Goal: Task Accomplishment & Management: Manage account settings

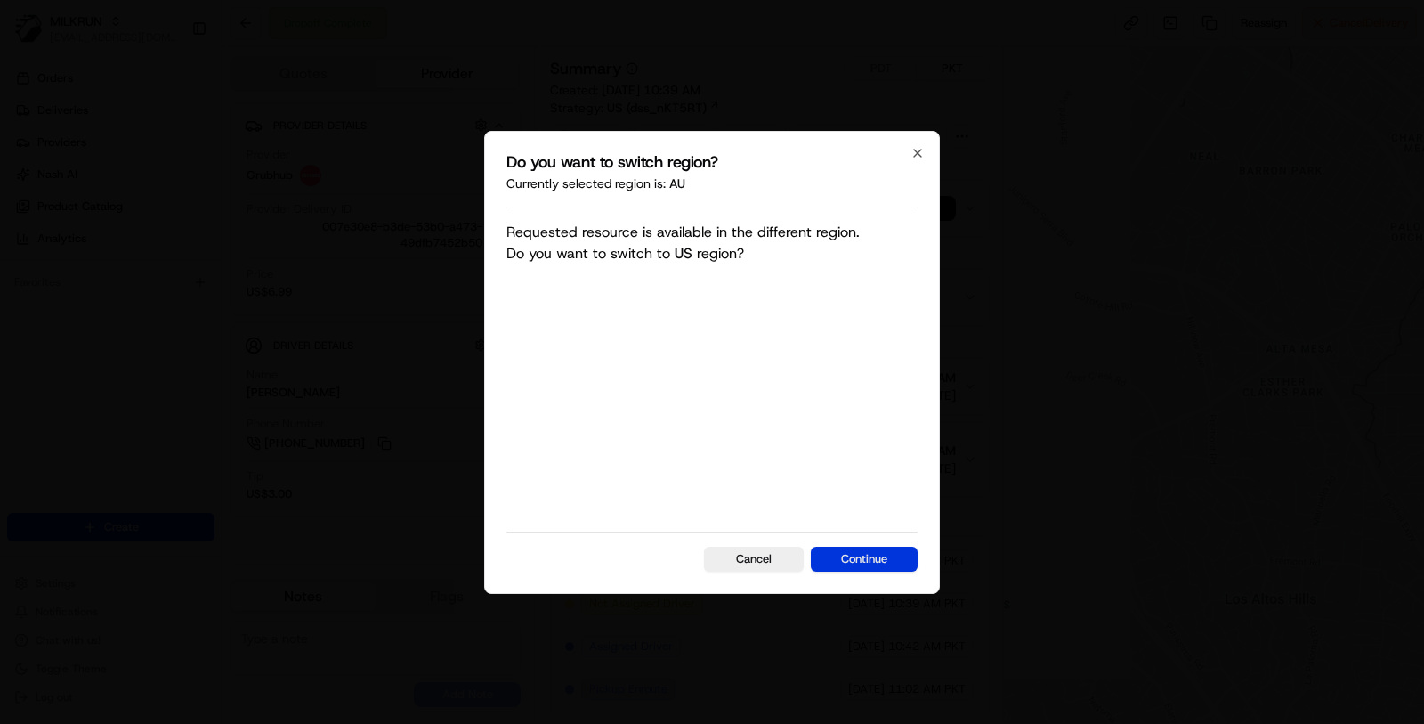
click at [841, 552] on button "Continue" at bounding box center [864, 559] width 107 height 25
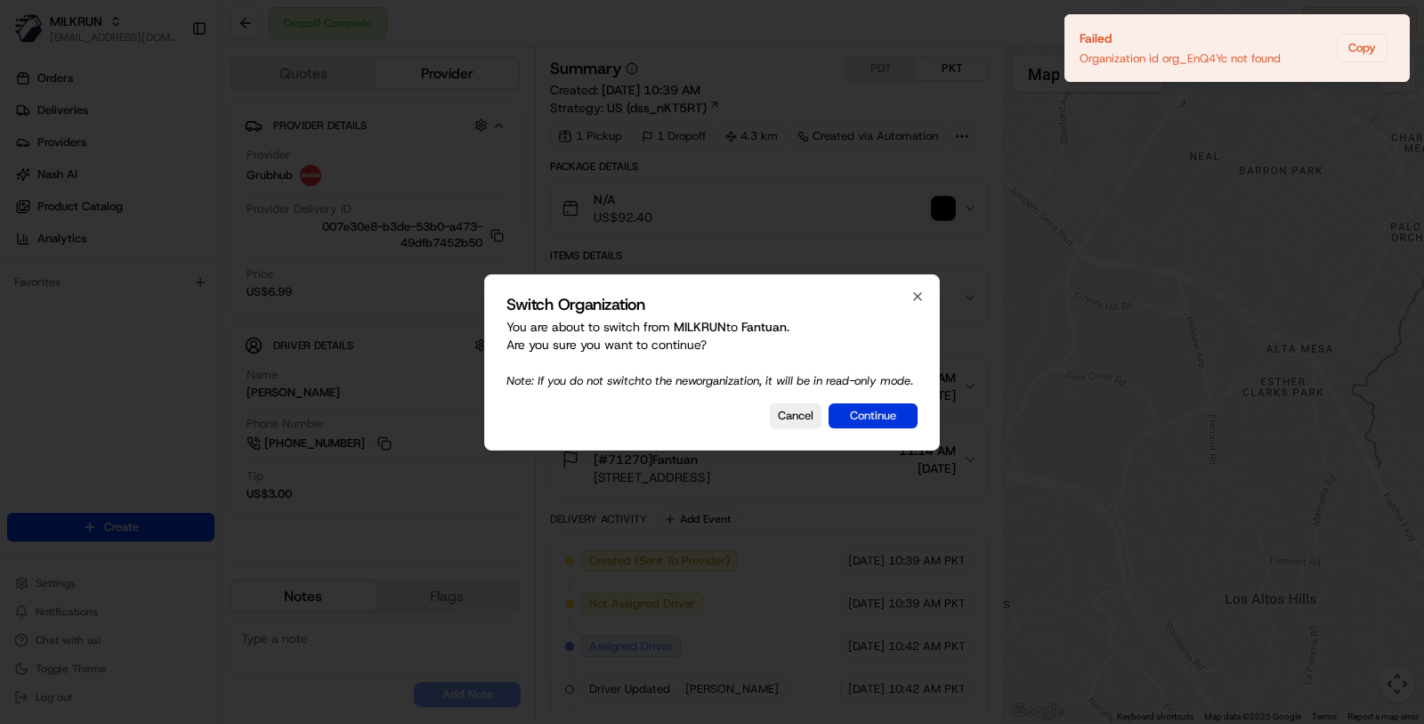
click at [865, 428] on button "Continue" at bounding box center [873, 415] width 89 height 25
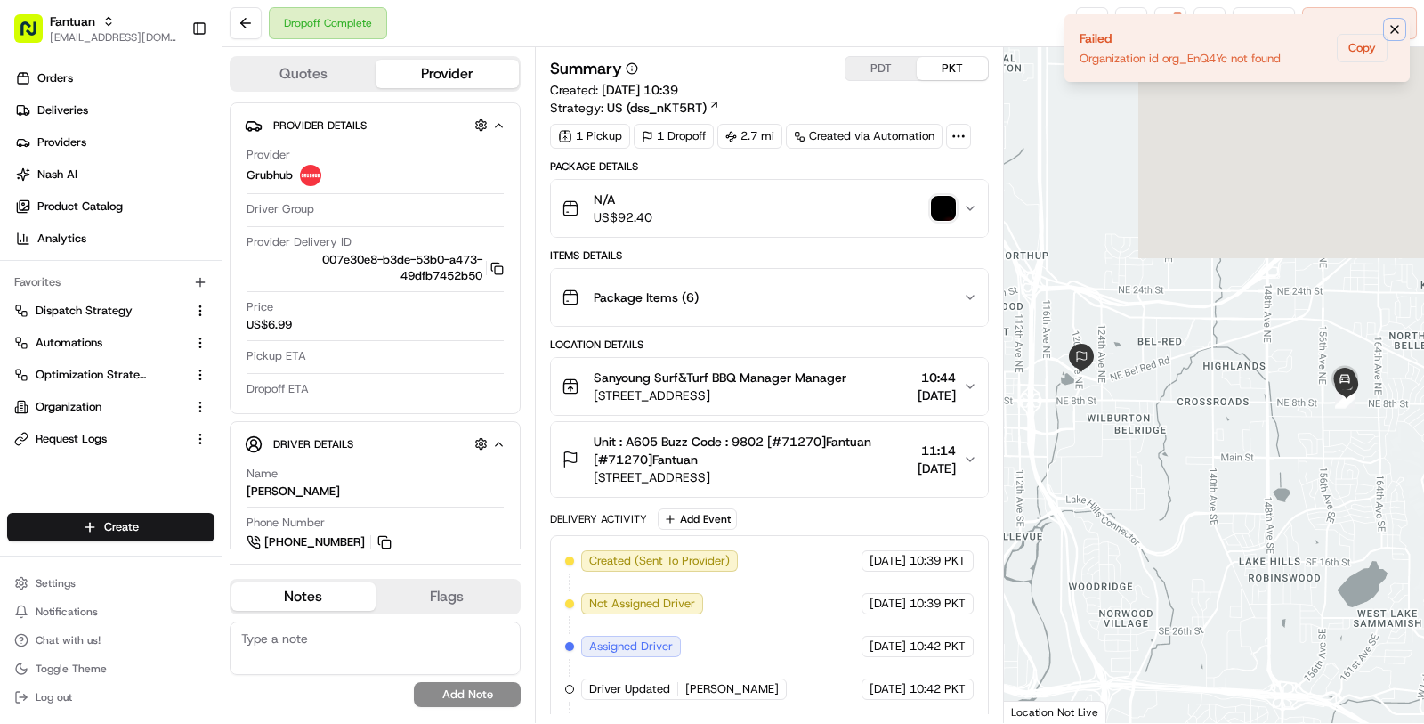
click at [1397, 27] on icon "Notifications (F8)" at bounding box center [1394, 29] width 7 height 7
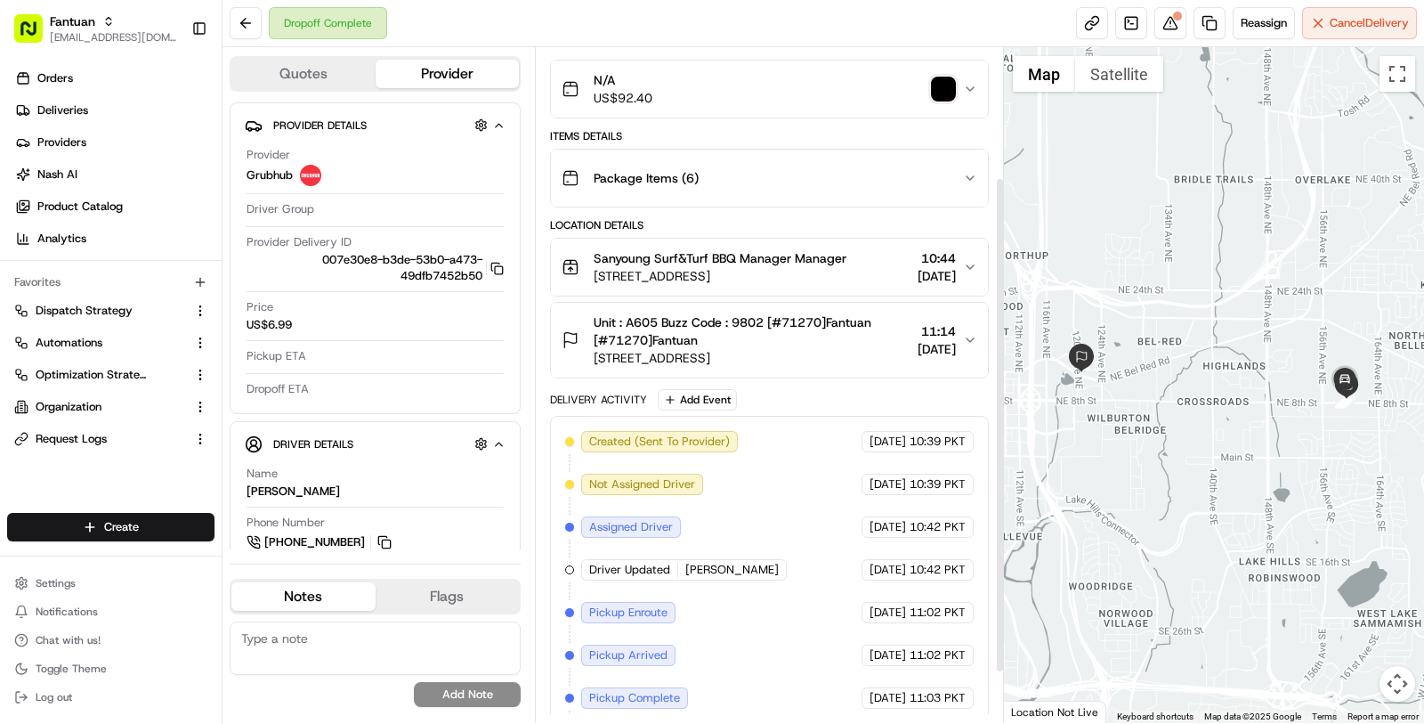
scroll to position [72, 0]
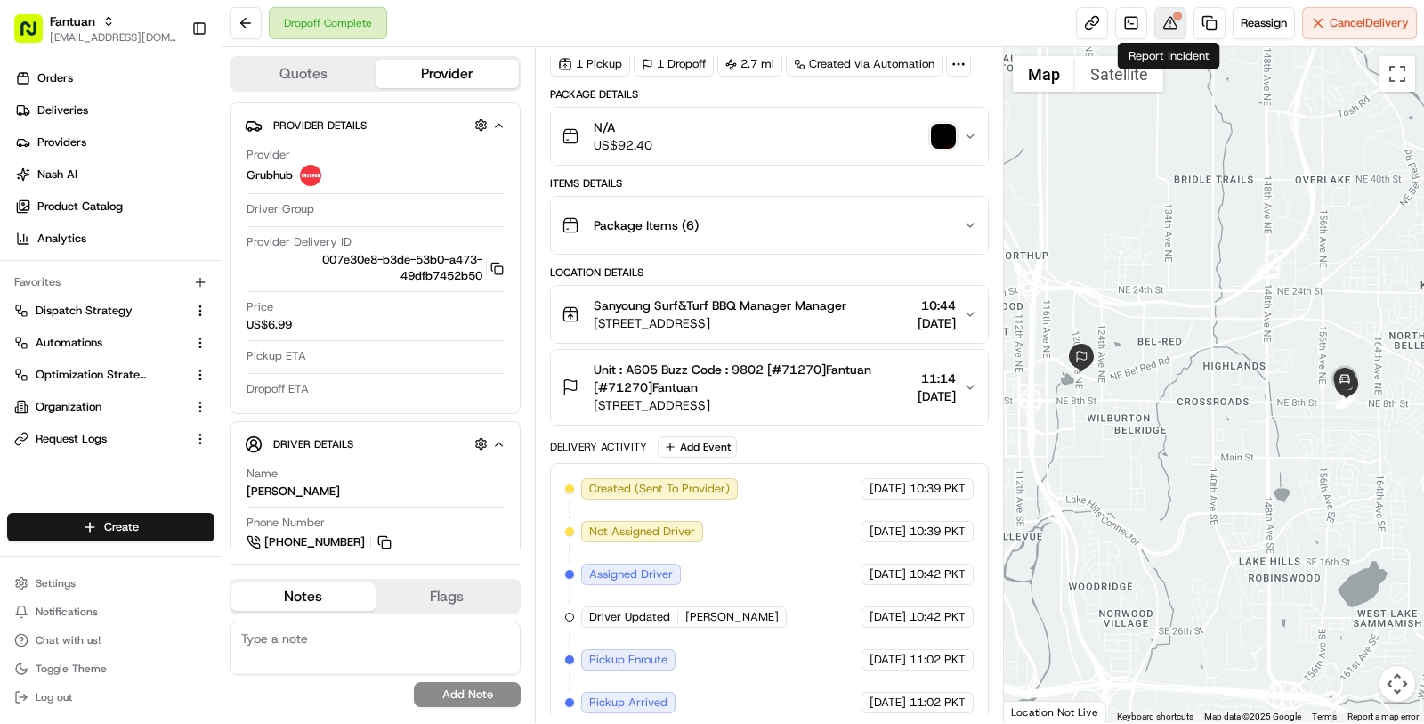
click at [1163, 18] on button at bounding box center [1170, 23] width 32 height 32
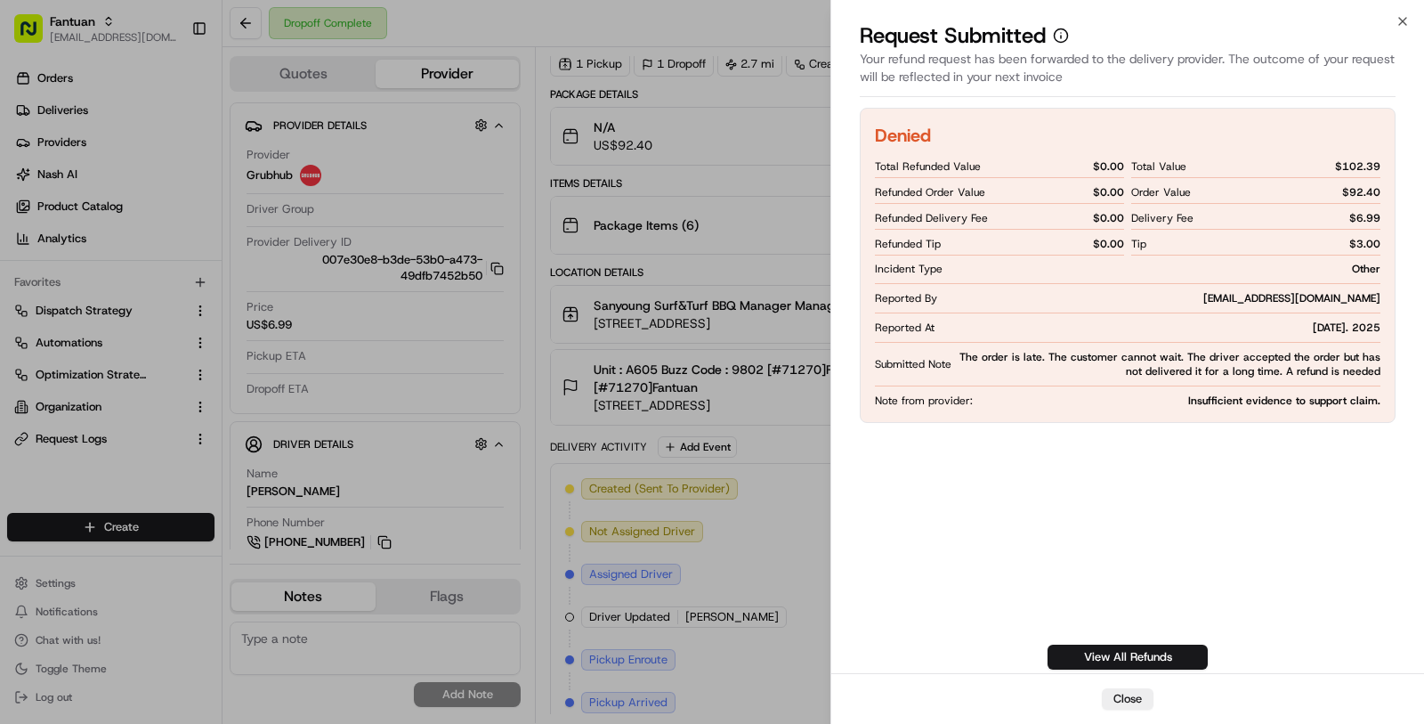
click at [1173, 396] on div "Note from provider: Insufficient evidence to support claim." at bounding box center [1128, 400] width 506 height 14
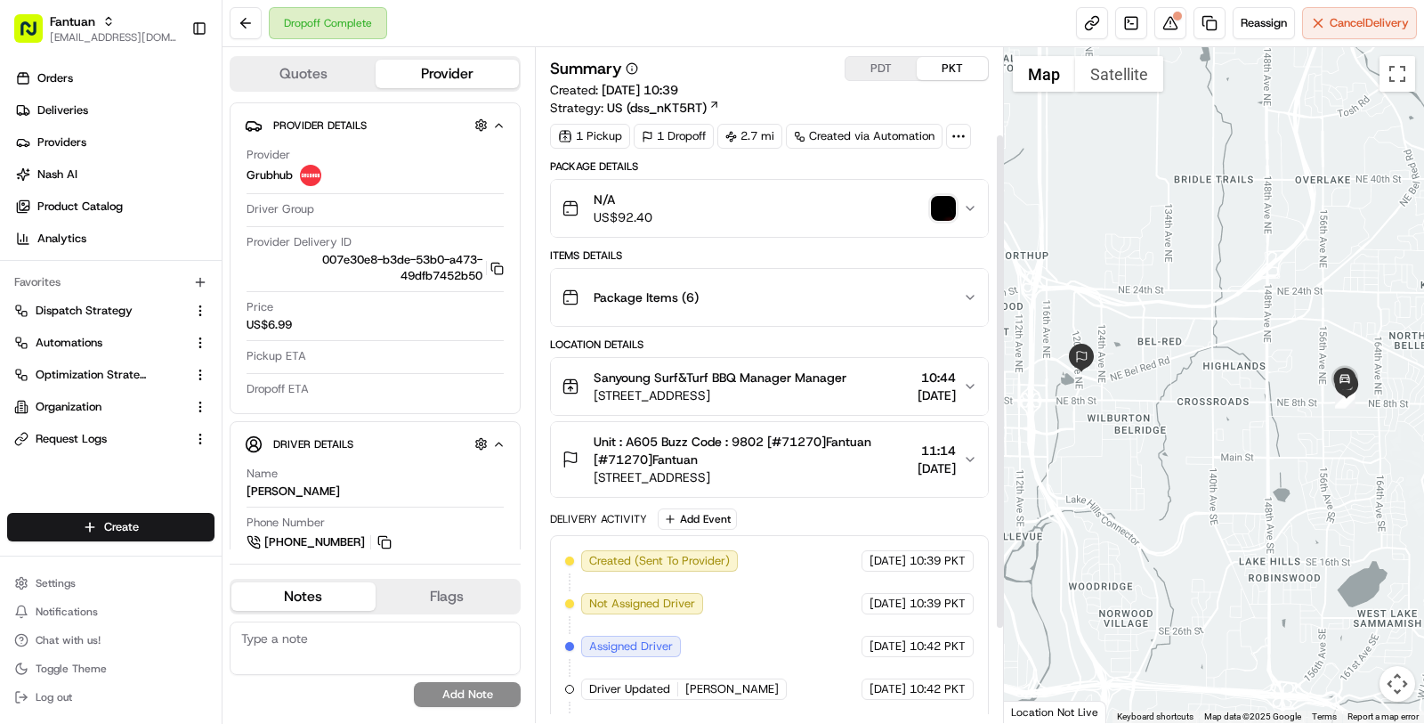
scroll to position [243, 0]
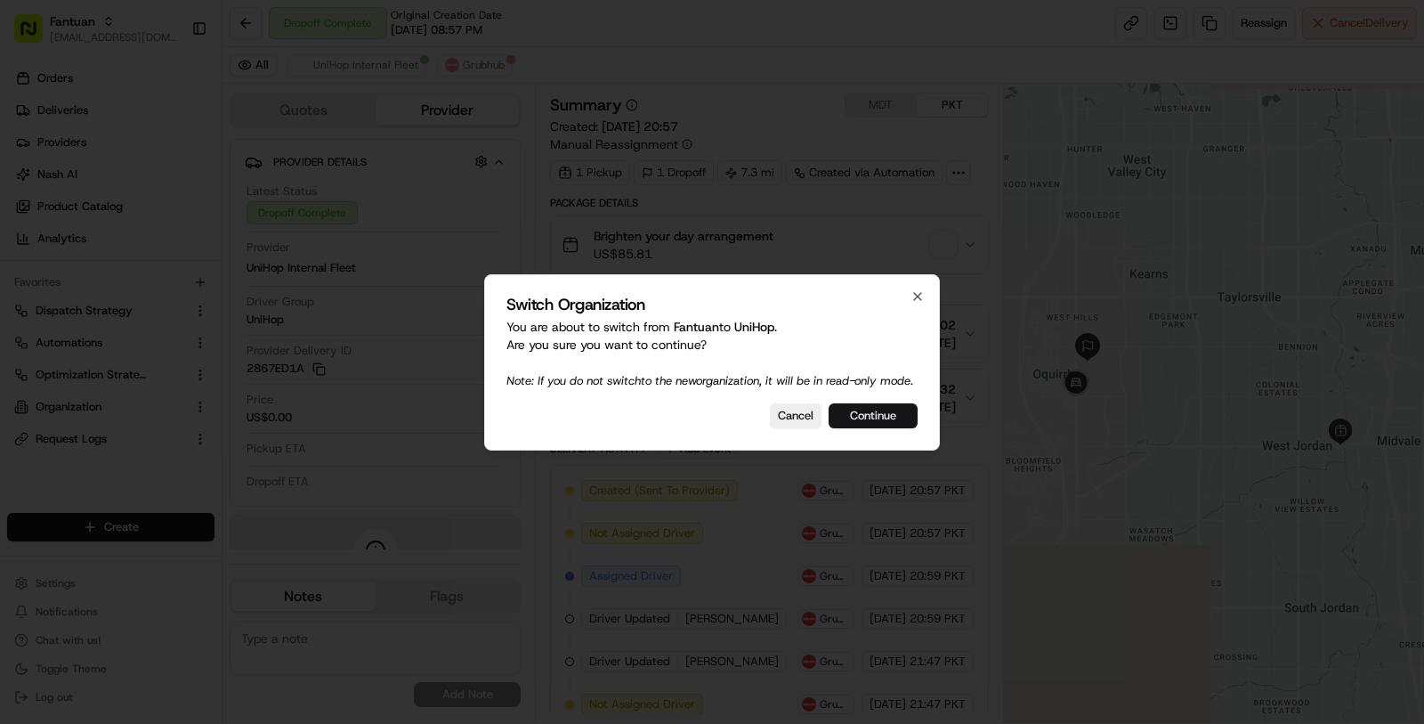
click at [888, 413] on button "Continue" at bounding box center [873, 415] width 89 height 25
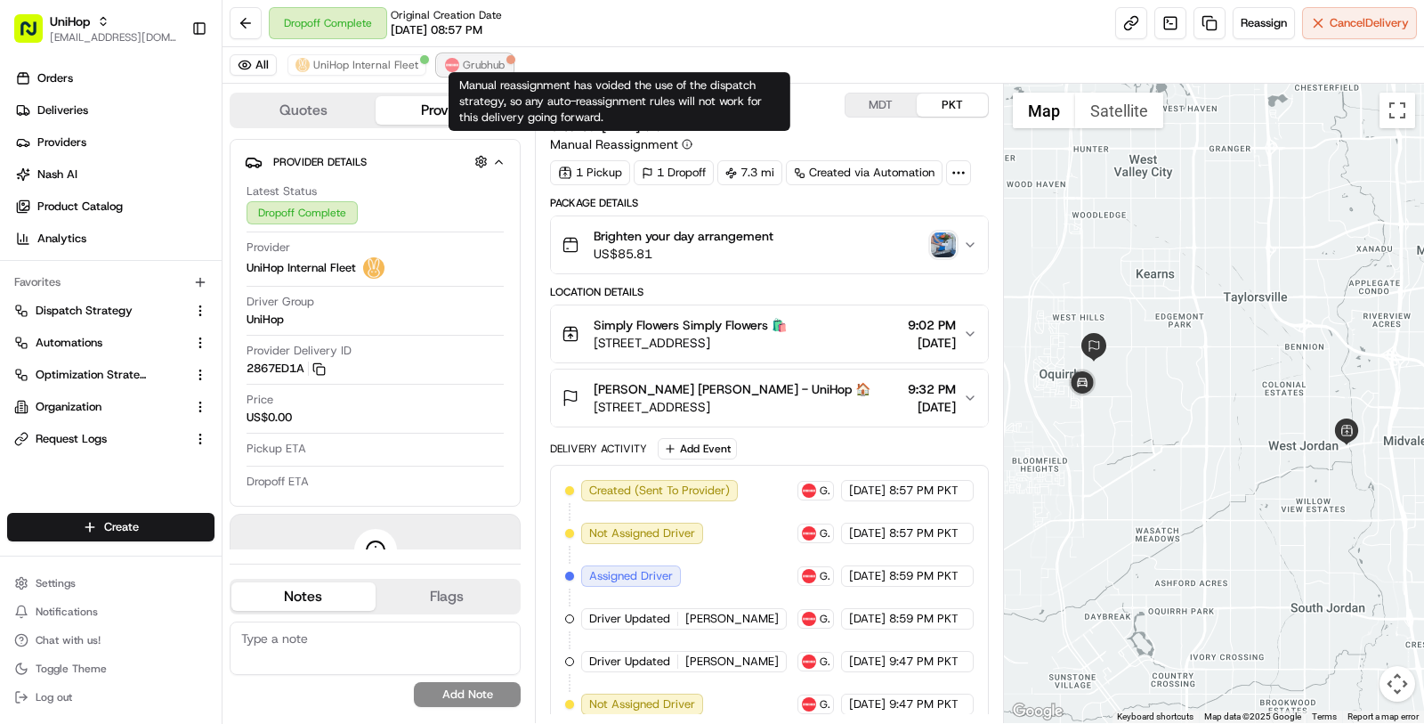
click at [496, 70] on span "Grubhub" at bounding box center [484, 65] width 42 height 14
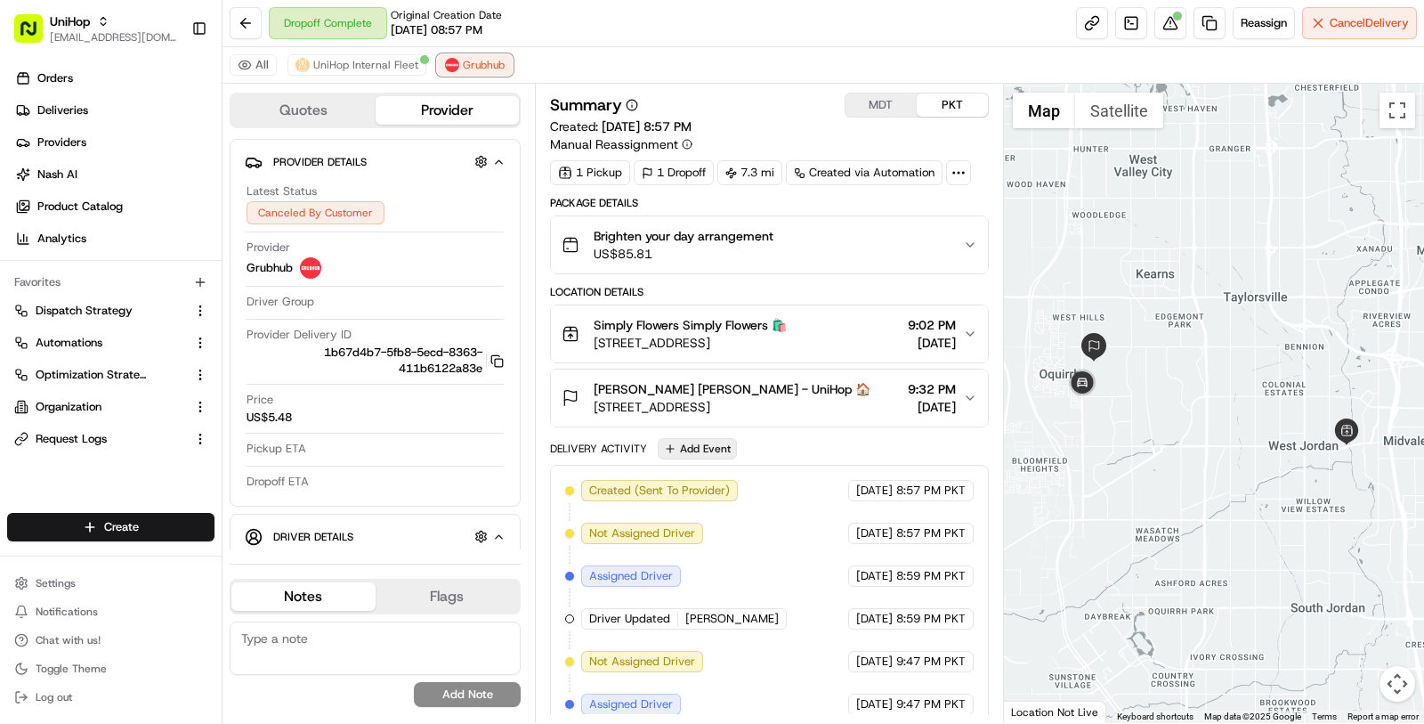
scroll to position [90, 0]
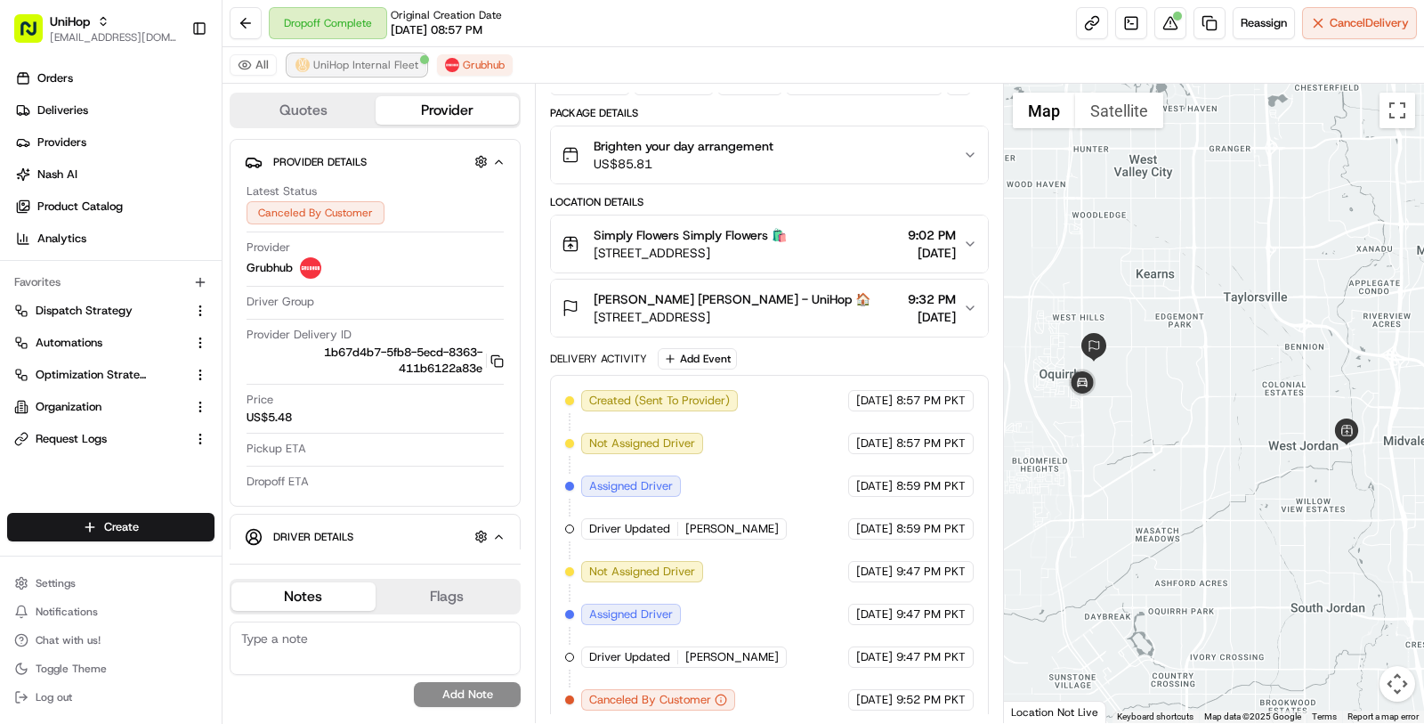
click at [410, 69] on span "UniHop Internal Fleet" at bounding box center [365, 65] width 105 height 14
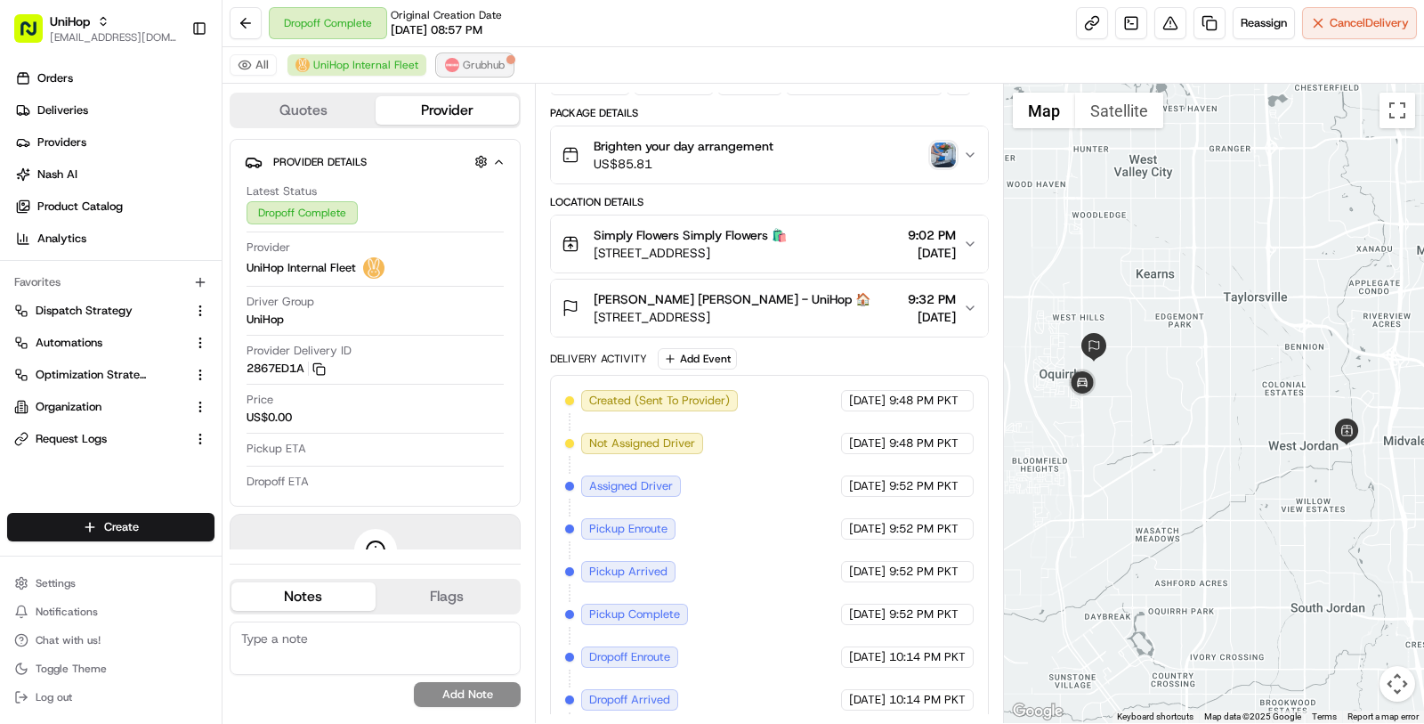
click at [446, 70] on img at bounding box center [452, 65] width 14 height 14
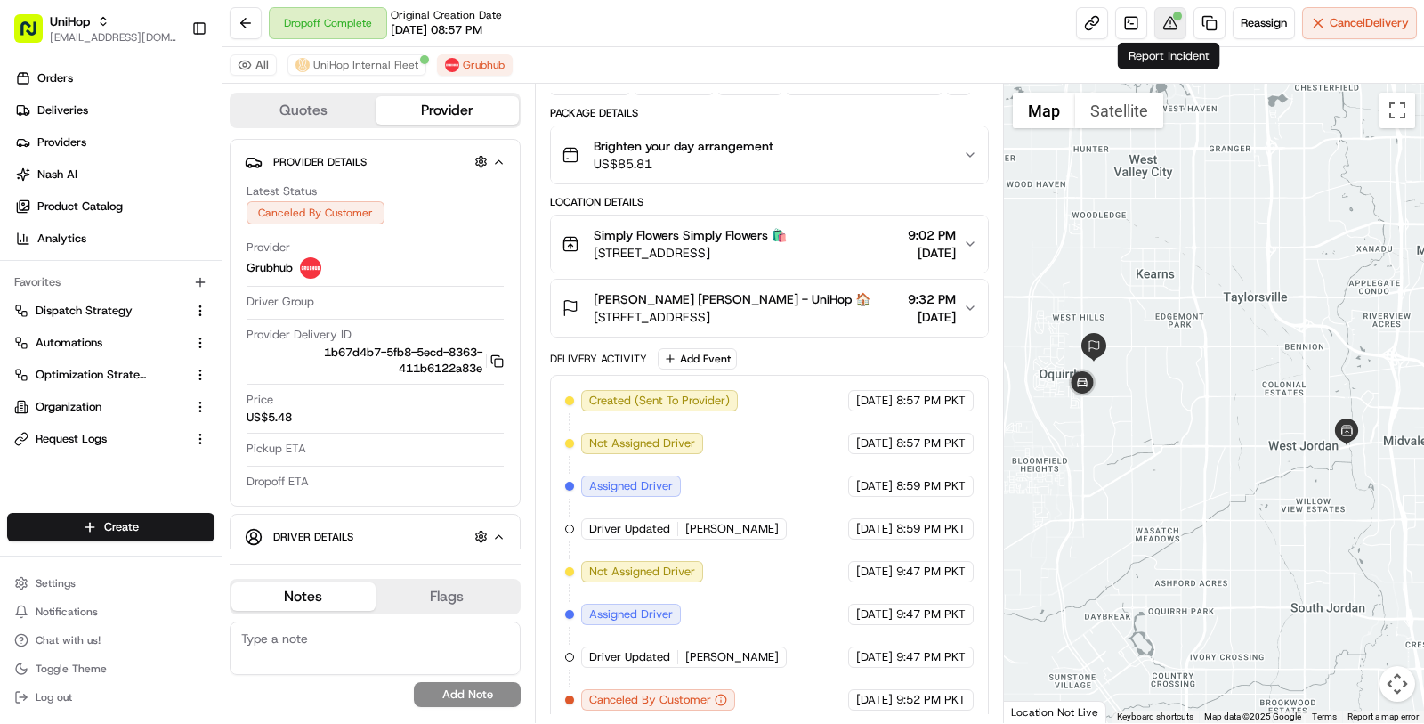
click at [1173, 13] on div at bounding box center [1177, 16] width 9 height 9
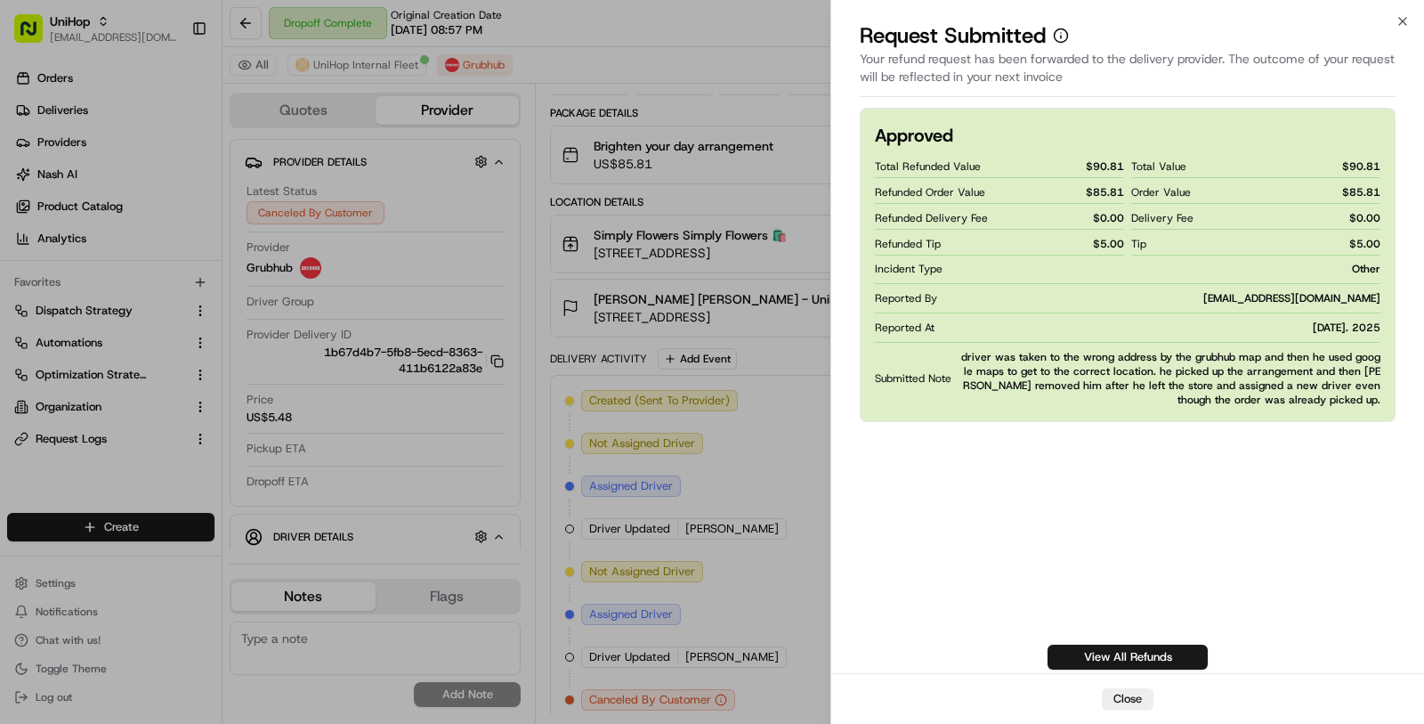
click at [908, 330] on span "Reported At" at bounding box center [905, 327] width 60 height 14
click at [900, 329] on span "Reported At" at bounding box center [905, 327] width 60 height 14
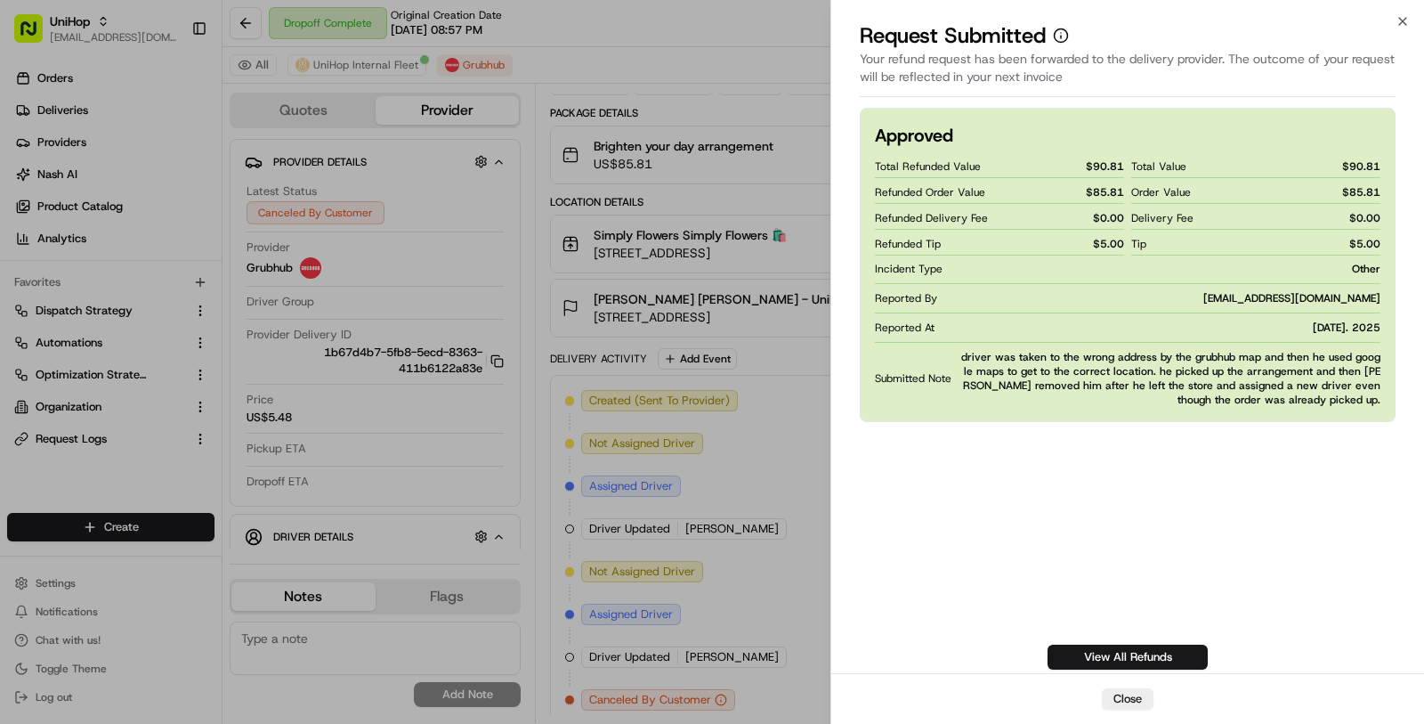
click at [900, 329] on span "Reported At" at bounding box center [905, 327] width 60 height 14
click at [920, 350] on div "Submitted Note driver was taken to the wrong address by the grubhub map and the…" at bounding box center [1128, 378] width 506 height 57
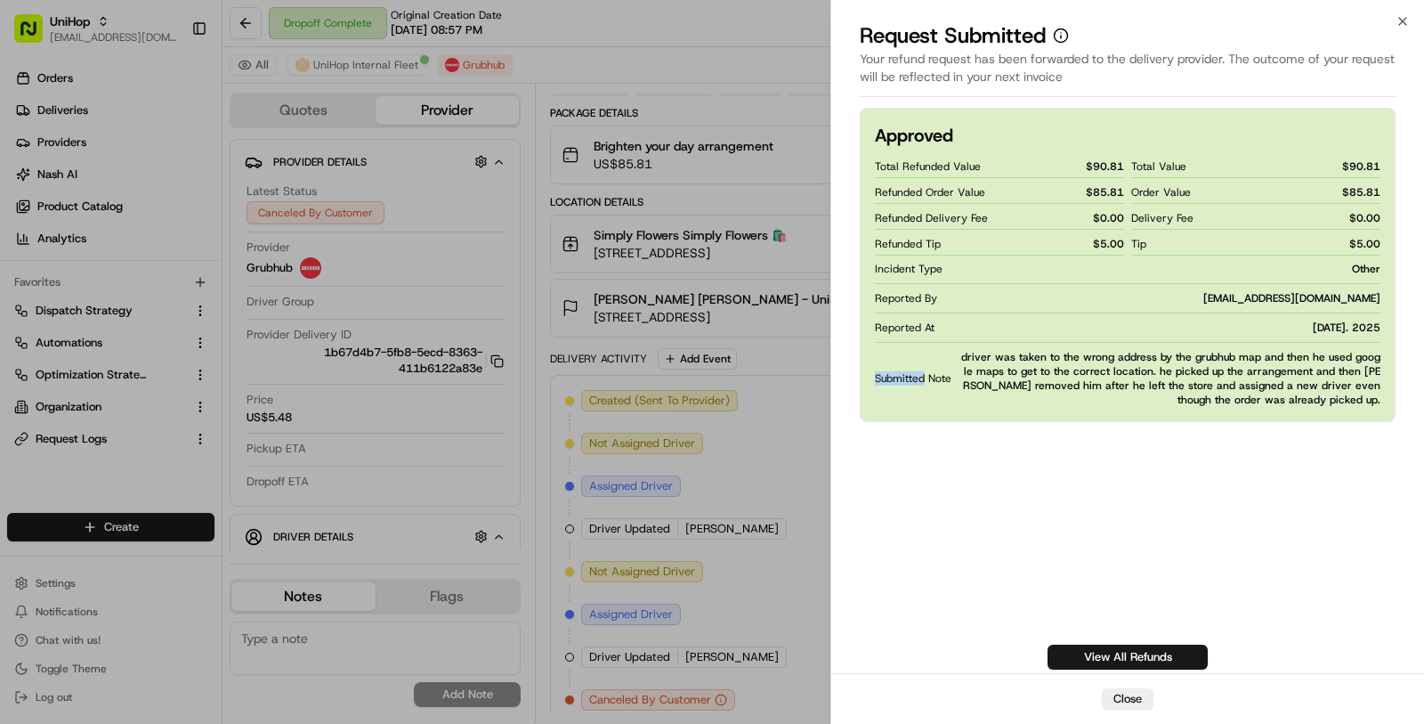
click at [920, 350] on div "Submitted Note driver was taken to the wrong address by the grubhub map and the…" at bounding box center [1128, 378] width 506 height 57
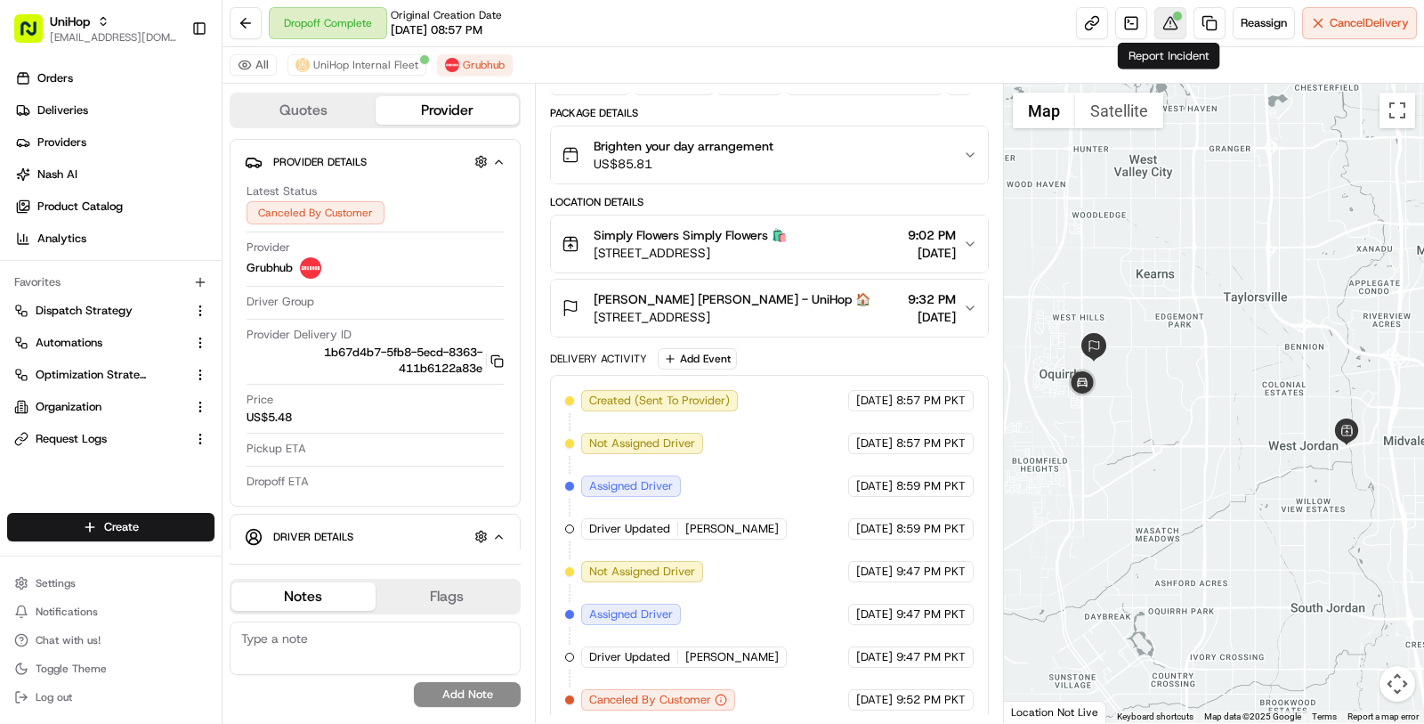
click at [1168, 20] on button at bounding box center [1170, 23] width 32 height 32
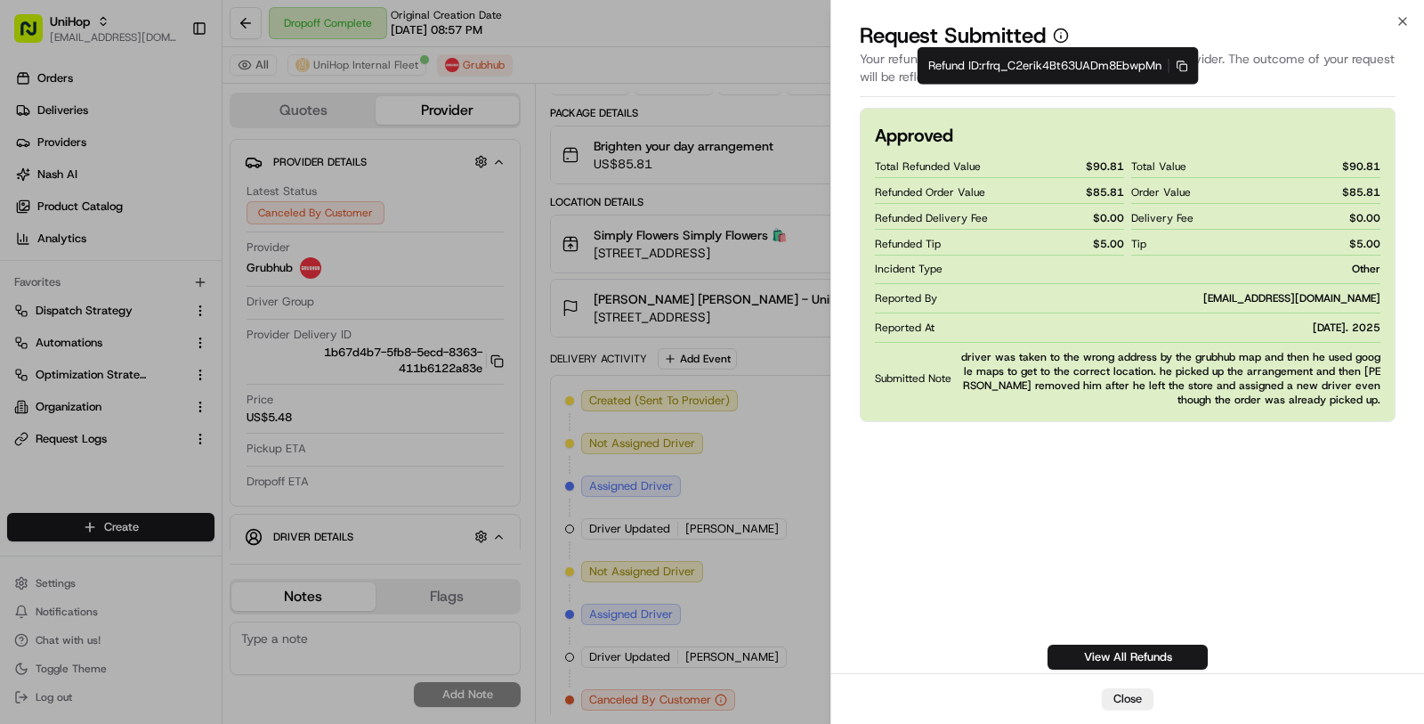
click at [1176, 61] on div "Refund ID: rfrq_C2erik4Bt63UADm8EbwpMn Copy rfrq_C2erik4Bt63UADm8EbwpMn Refund …" at bounding box center [1058, 65] width 281 height 37
click at [1181, 61] on icon "button" at bounding box center [1183, 66] width 12 height 12
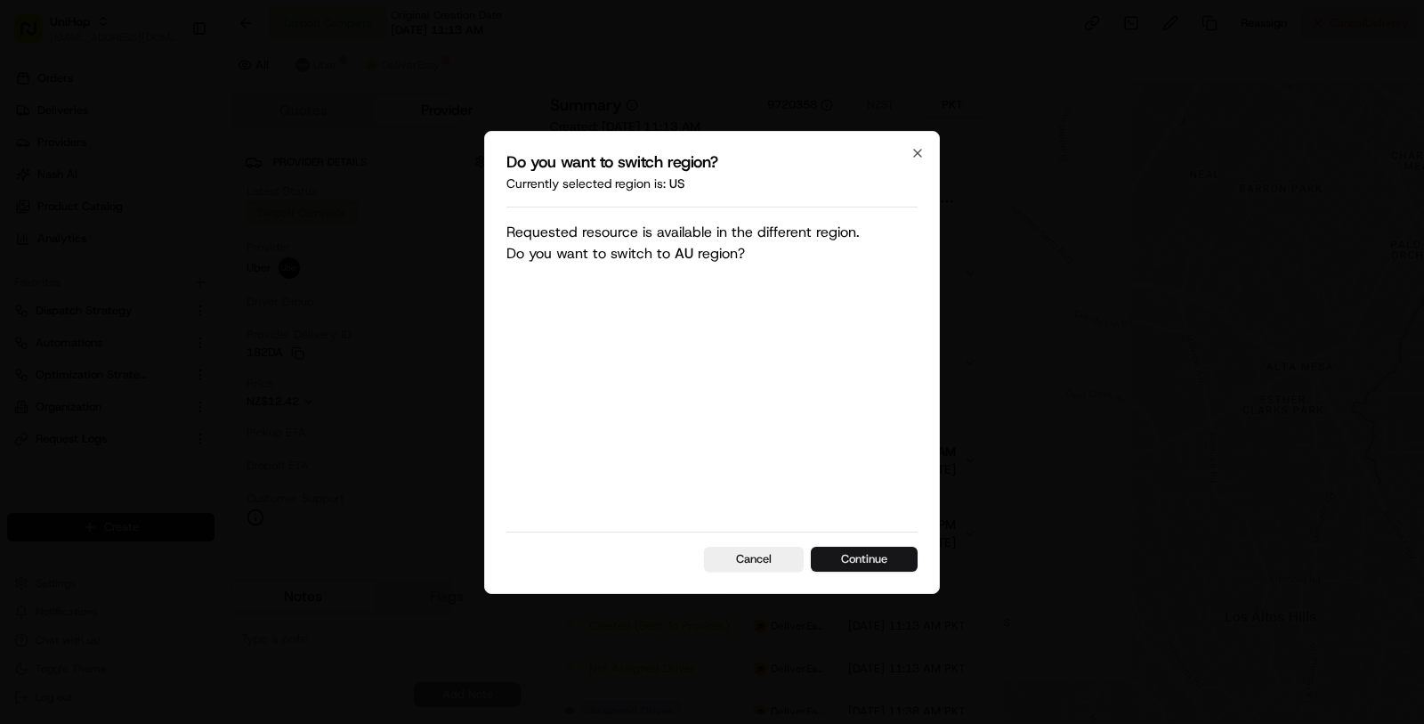
click at [885, 555] on button "Continue" at bounding box center [864, 559] width 107 height 25
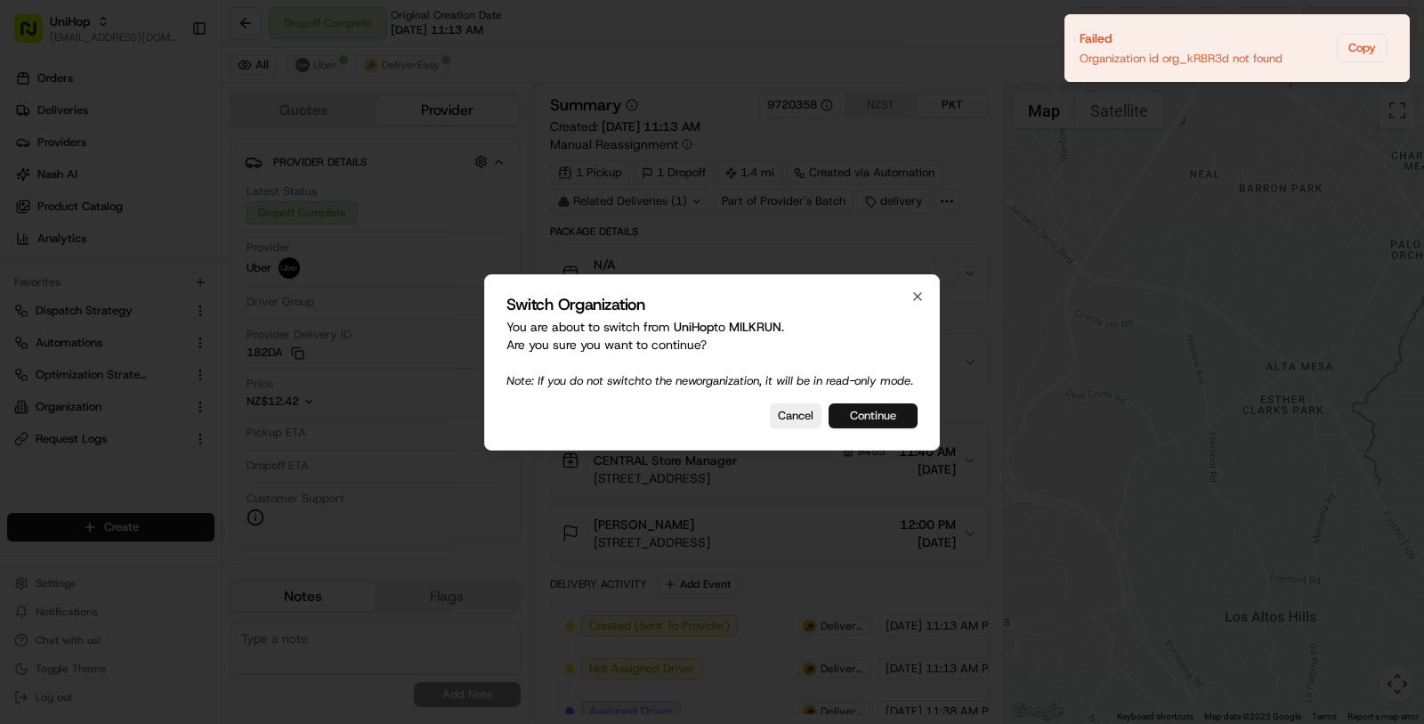
click at [871, 427] on button "Continue" at bounding box center [873, 415] width 89 height 25
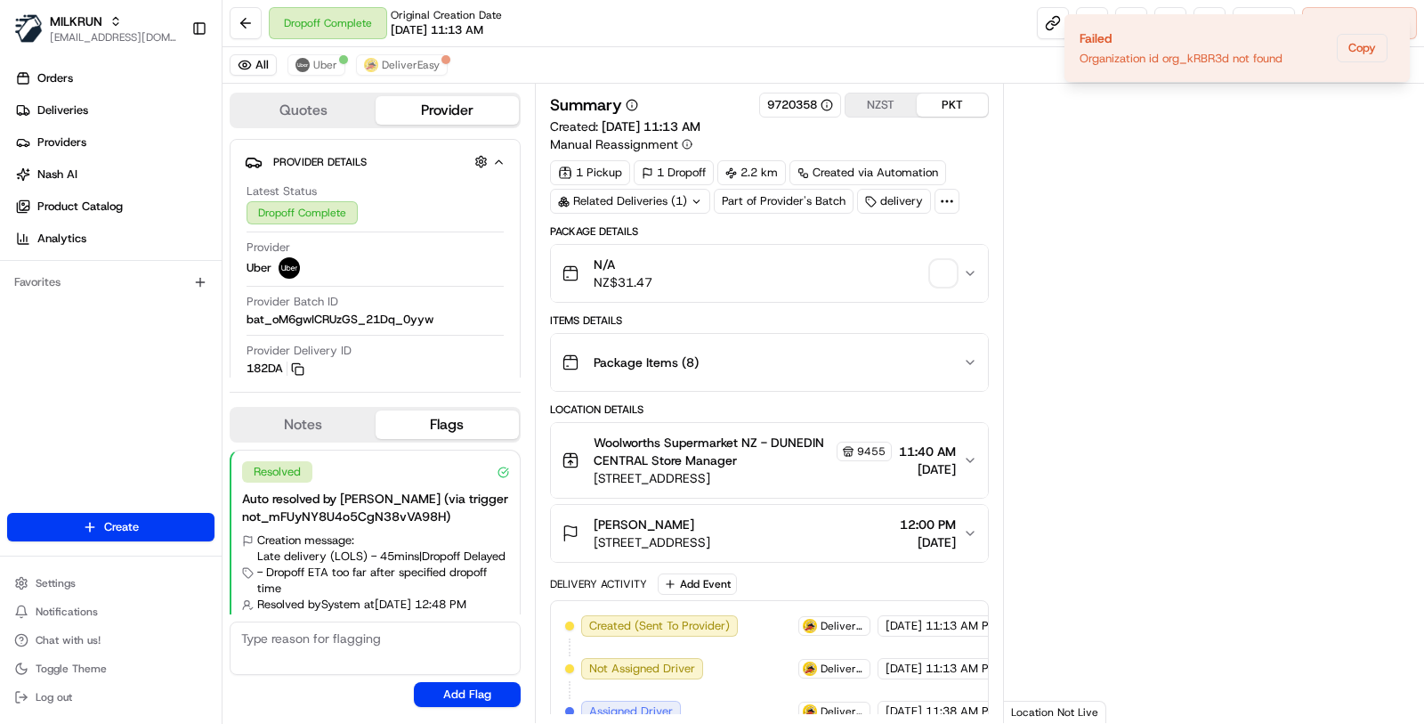
scroll to position [33, 0]
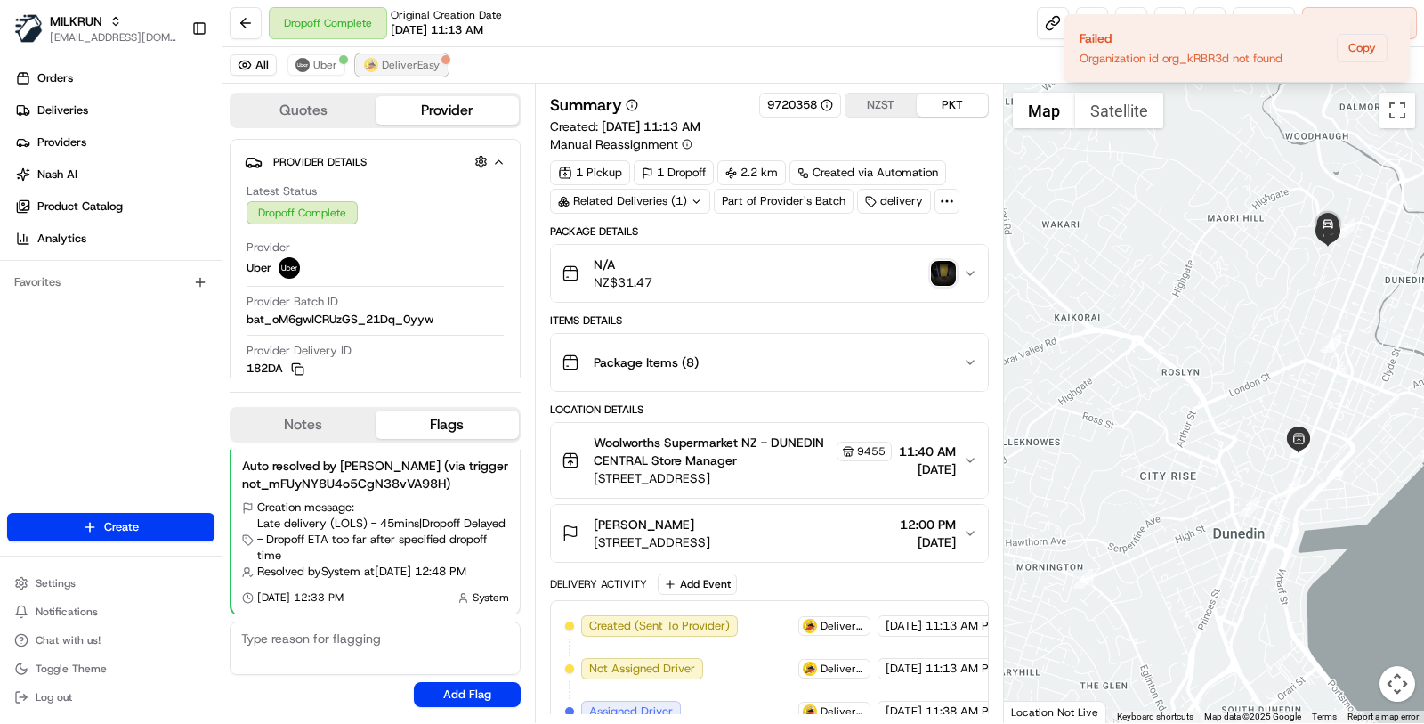
click at [425, 69] on span "DeliverEasy" at bounding box center [411, 65] width 58 height 14
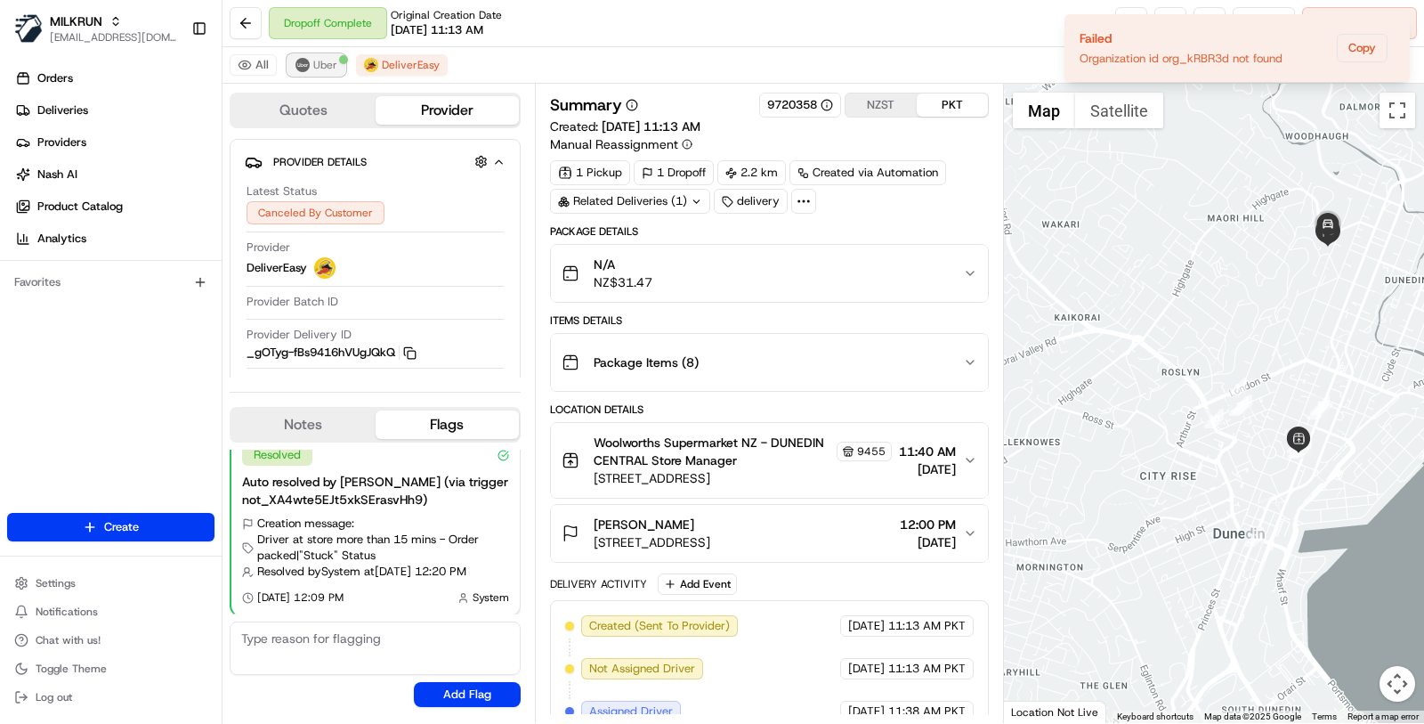
click at [304, 68] on img at bounding box center [303, 65] width 14 height 14
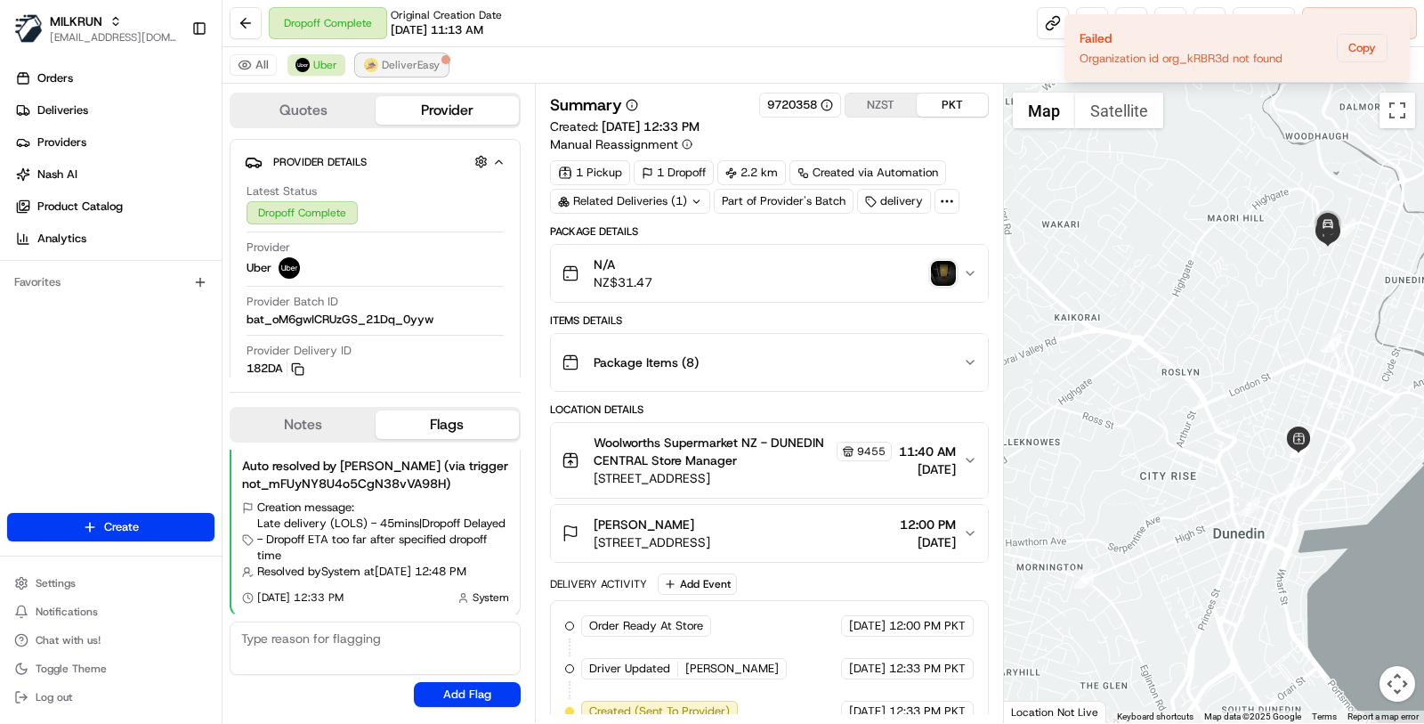
click at [425, 70] on span "DeliverEasy" at bounding box center [411, 65] width 58 height 14
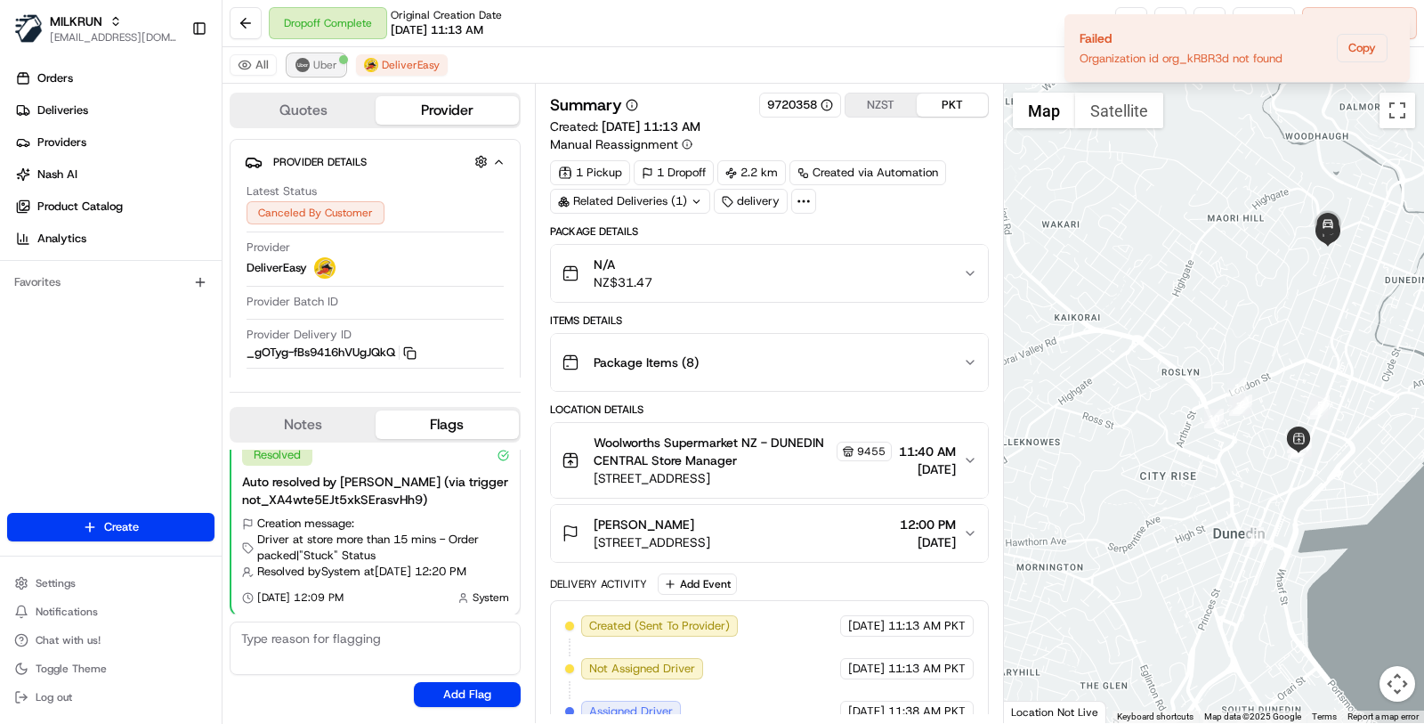
click at [307, 68] on button "Uber" at bounding box center [317, 64] width 58 height 21
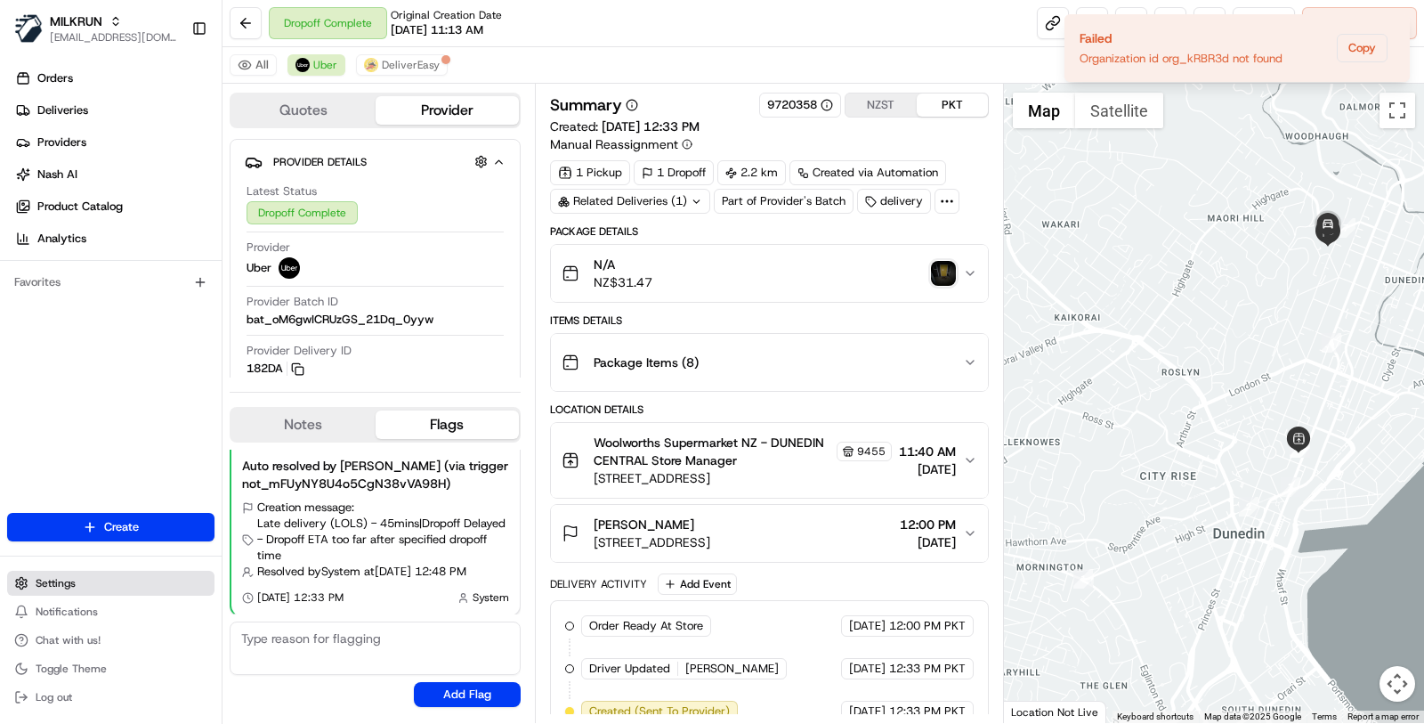
click at [52, 576] on span "Settings" at bounding box center [56, 583] width 40 height 14
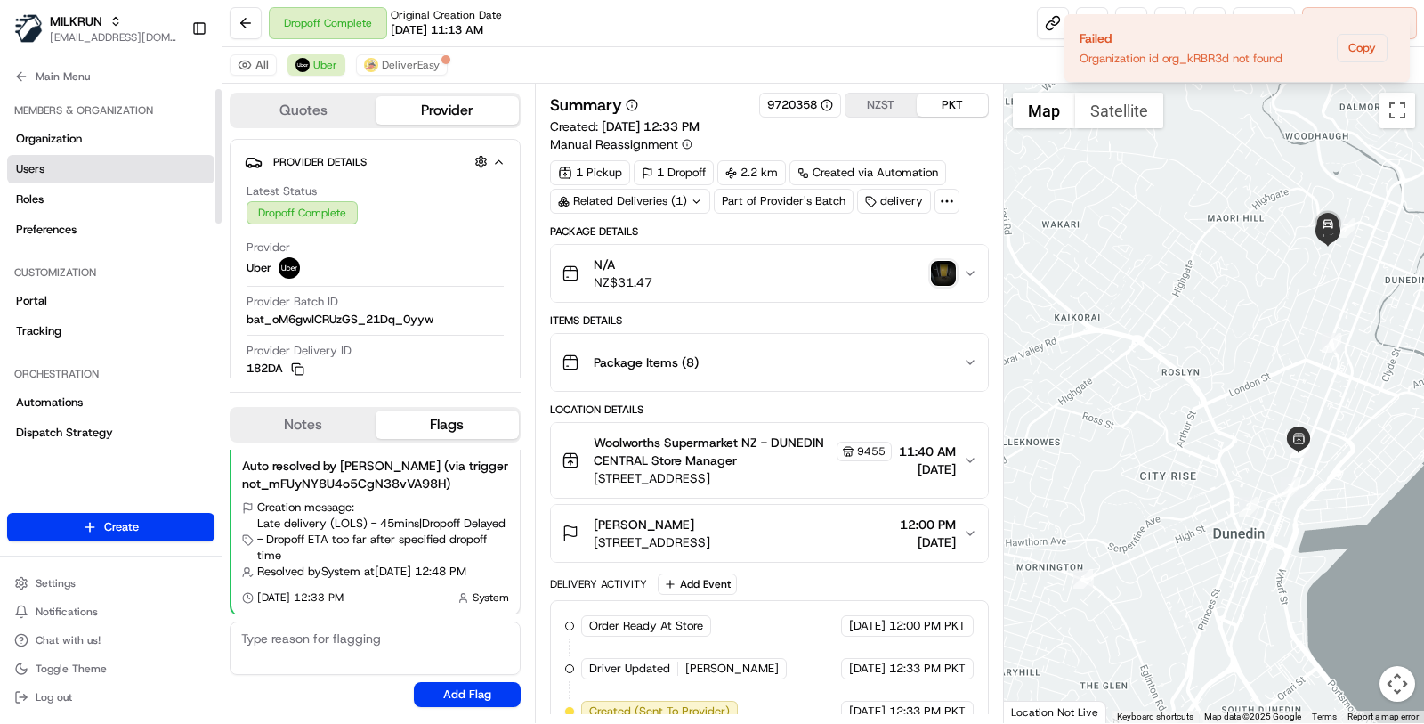
click at [97, 177] on link "Users" at bounding box center [110, 169] width 207 height 28
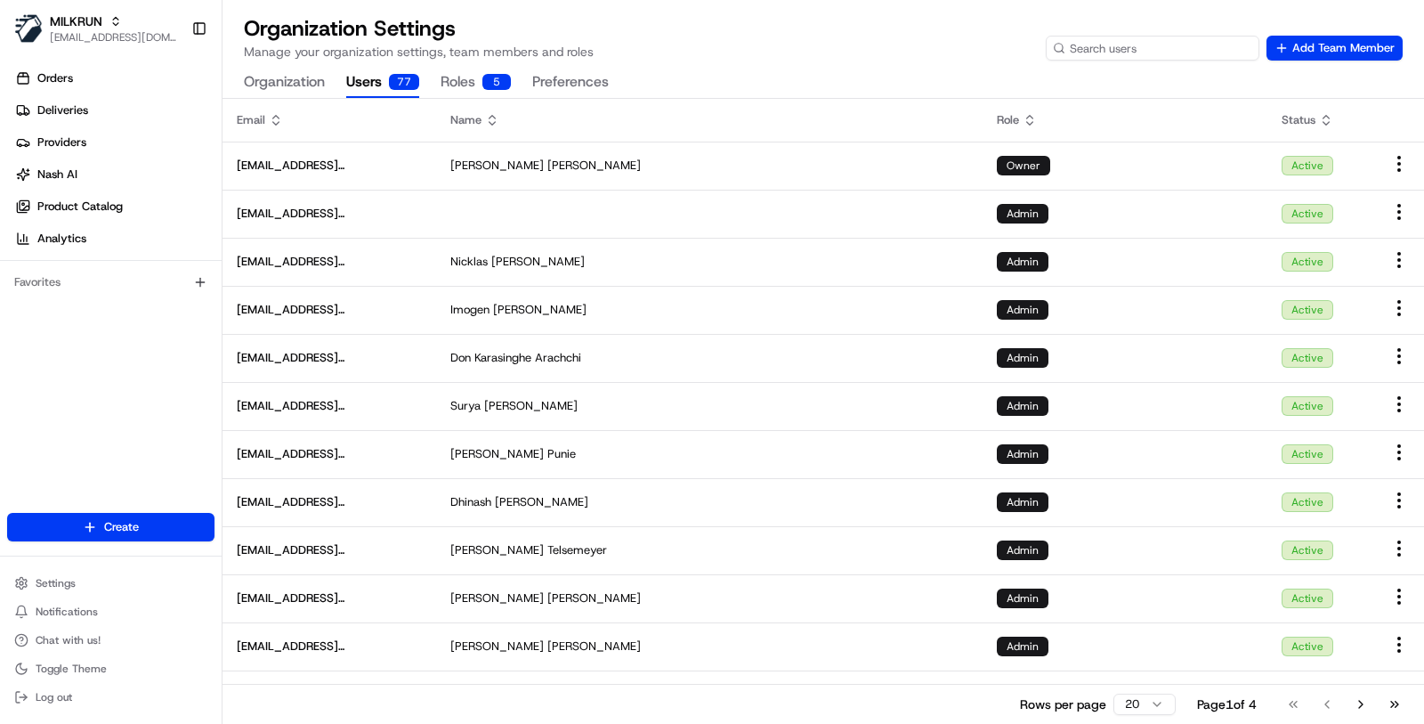
click at [1139, 50] on input at bounding box center [1153, 48] width 214 height 25
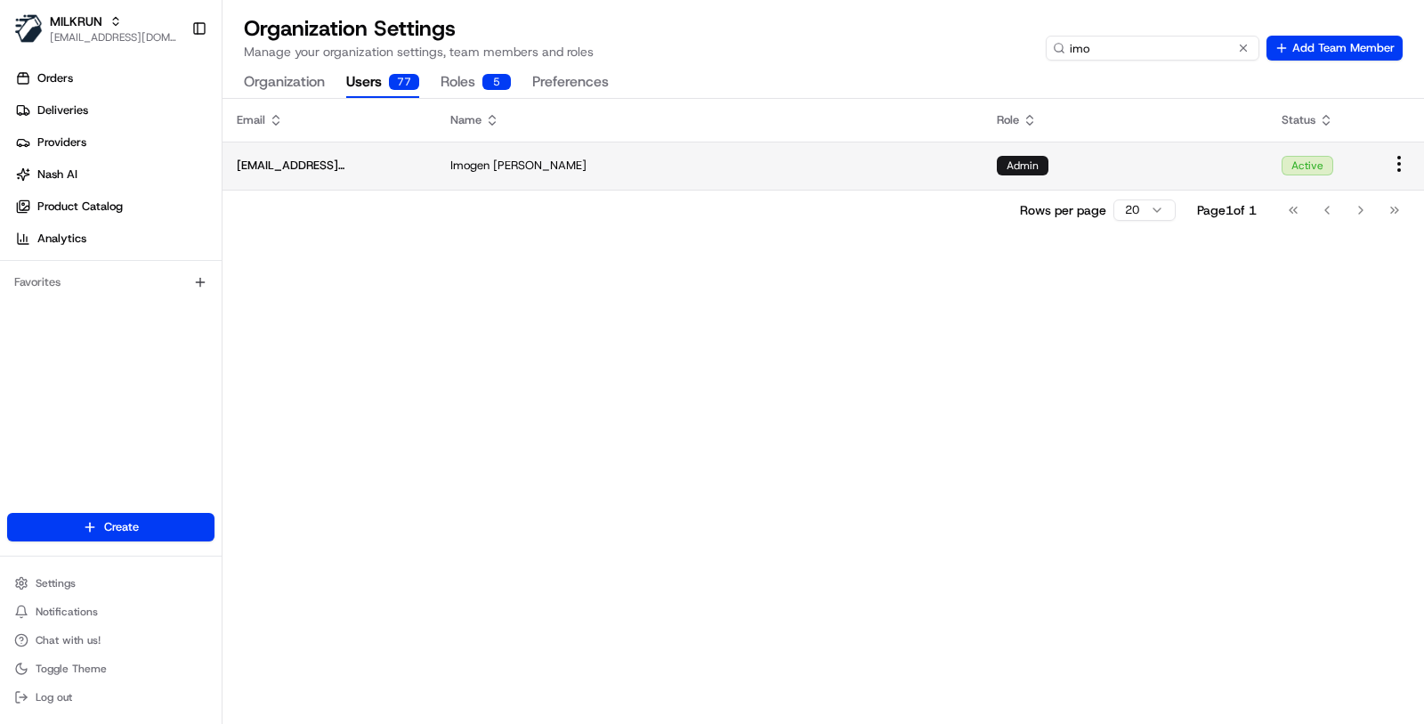
type input "imo"
click at [912, 174] on td "Imogen Jones" at bounding box center [709, 166] width 547 height 48
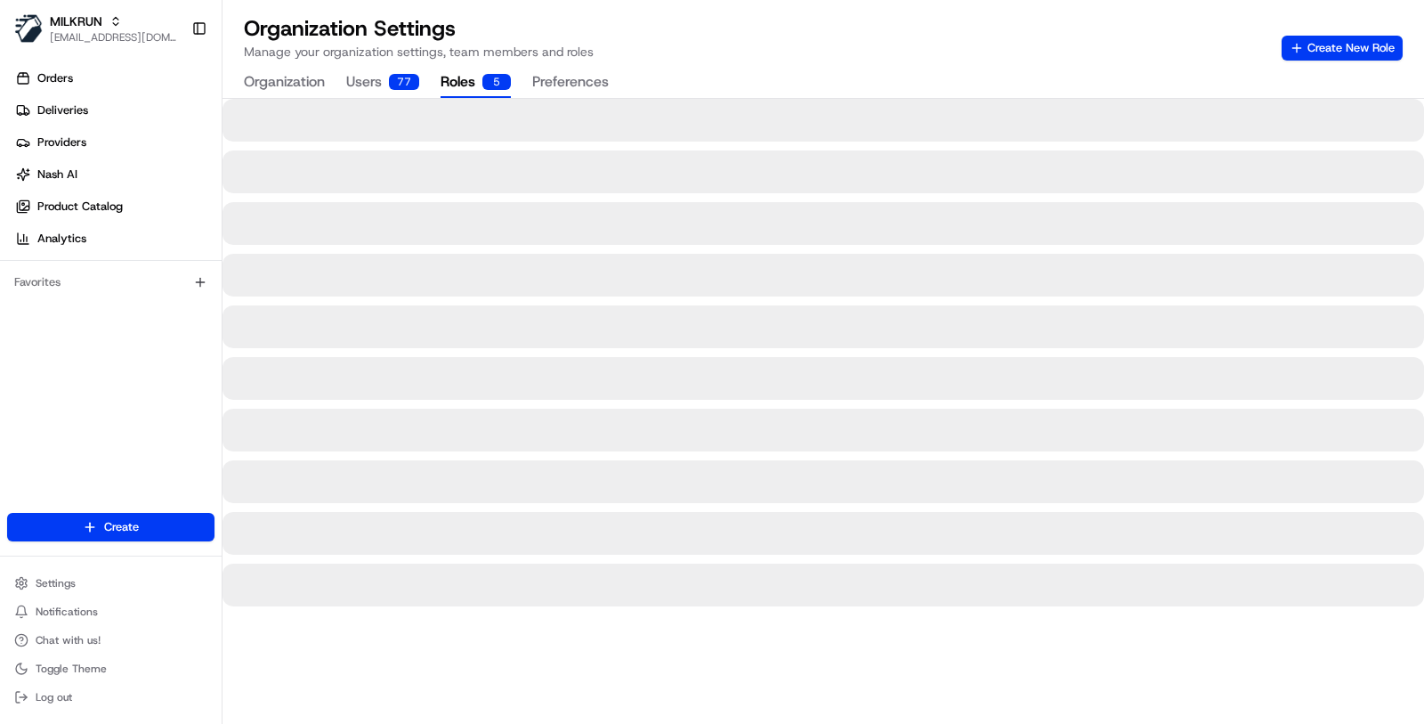
click at [464, 85] on button "Roles 5" at bounding box center [476, 83] width 70 height 30
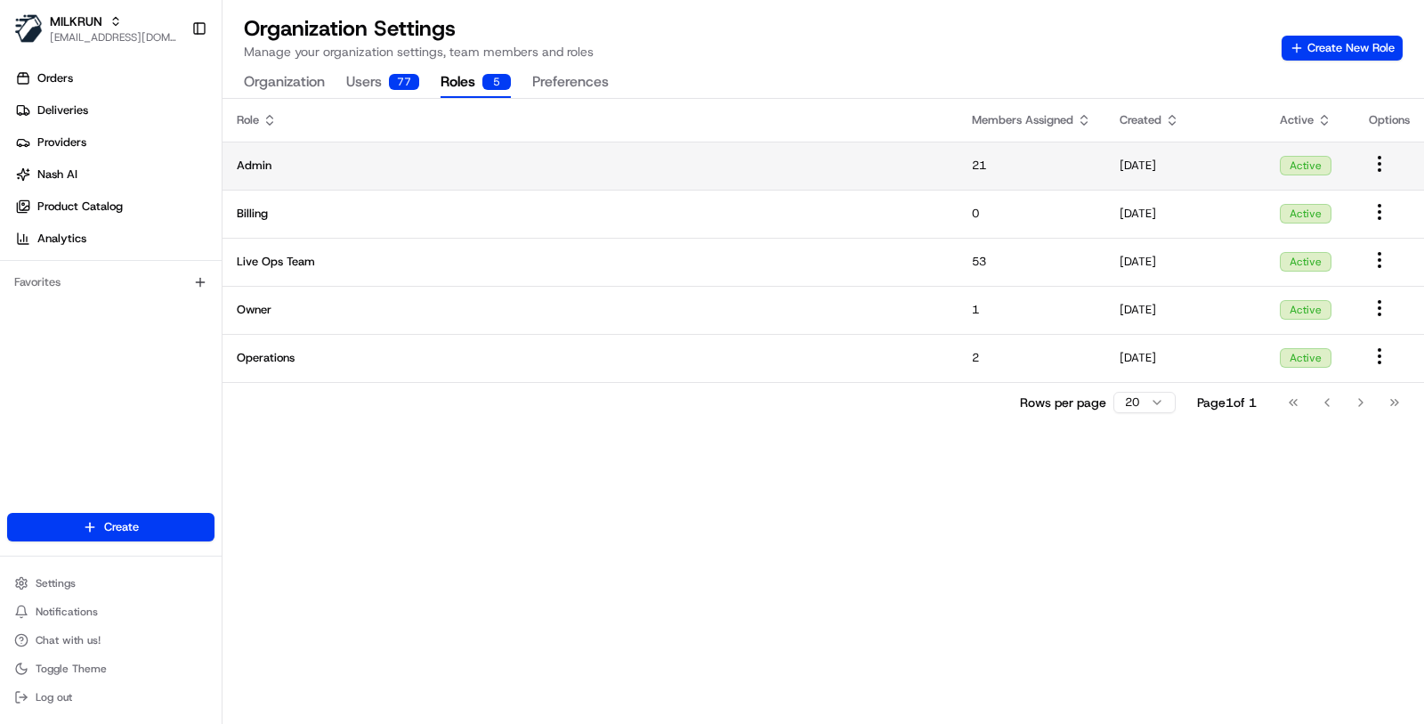
click at [749, 169] on span "Admin" at bounding box center [590, 166] width 707 height 16
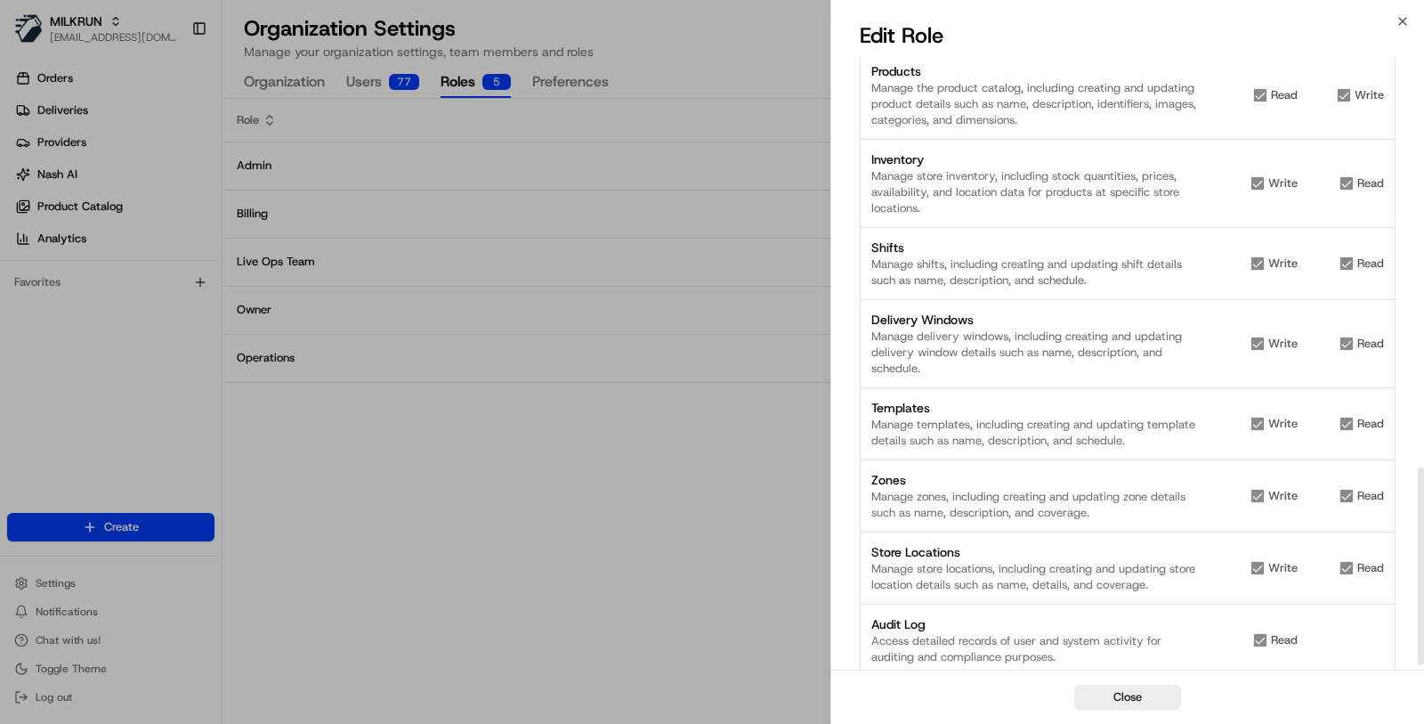
scroll to position [1288, 0]
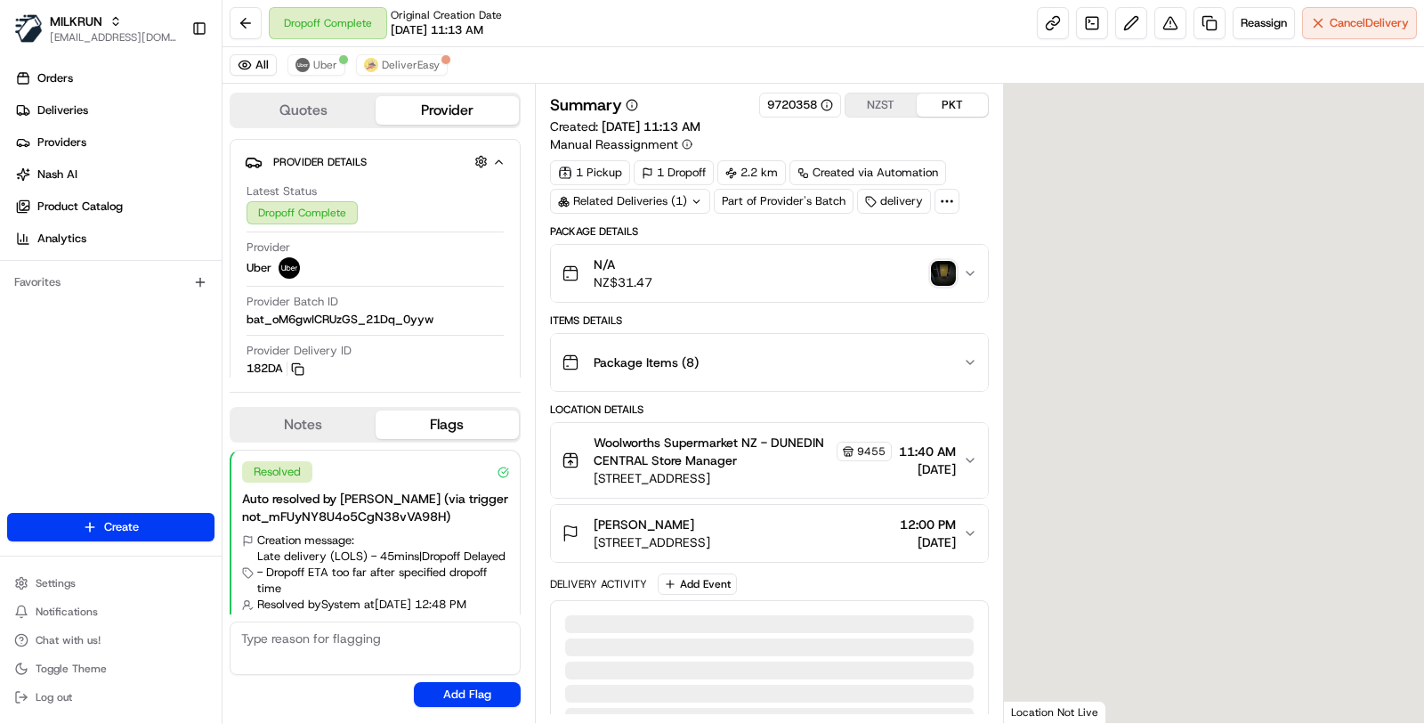
scroll to position [33, 0]
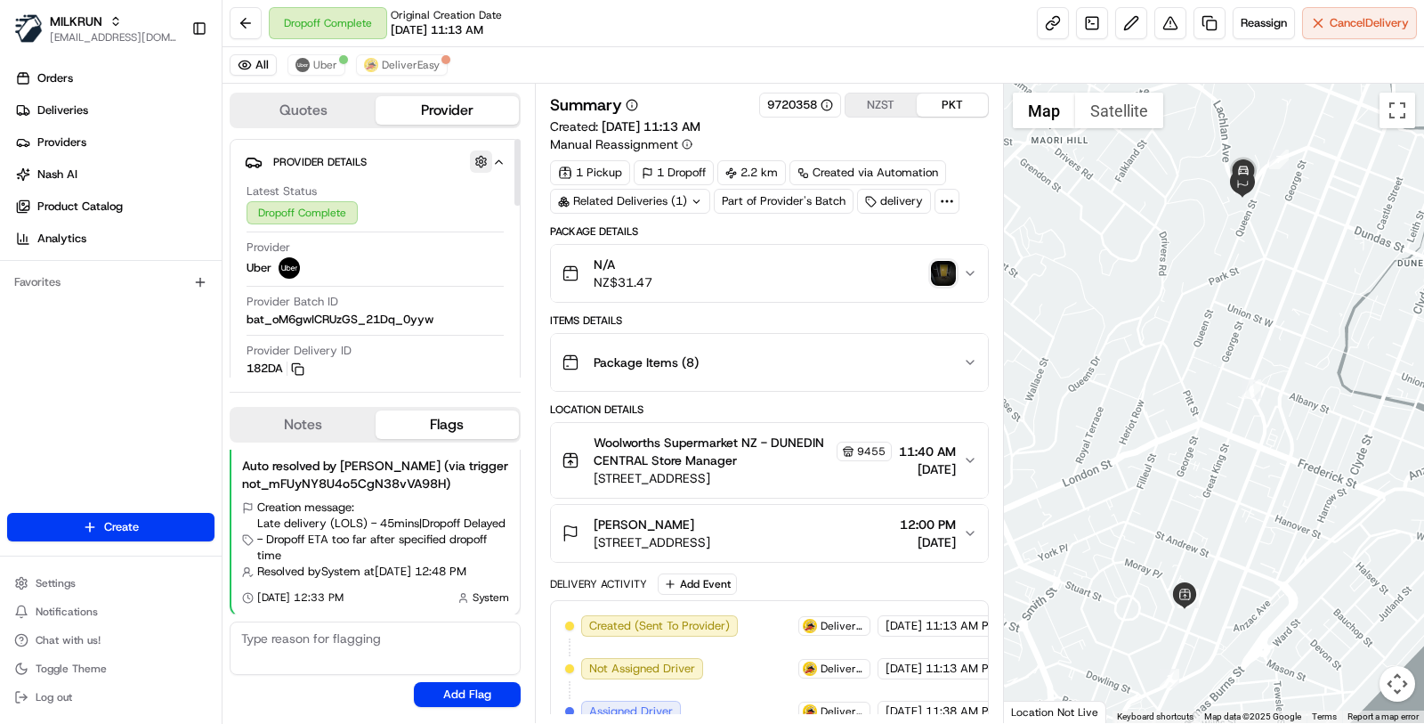
click at [487, 164] on button "button" at bounding box center [481, 161] width 22 height 22
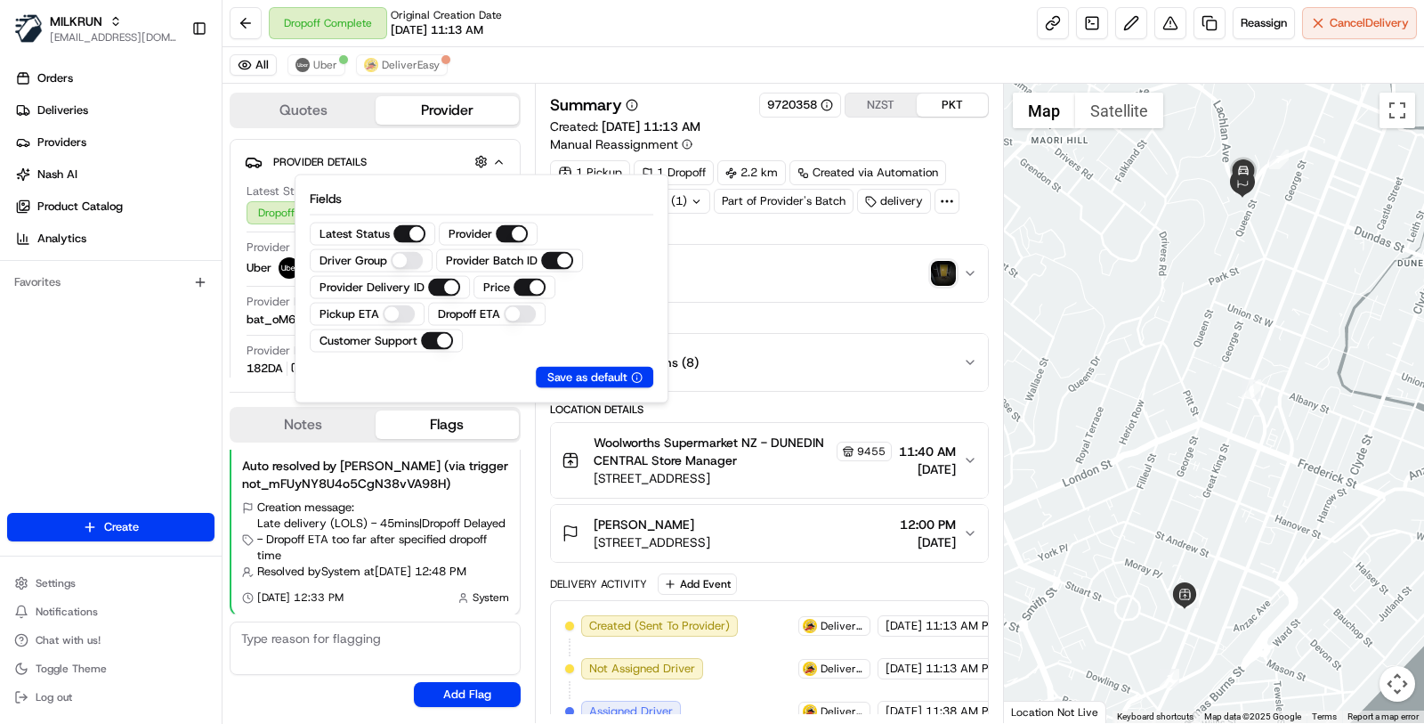
click at [943, 201] on icon at bounding box center [947, 201] width 16 height 16
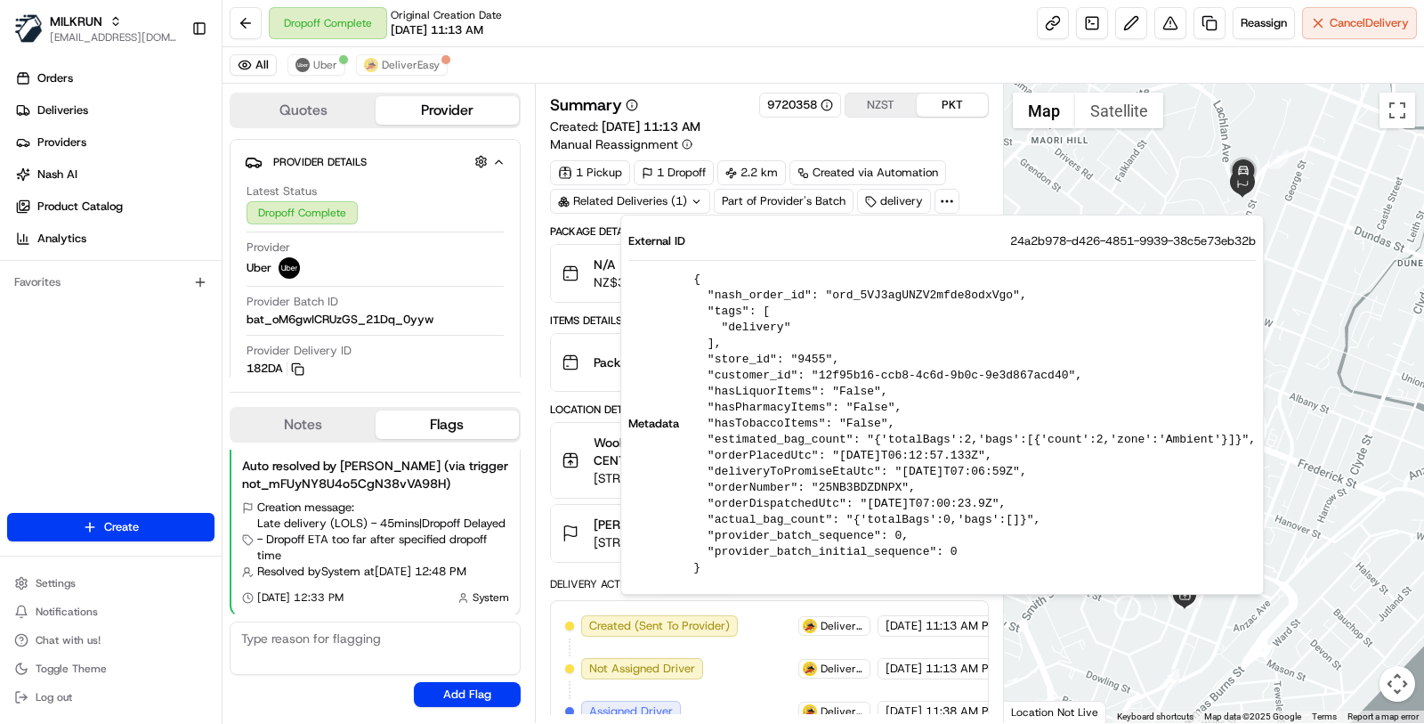
click at [962, 149] on div "Summary 9720358 NZST PKT Created: 22/08/2025 11:13 AM Manual Reassignment" at bounding box center [769, 123] width 439 height 61
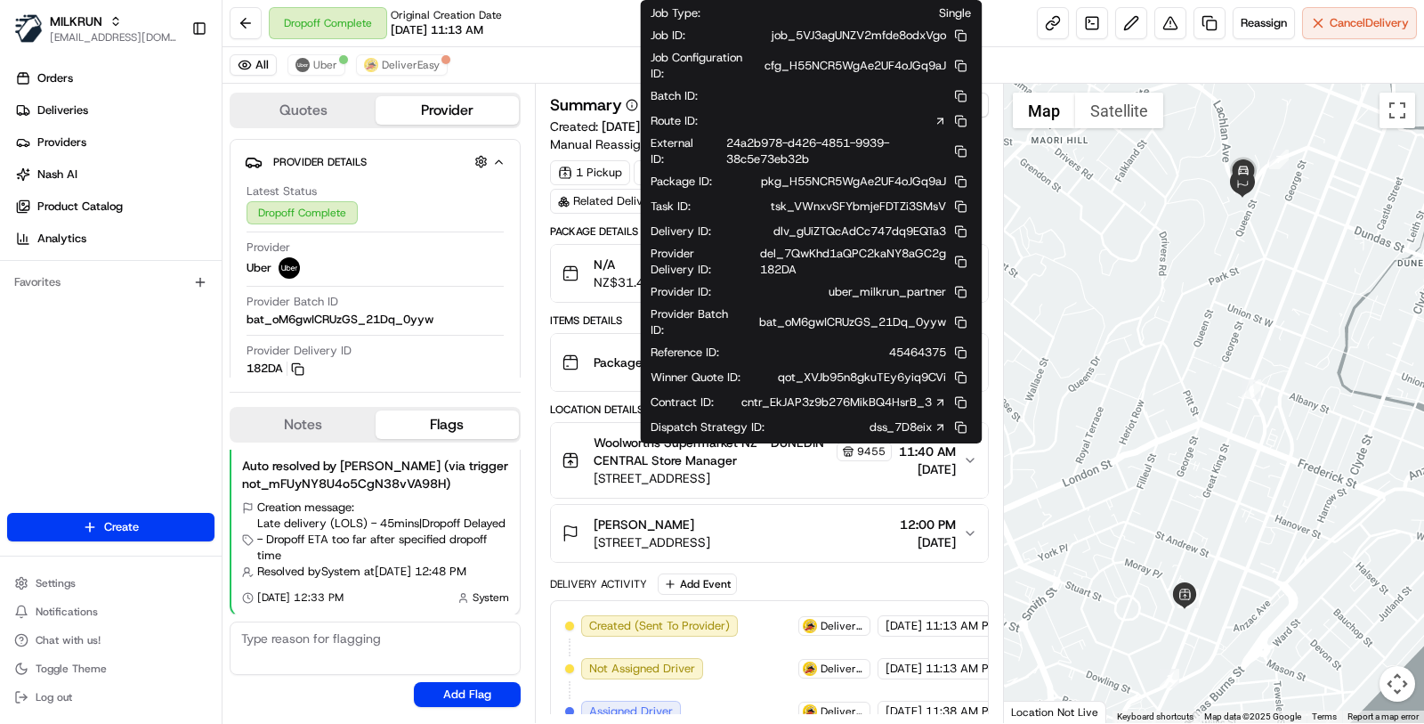
click at [941, 117] on icon at bounding box center [940, 121] width 12 height 12
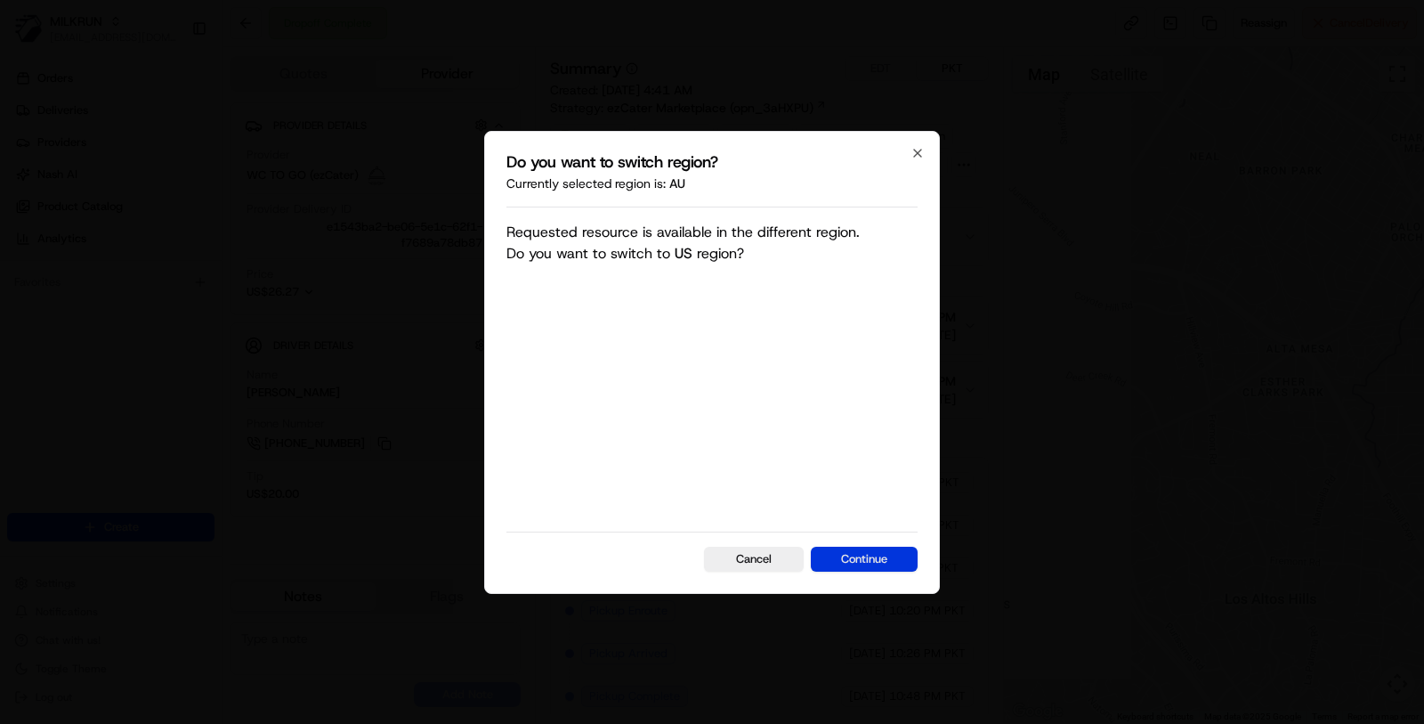
click at [885, 558] on button "Continue" at bounding box center [864, 559] width 107 height 25
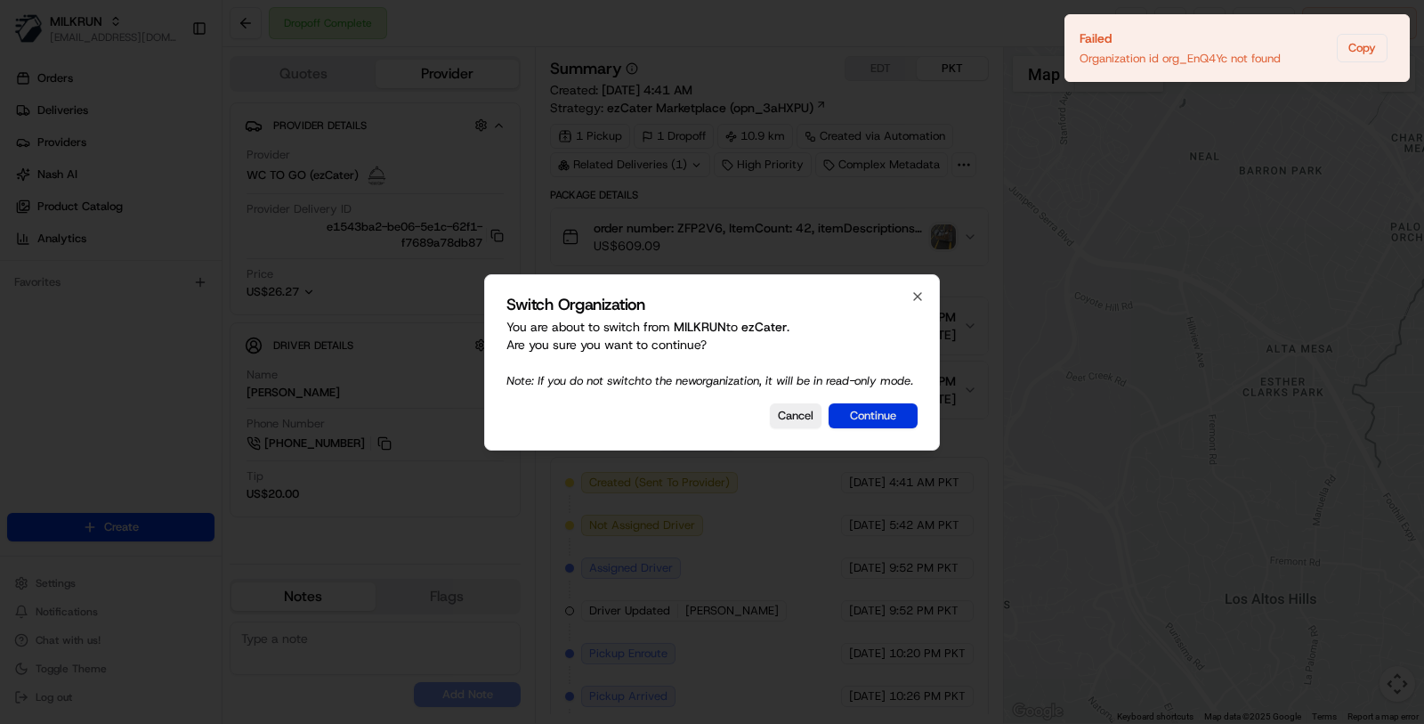
click at [874, 421] on button "Continue" at bounding box center [873, 415] width 89 height 25
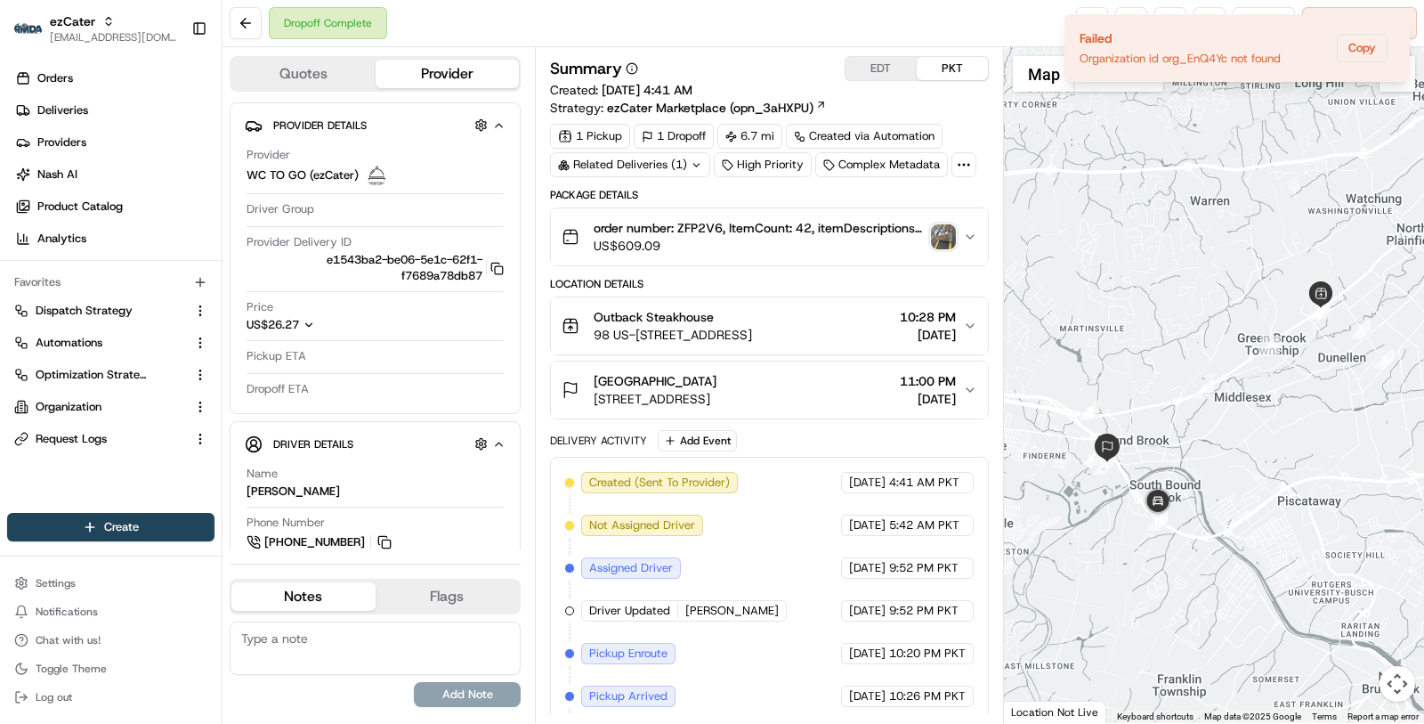
click at [874, 421] on div "Package Details order number: ZFP2V6, ItemCount: 42, itemDescriptions: 20 Grill…" at bounding box center [769, 540] width 439 height 705
click at [933, 243] on img "button" at bounding box center [943, 236] width 25 height 25
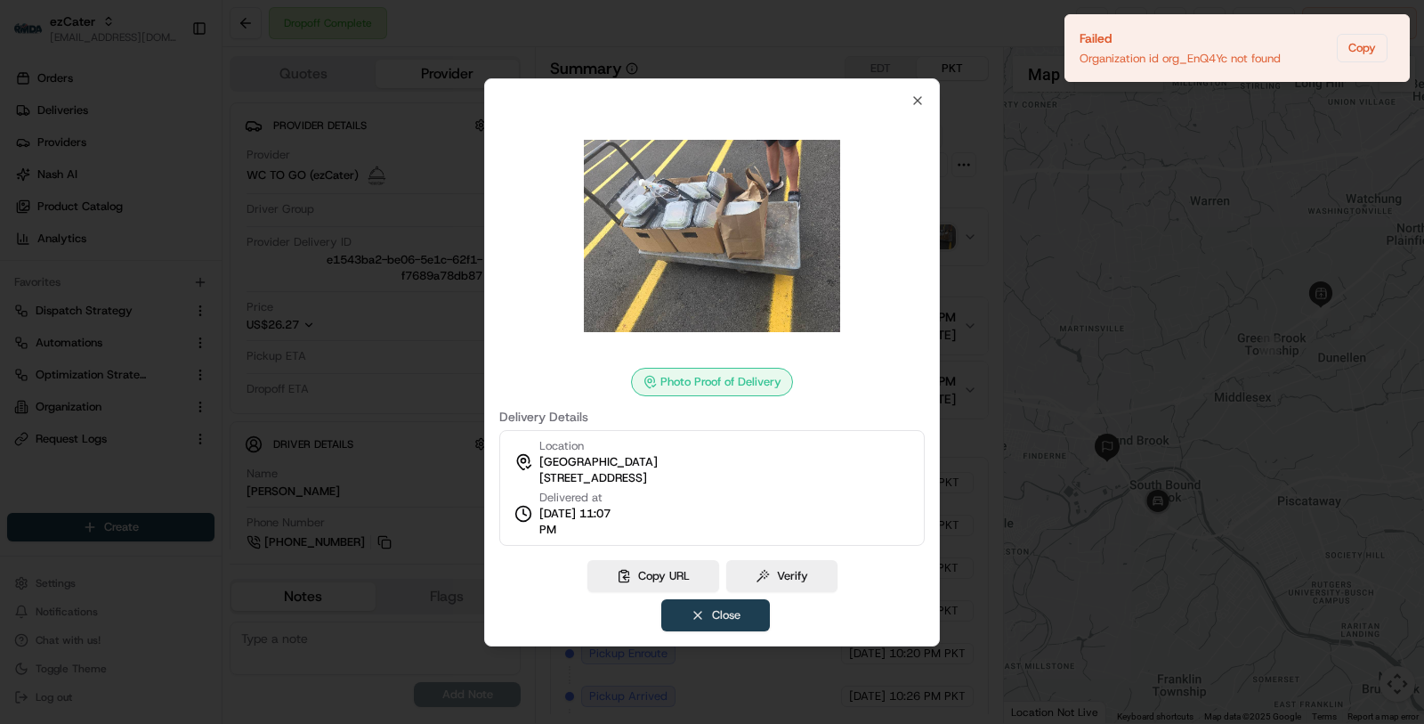
click at [696, 624] on button "Close" at bounding box center [715, 615] width 109 height 32
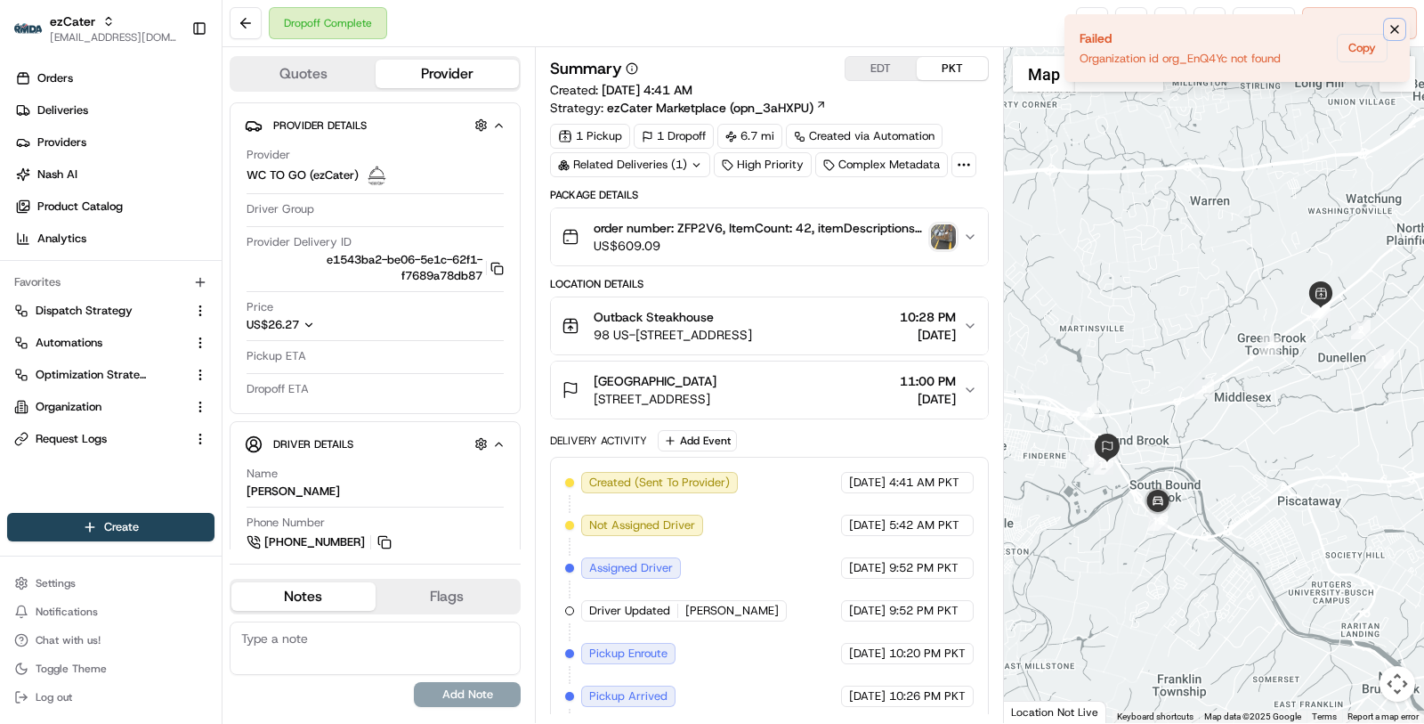
click at [1404, 23] on button "Notifications (F8)" at bounding box center [1394, 29] width 21 height 21
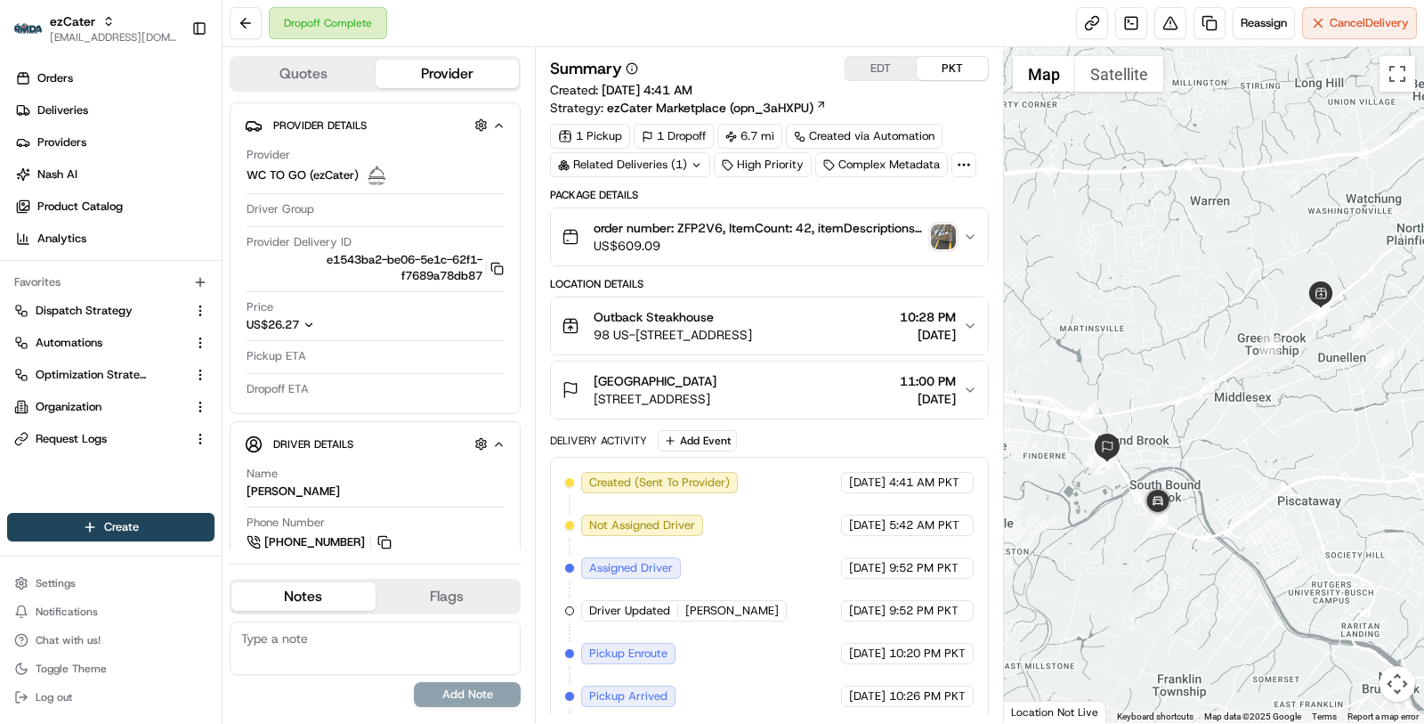
click at [883, 297] on button "Outback Steakhouse 98 US-22, Green Brook Township, NJ 08812, USA 10:28 PM 08/21…" at bounding box center [769, 325] width 437 height 57
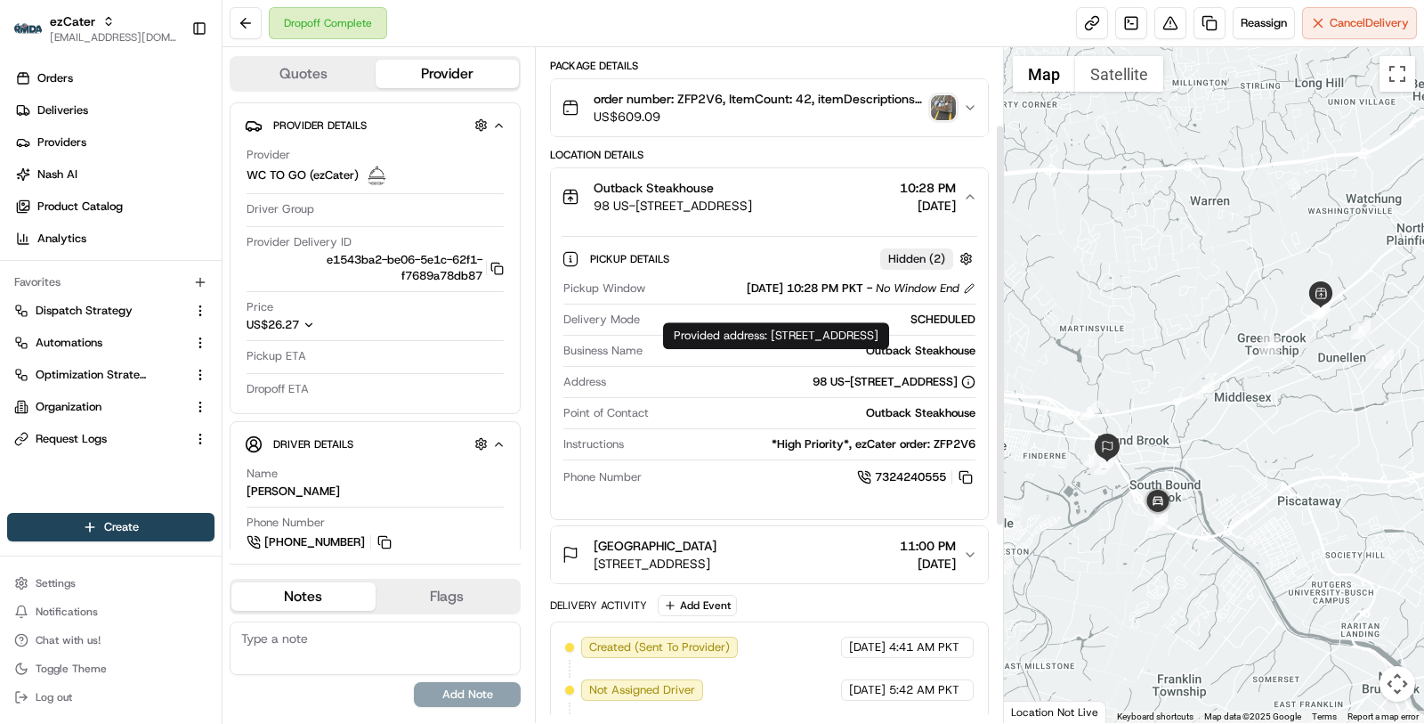
click at [866, 557] on div "TD Bank Ballpark 1 Patriots Park, Bridgewater, NJ 08807, USA 11:00 PM 08/21/2025" at bounding box center [762, 555] width 401 height 36
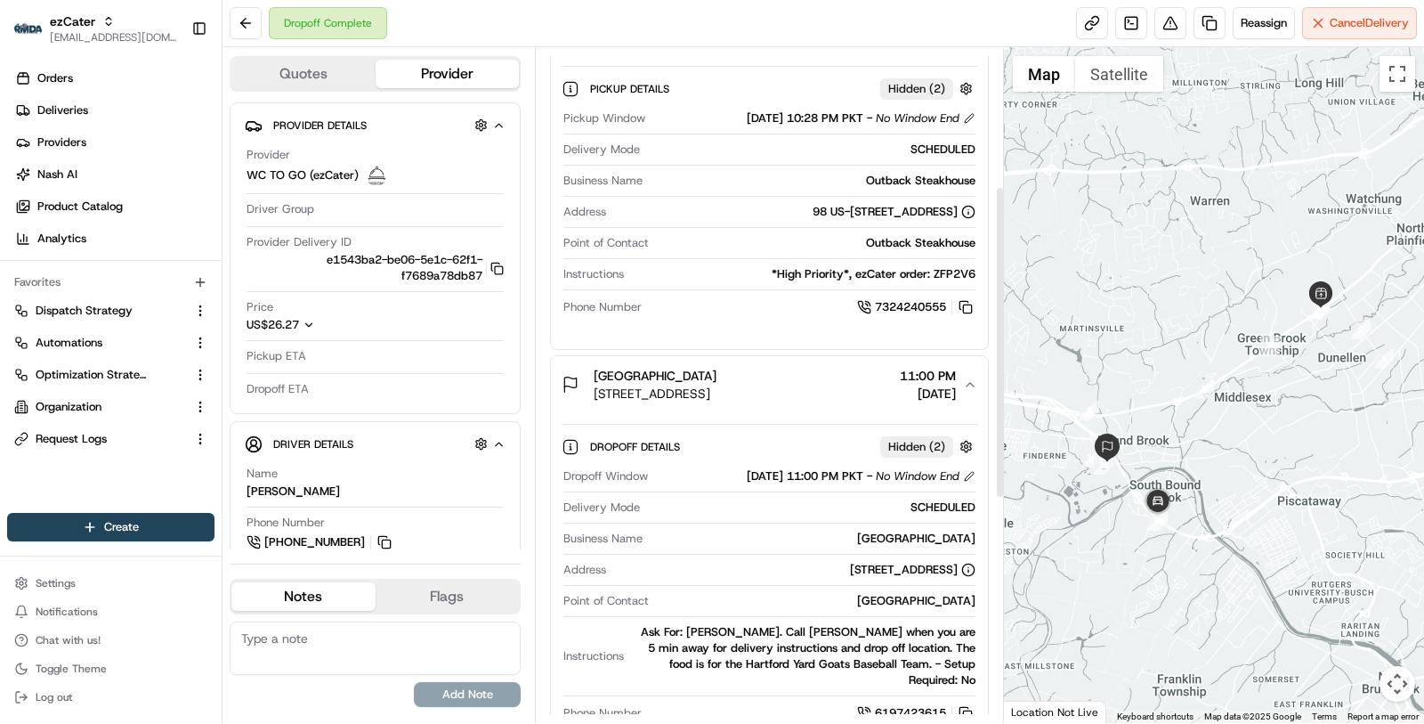
scroll to position [343, 0]
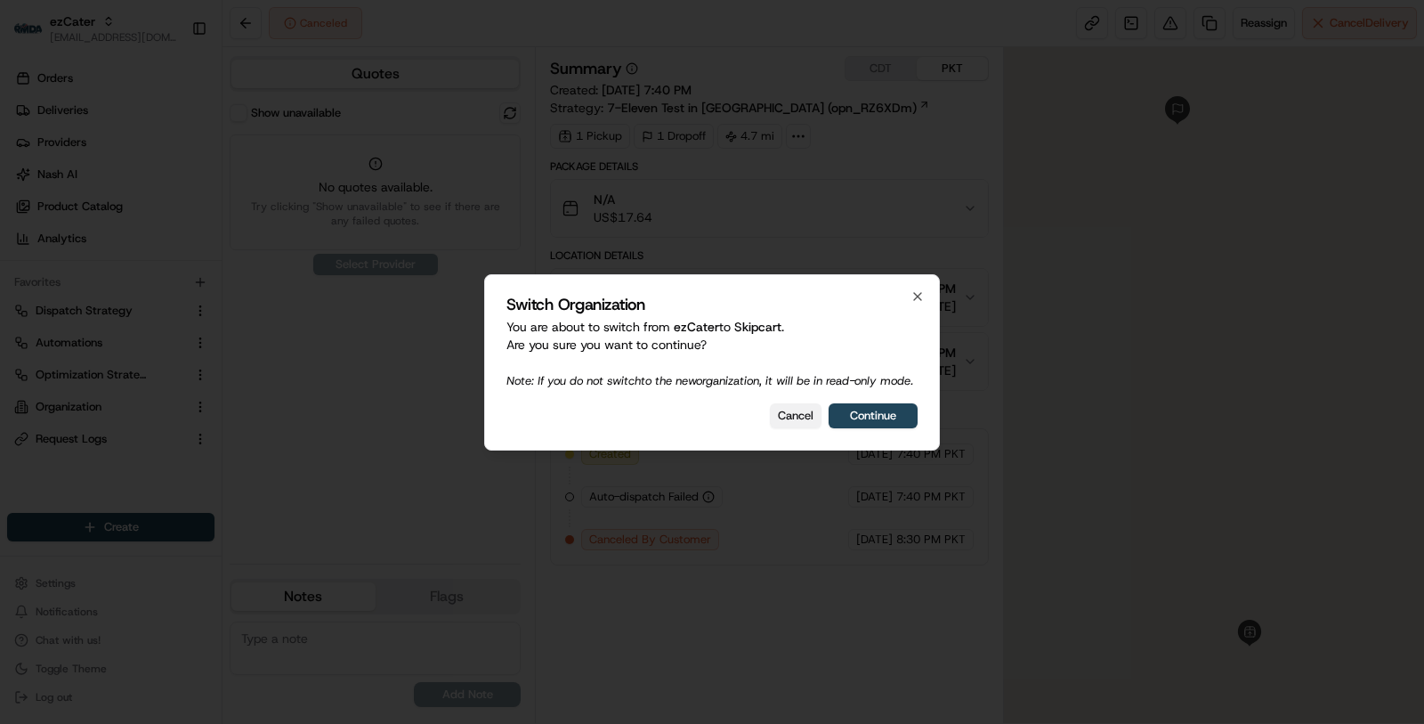
click at [771, 417] on button "Cancel" at bounding box center [796, 415] width 52 height 25
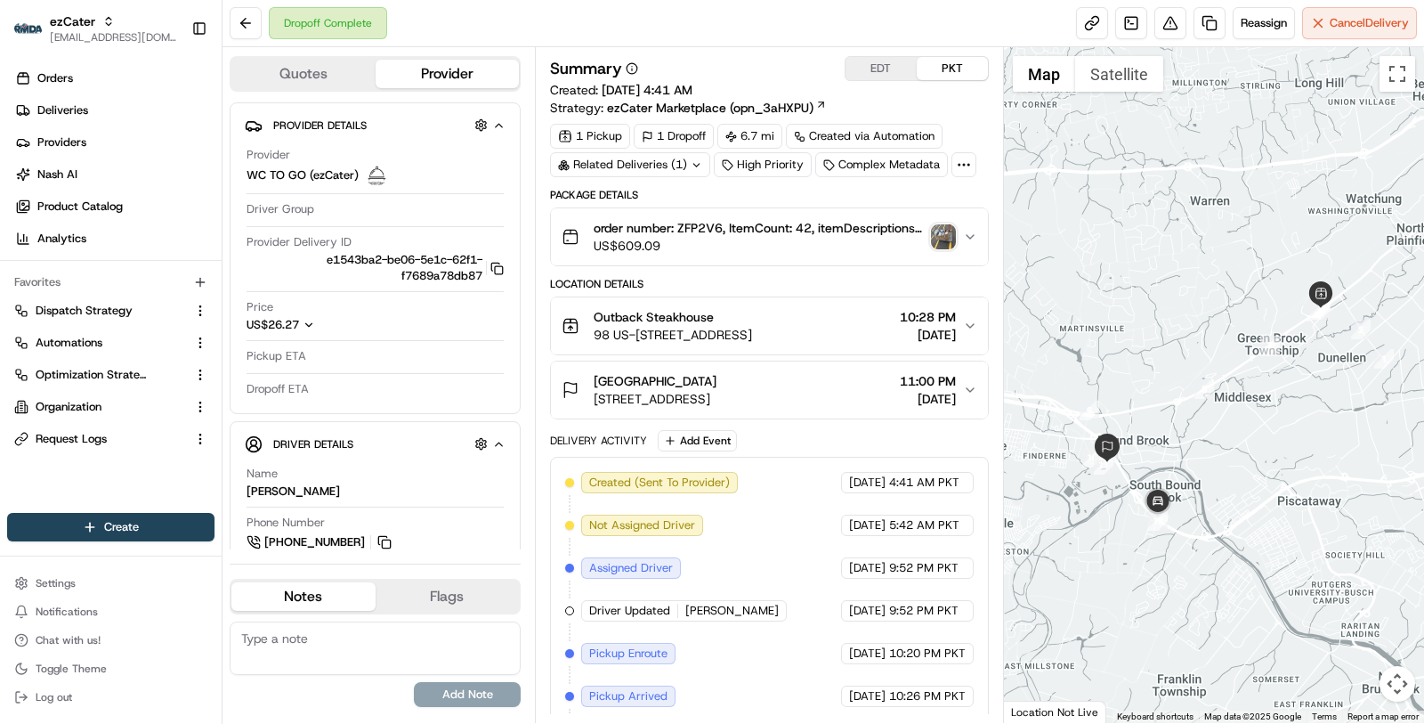
click at [952, 153] on div at bounding box center [964, 164] width 25 height 25
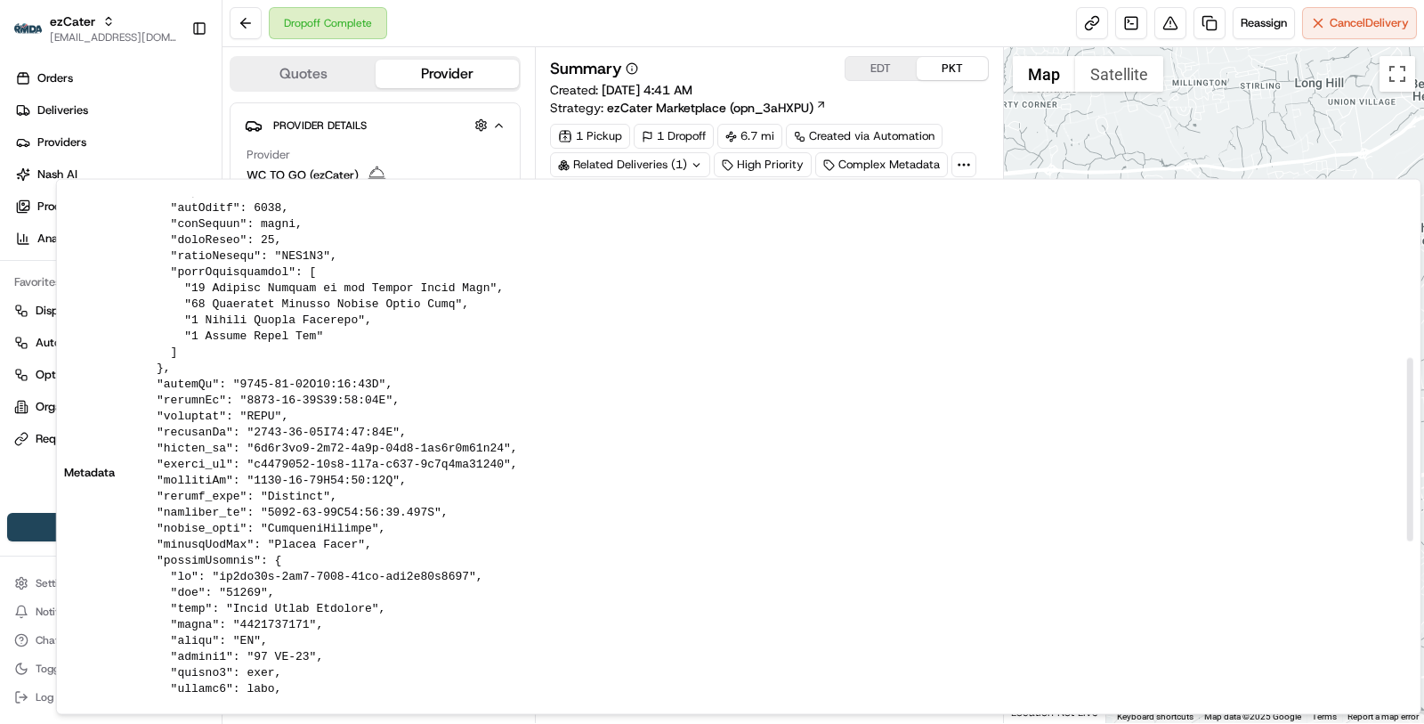
scroll to position [854, 0]
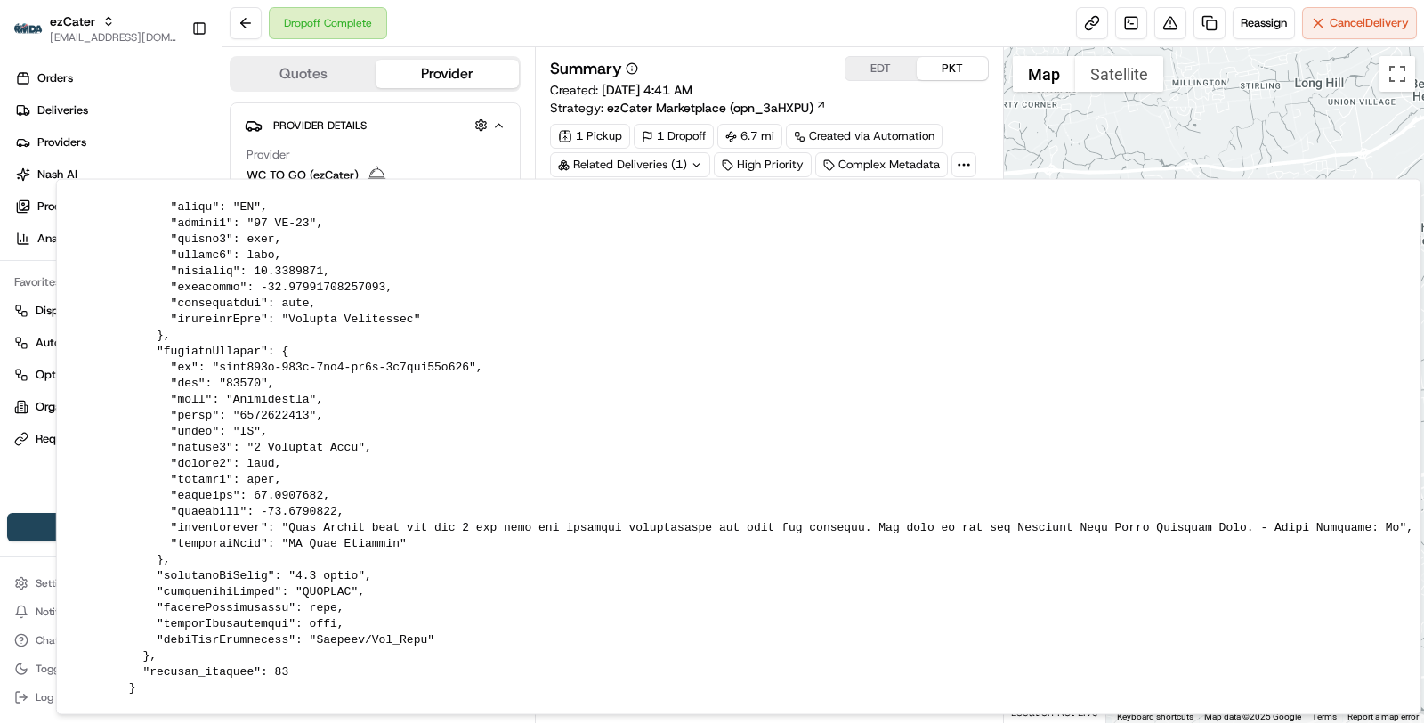
click at [864, 33] on div "Dropoff Complete Reassign Cancel Delivery" at bounding box center [824, 23] width 1202 height 47
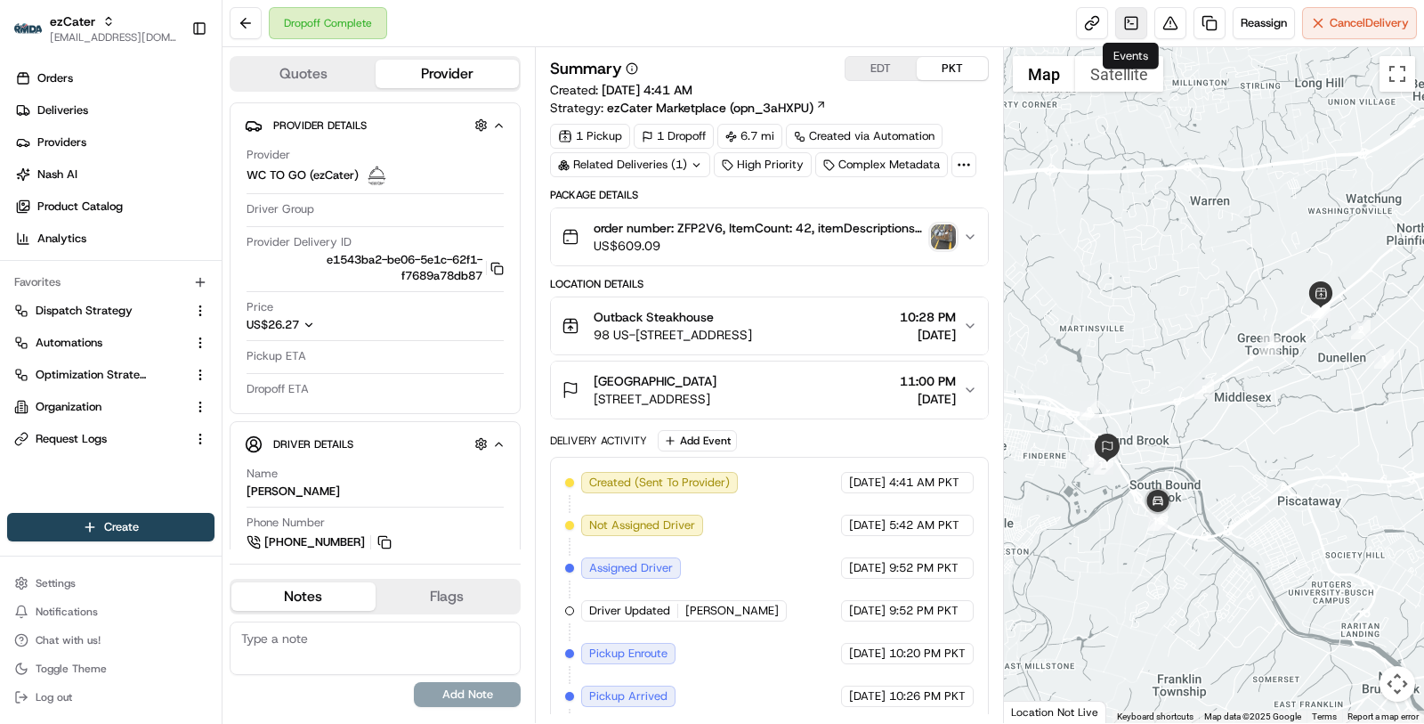
click at [1136, 29] on link at bounding box center [1131, 23] width 32 height 32
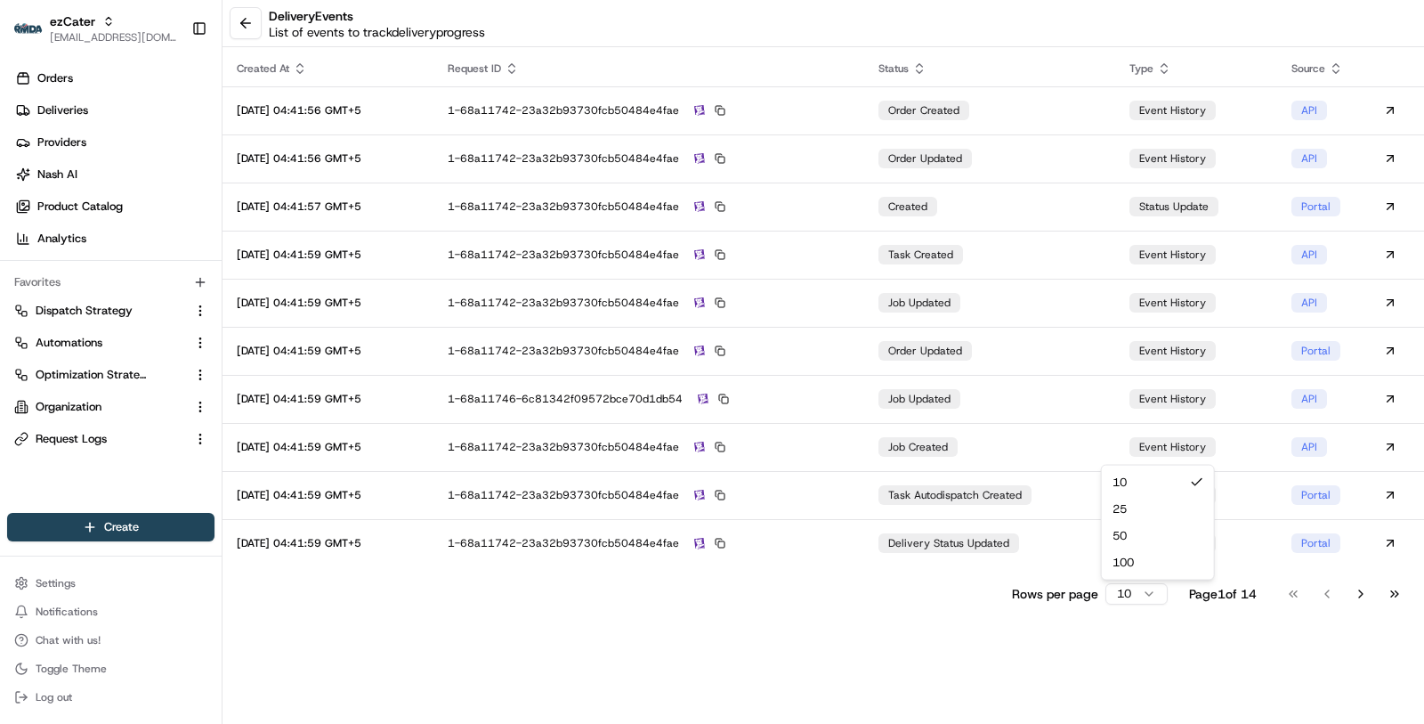
click at [1150, 597] on html "ezCater [EMAIL_ADDRESS][DOMAIN_NAME] Toggle Sidebar Orders Deliveries Providers…" at bounding box center [712, 362] width 1424 height 724
click at [1150, 585] on html "ezCater [EMAIL_ADDRESS][DOMAIN_NAME] Toggle Sidebar Orders Deliveries Providers…" at bounding box center [712, 362] width 1424 height 724
click at [1149, 588] on html "ezCater [EMAIL_ADDRESS][DOMAIN_NAME] Toggle Sidebar Orders Deliveries Providers…" at bounding box center [712, 362] width 1424 height 724
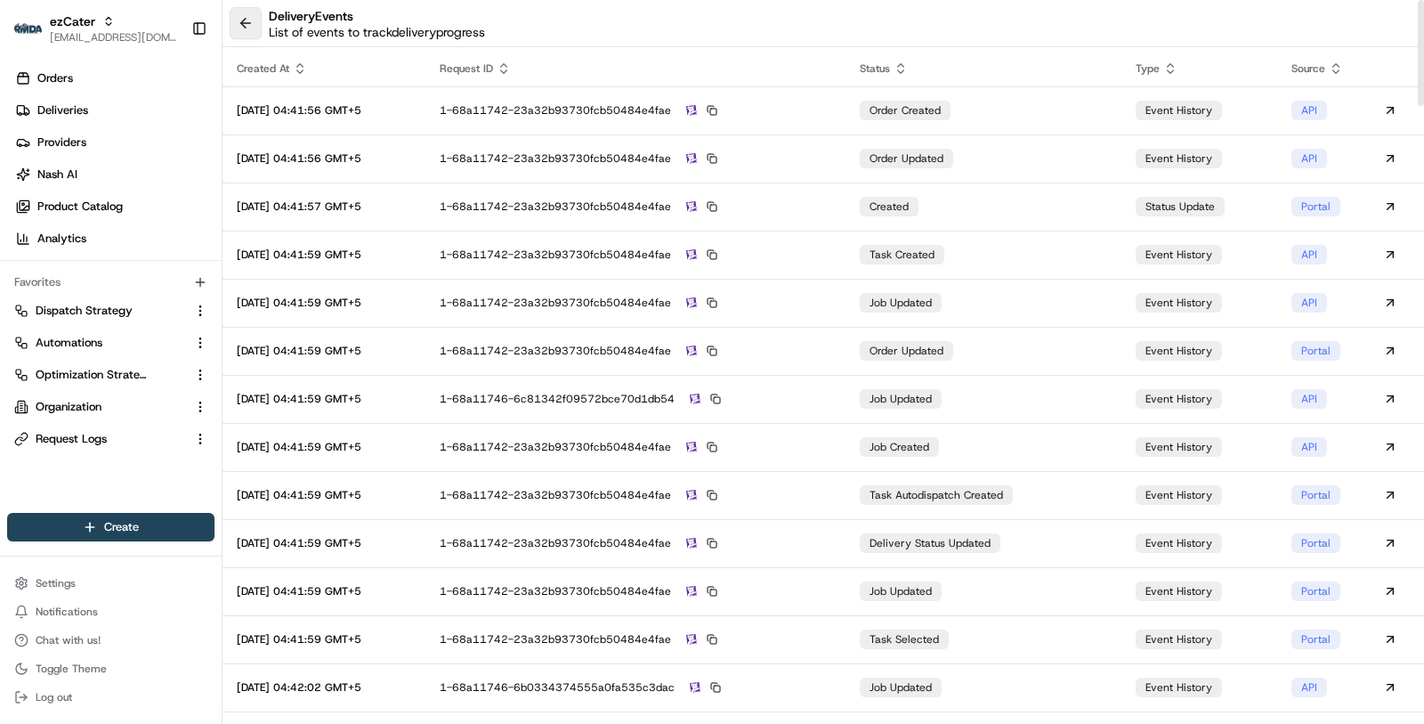
click at [250, 22] on button at bounding box center [246, 23] width 32 height 32
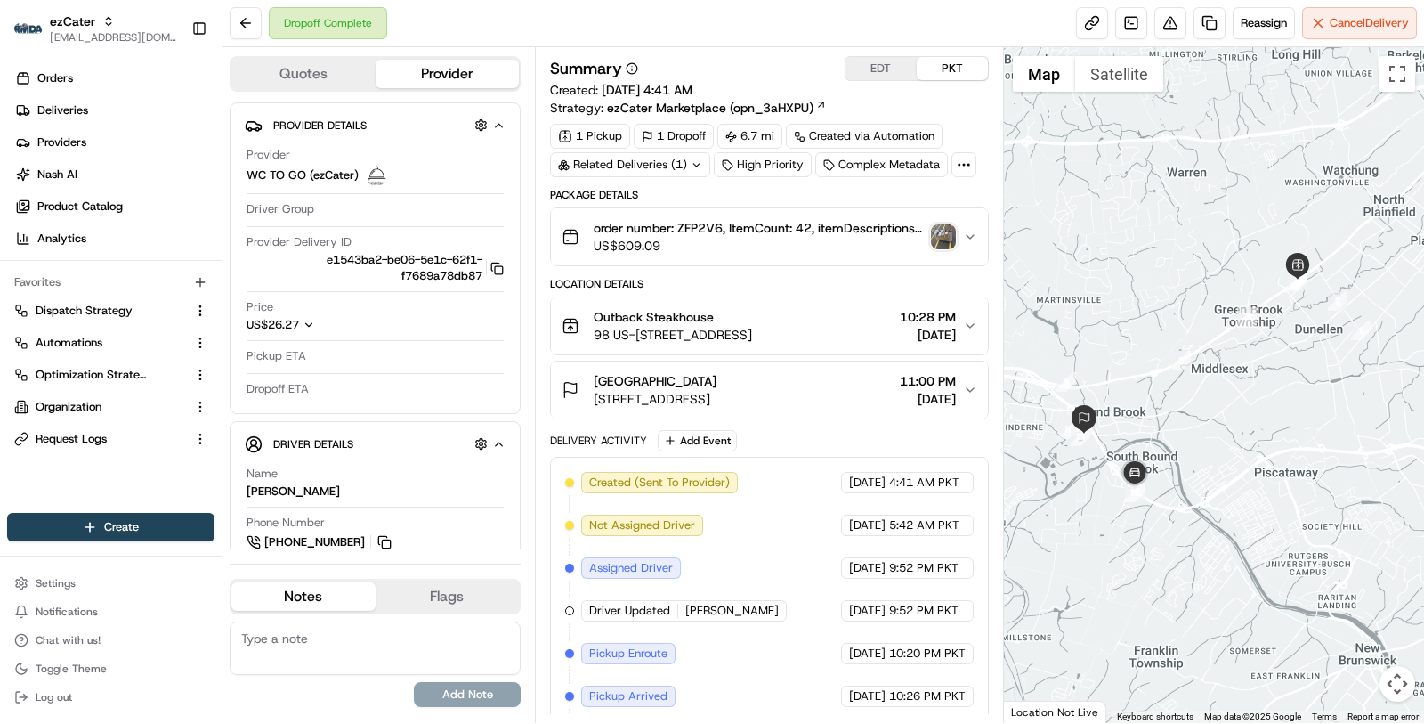
click at [891, 63] on button "EDT" at bounding box center [881, 68] width 71 height 23
click at [891, 64] on button "EDT" at bounding box center [881, 68] width 71 height 23
click at [891, 73] on button "EDT" at bounding box center [881, 68] width 71 height 23
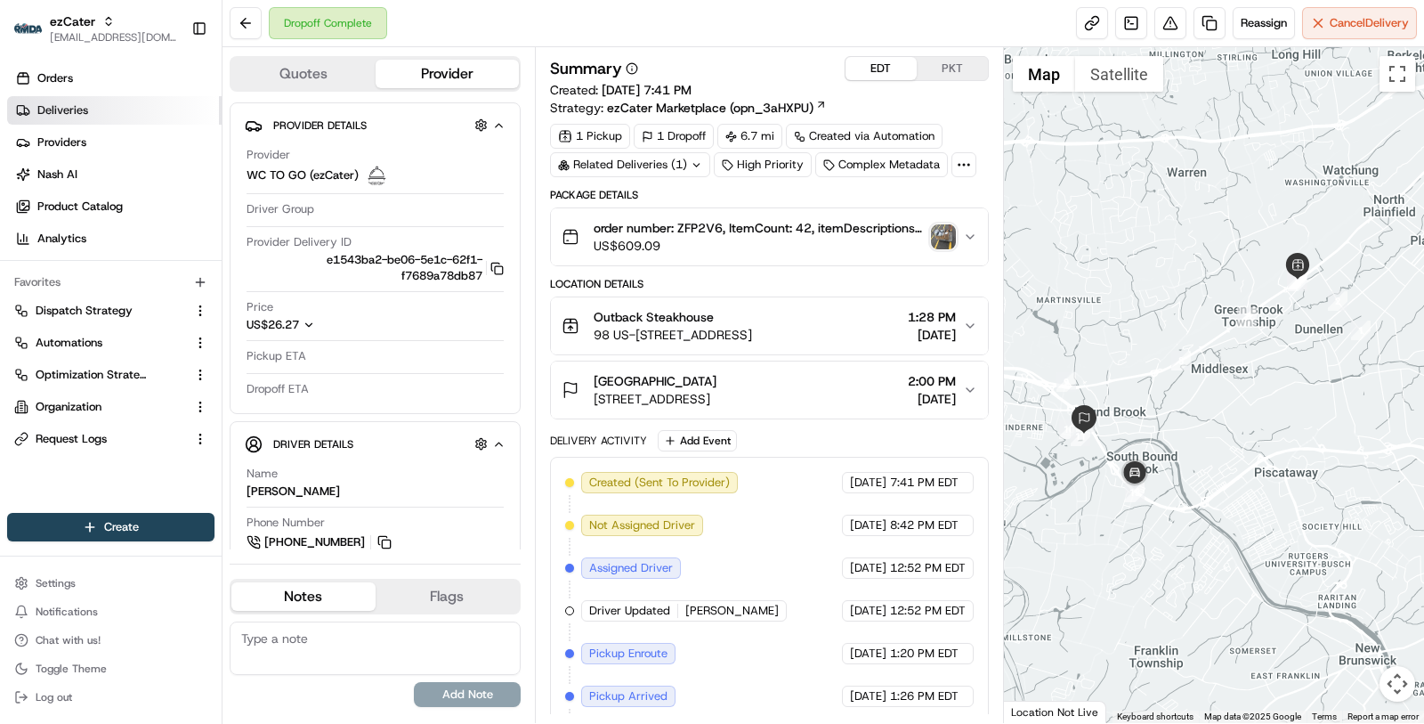
click at [29, 100] on link "Deliveries" at bounding box center [114, 110] width 215 height 28
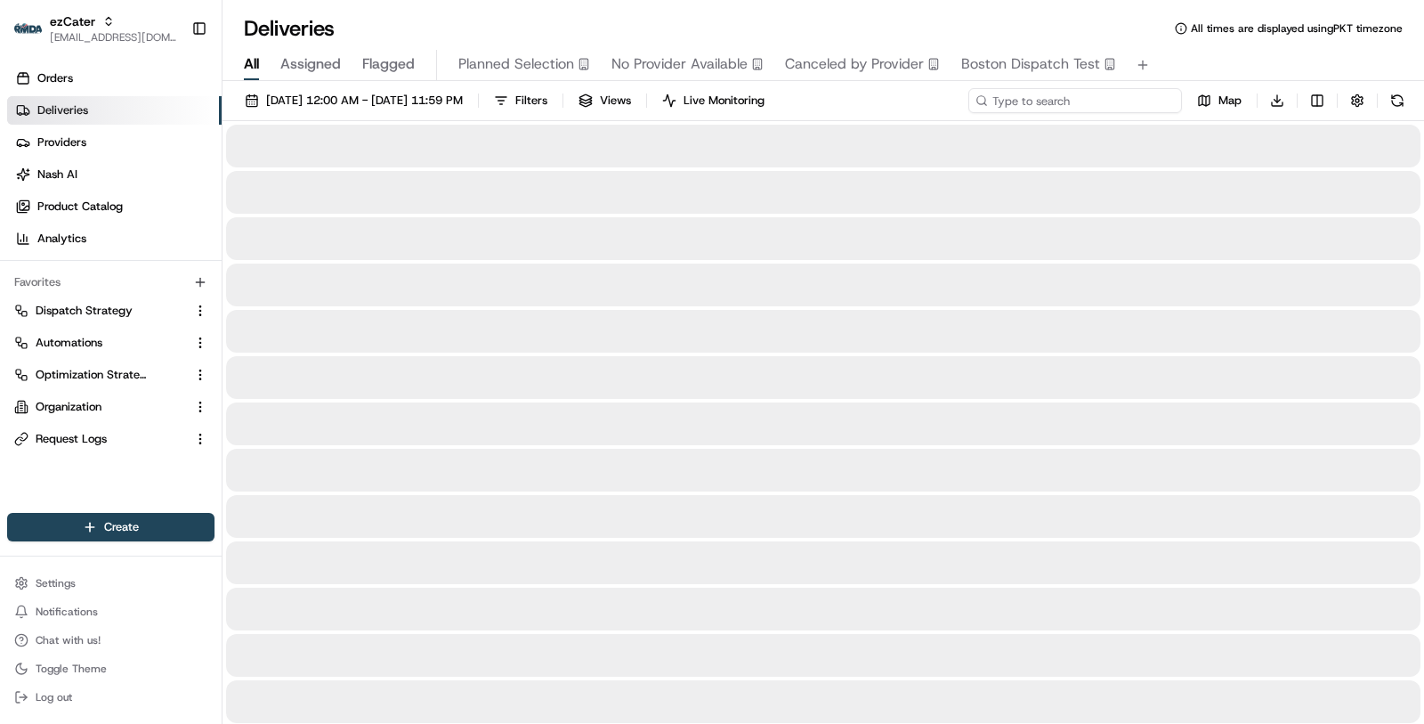
click at [1108, 97] on input at bounding box center [1075, 100] width 214 height 25
paste input "PF7F9T"
type input "PF7F9T"
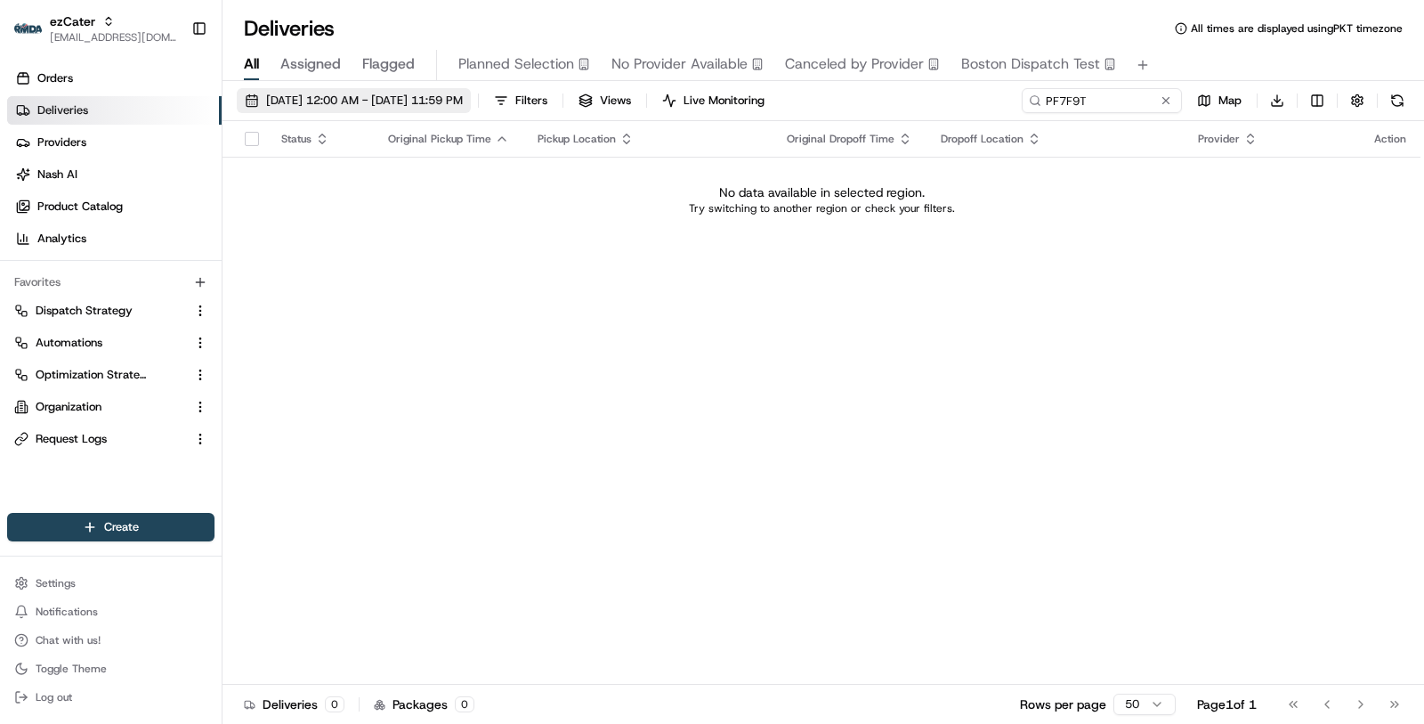
click at [463, 94] on span "08/22/2025 12:00 AM - 08/22/2025 11:59 PM" at bounding box center [364, 101] width 197 height 16
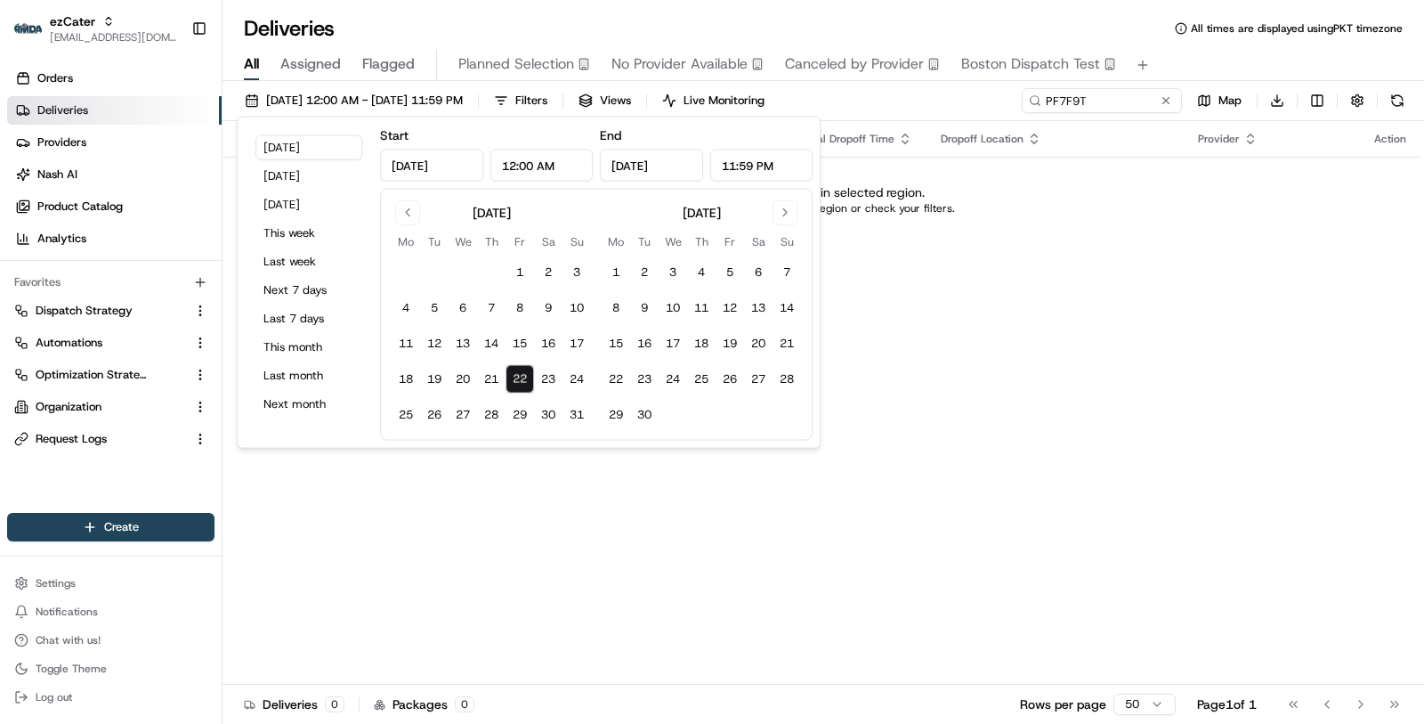
click at [516, 251] on tbody "1 2 3 4 5 6 7 8 9 10 11 12 13 14 15 16 17 18 19 20 21 22 23 24 25 26 27 28 29 3…" at bounding box center [491, 340] width 199 height 178
click at [516, 262] on button "1" at bounding box center [520, 272] width 28 height 28
type input "Aug 1, 2025"
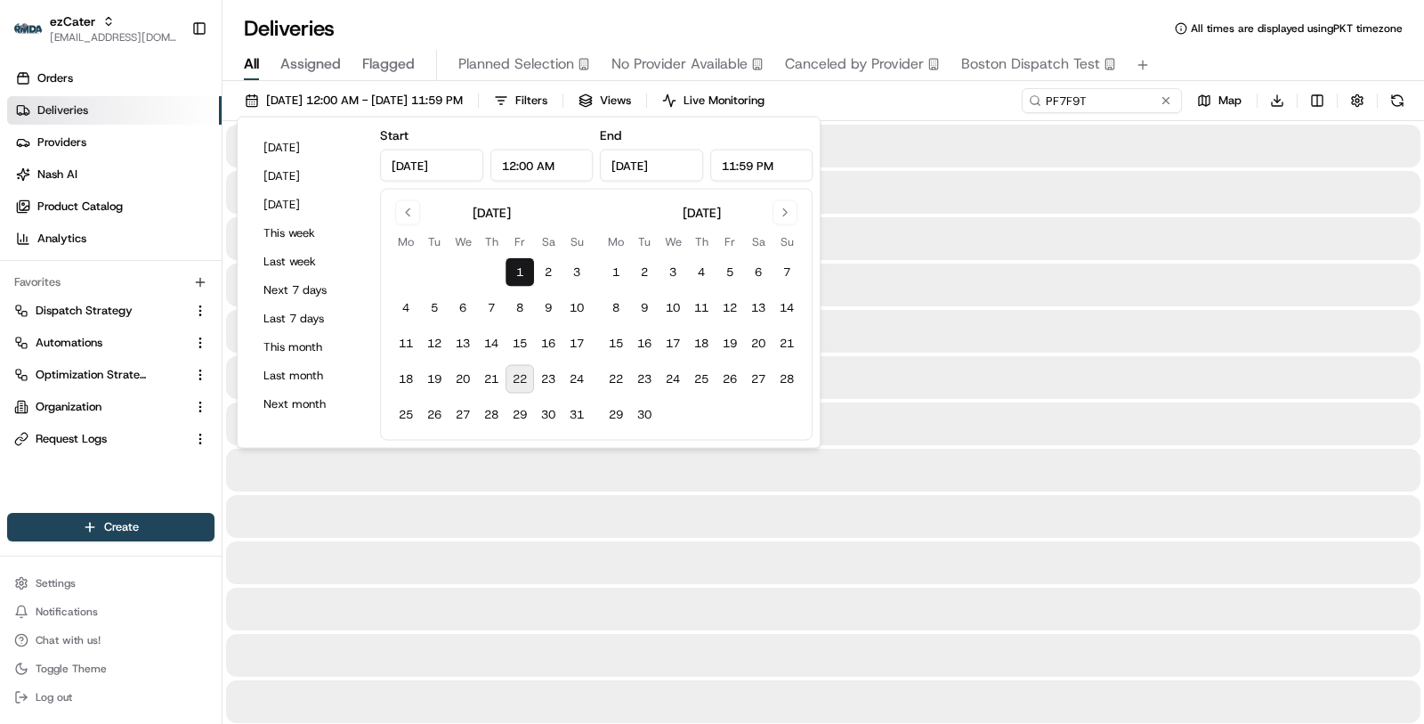
click at [517, 362] on tbody "1 2 3 4 5 6 7 8 9 10 11 12 13 14 15 16 17 18 19 20 21 22 23 24 25 26 27 28 29 3…" at bounding box center [491, 340] width 199 height 178
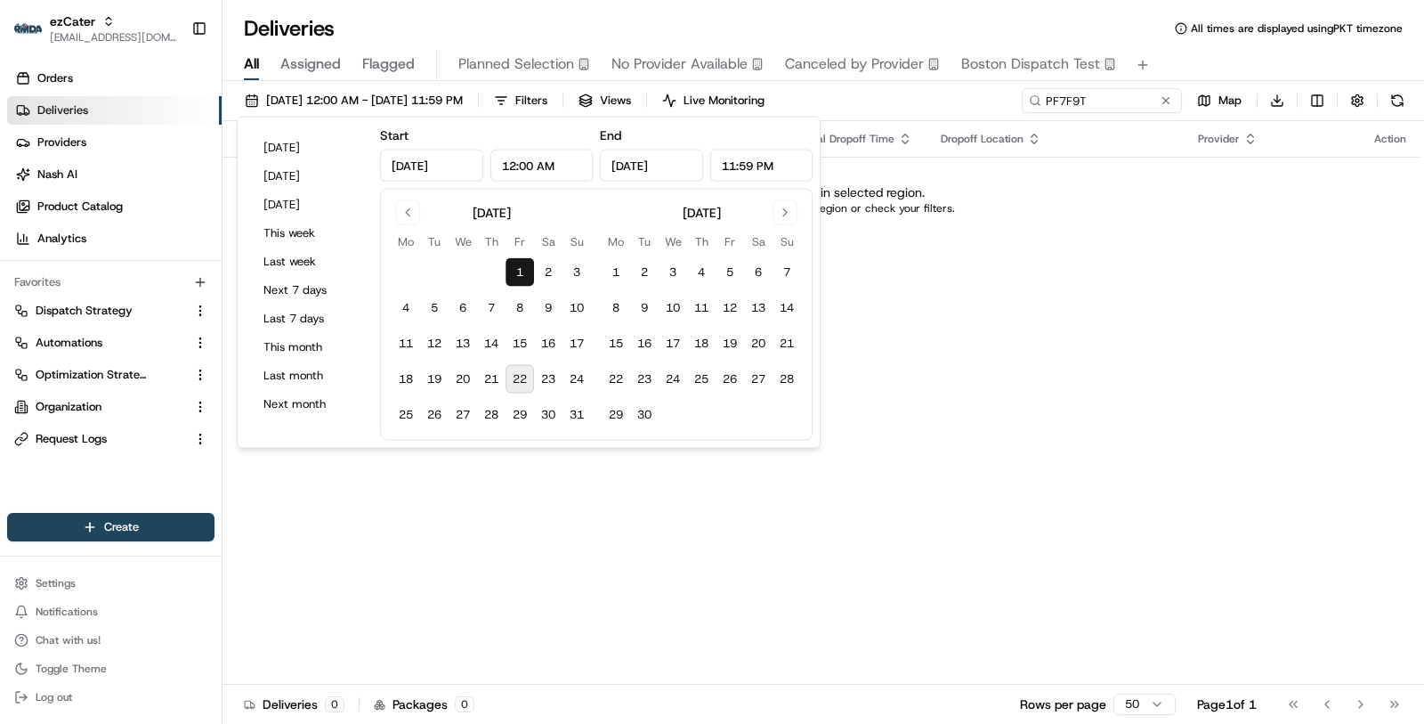
click at [517, 376] on button "22" at bounding box center [520, 379] width 28 height 28
type input "Aug 22, 2025"
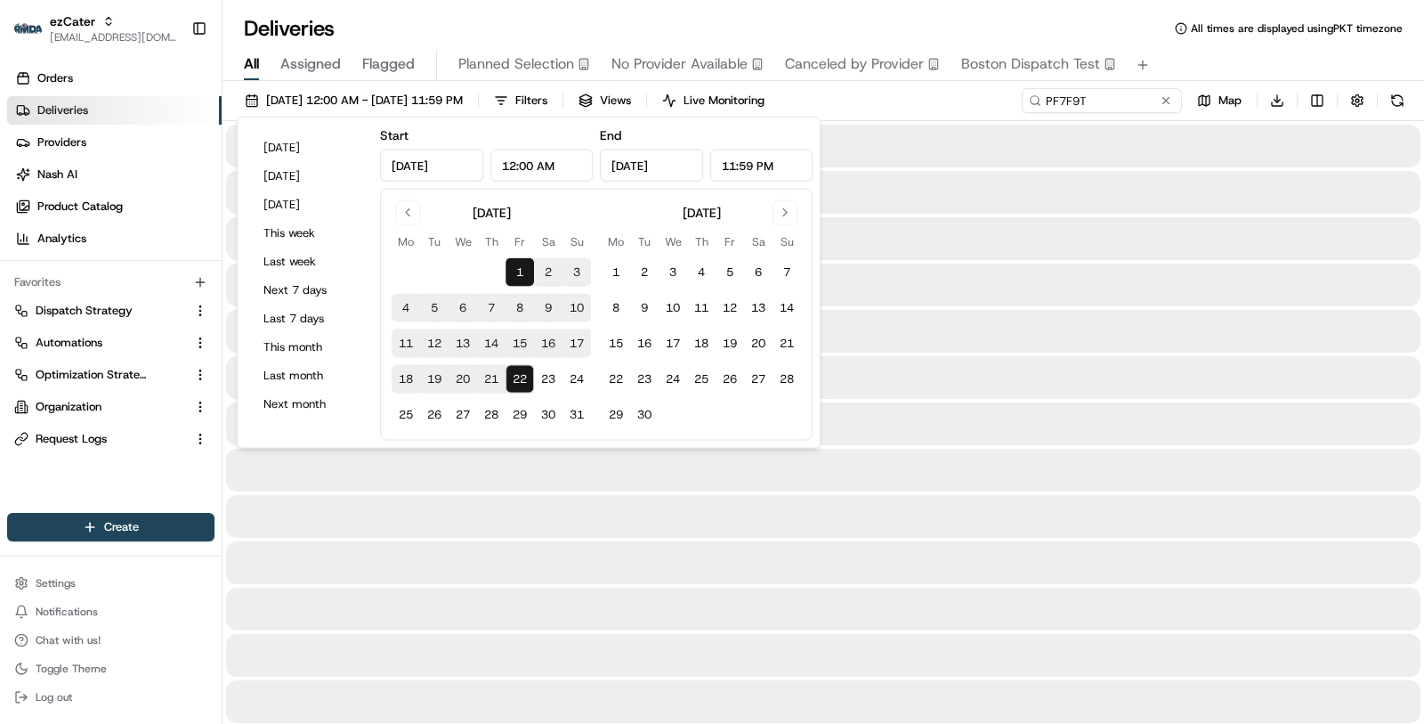
click at [662, 628] on div at bounding box center [823, 608] width 1195 height 43
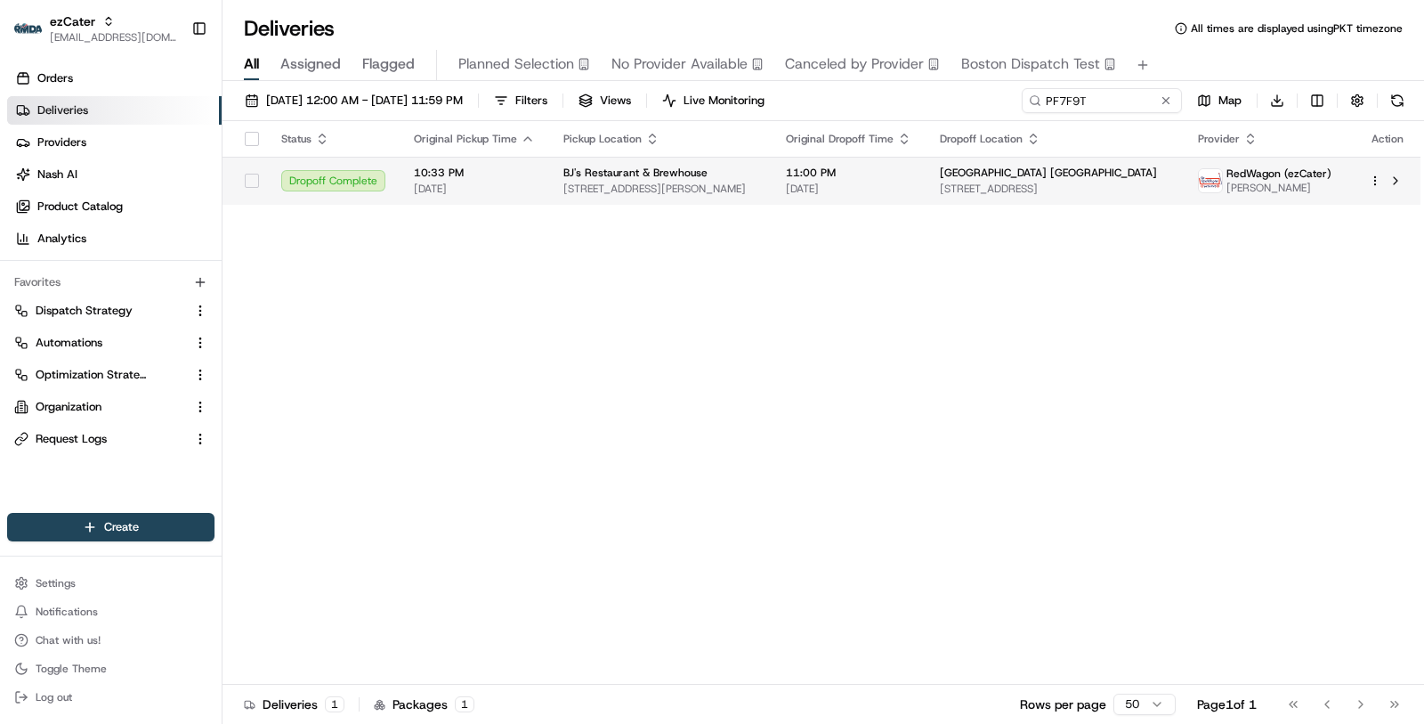
click at [817, 164] on td "11:00 PM 08/20/2025" at bounding box center [849, 181] width 154 height 48
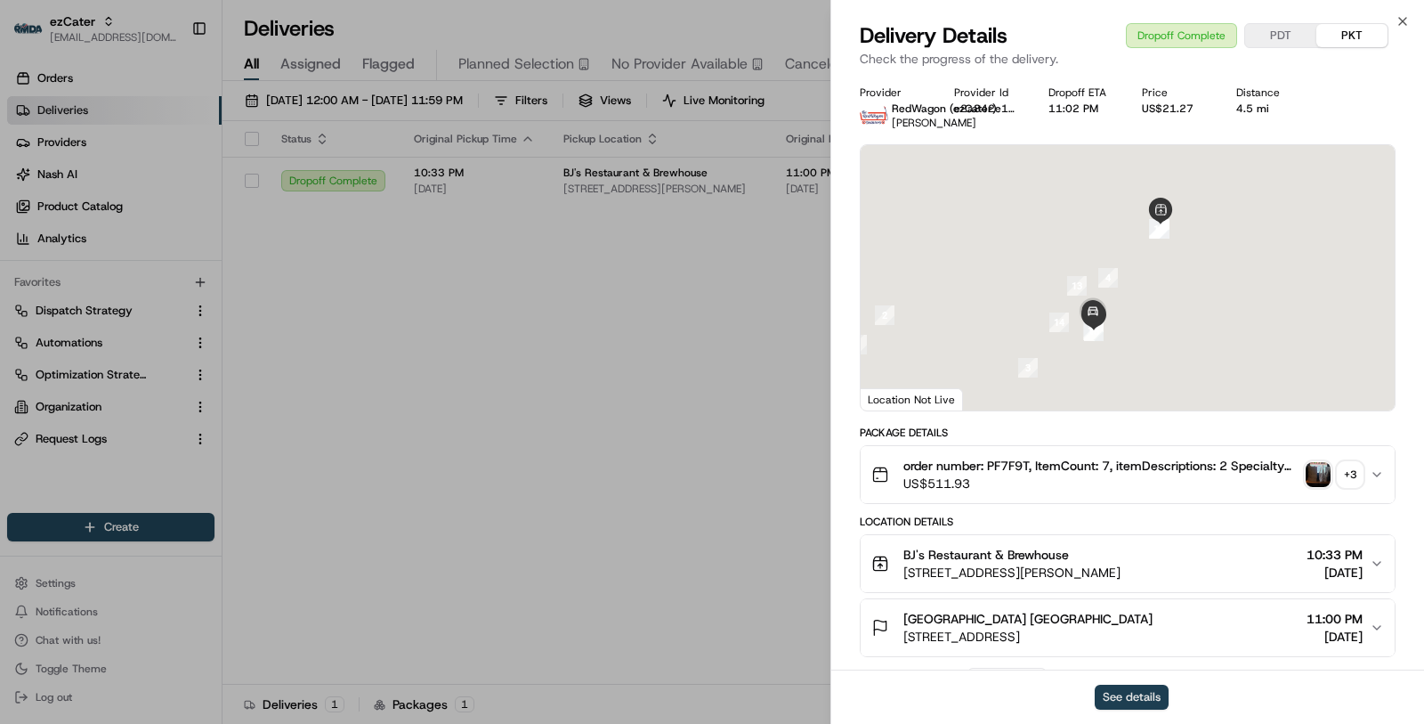
click at [1129, 692] on button "See details" at bounding box center [1132, 697] width 74 height 25
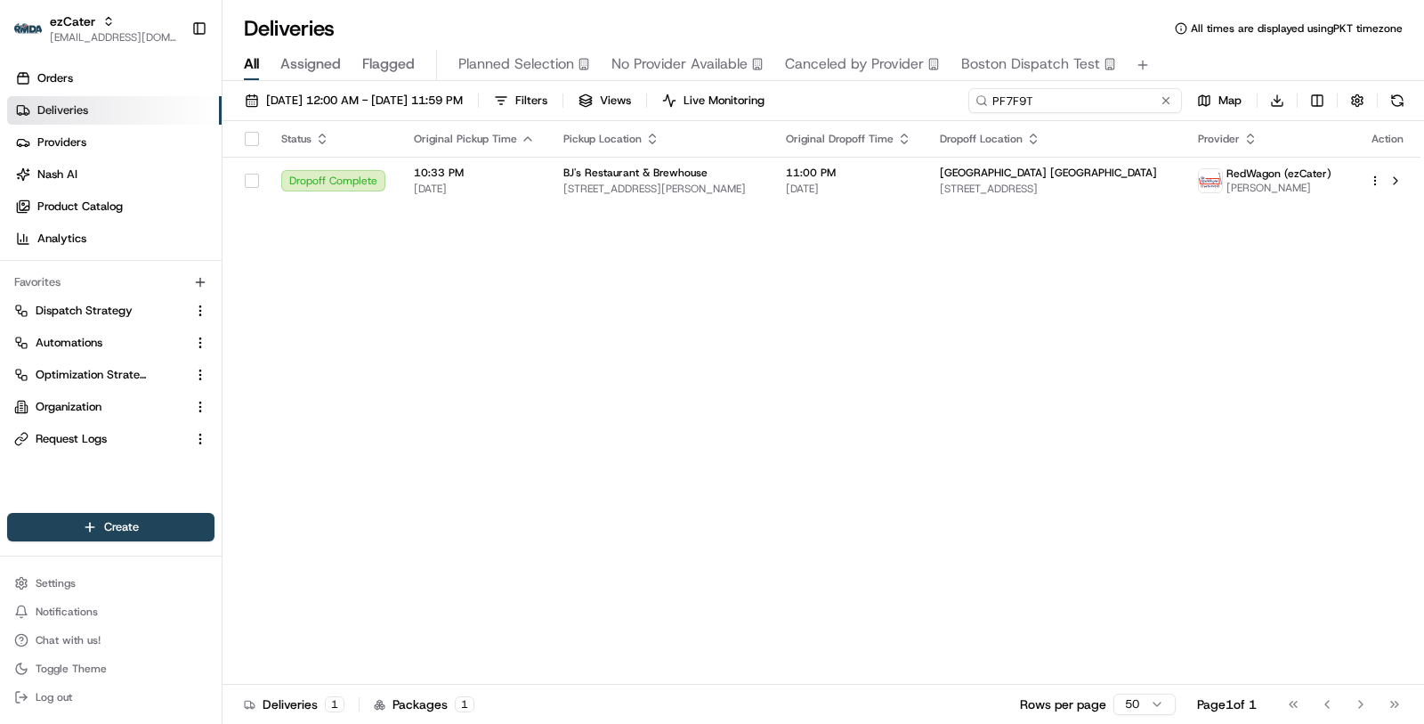
click at [1072, 96] on input "PF7F9T" at bounding box center [1075, 100] width 214 height 25
paste input "63RJ04"
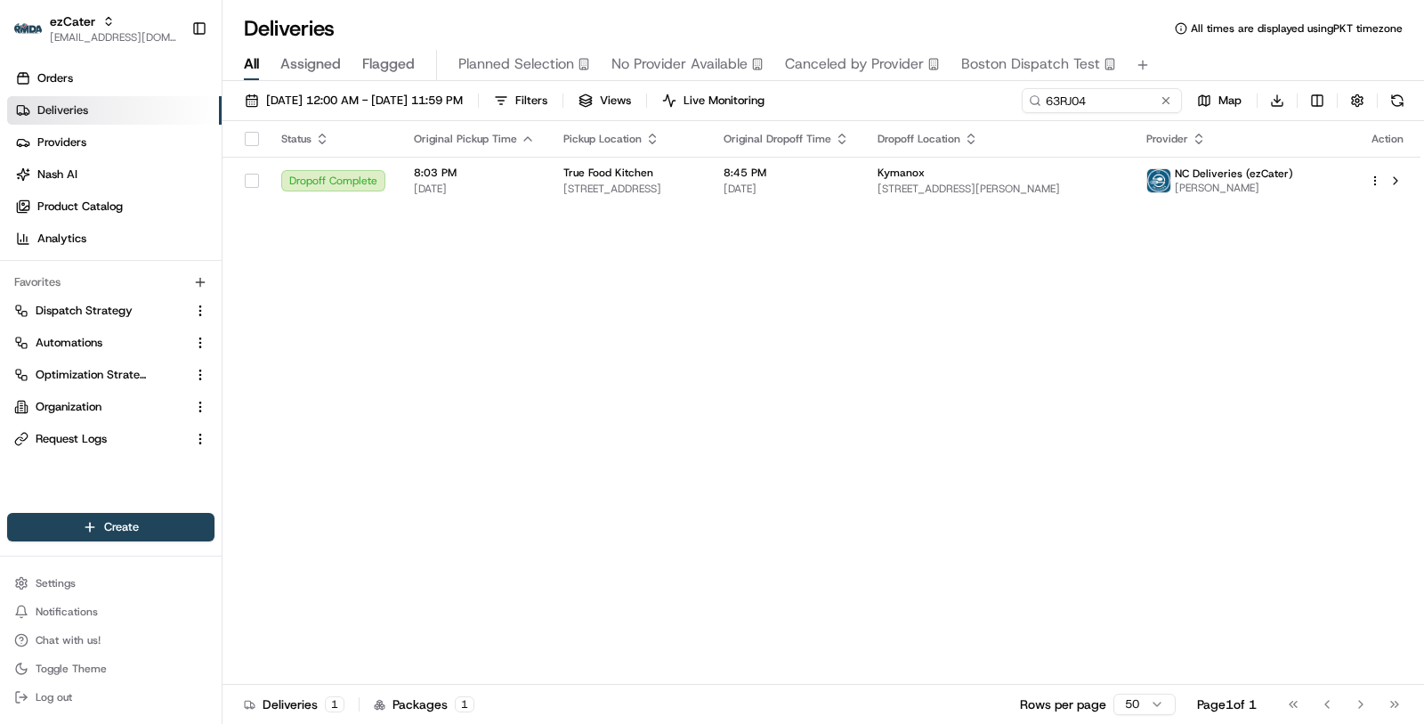
click at [819, 186] on td "8:45 PM 08/19/2025" at bounding box center [786, 181] width 154 height 48
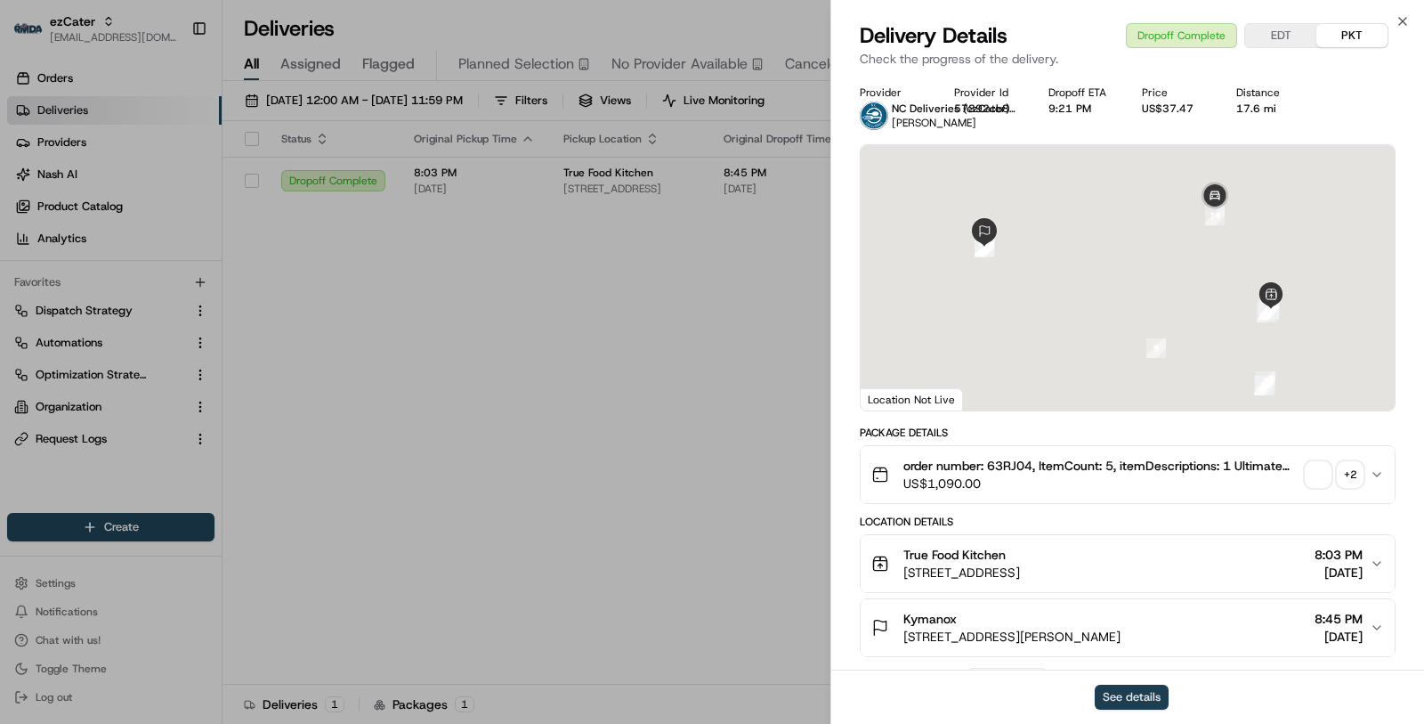
click at [1125, 692] on button "See details" at bounding box center [1132, 697] width 74 height 25
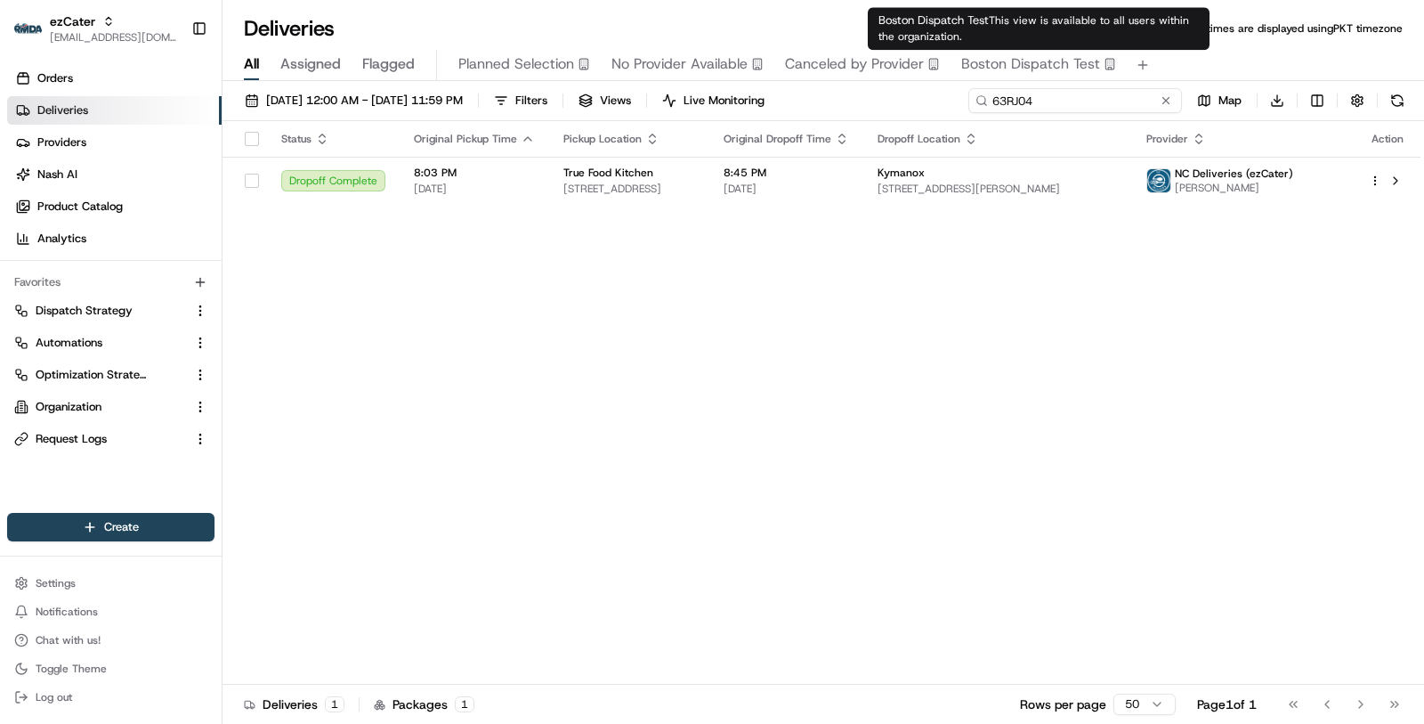
click at [1069, 91] on input "63RJ04" at bounding box center [1075, 100] width 214 height 25
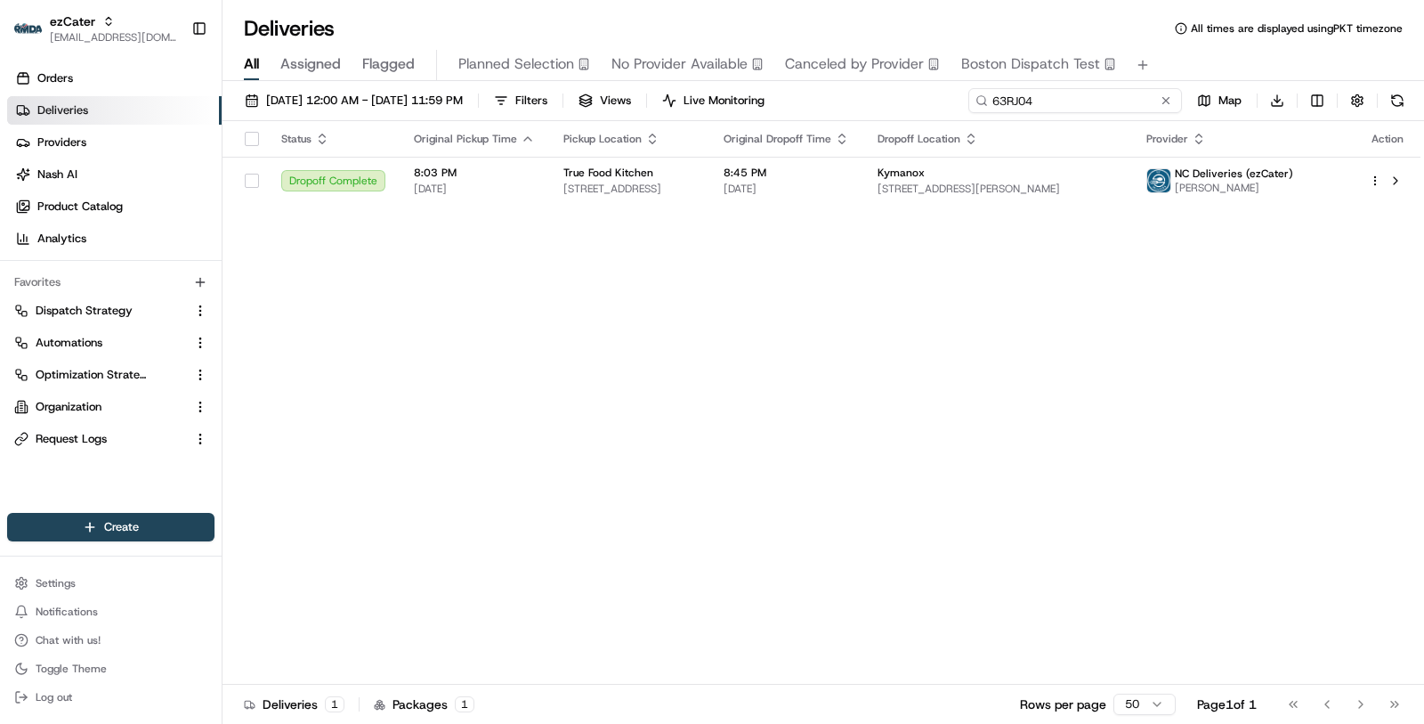
click at [1069, 91] on input "63RJ04" at bounding box center [1075, 100] width 214 height 25
paste input "E9MW81"
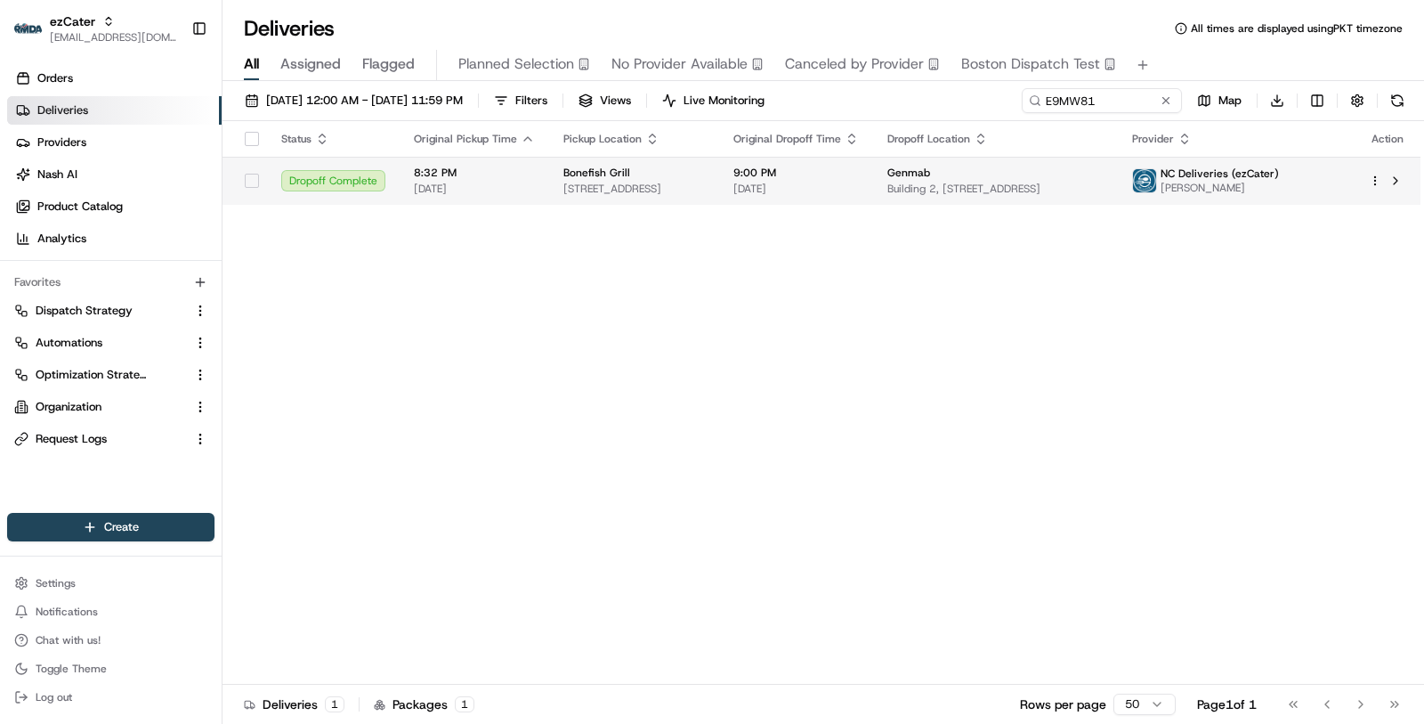
click at [995, 183] on span "Building 2, [STREET_ADDRESS]" at bounding box center [995, 189] width 216 height 14
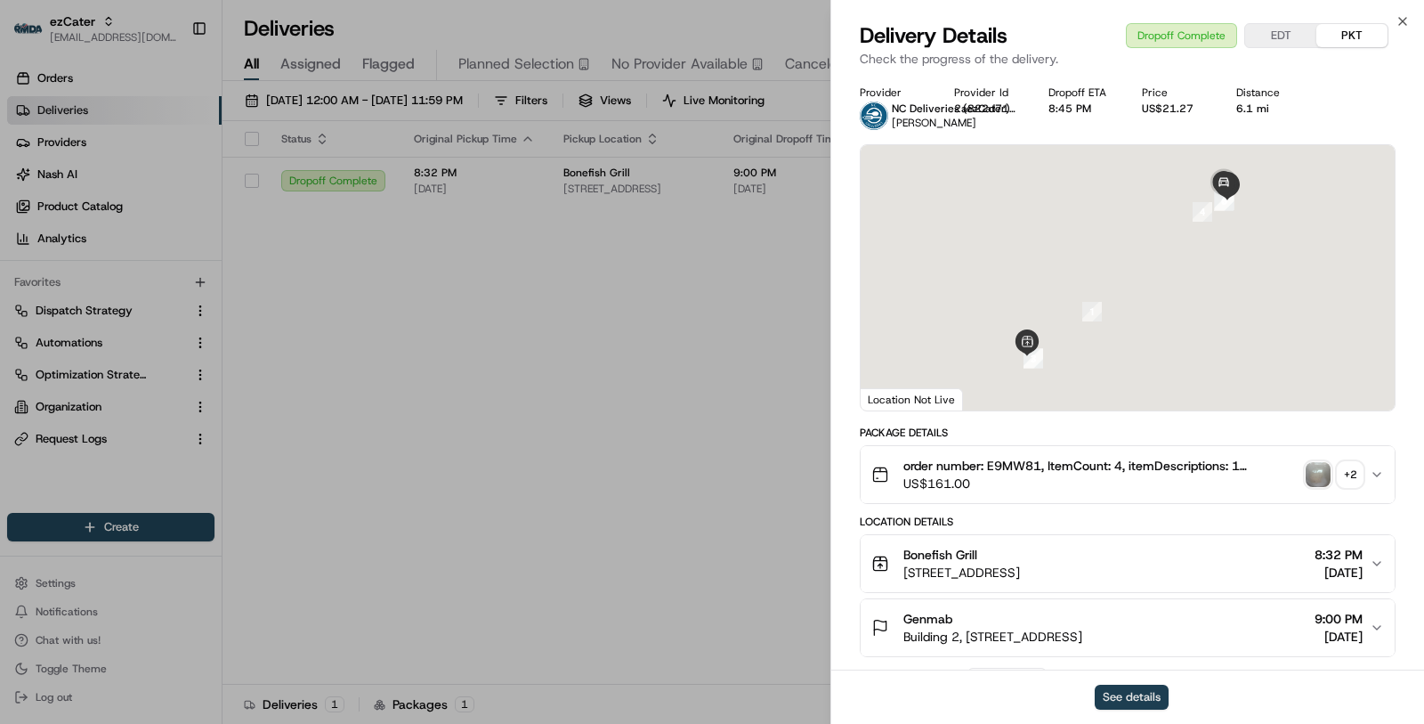
click at [1106, 700] on button "See details" at bounding box center [1132, 697] width 74 height 25
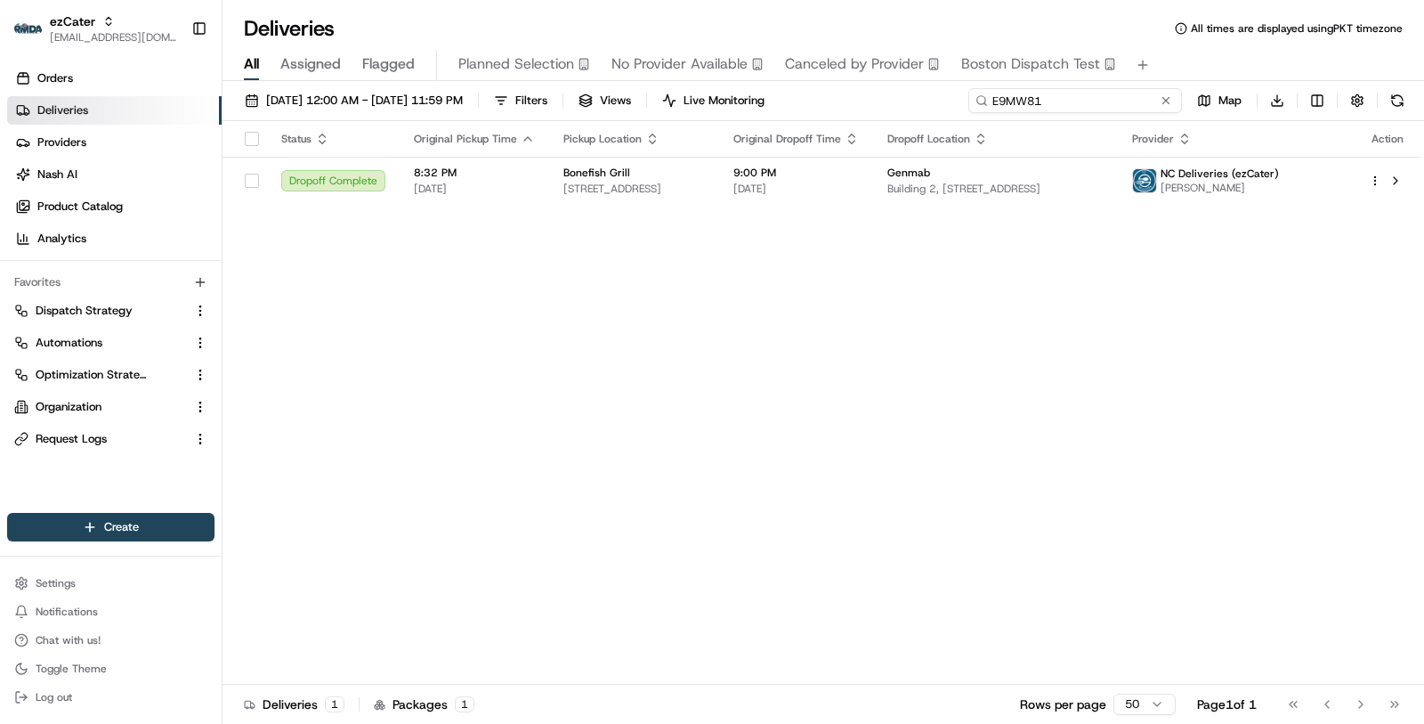
click at [1083, 96] on input "E9MW81" at bounding box center [1075, 100] width 214 height 25
paste input "GWW79R"
type input "GWW79R"
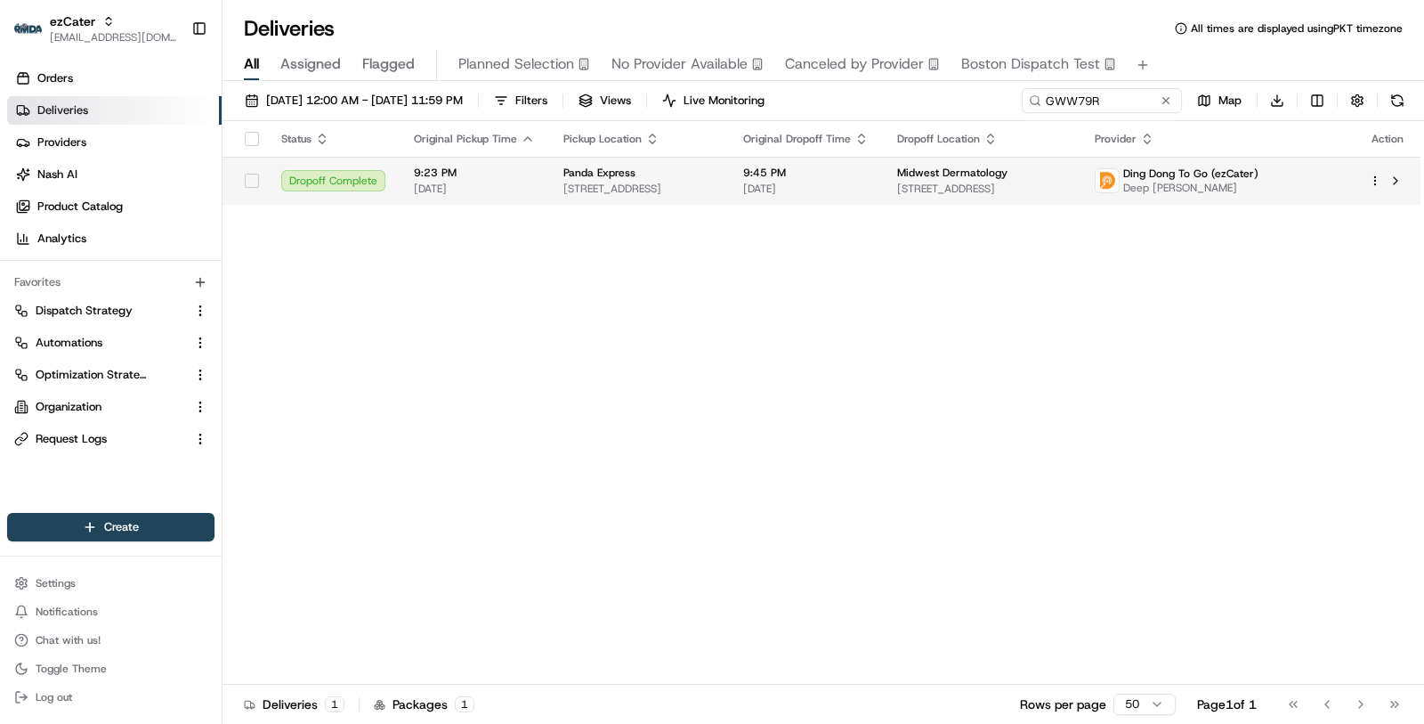
click at [869, 182] on span "08/13/2025" at bounding box center [806, 189] width 126 height 14
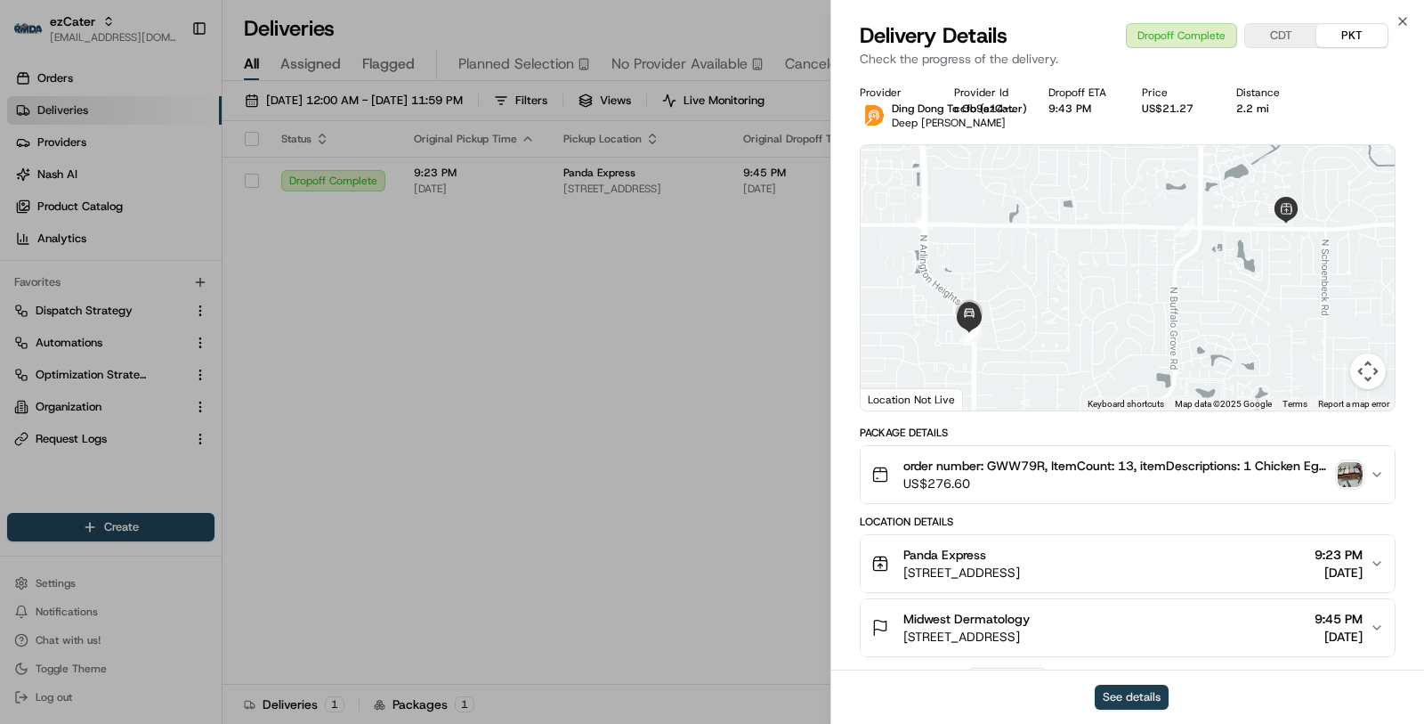
click at [1107, 687] on button "See details" at bounding box center [1132, 697] width 74 height 25
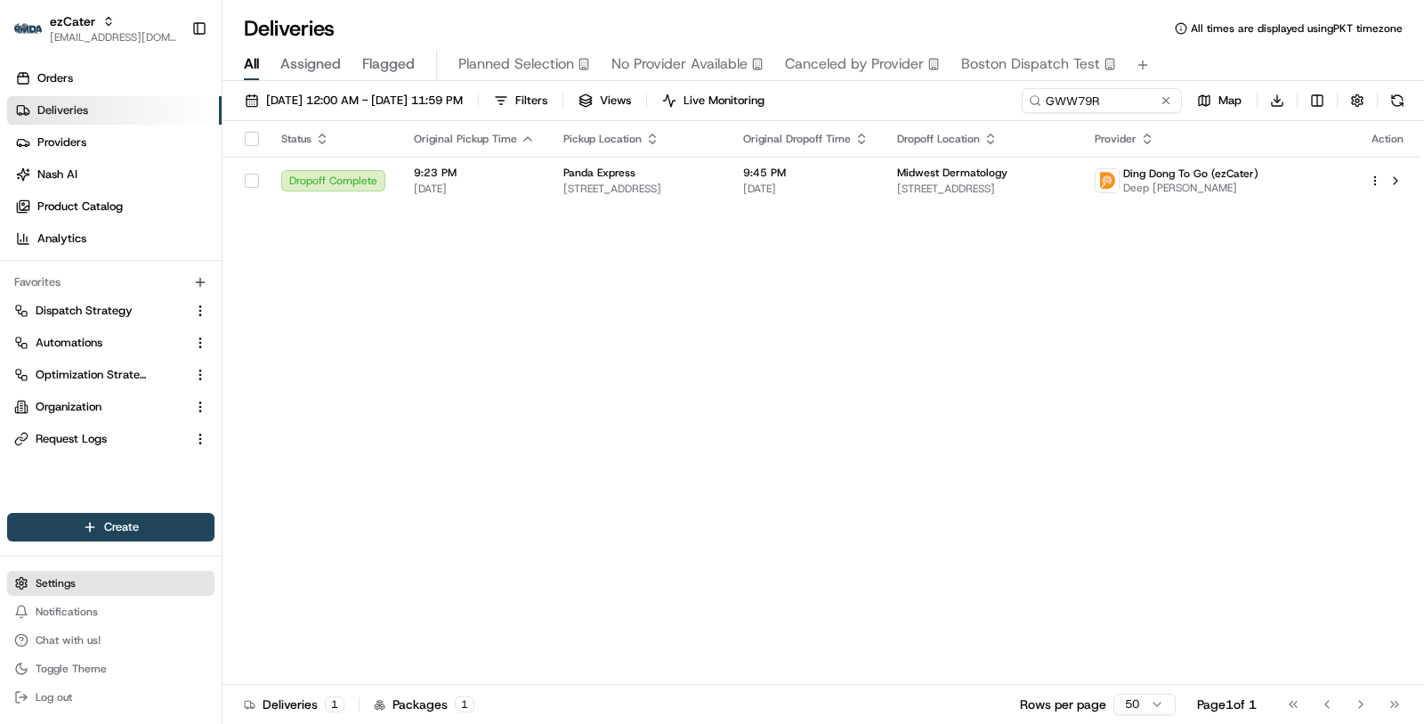
click at [144, 584] on button "Settings" at bounding box center [110, 583] width 207 height 25
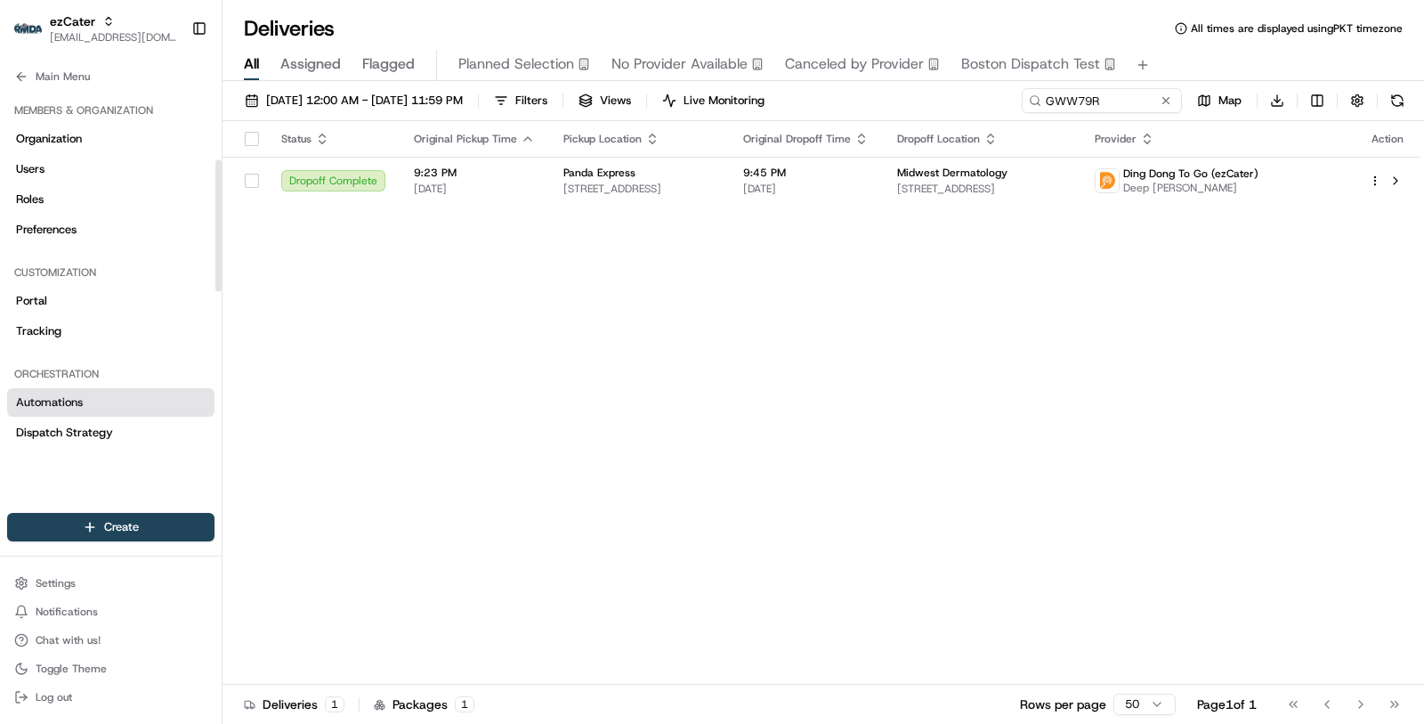
scroll to position [655, 0]
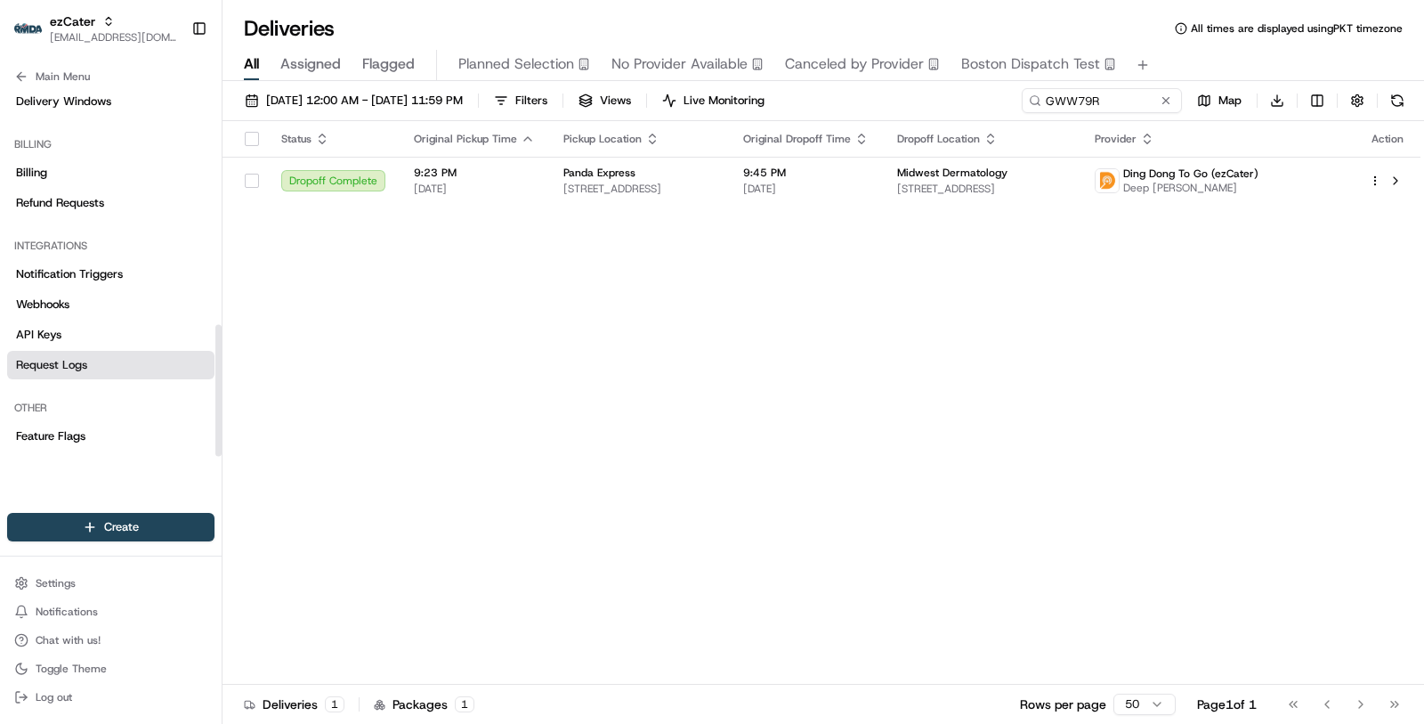
click at [150, 366] on link "Request Logs" at bounding box center [110, 365] width 207 height 28
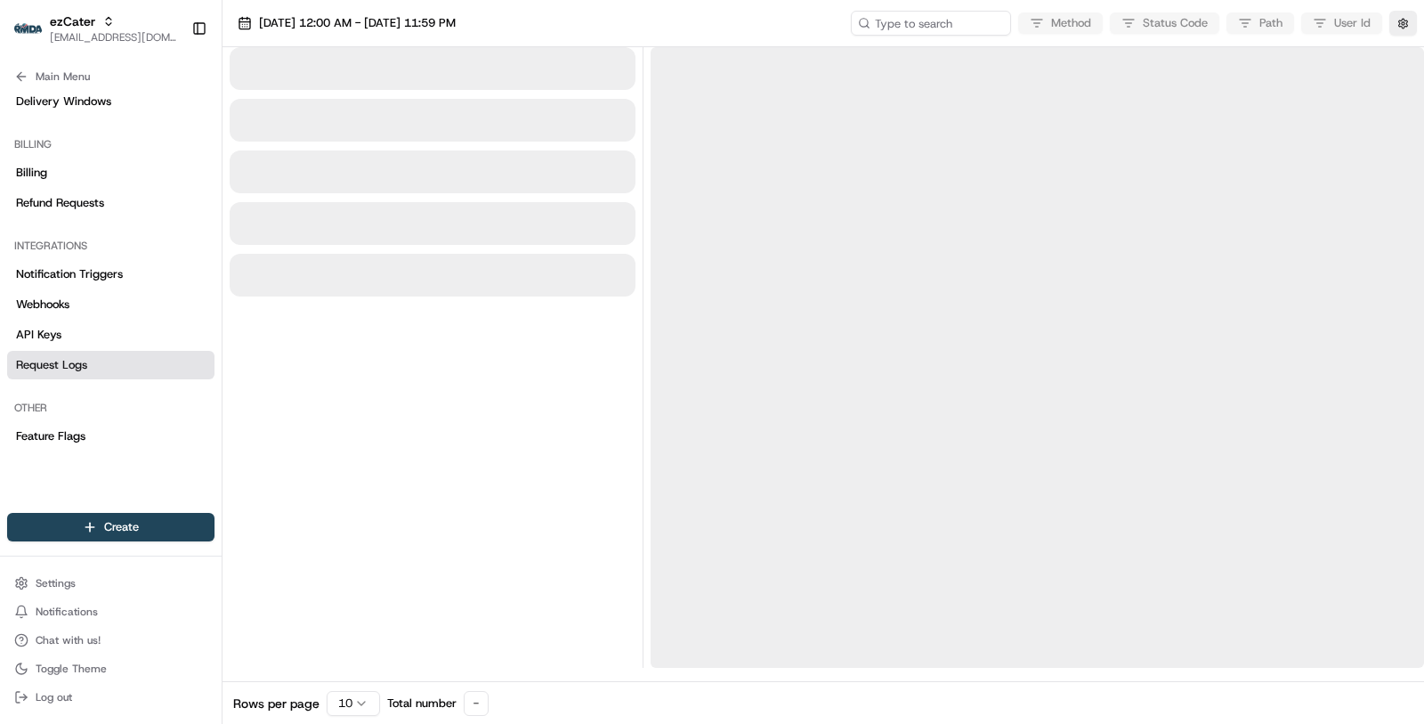
click at [893, 36] on div "08/22/2025 12:00 AM - 08/22/2025 11:59 PM Method Status Code Path User Id" at bounding box center [824, 23] width 1202 height 47
click at [893, 28] on input at bounding box center [905, 23] width 214 height 25
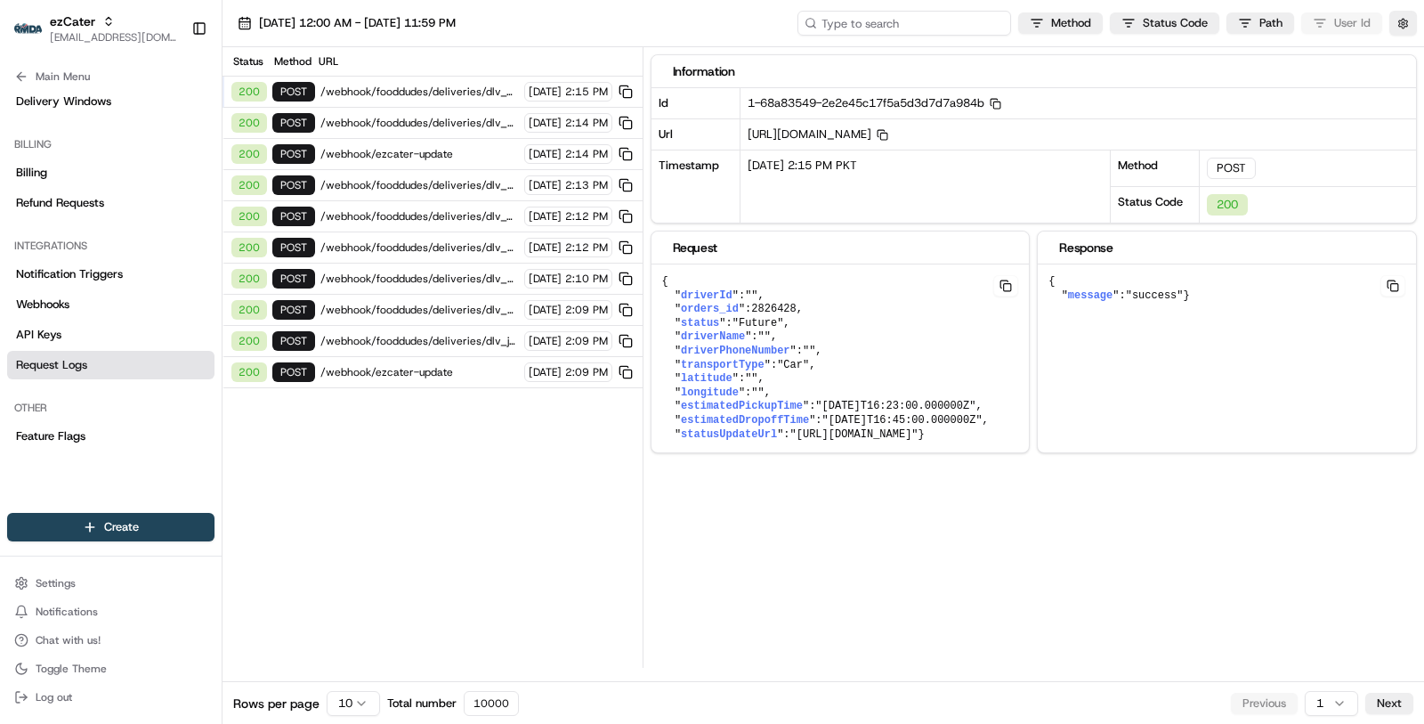
paste input "job_Gse3QVPMRS2ywd2bXCAjix"
type input "job_Gse3QVPMRS2ywd2bXCAjix"
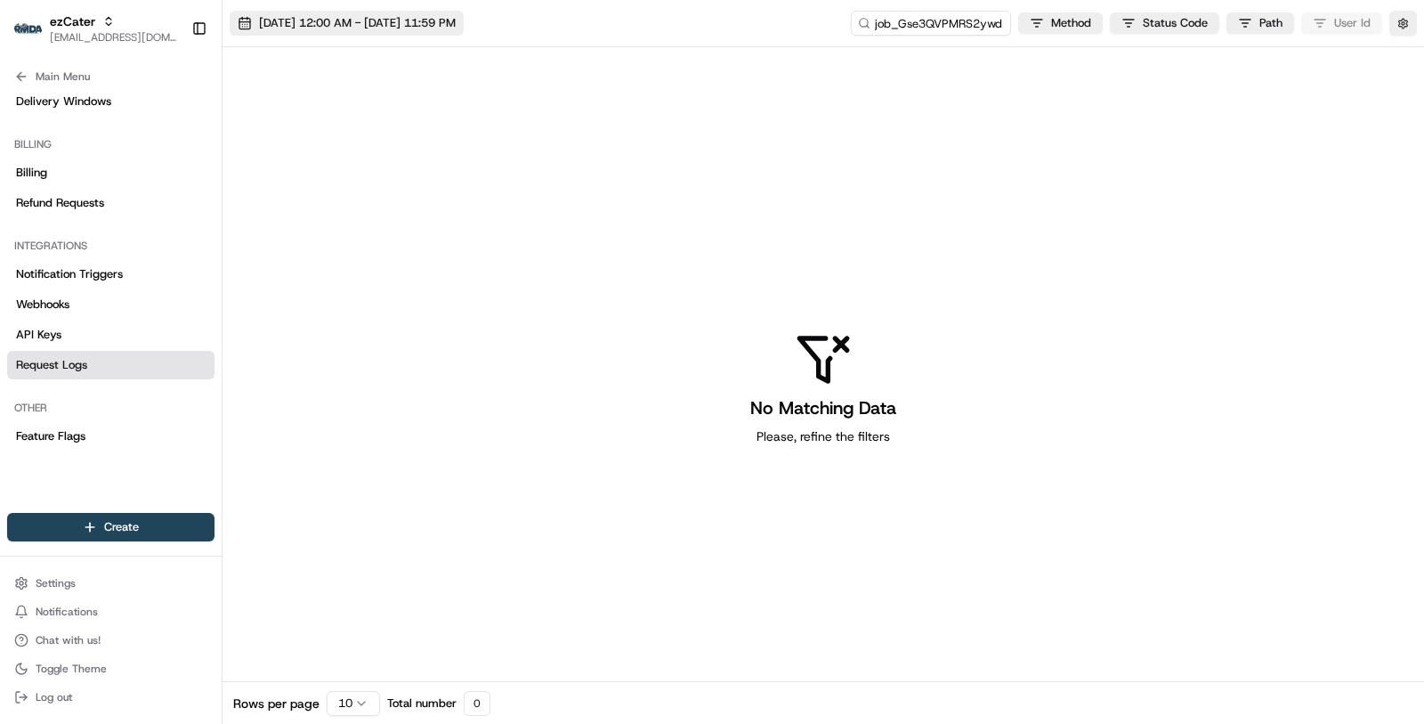
click at [417, 25] on span "[DATE] 12:00 AM - [DATE] 11:59 PM" at bounding box center [357, 23] width 197 height 16
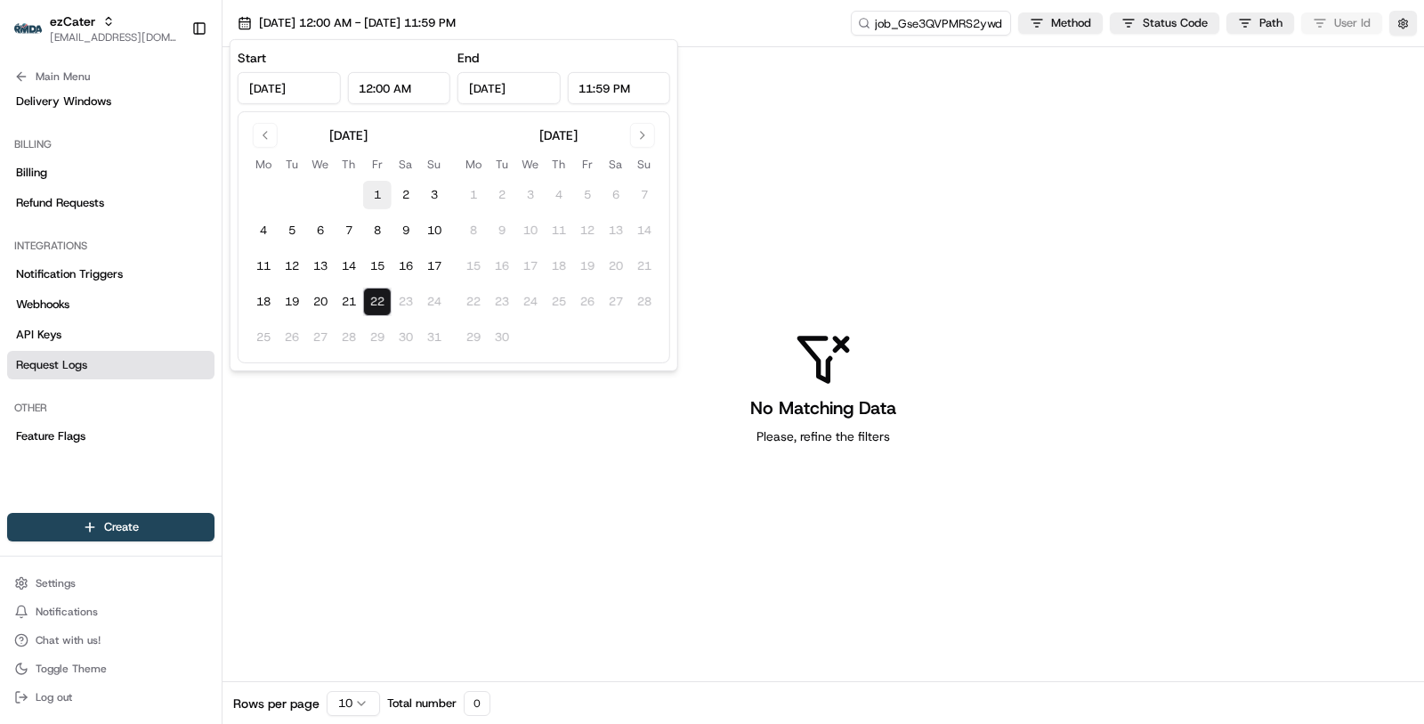
click at [381, 205] on button "1" at bounding box center [377, 195] width 28 height 28
type input "Aug 1, 2025"
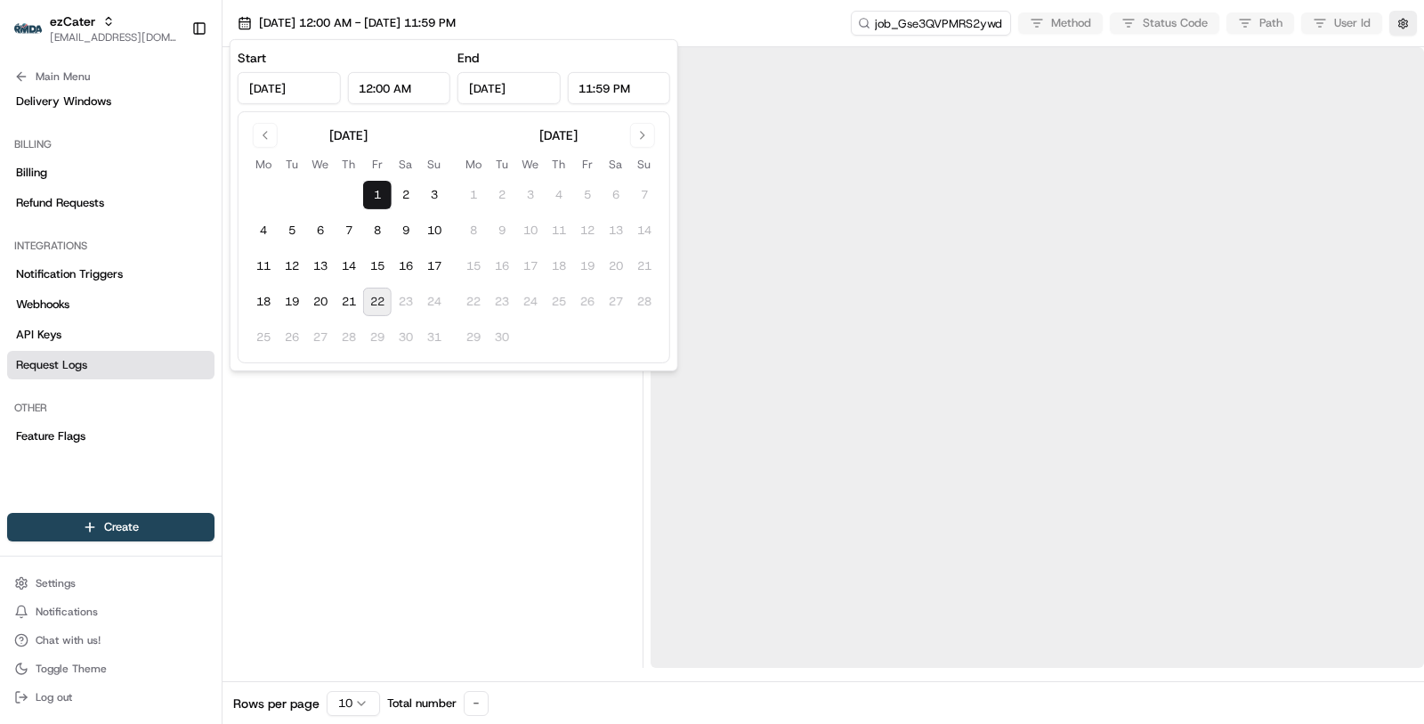
click at [379, 304] on button "22" at bounding box center [377, 302] width 28 height 28
type input "Aug 22, 2025"
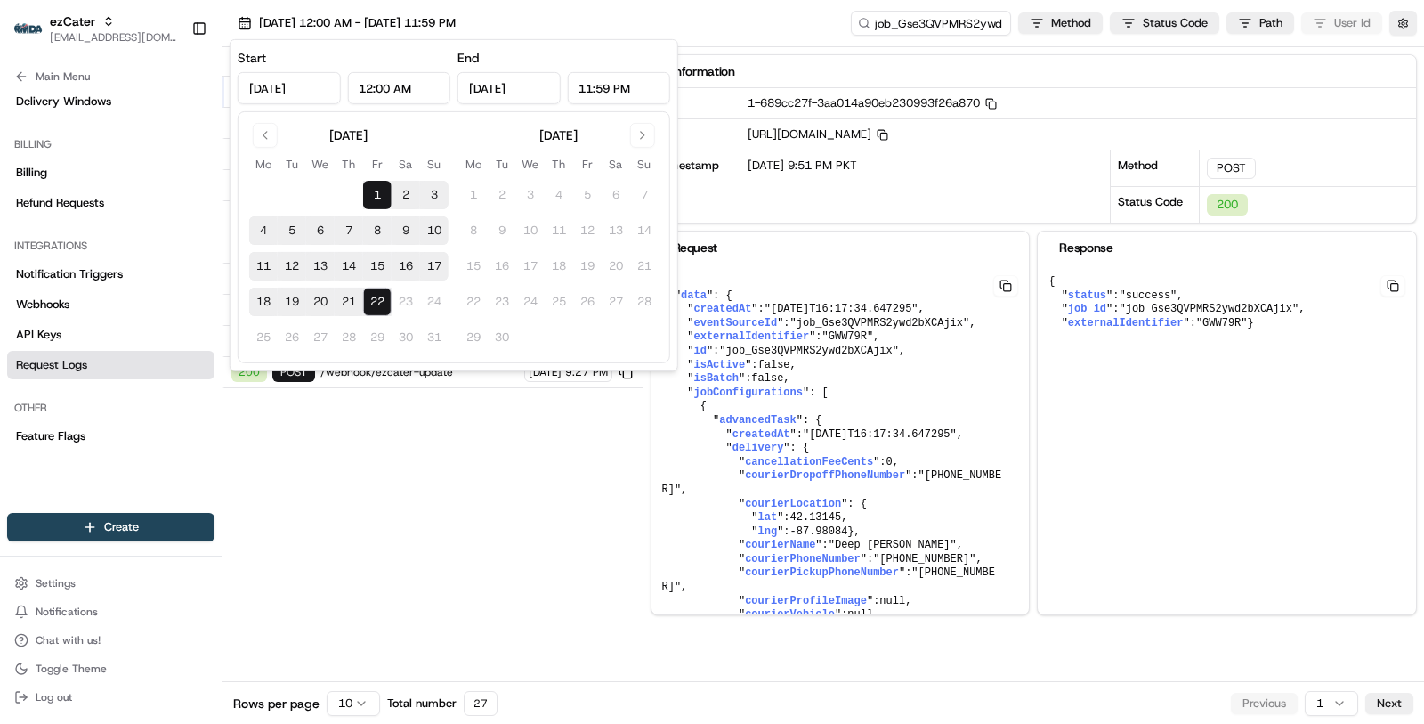
click at [426, 419] on div "Status Method URL 200 POST /webhook/ezcater-update 08/13/2025 9:51 PM 200 POST …" at bounding box center [433, 357] width 420 height 620
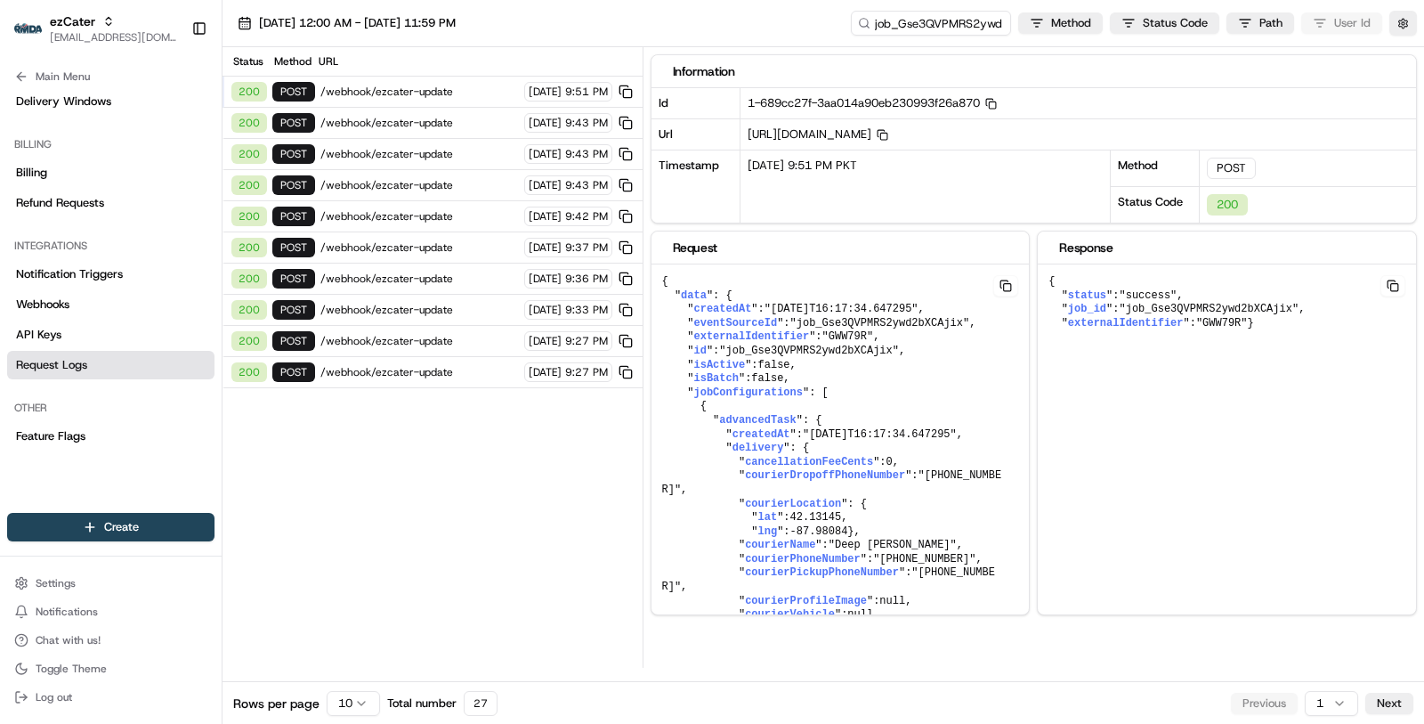
click at [356, 696] on html "ezCater masood@usenash.com Toggle Sidebar Orders Deliveries Providers Nash AI P…" at bounding box center [712, 362] width 1424 height 724
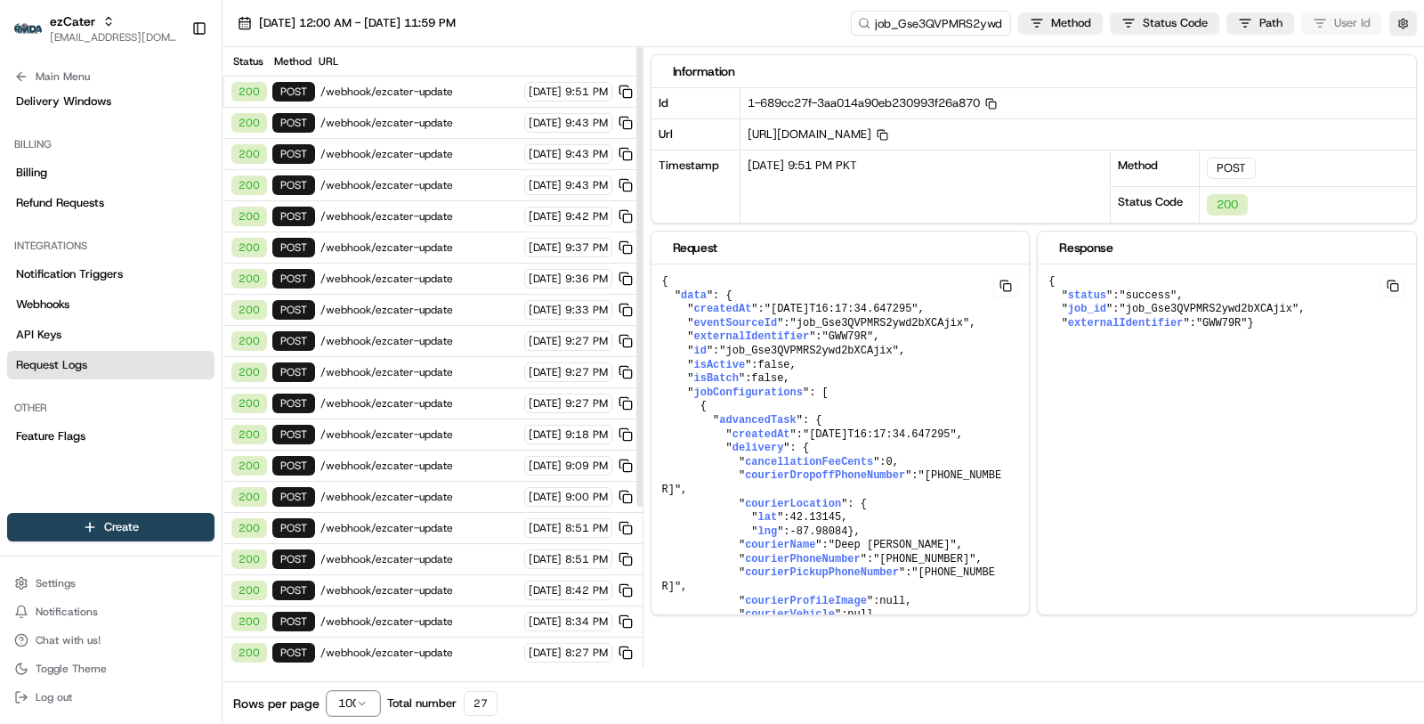
scroll to position [216, 0]
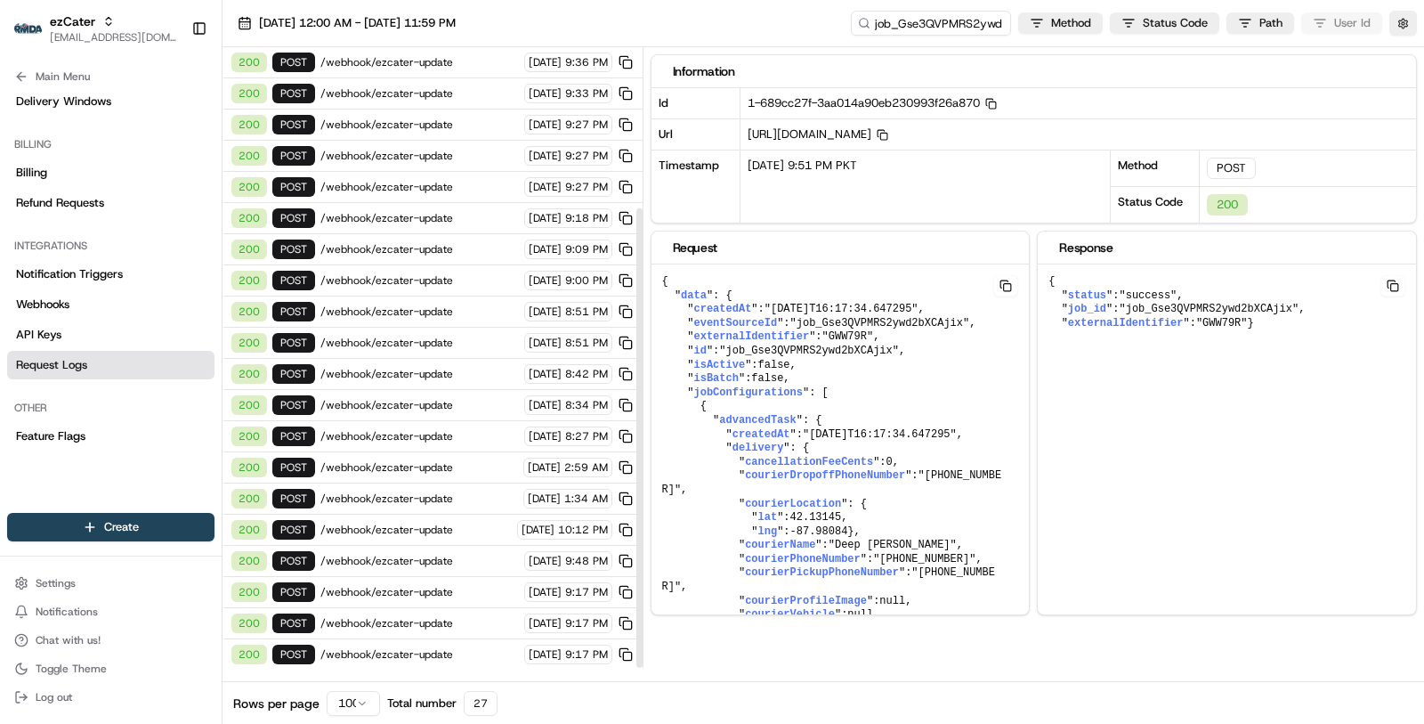
click at [433, 678] on span "/webhook/ezcater-order/rmda" at bounding box center [419, 685] width 198 height 14
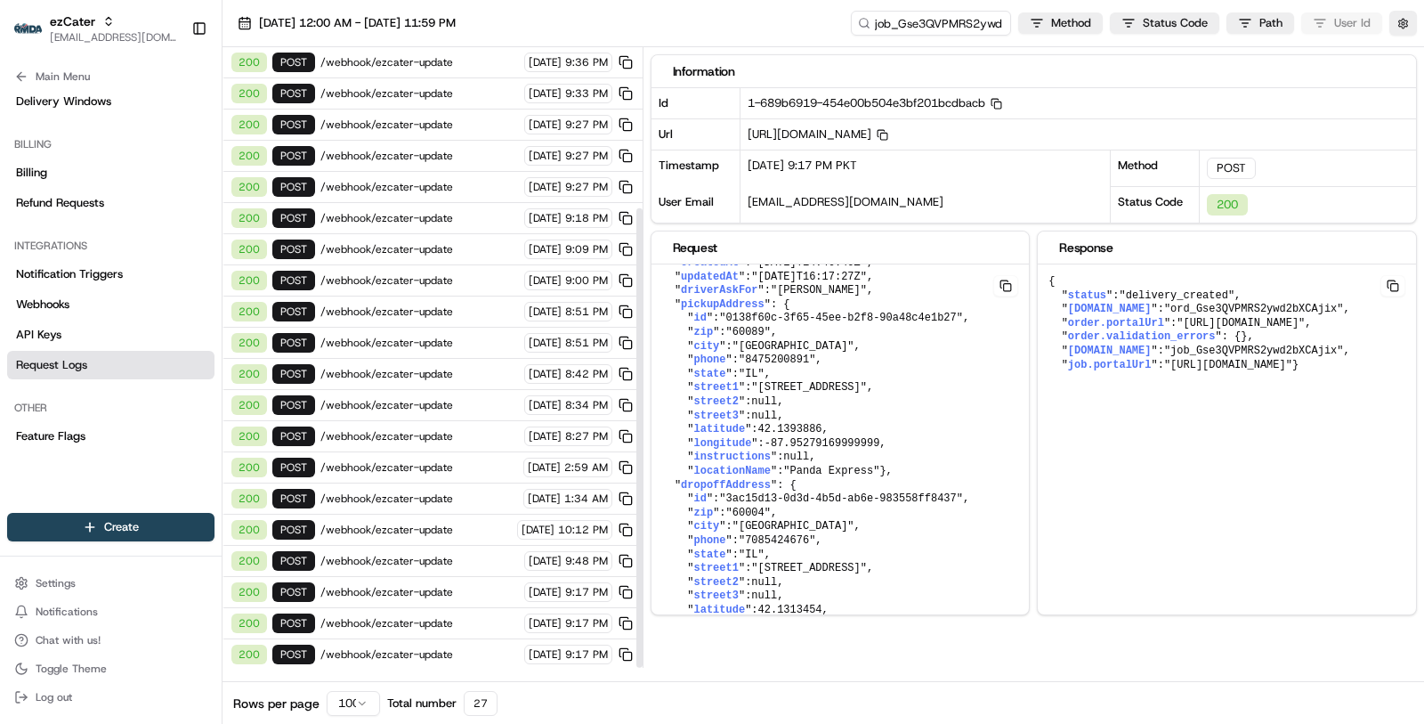
scroll to position [0, 0]
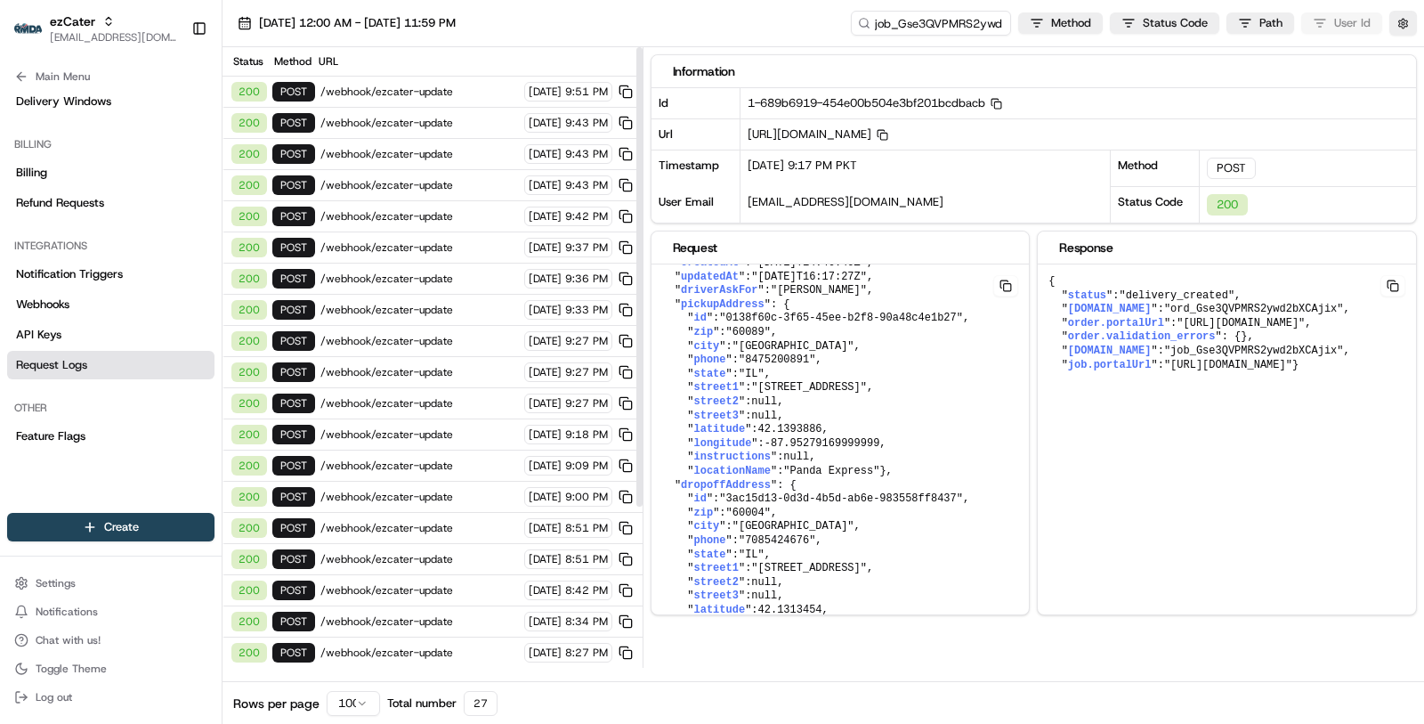
click at [413, 86] on span "/webhook/ezcater-update" at bounding box center [419, 92] width 198 height 14
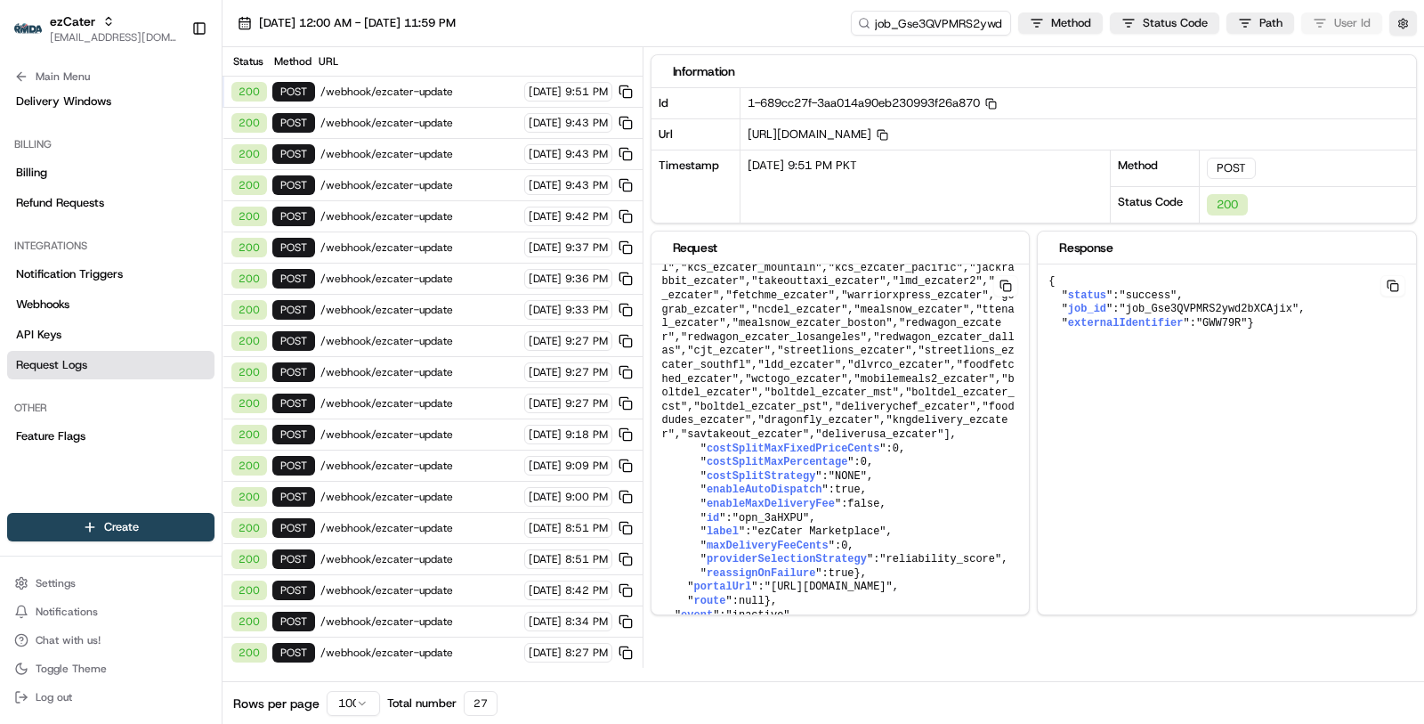
scroll to position [10560, 0]
drag, startPoint x: 1024, startPoint y: 332, endPoint x: 1089, endPoint y: 645, distance: 320.0
click at [1029, 645] on div at bounding box center [1026, 639] width 6 height 16
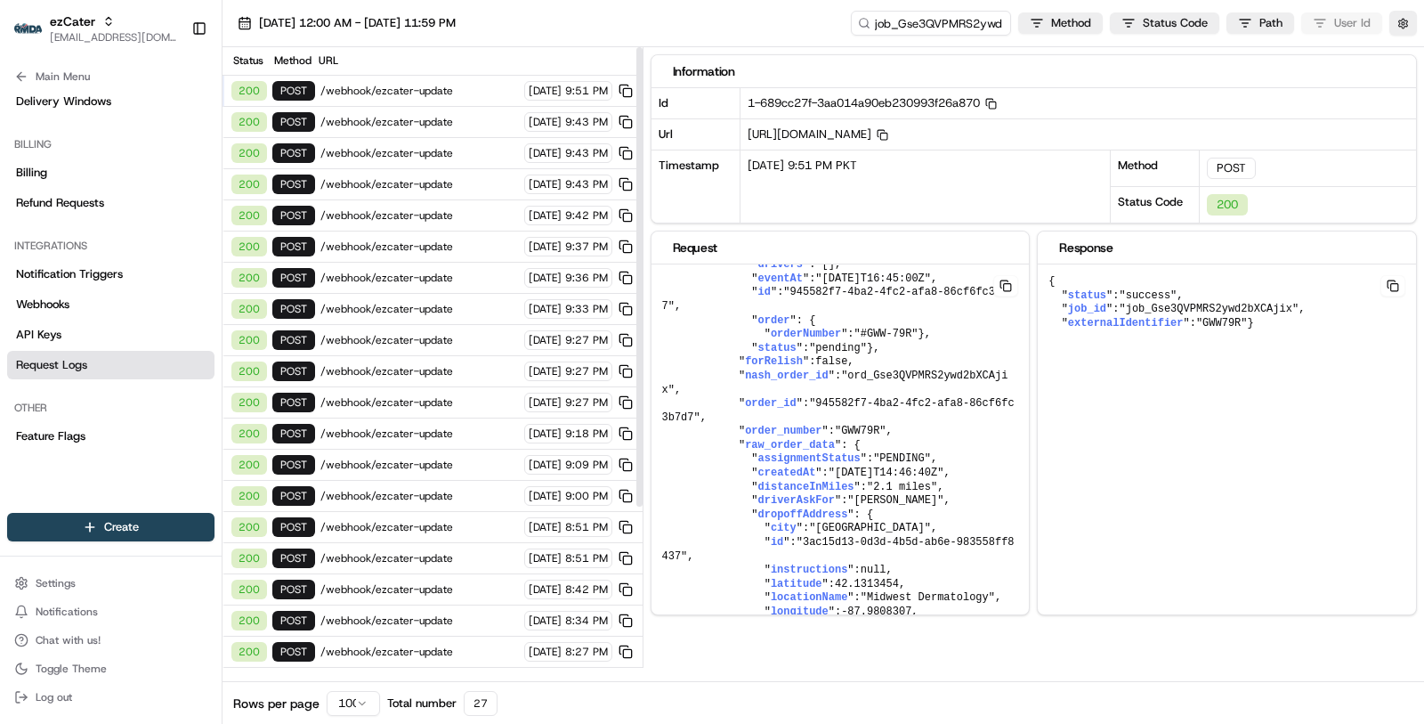
scroll to position [0, 0]
click at [461, 365] on span "/webhook/ezcater-update" at bounding box center [419, 372] width 198 height 14
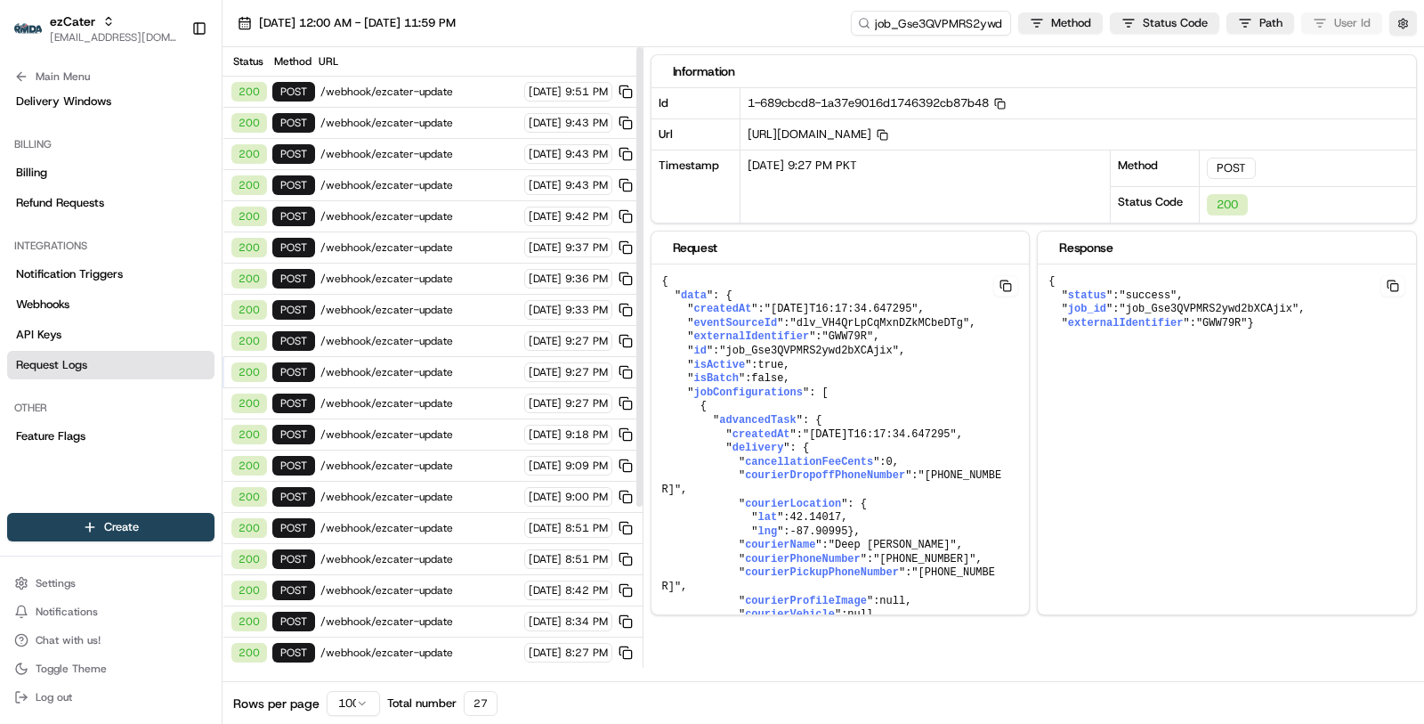
click at [524, 279] on div "08/13/2025 9:36 PM" at bounding box center [579, 279] width 111 height 20
click at [483, 232] on div "200 POST /webhook/ezcater-update 08/13/2025 9:37 PM" at bounding box center [433, 247] width 420 height 31
click at [476, 193] on div "200 POST /webhook/ezcater-update 08/13/2025 9:43 PM" at bounding box center [433, 185] width 420 height 31
click at [481, 151] on span "/webhook/ezcater-update" at bounding box center [419, 154] width 198 height 14
click at [466, 108] on div "200 POST /webhook/ezcater-update 08/13/2025 9:43 PM" at bounding box center [433, 123] width 420 height 31
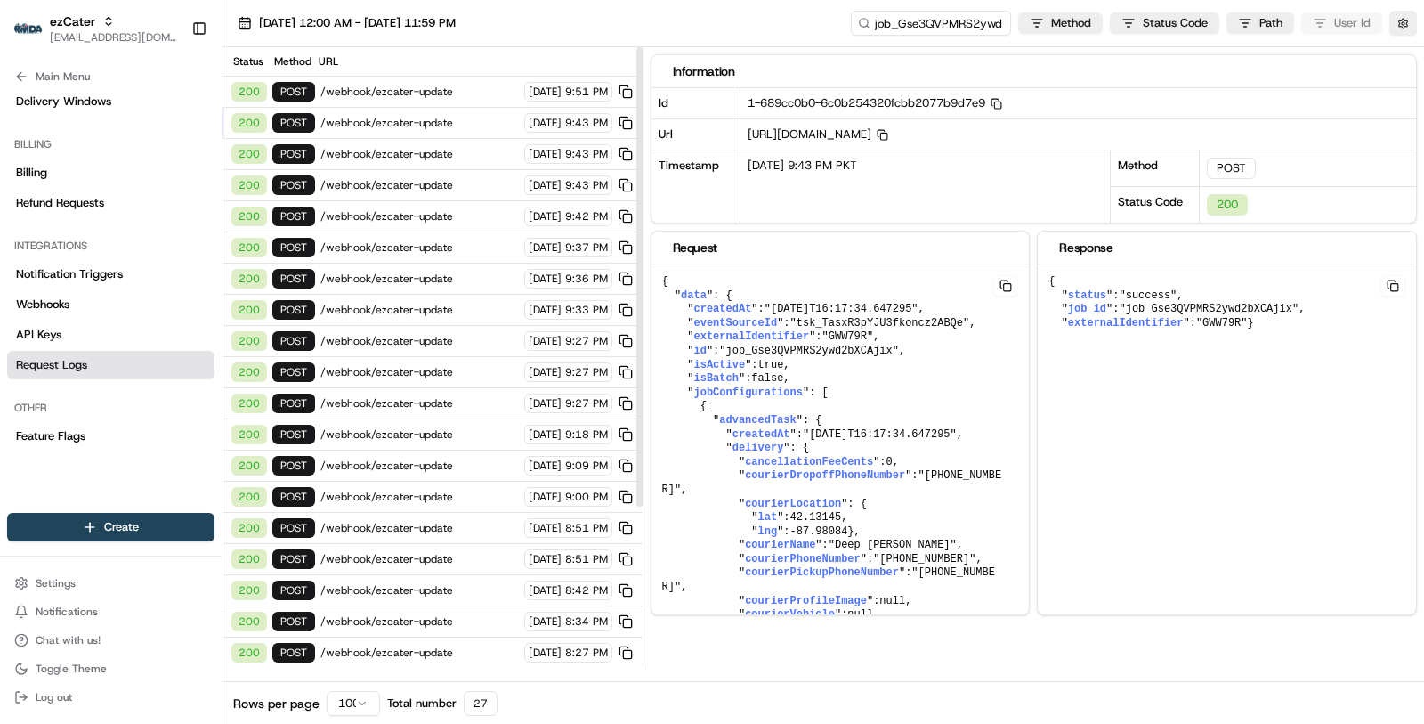
click at [463, 97] on span "/webhook/ezcater-update" at bounding box center [419, 92] width 198 height 14
click at [455, 676] on span "/webhook/ezcater-update" at bounding box center [419, 683] width 198 height 14
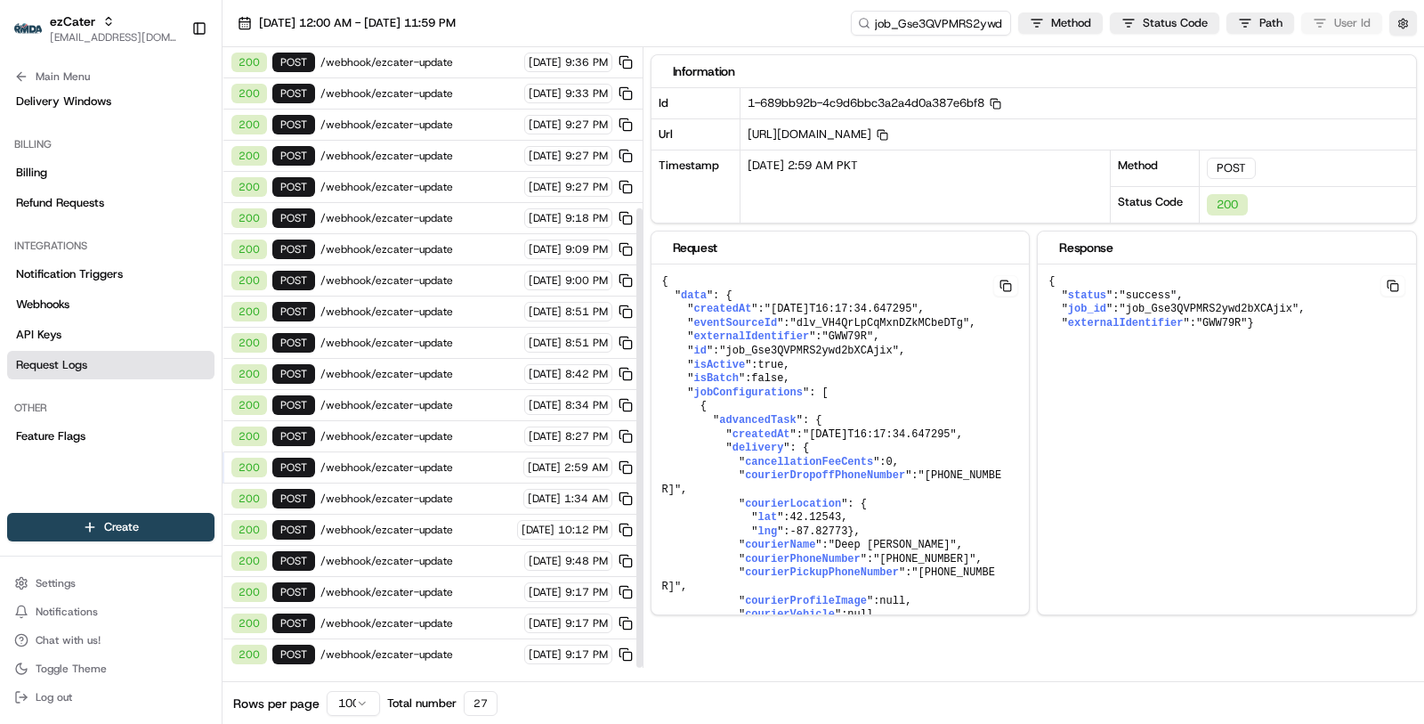
click at [455, 678] on span "/webhook/ezcater-order/rmda" at bounding box center [419, 685] width 198 height 14
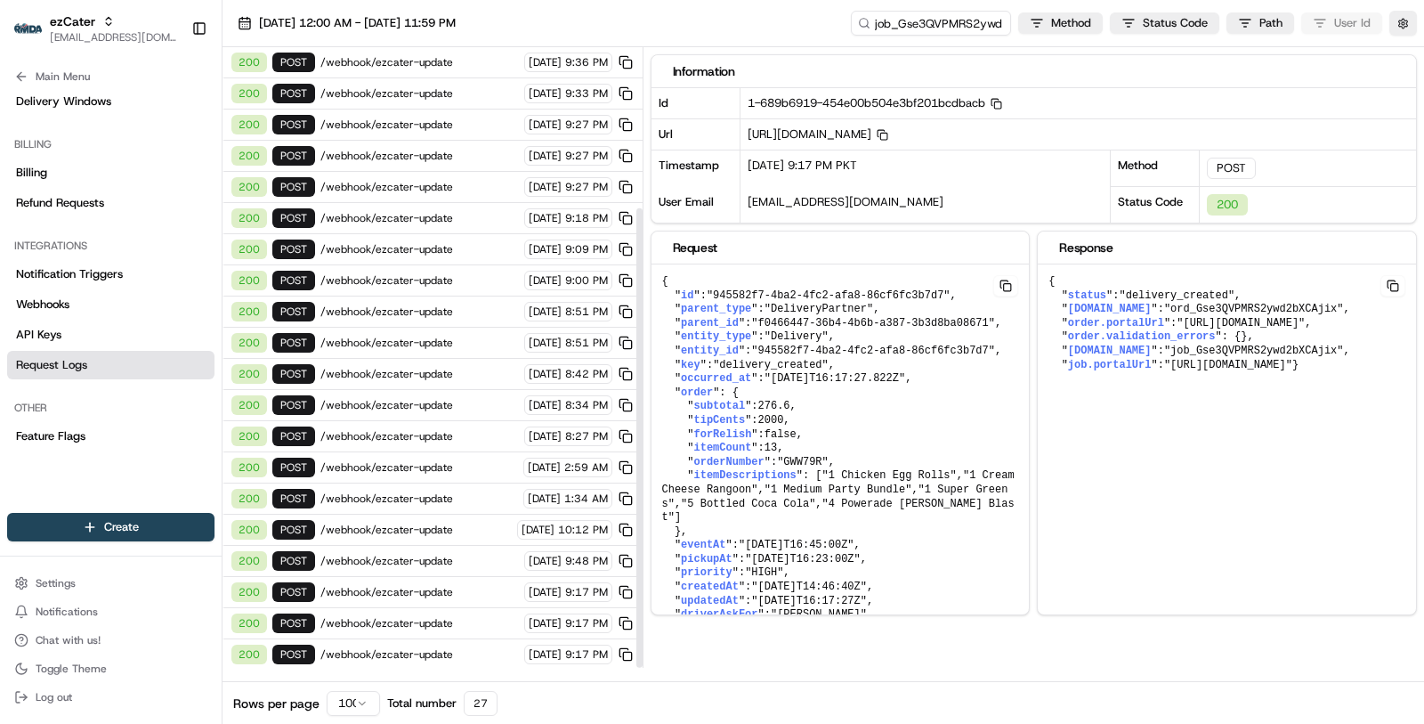
click at [455, 639] on div "200 POST /webhook/ezcater-update 08/12/2025 9:17 PM" at bounding box center [433, 654] width 420 height 31
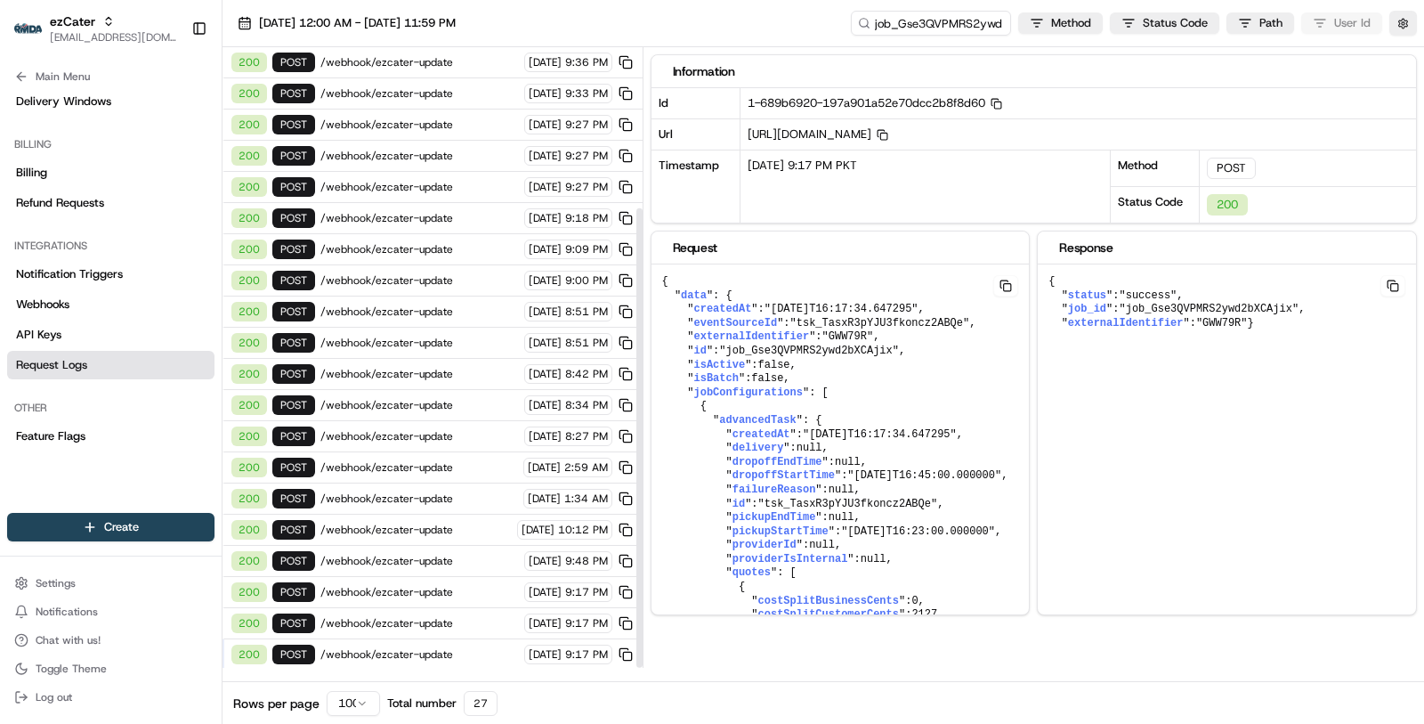
click at [458, 616] on span "/webhook/ezcater-update" at bounding box center [419, 623] width 198 height 14
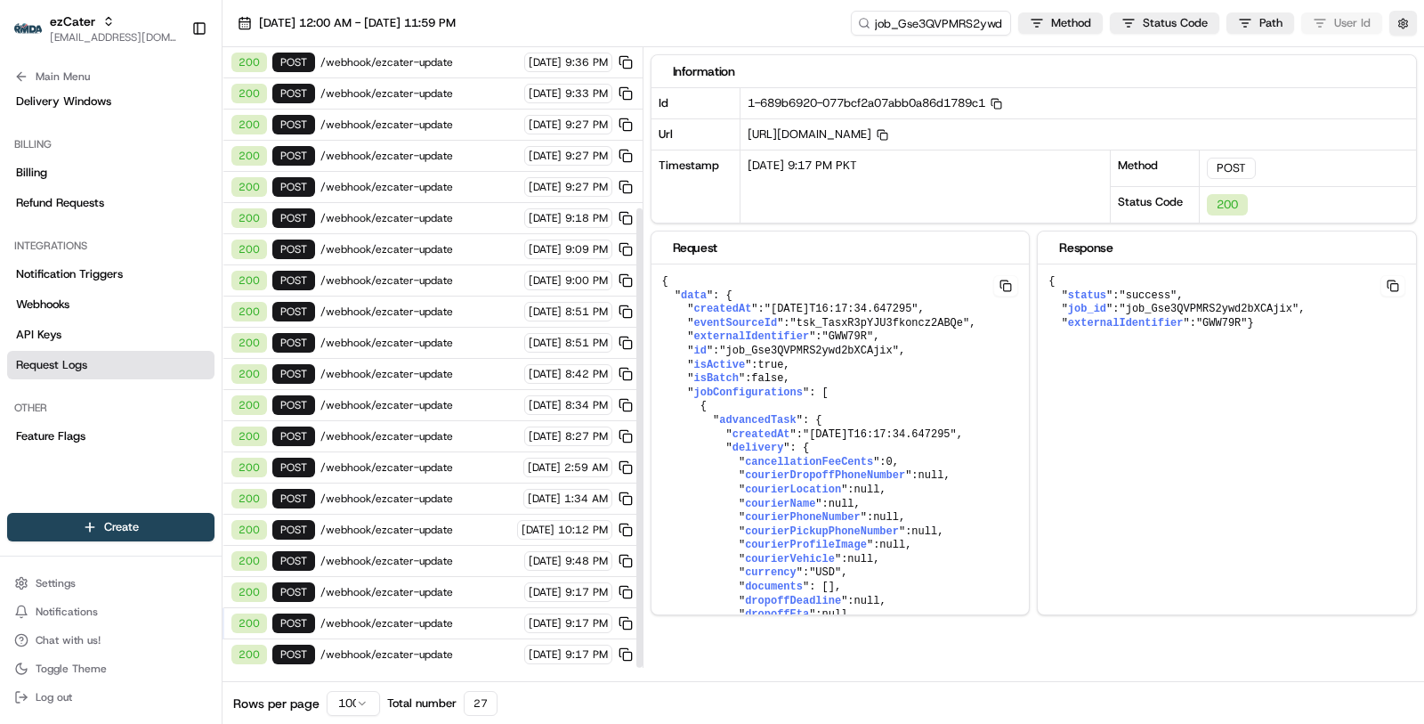
click at [455, 585] on span "/webhook/ezcater-update" at bounding box center [419, 592] width 198 height 14
click at [460, 523] on span "/webhook/ezcater-update" at bounding box center [415, 530] width 191 height 14
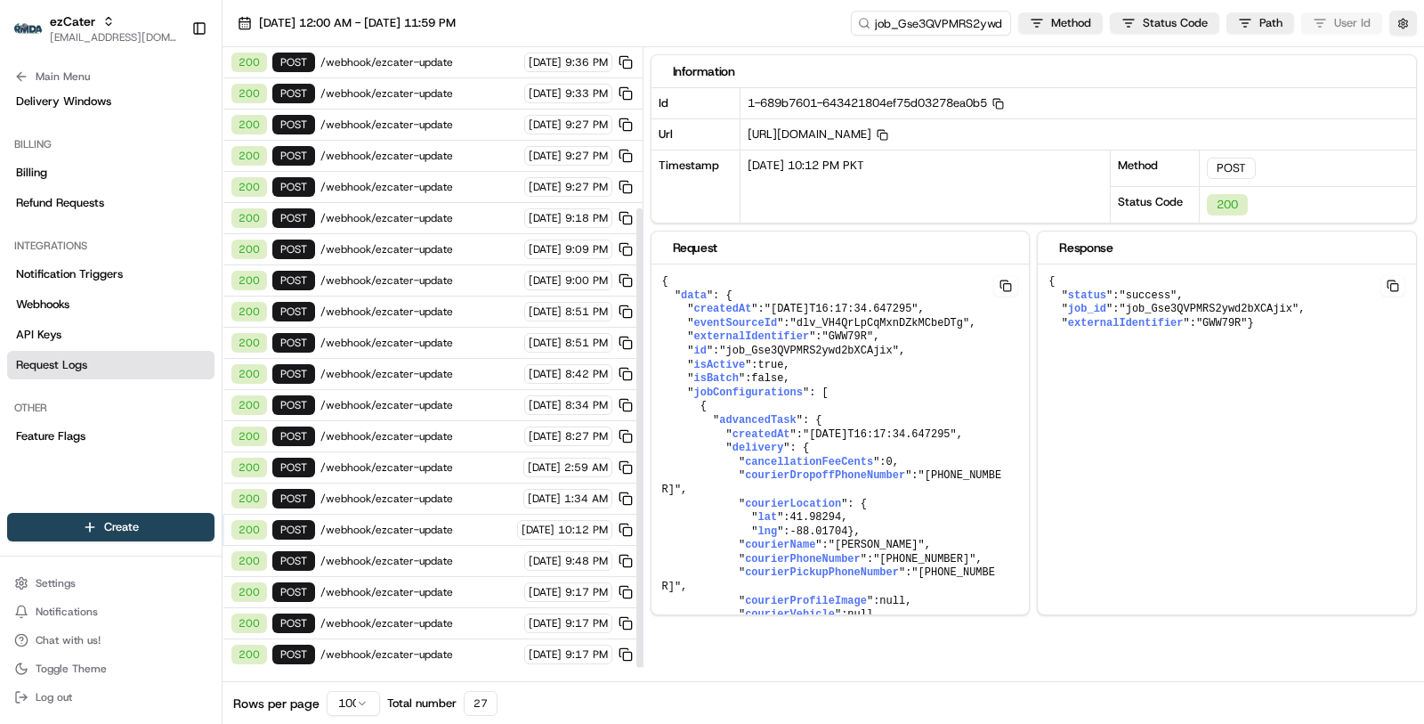
click at [457, 457] on div "200 POST /webhook/ezcater-update 08/13/2025 2:59 AM" at bounding box center [433, 467] width 420 height 31
click at [453, 429] on span "/webhook/ezcater-update" at bounding box center [419, 436] width 198 height 14
click at [452, 367] on div "200 POST /webhook/ezcater-update 08/13/2025 8:42 PM" at bounding box center [433, 374] width 420 height 31
click at [892, 31] on input "job_Gse3QVPMRS2ywd2bXCAjix" at bounding box center [905, 23] width 214 height 25
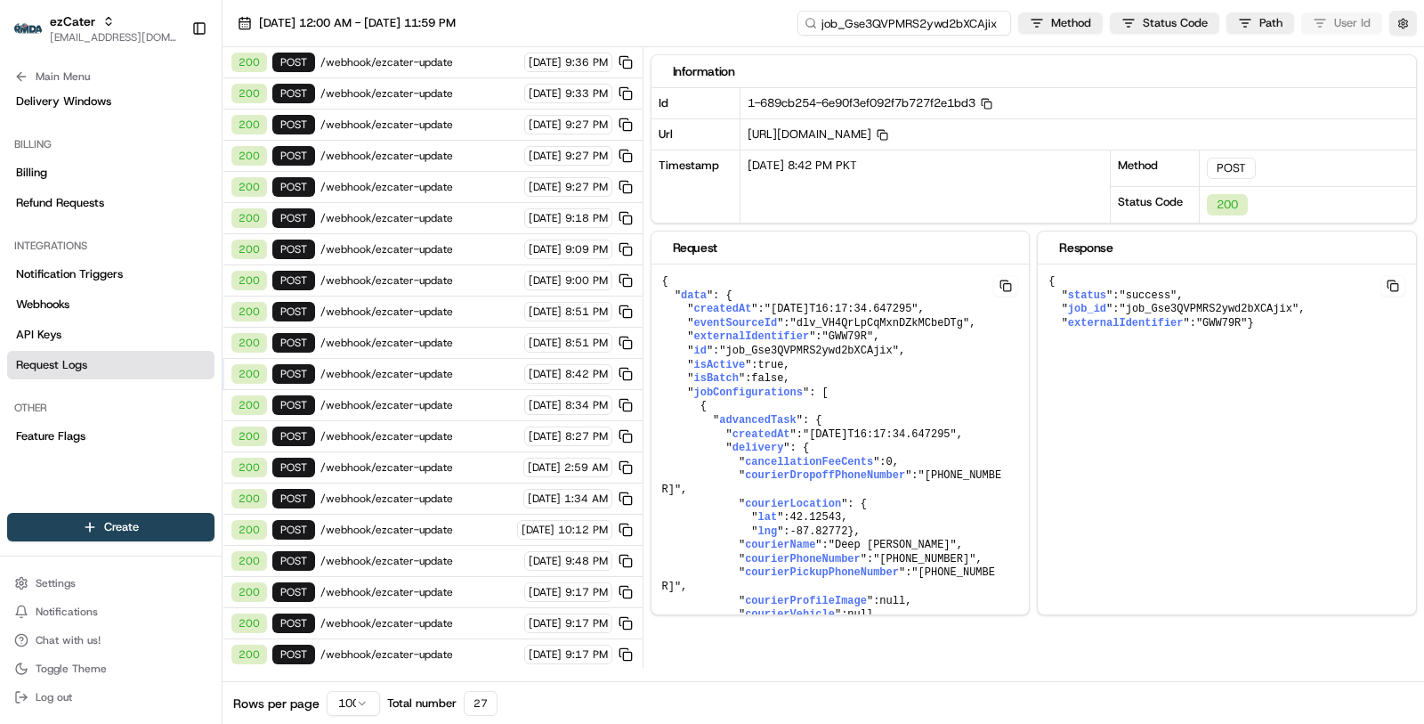
click at [892, 31] on input "job_Gse3QVPMRS2ywd2bXCAjix" at bounding box center [905, 23] width 214 height 25
click at [430, 678] on span "/webhook/ezcater-order/rmda" at bounding box center [419, 685] width 198 height 14
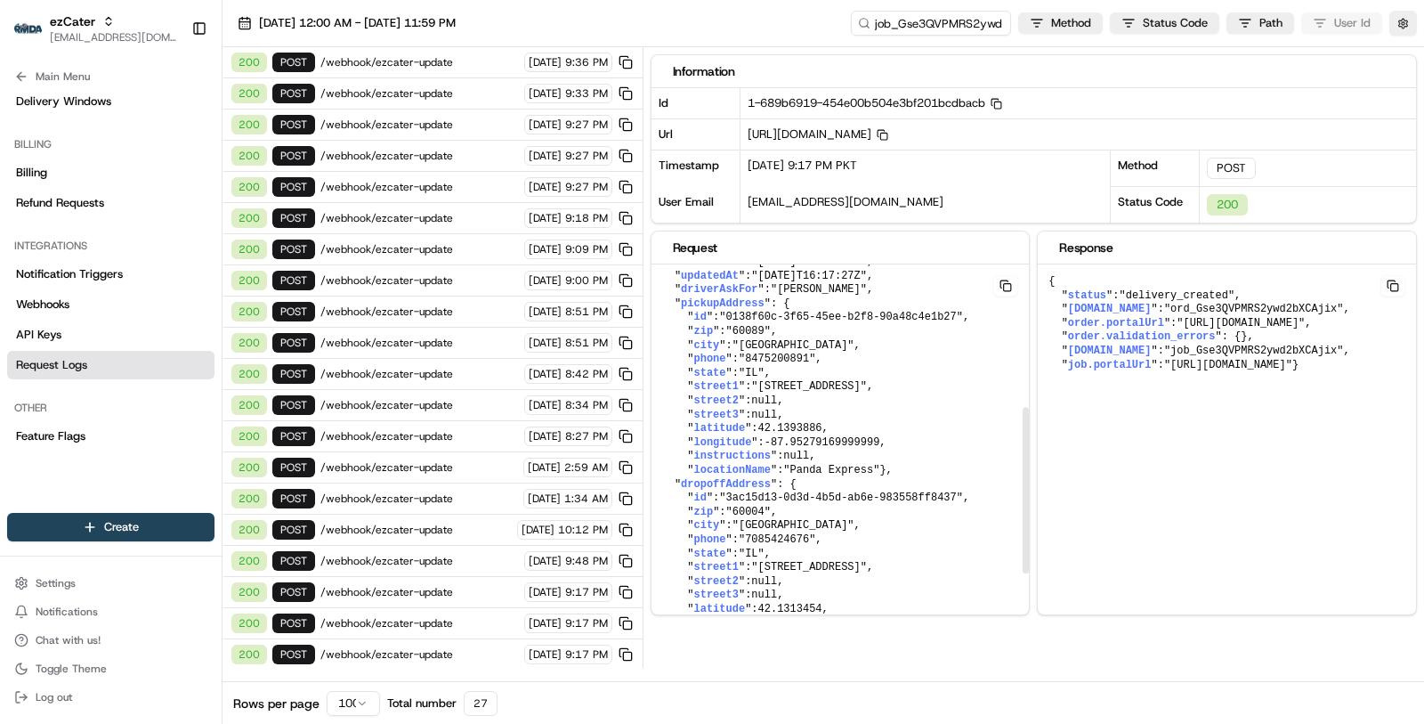
scroll to position [331, 0]
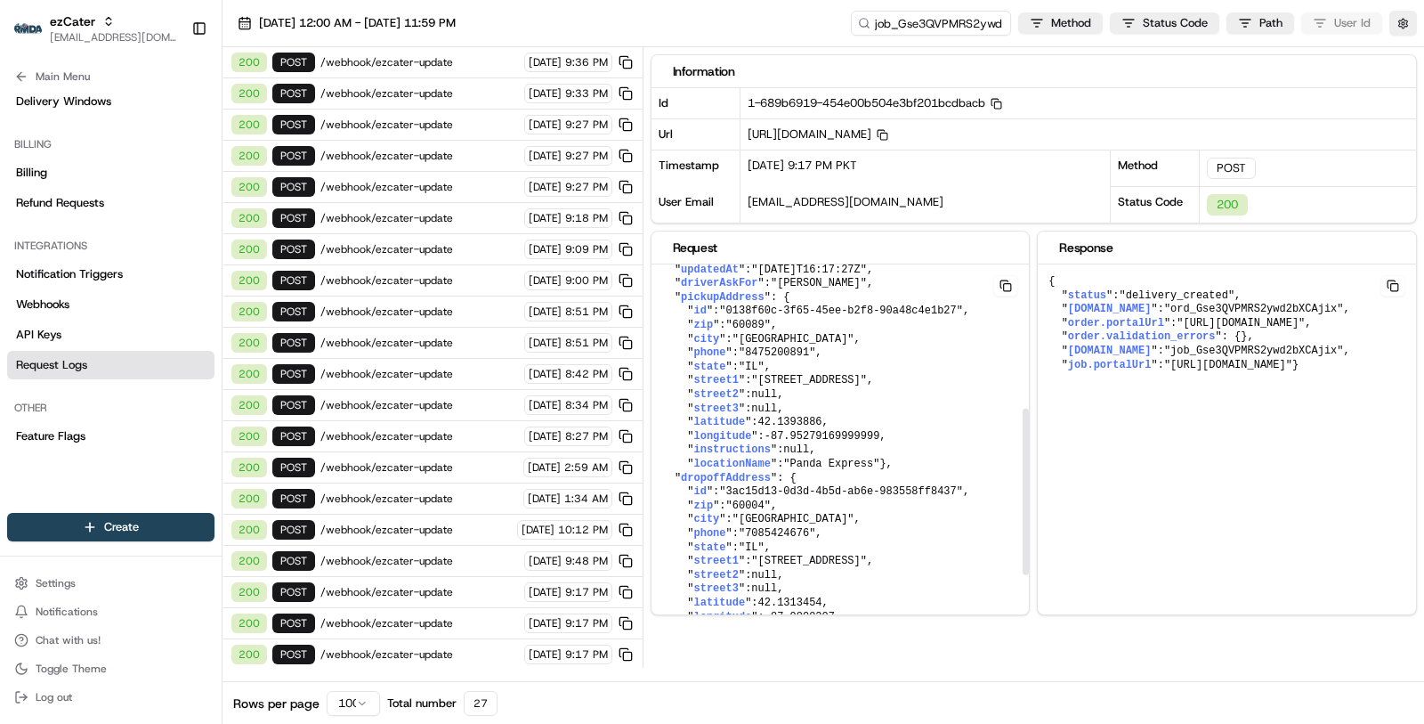
click at [802, 428] on span "42.1393886" at bounding box center [790, 422] width 64 height 12
copy span "42.1393886"
drag, startPoint x: 885, startPoint y: 488, endPoint x: 771, endPoint y: 485, distance: 114.0
click at [771, 442] on span "-87.95279169999999" at bounding box center [823, 436] width 116 height 12
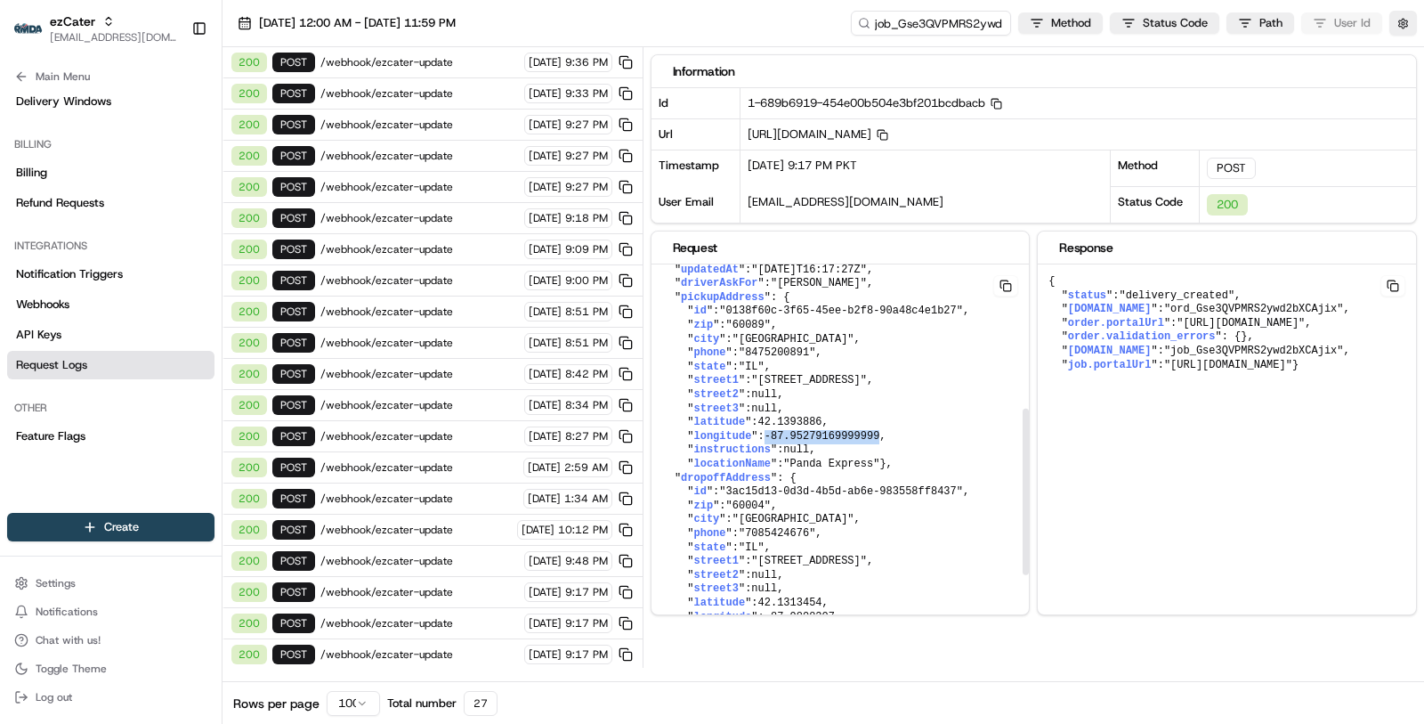
copy span "-87.95279169999999"
click at [1400, 24] on button "button" at bounding box center [1403, 23] width 28 height 25
click at [1409, 53] on button "Display Only Provider Logs" at bounding box center [1405, 55] width 14 height 14
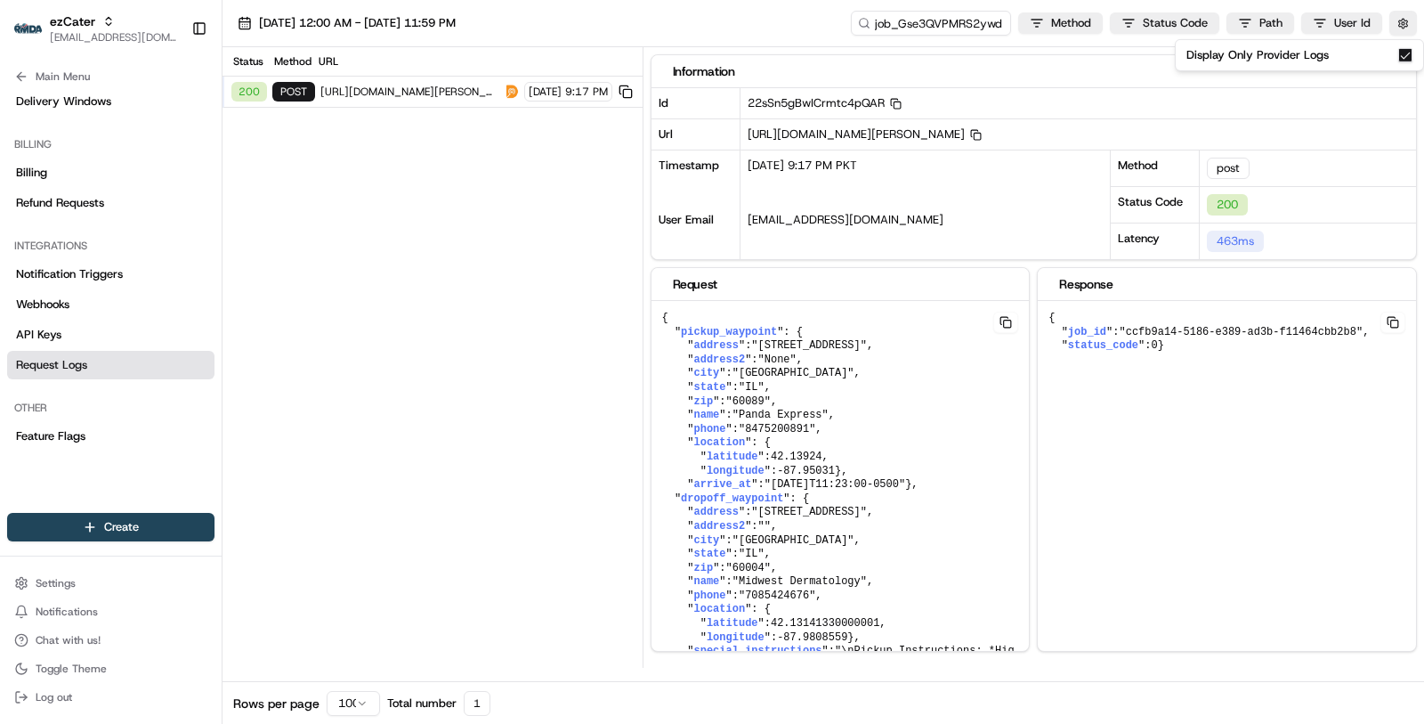
click at [444, 95] on span "https://dingdongtogo.cartwheel.tech/app-portal/dynamic/nash/jobs" at bounding box center [408, 92] width 177 height 14
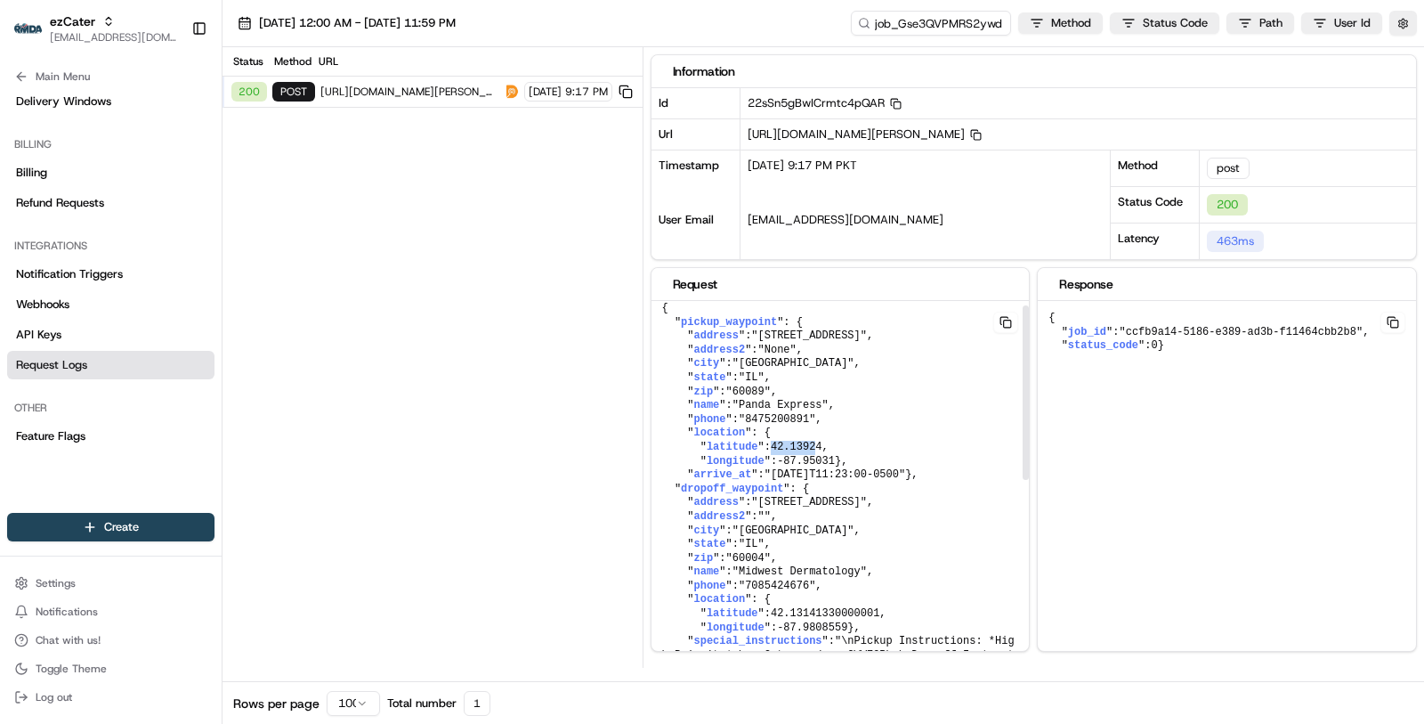
drag, startPoint x: 779, startPoint y: 439, endPoint x: 818, endPoint y: 439, distance: 39.2
click at [819, 441] on span "42.13924" at bounding box center [797, 447] width 52 height 12
click at [818, 441] on span "42.13924" at bounding box center [797, 447] width 52 height 12
drag, startPoint x: 782, startPoint y: 452, endPoint x: 875, endPoint y: 450, distance: 92.6
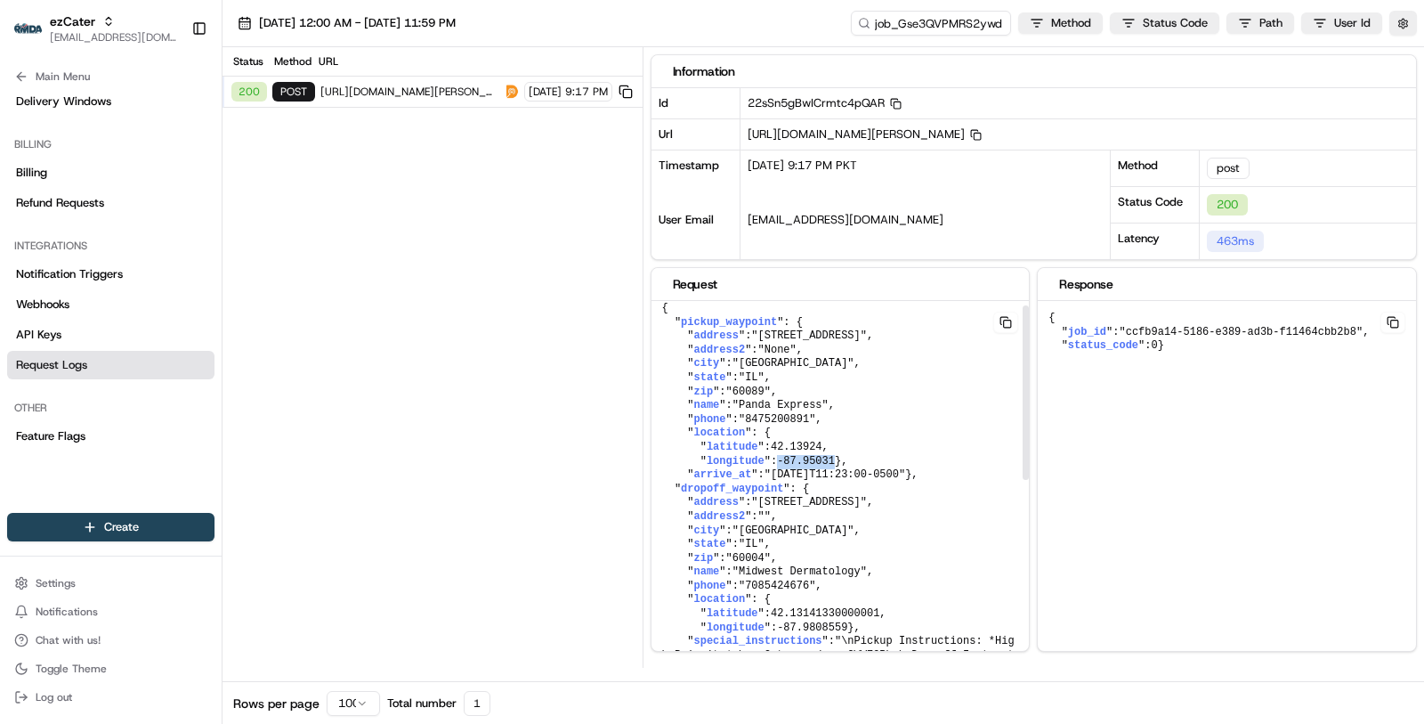
click at [876, 450] on pre "{ " pickup_waypoint ": { " address ": "300 E Dundee Rd" , " address2 ": "None" …" at bounding box center [841, 662] width 378 height 743
copy span "-87.95031"
drag, startPoint x: 778, startPoint y: 438, endPoint x: 829, endPoint y: 438, distance: 50.7
click at [829, 438] on pre "{ " pickup_waypoint ": { " address ": "300 E Dundee Rd" , " address2 ": "None" …" at bounding box center [841, 662] width 378 height 743
copy span "42.13924"
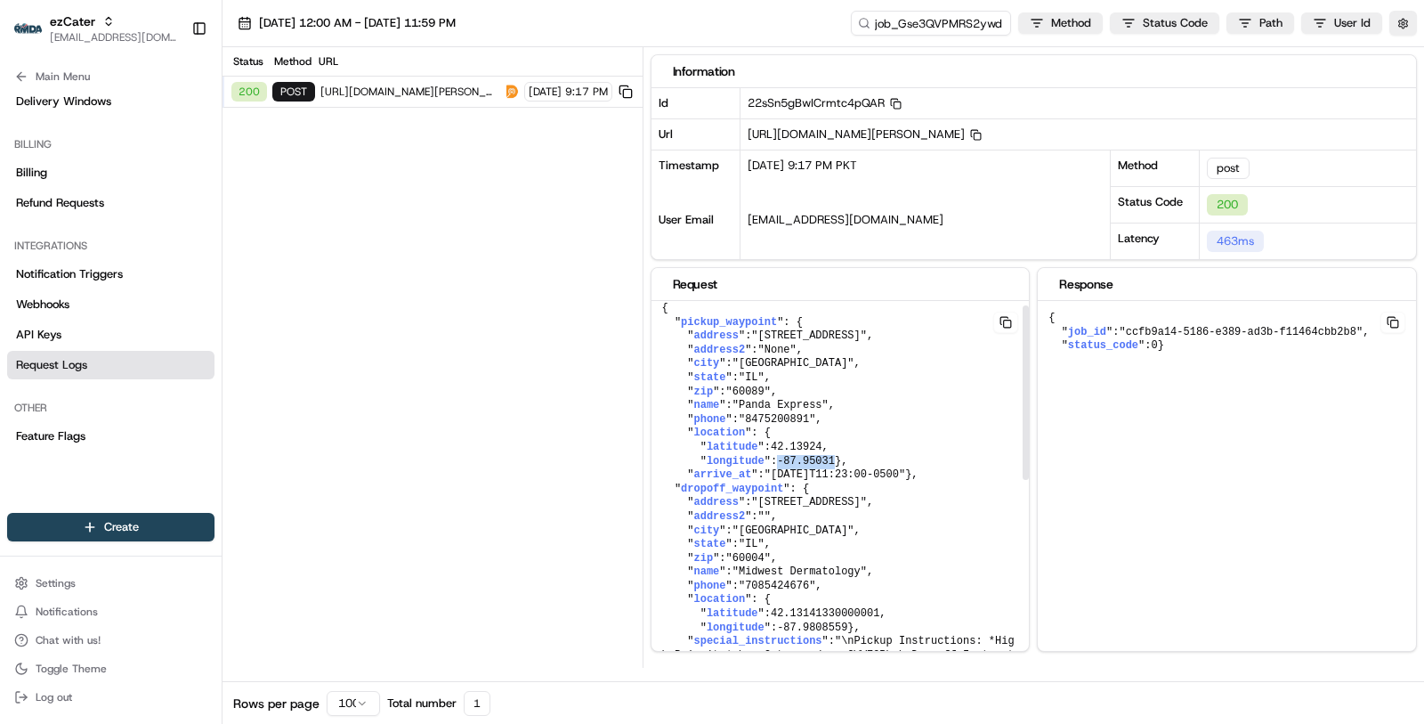
drag, startPoint x: 784, startPoint y: 455, endPoint x: 850, endPoint y: 455, distance: 65.9
click at [850, 455] on pre "{ " pickup_waypoint ": { " address ": "300 E Dundee Rd" , " address2 ": "None" …" at bounding box center [841, 662] width 378 height 743
copy span "-87.95031"
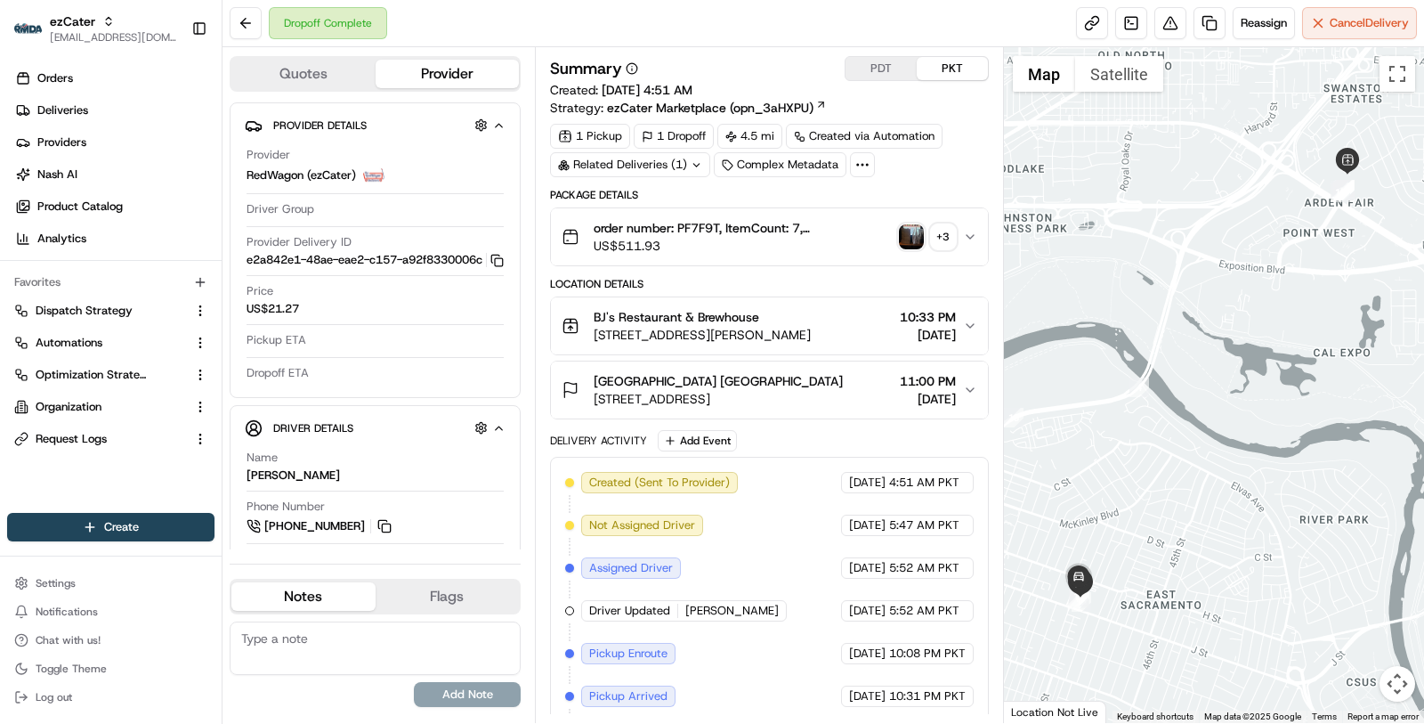
click at [800, 314] on div "BJ's Restaurant & Brewhouse" at bounding box center [702, 317] width 217 height 18
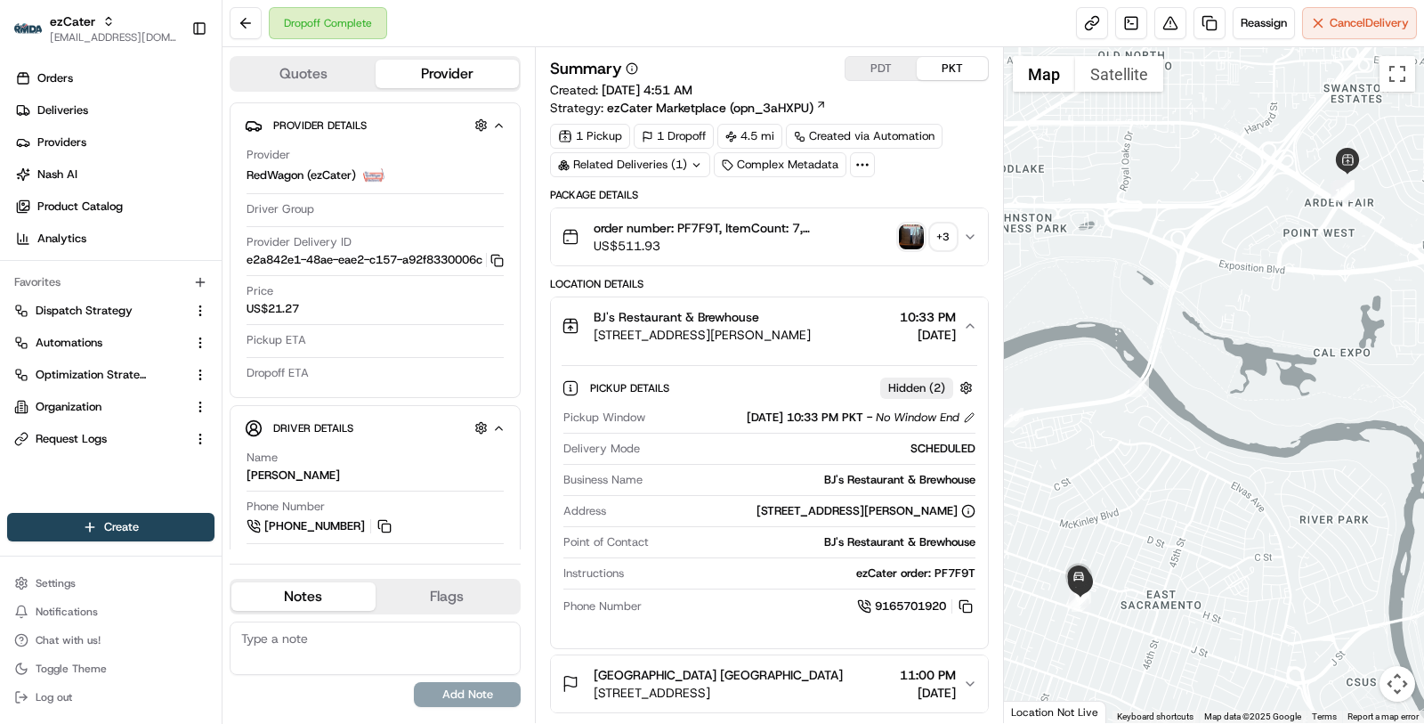
click at [868, 472] on div "BJ's Restaurant & Brewhouse" at bounding box center [813, 480] width 326 height 16
copy div "BJ's Restaurant & Brewhouse"
drag, startPoint x: 782, startPoint y: 466, endPoint x: 795, endPoint y: 480, distance: 18.3
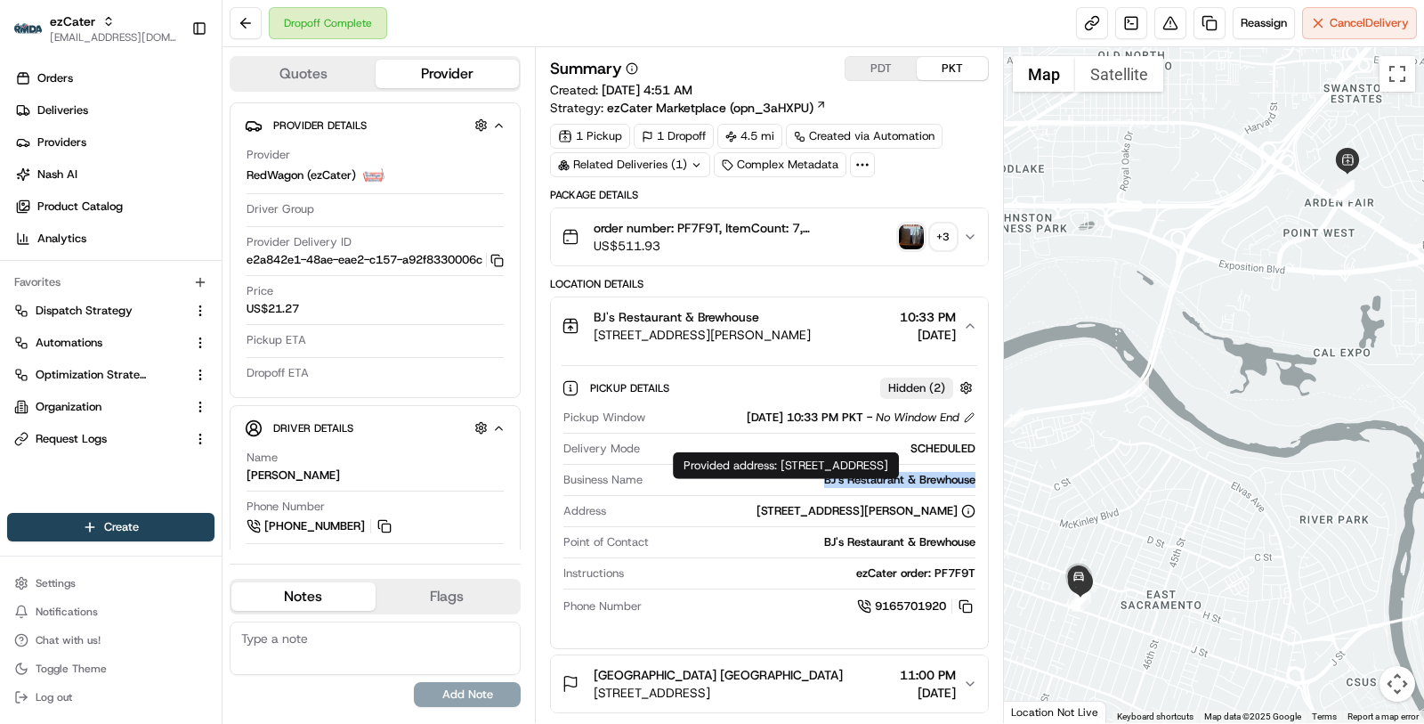
click at [795, 479] on div "Provided address: 1689 Arden Way, Sacramento, CA, 95815 Provided address: 1689 …" at bounding box center [786, 465] width 226 height 27
copy div "1689 Arden Way, Sacramento, CA, 95815"
click at [874, 475] on div "BJ's Restaurant & Brewhouse" at bounding box center [813, 480] width 326 height 16
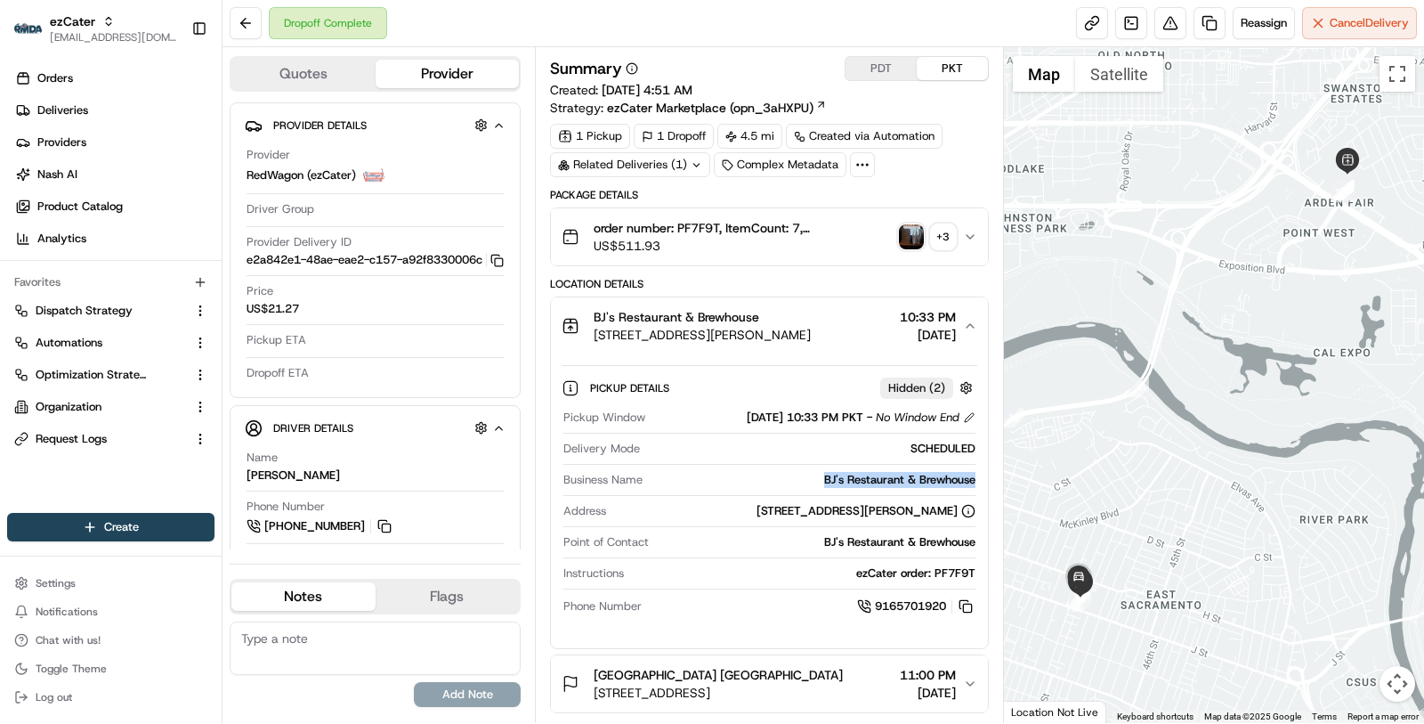
copy div "BJ's Restaurant & Brewhouse"
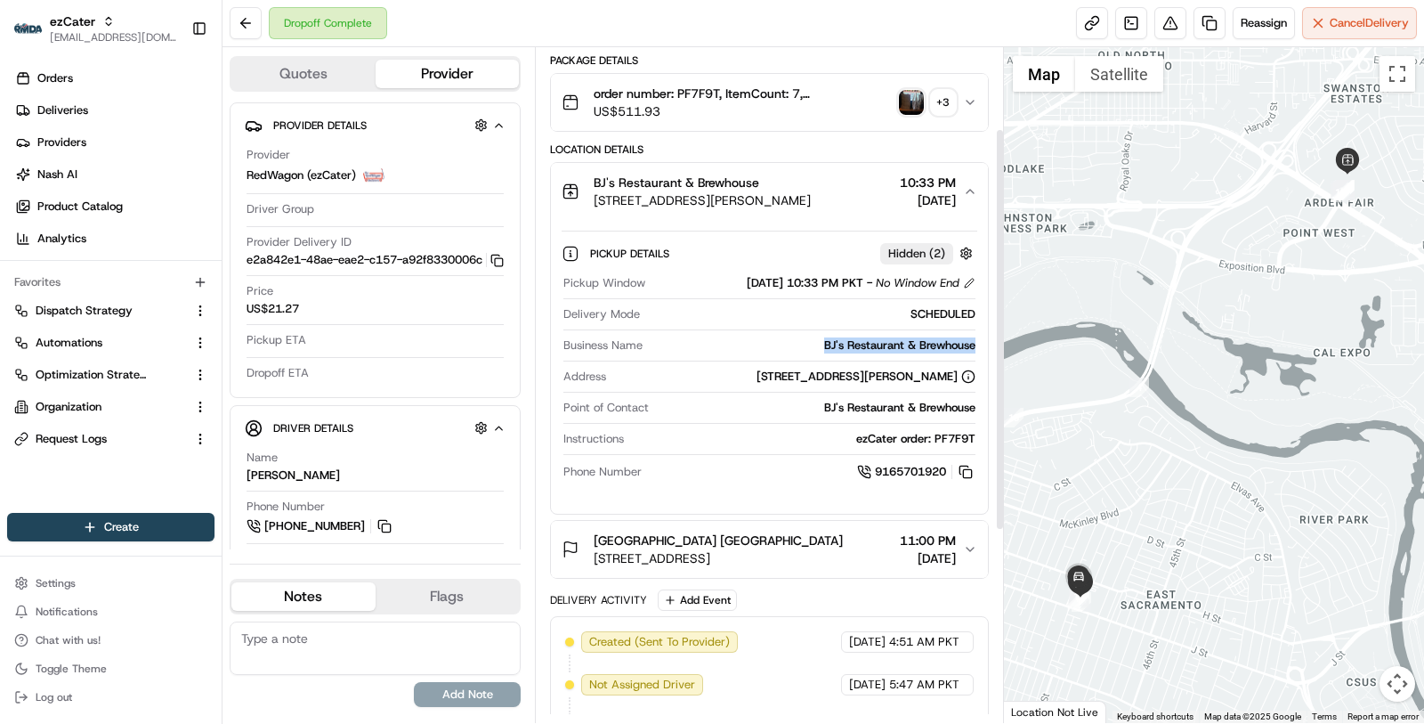
scroll to position [137, 0]
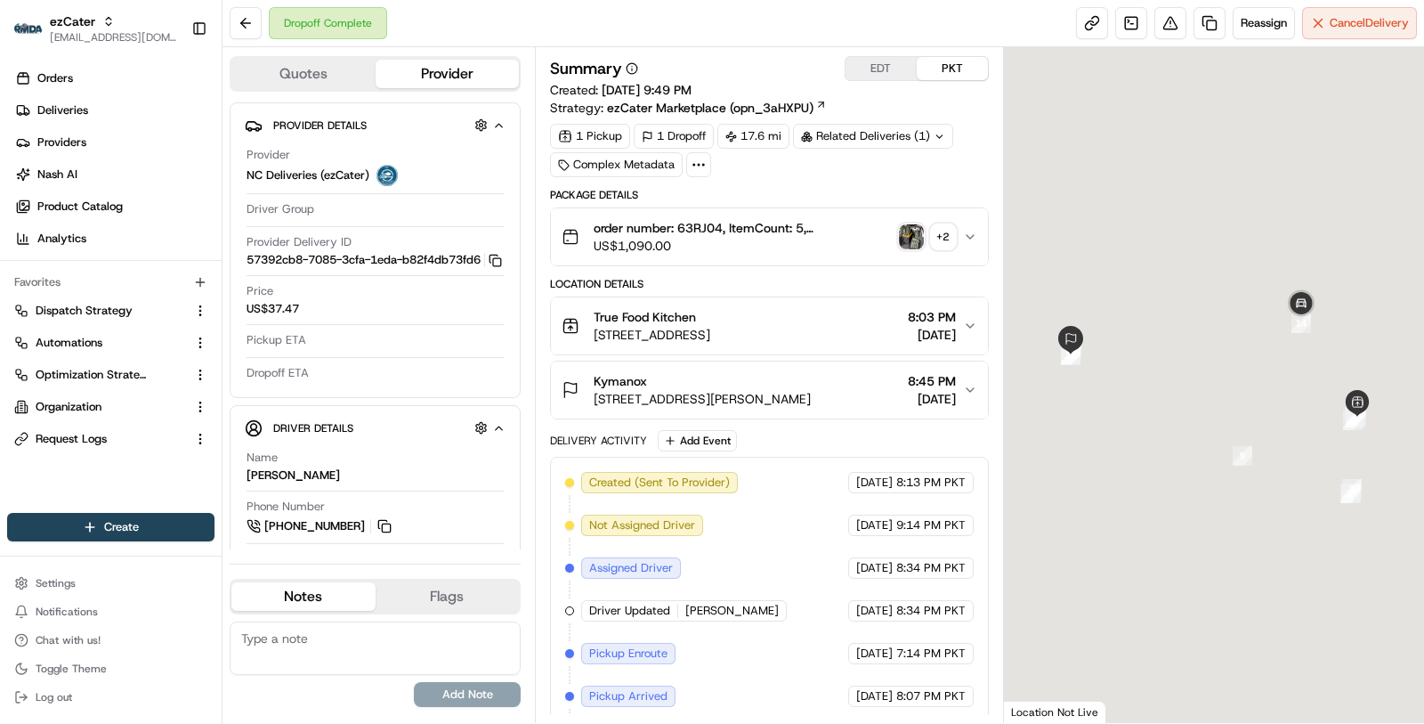
click at [768, 292] on div "Location Details True Food Kitchen [STREET_ADDRESS] 8:03 PM [DATE] Kymanox [STR…" at bounding box center [769, 348] width 439 height 142
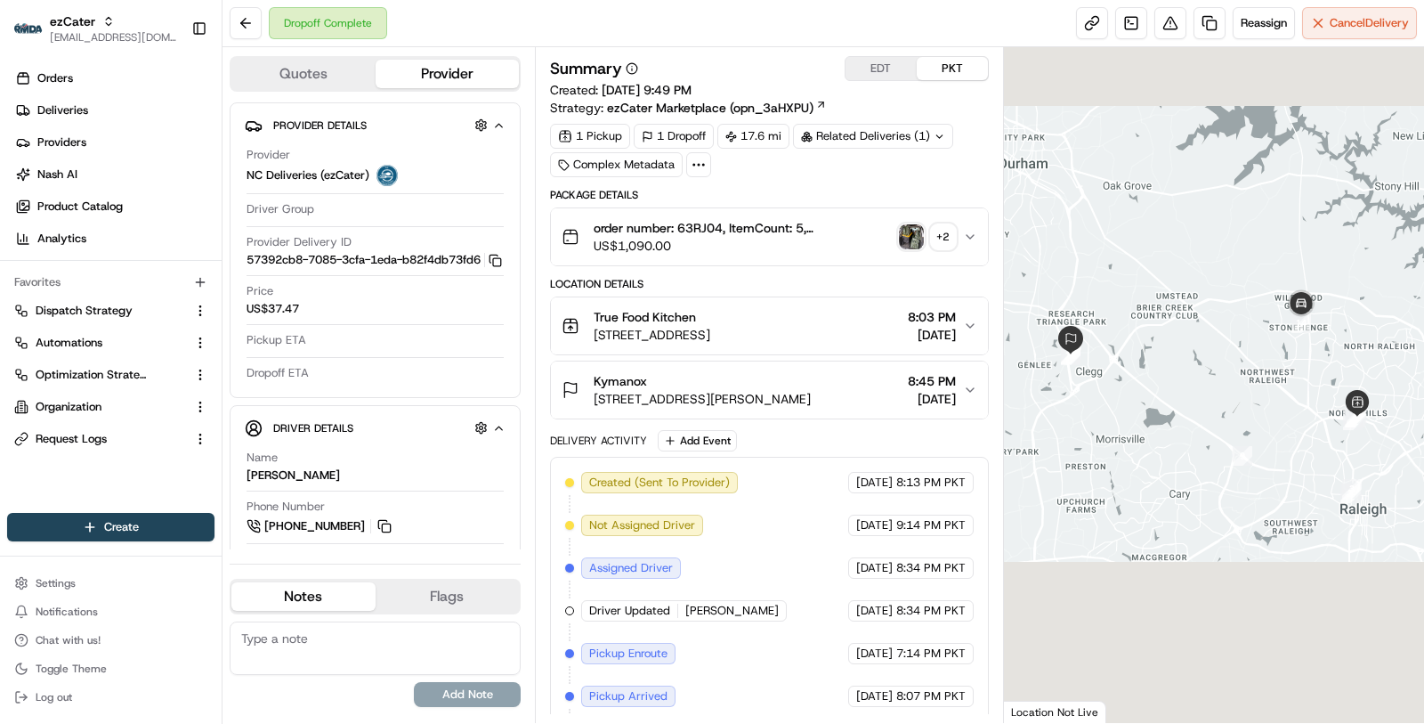
click at [710, 326] on span "4104 Main at North Hills St #100, Raleigh, NC 27609, USA" at bounding box center [652, 335] width 117 height 18
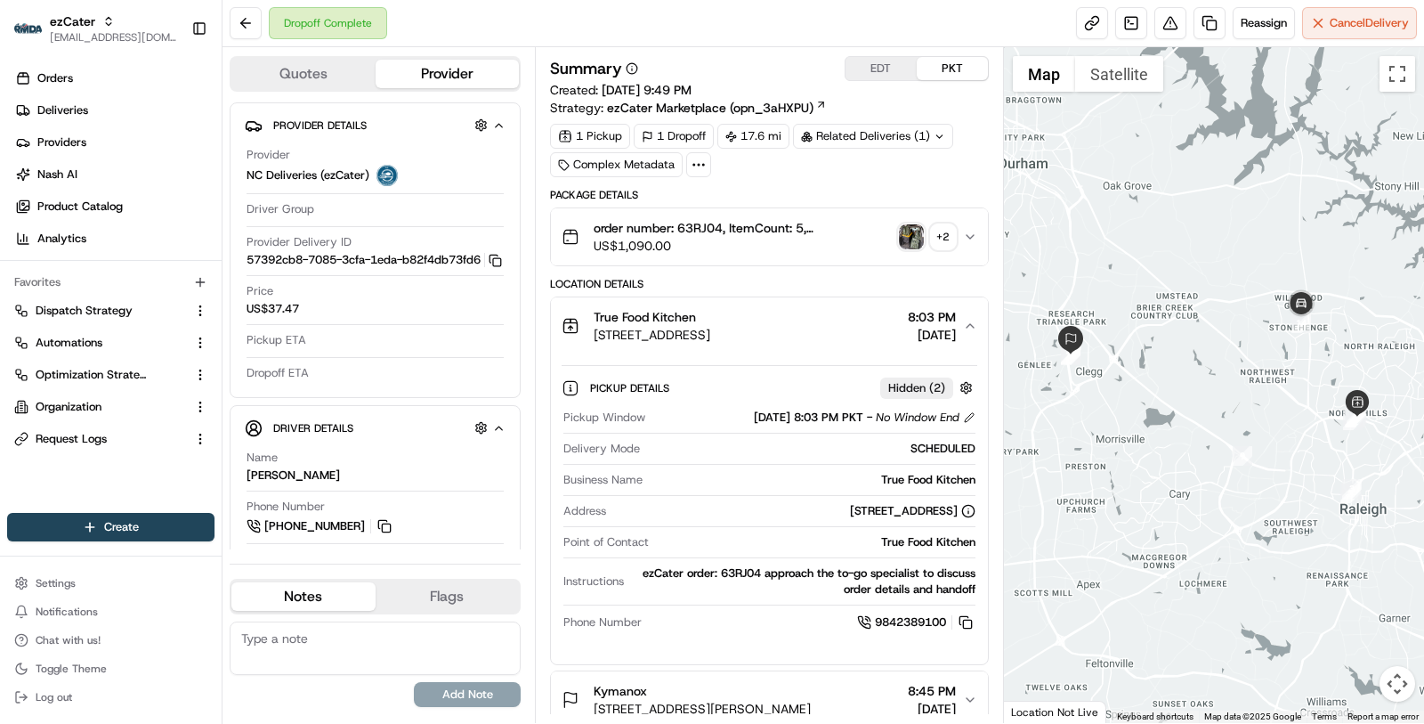
click at [920, 472] on div "True Food Kitchen" at bounding box center [813, 480] width 326 height 16
copy div "True Food Kitchen"
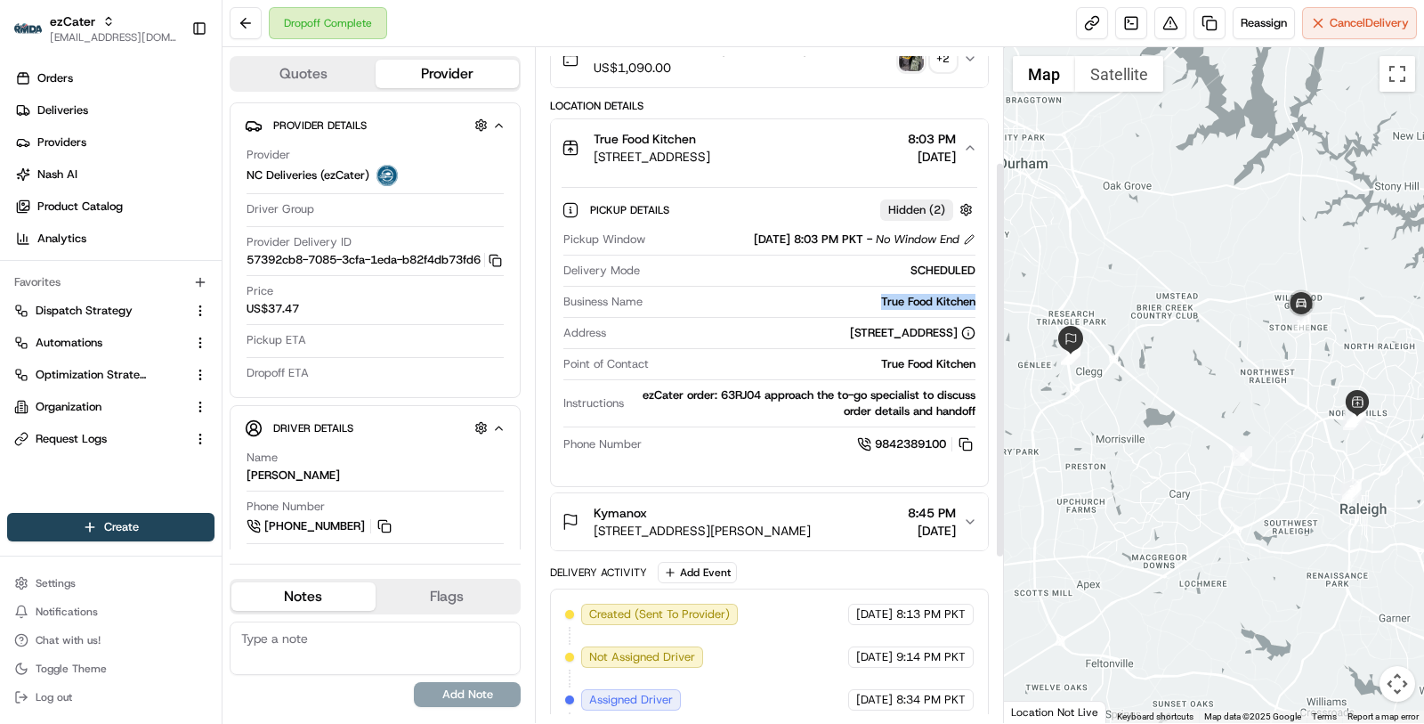
scroll to position [194, 0]
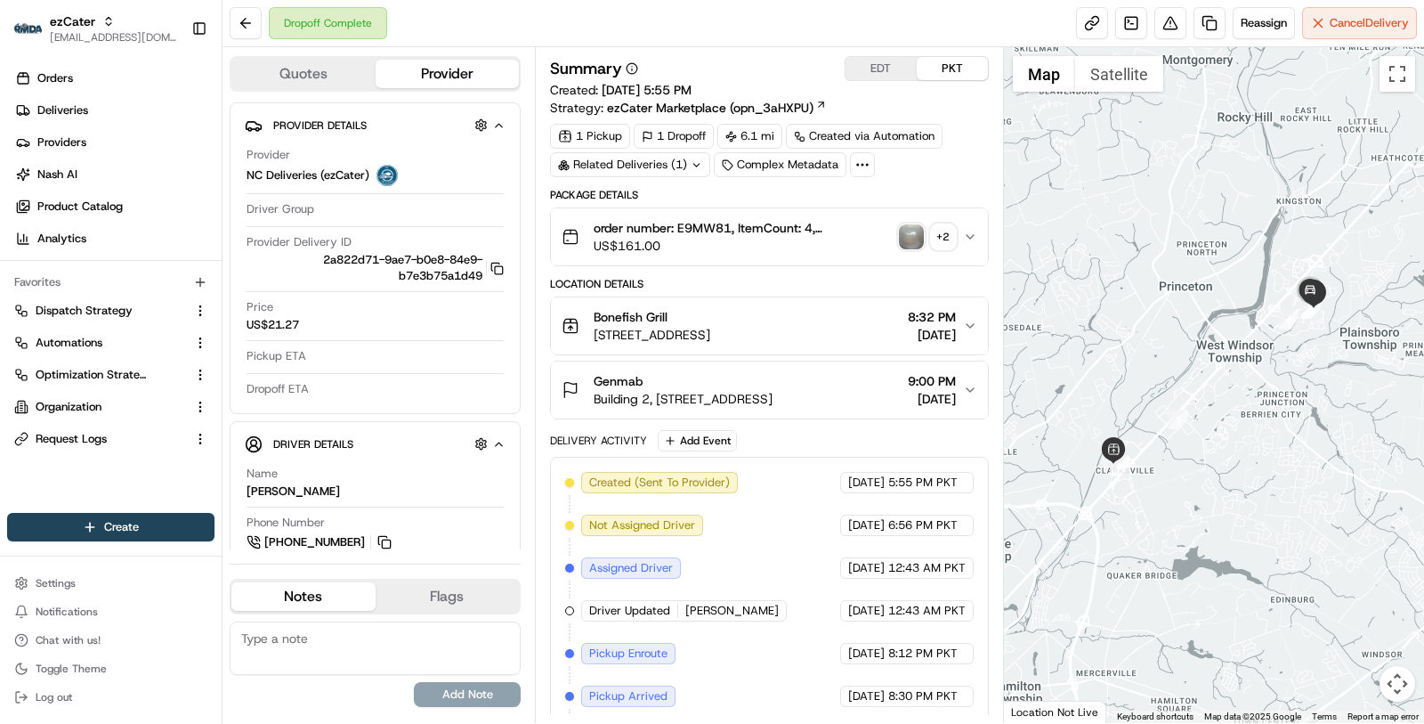
click at [637, 318] on span "Bonefish Grill" at bounding box center [631, 317] width 74 height 18
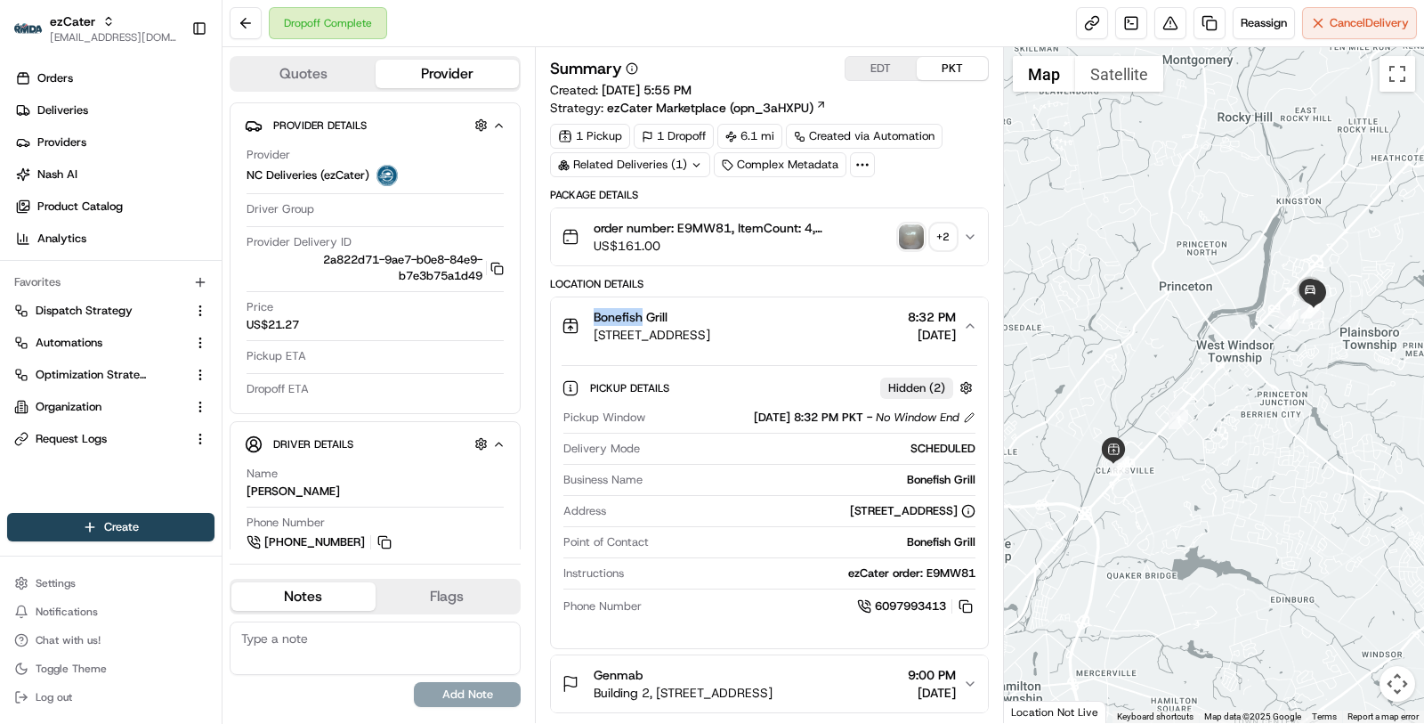
click at [637, 318] on span "Bonefish Grill" at bounding box center [631, 317] width 74 height 18
copy span "Bonefish Grill"
click at [918, 460] on div "Pickup Window [DATE] 8:32 PM PKT - No Window End Delivery Mode SCHEDULED Busine…" at bounding box center [770, 512] width 416 height 221
click at [918, 472] on div "Bonefish Grill" at bounding box center [813, 480] width 326 height 16
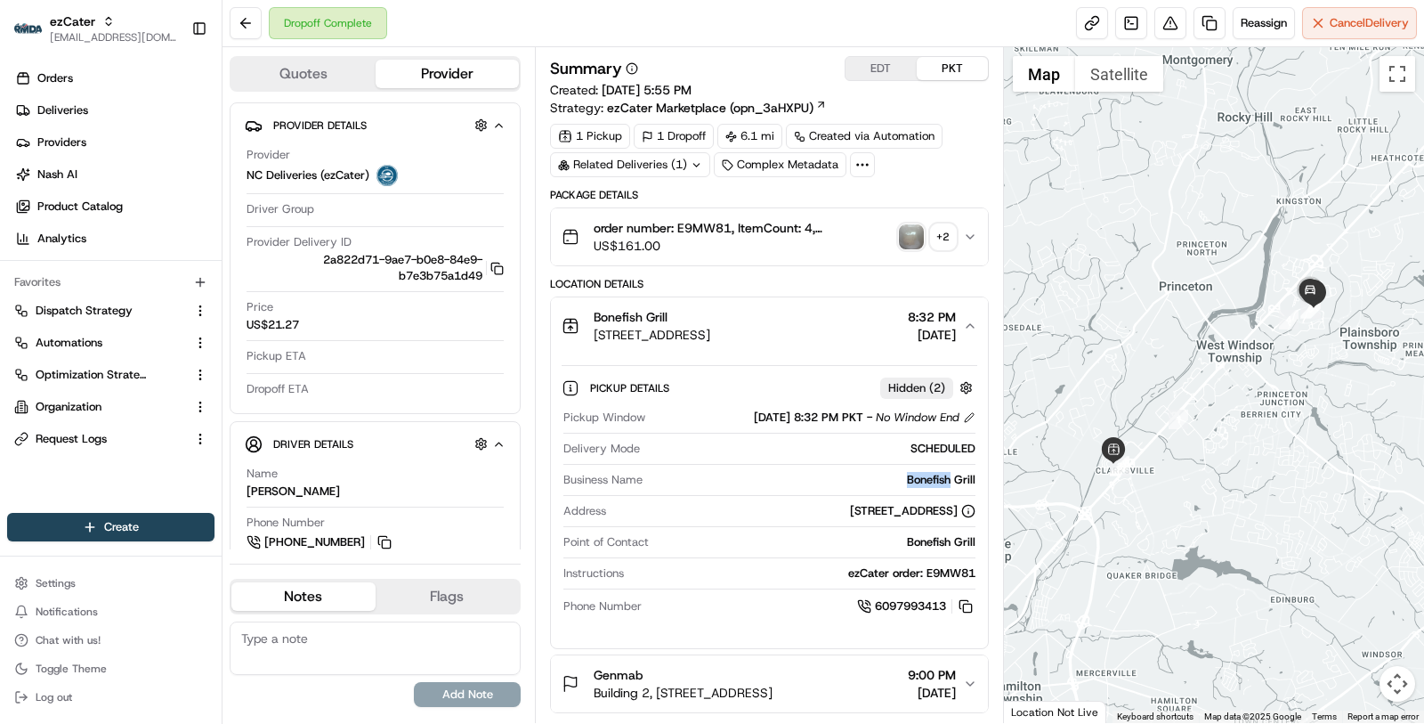
click at [918, 472] on div "Bonefish Grill" at bounding box center [813, 480] width 326 height 16
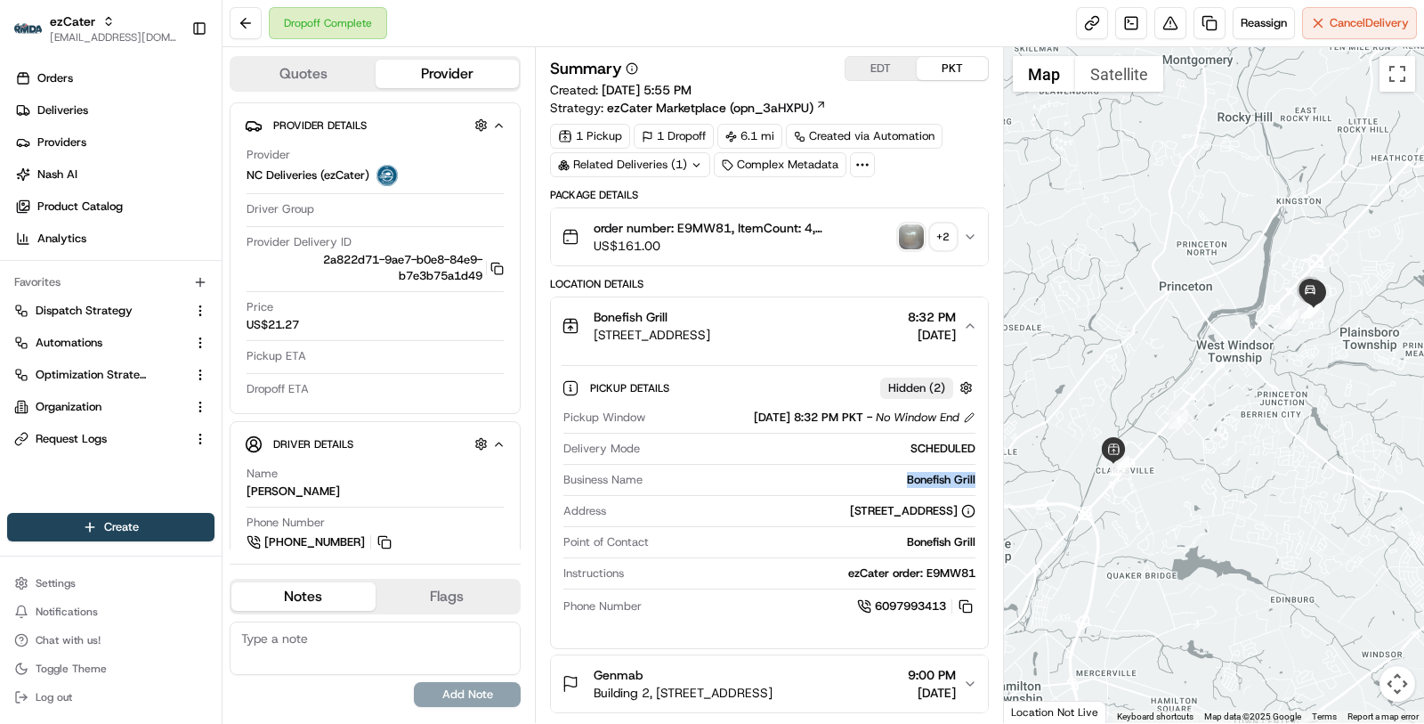
copy div "Bonefish Grill"
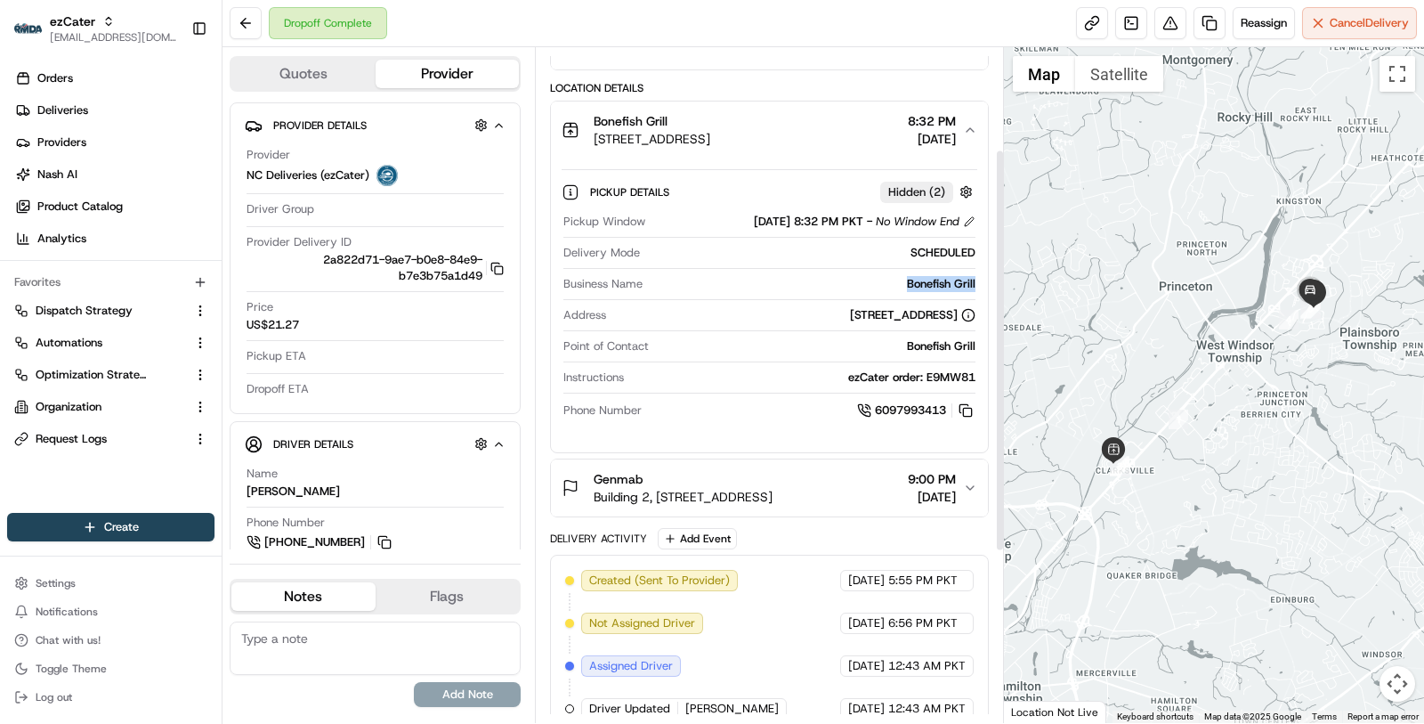
scroll to position [197, 0]
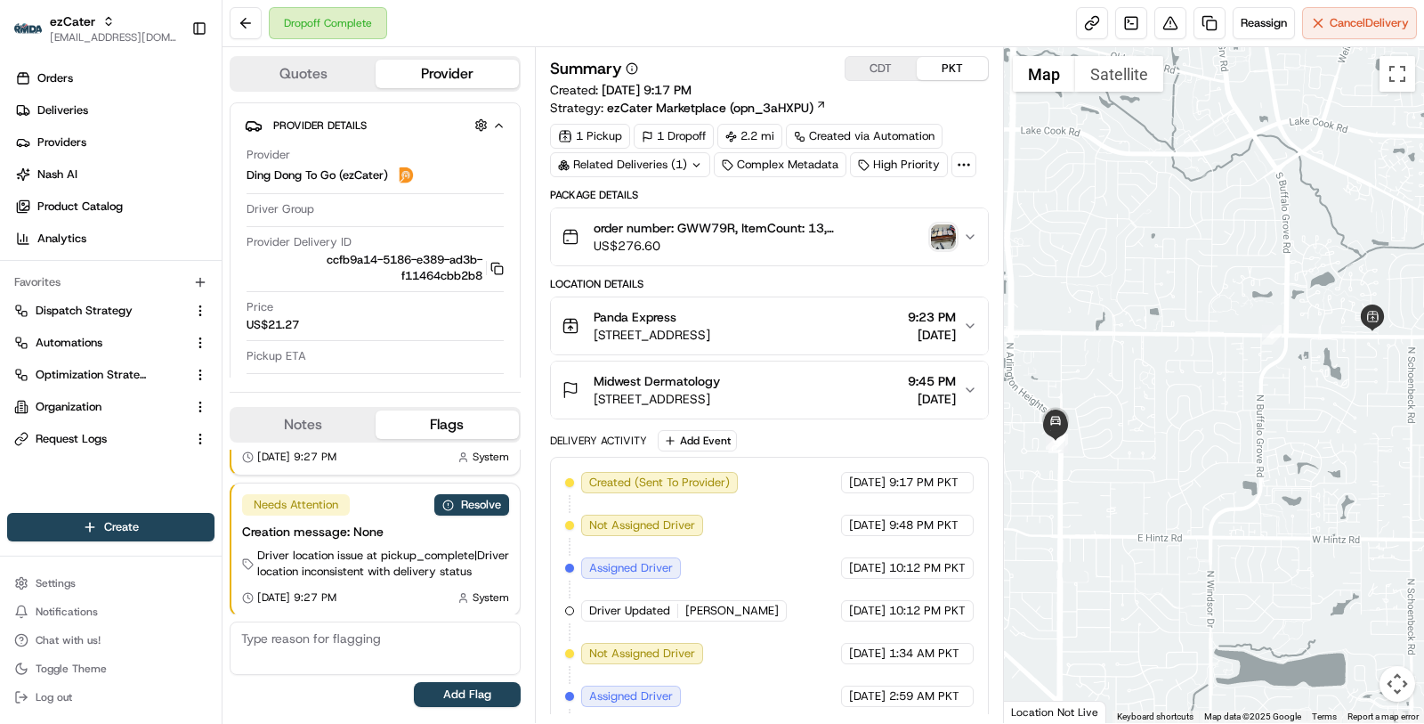
click at [810, 347] on button "Panda Express [STREET_ADDRESS] 9:23 PM [DATE]" at bounding box center [769, 325] width 437 height 57
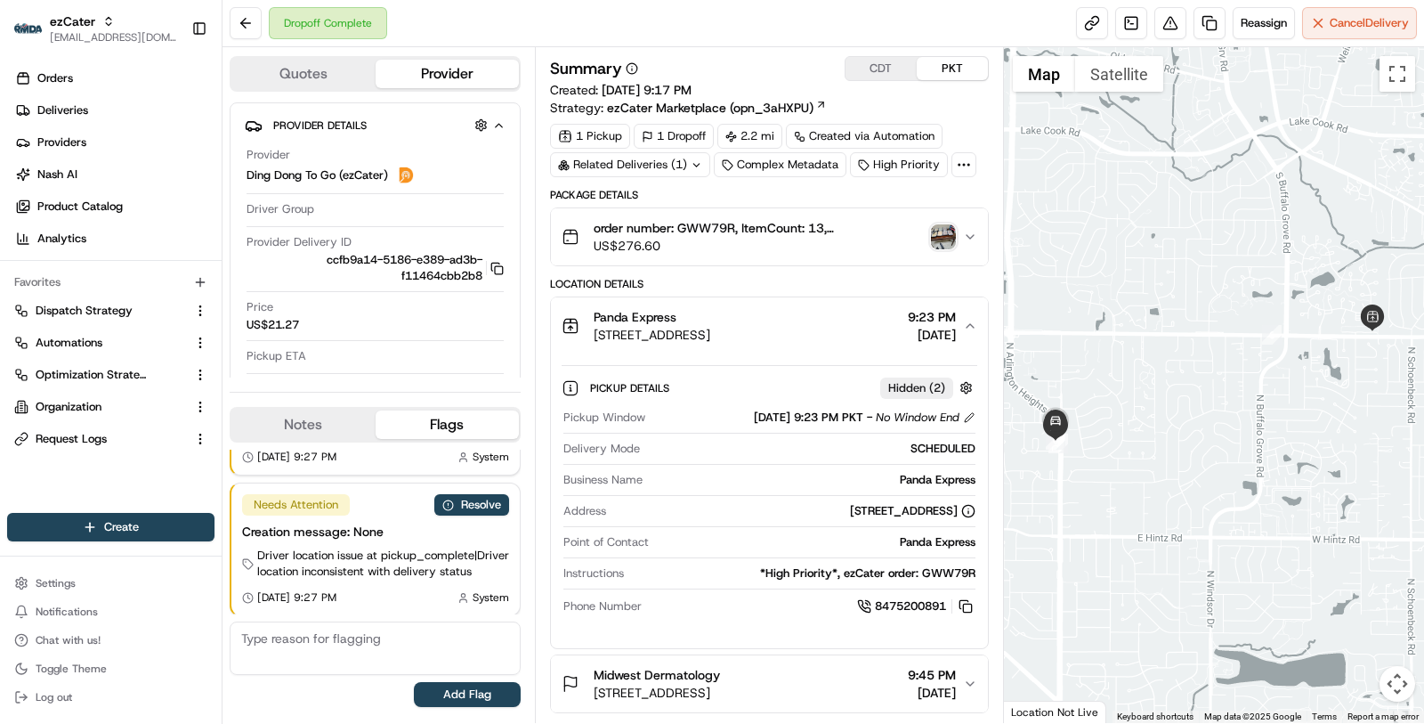
click at [938, 232] on img "button" at bounding box center [943, 236] width 25 height 25
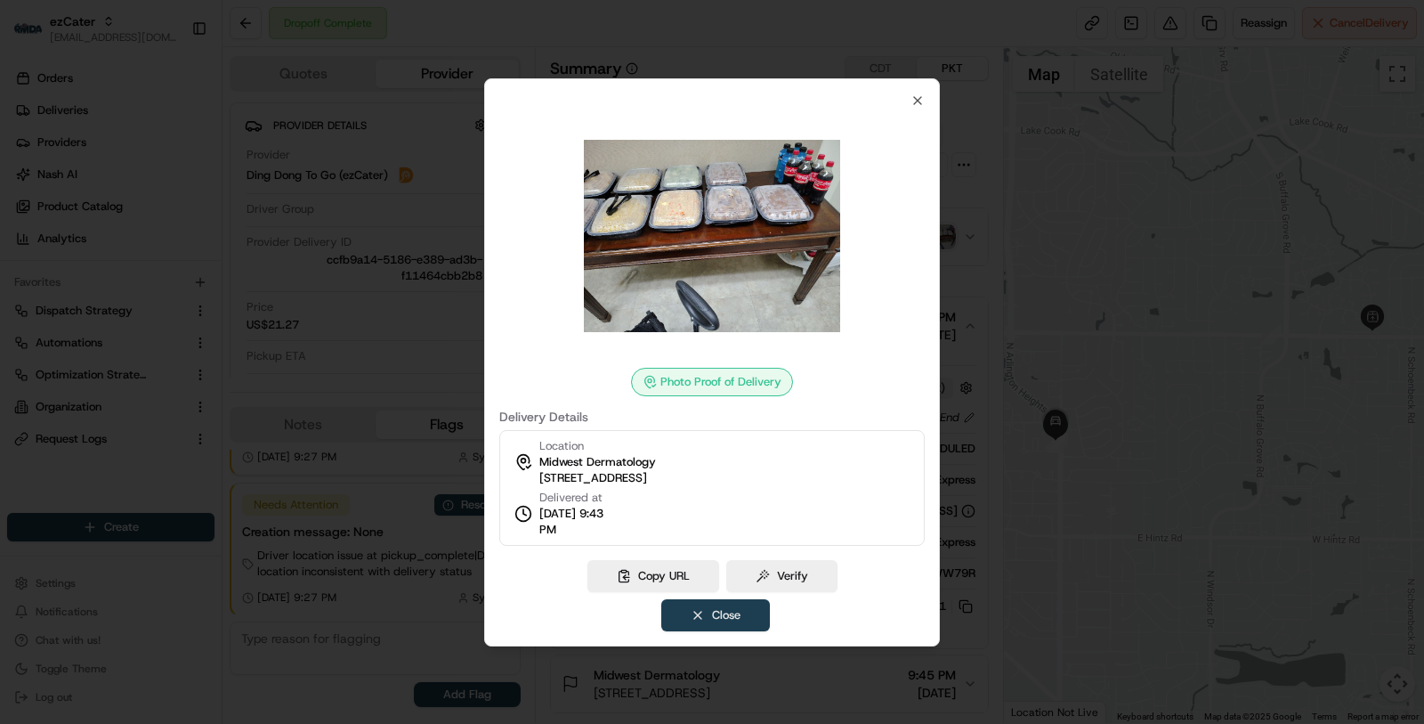
click at [738, 603] on button "Close" at bounding box center [715, 615] width 109 height 32
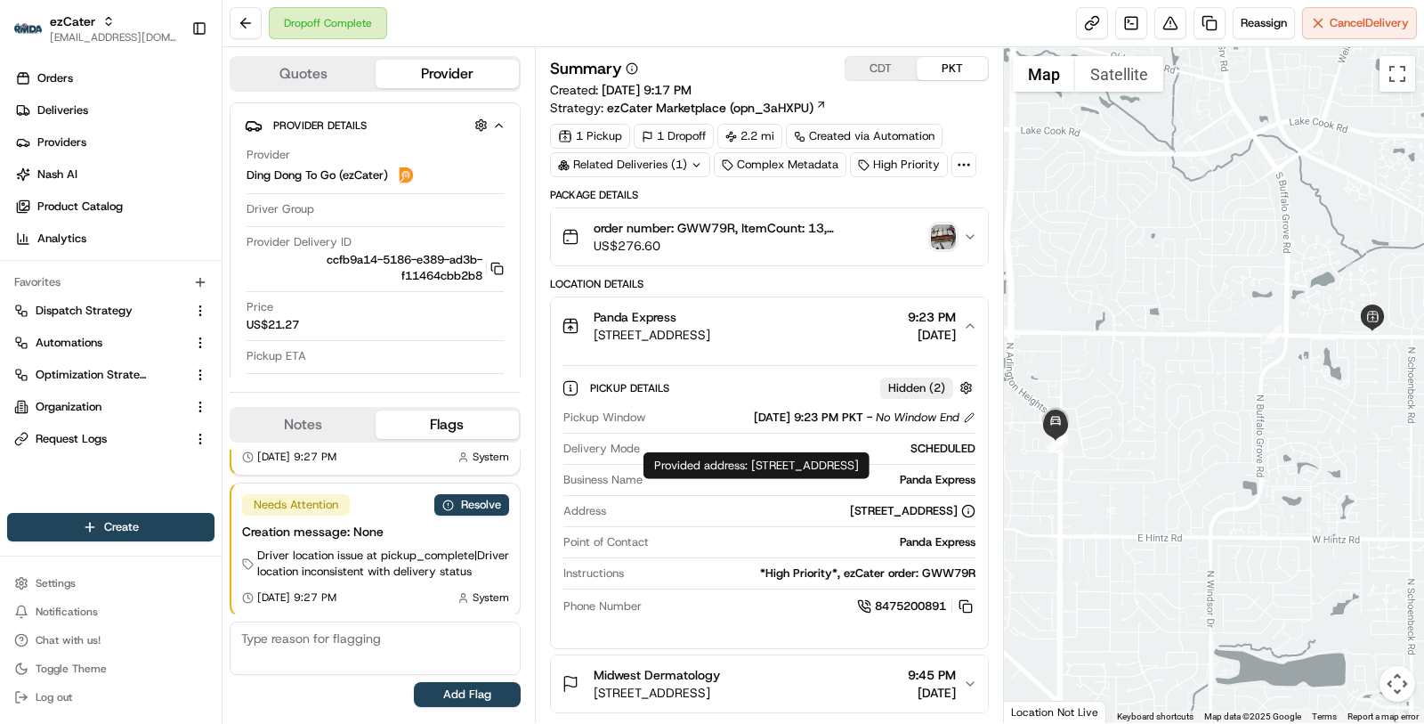
drag, startPoint x: 752, startPoint y: 467, endPoint x: 779, endPoint y: 483, distance: 31.1
click at [779, 479] on div "Provided address: 300 E Dundee Rd, Buffalo Grove, IL, 60089 Provided address: 3…" at bounding box center [757, 465] width 226 height 27
click at [810, 373] on div "Pickup Details Hidden ( 2 )" at bounding box center [770, 387] width 416 height 29
click at [1136, 67] on div "Events Events" at bounding box center [1131, 56] width 56 height 27
click at [1136, 76] on button "Satellite" at bounding box center [1119, 74] width 88 height 36
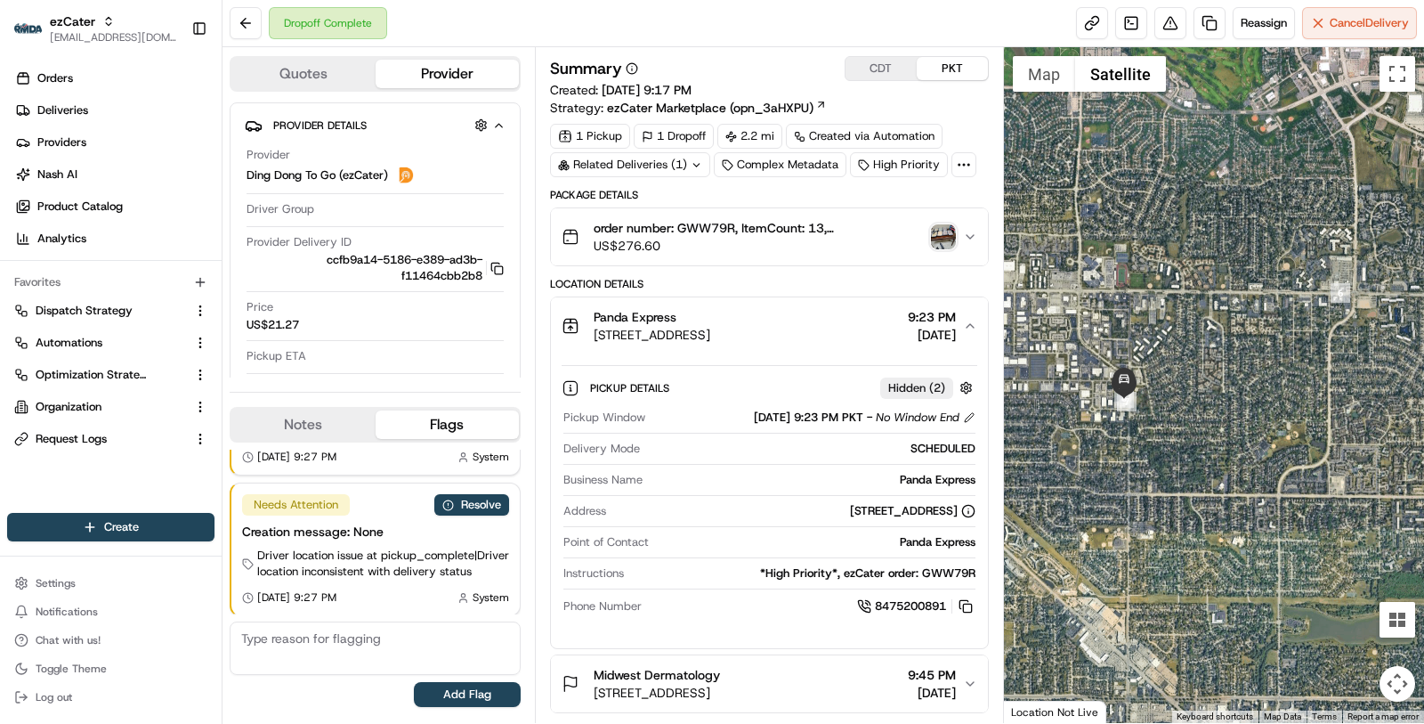
drag, startPoint x: 1150, startPoint y: 485, endPoint x: 1291, endPoint y: 407, distance: 161.0
click at [1294, 401] on div at bounding box center [1214, 385] width 421 height 676
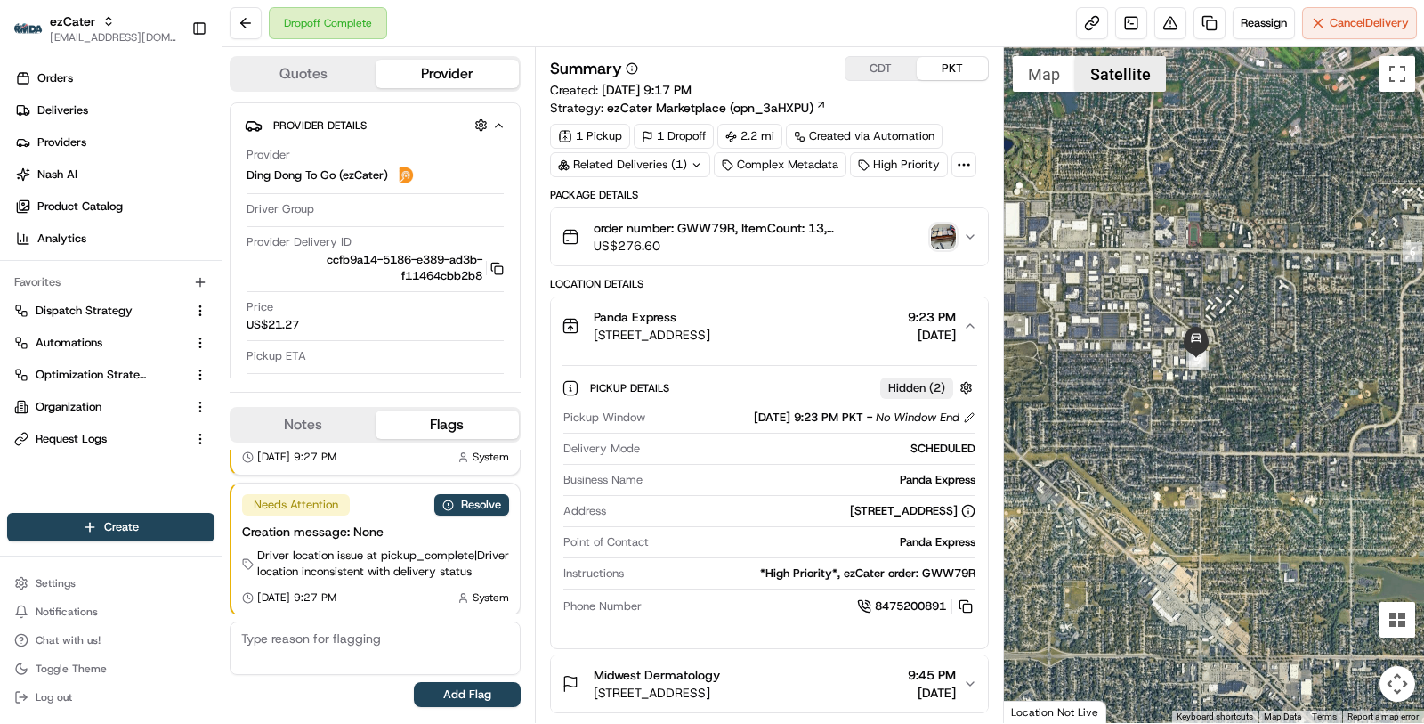
click at [1145, 80] on button "Satellite" at bounding box center [1120, 74] width 91 height 36
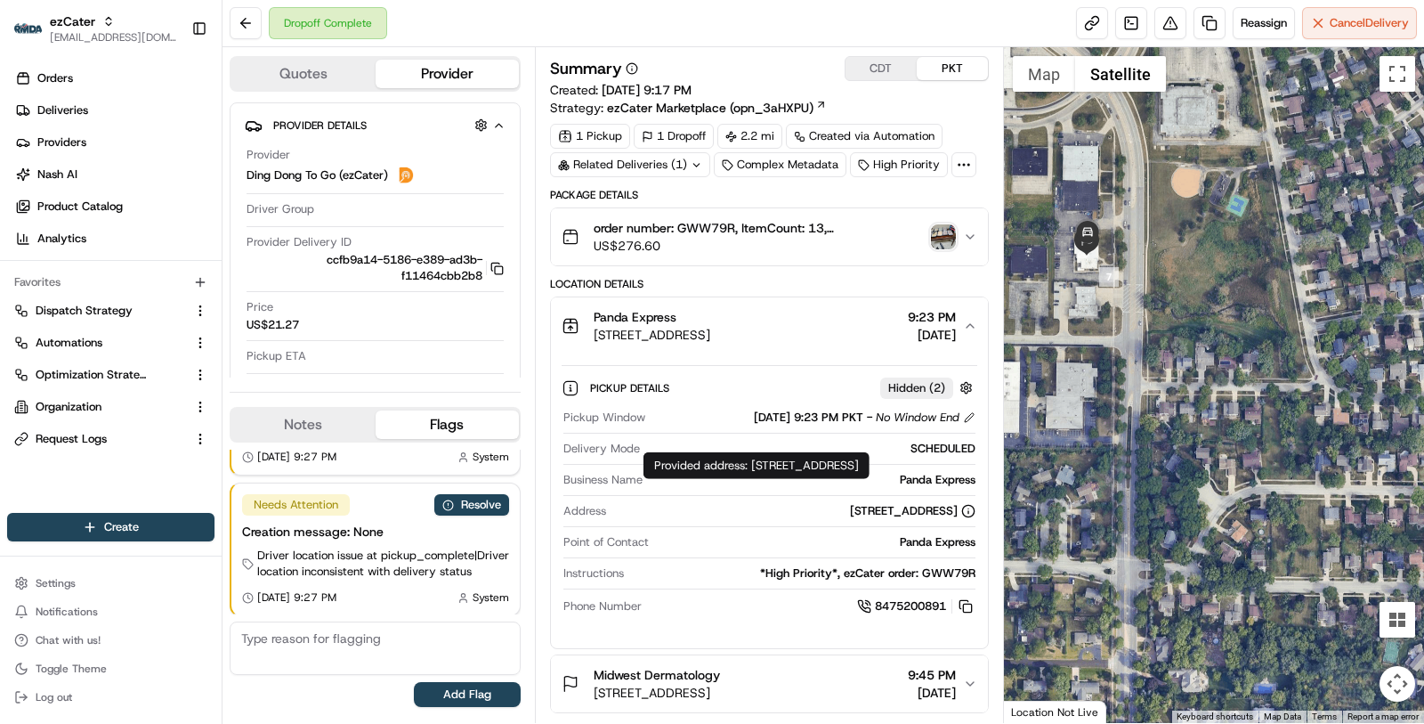
drag, startPoint x: 751, startPoint y: 462, endPoint x: 762, endPoint y: 478, distance: 19.3
click at [762, 479] on div "Provided address: 300 E Dundee Rd, Buffalo Grove, IL, 60089 Provided address: 3…" at bounding box center [757, 465] width 226 height 27
copy div "300 E Dundee Rd, Buffalo Grove, IL, 60089"
click at [910, 474] on div "Panda Express" at bounding box center [813, 480] width 326 height 16
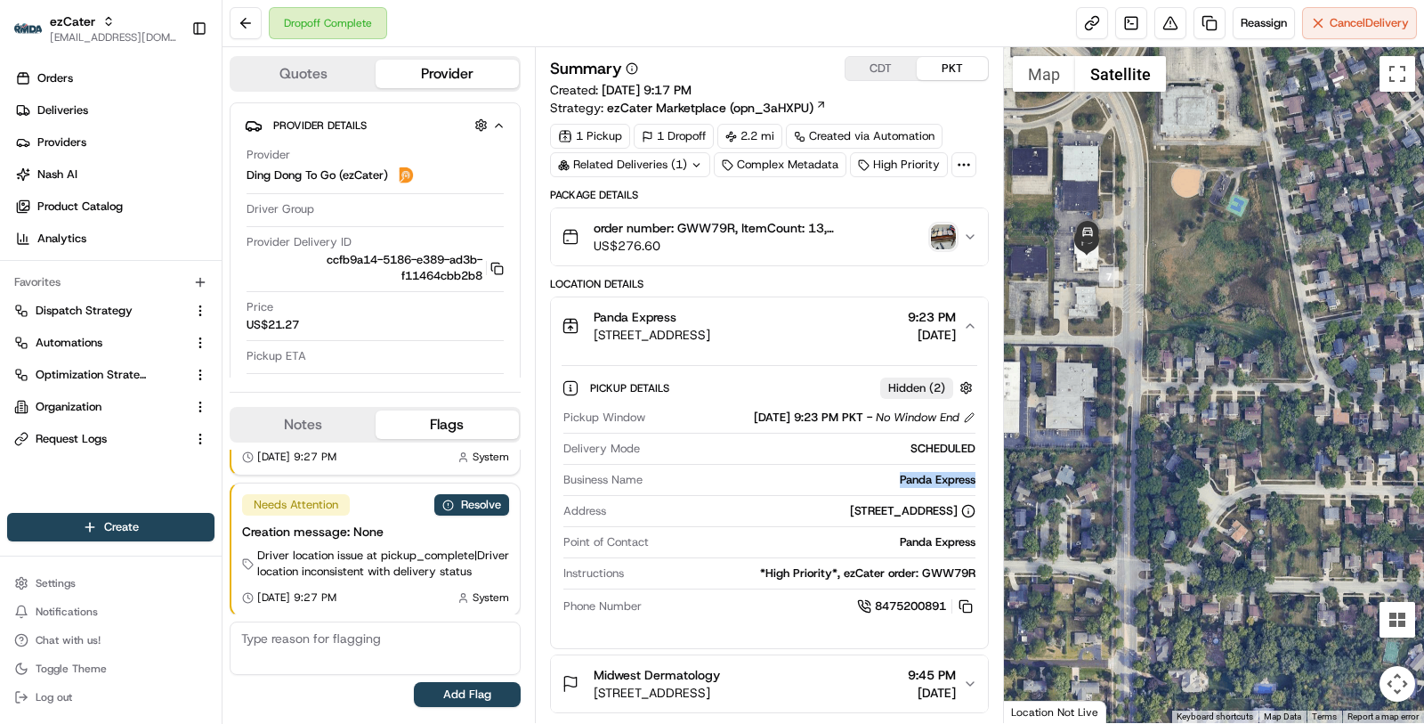
click at [910, 474] on div "Panda Express" at bounding box center [813, 480] width 326 height 16
copy div "Panda Express"
drag, startPoint x: 752, startPoint y: 467, endPoint x: 765, endPoint y: 485, distance: 21.7
click at [766, 479] on div "Provided address: 300 E Dundee Rd, Buffalo Grove, IL, 60089 Provided address: 3…" at bounding box center [757, 465] width 226 height 27
copy div "300 E Dundee Rd, Buffalo Grove, IL, 60089"
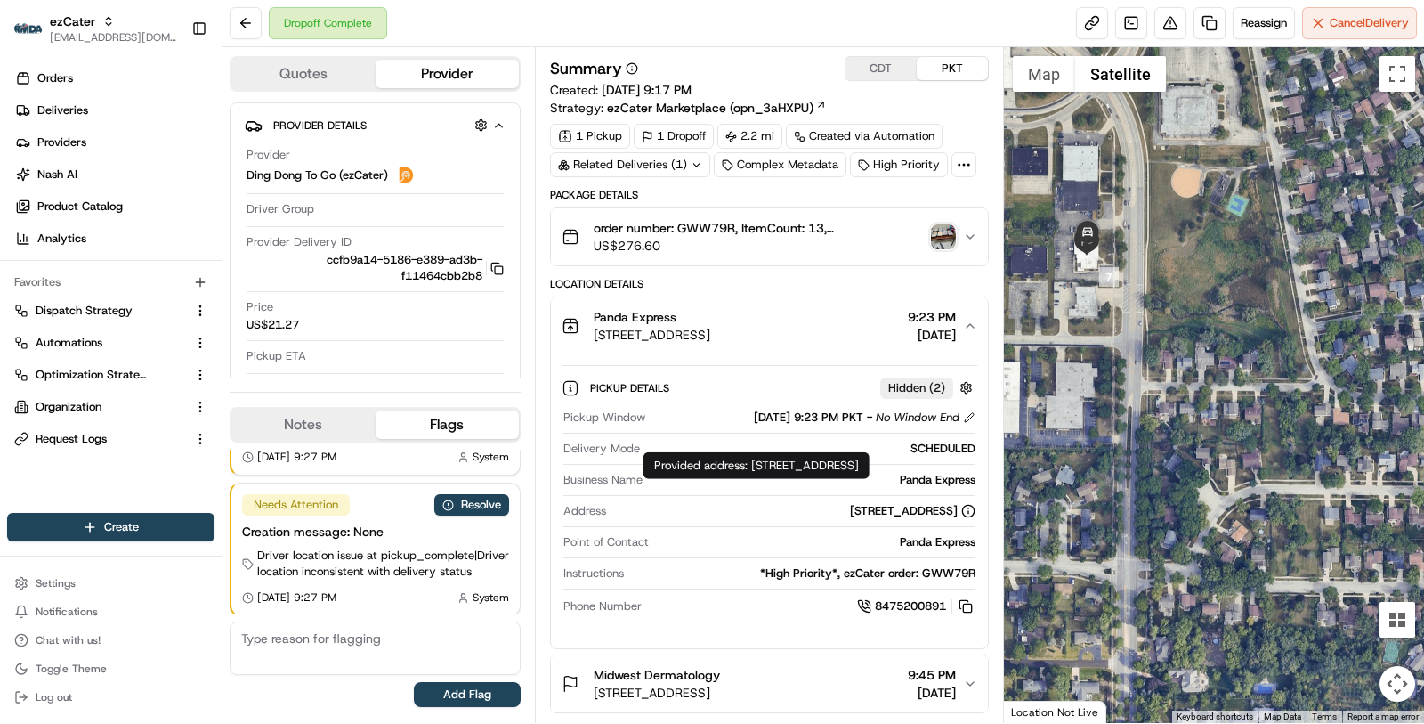
click at [850, 509] on div "300 E Dundee Rd, Buffalo Grove, IL, 60089, United States" at bounding box center [913, 511] width 126 height 16
copy div "300 E Dundee Rd, Buffalo Grove, IL, 60089, United States"
click at [626, 157] on div "Related Deliveries (1)" at bounding box center [630, 164] width 160 height 25
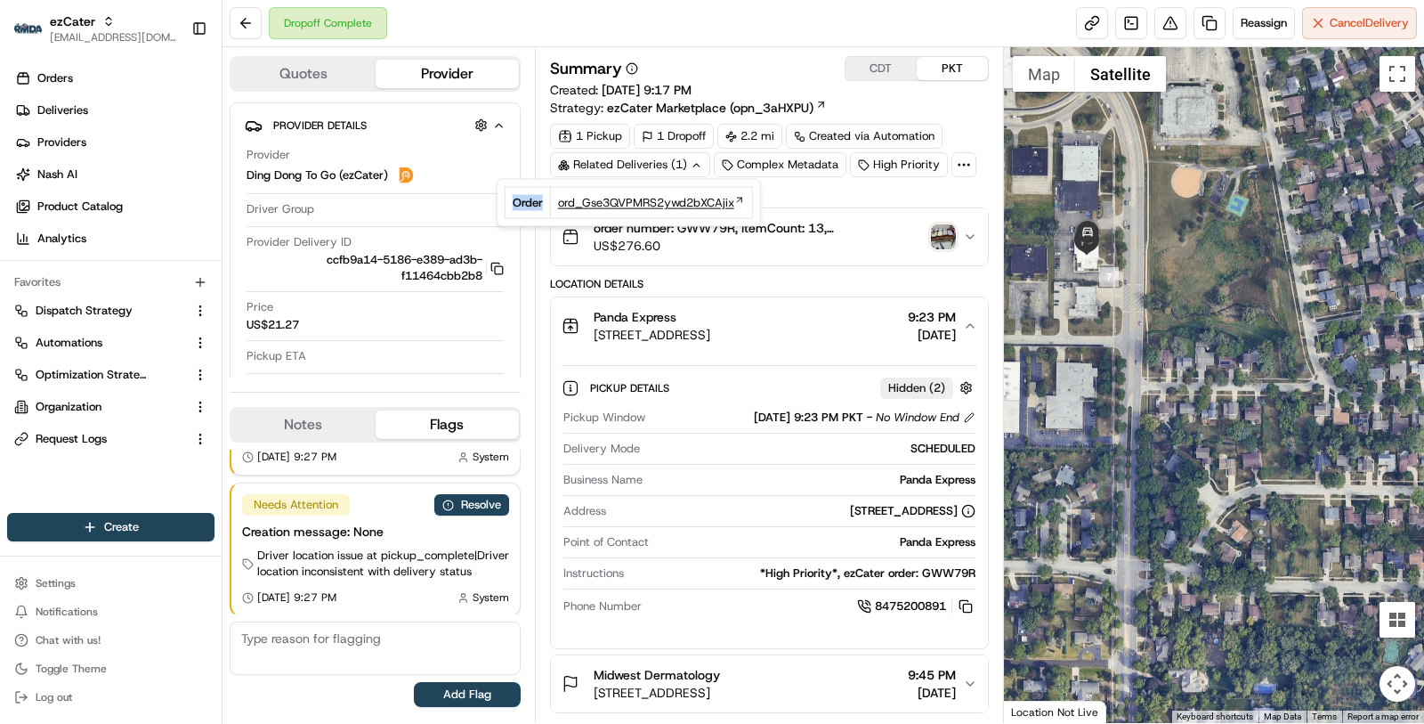
drag, startPoint x: 547, startPoint y: 207, endPoint x: 742, endPoint y: 199, distance: 196.0
click at [742, 199] on tr "Order ord_Gse3QVPMRS2ywd2bXCAjix" at bounding box center [628, 202] width 247 height 31
copy tbody "Order"
click at [850, 508] on div "300 E Dundee Rd, Buffalo Grove, IL, 60089, United States" at bounding box center [913, 511] width 126 height 16
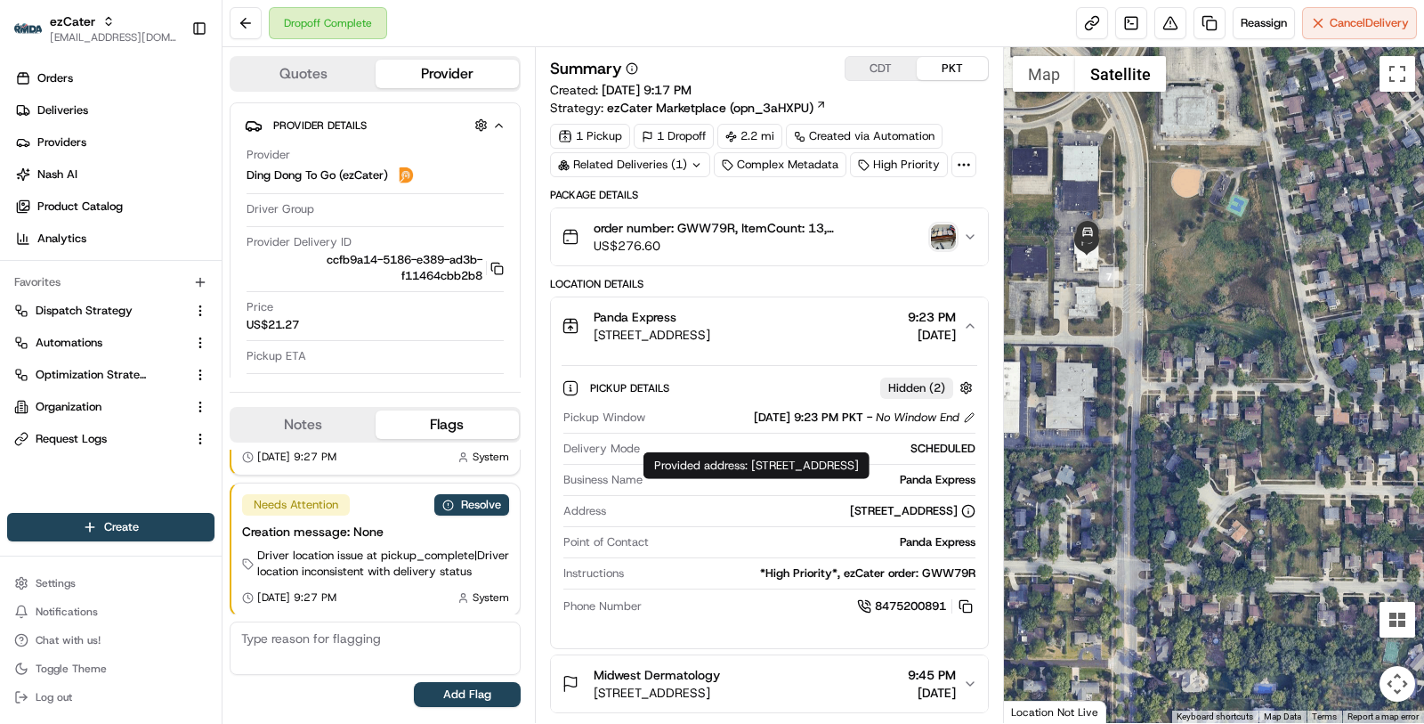
drag, startPoint x: 752, startPoint y: 465, endPoint x: 781, endPoint y: 477, distance: 31.1
click at [781, 477] on div "Provided address: 300 E Dundee Rd, Buffalo Grove, IL, 60089 Provided address: 3…" at bounding box center [757, 465] width 226 height 27
copy div "300 E Dundee Rd, Buffalo Grove, IL, 60089"
click at [912, 472] on div "Panda Express" at bounding box center [813, 480] width 326 height 16
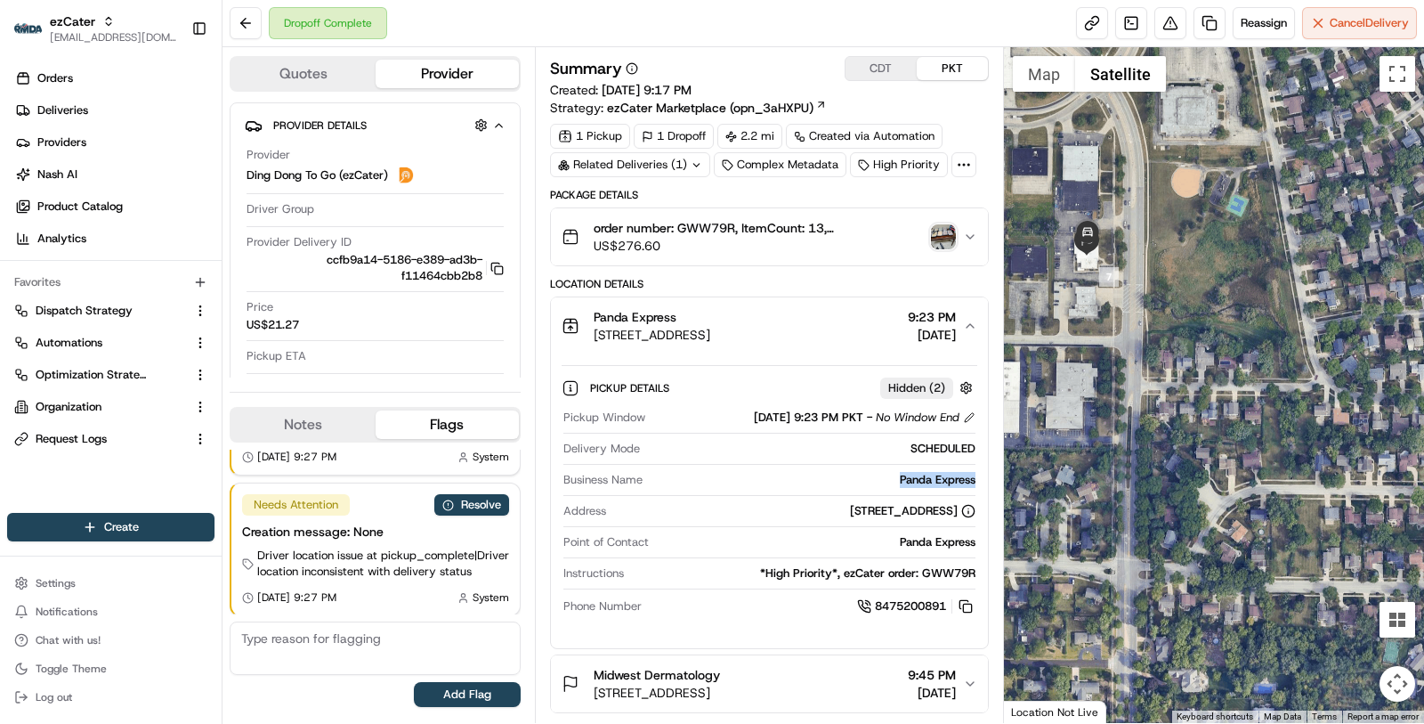
click at [912, 472] on div "Panda Express" at bounding box center [813, 480] width 326 height 16
copy div "Panda Express"
drag, startPoint x: 753, startPoint y: 463, endPoint x: 785, endPoint y: 478, distance: 35.4
click at [785, 478] on div "Provided address: 300 E Dundee Rd, Buffalo Grove, IL, 60089 Provided address: 3…" at bounding box center [757, 465] width 226 height 27
copy div "300 E Dundee Rd, Buffalo Grove, IL, 60089"
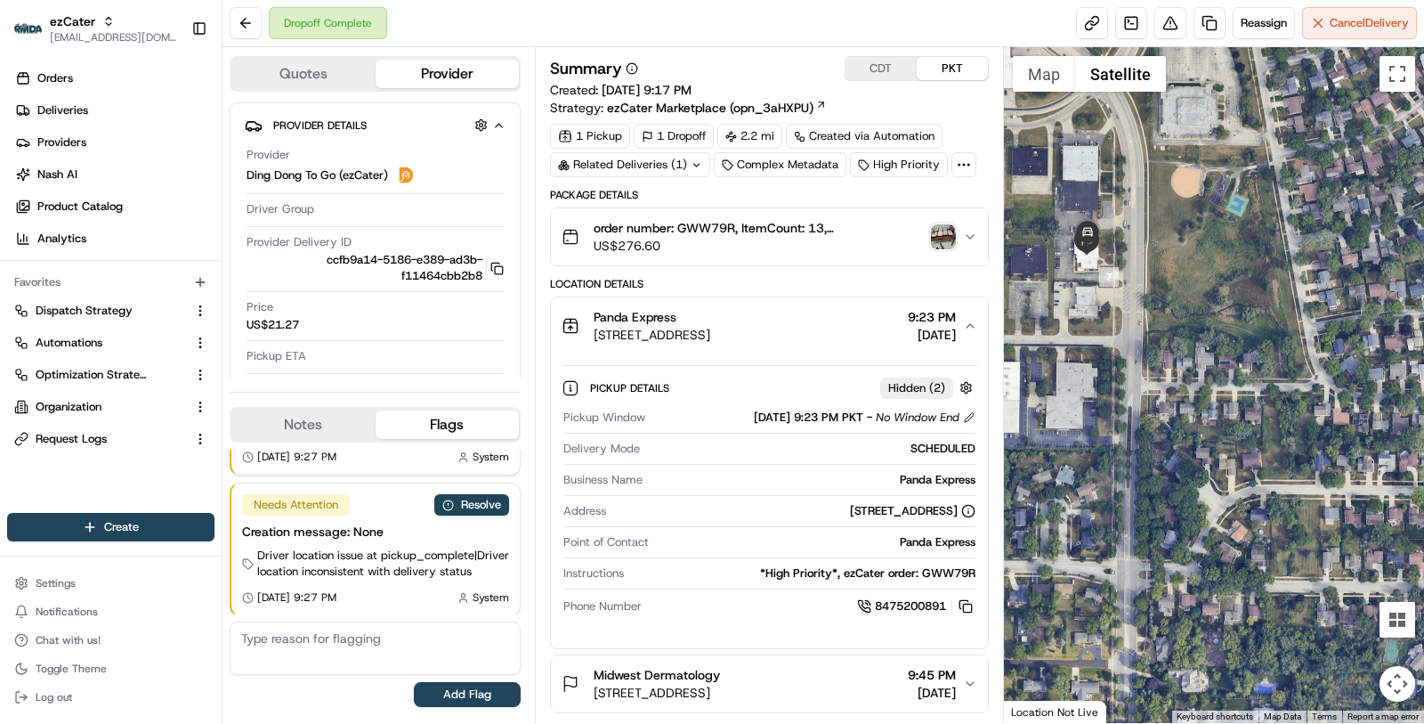
click at [944, 473] on div "Panda Express" at bounding box center [813, 480] width 326 height 16
copy div "Panda Express"
click at [891, 503] on div "300 E Dundee Rd, Buffalo Grove, IL, 60089, United States" at bounding box center [913, 511] width 126 height 16
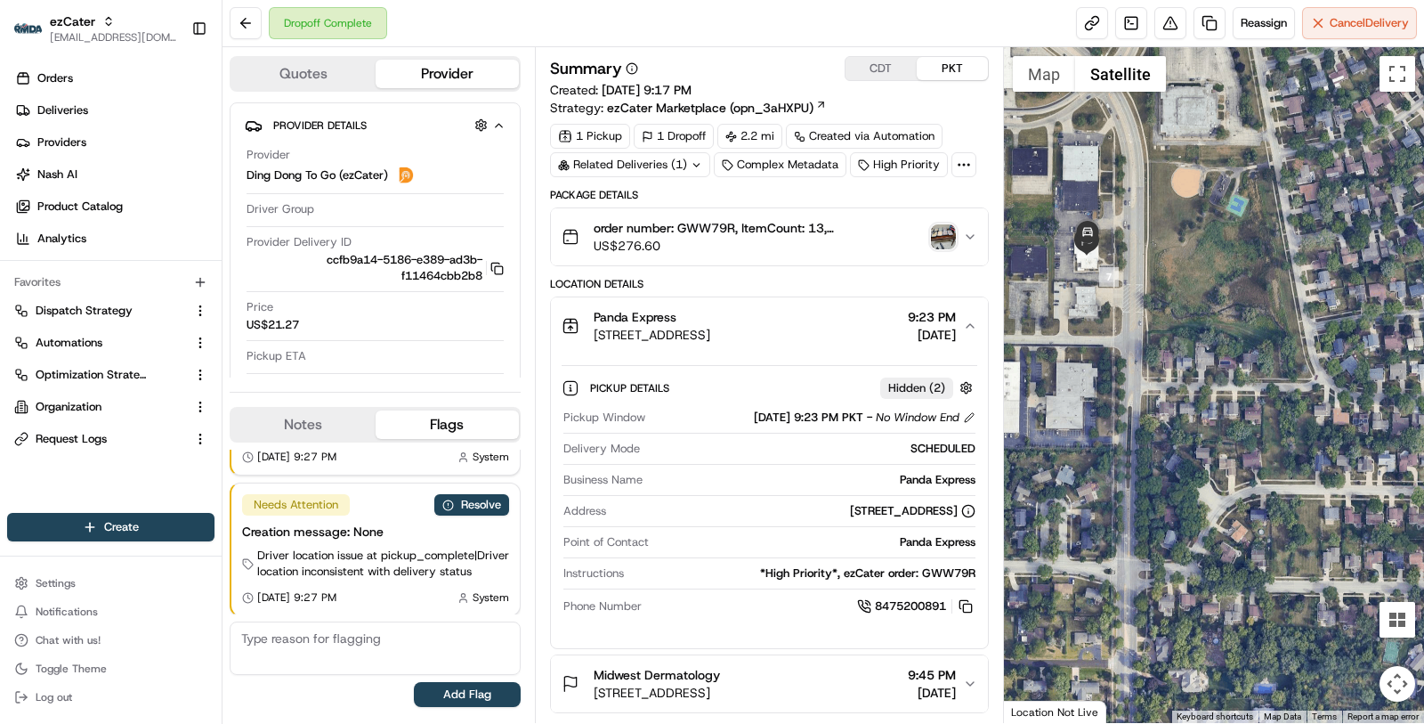
click at [891, 503] on div "300 E Dundee Rd, Buffalo Grove, IL, 60089, United States" at bounding box center [913, 511] width 126 height 16
copy div "300 E Dundee Rd, Buffalo Grove, IL, 60089, United States"
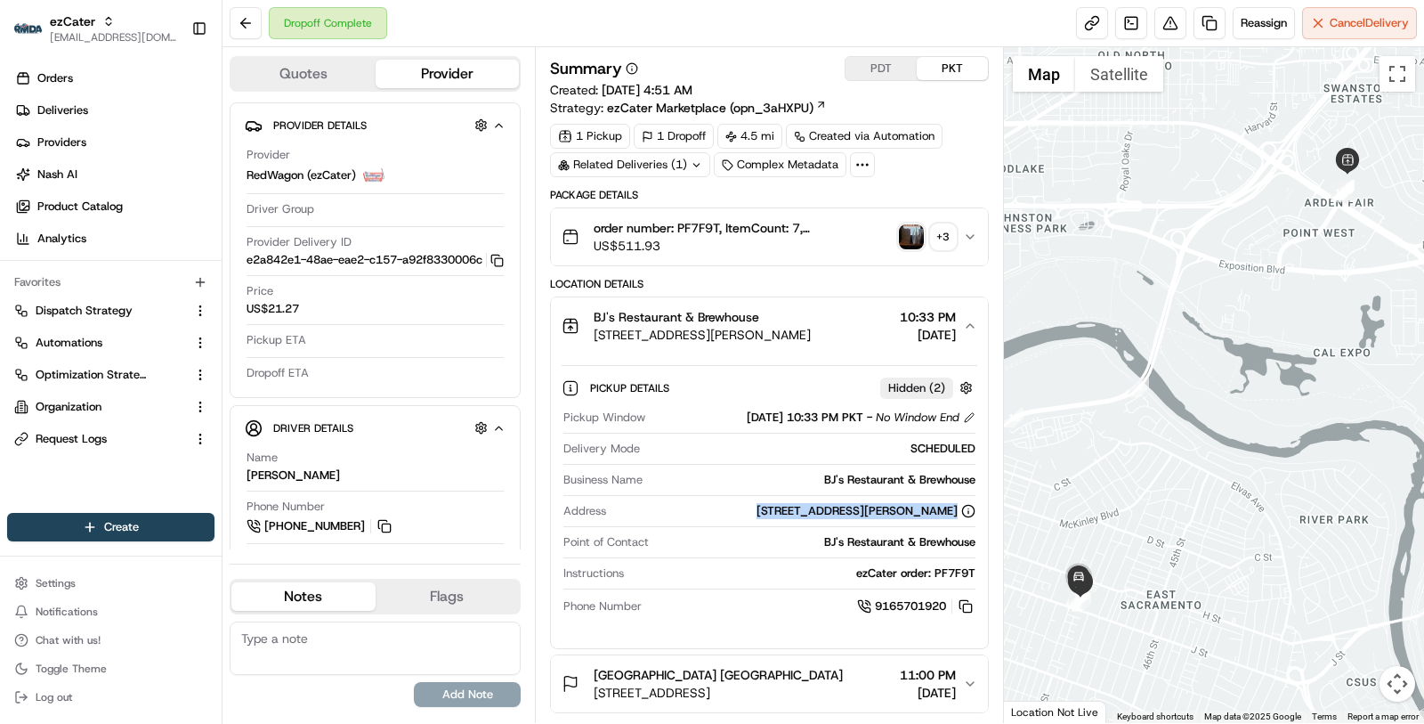
scroll to position [137, 0]
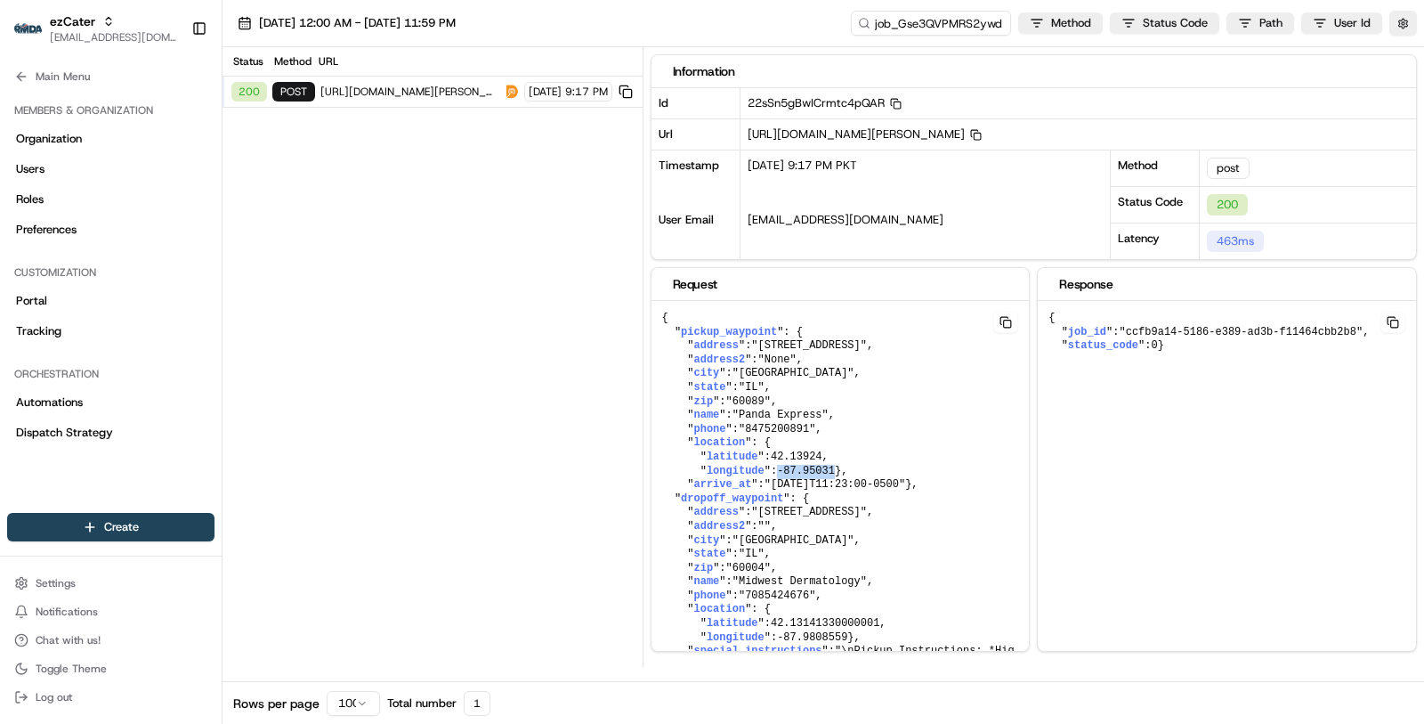
scroll to position [10, 0]
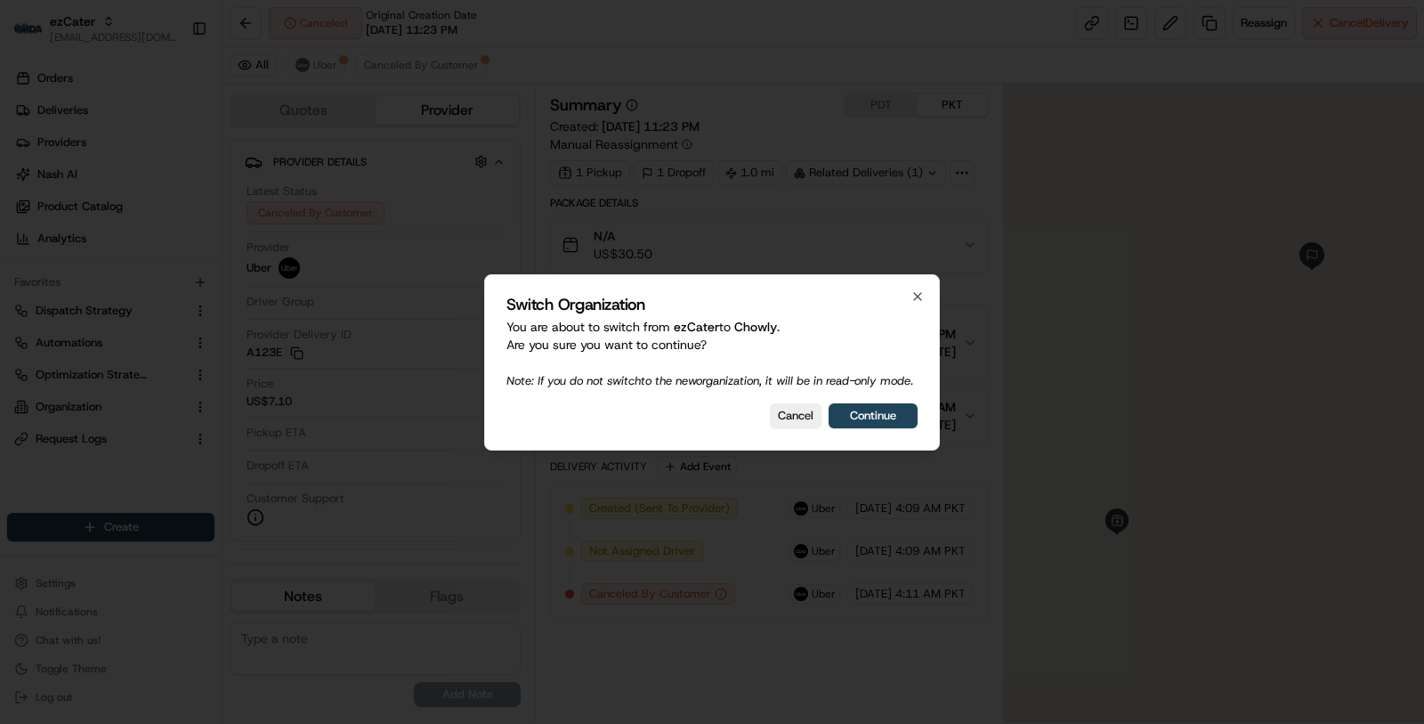
click at [831, 438] on div "Switch Organization You are about to switch from ezCater to Chowly . Are you su…" at bounding box center [712, 362] width 456 height 176
click at [841, 428] on button "Continue" at bounding box center [873, 415] width 89 height 25
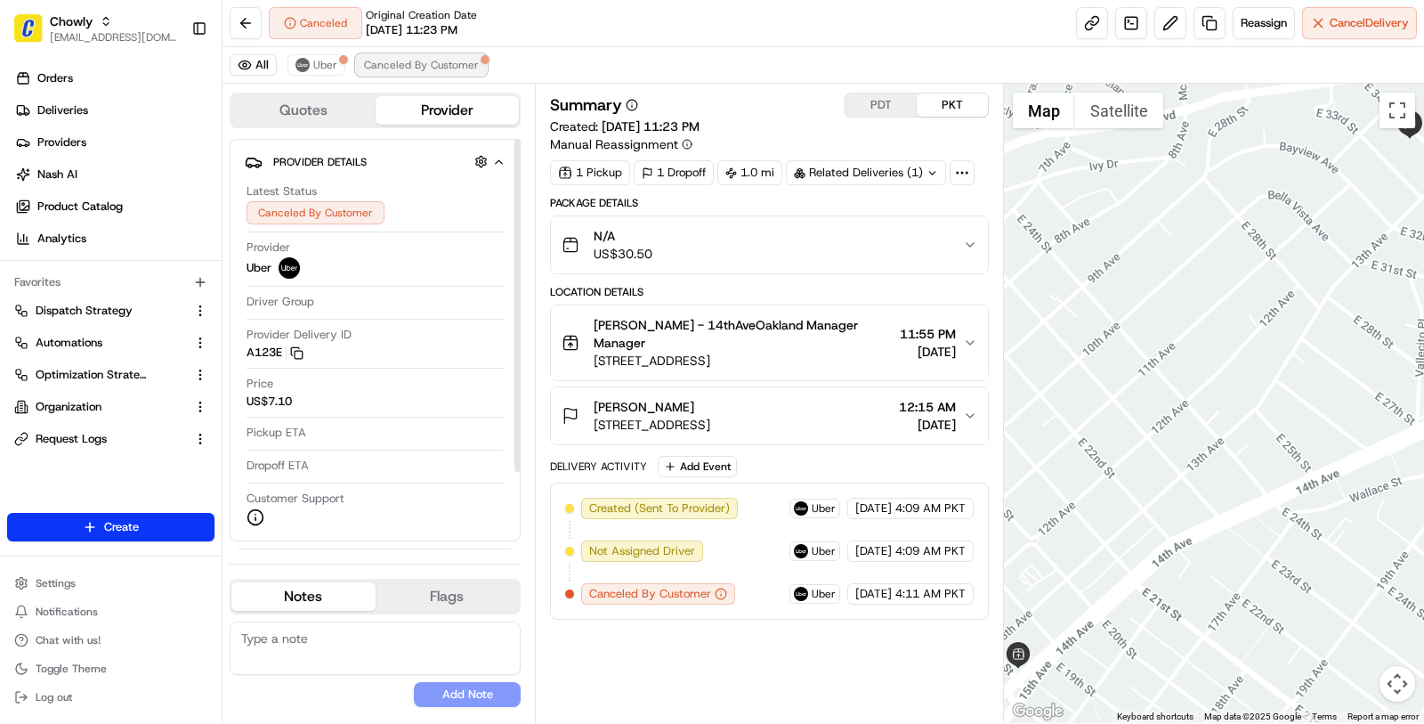
click at [450, 71] on span "Canceled By Customer" at bounding box center [421, 65] width 115 height 14
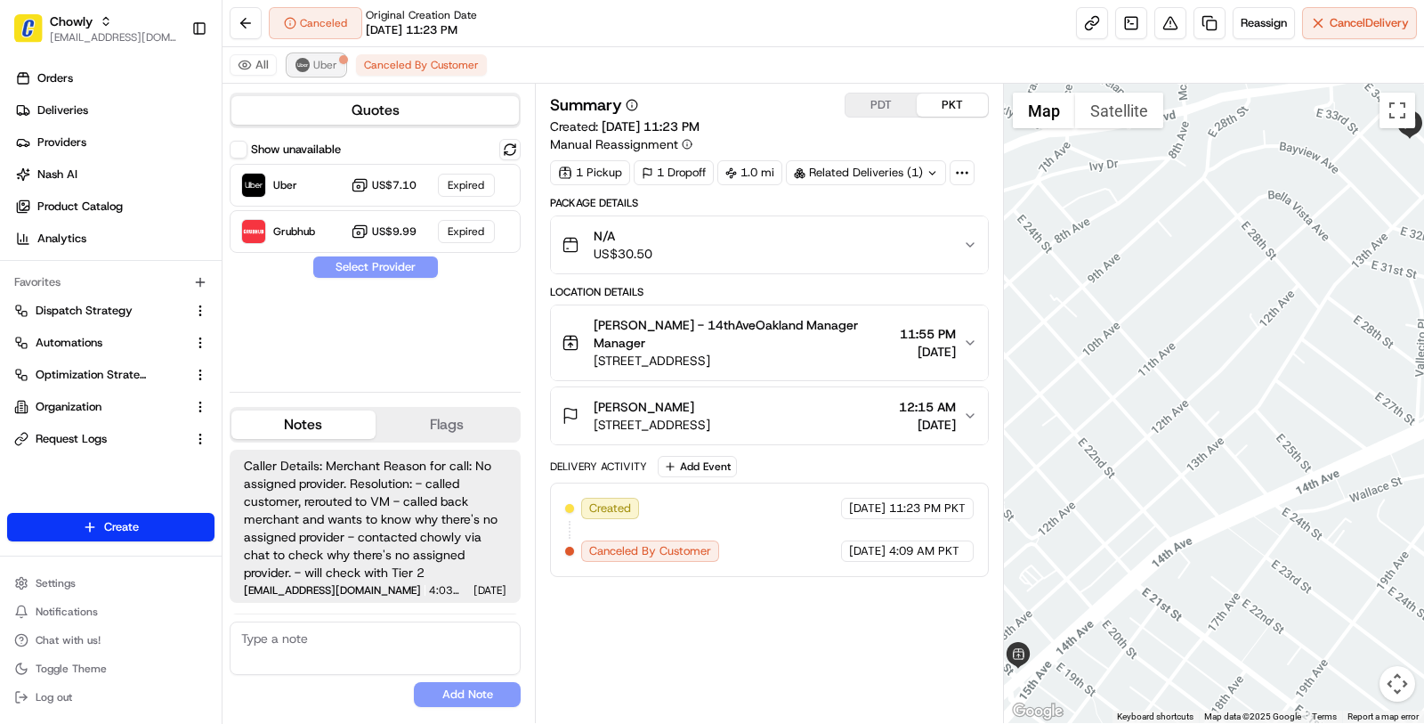
click at [329, 54] on button "Uber" at bounding box center [317, 64] width 58 height 21
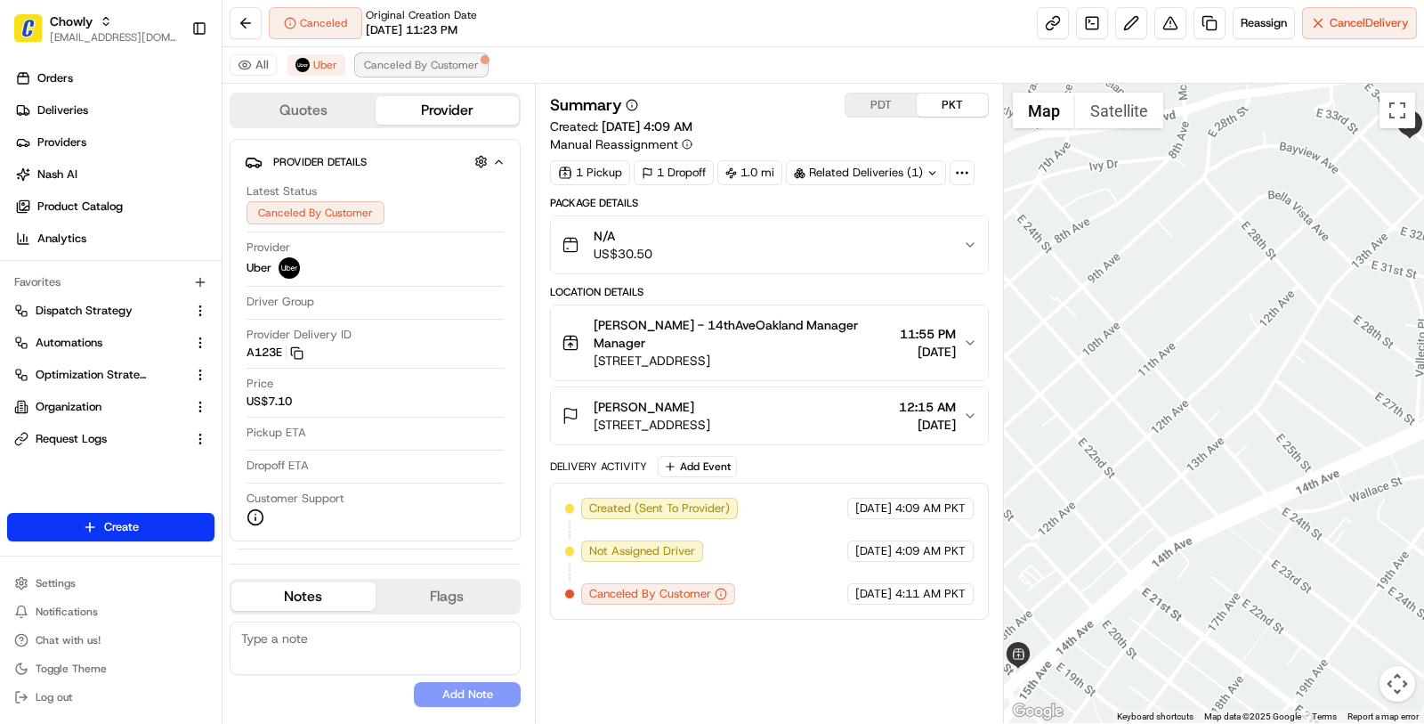
click at [396, 59] on span "Canceled By Customer" at bounding box center [421, 65] width 115 height 14
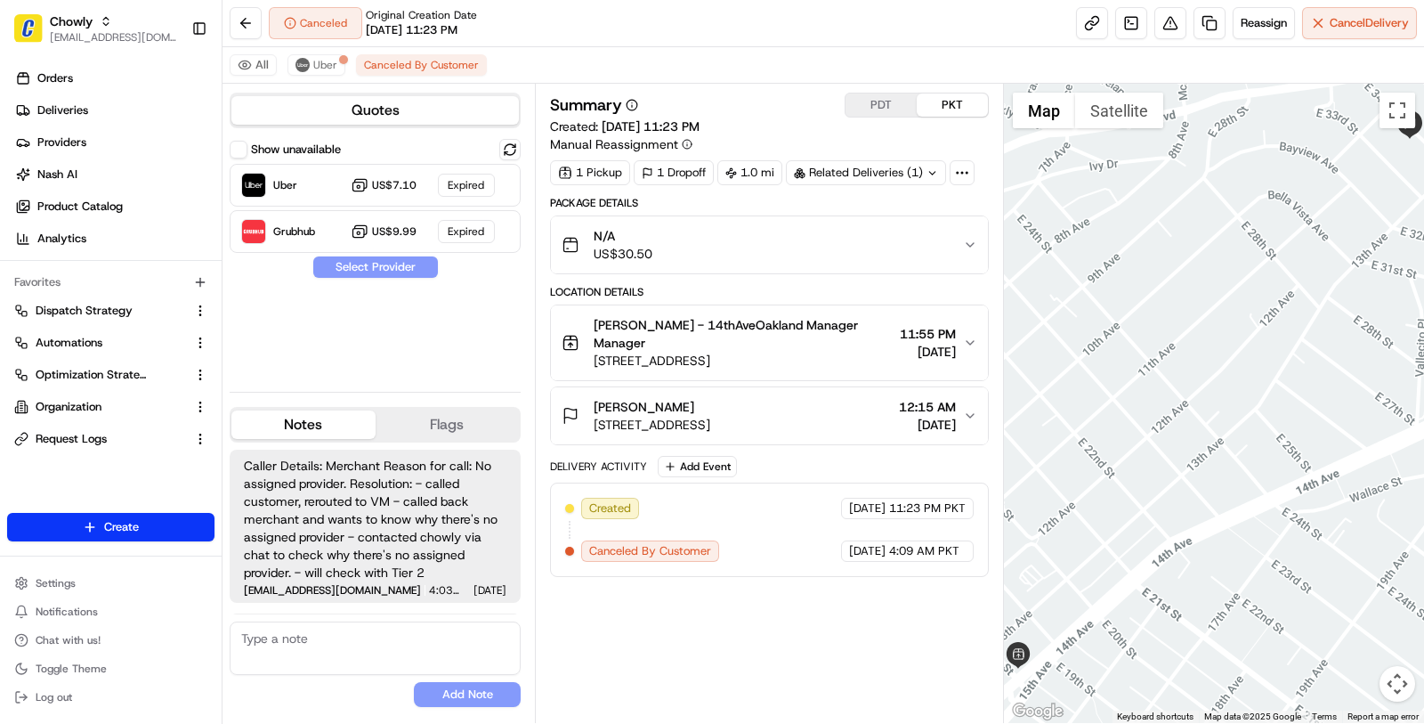
click at [239, 143] on button "Show unavailable" at bounding box center [239, 150] width 18 height 18
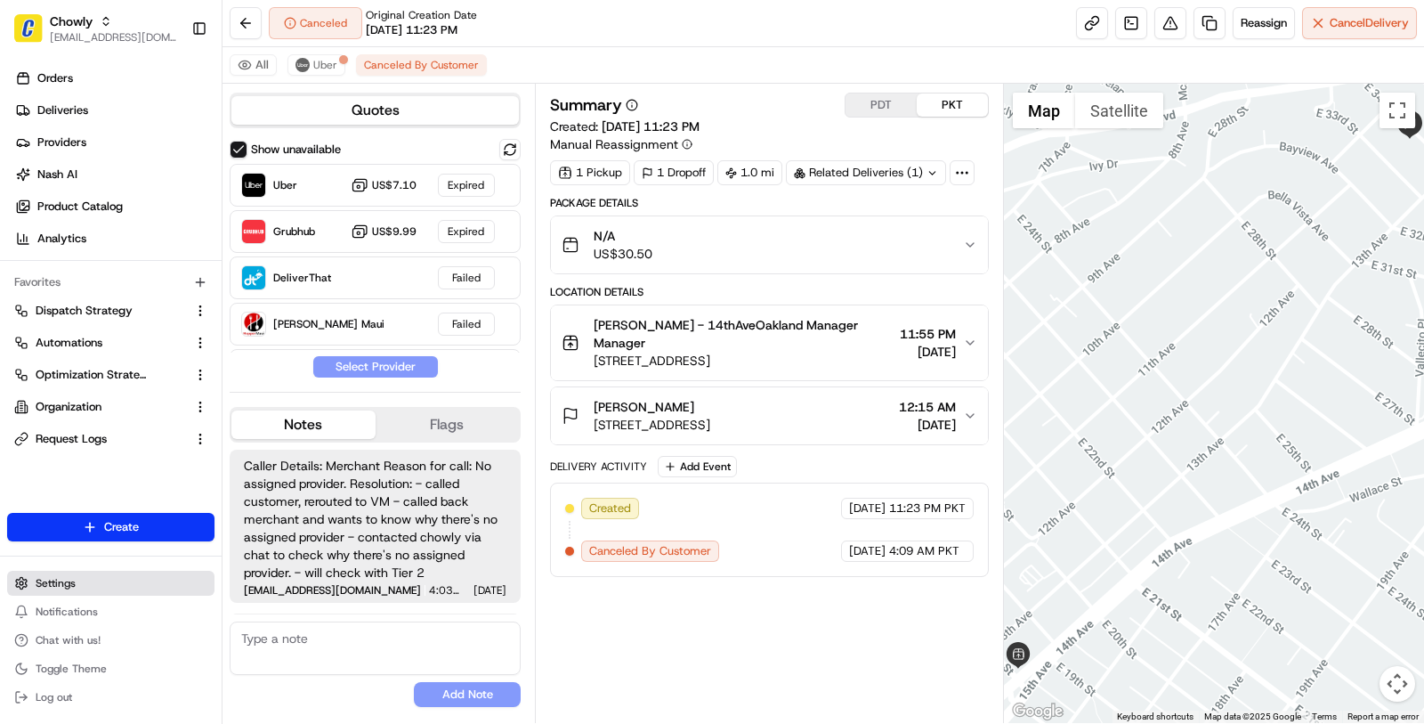
click at [78, 578] on button "Settings" at bounding box center [110, 583] width 207 height 25
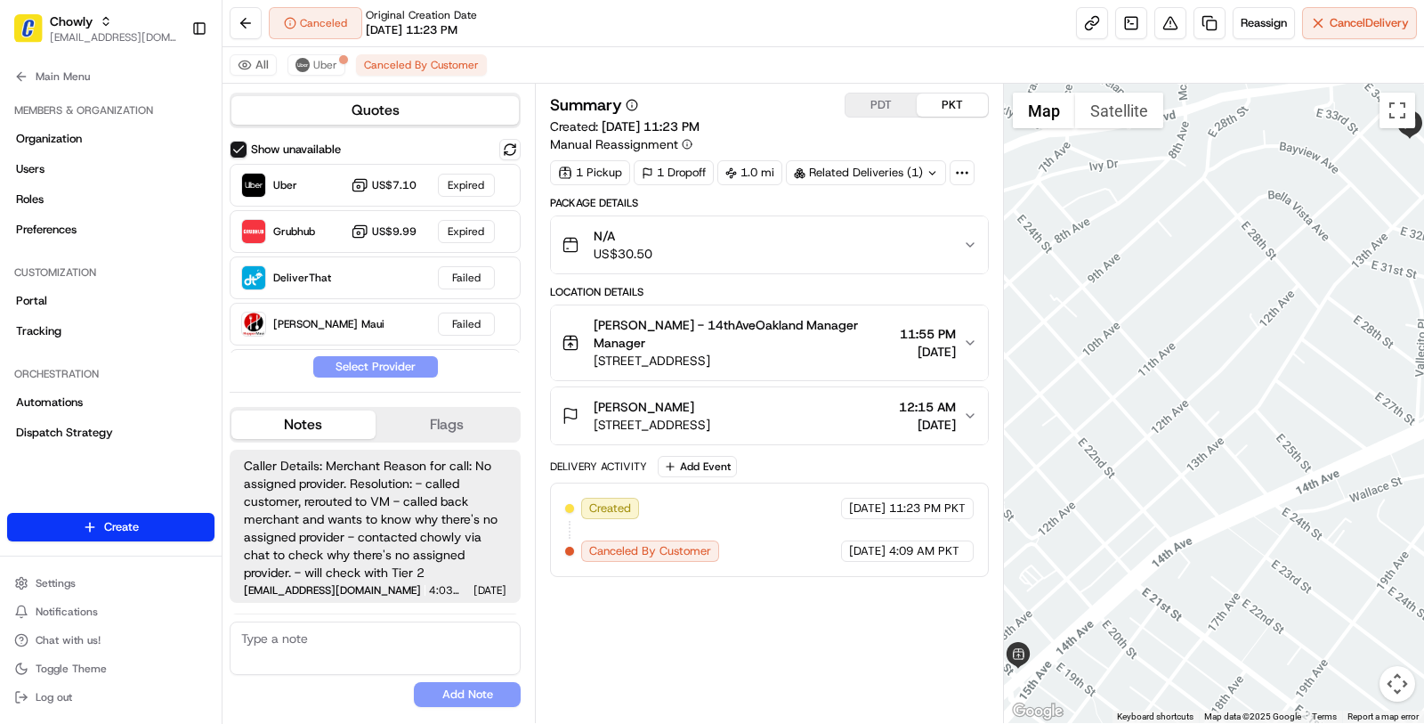
click at [658, 398] on span "Anna Salerno" at bounding box center [644, 407] width 101 height 18
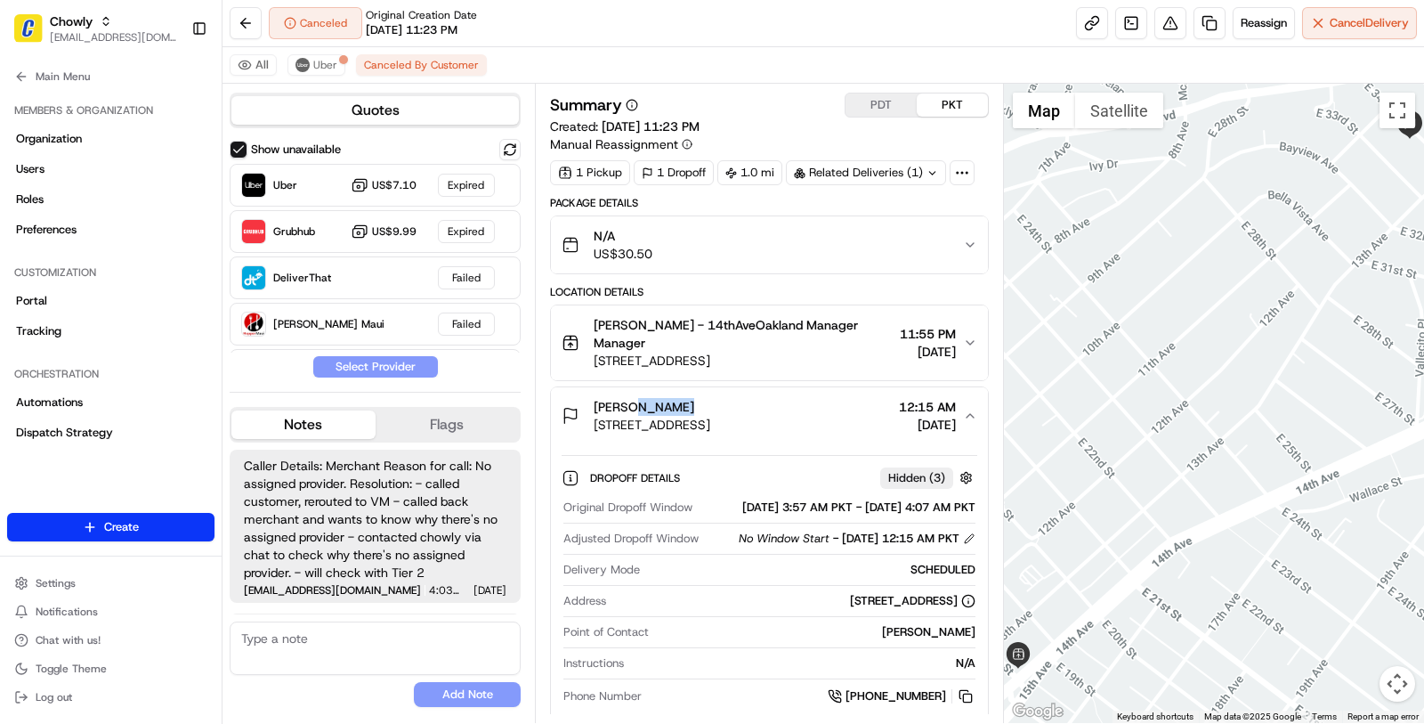
click at [658, 398] on span "Anna Salerno" at bounding box center [644, 407] width 101 height 18
copy span "Anna Salerno"
click at [95, 69] on button "Main Menu" at bounding box center [110, 76] width 207 height 25
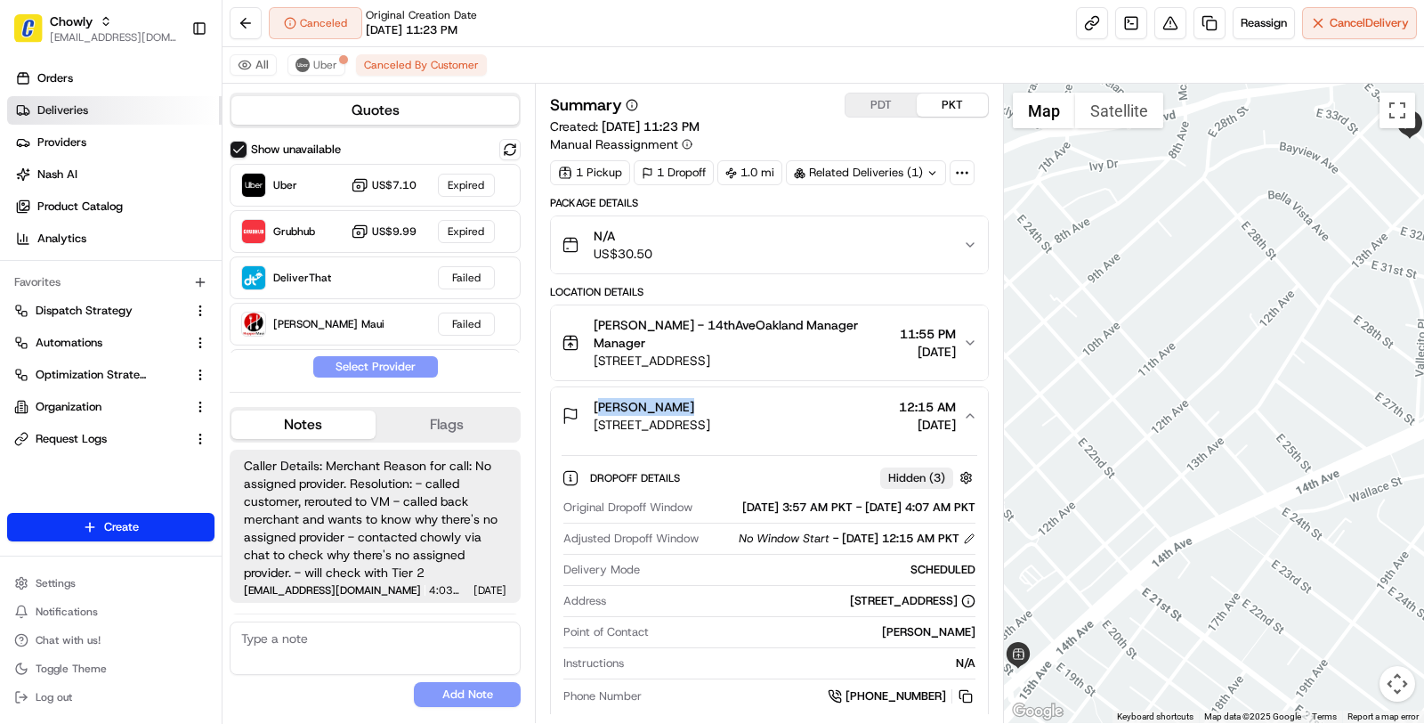
click at [128, 108] on link "Deliveries" at bounding box center [114, 110] width 215 height 28
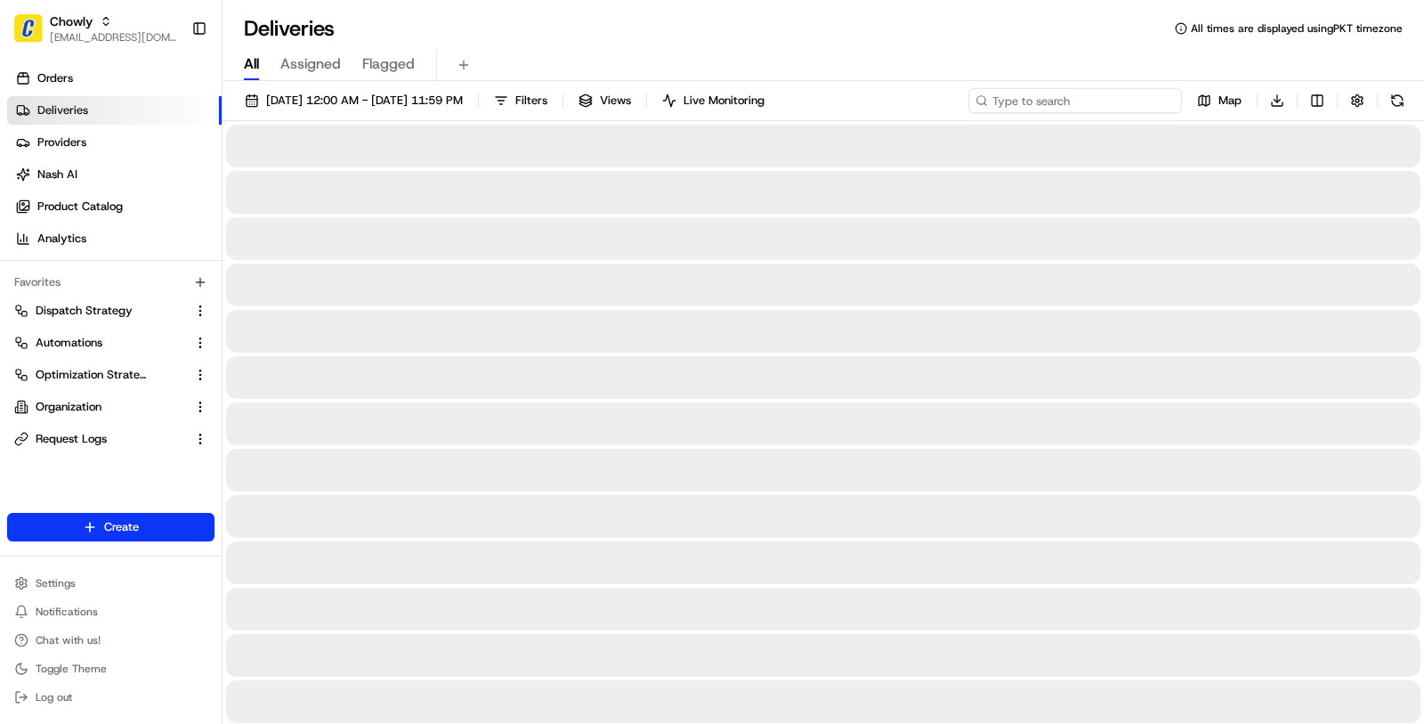
click at [1070, 101] on input at bounding box center [1075, 100] width 214 height 25
paste input "Anna Salerno"
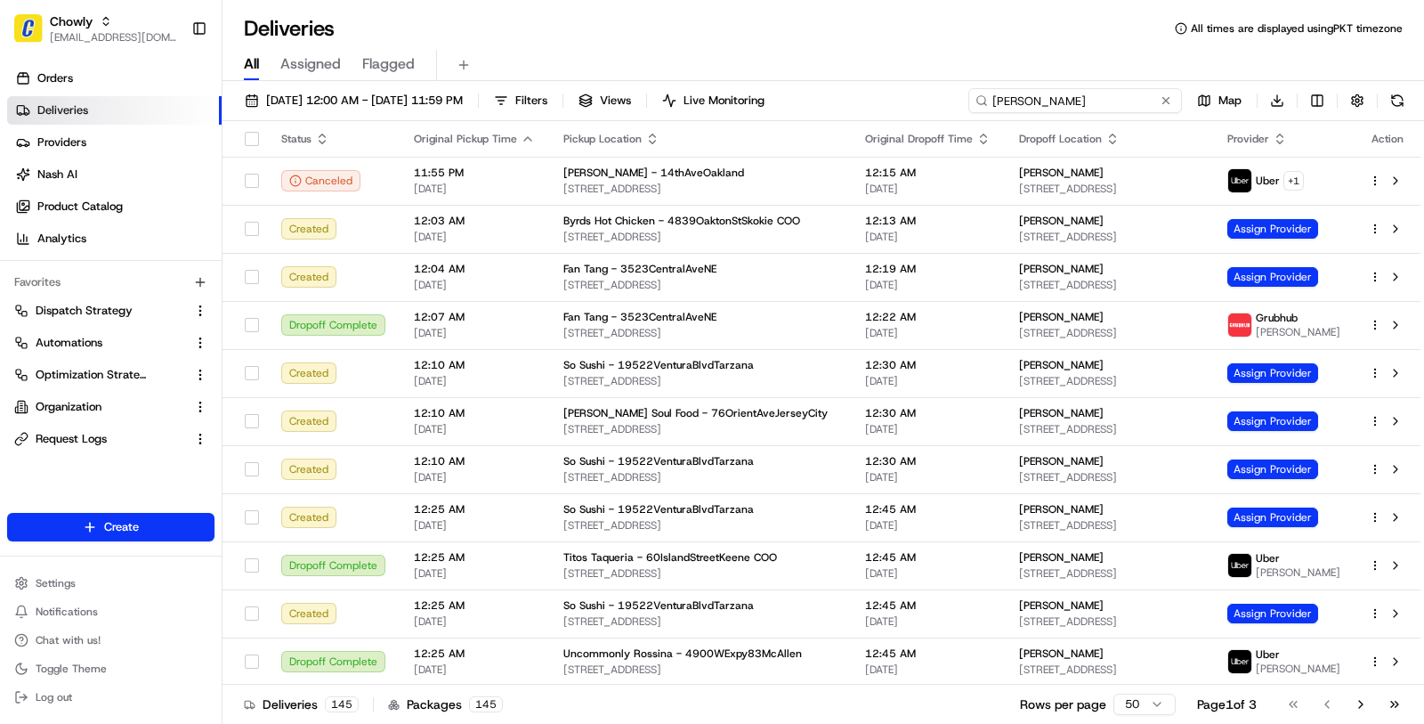
type input "Anna Salerno"
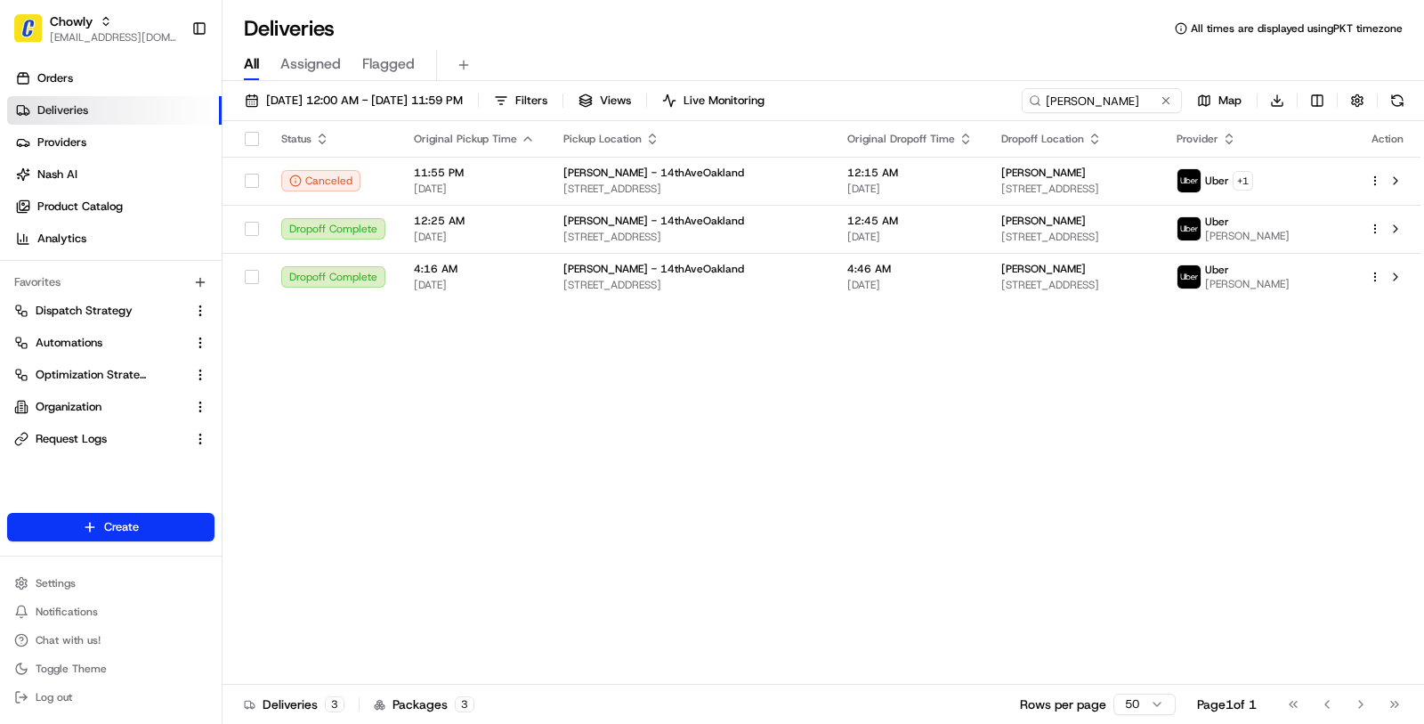
click at [1301, 106] on div "Anna Salerno Map Download" at bounding box center [1216, 100] width 388 height 25
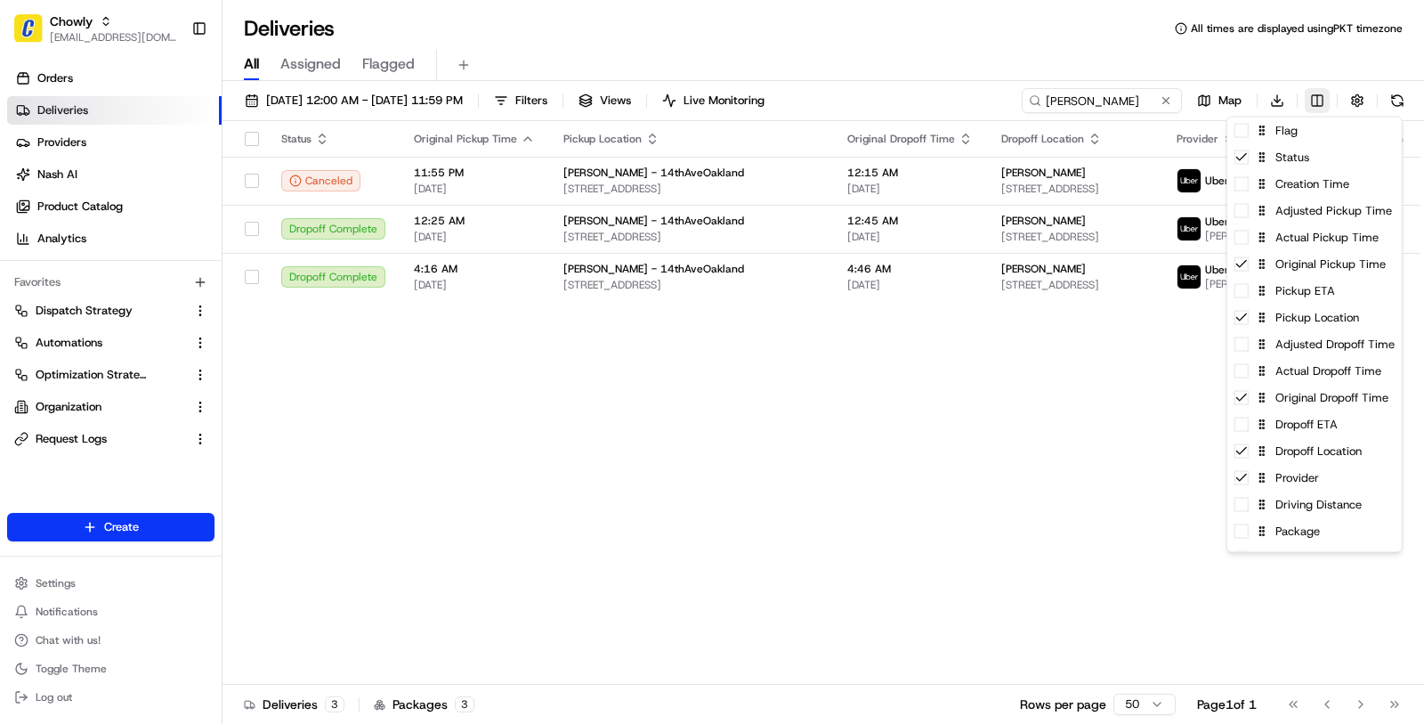
click at [1311, 93] on html "Chowly masood@usenash.com Toggle Sidebar Orders Deliveries Providers Nash AI Pr…" at bounding box center [712, 362] width 1424 height 724
click at [1080, 418] on html "Chowly masood@usenash.com Toggle Sidebar Orders Deliveries Providers Nash AI Pr…" at bounding box center [712, 362] width 1424 height 724
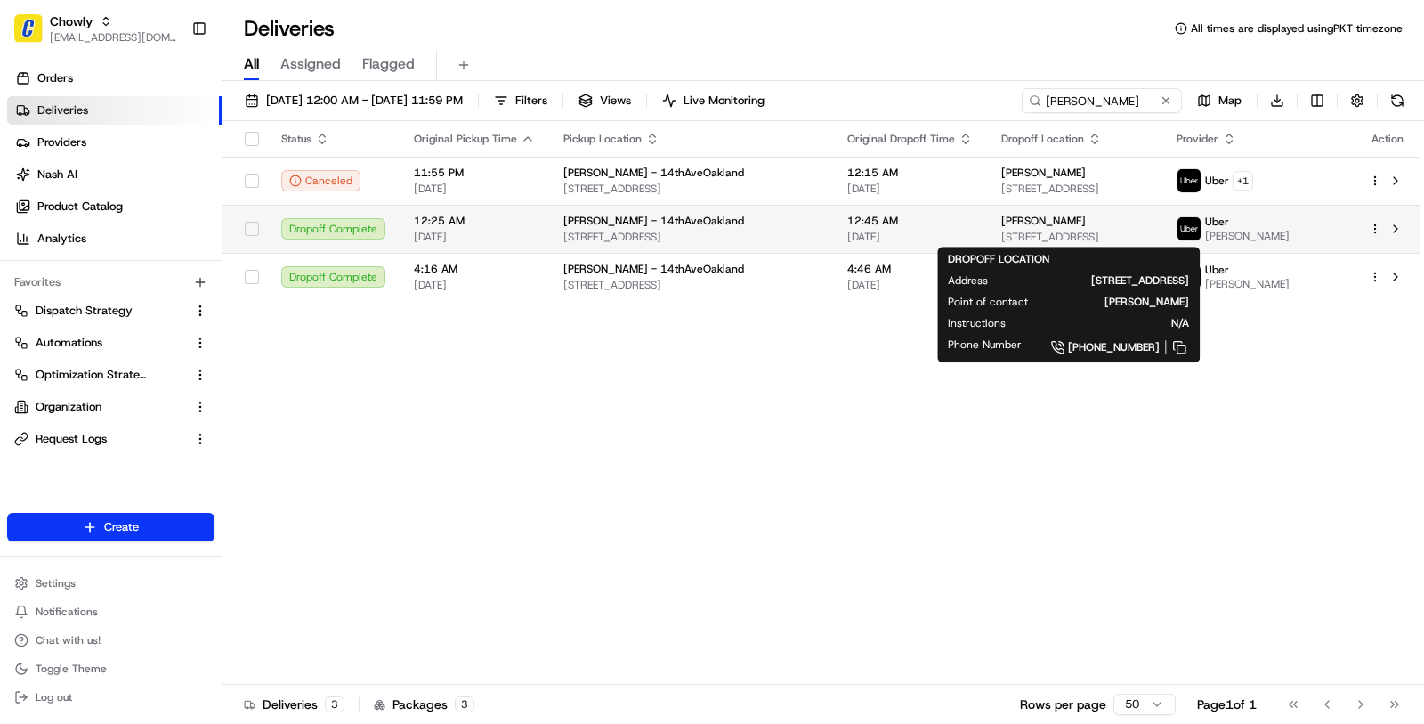
click at [1083, 230] on span "1259 E 34th St, Oakland, CA 94610, USA" at bounding box center [1074, 237] width 147 height 14
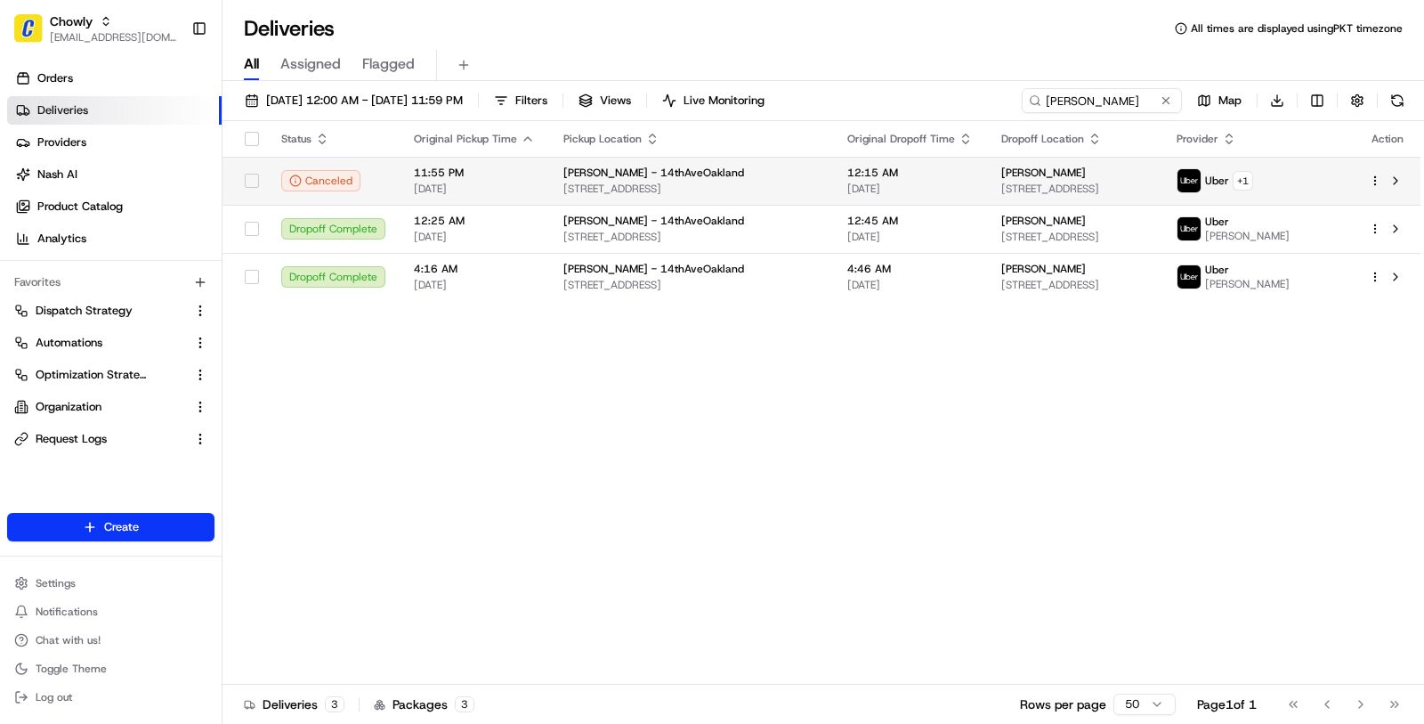
click at [875, 185] on span "[DATE]" at bounding box center [910, 189] width 126 height 14
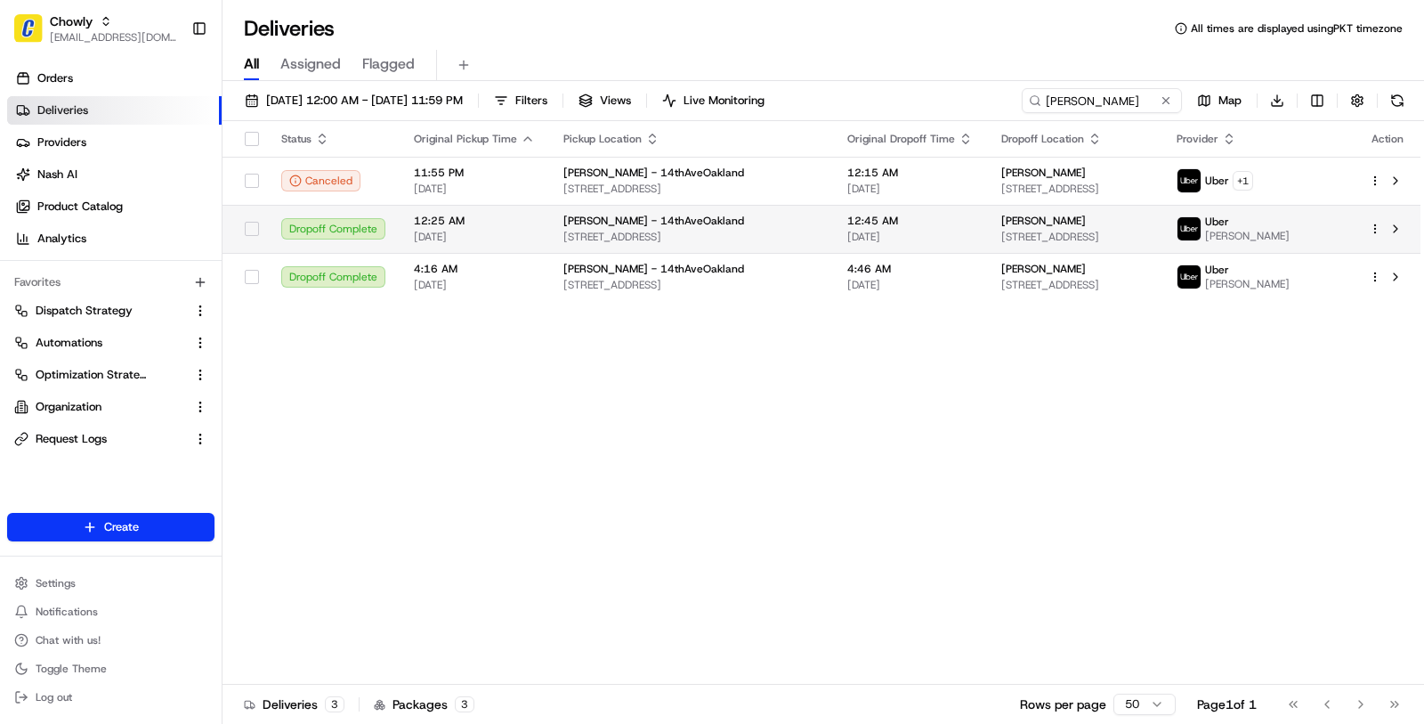
click at [847, 238] on span "[DATE]" at bounding box center [910, 237] width 126 height 14
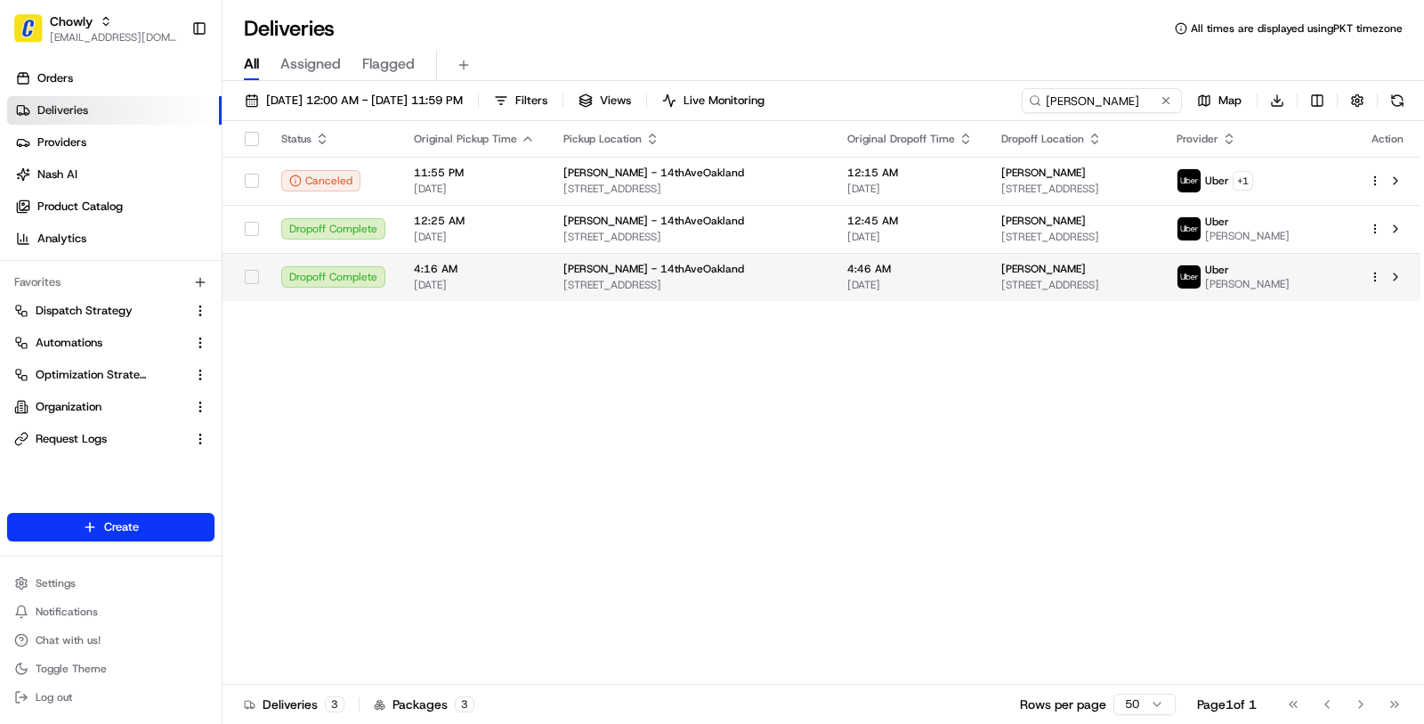
click at [833, 256] on td "4:46 AM 08/22/2025" at bounding box center [910, 277] width 154 height 48
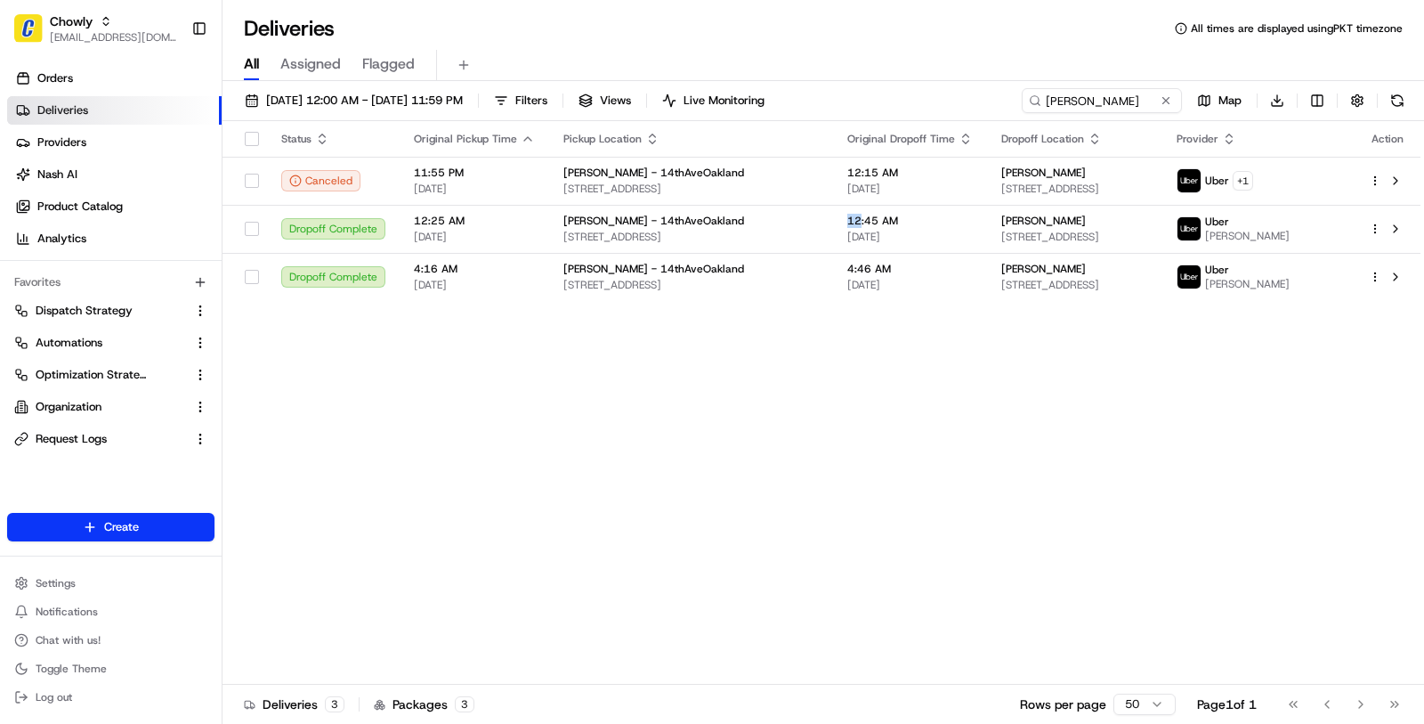
click at [833, 210] on td "12:45 AM 08/22/2025" at bounding box center [910, 229] width 154 height 48
click at [987, 227] on td "Anna Salerno 1259 E 34th St, Oakland, CA 94610, USA" at bounding box center [1074, 229] width 175 height 48
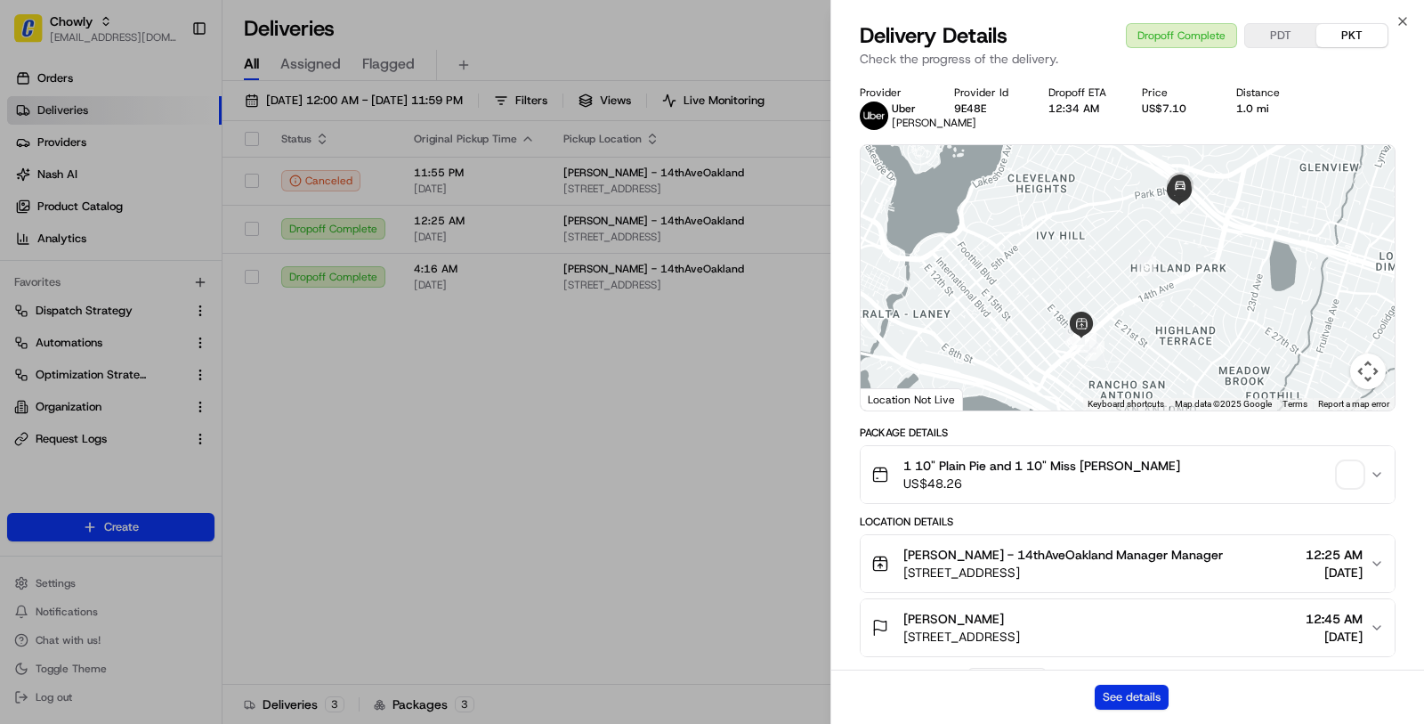
click at [1113, 688] on button "See details" at bounding box center [1132, 697] width 74 height 25
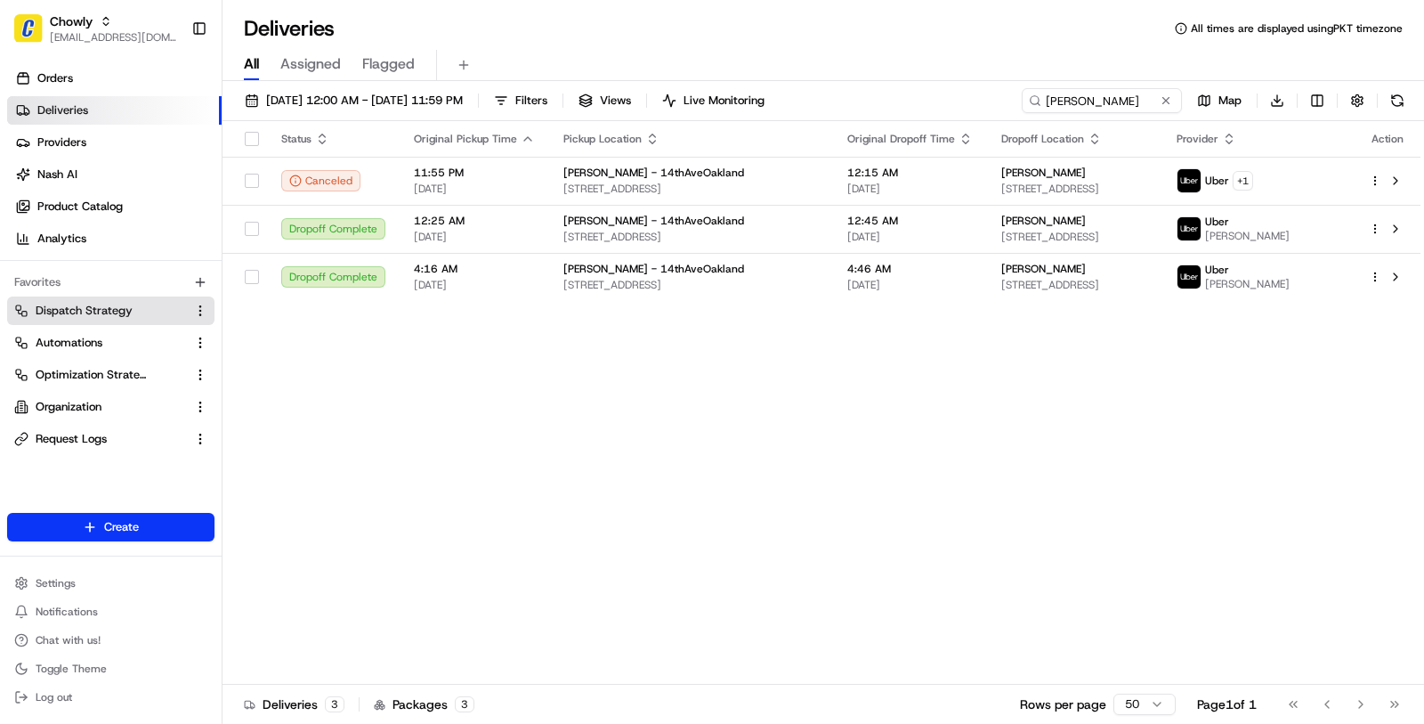
click at [124, 304] on span "Dispatch Strategy" at bounding box center [84, 311] width 97 height 16
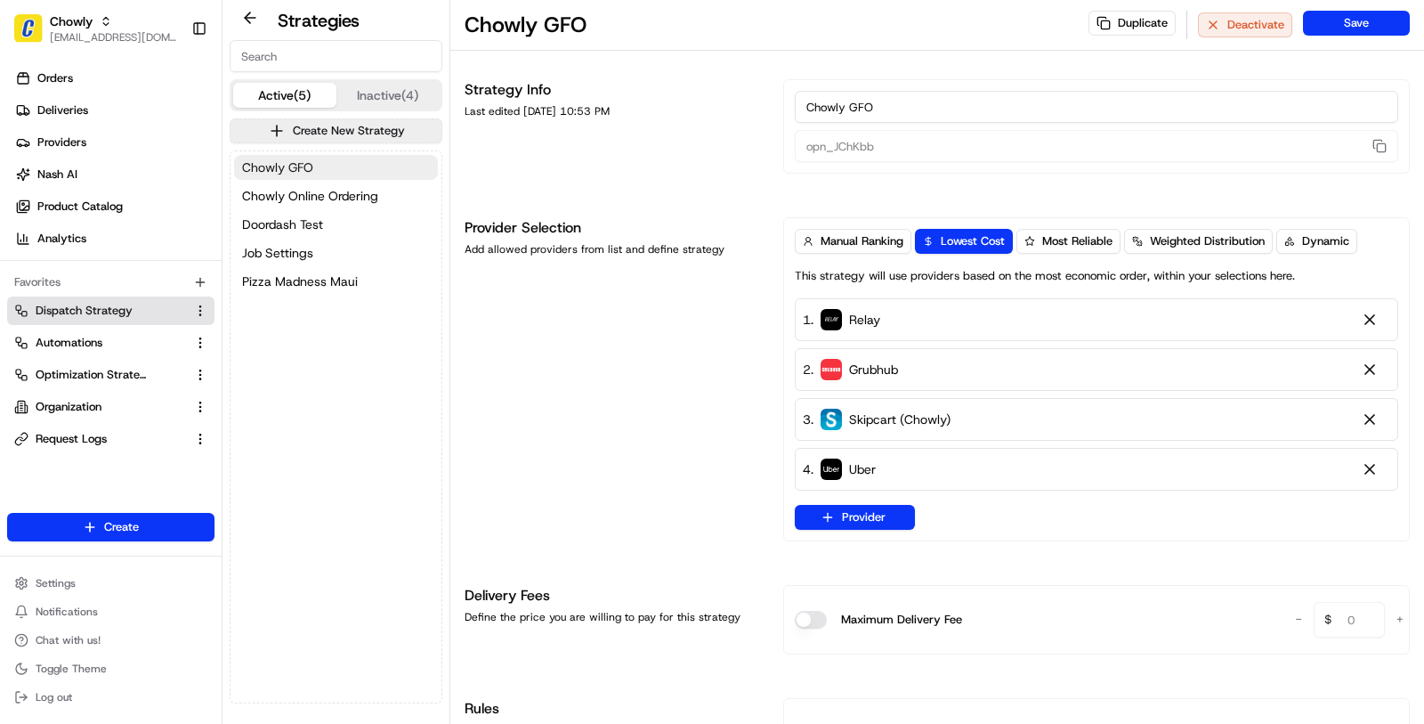
click at [330, 157] on button "Chowly GFO" at bounding box center [336, 167] width 204 height 25
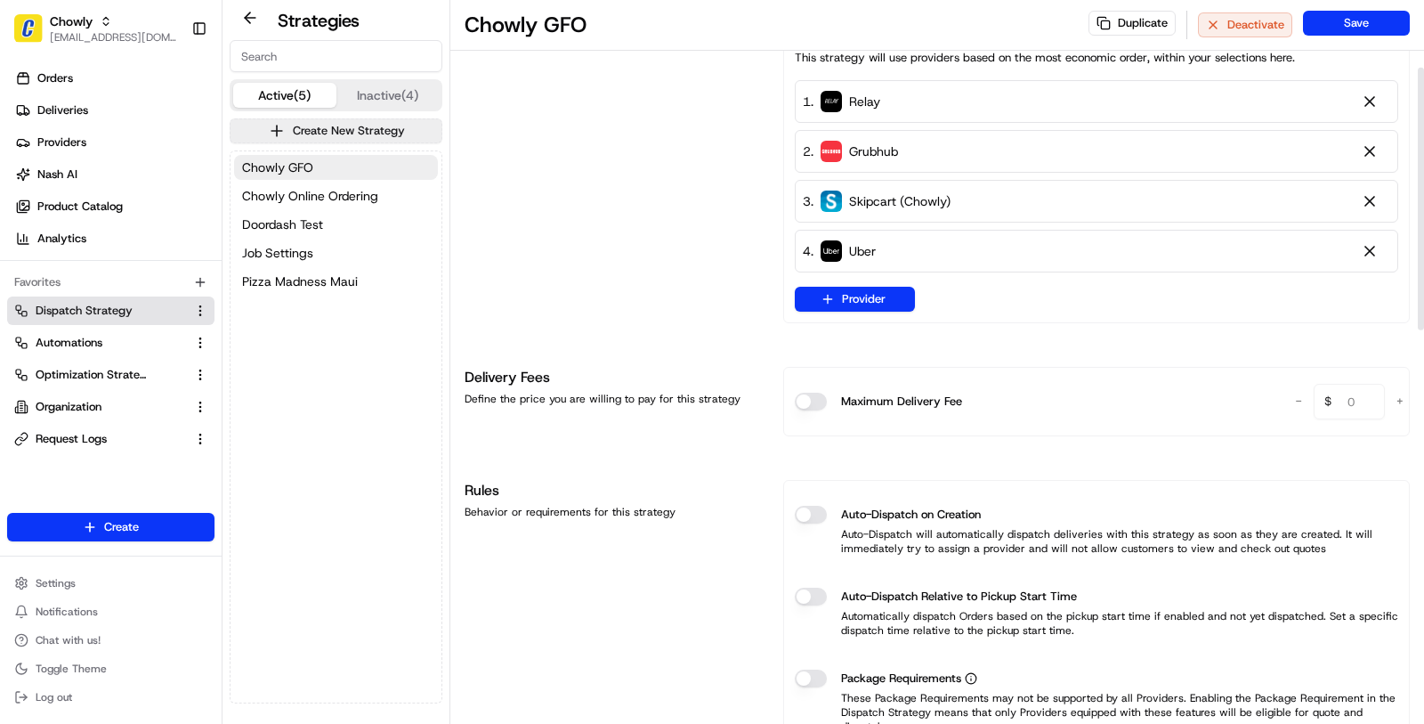
scroll to position [220, 0]
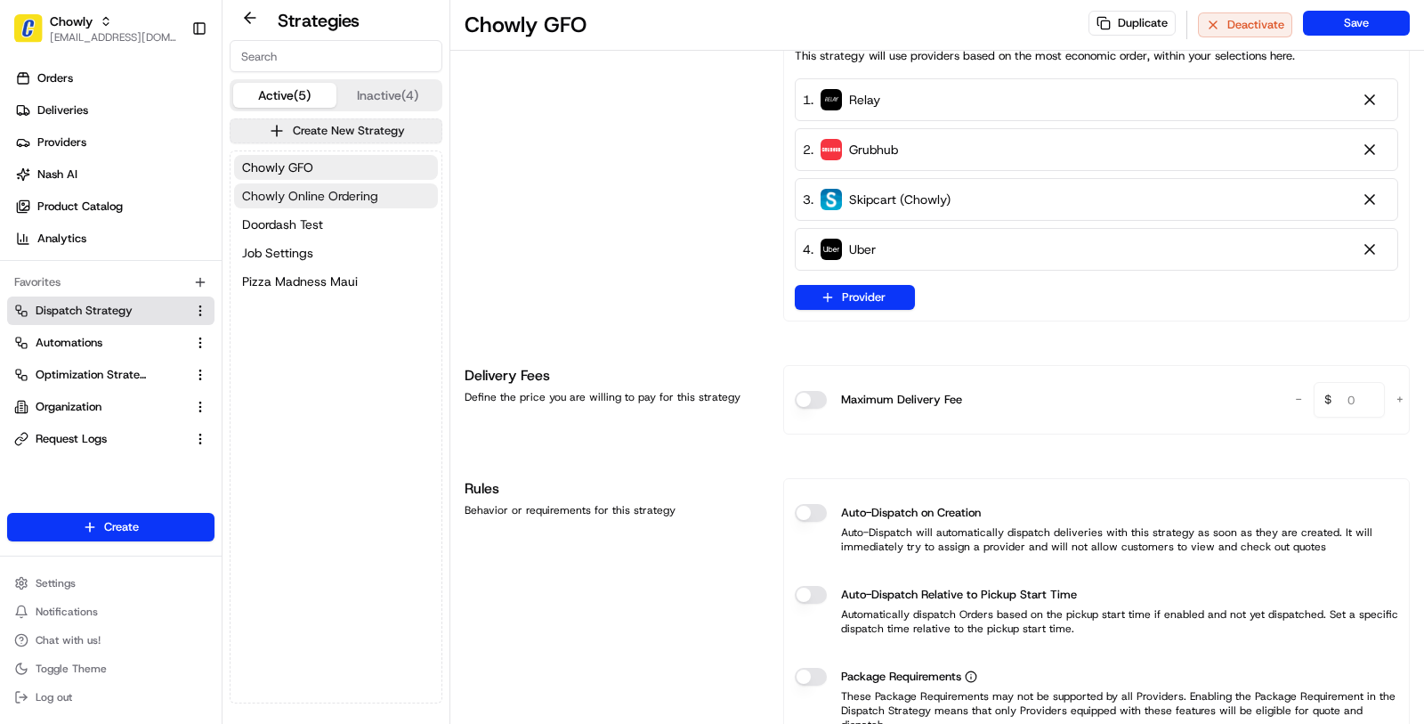
click at [377, 201] on span "Chowly Online Ordering" at bounding box center [310, 196] width 136 height 18
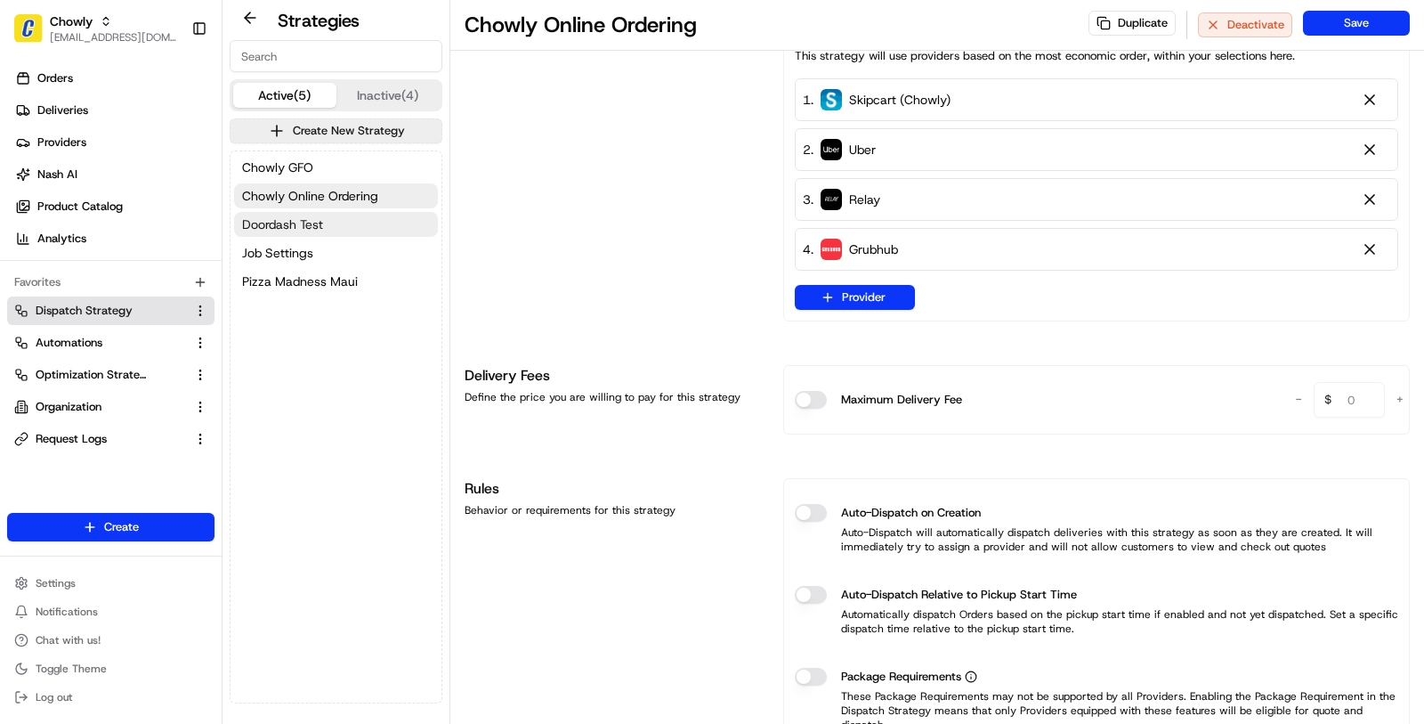
click at [377, 231] on button "Doordash Test" at bounding box center [336, 224] width 204 height 25
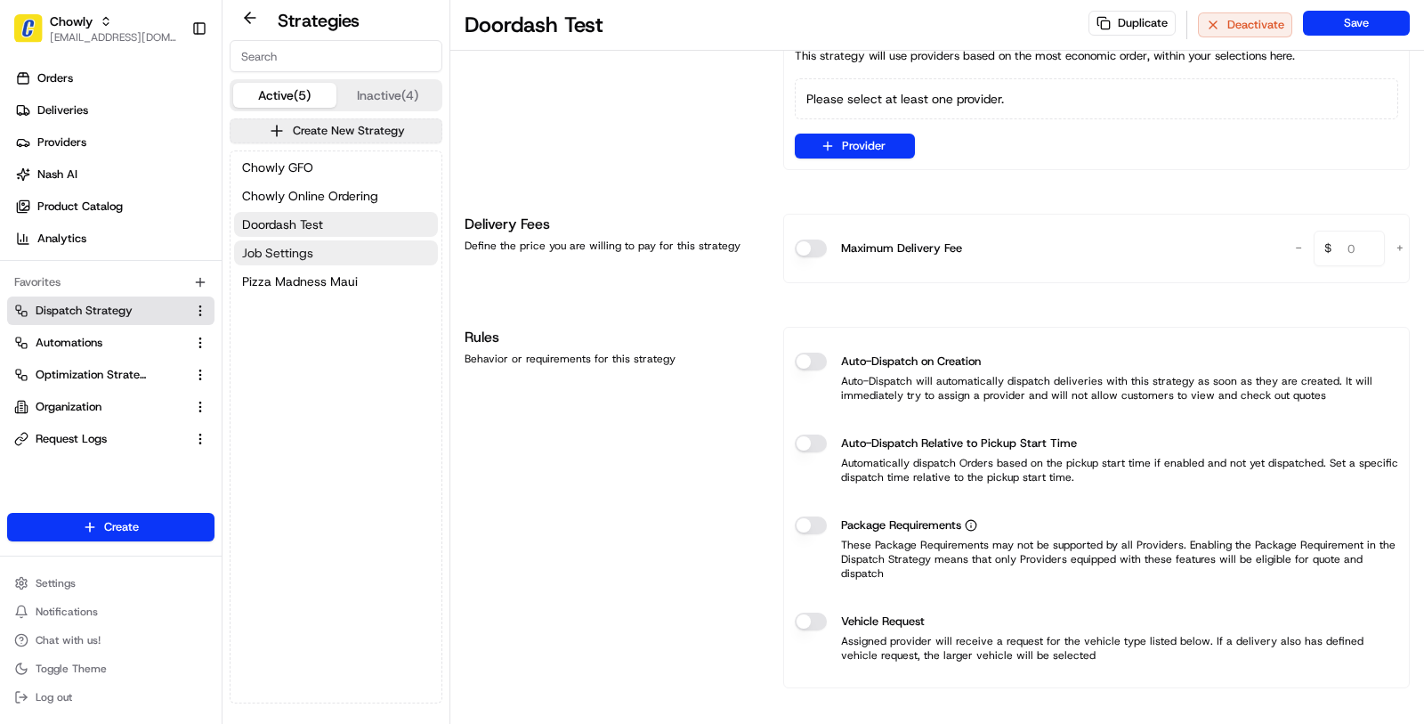
click at [375, 259] on button "Job Settings" at bounding box center [336, 252] width 204 height 25
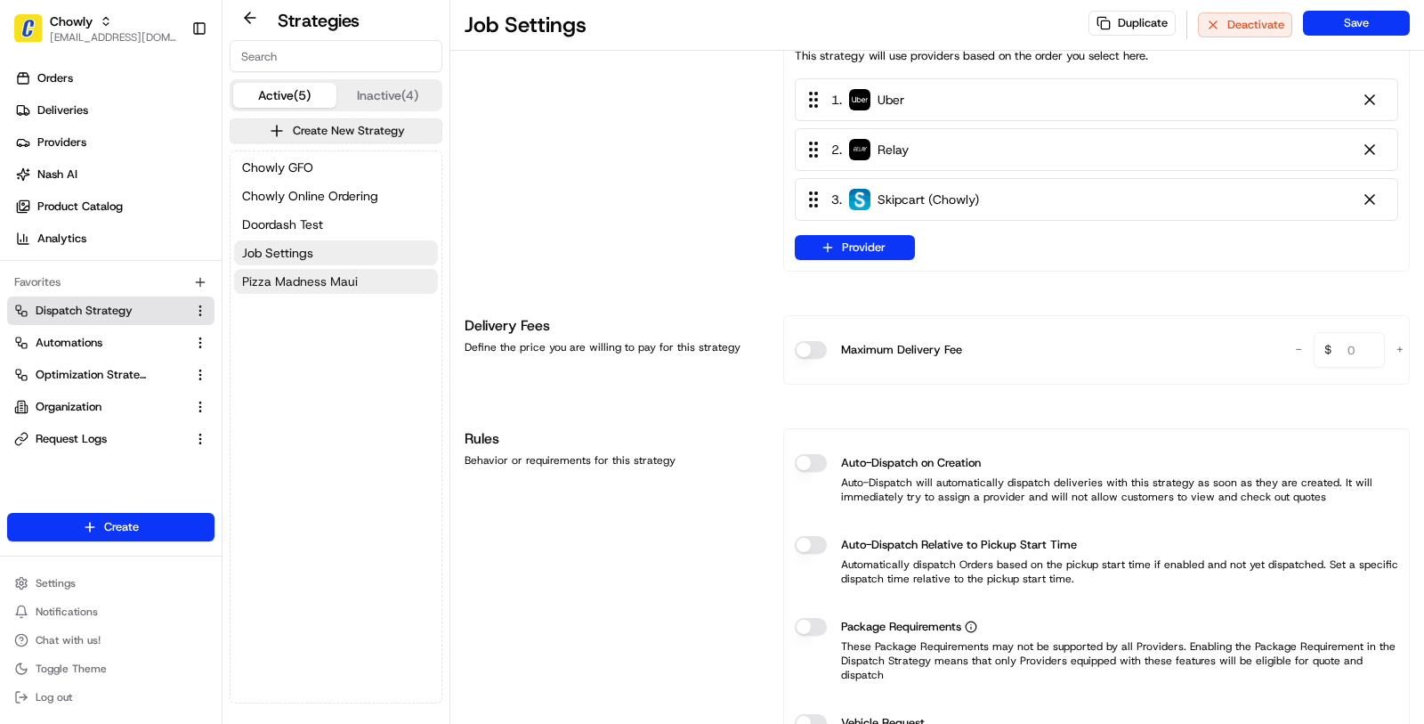
click at [383, 282] on button "Pizza Madness Maui" at bounding box center [336, 281] width 204 height 25
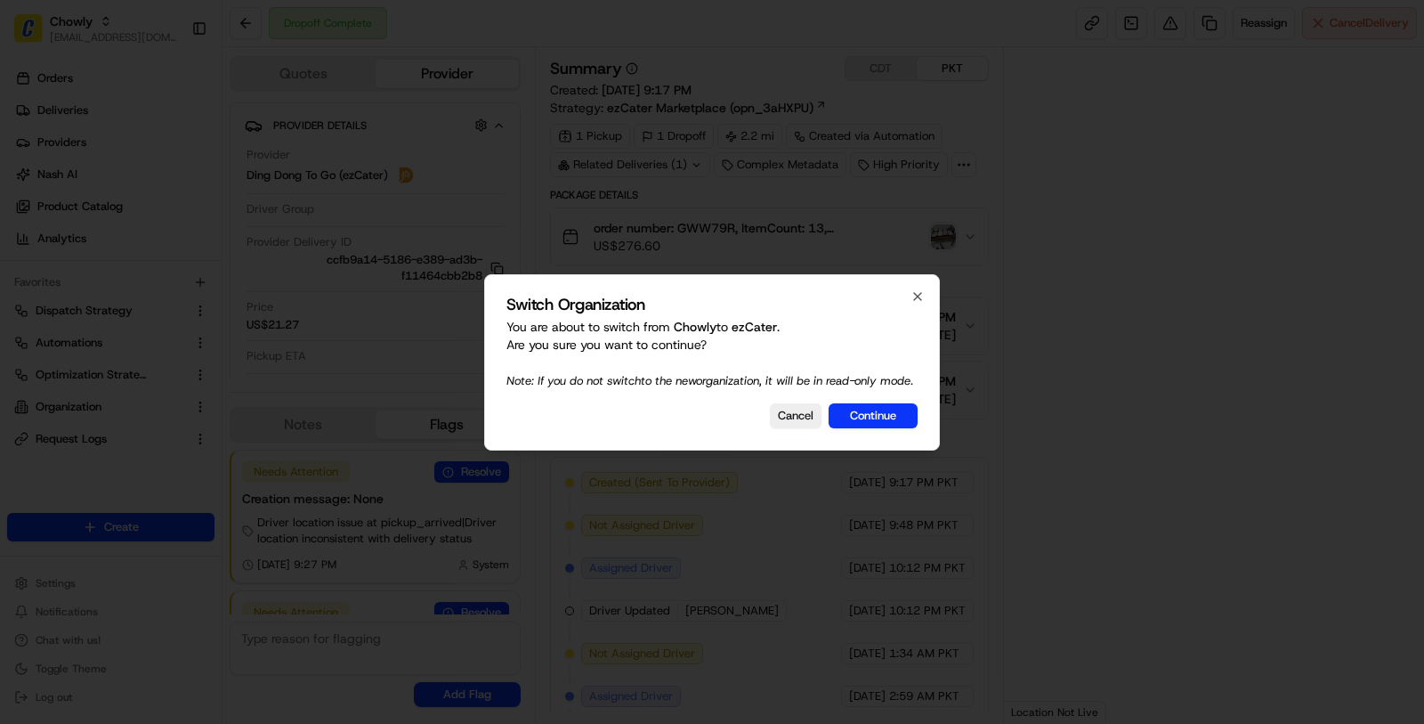
scroll to position [108, 0]
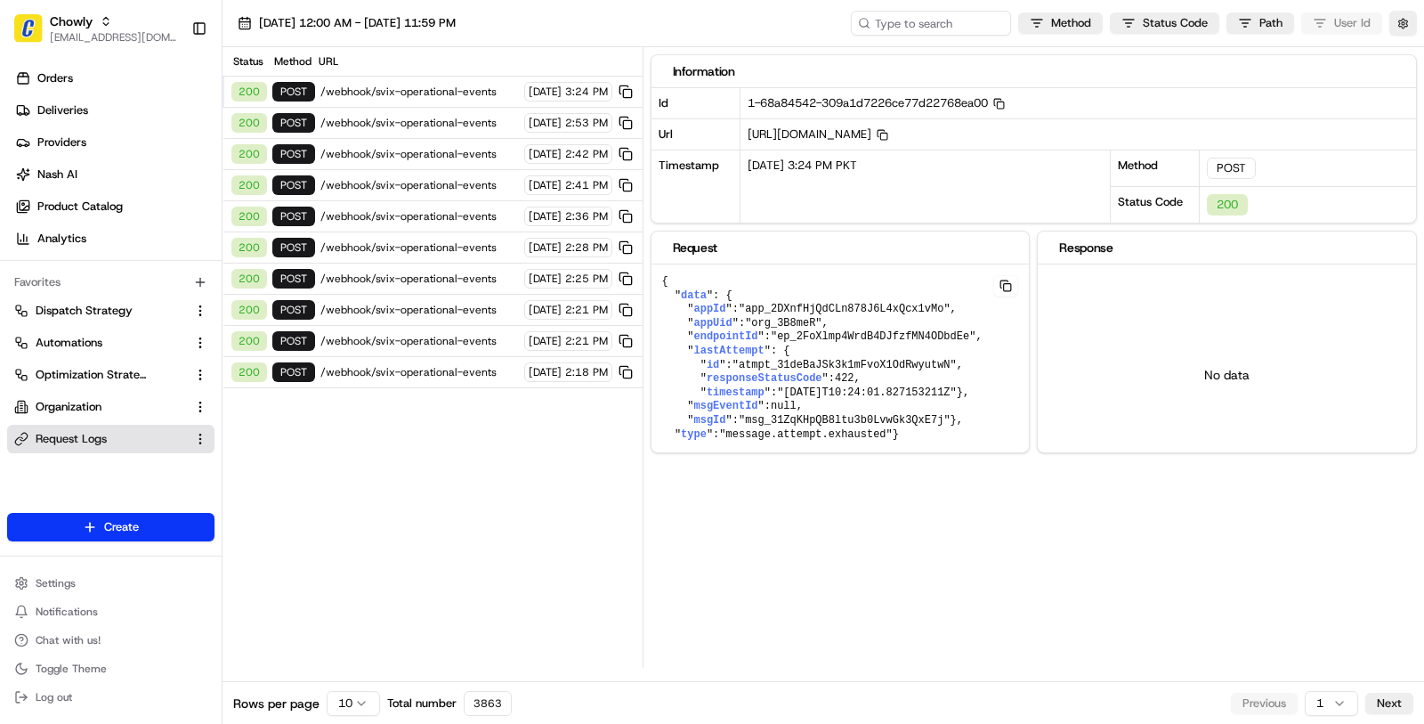
click at [127, 440] on link "Request Logs" at bounding box center [100, 439] width 172 height 16
click at [904, 13] on input at bounding box center [905, 23] width 214 height 25
paste input "job_M5V8q9deGJa8rYvnXH5iqS"
type input "job_M5V8q9deGJa8rYvnXH5iqS"
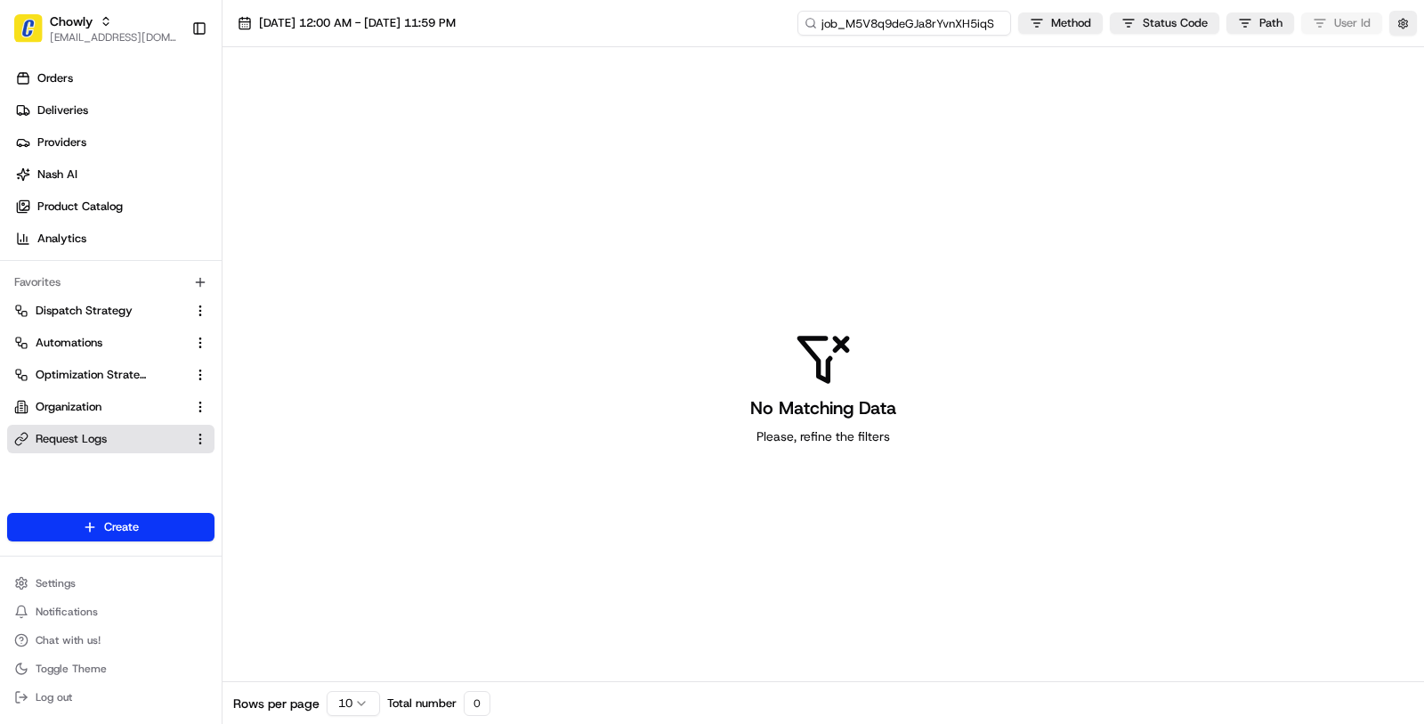
click at [904, 13] on input "job_M5V8q9deGJa8rYvnXH5iqS" at bounding box center [905, 23] width 214 height 25
click at [425, 25] on span "[DATE] 12:00 AM - [DATE] 11:59 PM" at bounding box center [357, 23] width 197 height 16
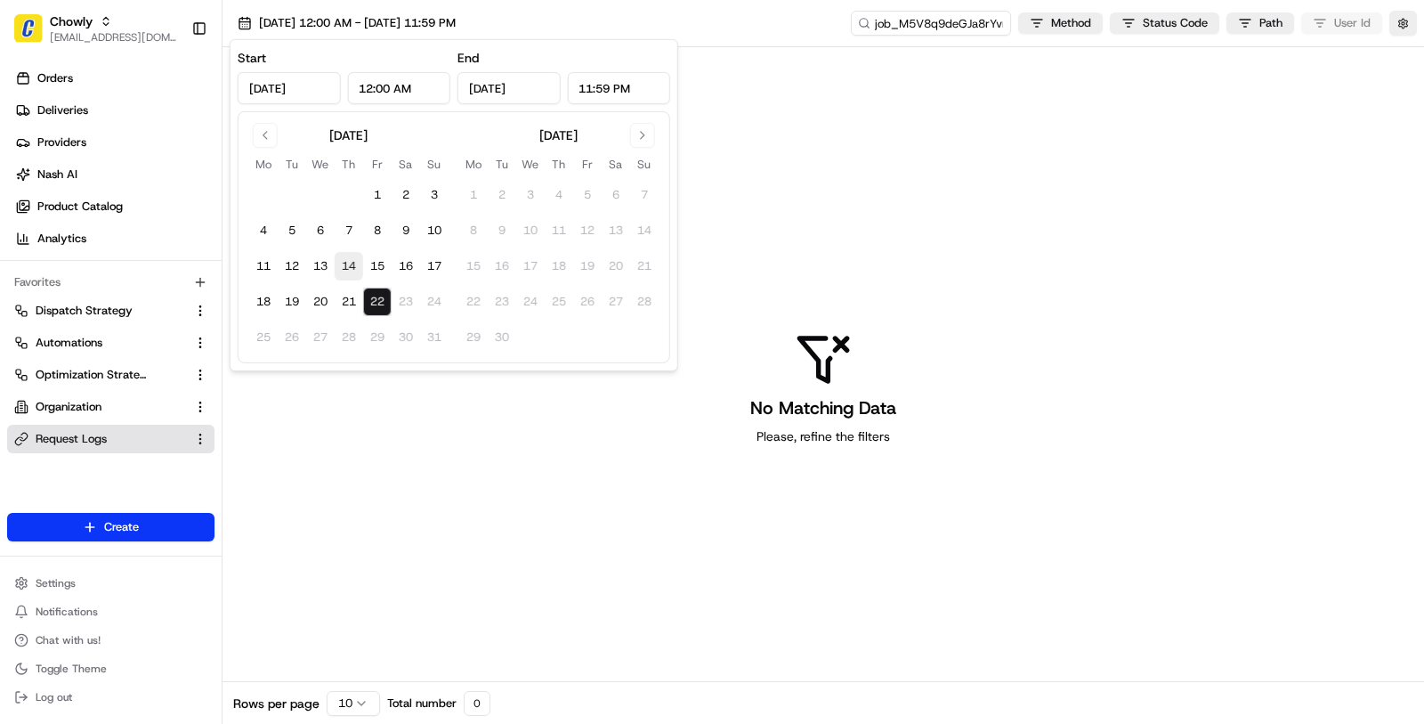
click at [335, 264] on button "14" at bounding box center [349, 266] width 28 height 28
type input "[DATE]"
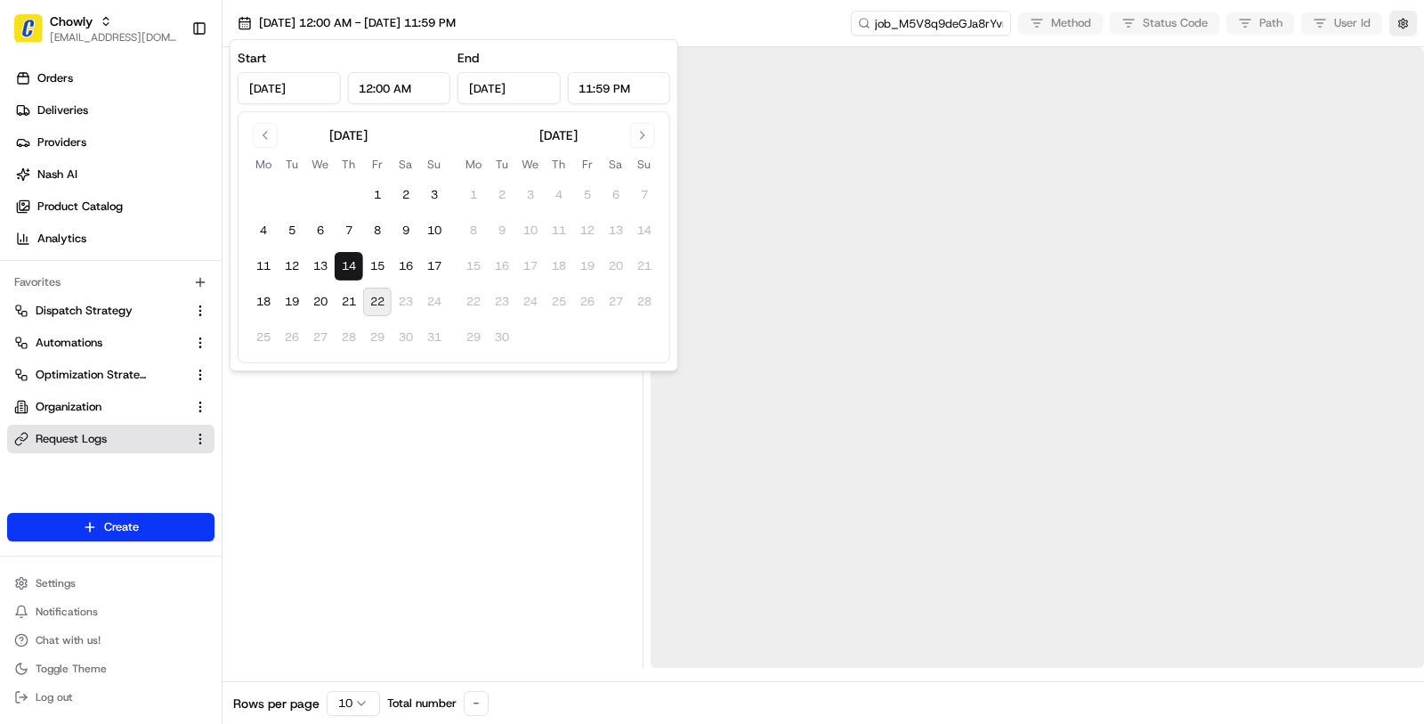
click at [379, 288] on button "22" at bounding box center [377, 302] width 28 height 28
type input "[DATE]"
click at [459, 479] on div at bounding box center [433, 357] width 406 height 620
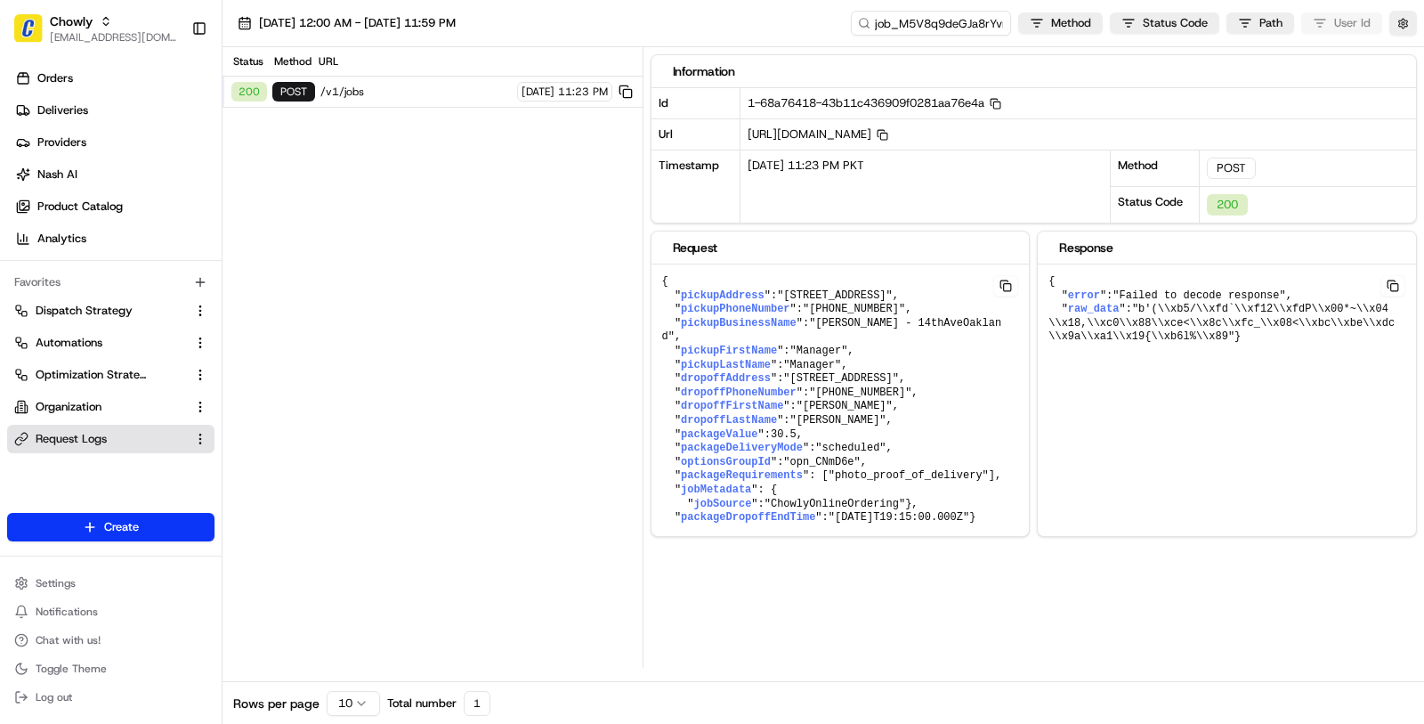
click at [470, 91] on span "/v1/jobs" at bounding box center [415, 92] width 191 height 14
click at [815, 502] on pre "{ " pickupAddress ": "[STREET_ADDRESS]" , " pickupPhoneNumber ": "[PHONE_NUMBER…" at bounding box center [841, 399] width 378 height 271
click at [1414, 28] on button "button" at bounding box center [1403, 23] width 28 height 25
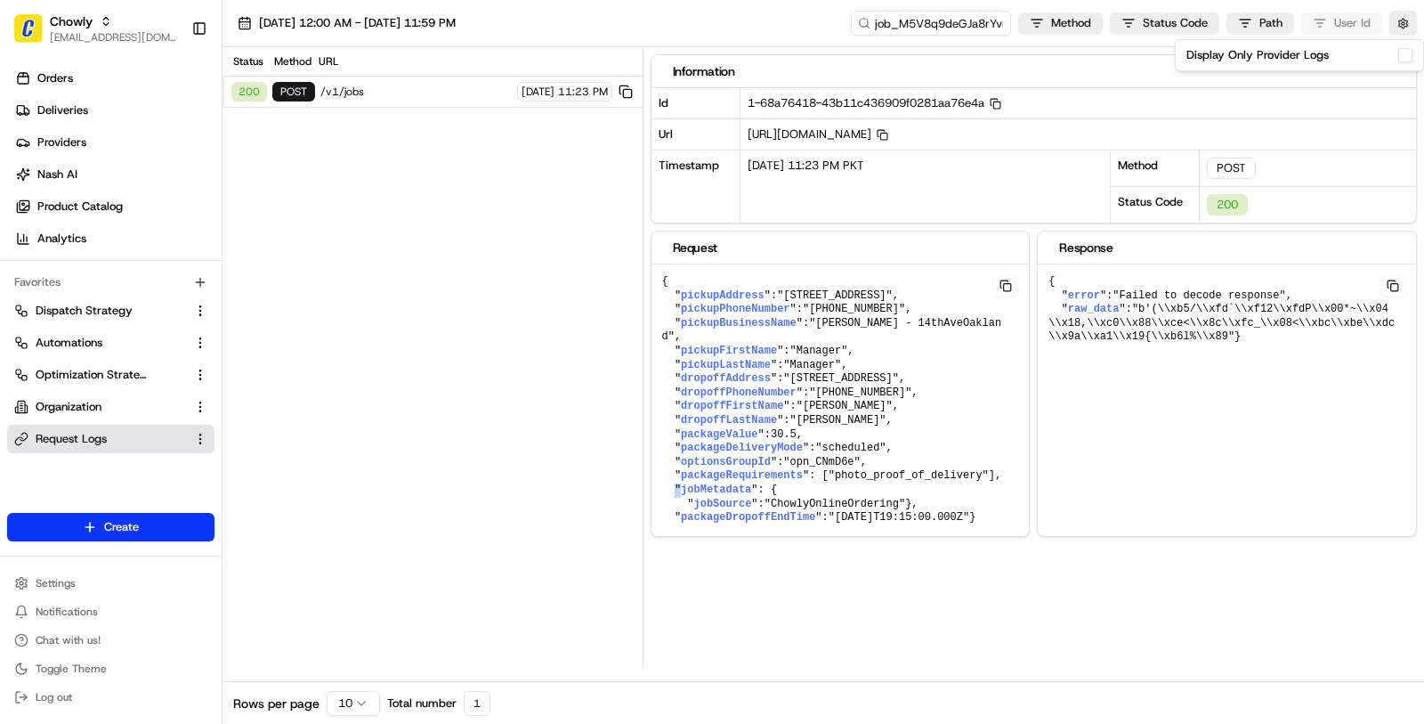
click at [1399, 60] on button "Display Only Provider Logs" at bounding box center [1405, 55] width 14 height 14
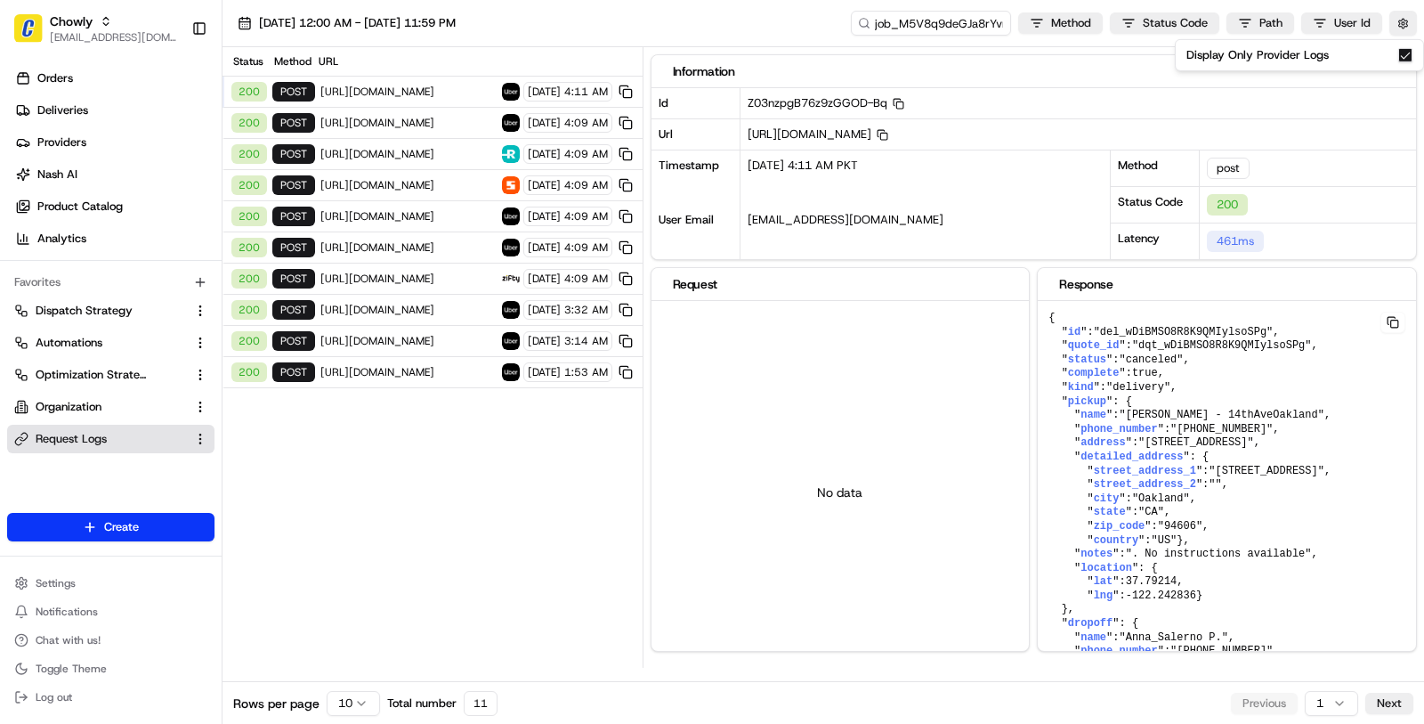
click at [423, 365] on span "[URL][DOMAIN_NAME]" at bounding box center [408, 372] width 176 height 14
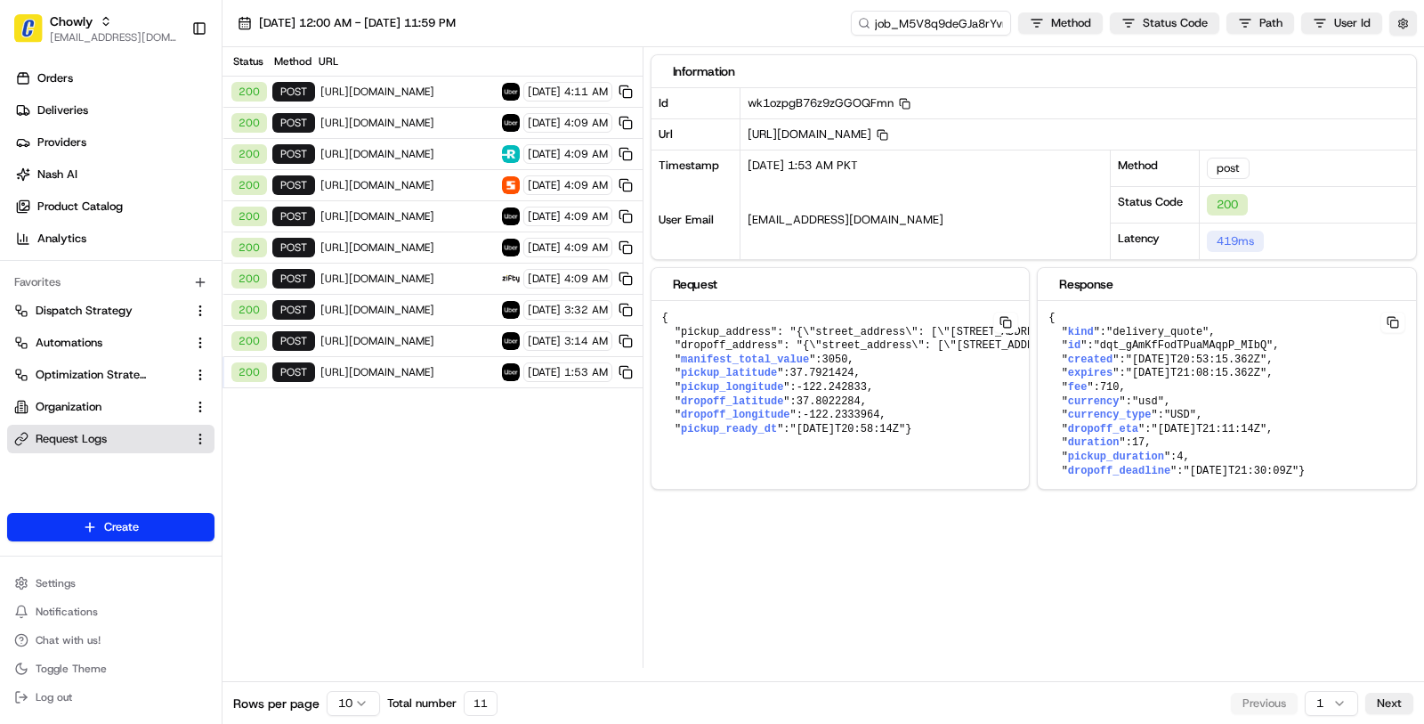
click at [422, 334] on span "[URL][DOMAIN_NAME]" at bounding box center [408, 341] width 176 height 14
click at [417, 303] on span "[URL][DOMAIN_NAME]" at bounding box center [408, 310] width 176 height 14
click at [416, 263] on div "200 POST [URL][DOMAIN_NAME] [DATE] 4:09 AM" at bounding box center [433, 278] width 420 height 31
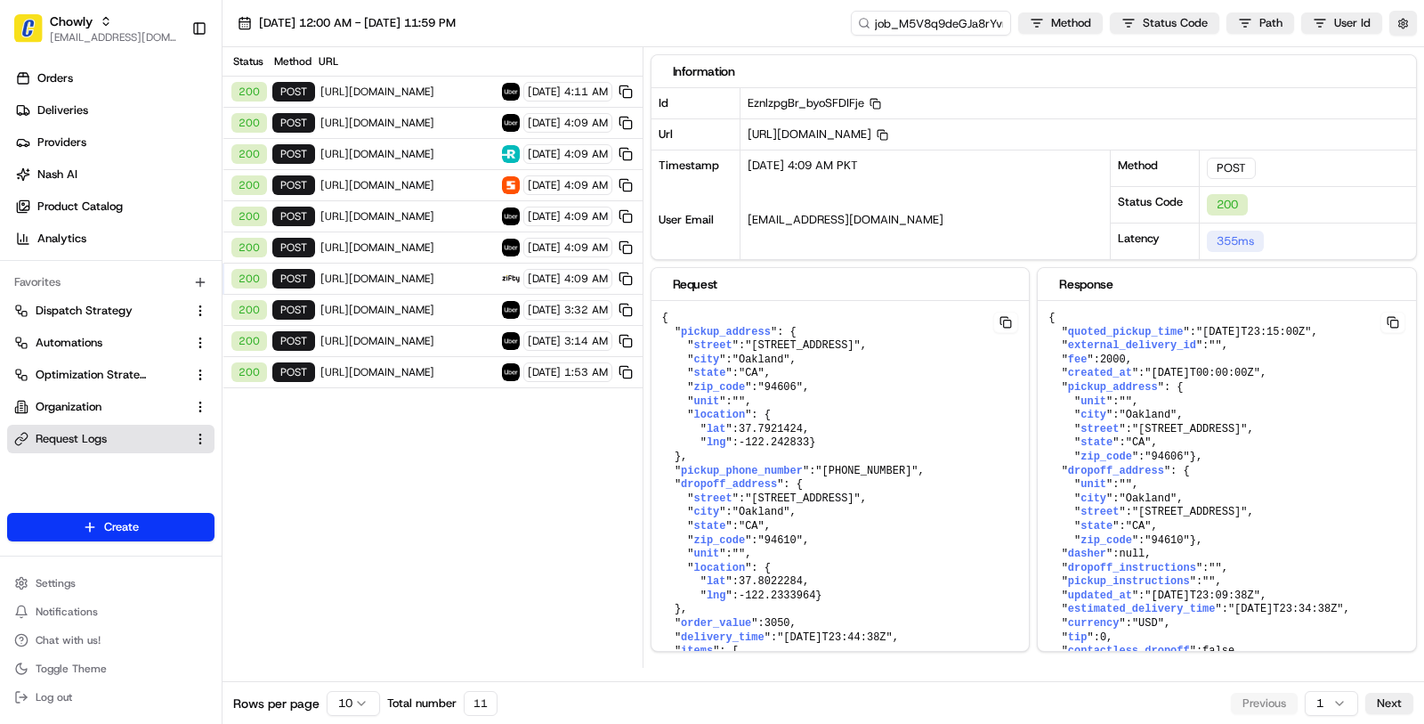
click at [437, 247] on span "[URL][DOMAIN_NAME]" at bounding box center [408, 247] width 176 height 14
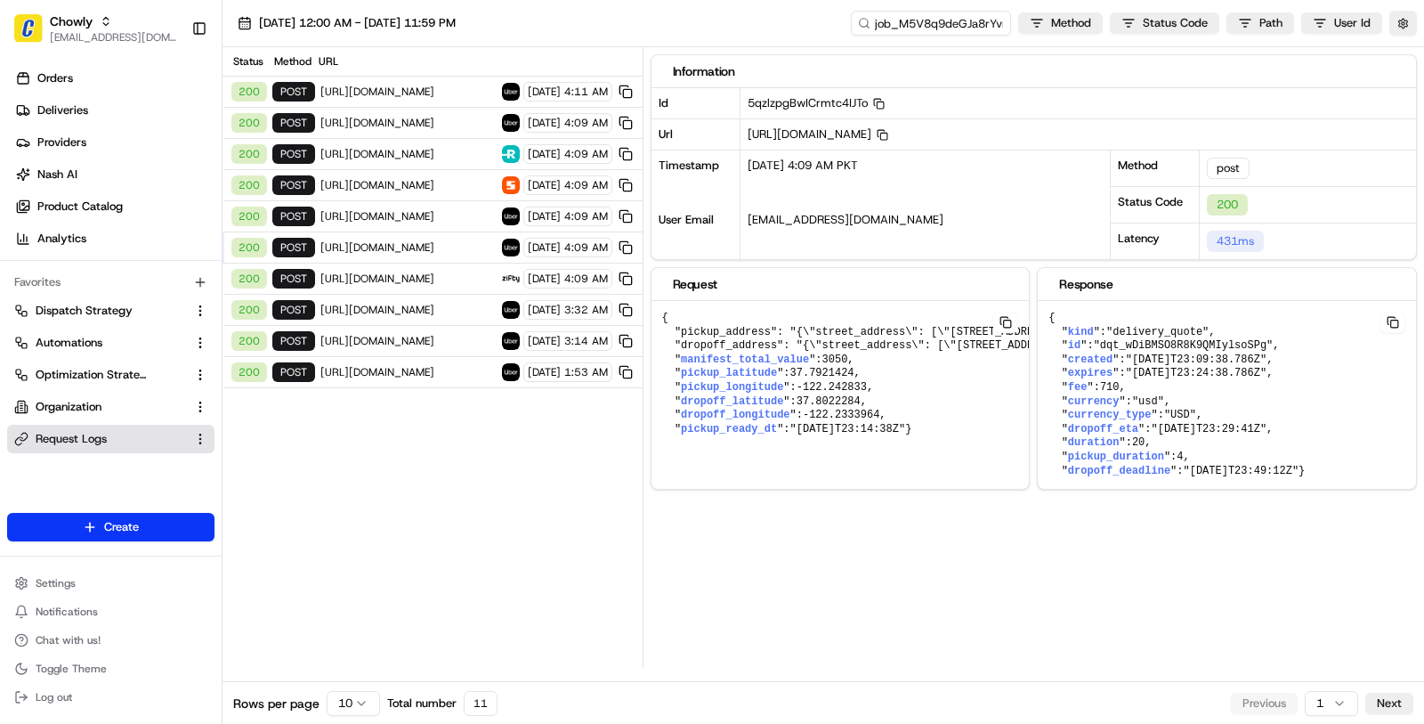
click at [426, 201] on div "200 post [URL][DOMAIN_NAME] [DATE] 4:09 AM" at bounding box center [433, 216] width 420 height 31
click at [426, 190] on div "200 post [URL][DOMAIN_NAME] [DATE] 4:09 AM" at bounding box center [433, 185] width 420 height 31
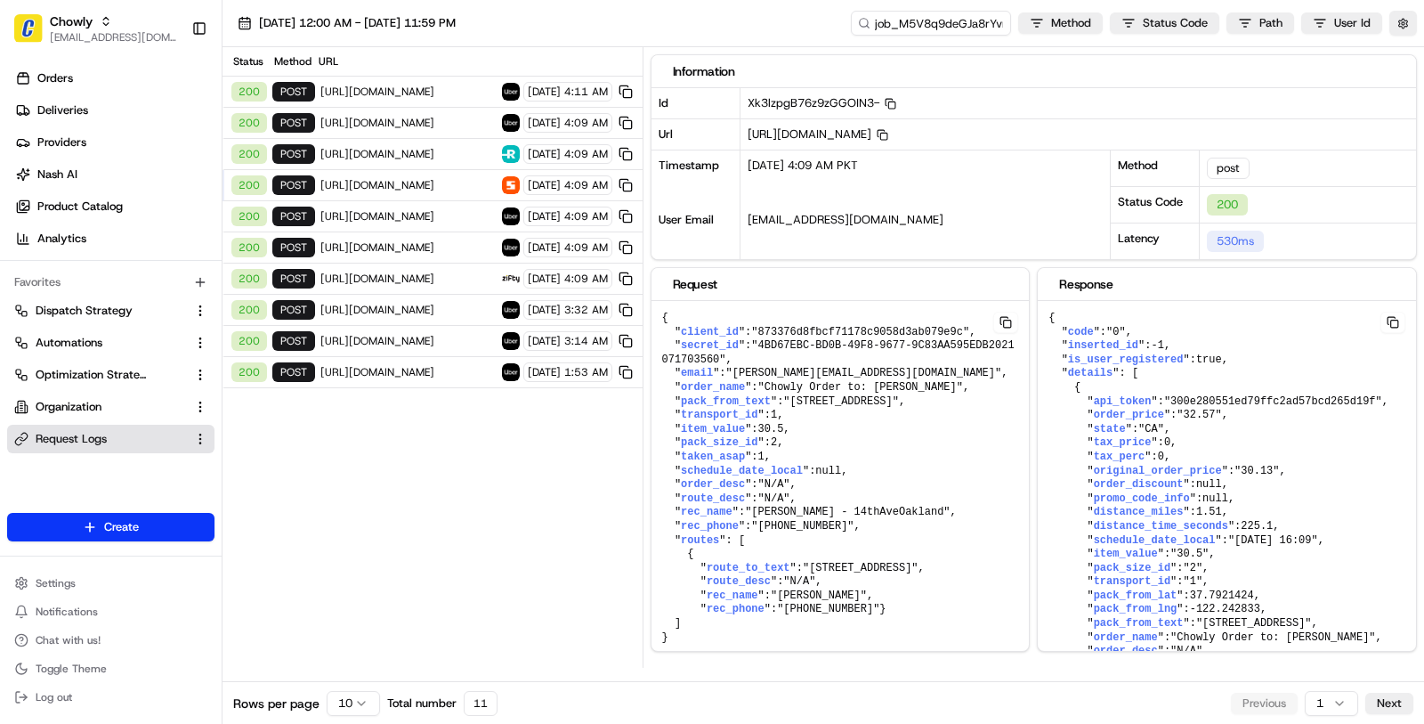
click at [422, 170] on div "200 post [URL][DOMAIN_NAME] [DATE] 4:09 AM" at bounding box center [433, 185] width 420 height 31
click at [420, 157] on span "[URL][DOMAIN_NAME]" at bounding box center [408, 154] width 176 height 14
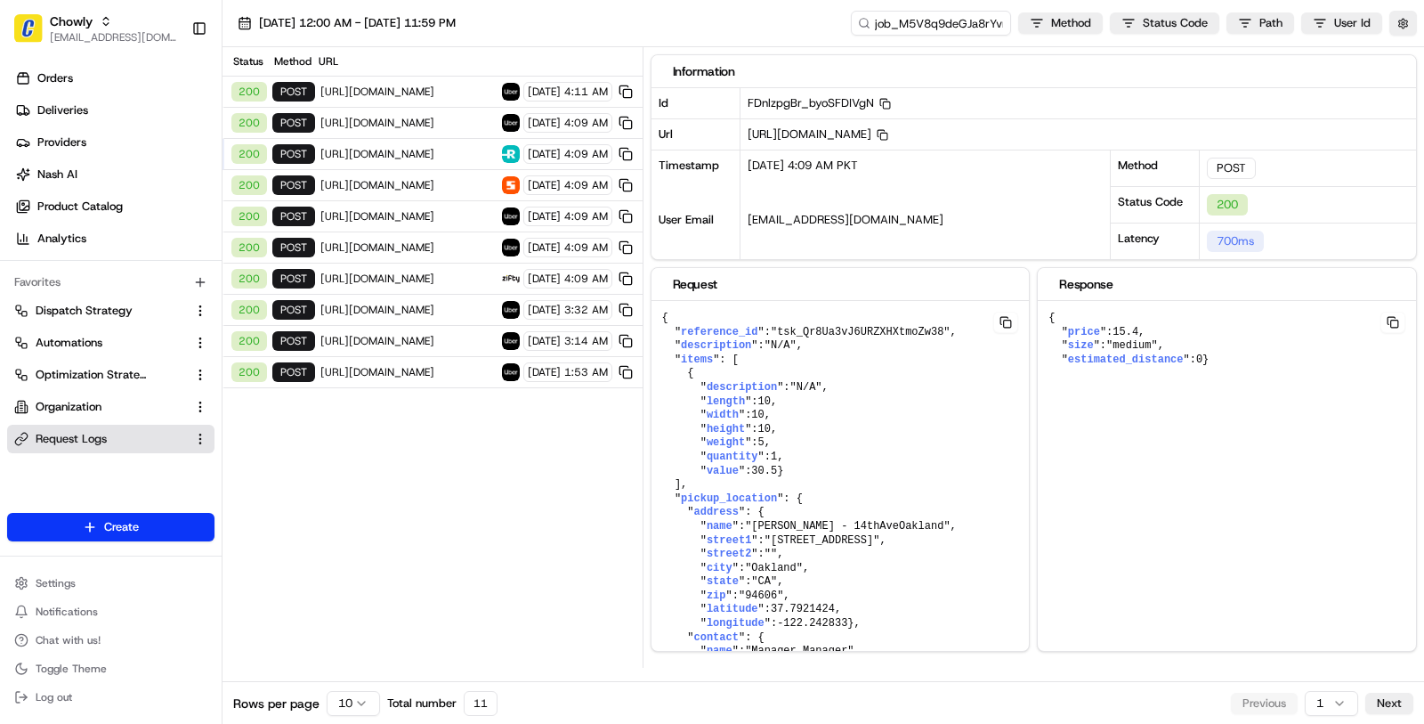
click at [415, 180] on span "[URL][DOMAIN_NAME]" at bounding box center [408, 185] width 176 height 14
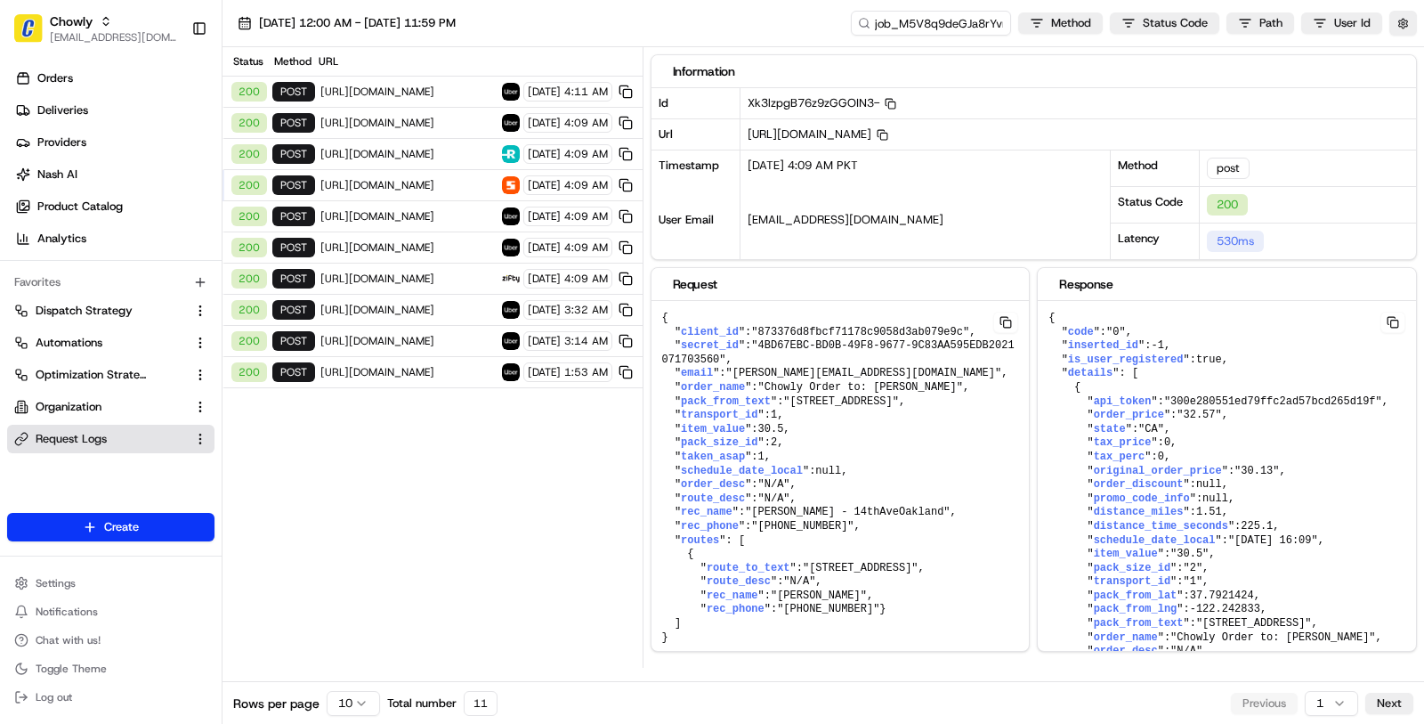
click at [417, 160] on div "200 POST [URL][DOMAIN_NAME] [DATE] 4:09 AM" at bounding box center [433, 154] width 420 height 31
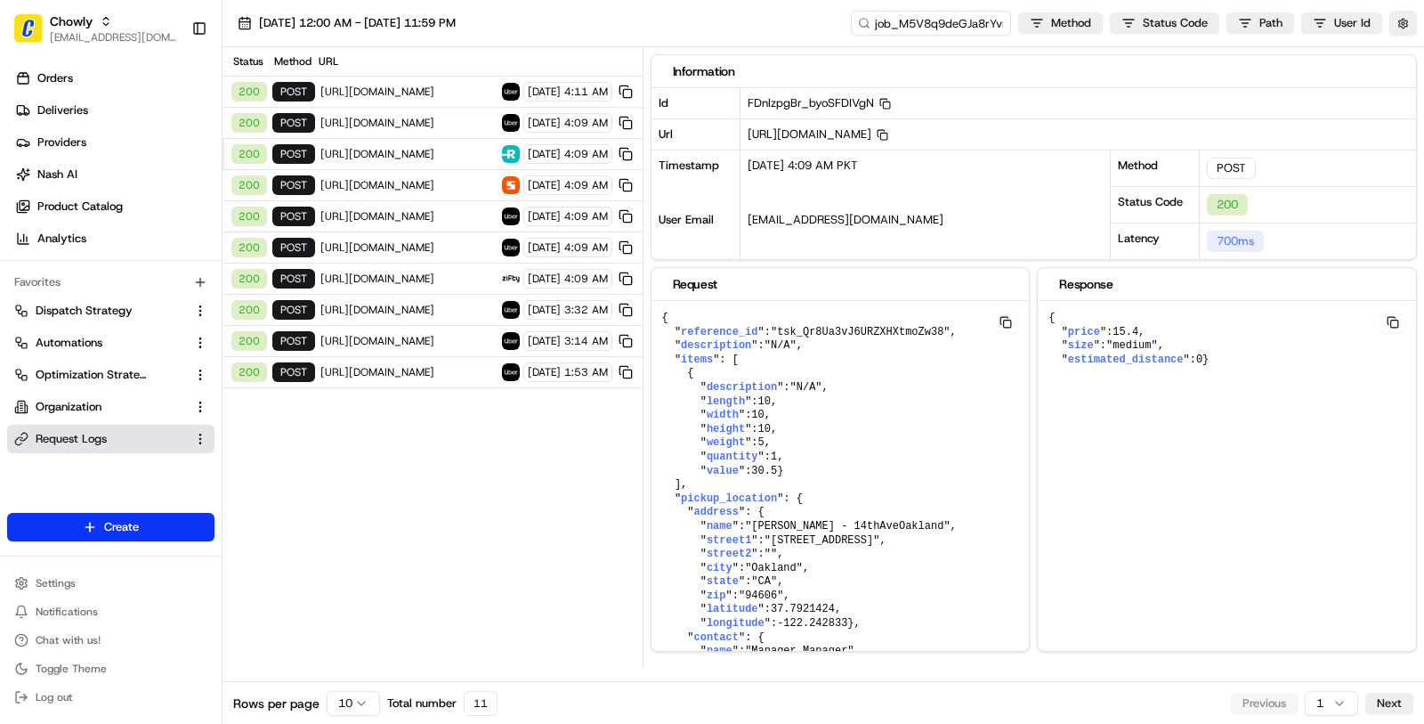
click at [417, 147] on span "[URL][DOMAIN_NAME]" at bounding box center [408, 154] width 176 height 14
click at [414, 124] on span "[URL][DOMAIN_NAME]" at bounding box center [408, 123] width 176 height 14
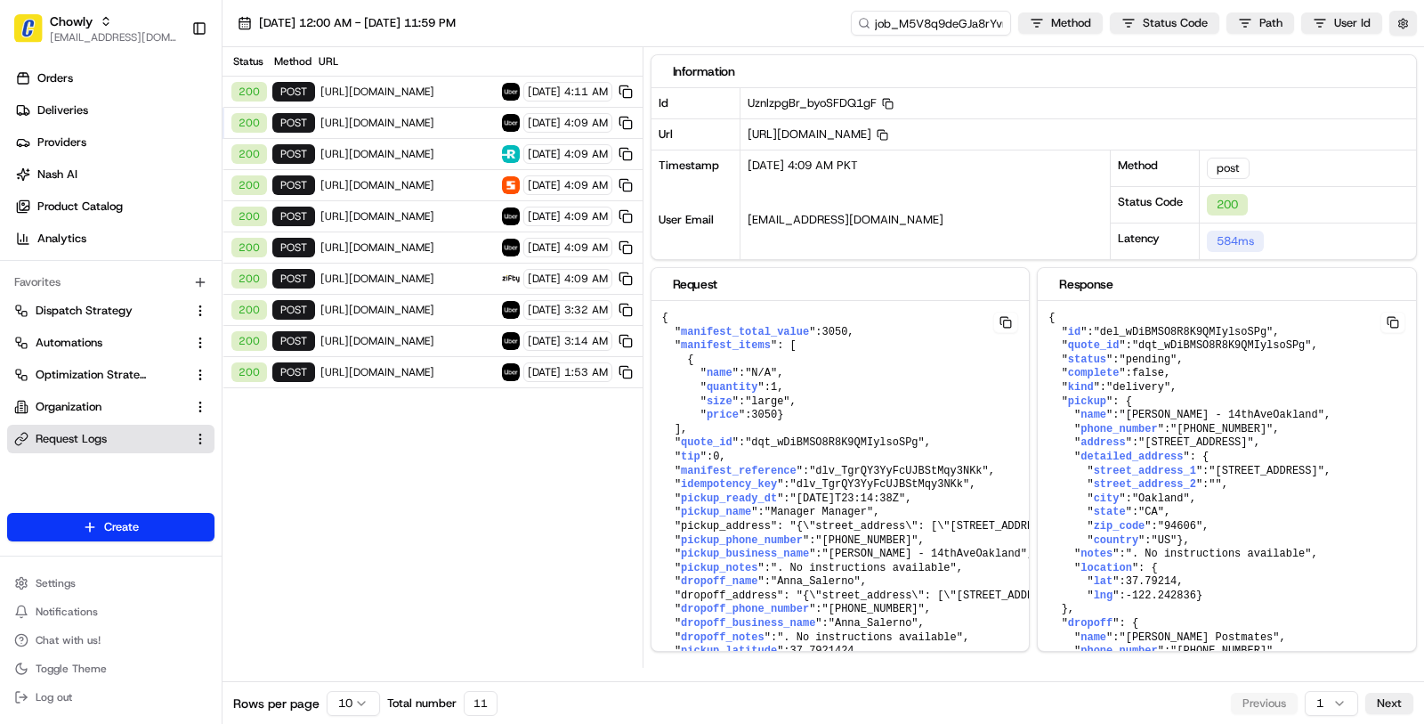
click at [414, 124] on span "[URL][DOMAIN_NAME]" at bounding box center [408, 123] width 176 height 14
click at [356, 369] on div "200 post [URL][DOMAIN_NAME] [DATE] 1:53 AM" at bounding box center [433, 372] width 420 height 31
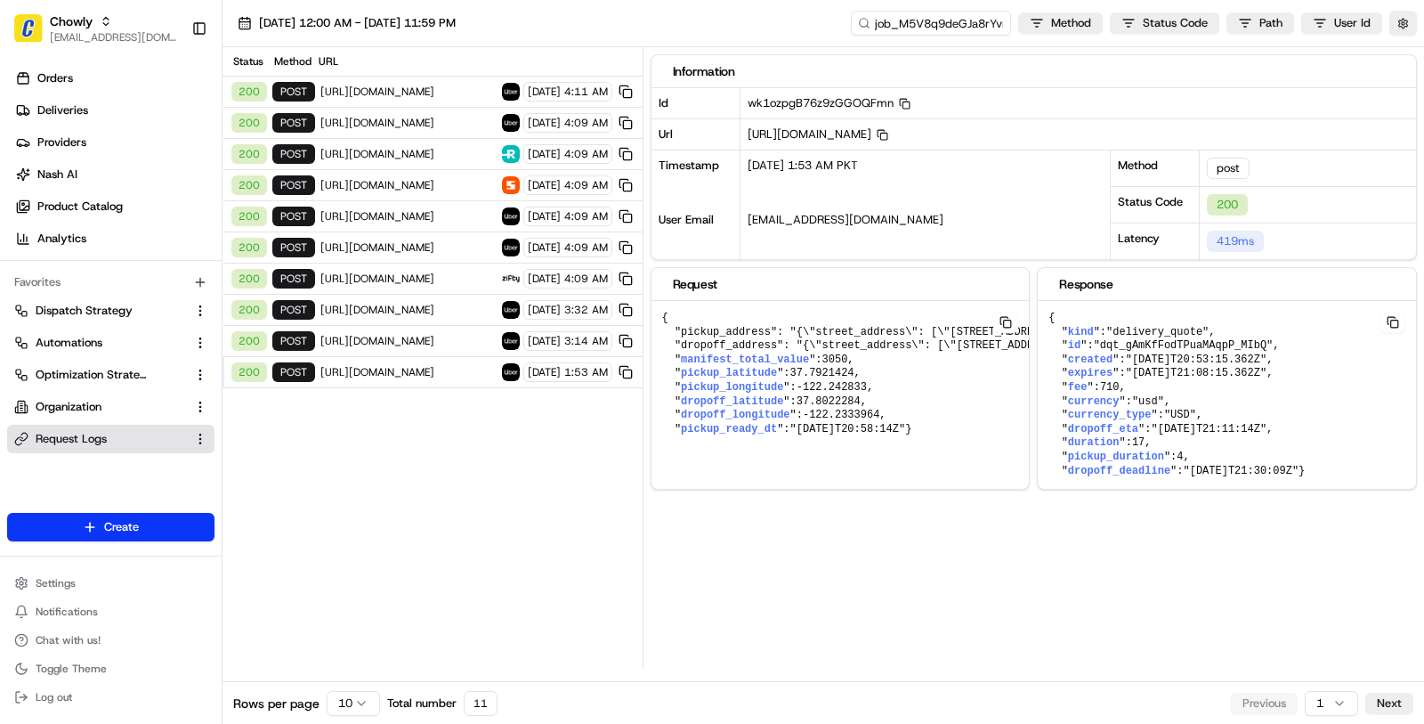
click at [394, 340] on div "200 post [URL][DOMAIN_NAME] [DATE] 3:14 AM" at bounding box center [433, 341] width 420 height 31
click at [374, 334] on span "[URL][DOMAIN_NAME]" at bounding box center [408, 341] width 176 height 14
click at [361, 702] on html "Chowly [EMAIL_ADDRESS][DOMAIN_NAME] Toggle Sidebar Orders Deliveries Providers …" at bounding box center [712, 362] width 1424 height 724
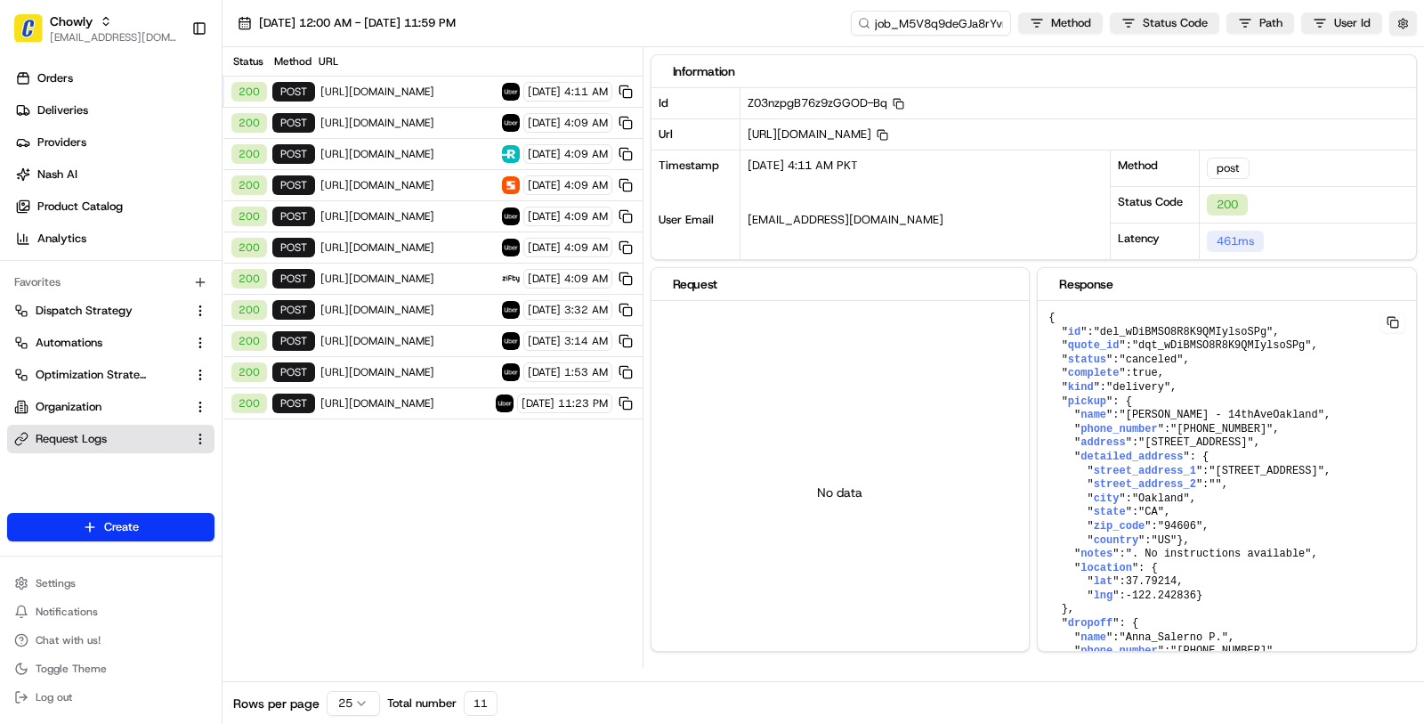
click at [424, 388] on div "200 post [URL][DOMAIN_NAME] [DATE] 11:23 PM" at bounding box center [433, 403] width 420 height 31
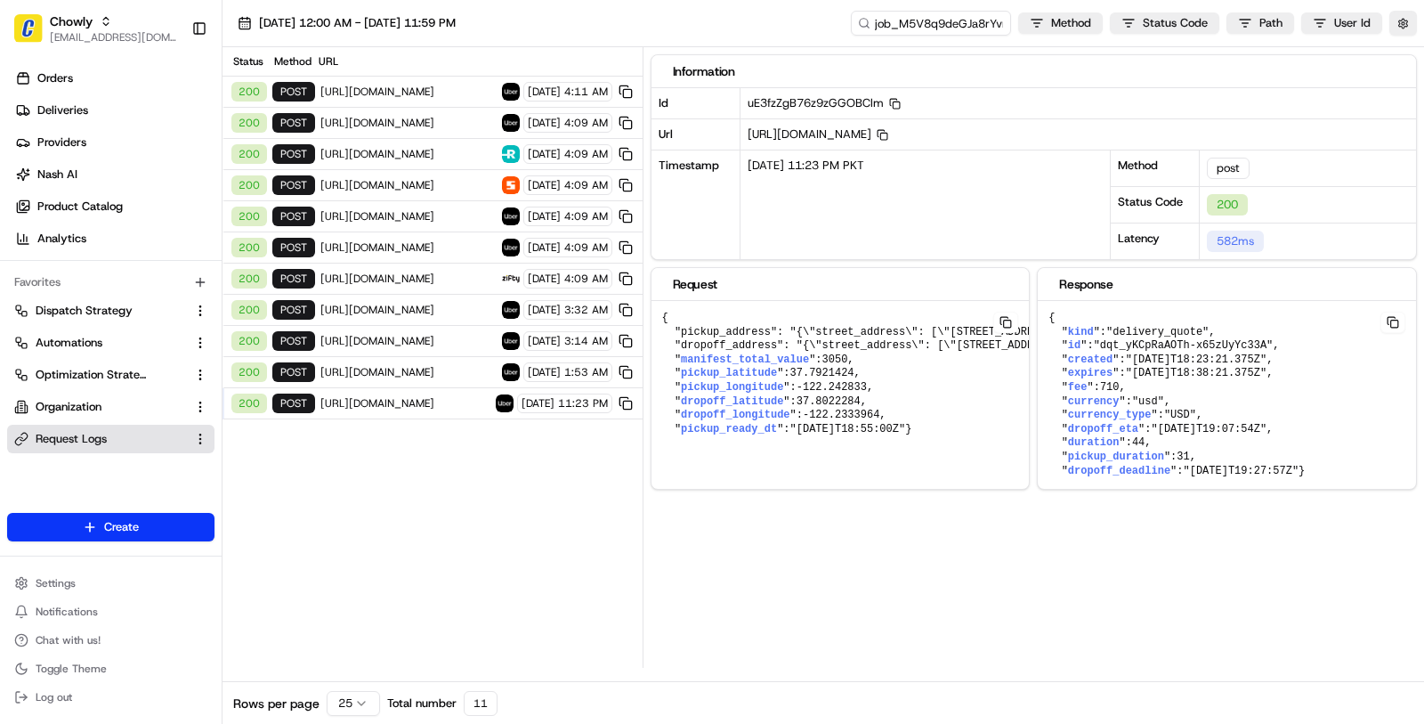
click at [583, 396] on span "11:23 PM" at bounding box center [583, 403] width 50 height 14
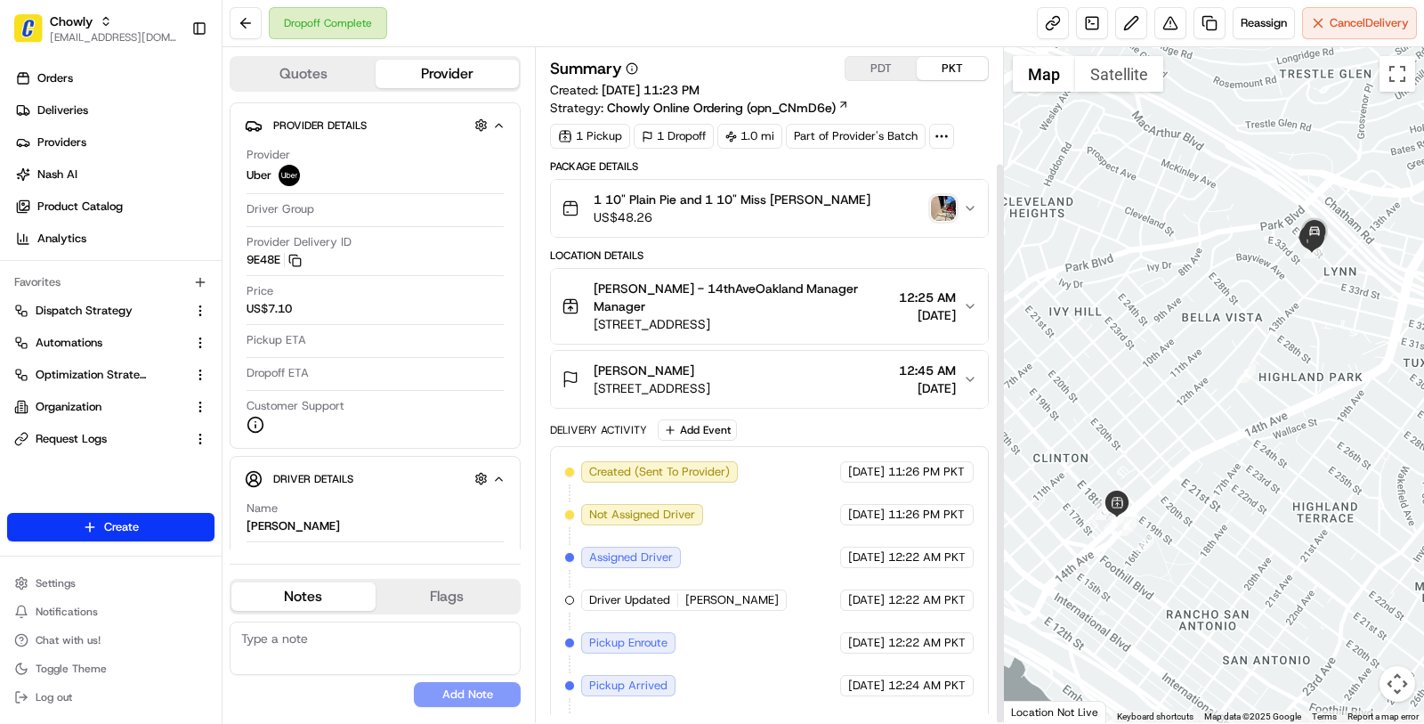
scroll to position [138, 0]
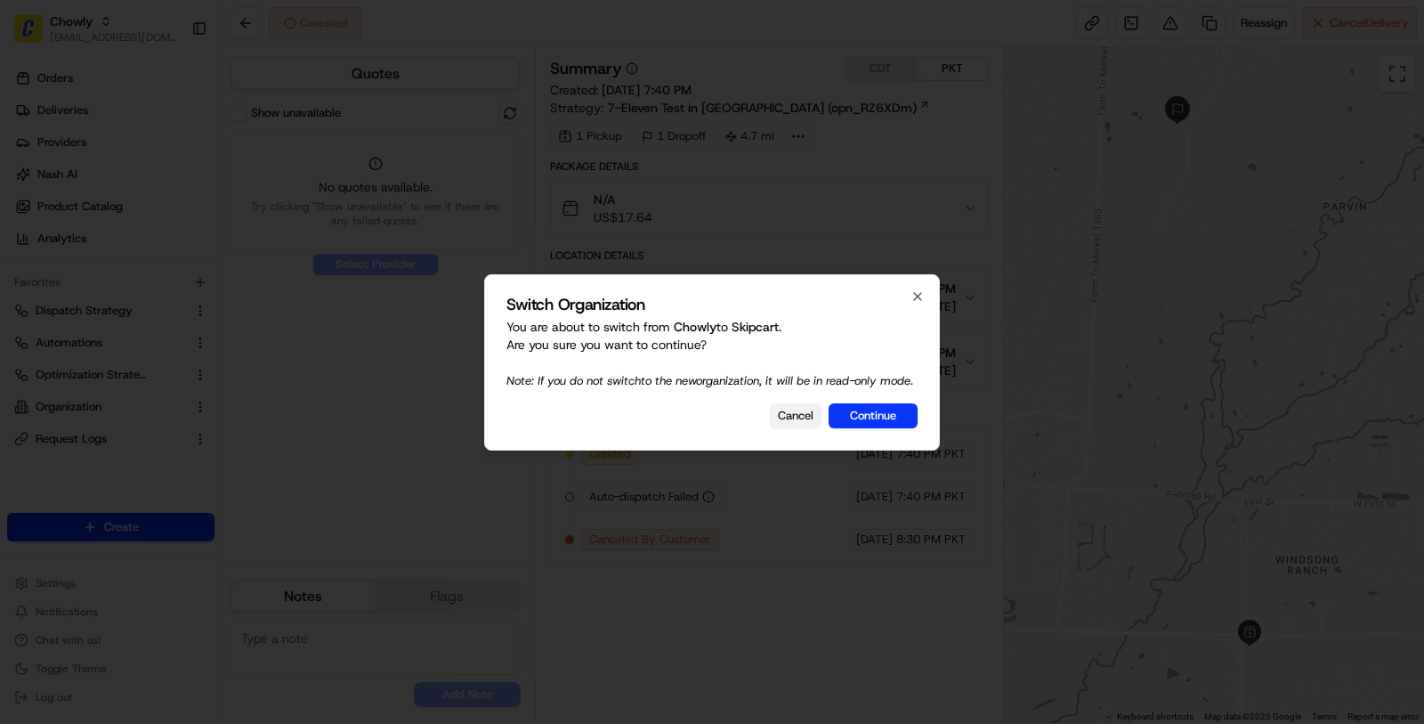
click at [782, 428] on button "Cancel" at bounding box center [796, 415] width 52 height 25
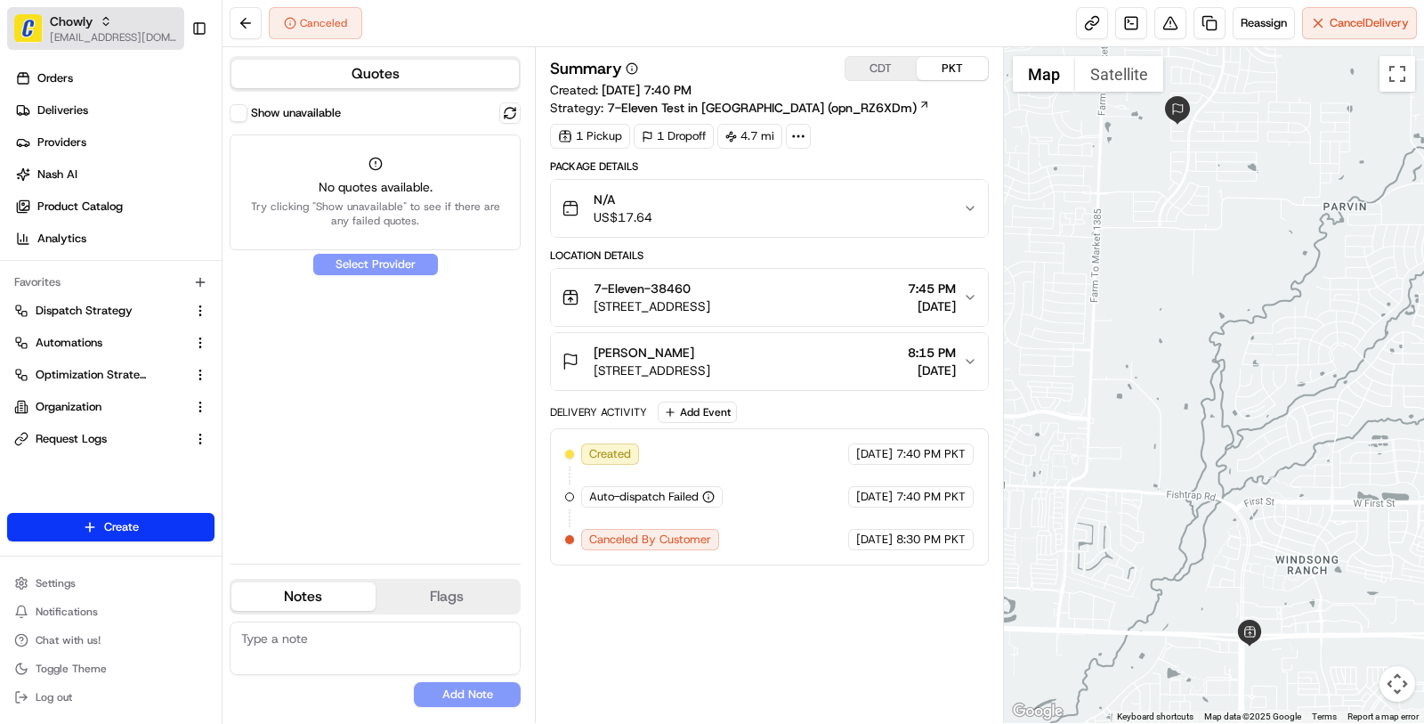
click at [138, 46] on button "Chowly masood@usenash.com" at bounding box center [95, 28] width 177 height 43
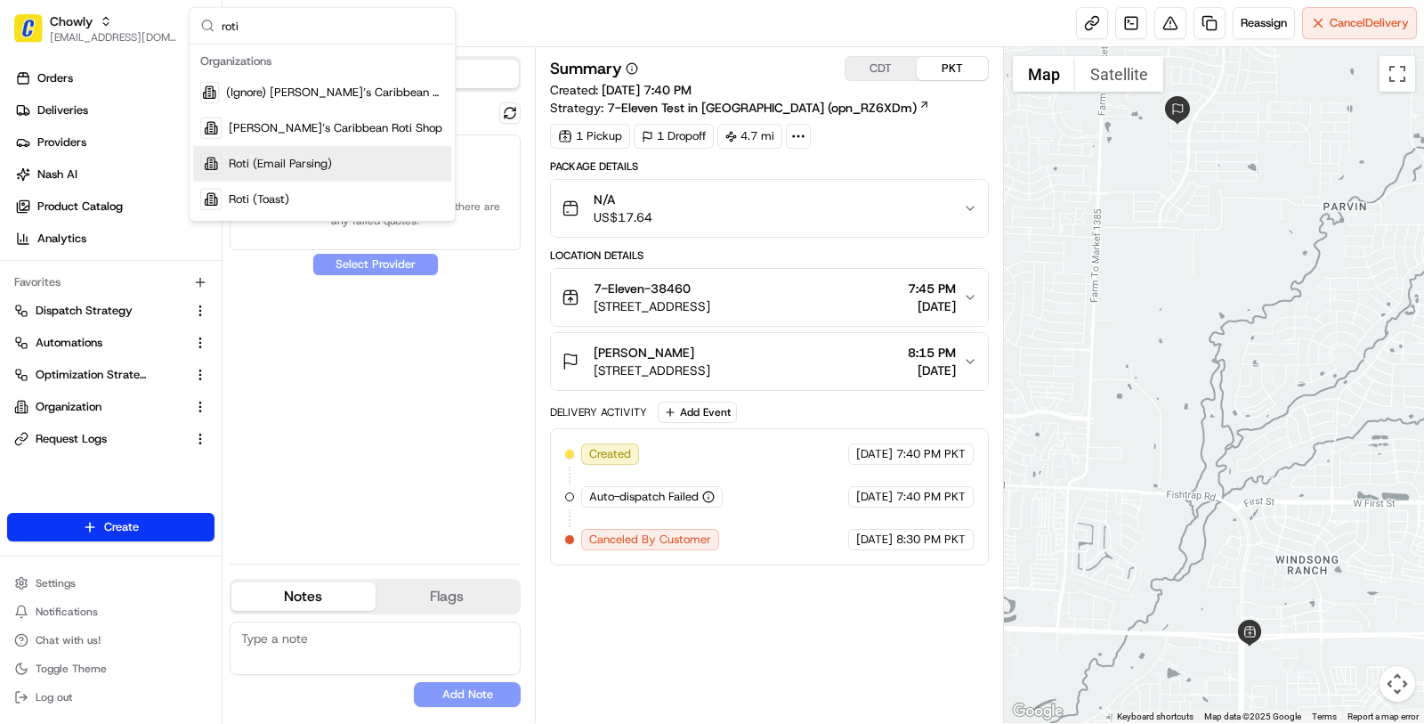
type input "roti"
click at [314, 167] on span "Roti (Email Parsing)" at bounding box center [280, 164] width 103 height 16
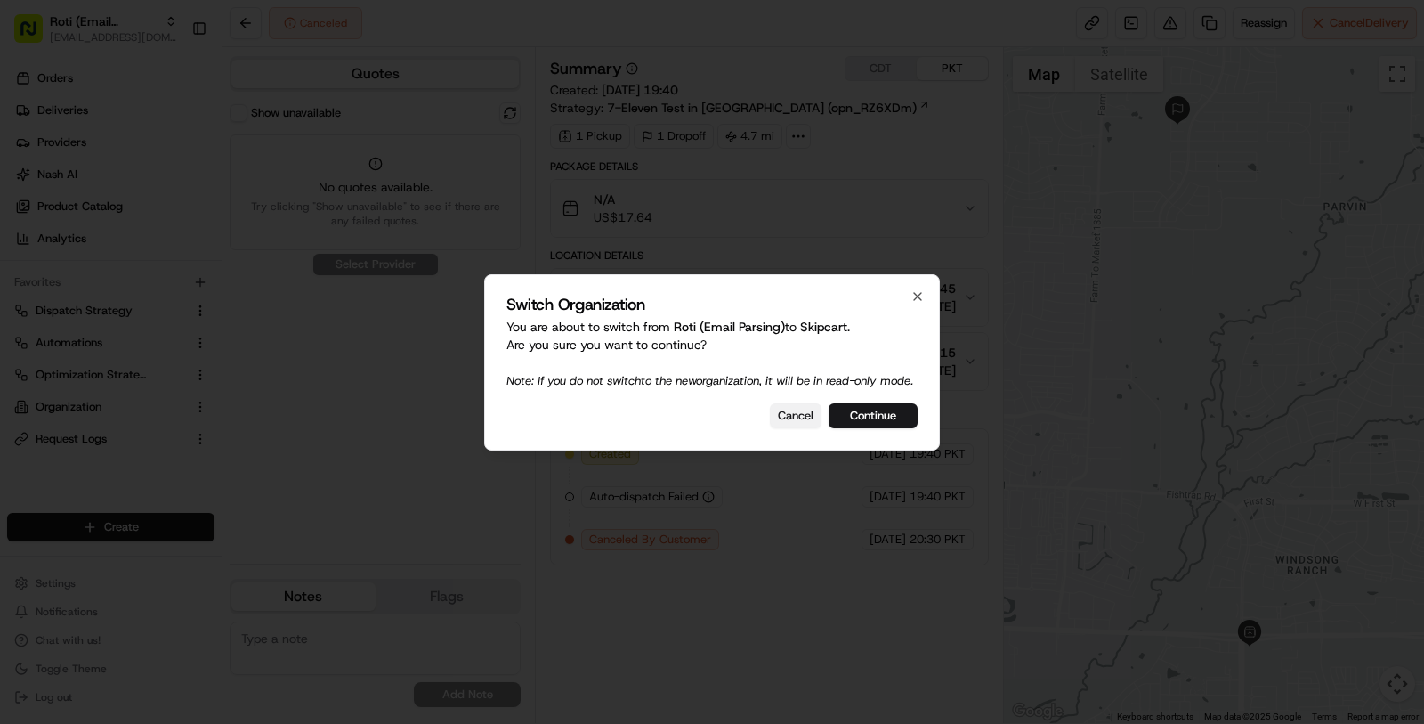
click at [782, 415] on button "Cancel" at bounding box center [796, 415] width 52 height 25
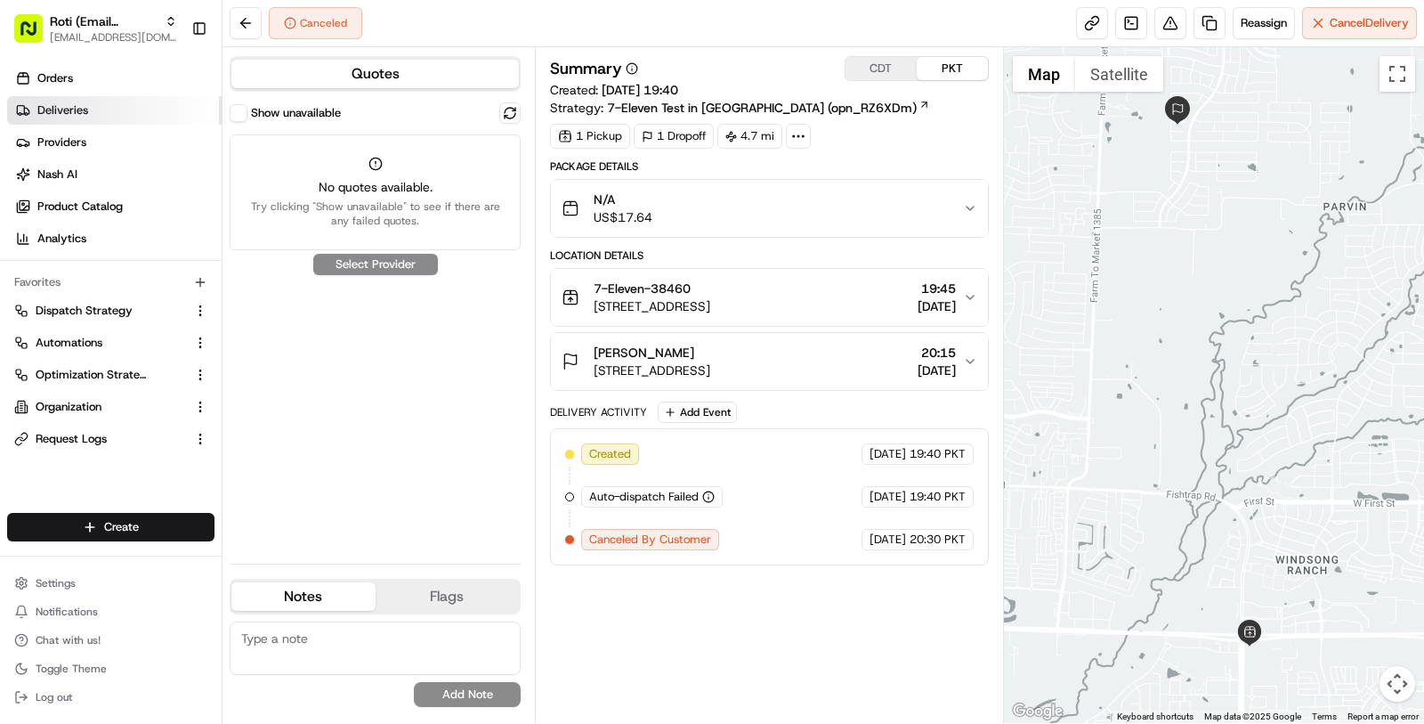
click at [100, 107] on link "Deliveries" at bounding box center [114, 110] width 215 height 28
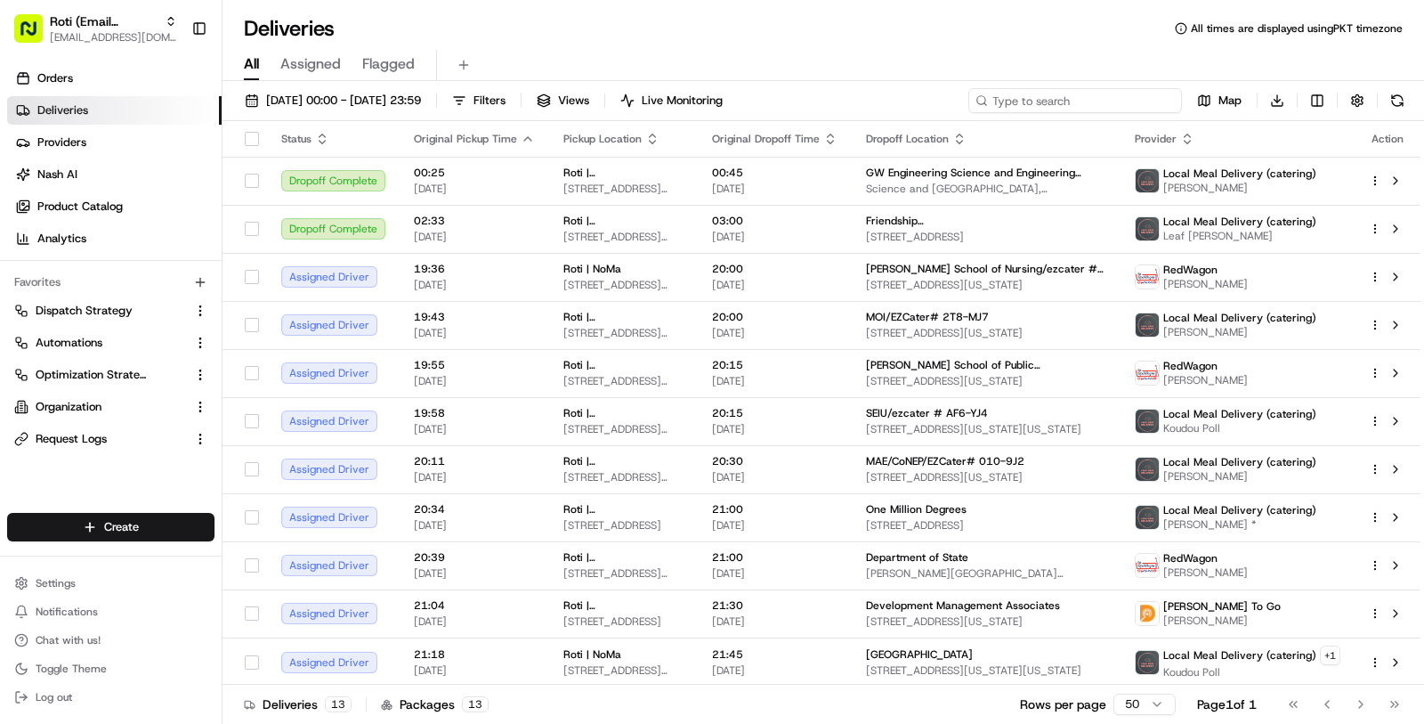
click at [1138, 111] on input at bounding box center [1075, 100] width 214 height 25
paste input "Kimberly Angland"
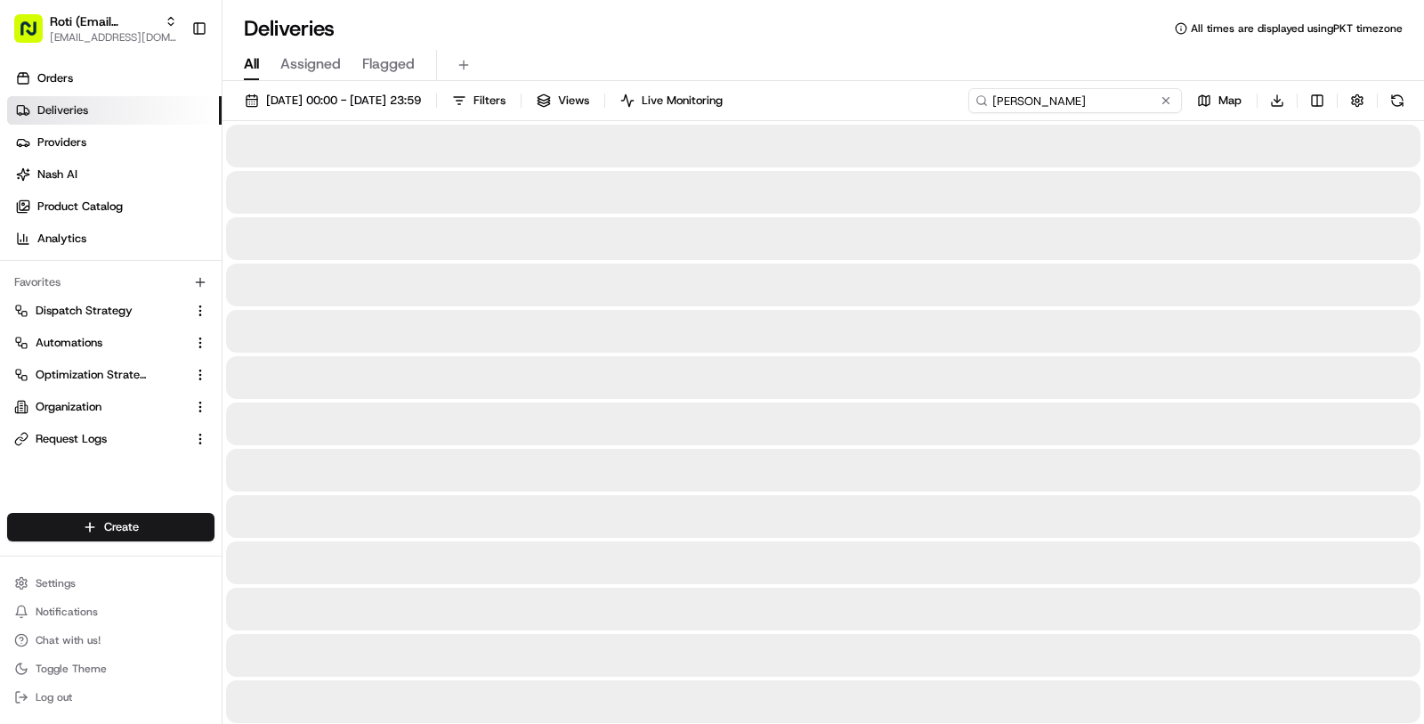
type input "Kimberly Angland"
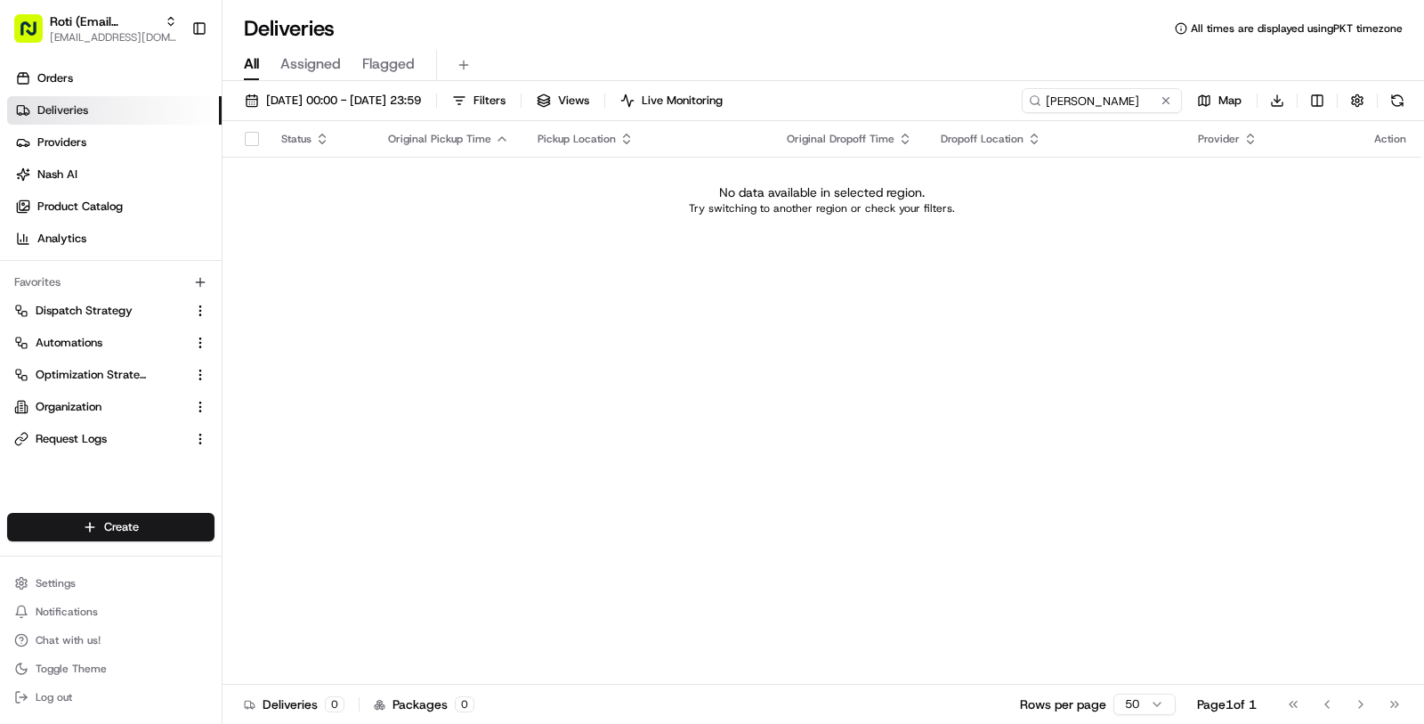
click at [422, 85] on div "22/08/2025 00:00 - 22/08/2025 23:59 Filters Views Live Monitoring Kimberly Angl…" at bounding box center [824, 404] width 1202 height 646
click at [422, 90] on button "22/08/2025 00:00 - 22/08/2025 23:59" at bounding box center [333, 100] width 192 height 25
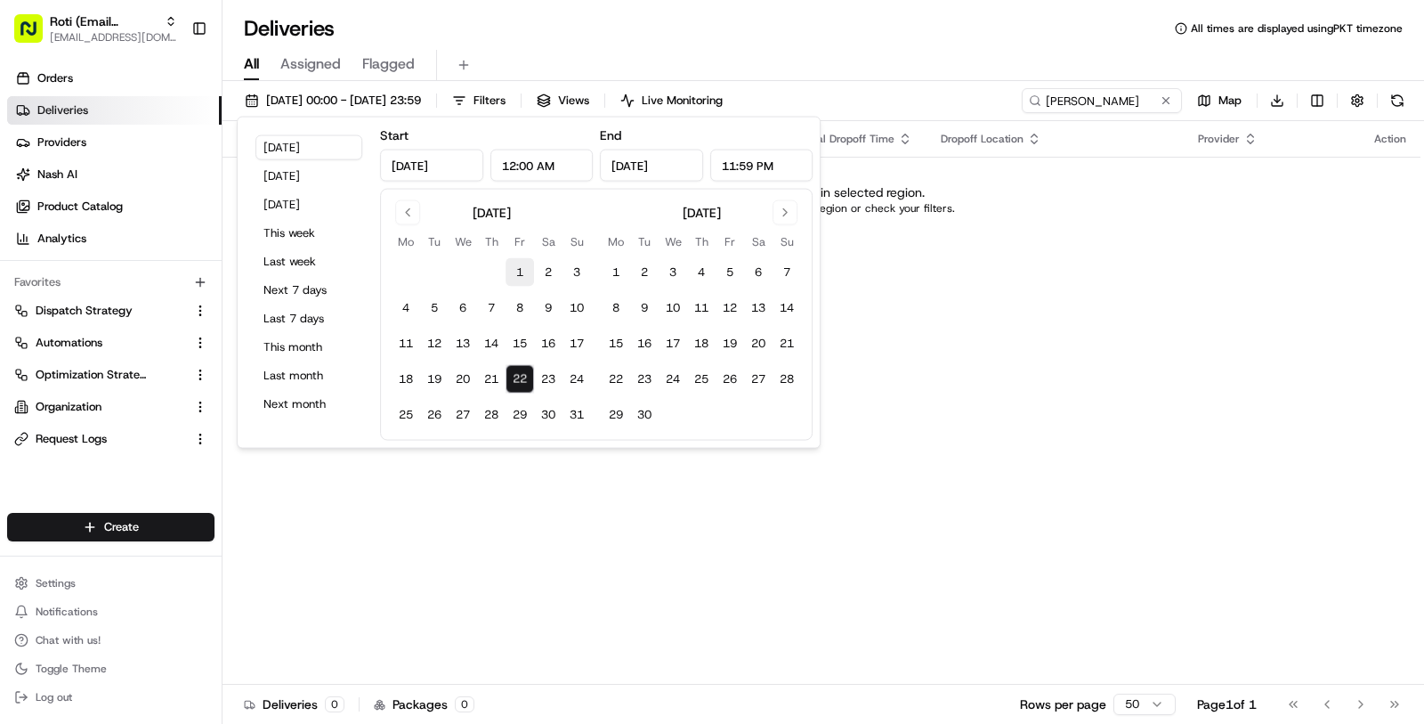
click at [508, 270] on button "1" at bounding box center [520, 272] width 28 height 28
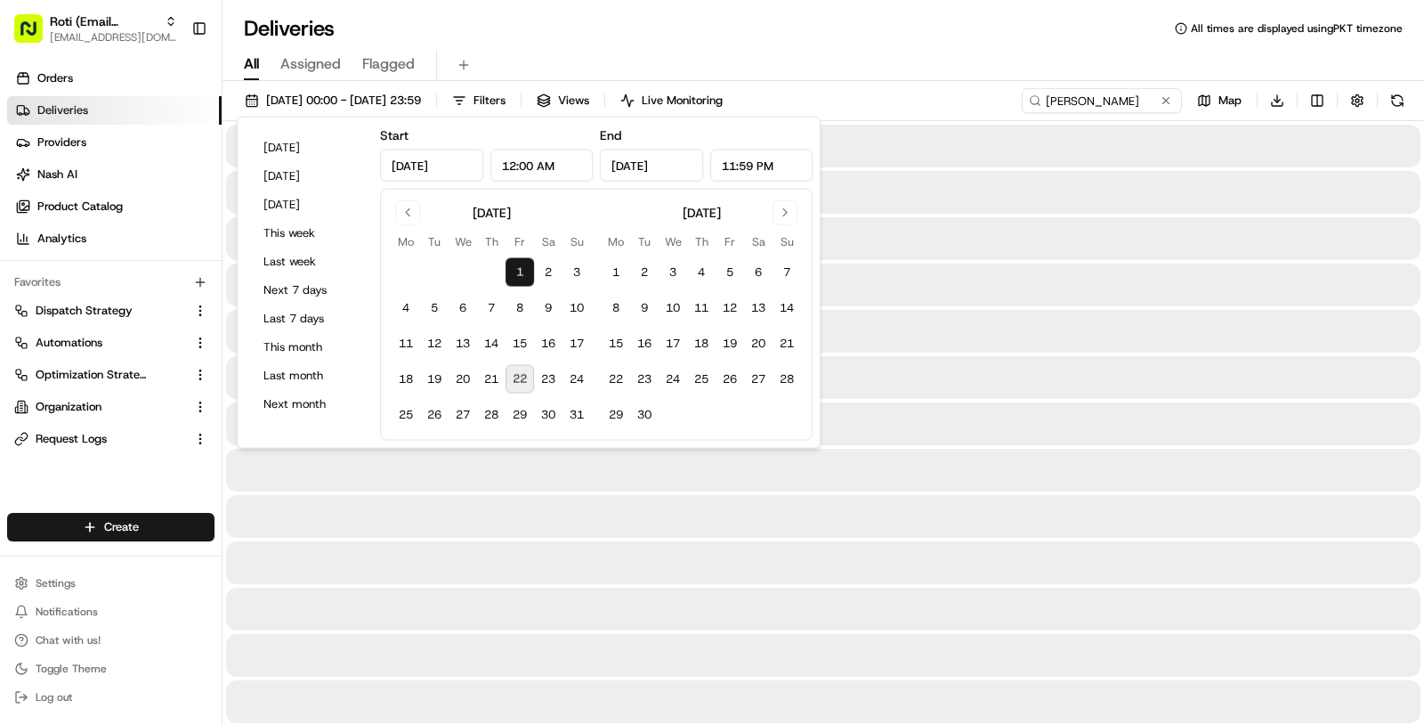
type input "Aug 1, 2025"
click at [521, 384] on button "22" at bounding box center [520, 379] width 28 height 28
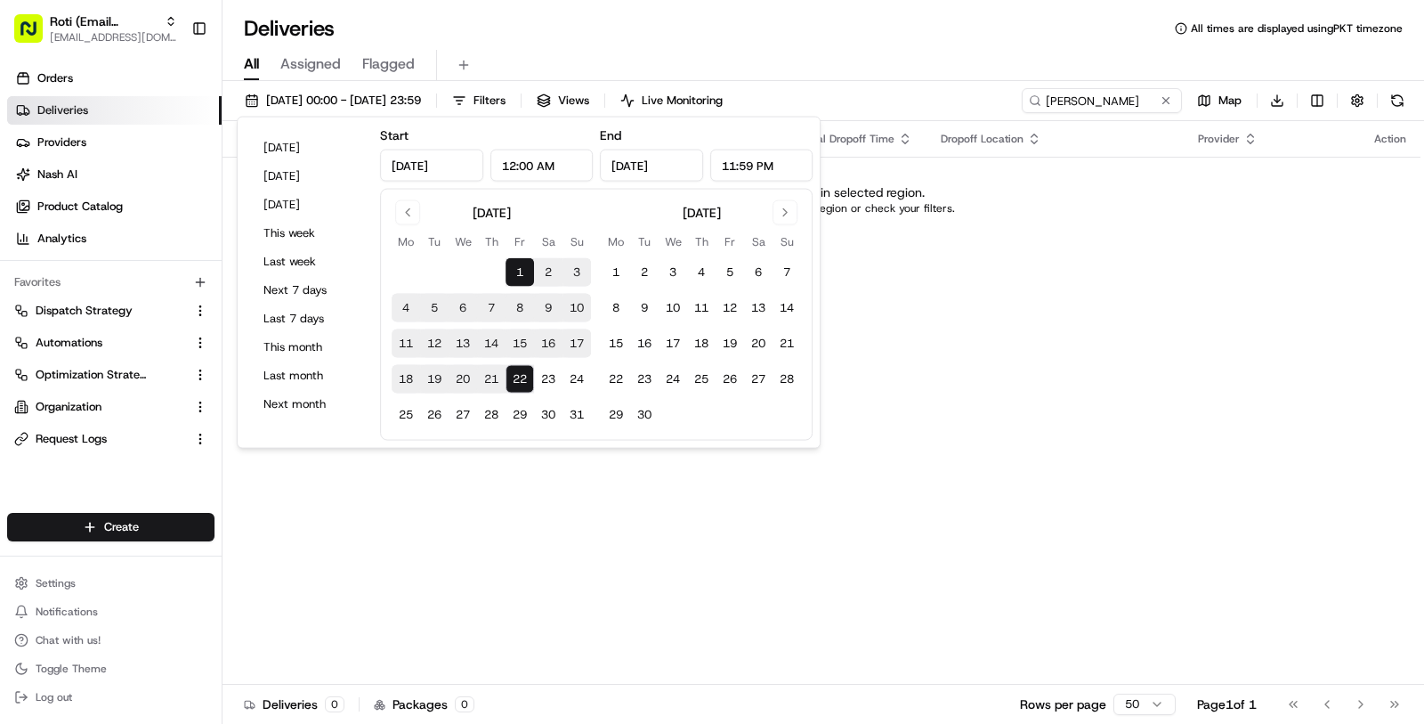
click at [513, 275] on button "1" at bounding box center [520, 272] width 28 height 28
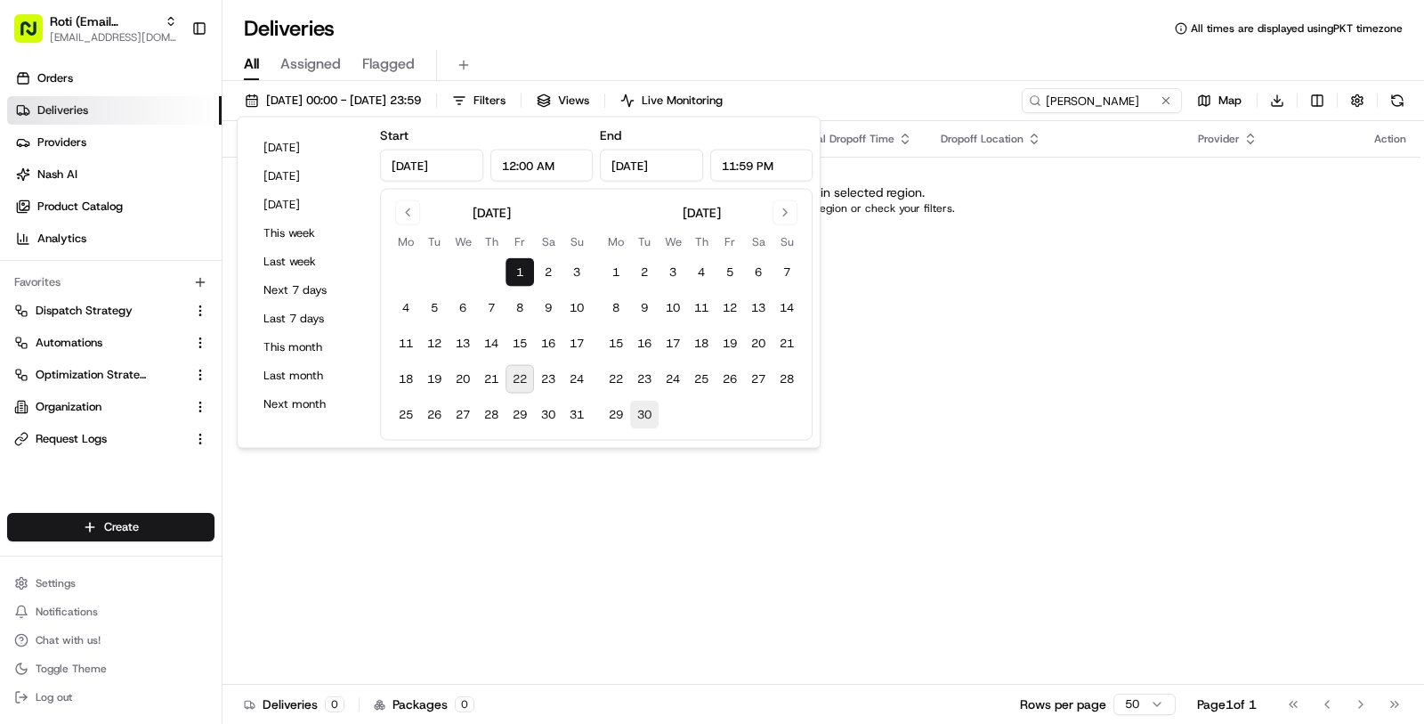
click at [644, 407] on button "30" at bounding box center [644, 415] width 28 height 28
type input "Sep 30, 2025"
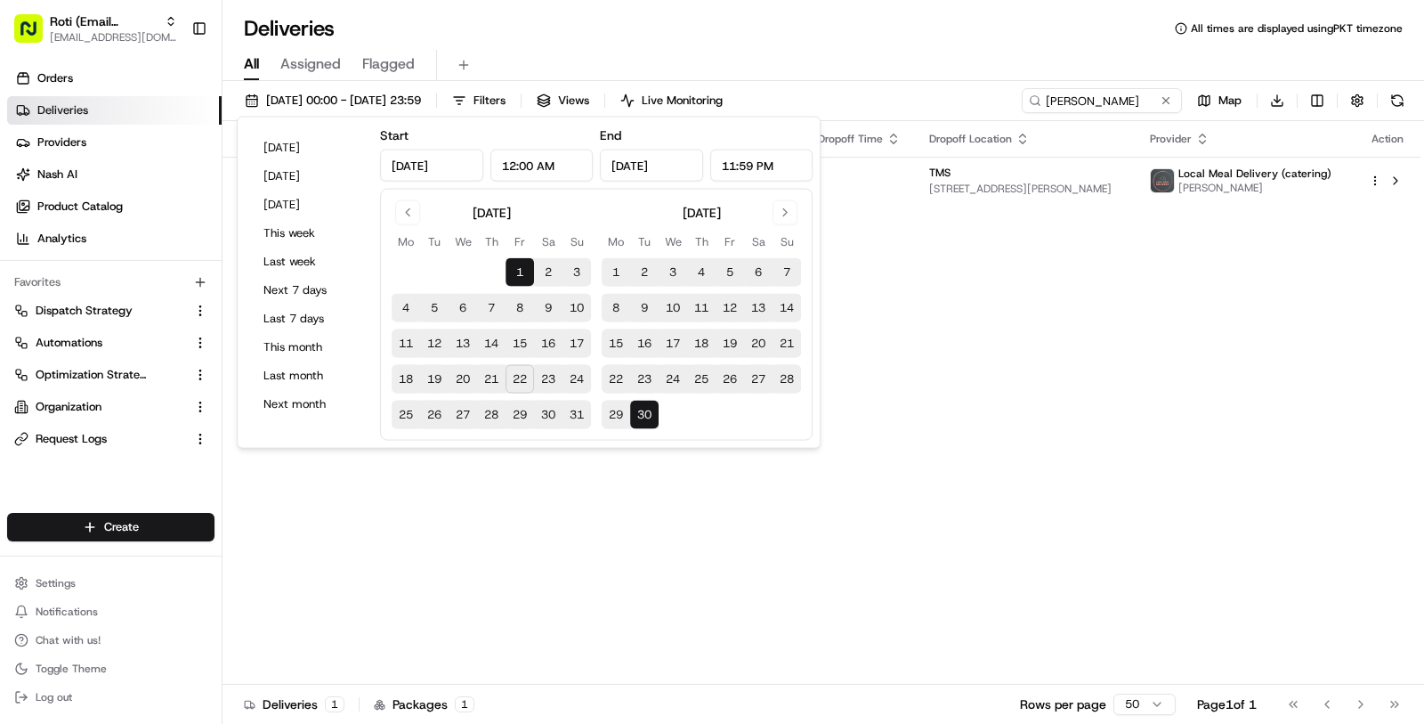
click at [903, 33] on div "Deliveries All times are displayed using PKT timezone" at bounding box center [824, 28] width 1202 height 28
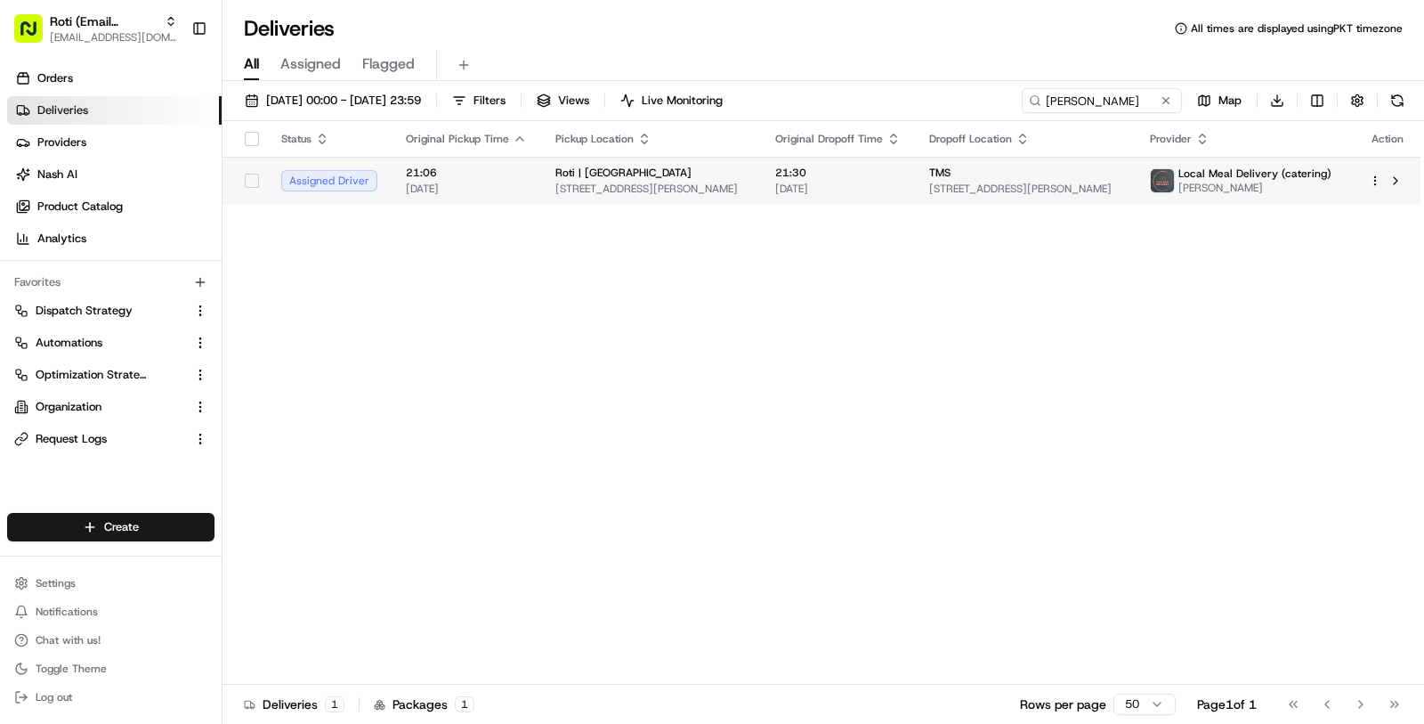
click at [883, 198] on td "21:30 23/08/2025" at bounding box center [838, 181] width 154 height 48
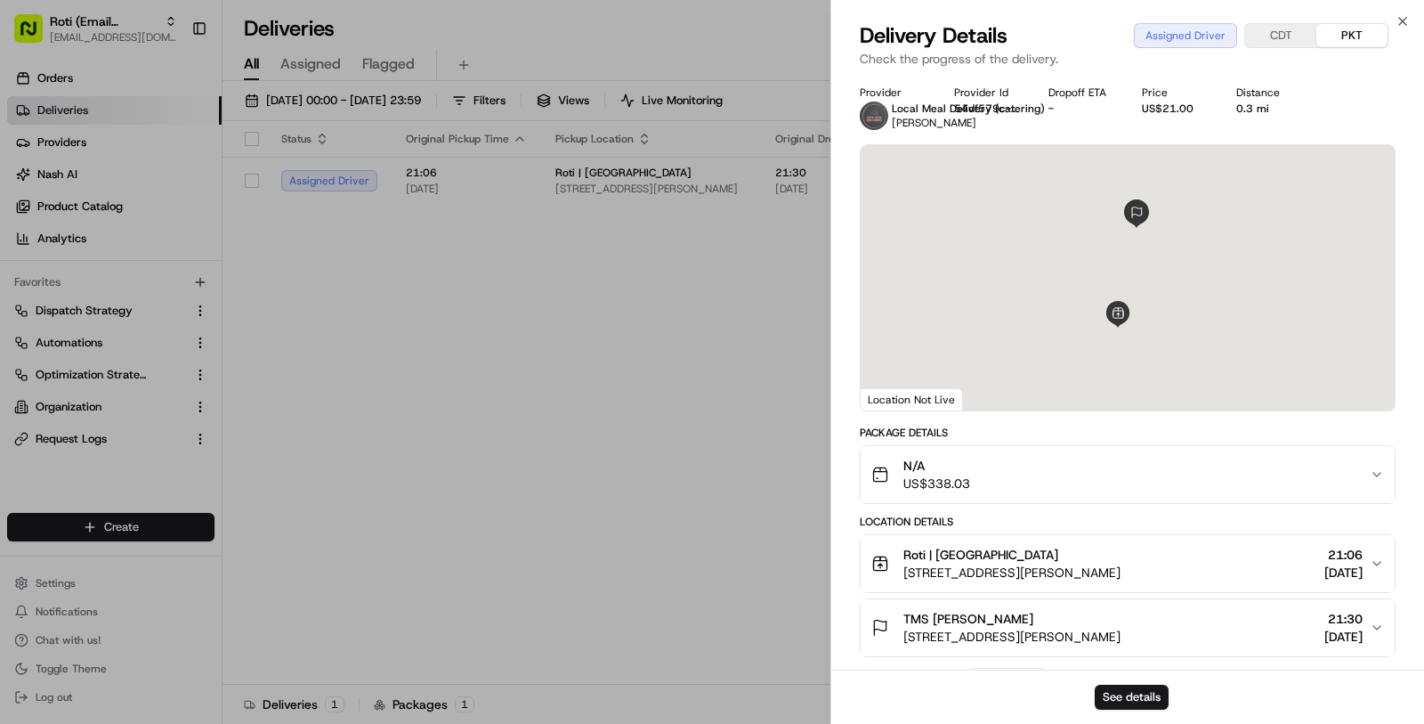
click at [1120, 567] on span "1012 W Randolph St, Chicago, IL 60607, USA" at bounding box center [1011, 572] width 217 height 18
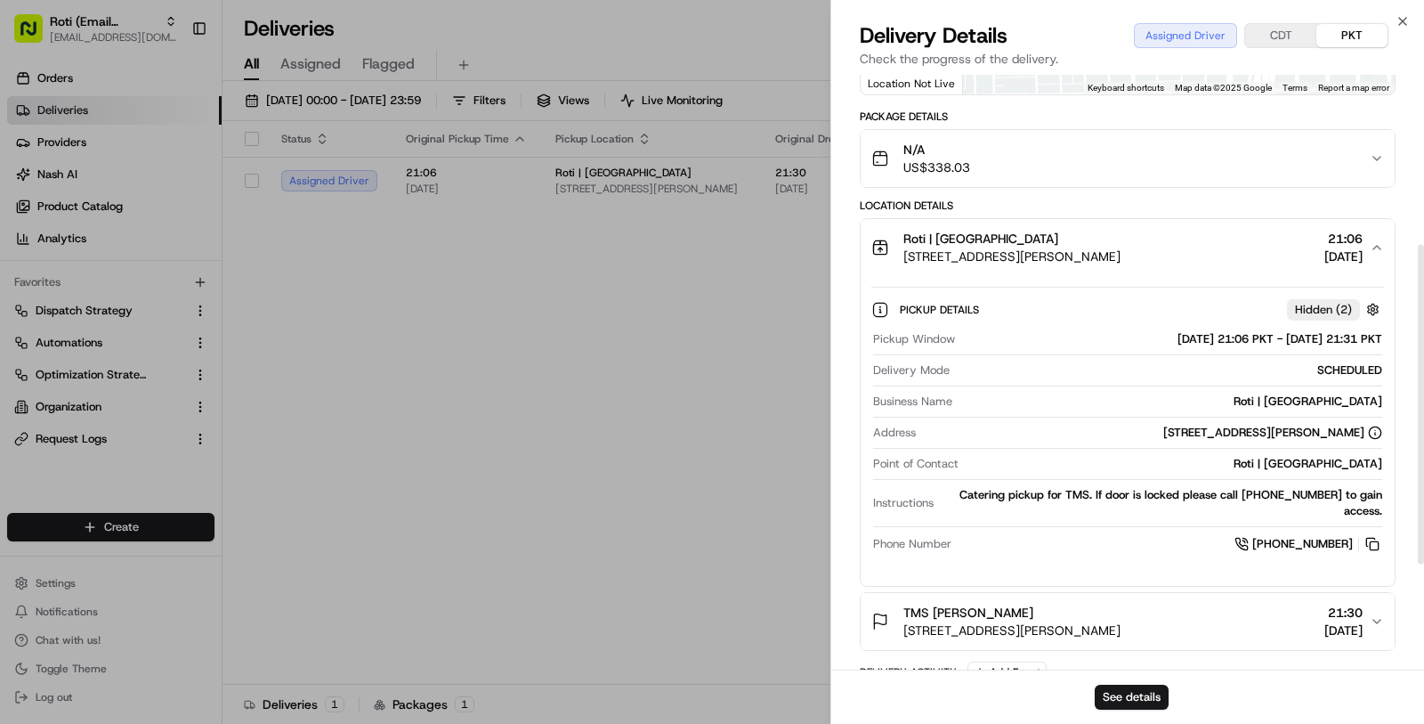
scroll to position [312, 0]
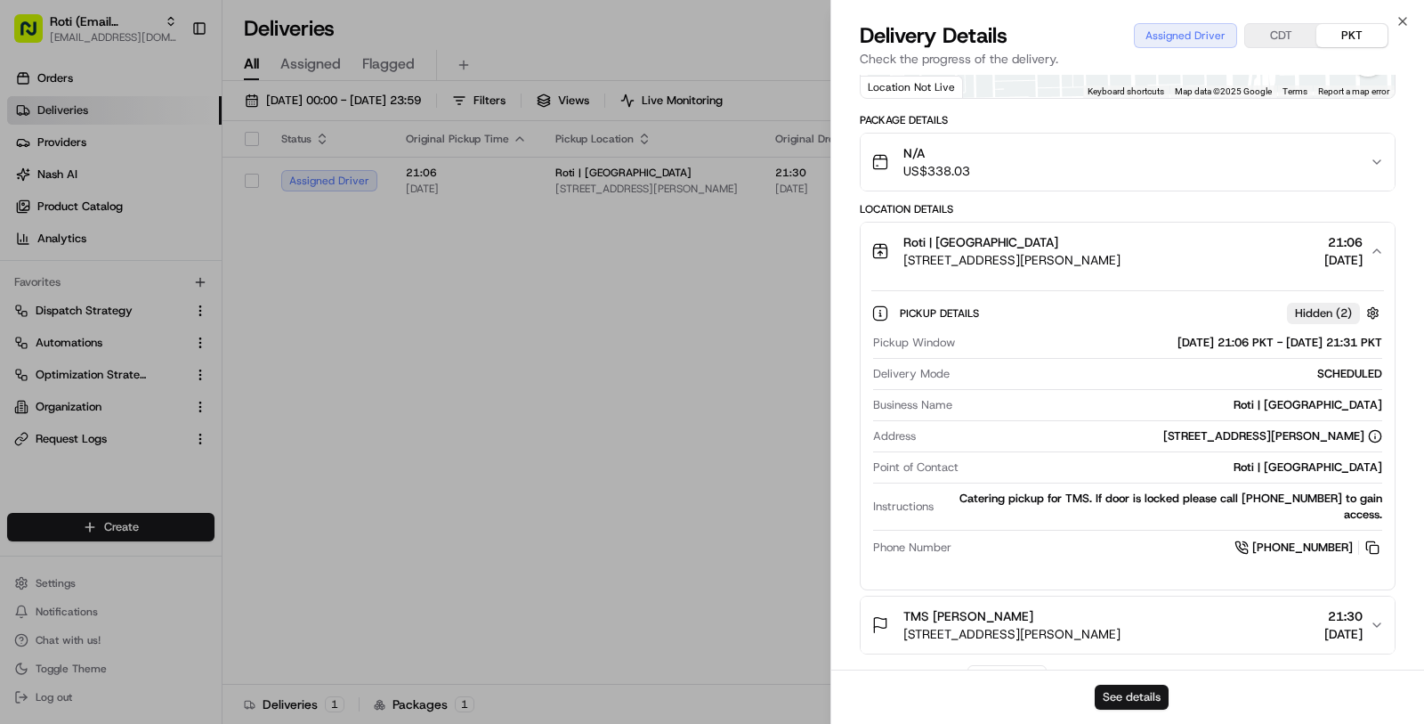
click at [1156, 697] on button "See details" at bounding box center [1132, 697] width 74 height 25
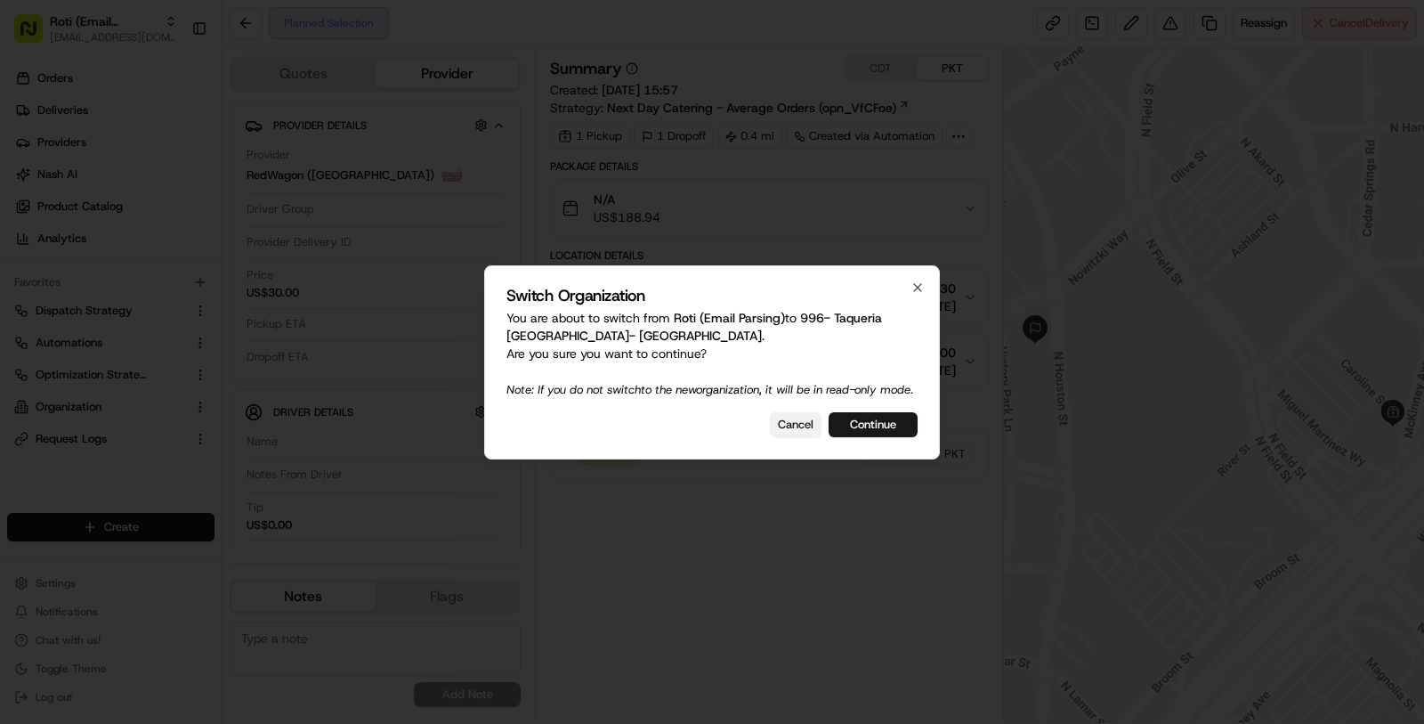
click at [788, 433] on button "Cancel" at bounding box center [796, 424] width 52 height 25
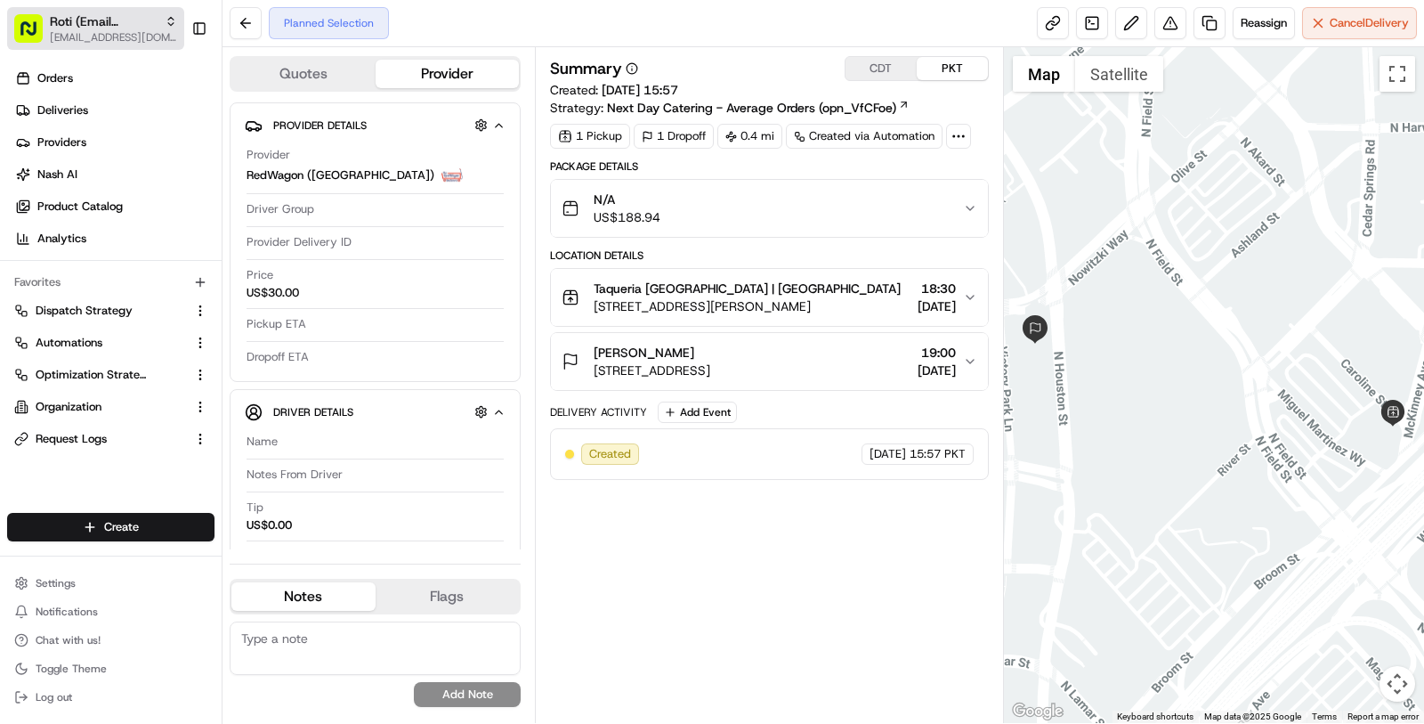
click at [52, 40] on span "[EMAIL_ADDRESS][DOMAIN_NAME]" at bounding box center [113, 37] width 127 height 14
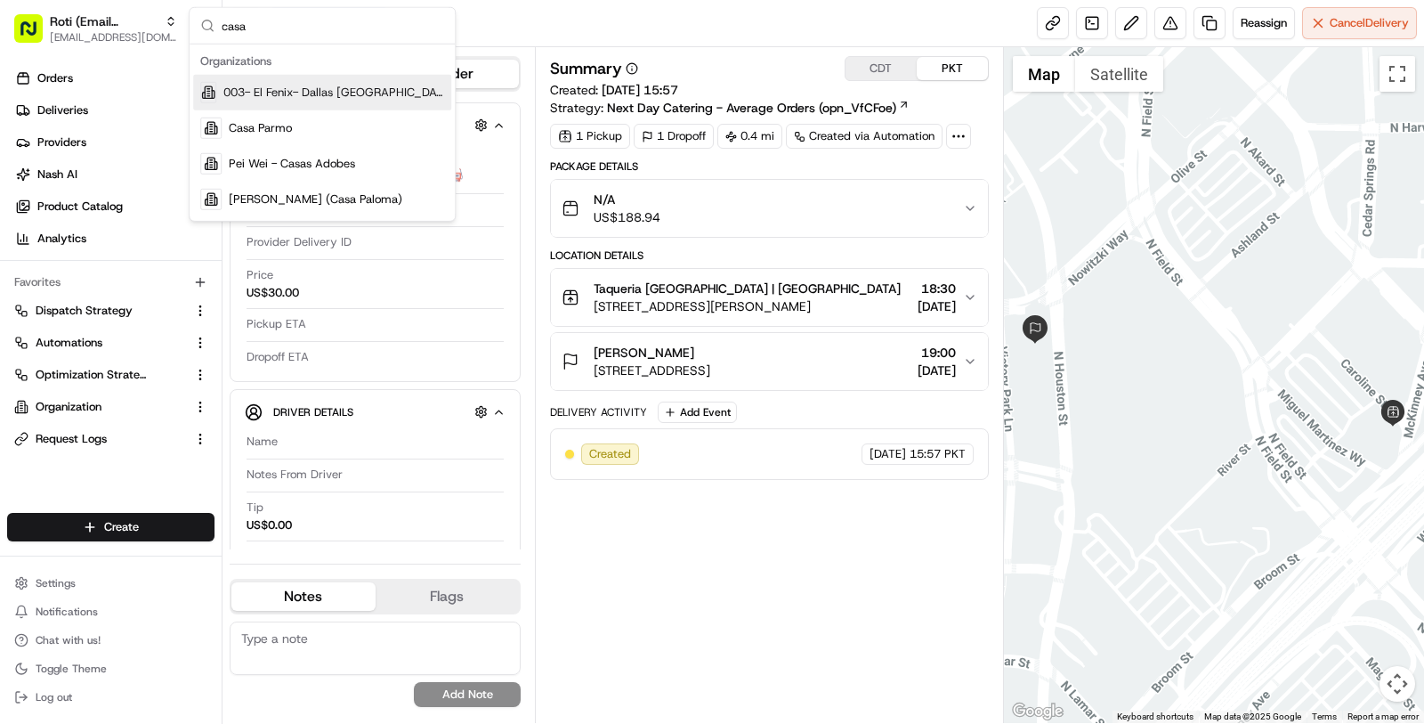
type input "casa"
click at [343, 97] on span "003- El Fenix- Dallas [GEOGRAPHIC_DATA][PERSON_NAME]" at bounding box center [333, 93] width 221 height 16
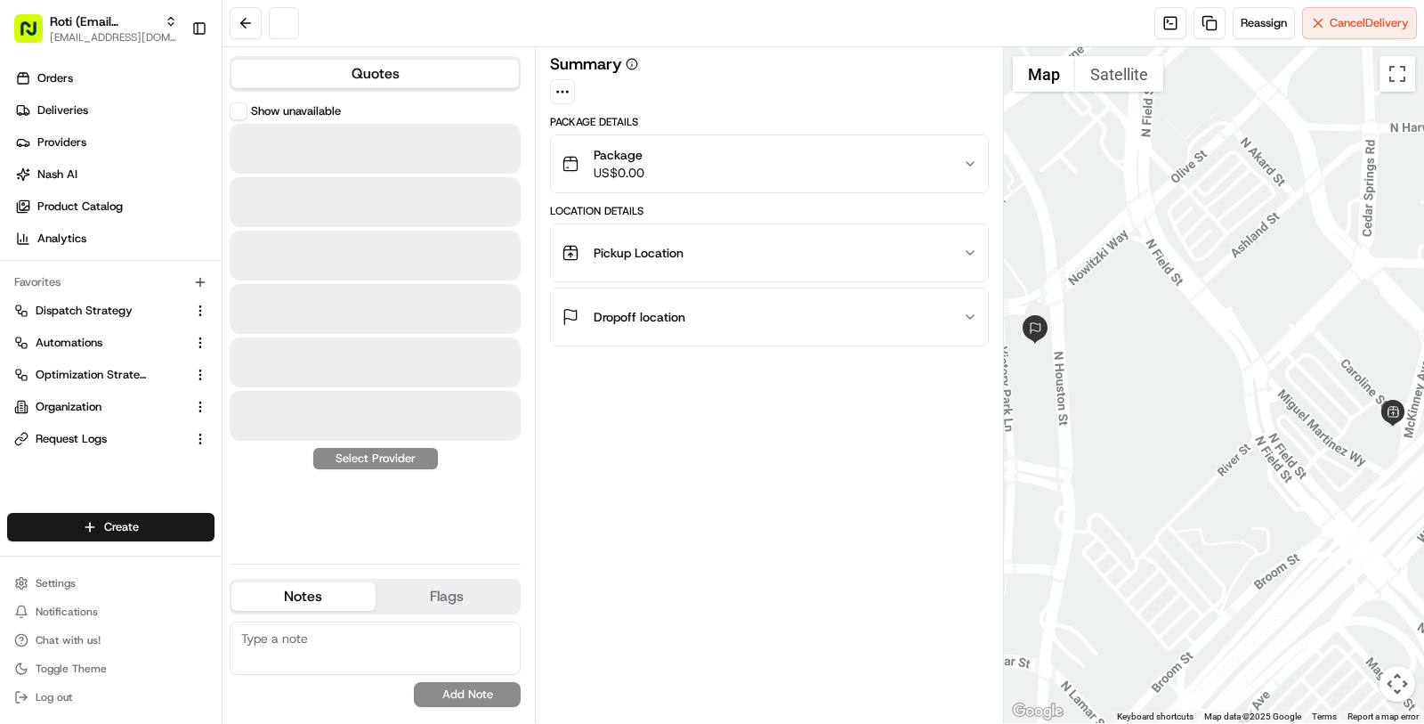
click at [93, 93] on ul "Orders Deliveries Providers Nash AI Product Catalog Analytics" at bounding box center [114, 158] width 215 height 189
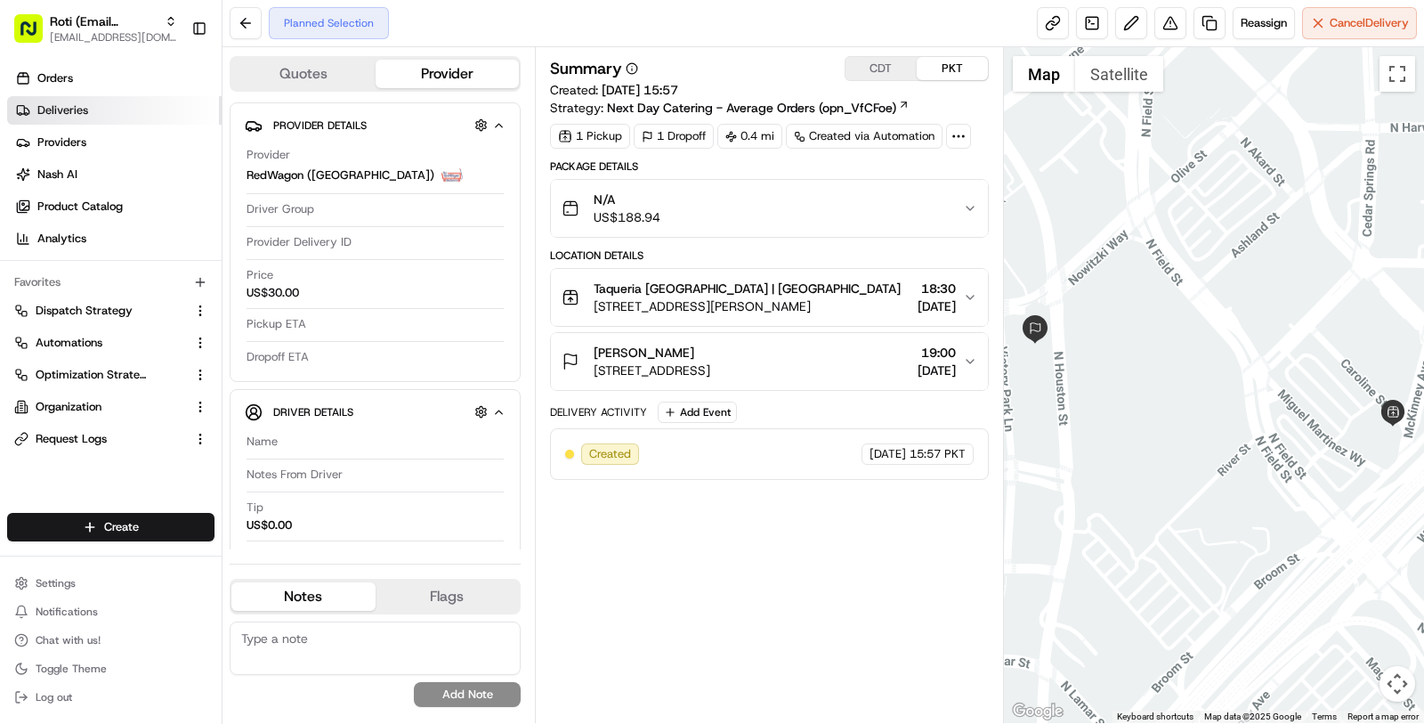
click at [136, 100] on link "Deliveries" at bounding box center [114, 110] width 215 height 28
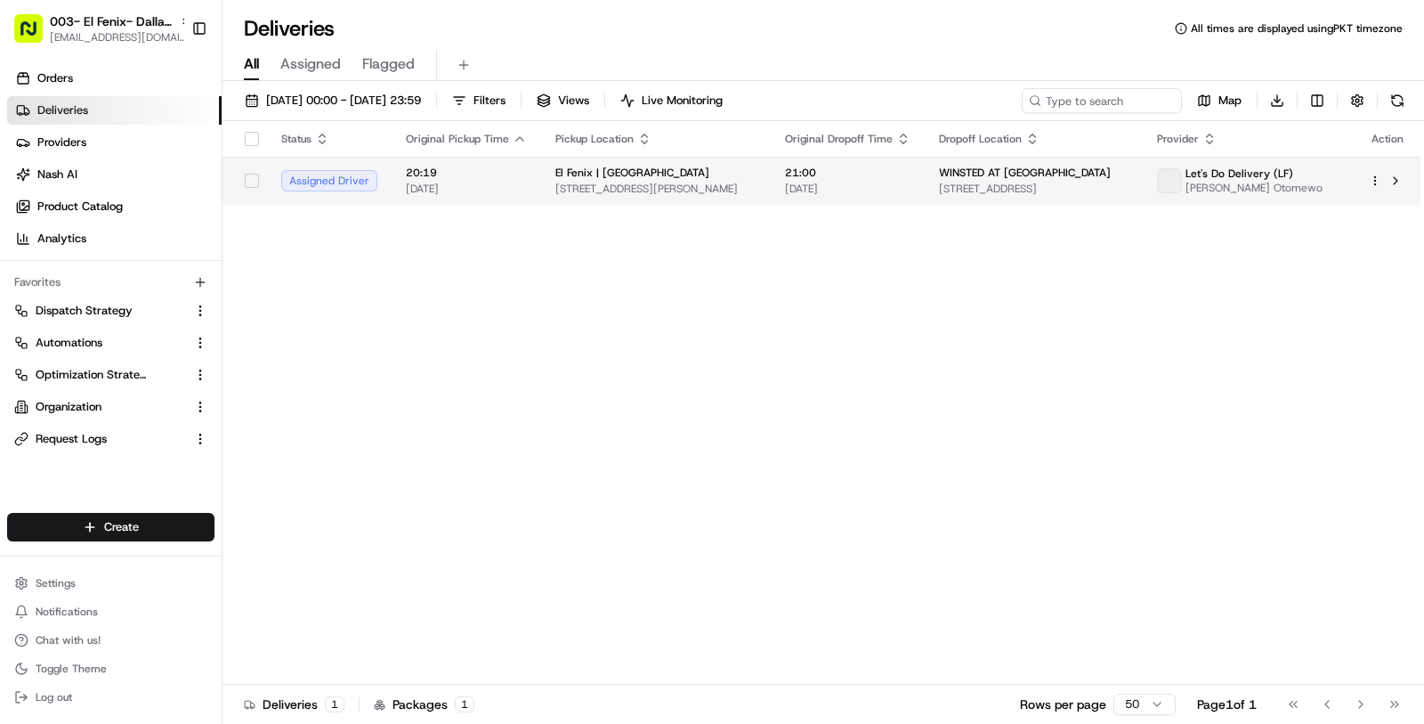
click at [625, 174] on span "El Fenix | Dallas Downtown" at bounding box center [632, 173] width 154 height 14
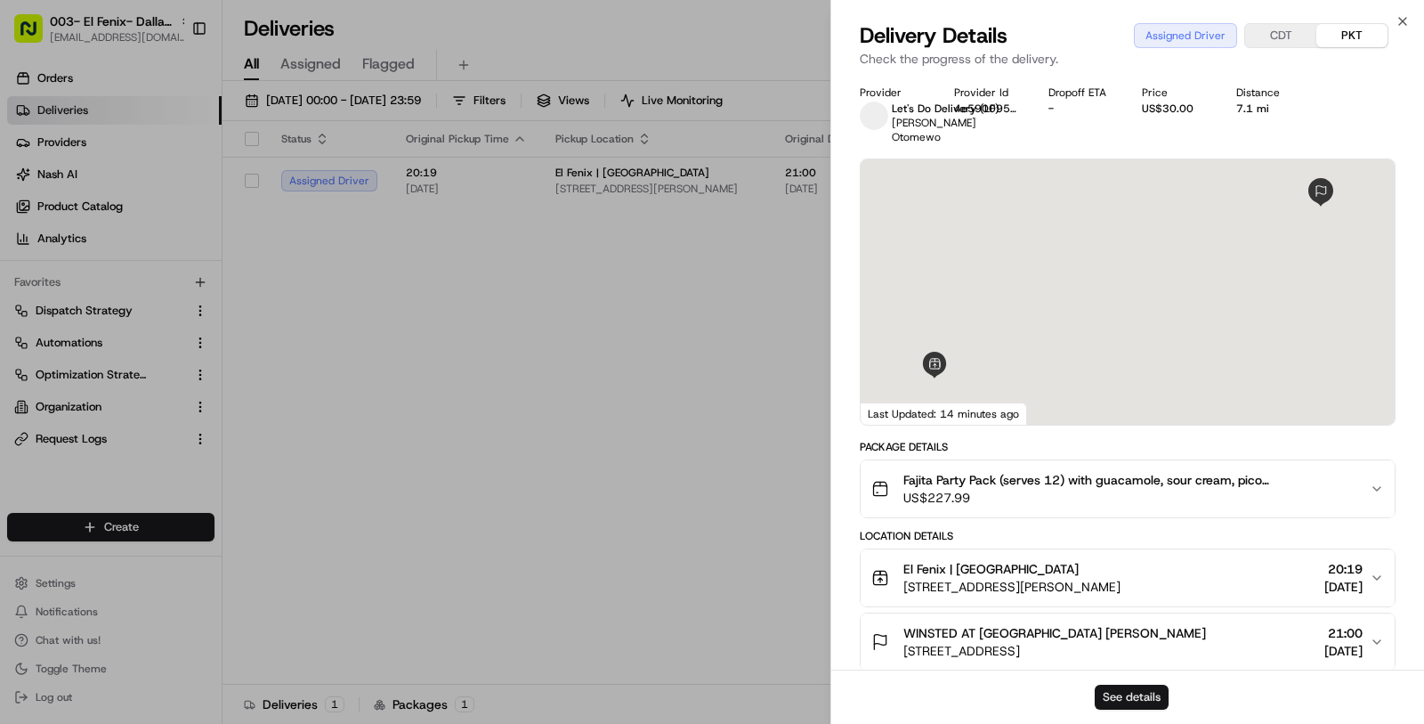
click at [1114, 695] on button "See details" at bounding box center [1132, 697] width 74 height 25
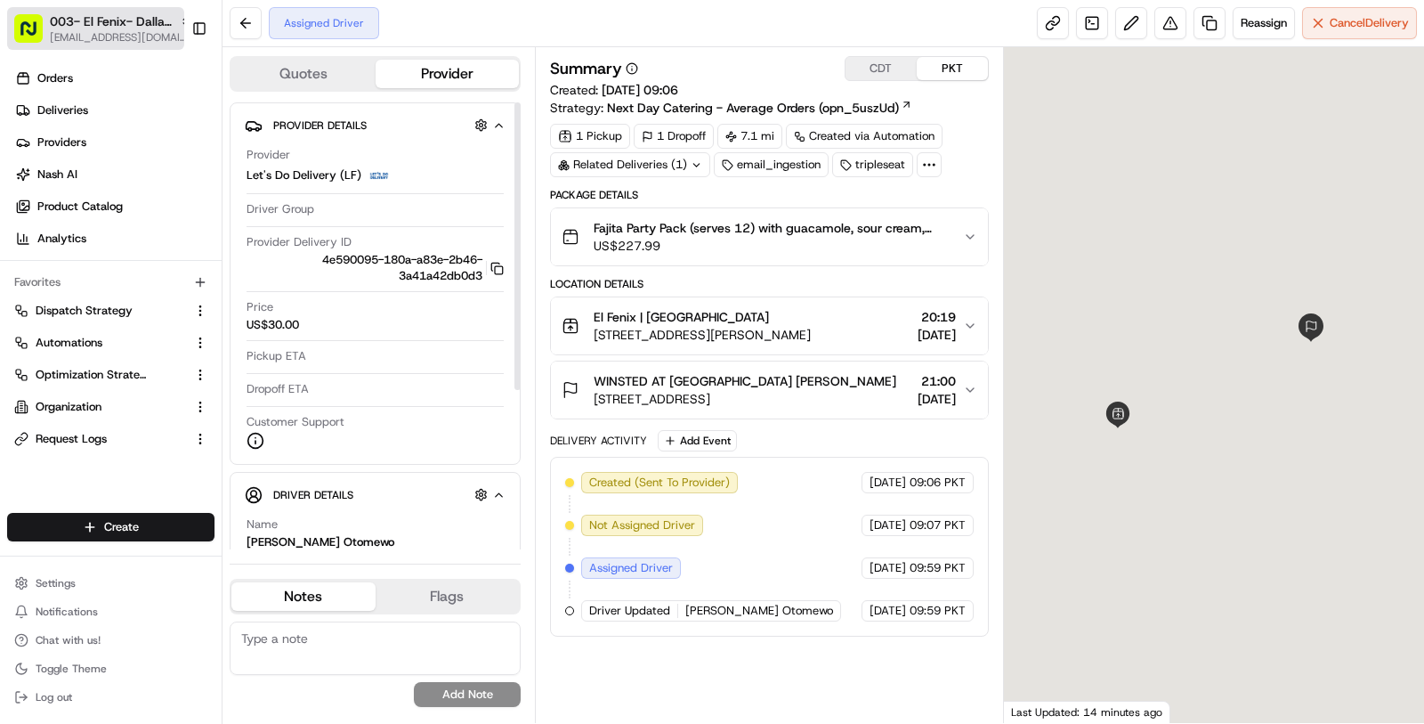
click at [97, 37] on span "[EMAIL_ADDRESS][DOMAIN_NAME]" at bounding box center [121, 37] width 142 height 14
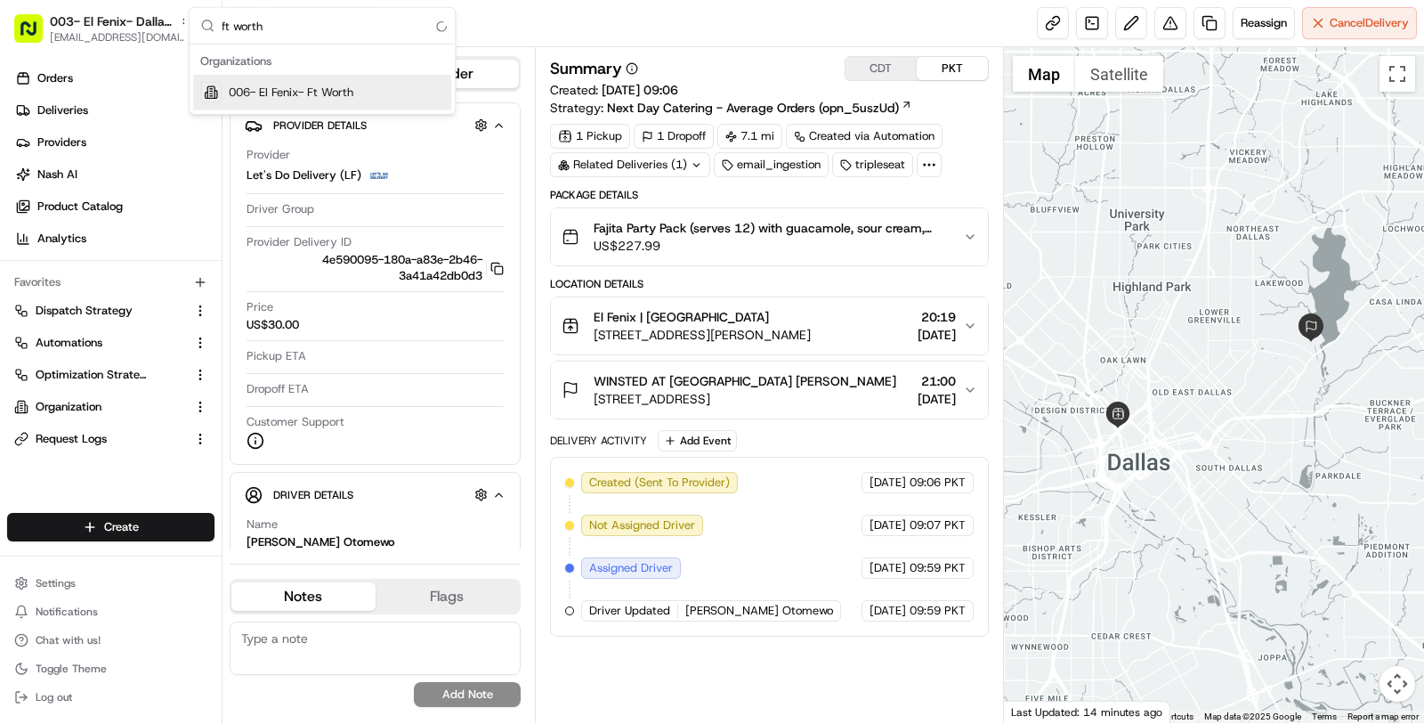
type input "ft worth"
click at [254, 78] on div "006- El Fenix- Ft Worth" at bounding box center [322, 93] width 258 height 36
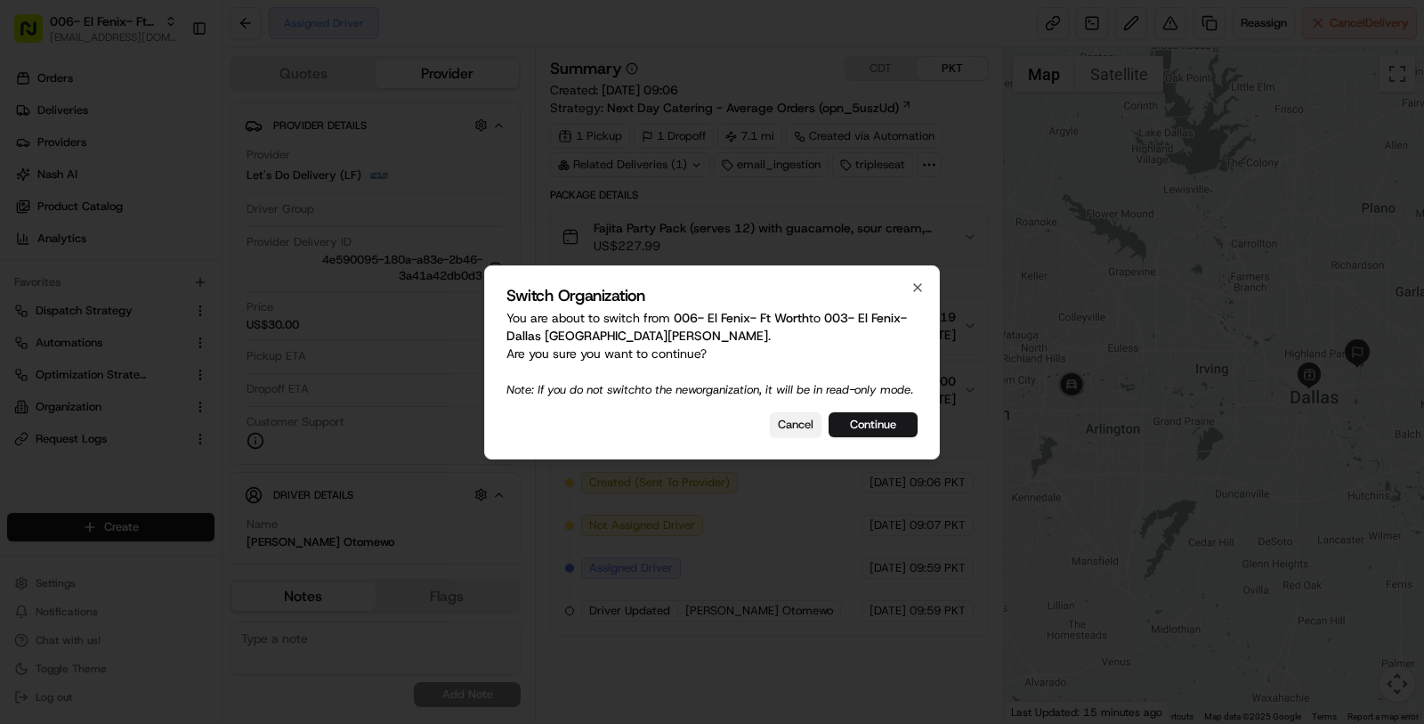
click at [812, 437] on button "Cancel" at bounding box center [796, 424] width 52 height 25
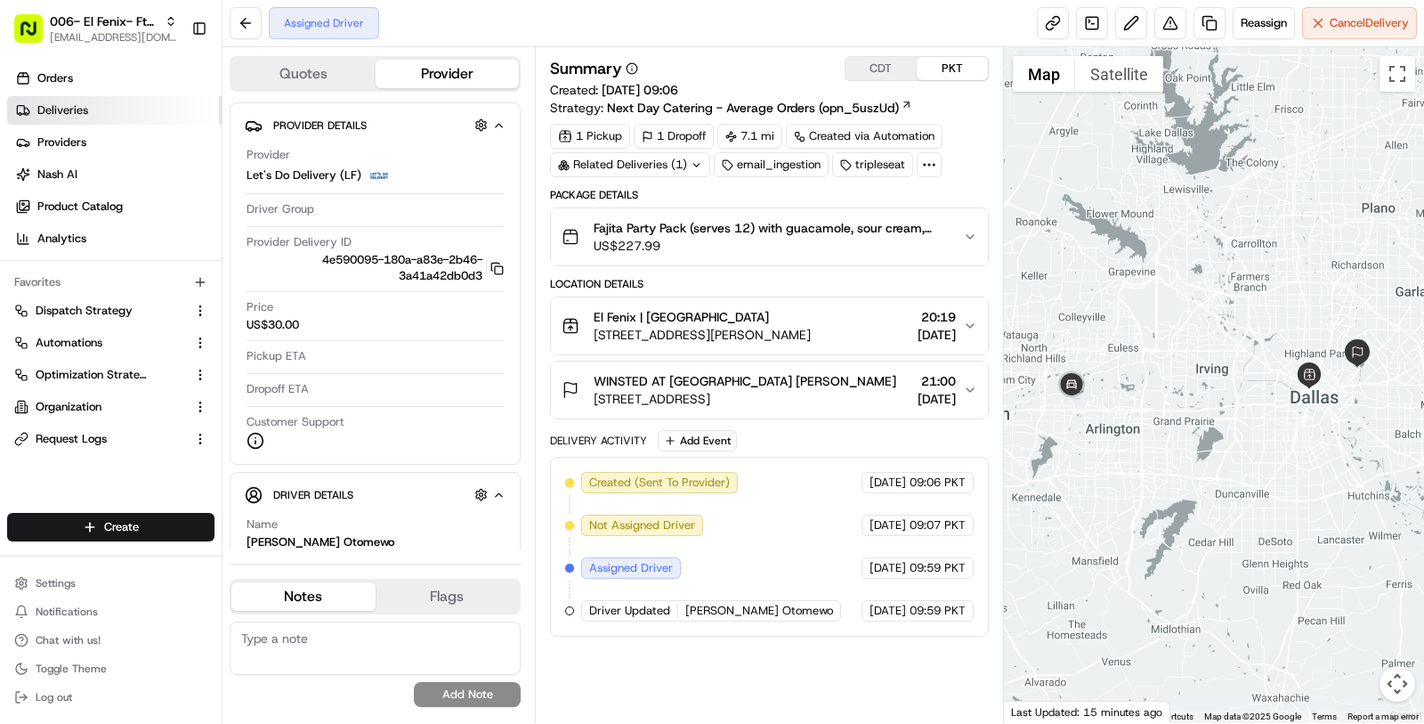
click at [112, 115] on link "Deliveries" at bounding box center [114, 110] width 215 height 28
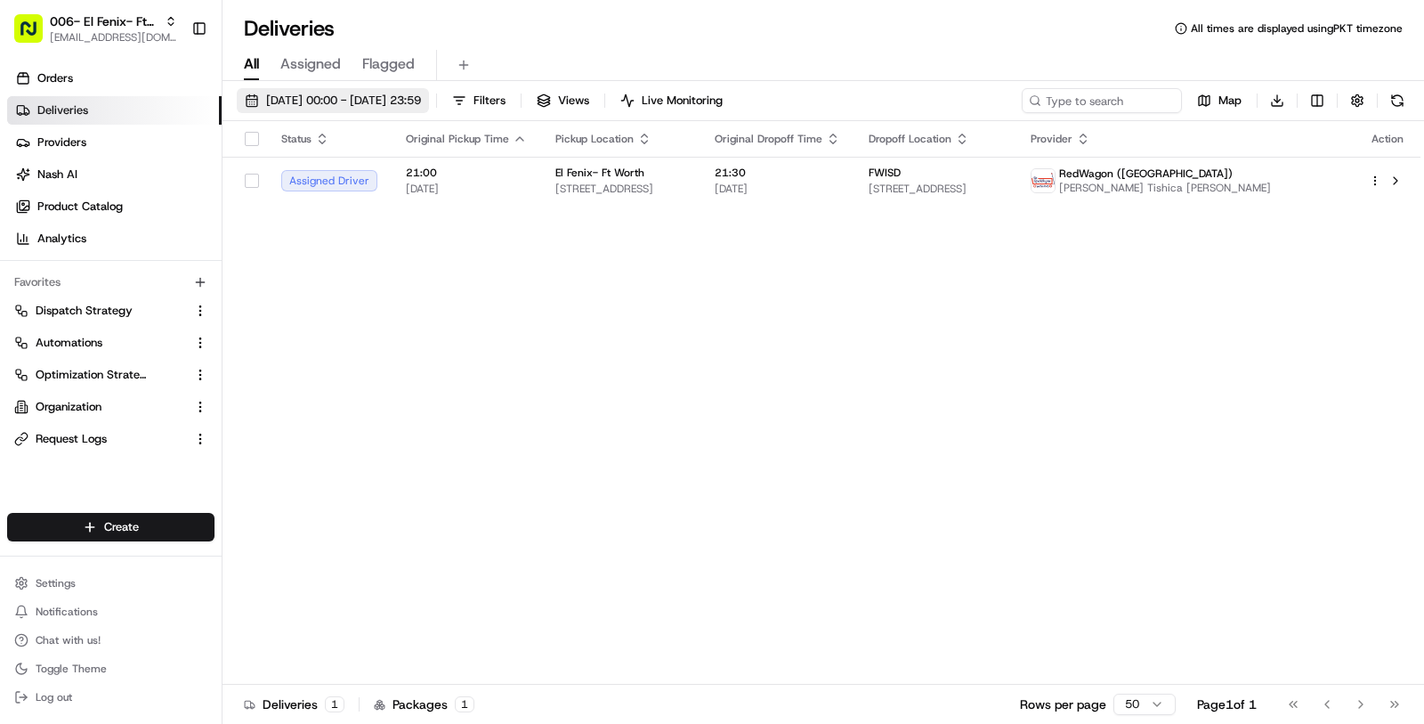
click at [429, 89] on button "[DATE] 00:00 - [DATE] 23:59" at bounding box center [333, 100] width 192 height 25
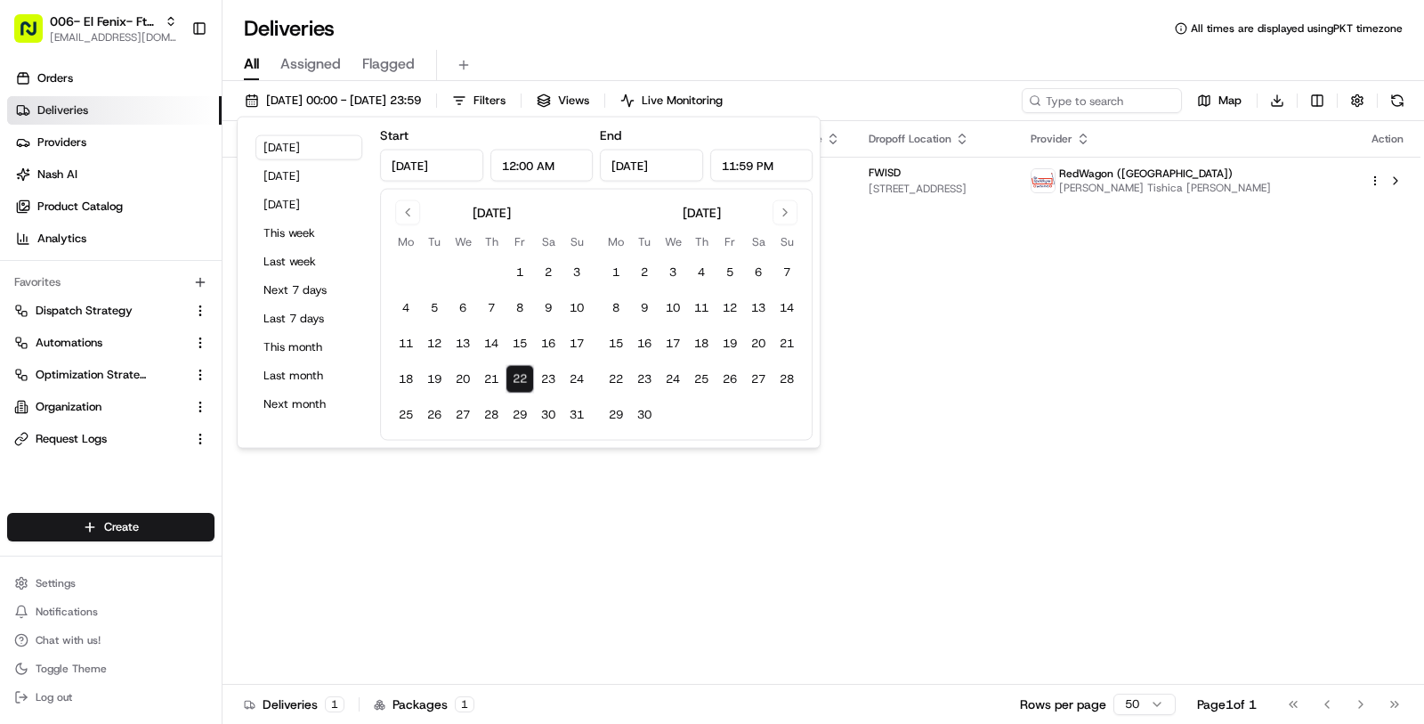
click at [620, 66] on div "All Assigned Flagged" at bounding box center [824, 65] width 1202 height 31
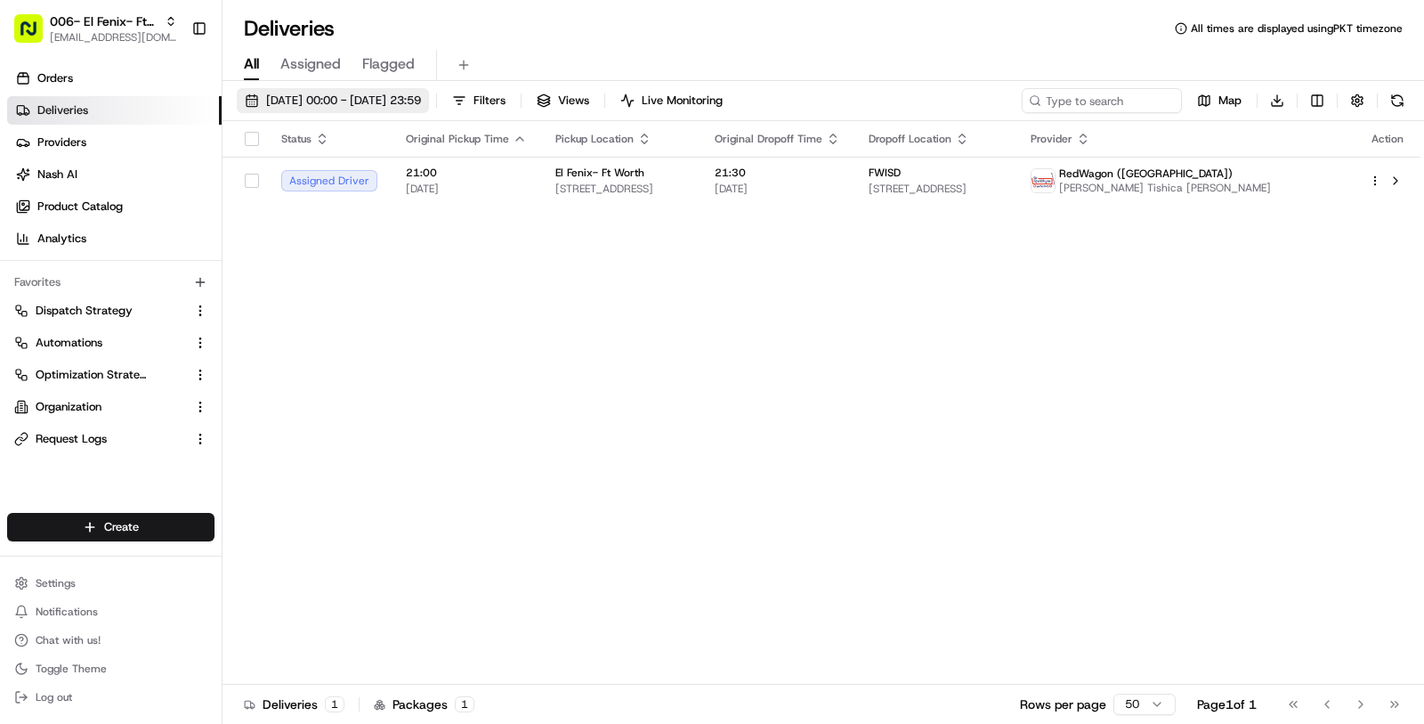
click at [421, 105] on span "[DATE] 00:00 - [DATE] 23:59" at bounding box center [343, 101] width 155 height 16
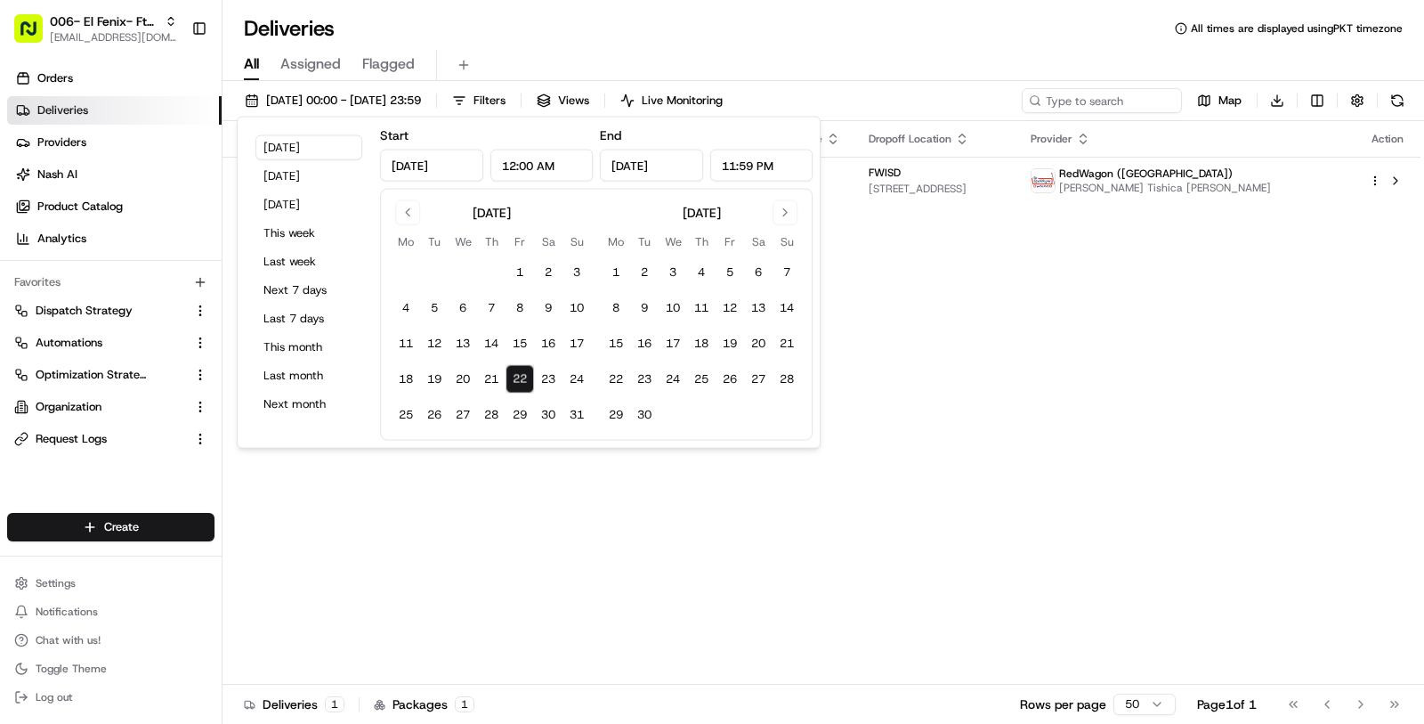
click at [524, 388] on button "22" at bounding box center [520, 379] width 28 height 28
click at [557, 388] on button "23" at bounding box center [548, 379] width 28 height 28
type input "Aug 23, 2025"
click at [486, 523] on div "Status Original Pickup Time Pickup Location Original Dropoff Time Dropoff Locat…" at bounding box center [822, 402] width 1198 height 563
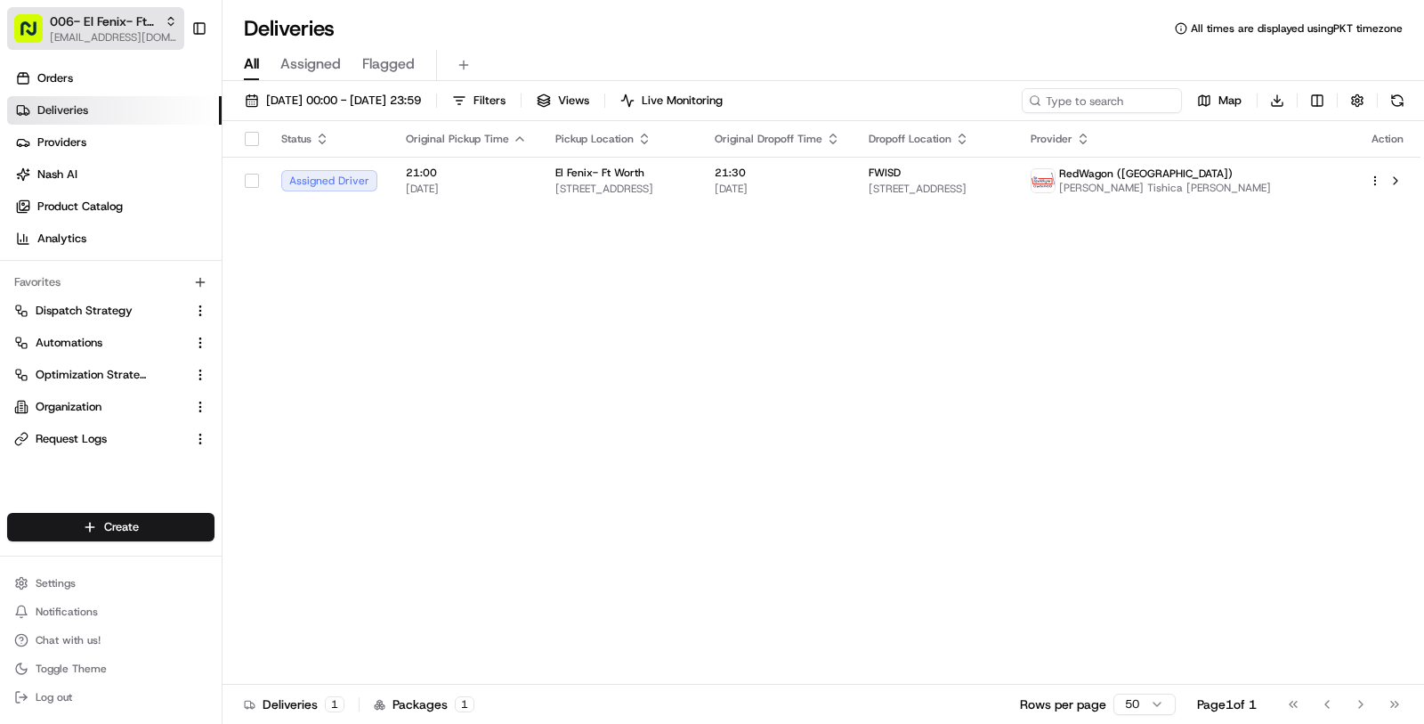
click at [52, 29] on div "006- El Fenix- Ft Worth masood@usenash.com" at bounding box center [113, 28] width 127 height 32
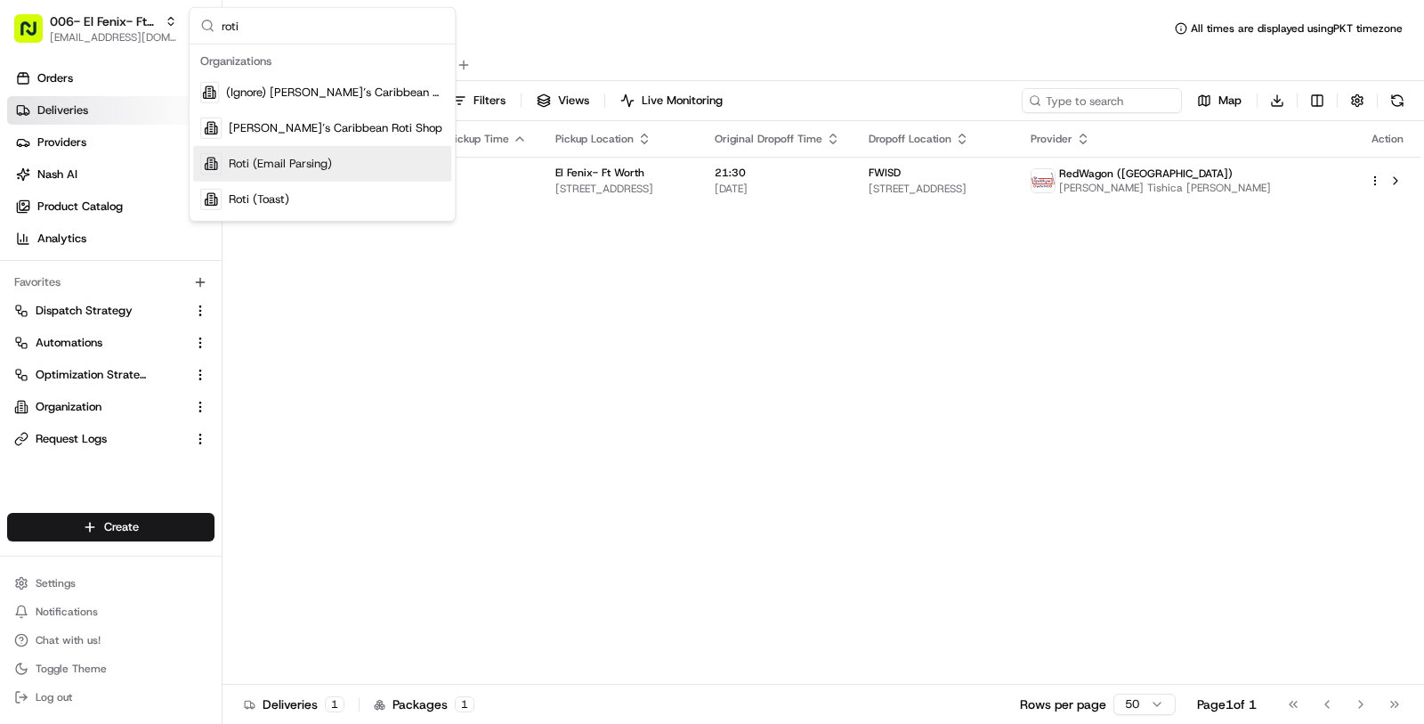
type input "roti"
click at [351, 168] on div "Roti (Email Parsing)" at bounding box center [322, 164] width 258 height 36
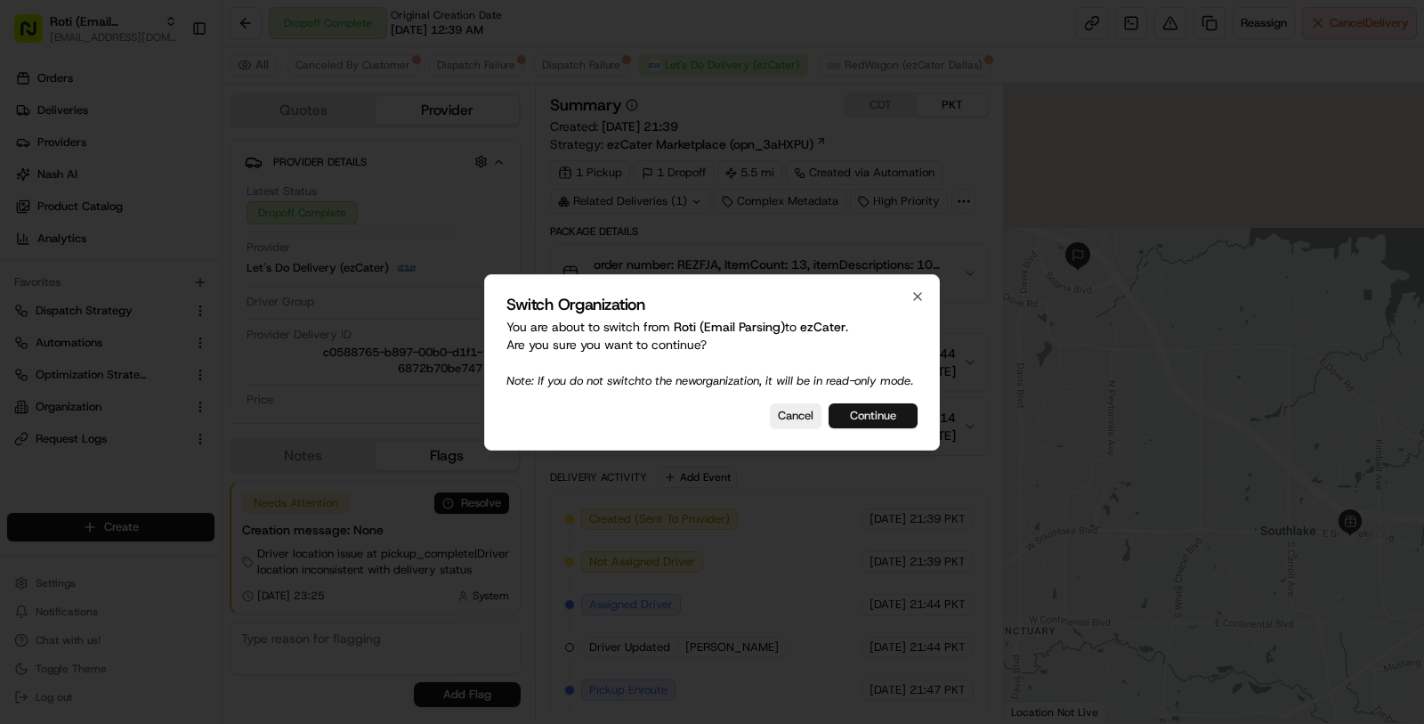
click at [843, 423] on button "Continue" at bounding box center [873, 415] width 89 height 25
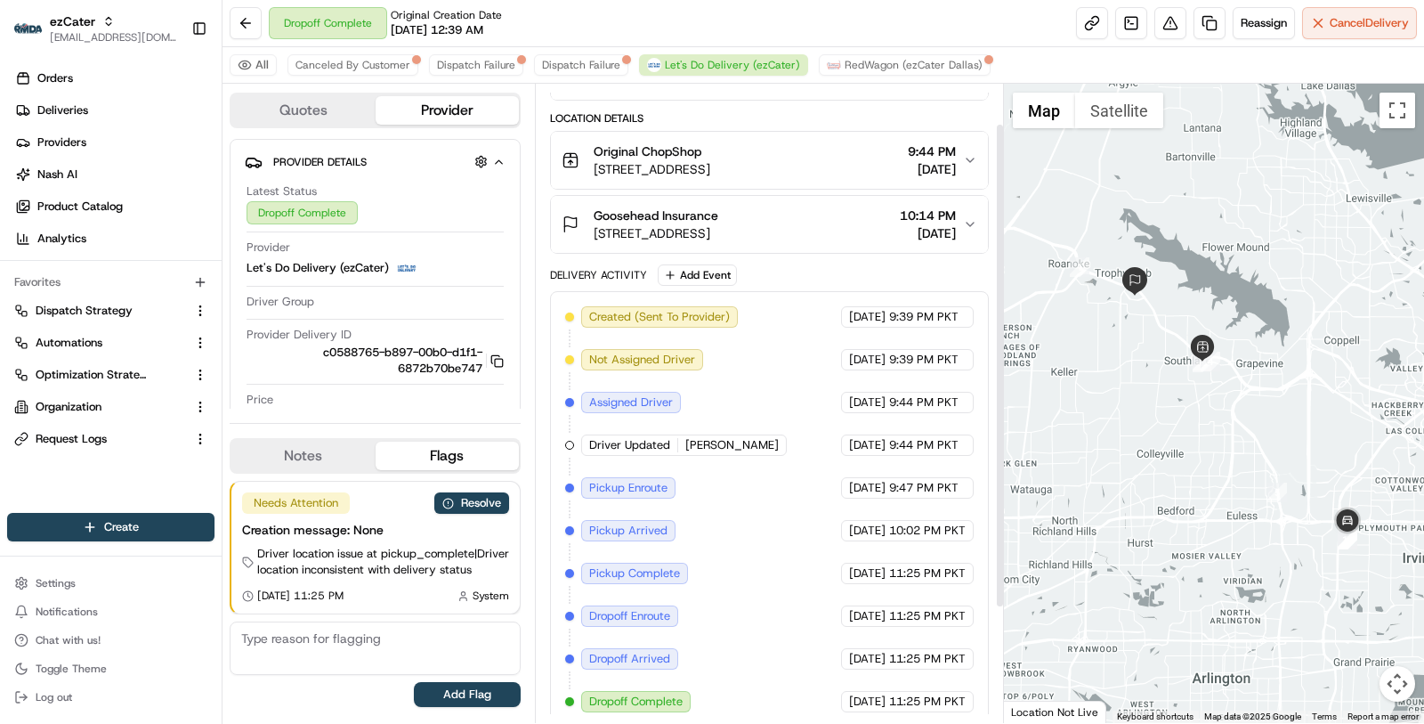
scroll to position [6, 0]
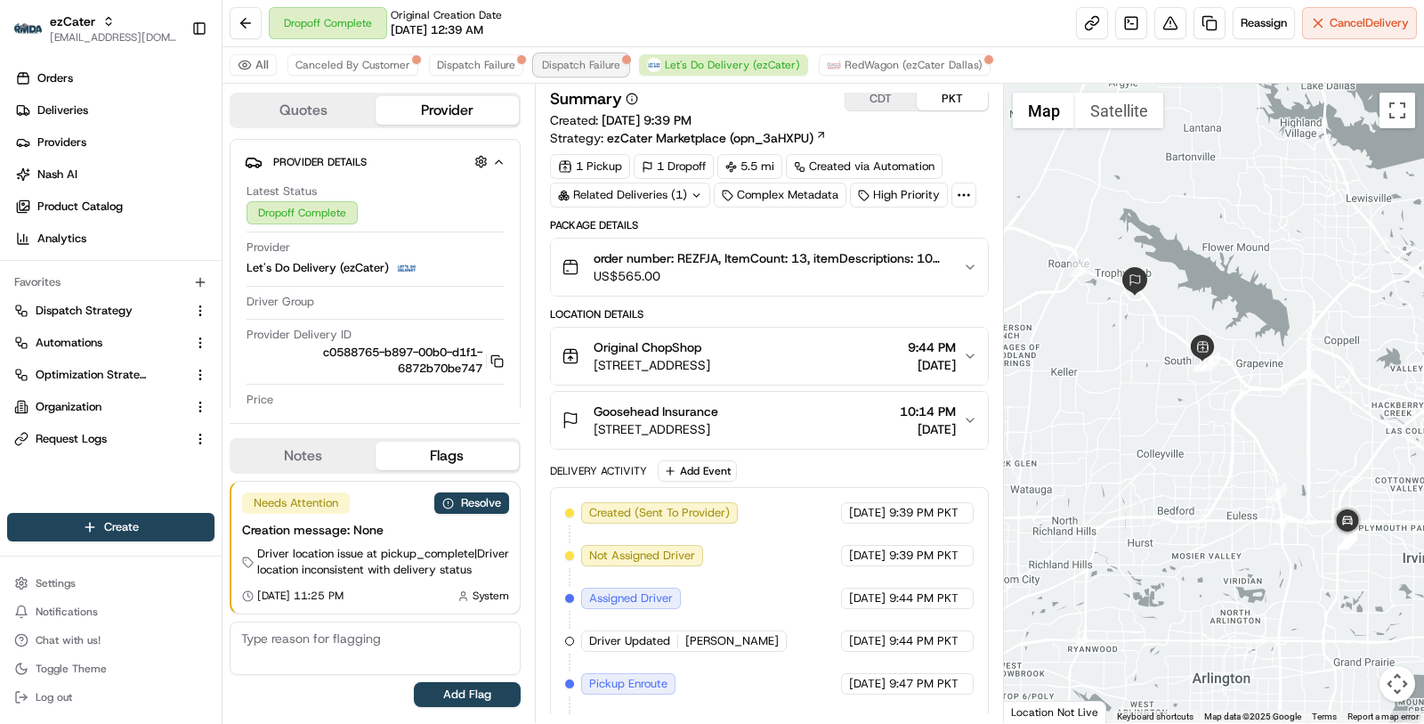
click at [560, 55] on button "Dispatch Failure" at bounding box center [581, 64] width 94 height 21
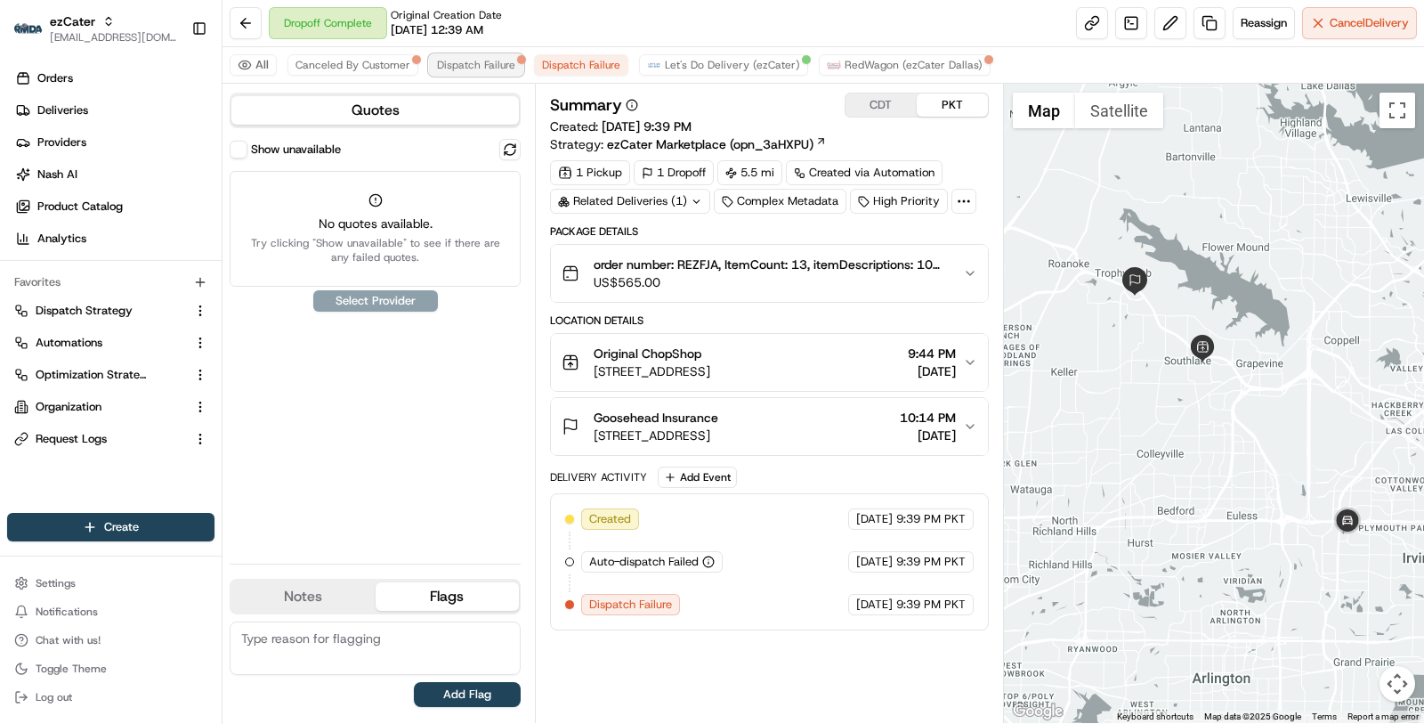
click at [470, 65] on span "Dispatch Failure" at bounding box center [476, 65] width 78 height 14
click at [356, 60] on span "Canceled By Customer" at bounding box center [353, 65] width 115 height 14
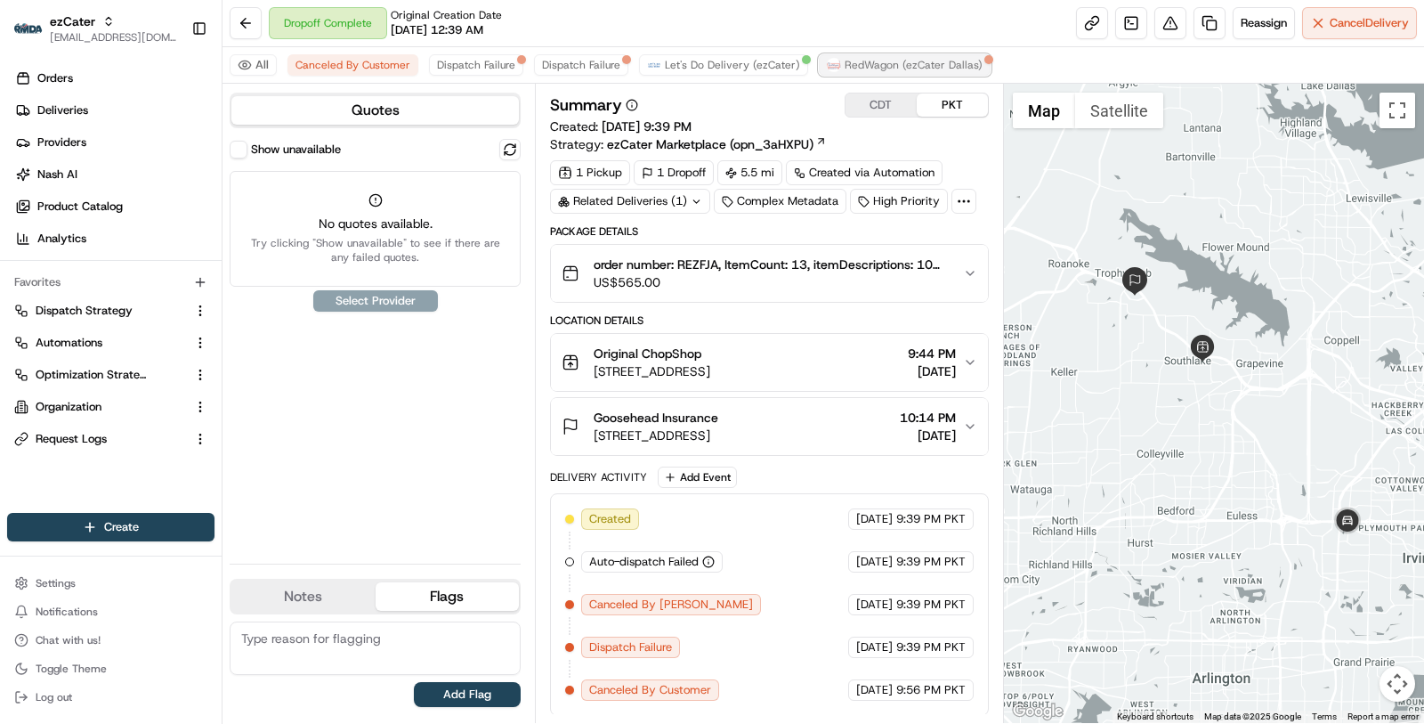
click at [854, 66] on span "RedWagon (ezCater Dallas)" at bounding box center [914, 65] width 138 height 14
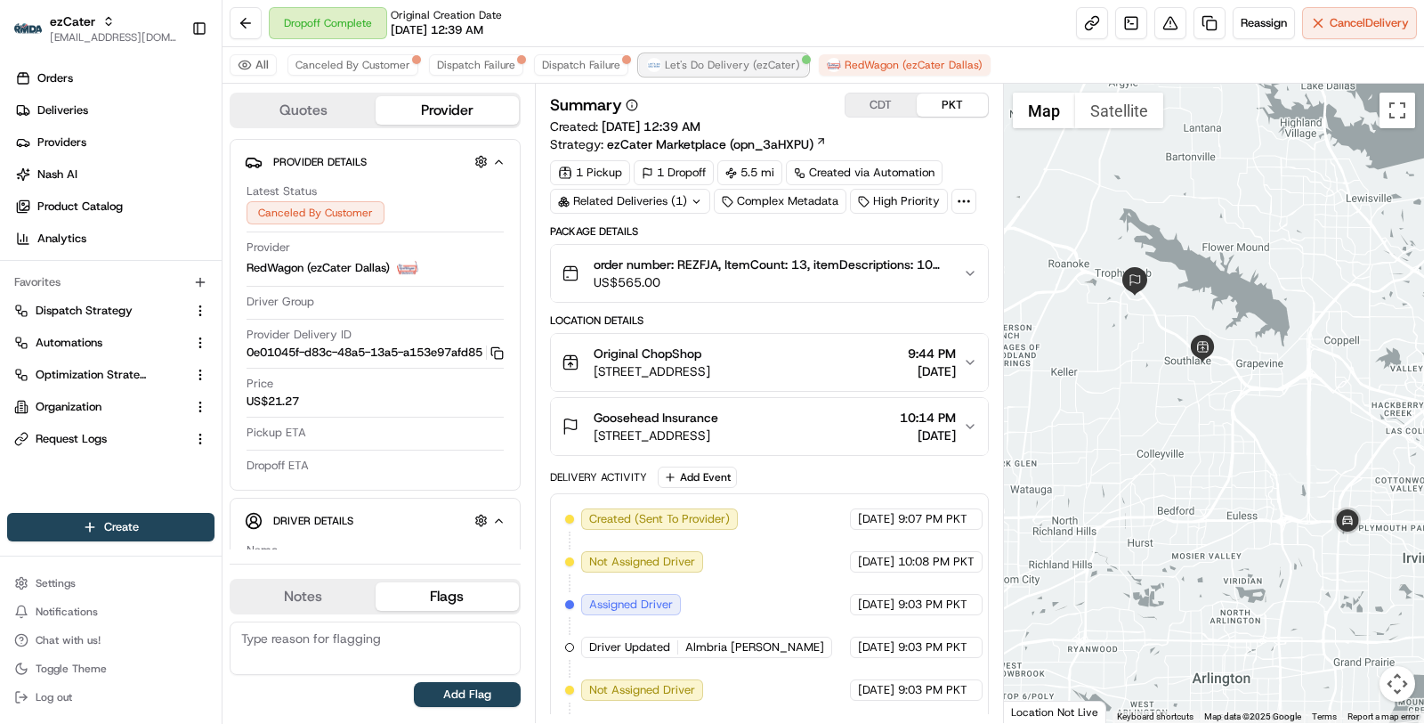
click at [741, 54] on button "Let's Do Delivery (ezCater)" at bounding box center [723, 64] width 169 height 21
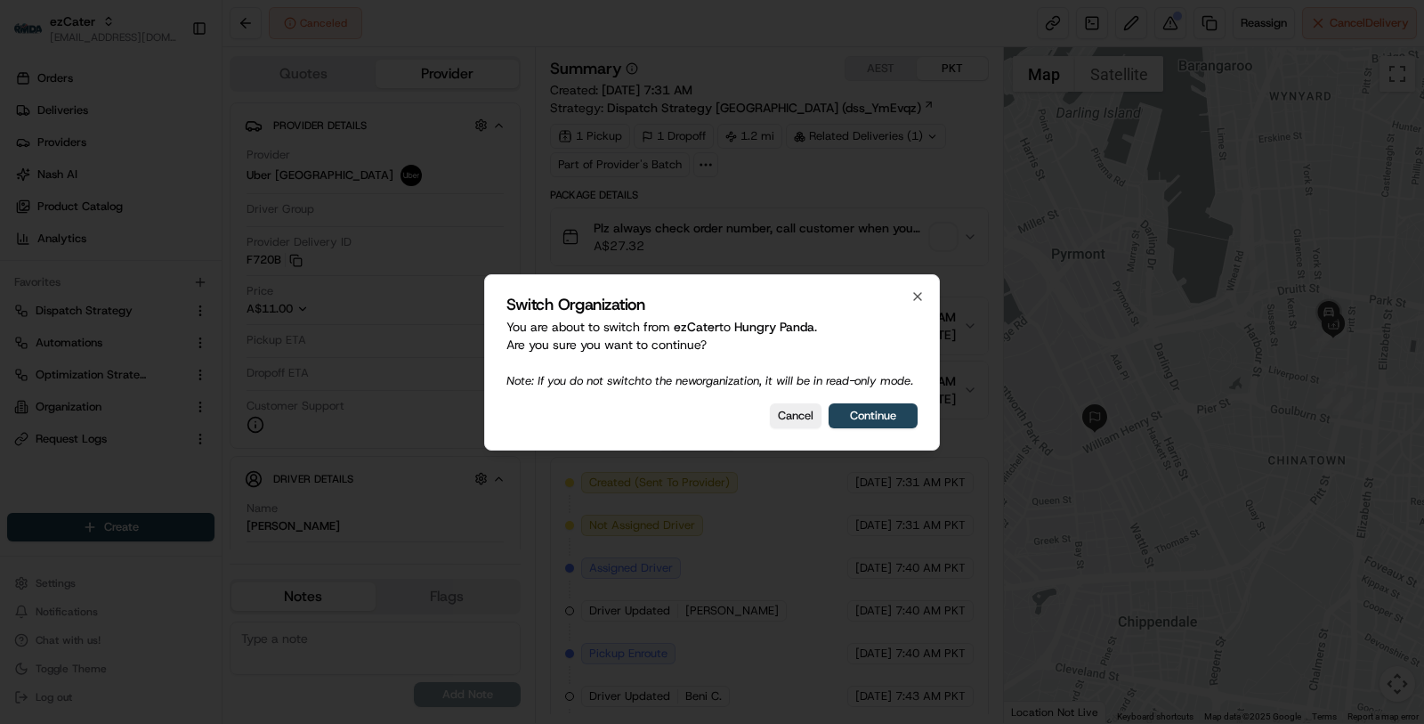
click at [869, 404] on div "Switch Organization You are about to switch from ezCater to Hungry Panda . Are …" at bounding box center [712, 362] width 456 height 176
click at [869, 418] on button "Continue" at bounding box center [873, 415] width 89 height 25
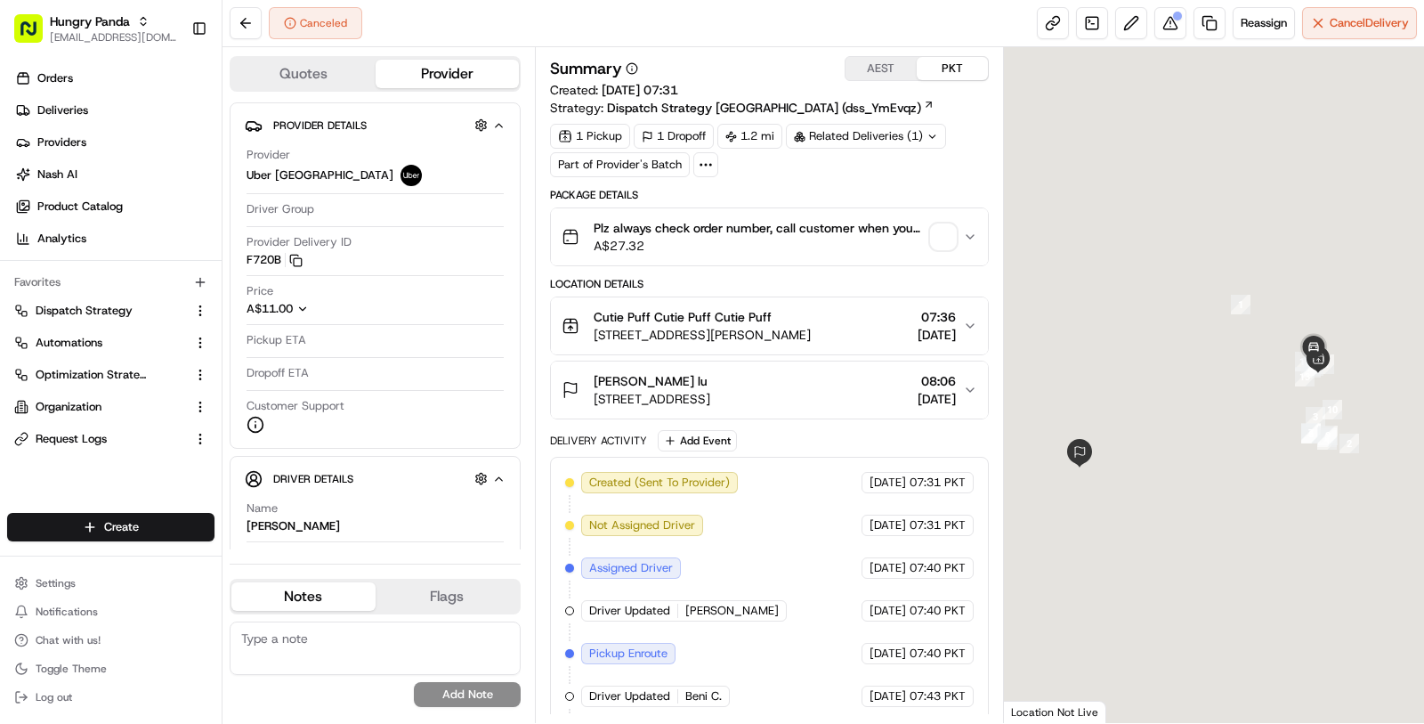
scroll to position [207, 0]
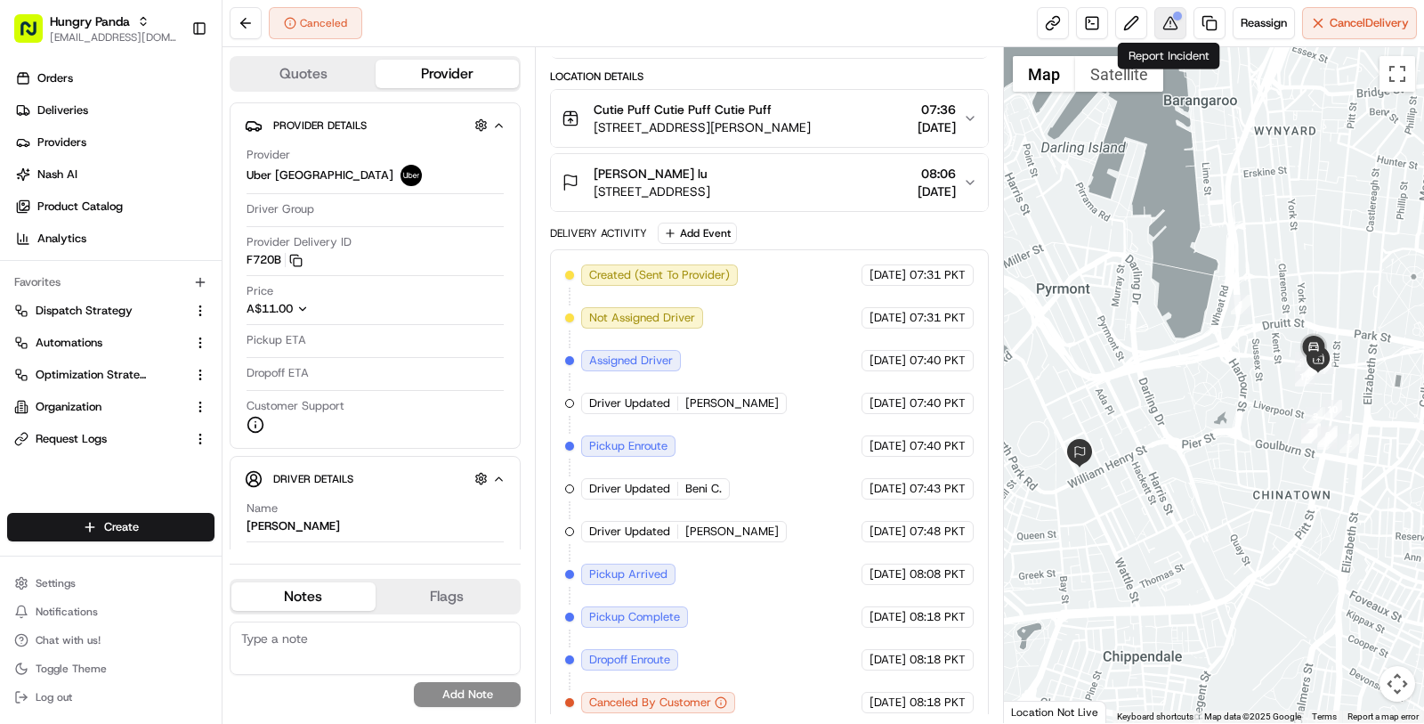
click at [1171, 15] on button at bounding box center [1170, 23] width 32 height 32
click at [1092, 25] on link at bounding box center [1092, 23] width 32 height 32
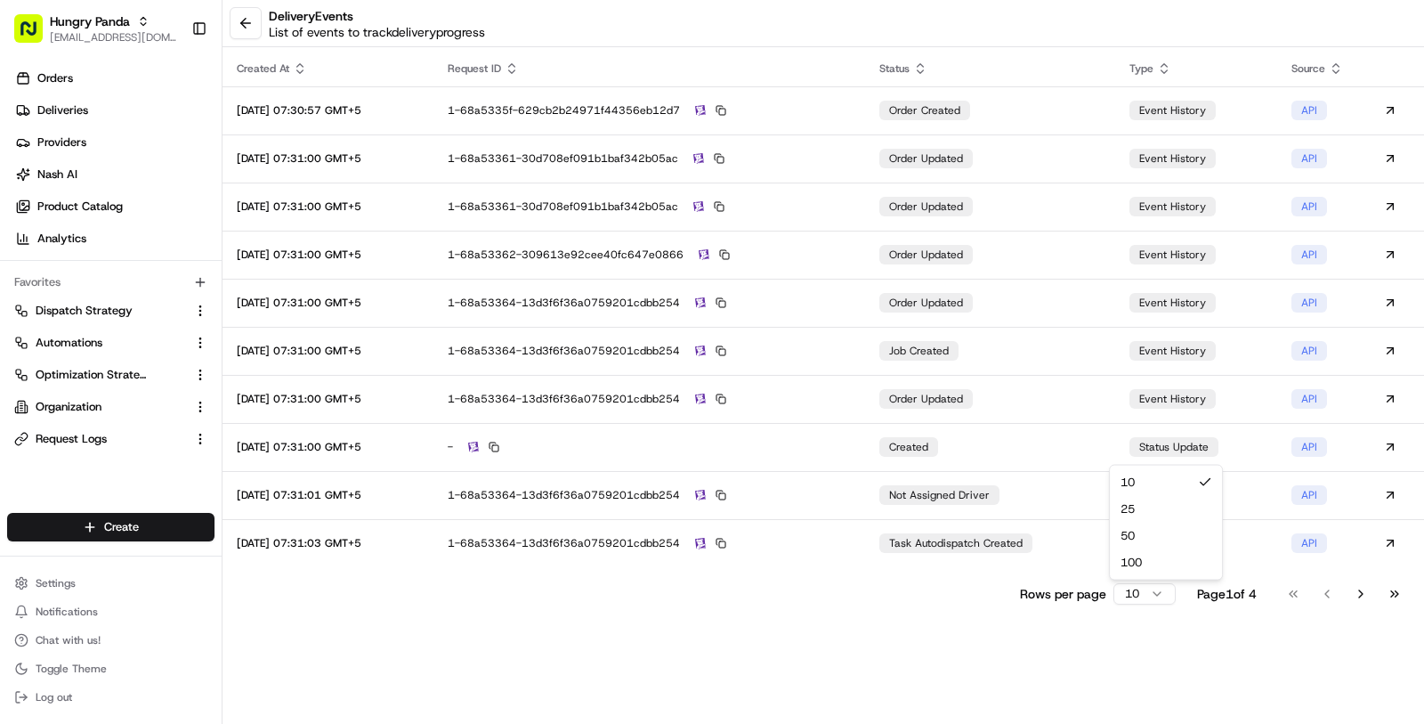
click at [1146, 599] on html "Hungry Panda masood@usenash.com Toggle Sidebar Orders Deliveries Providers Nash…" at bounding box center [712, 362] width 1424 height 724
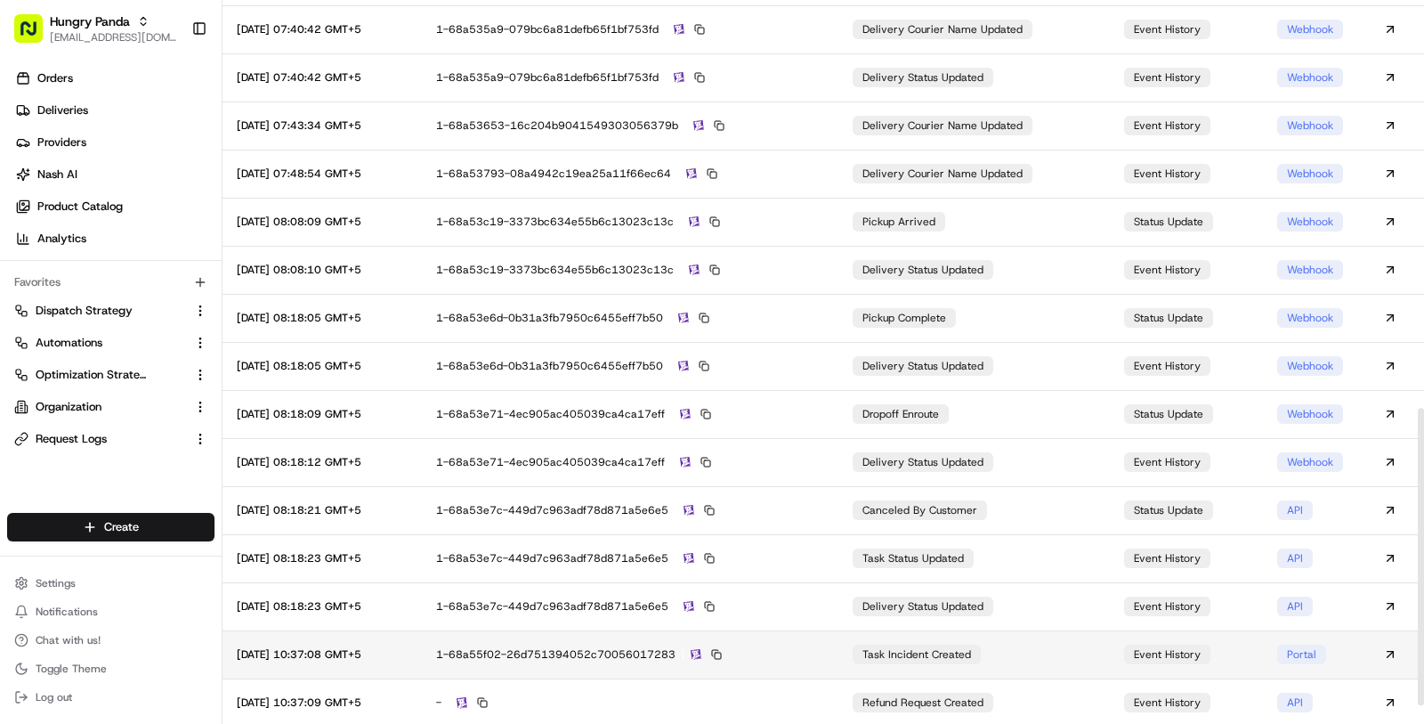
scroll to position [989, 0]
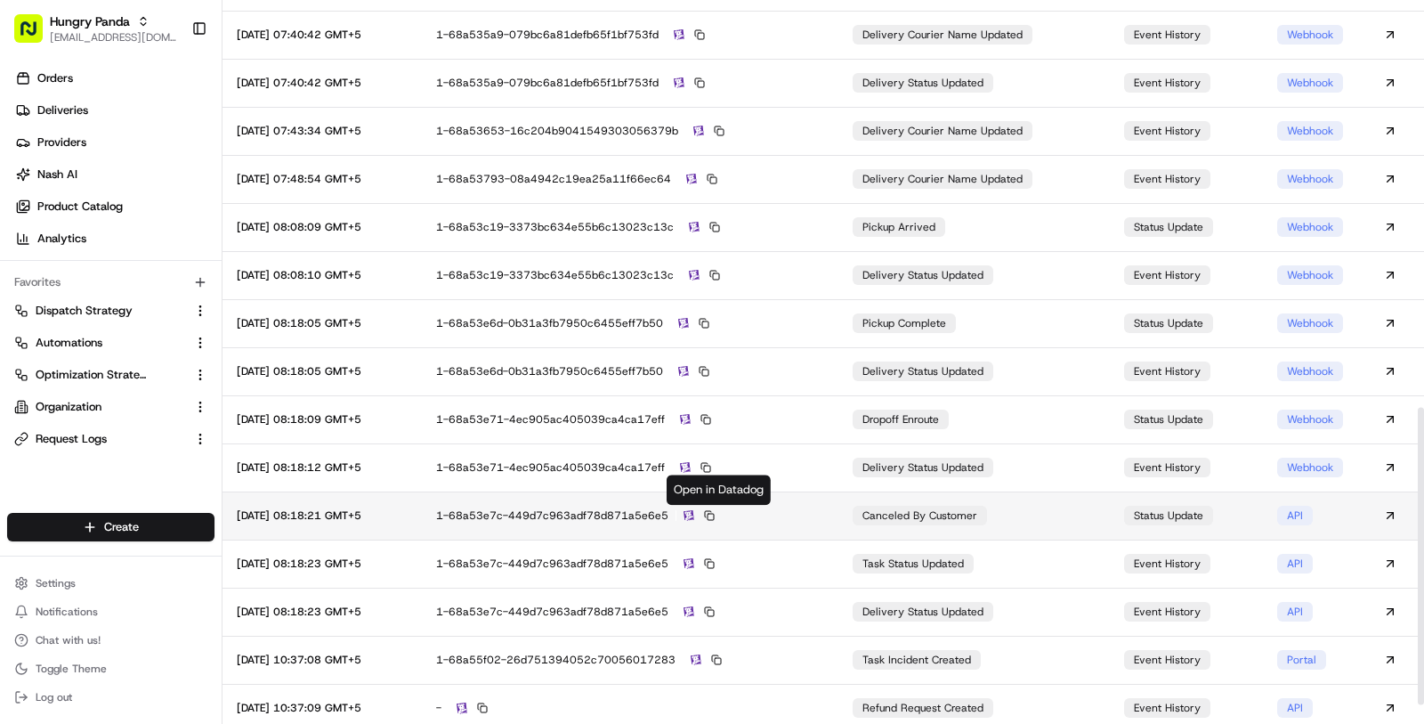
click at [694, 513] on img at bounding box center [689, 516] width 11 height 12
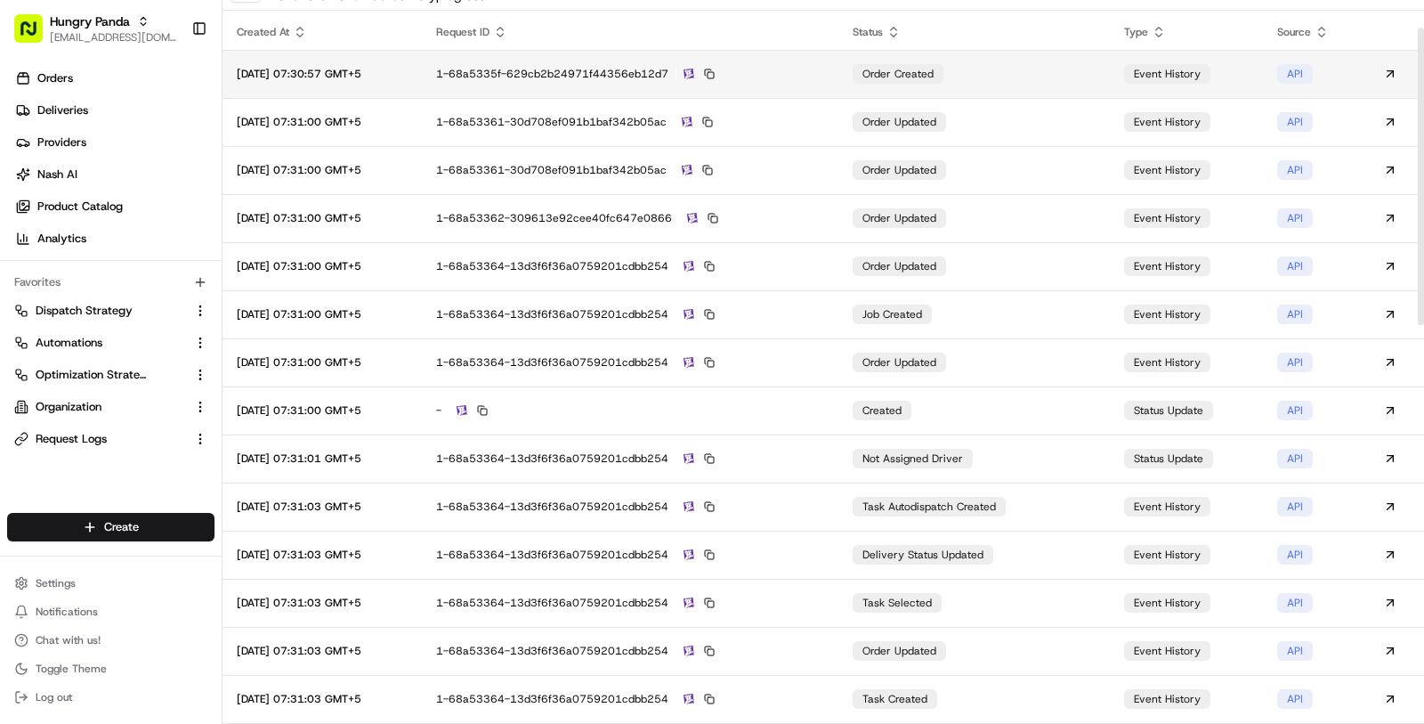
scroll to position [0, 0]
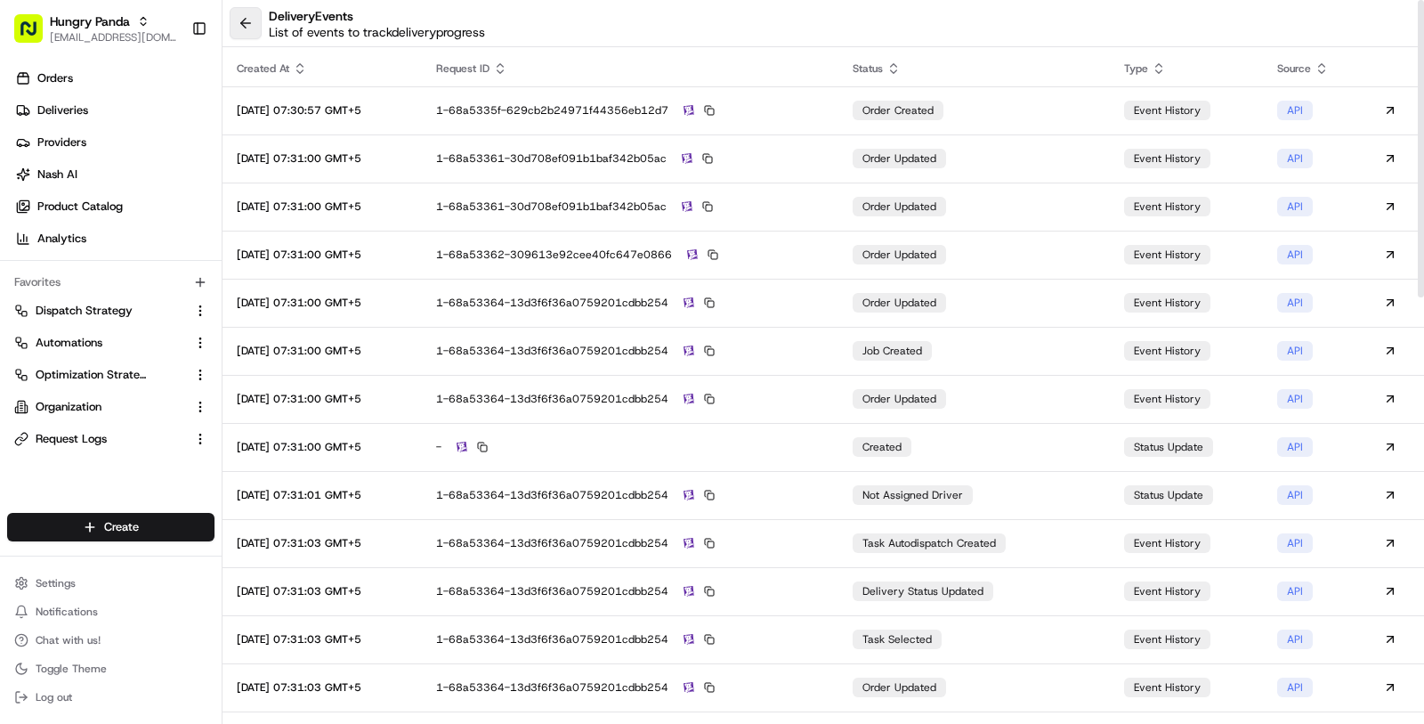
click at [232, 10] on button at bounding box center [246, 23] width 32 height 32
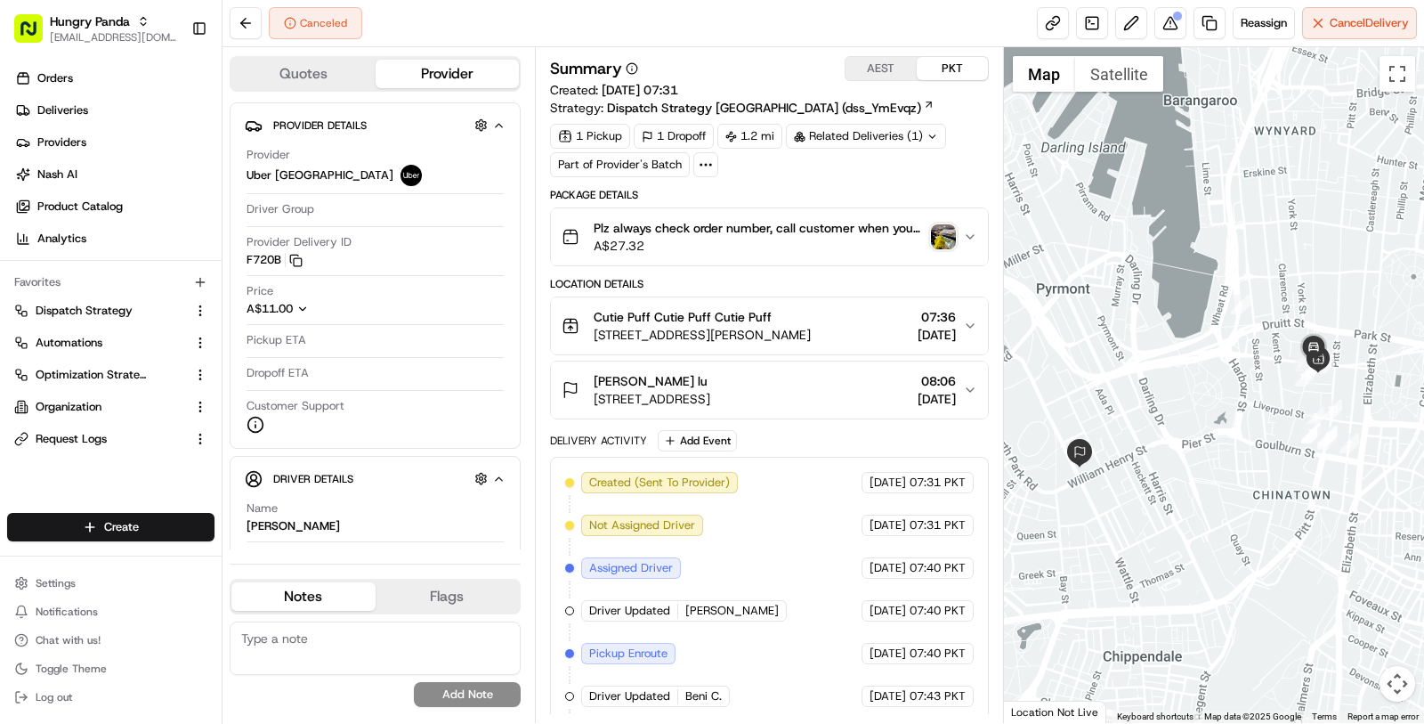
click at [878, 58] on button "AEST" at bounding box center [881, 68] width 71 height 23
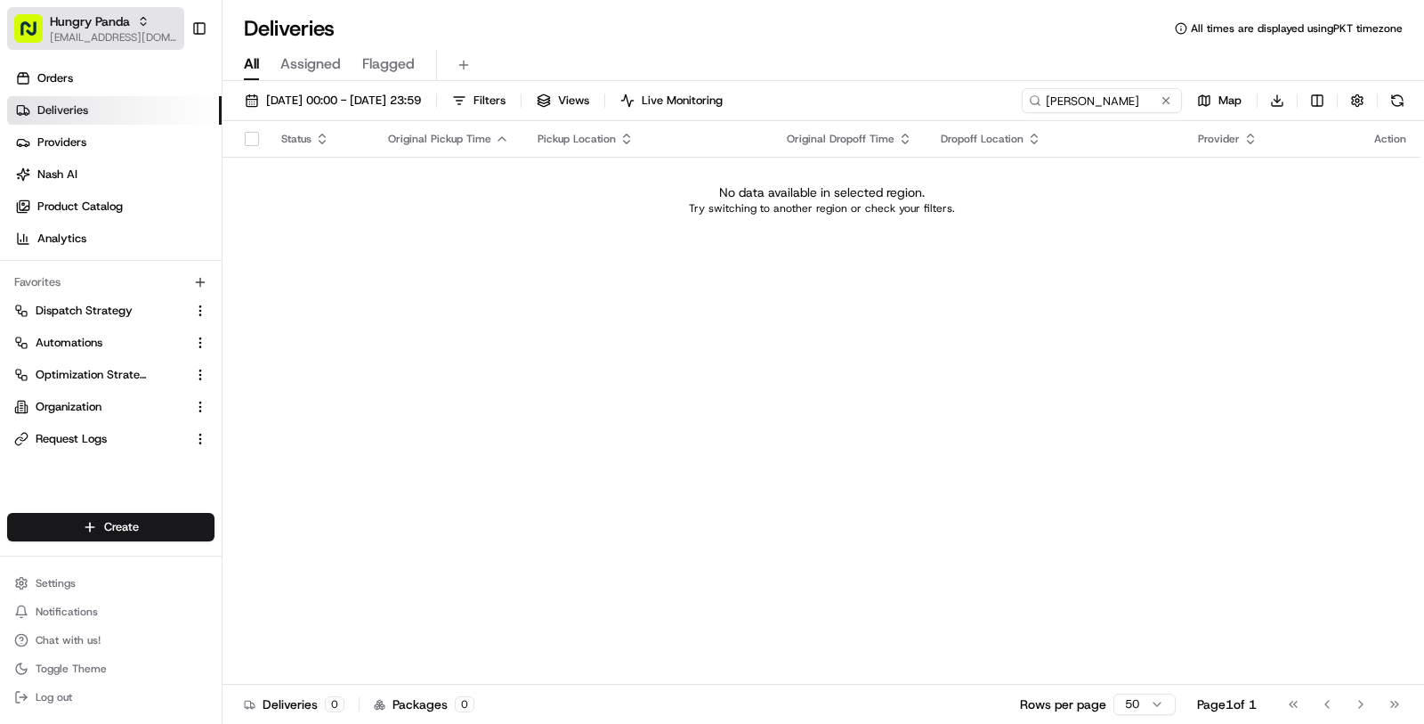
click at [132, 14] on div "Hungry Panda" at bounding box center [113, 21] width 127 height 18
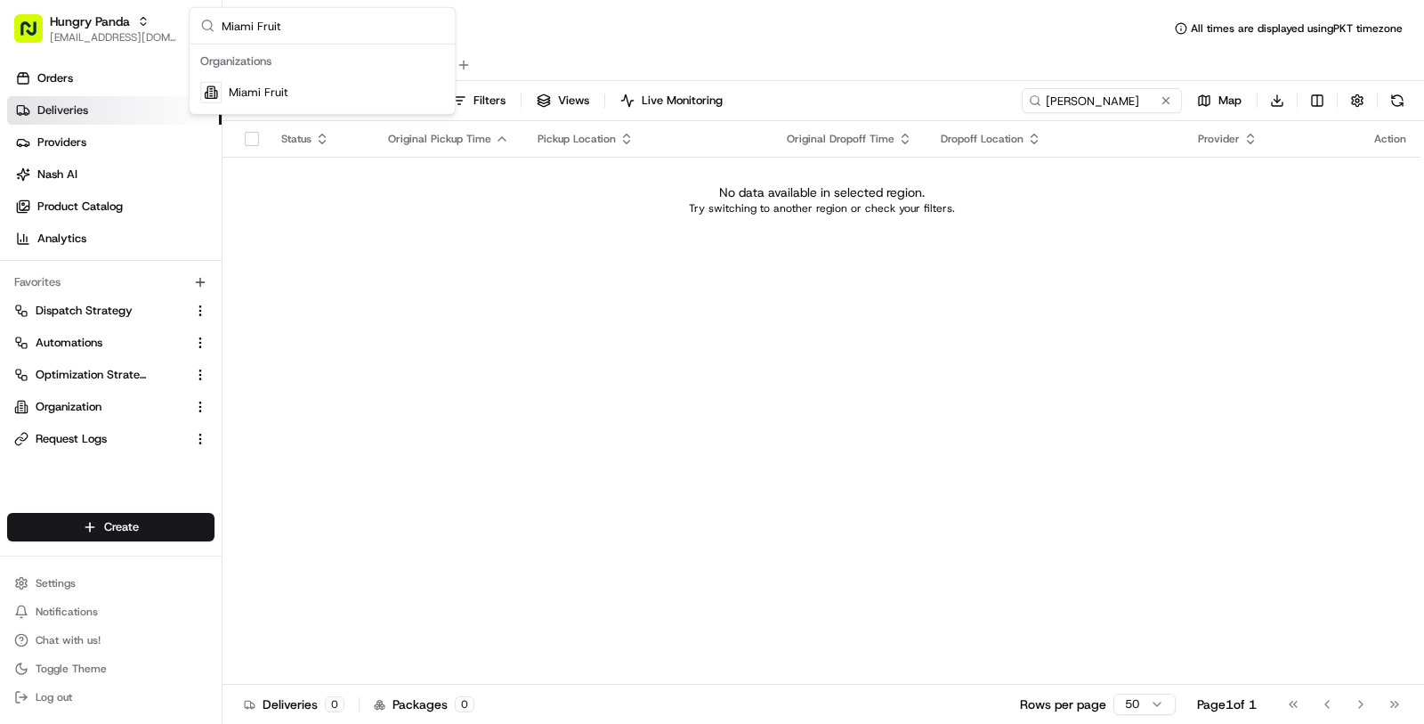
type input "Miami Fruit"
click at [350, 91] on div "Miami Fruit" at bounding box center [322, 93] width 258 height 36
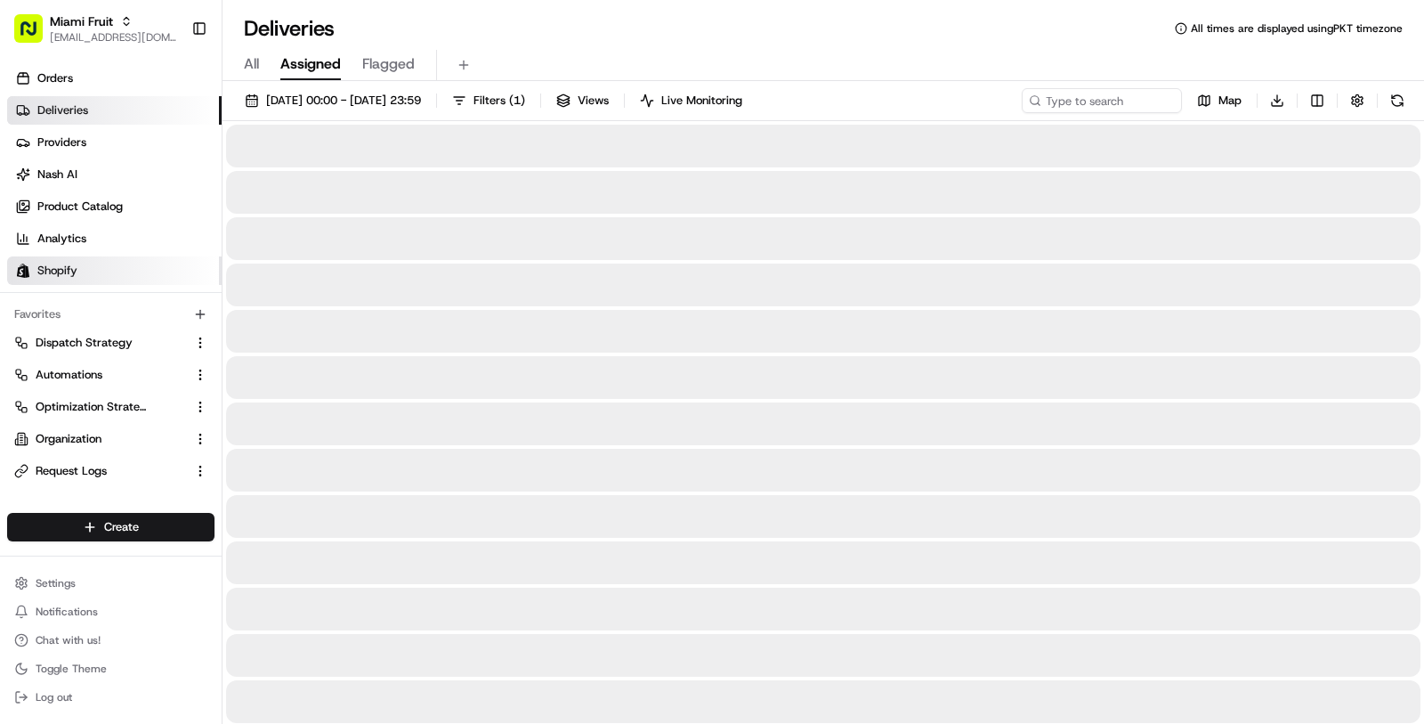
click at [133, 274] on link "Shopify" at bounding box center [114, 270] width 215 height 28
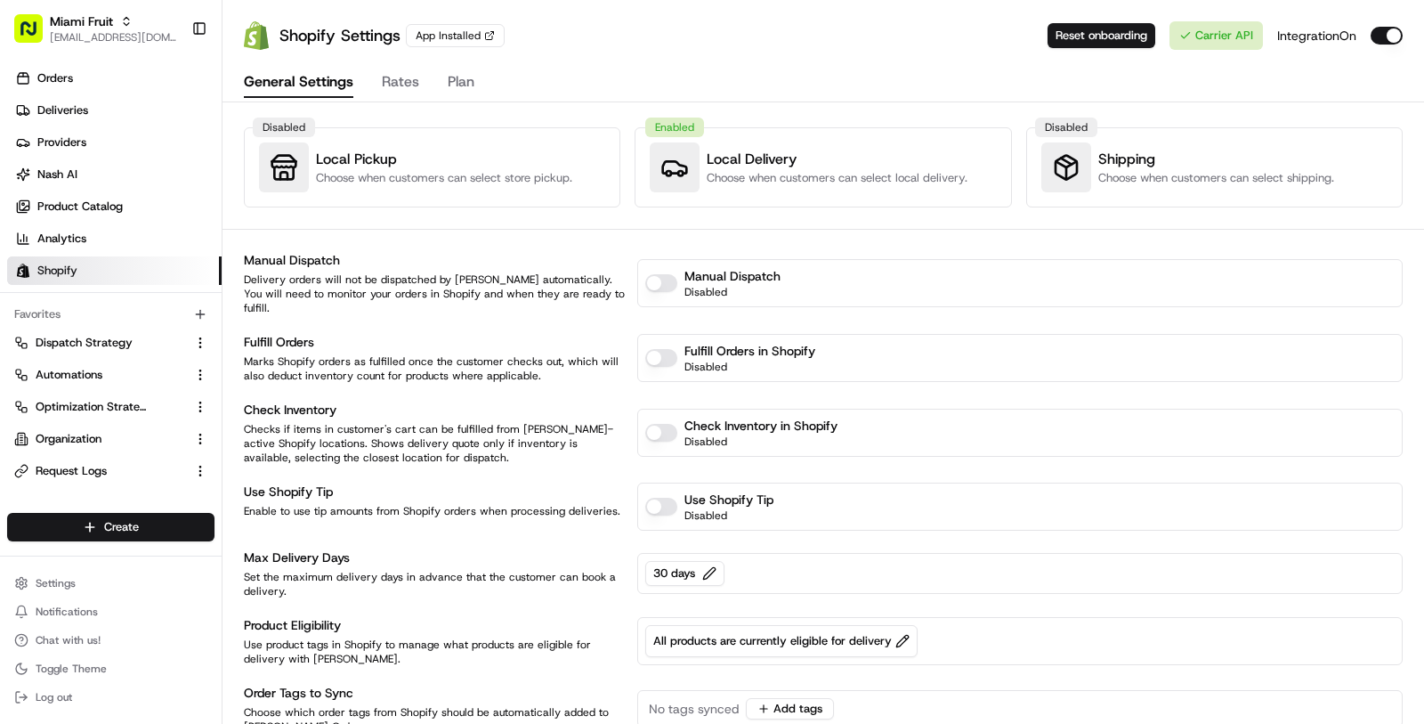
click at [412, 84] on button "Rates" at bounding box center [400, 83] width 37 height 30
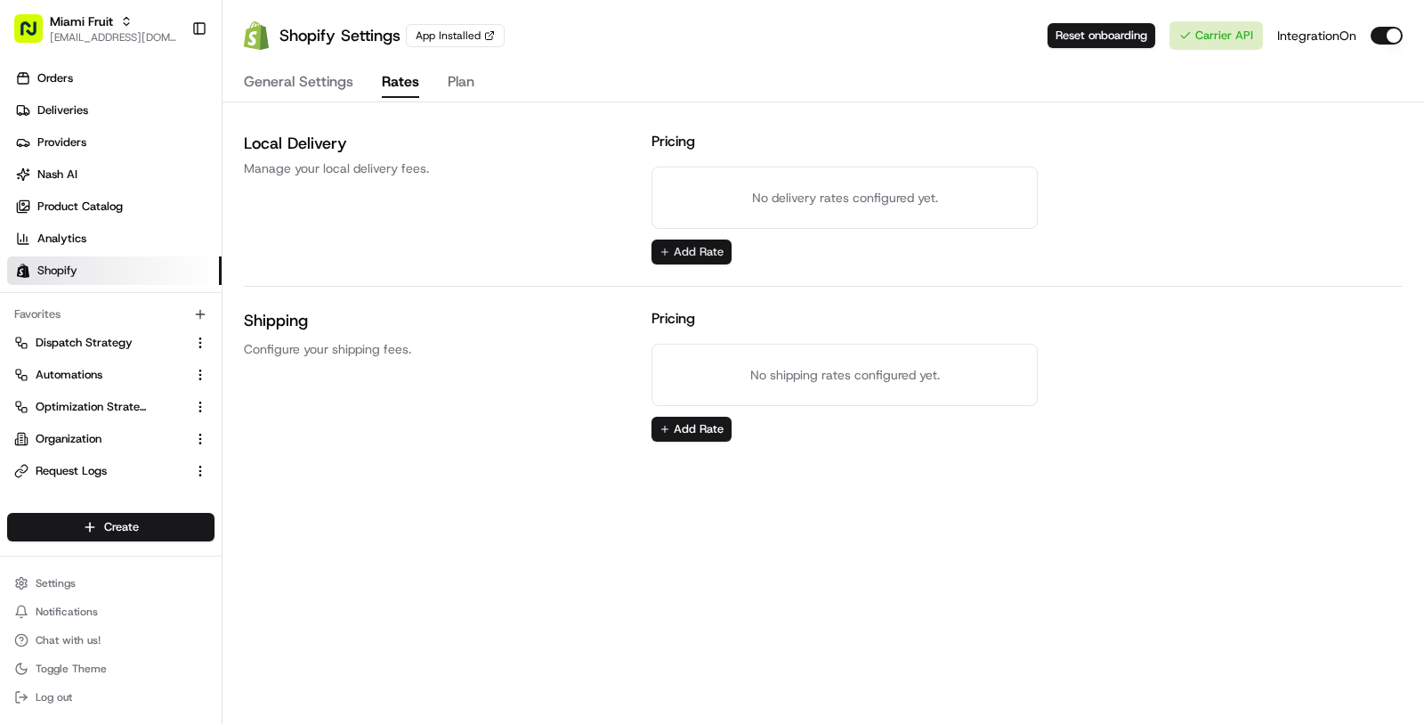
click at [666, 255] on button "Add Rate" at bounding box center [692, 251] width 80 height 25
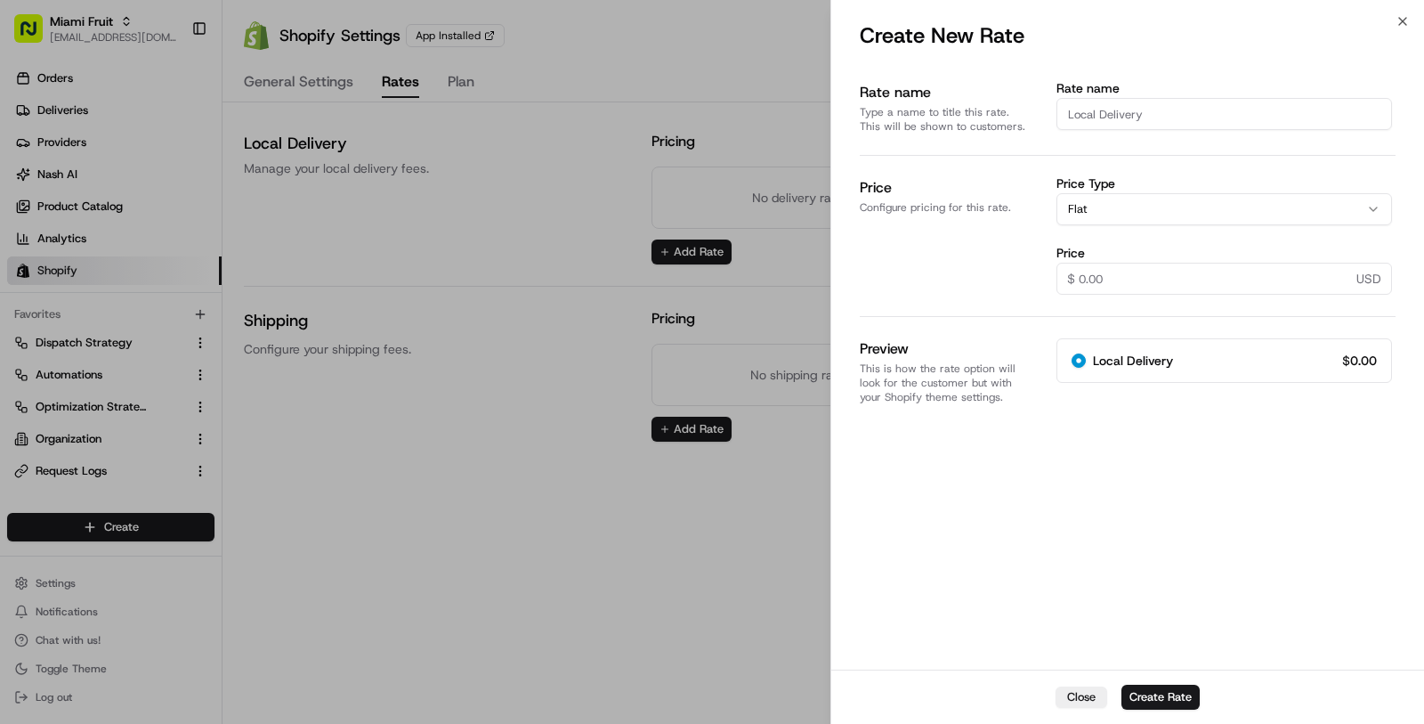
click at [617, 277] on div at bounding box center [712, 362] width 1424 height 724
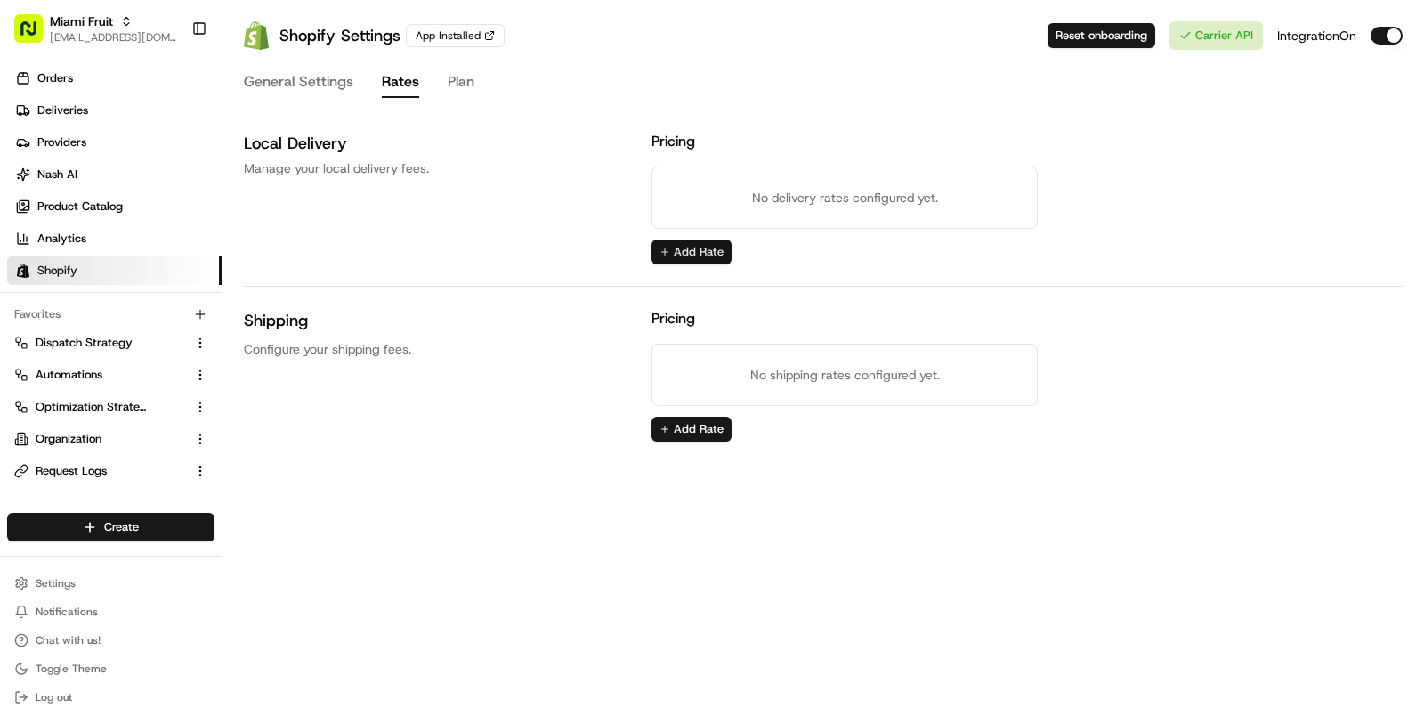
click at [700, 248] on button "Add Rate" at bounding box center [692, 251] width 80 height 25
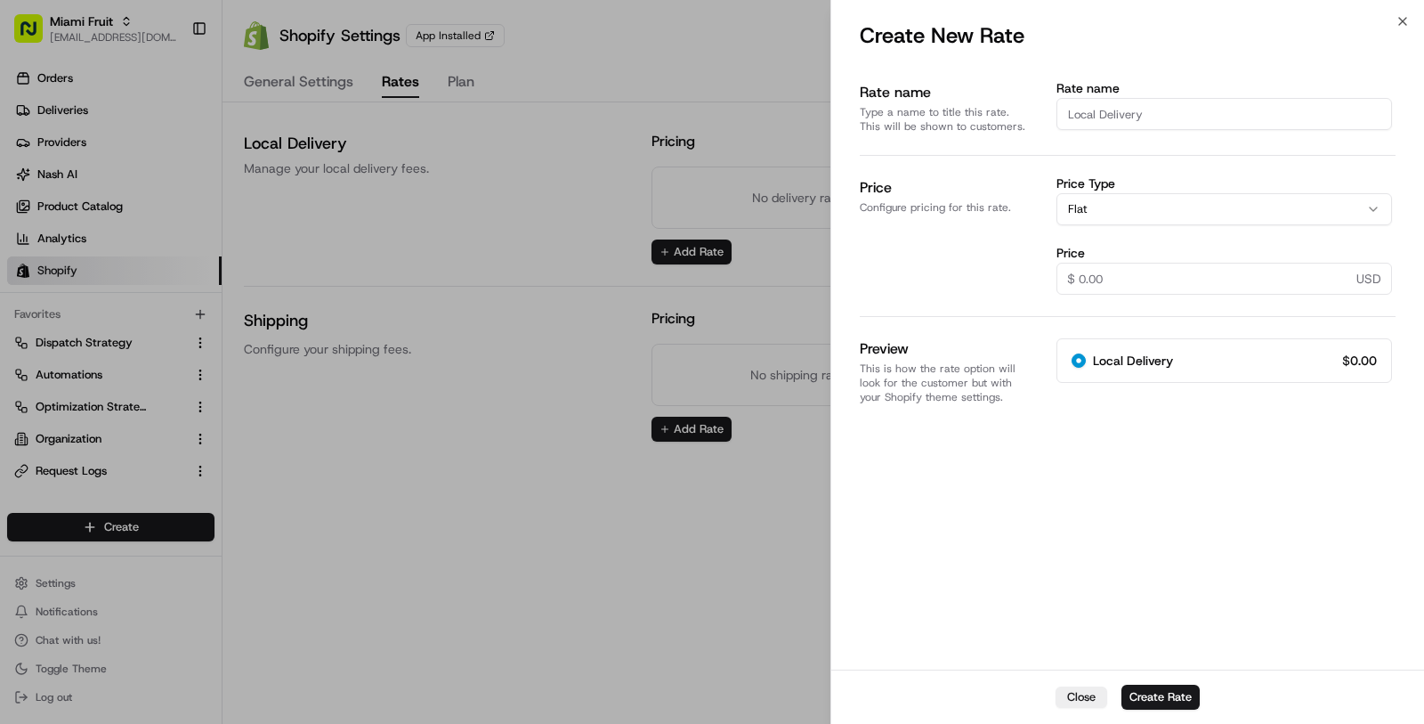
click at [1098, 198] on button "Flat" at bounding box center [1225, 209] width 336 height 32
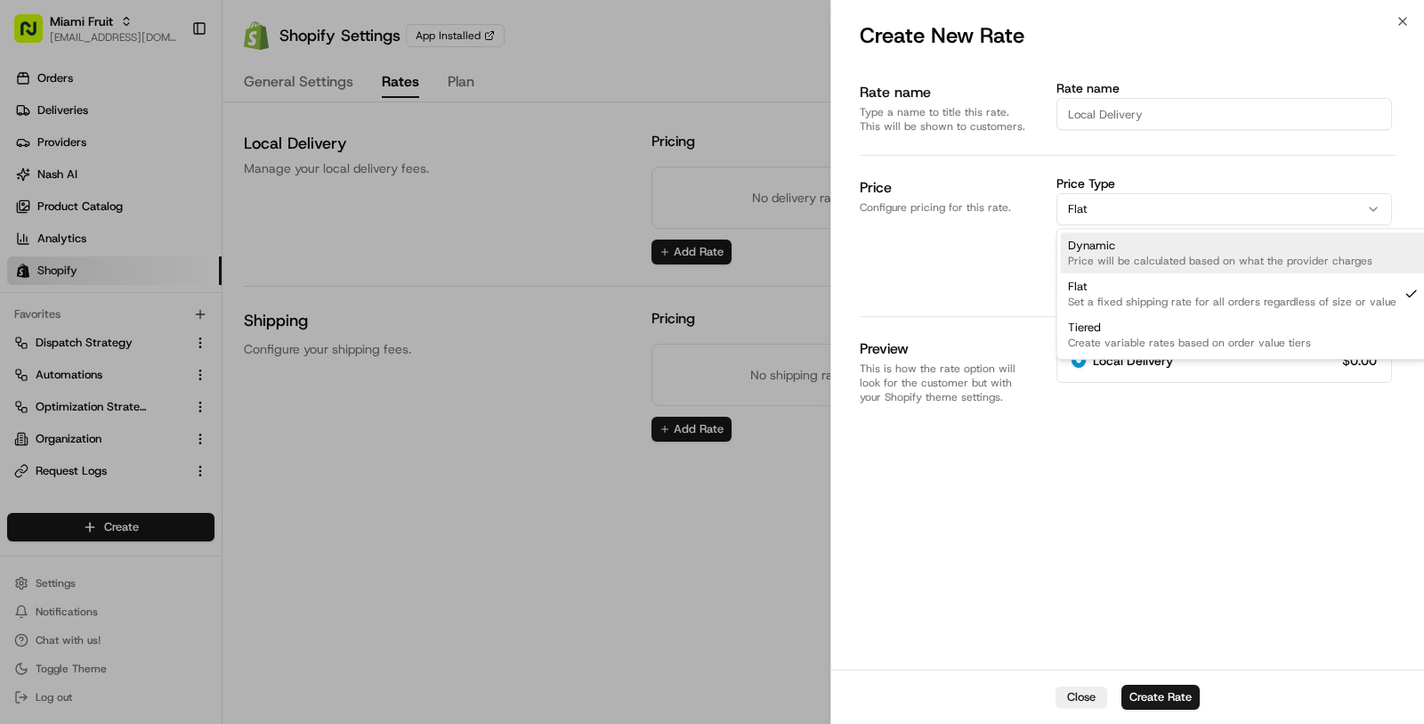
select select "dynamic"
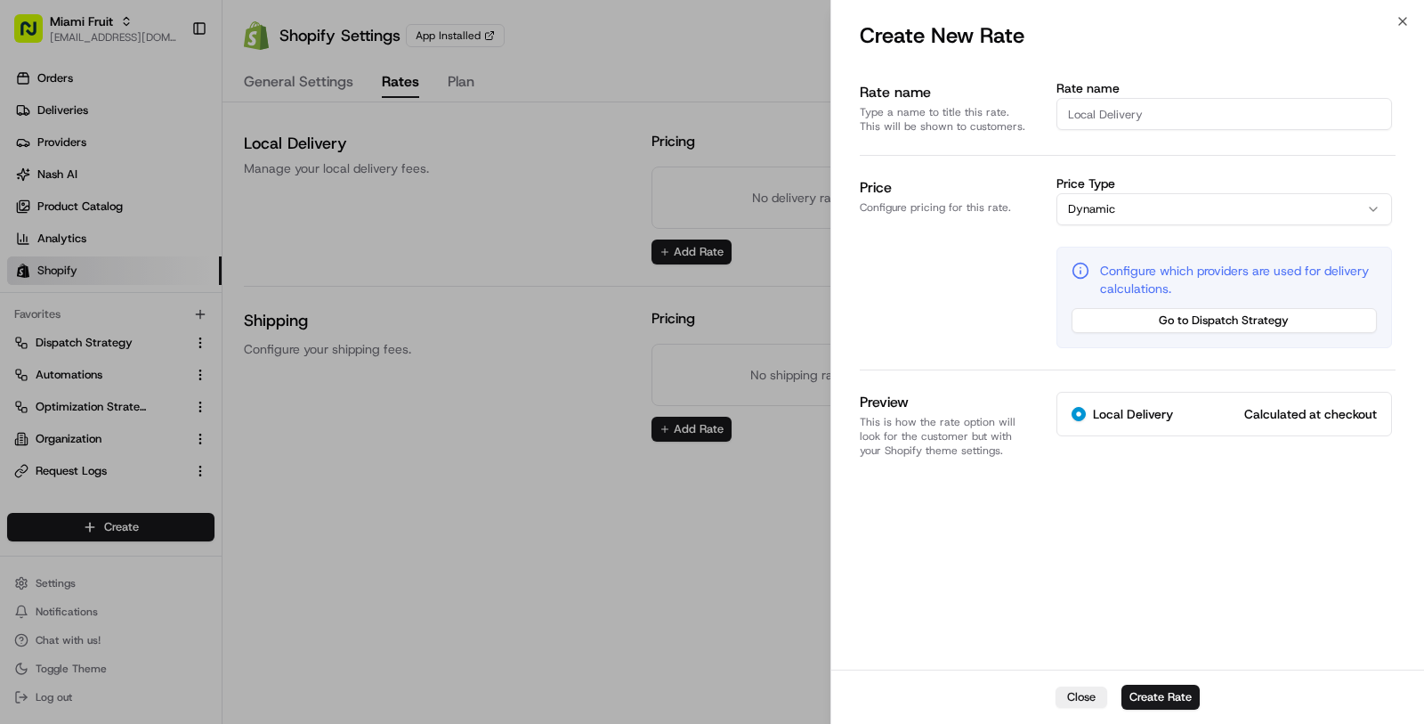
click at [1146, 113] on input "Rate name" at bounding box center [1225, 114] width 336 height 32
type input "S"
radio input "true"
type input "Sa"
radio input "true"
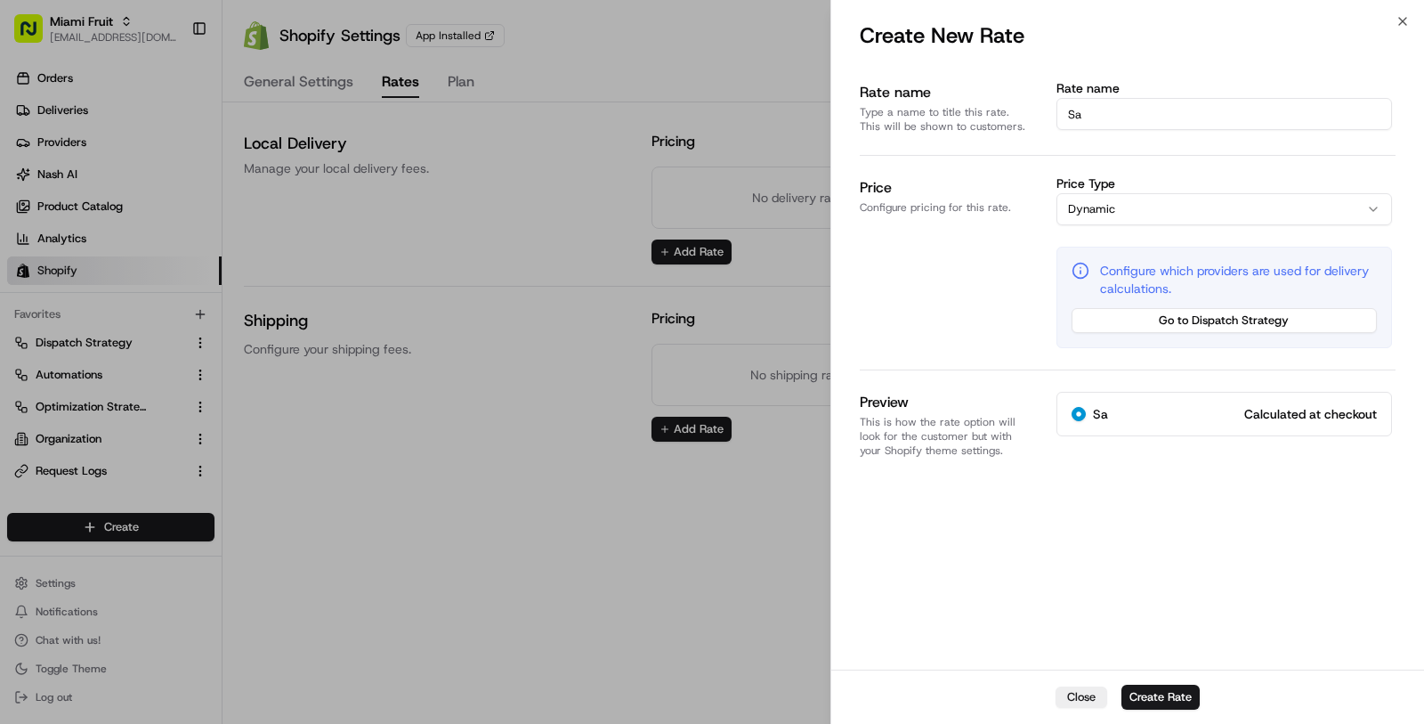
type input "Sam"
radio input "true"
type input "Same"
radio input "true"
type input "Same"
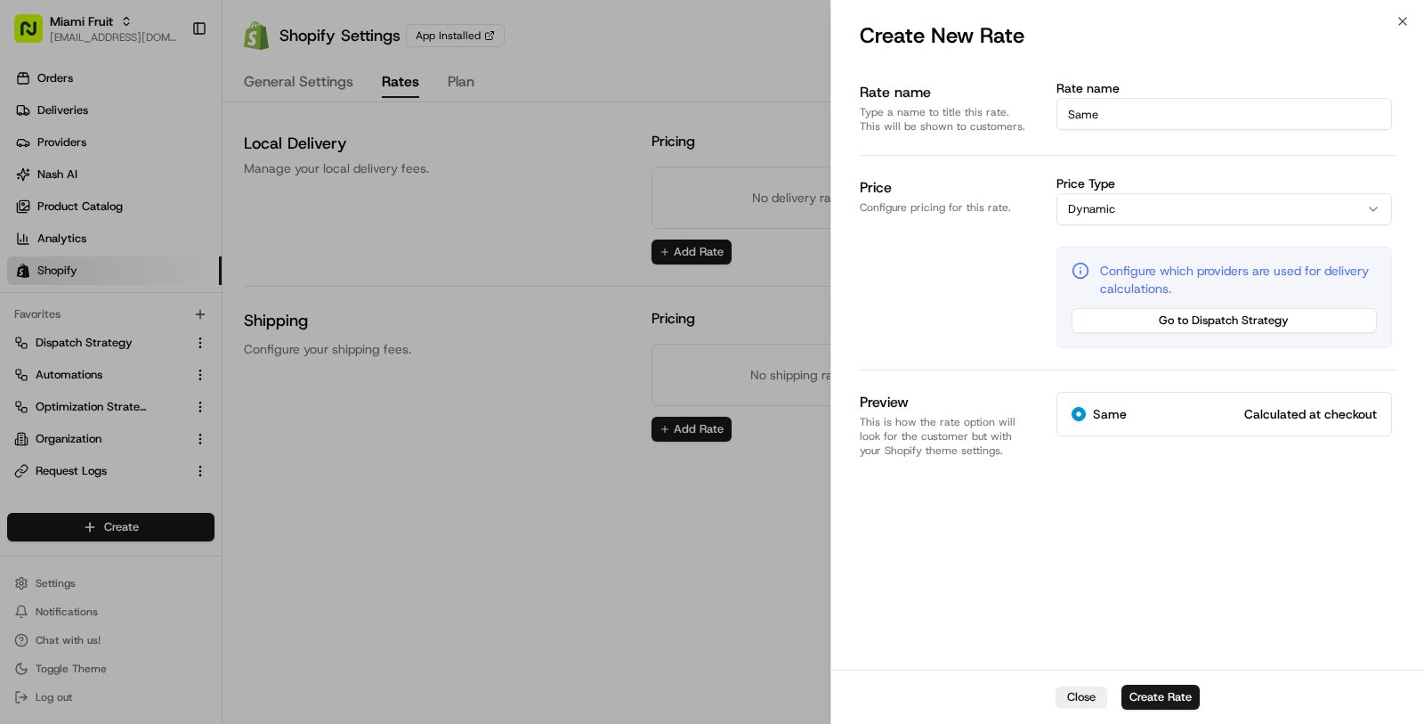
radio input "true"
type input "Same D"
radio input "true"
type input "Same Da"
radio input "true"
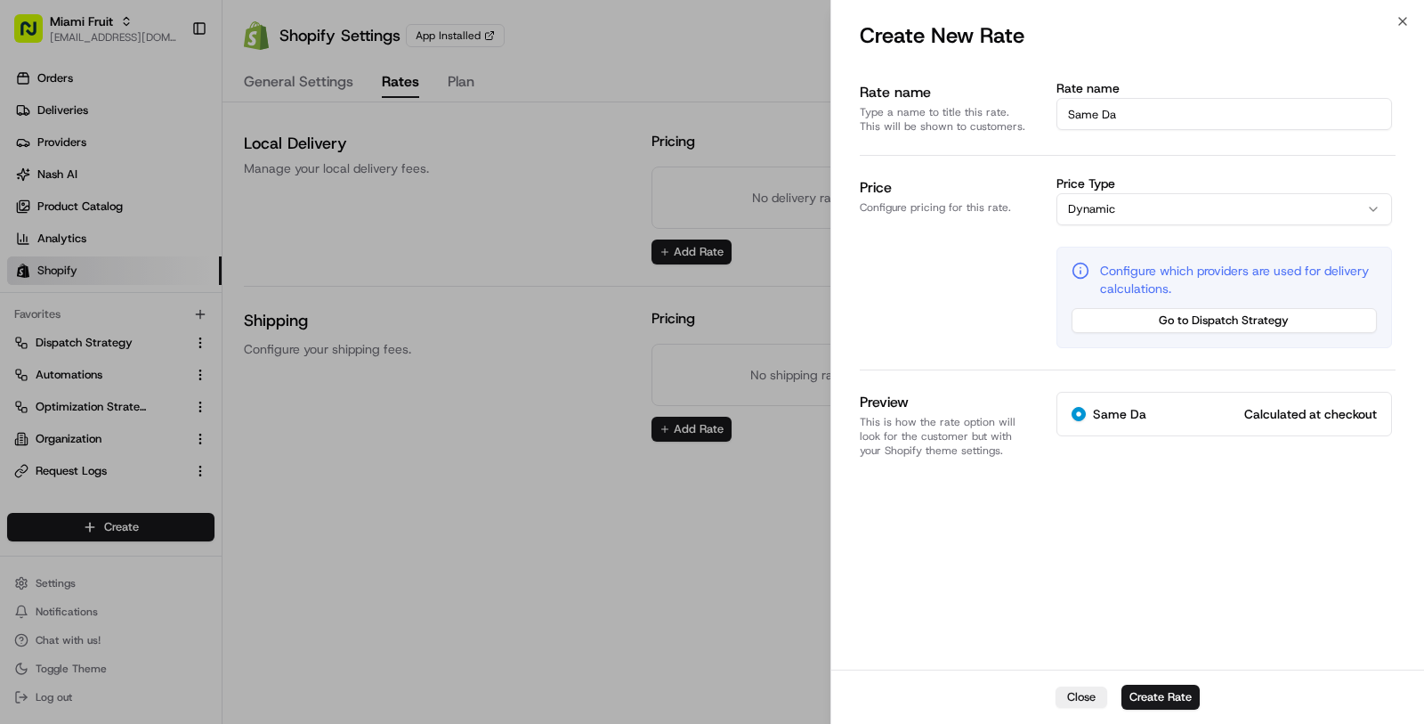
type input "Same Dat"
radio input "true"
type input "Same Dat"
radio input "true"
type input "Same Dat"
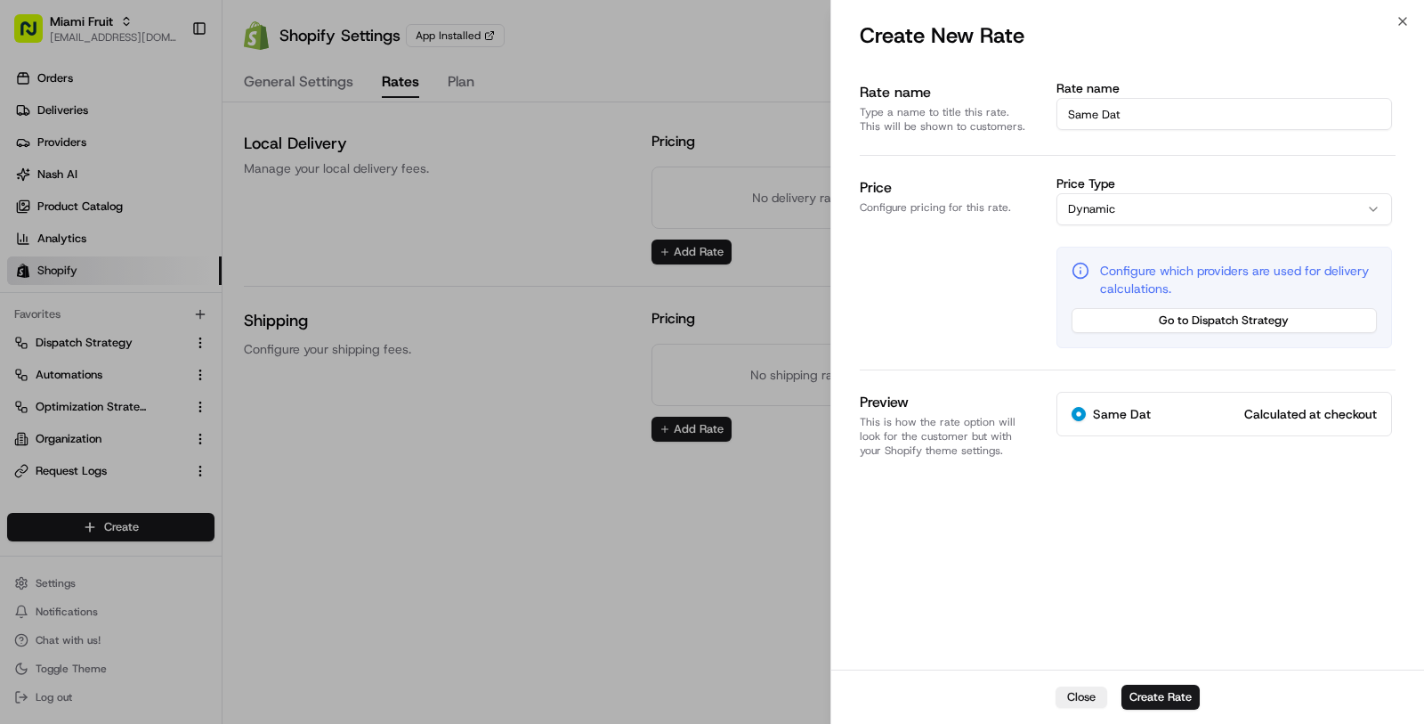
radio input "true"
type input "Same Da"
radio input "true"
type input "Same Day"
radio input "true"
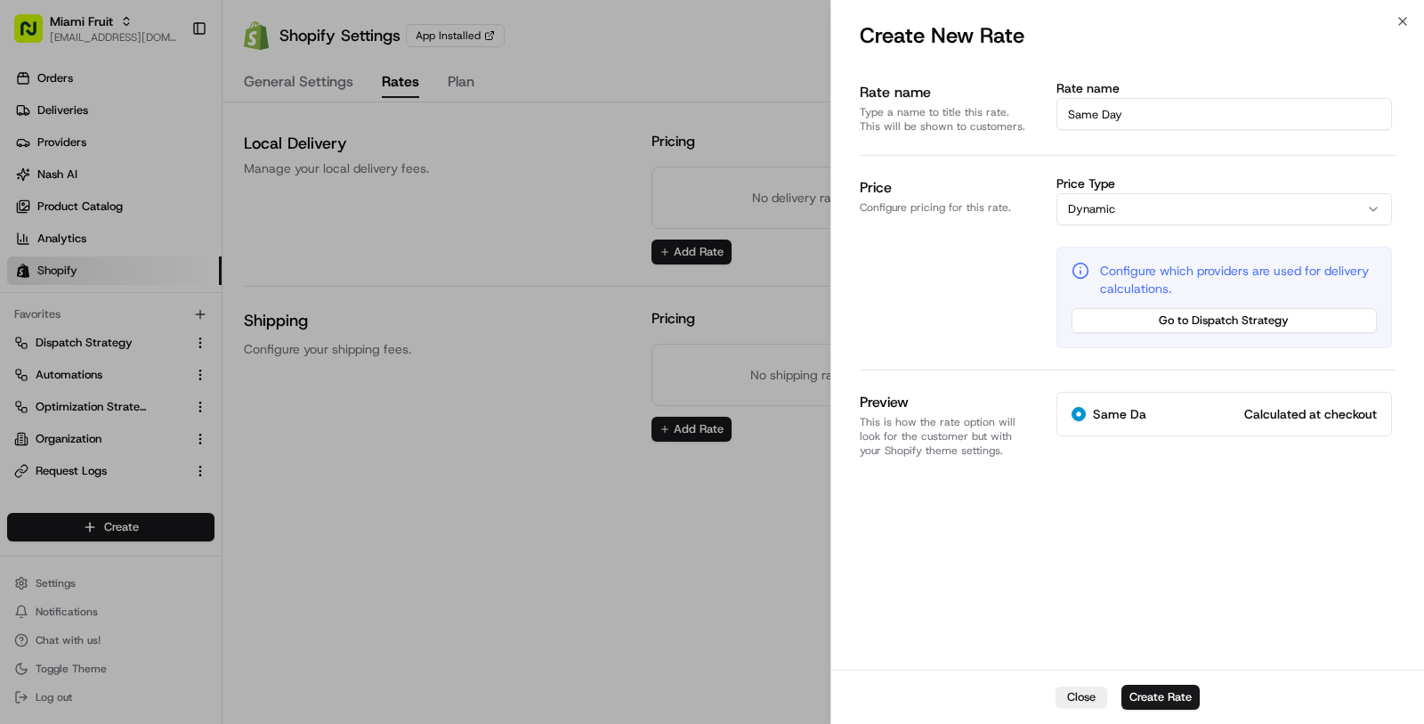
type input "Same Day"
radio input "true"
type input "Same Day D"
radio input "true"
type input "Same Day De"
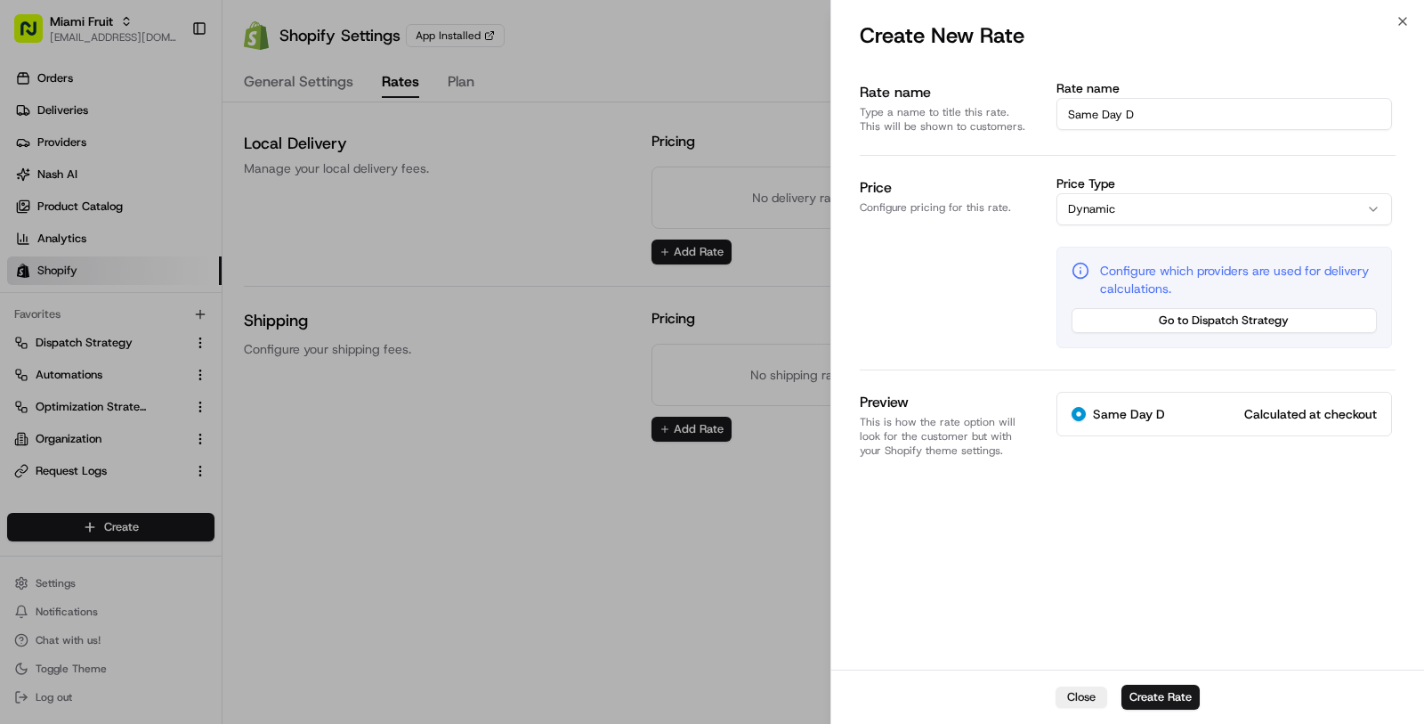
radio input "true"
type input "Same Day Del"
radio input "true"
type input "Same Day Deli"
radio input "true"
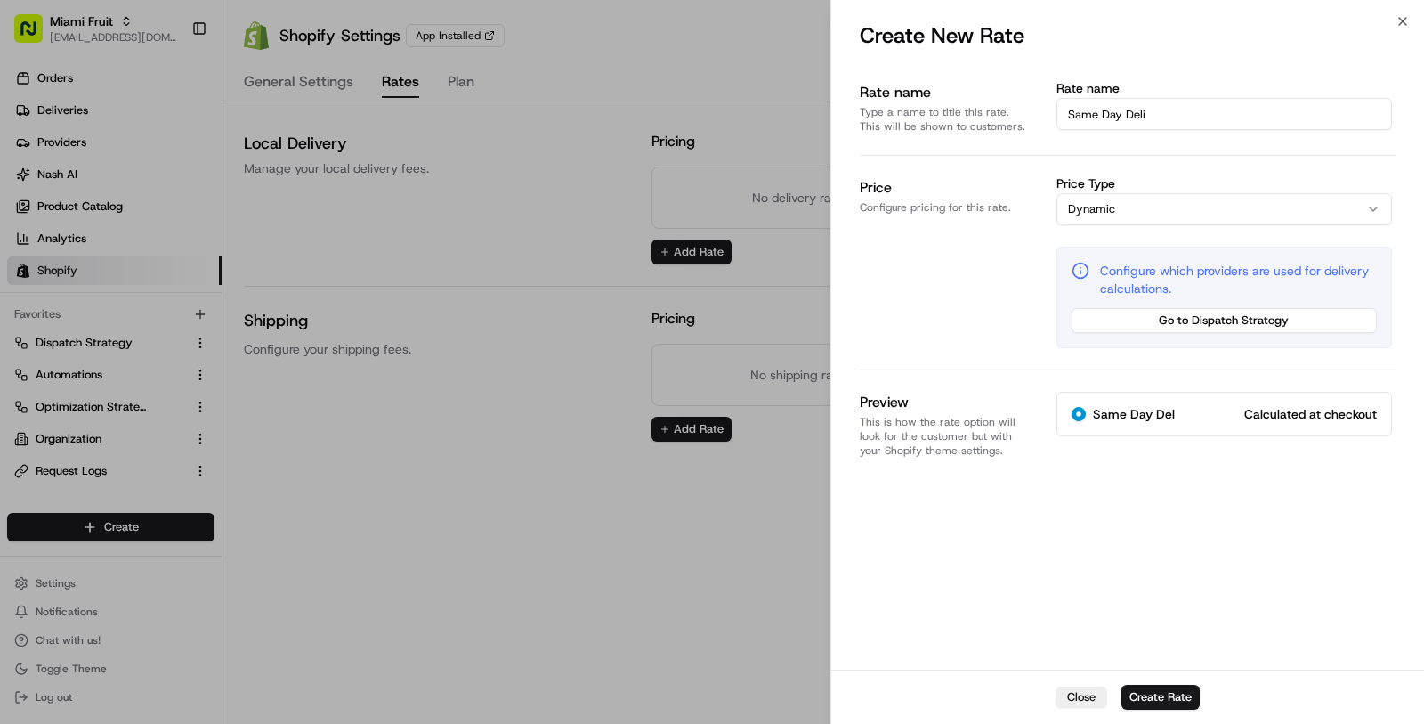
type input "Same Day Deliv"
radio input "true"
type input "Same Day Delive"
radio input "true"
type input "Same Day Deliver"
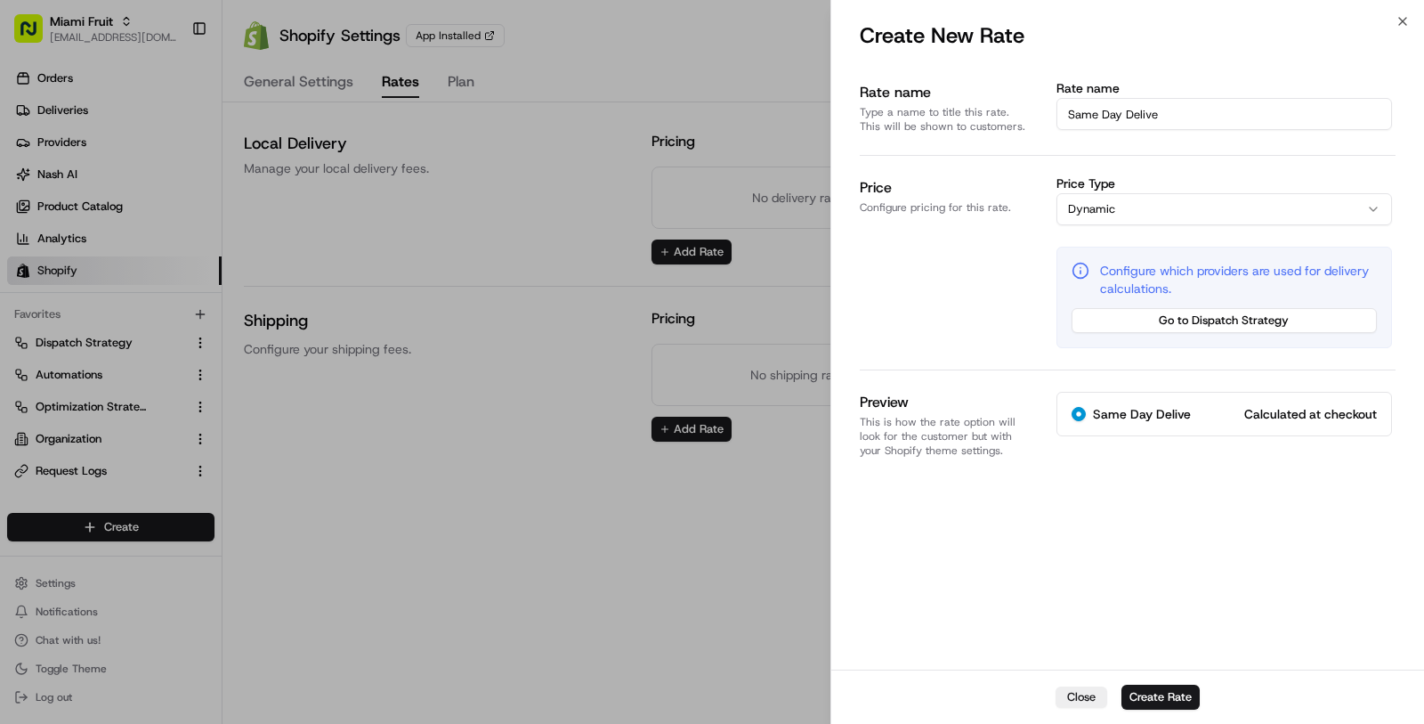
radio input "true"
type input "Same Day Delivery"
radio input "true"
type input "Same Day Delivery"
select select "flat"
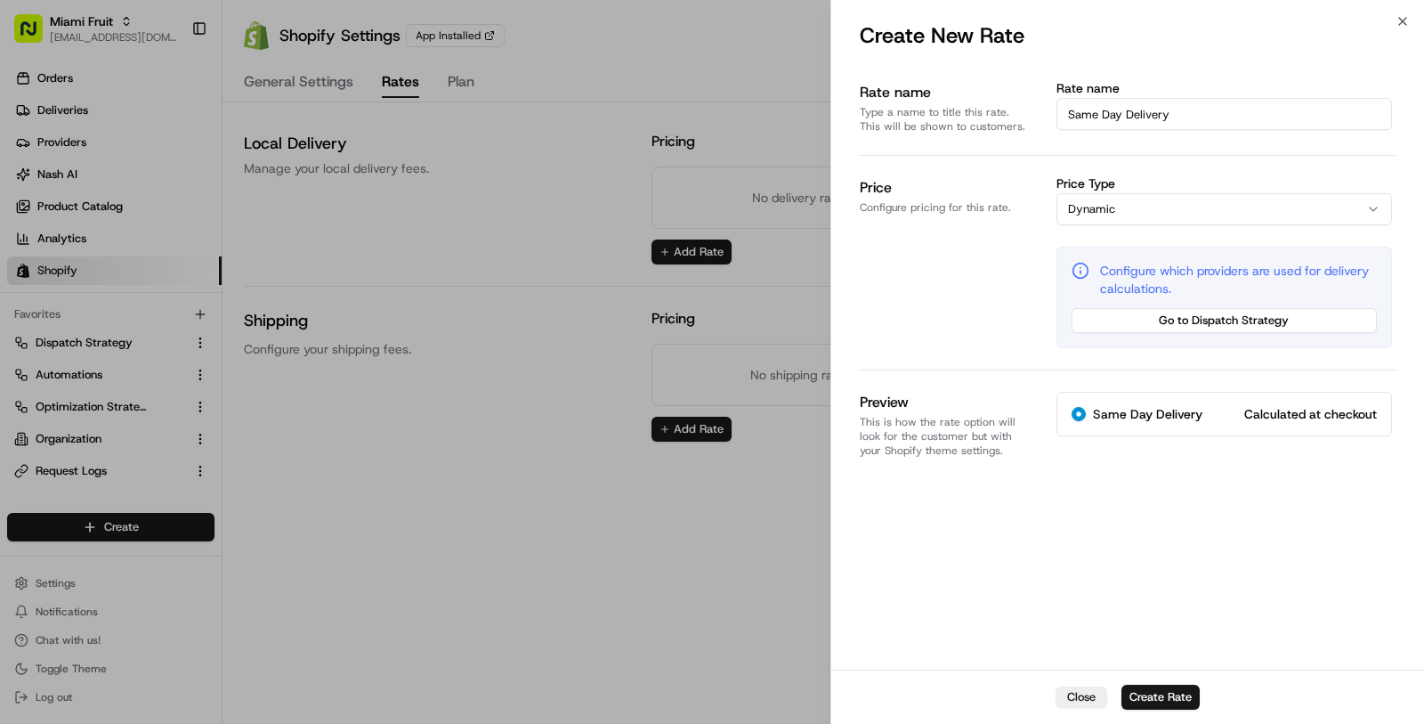
radio input "true"
click at [120, 18] on div at bounding box center [712, 362] width 1424 height 724
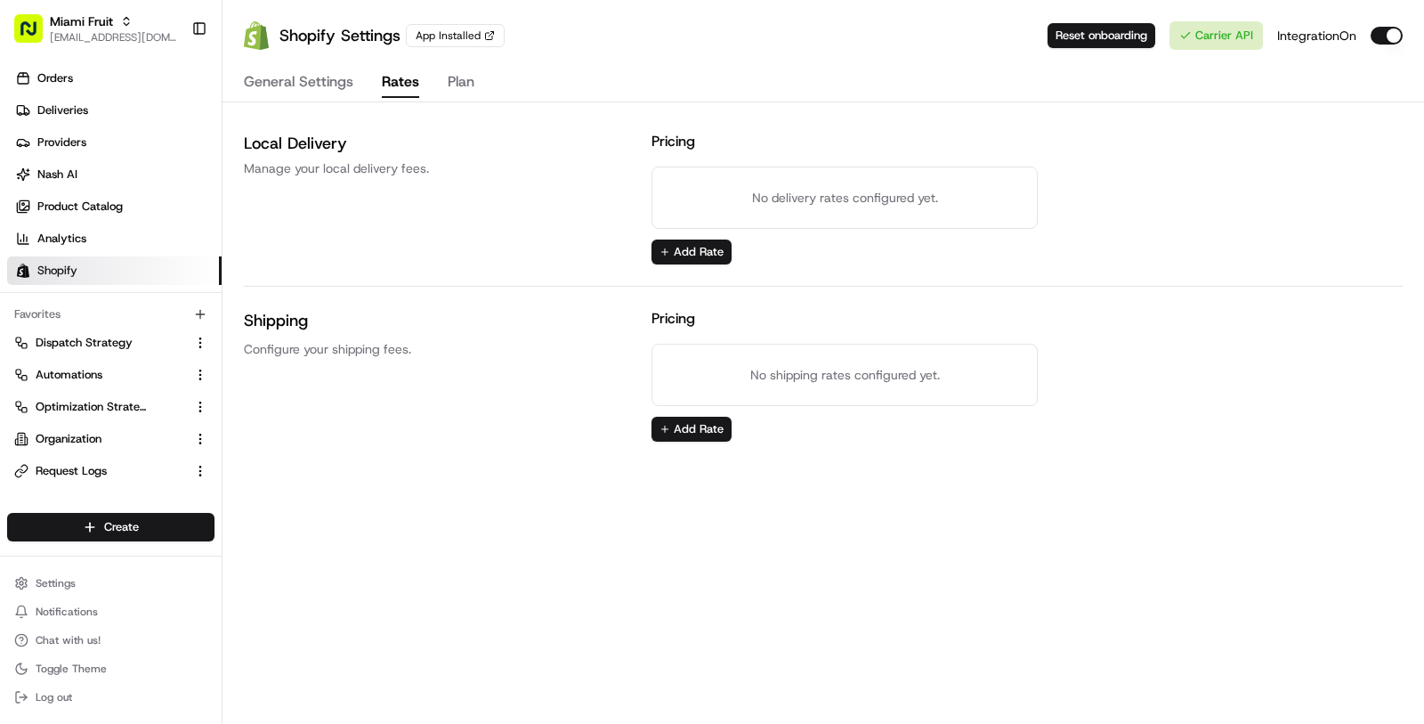
click at [120, 18] on icon "button" at bounding box center [126, 21] width 12 height 12
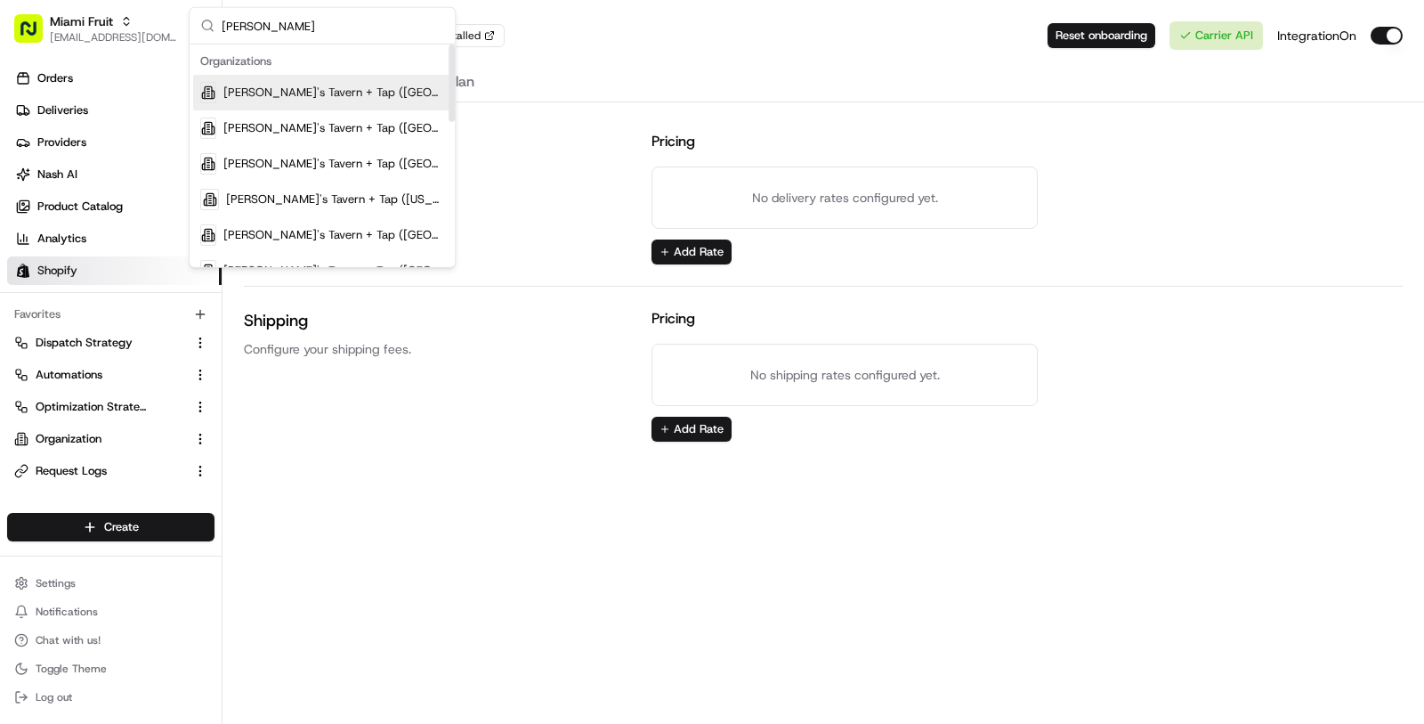
type input "tommy"
click at [276, 106] on div "Tommy's Tavern + Tap (Bridgewater)" at bounding box center [322, 93] width 258 height 36
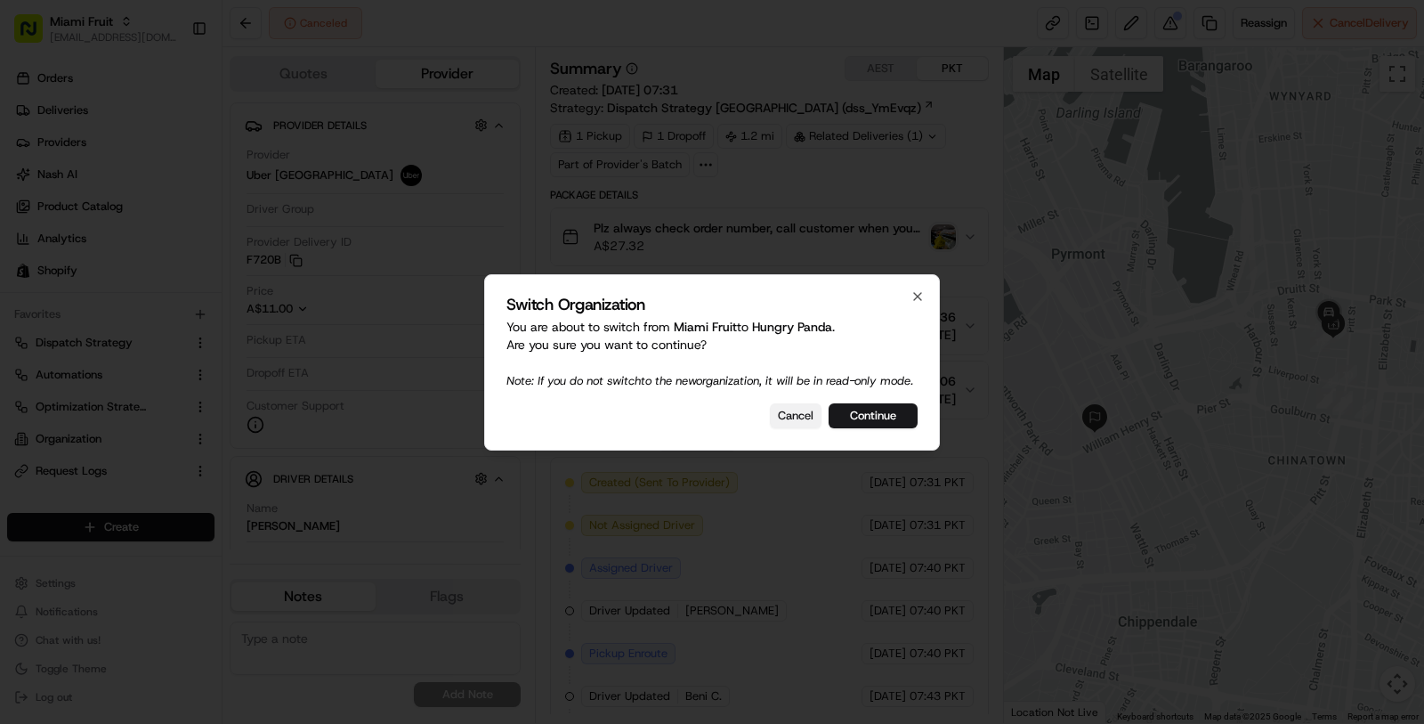
click at [805, 428] on button "Cancel" at bounding box center [796, 415] width 52 height 25
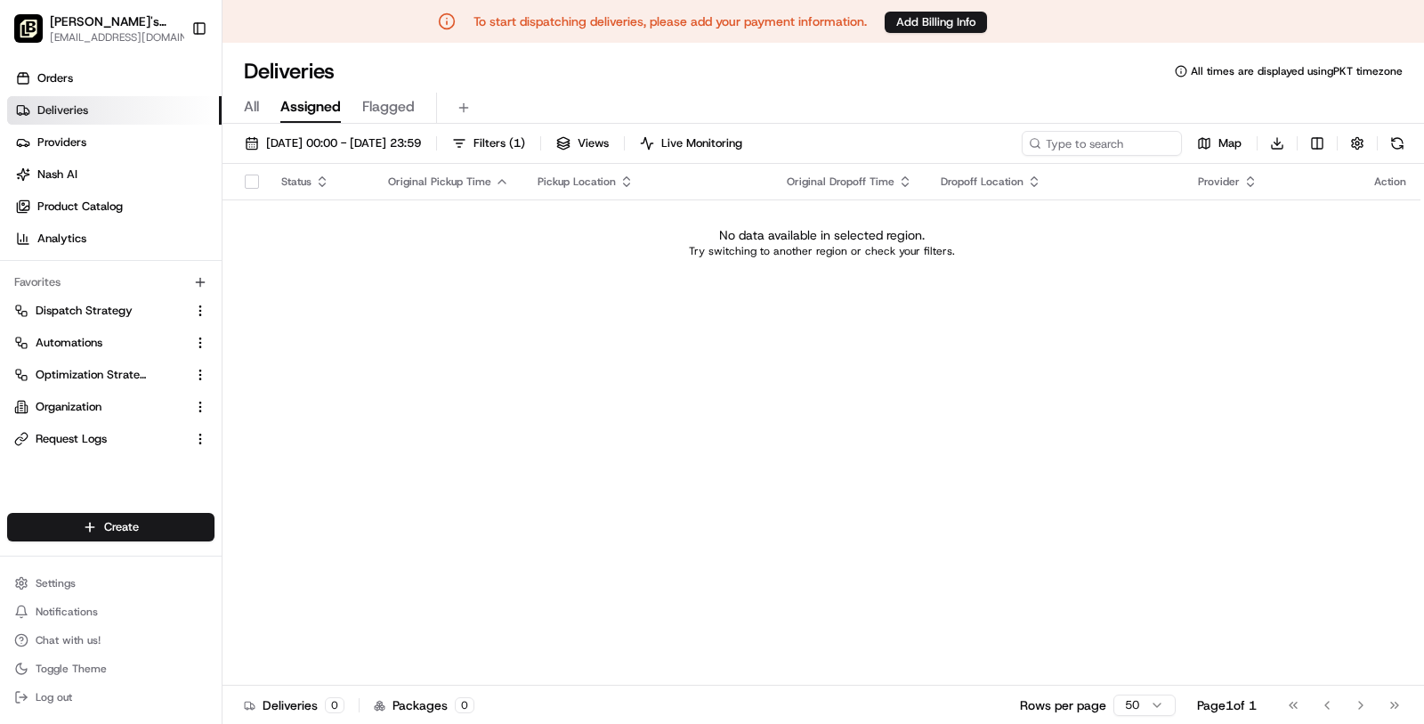
click at [97, 359] on ul "Dispatch Strategy Automations Optimization Strategy Organization Request Logs" at bounding box center [110, 374] width 207 height 157
click at [97, 339] on span "Automations" at bounding box center [69, 343] width 67 height 16
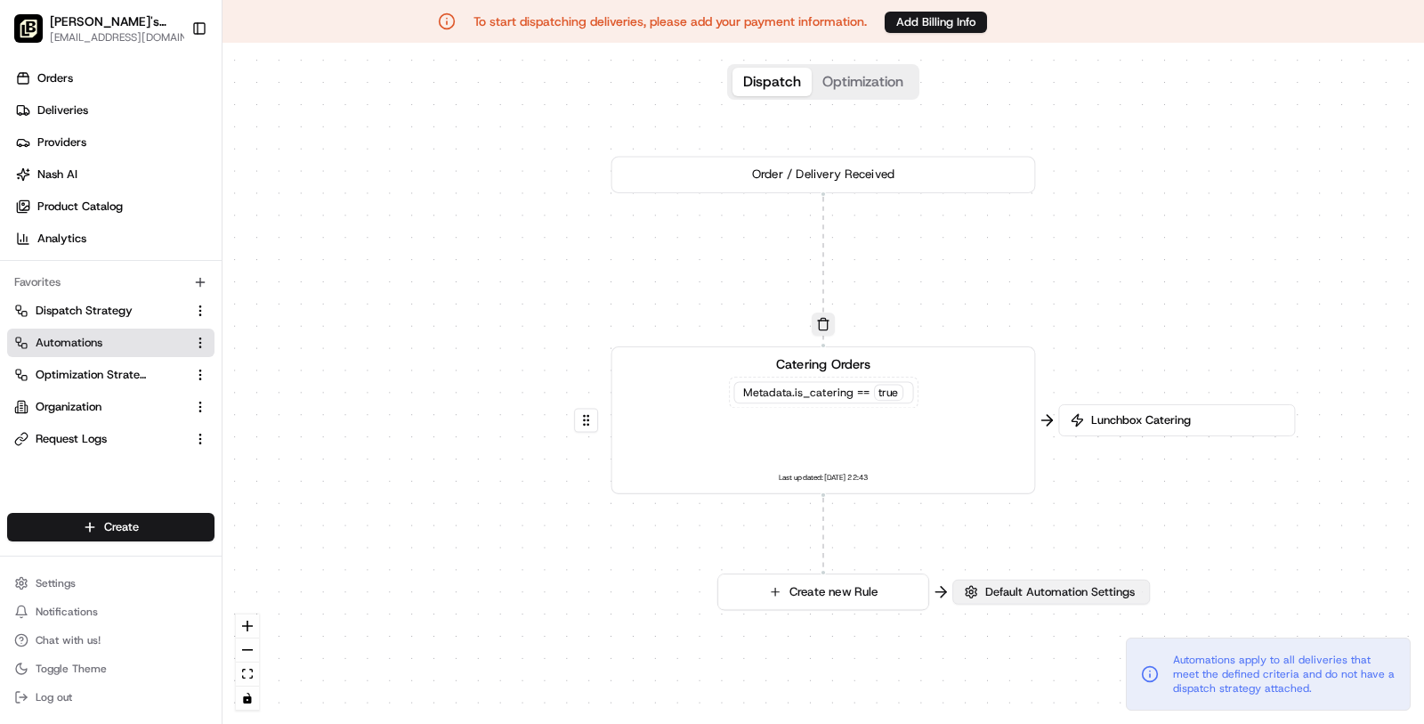
click at [1049, 582] on button "Default Automation Settings" at bounding box center [1051, 591] width 198 height 25
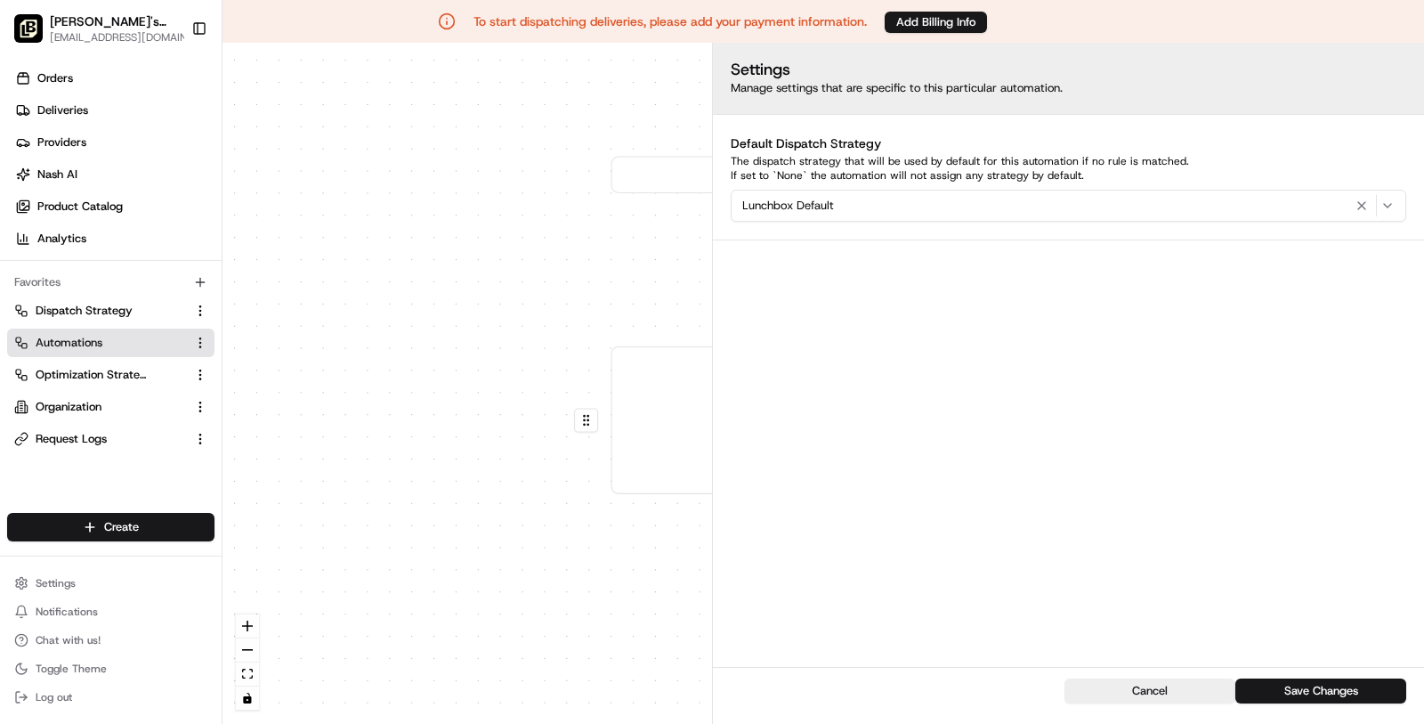
click at [658, 598] on div "0 0 Order / Delivery Received Catering Orders Metadata .is_catering == true Las…" at bounding box center [824, 383] width 1202 height 681
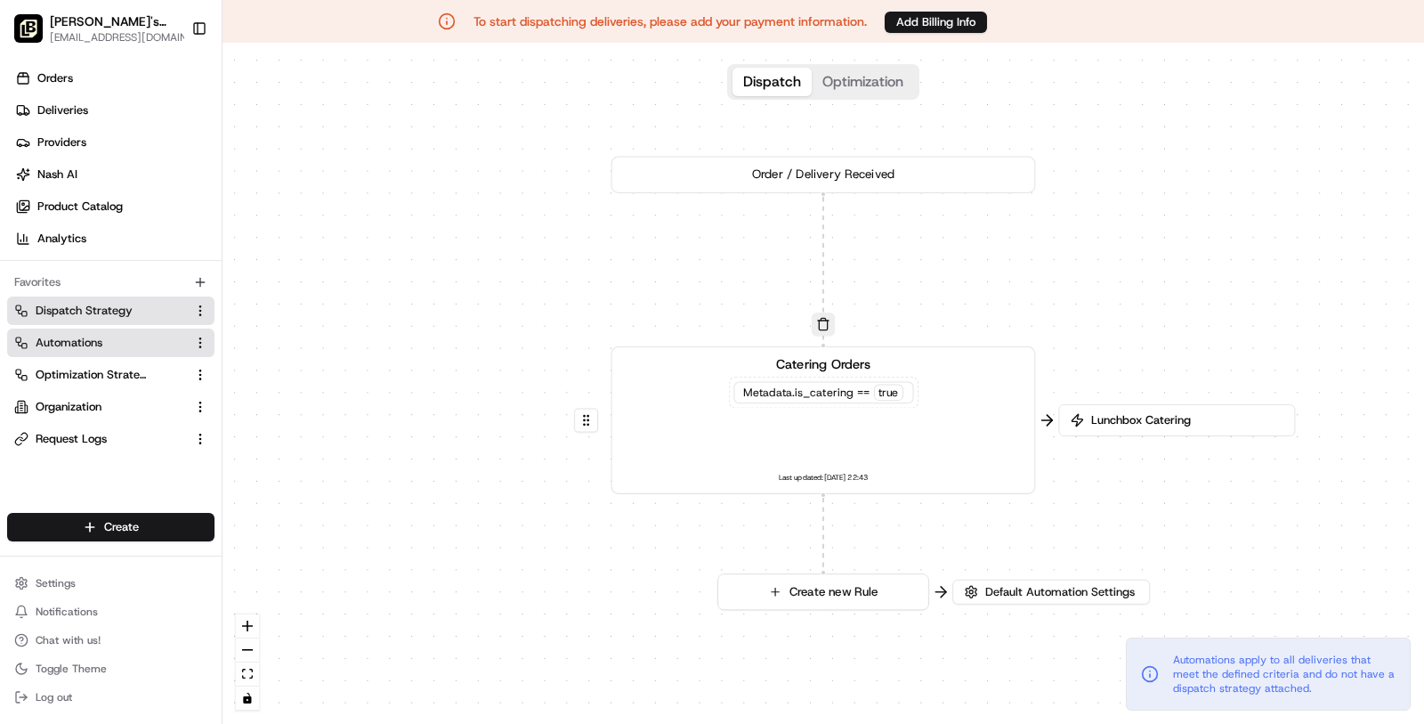
click at [129, 322] on button "Dispatch Strategy" at bounding box center [110, 310] width 207 height 28
click at [101, 305] on span "Dispatch Strategy" at bounding box center [84, 311] width 97 height 16
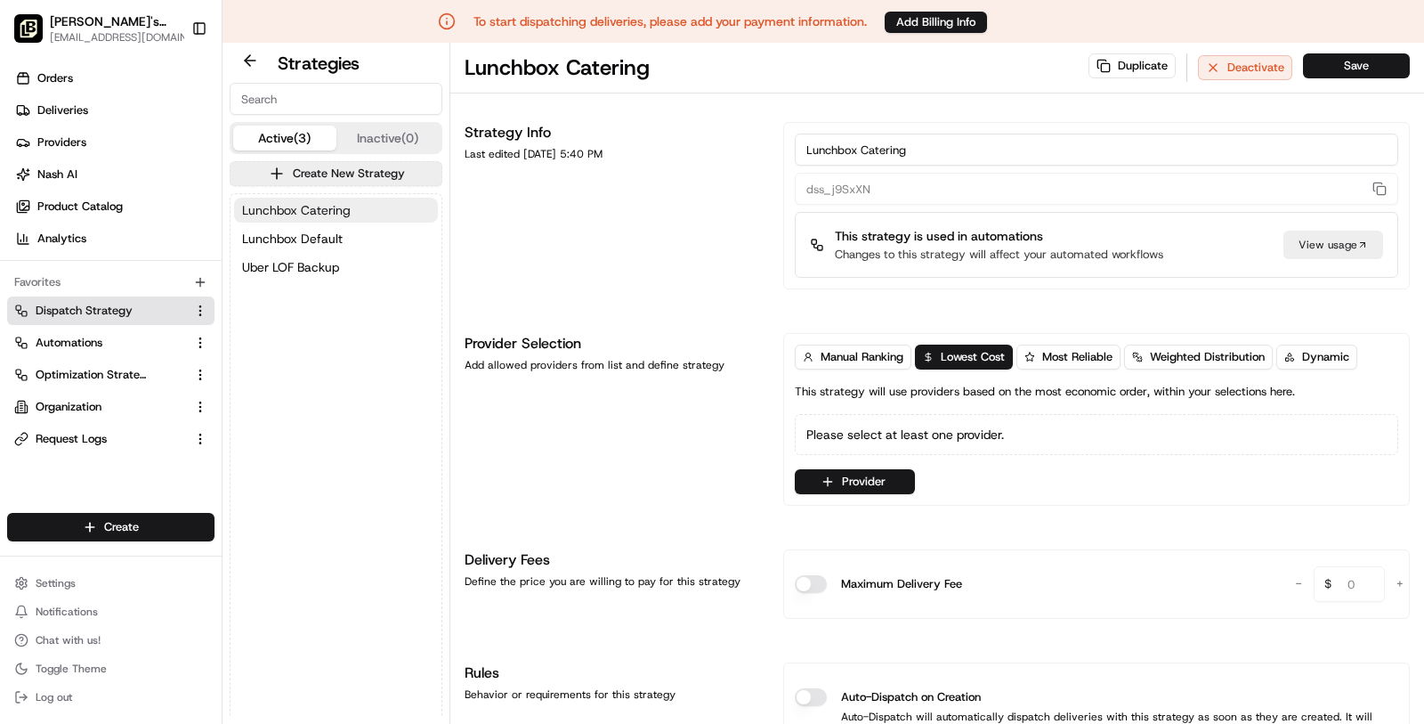
click at [344, 215] on span "Lunchbox Catering" at bounding box center [296, 210] width 109 height 18
click at [344, 226] on button "Lunchbox Default" at bounding box center [336, 238] width 204 height 25
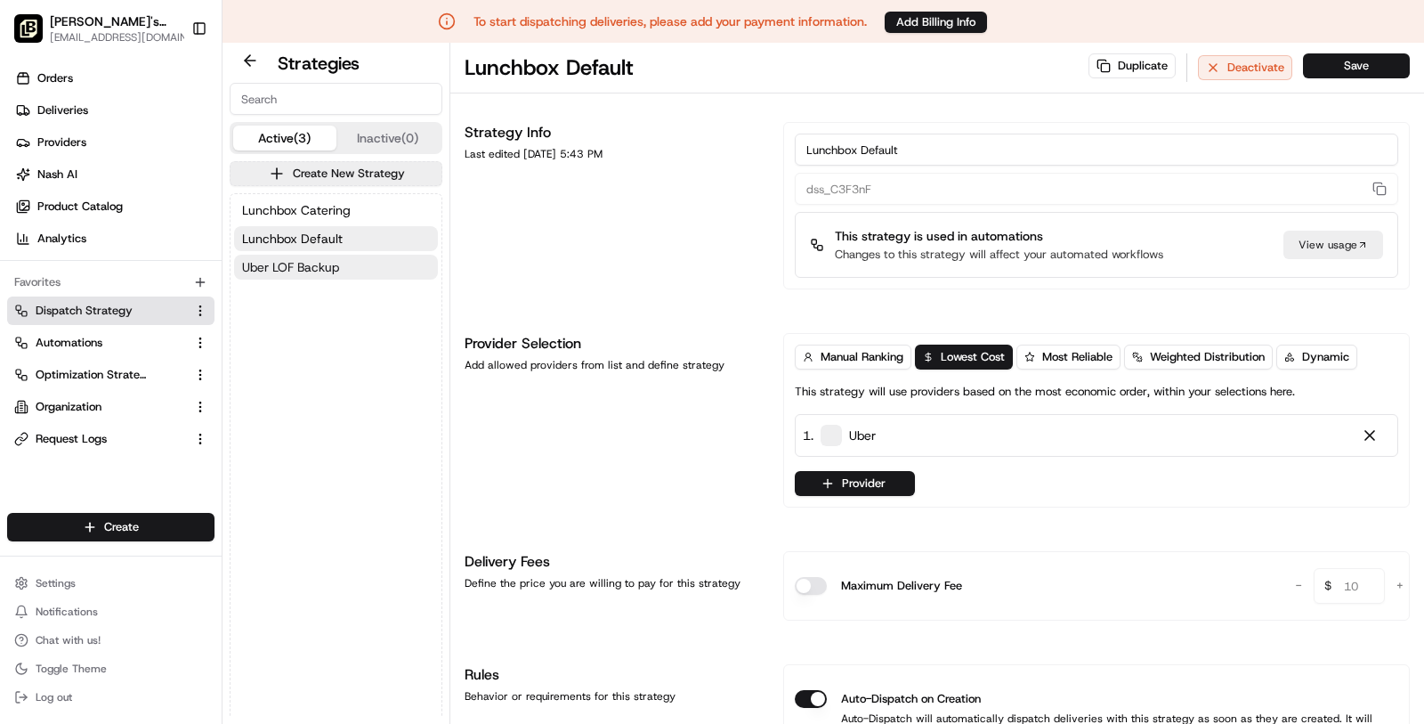
click at [342, 267] on button "Uber LOF Backup" at bounding box center [336, 267] width 204 height 25
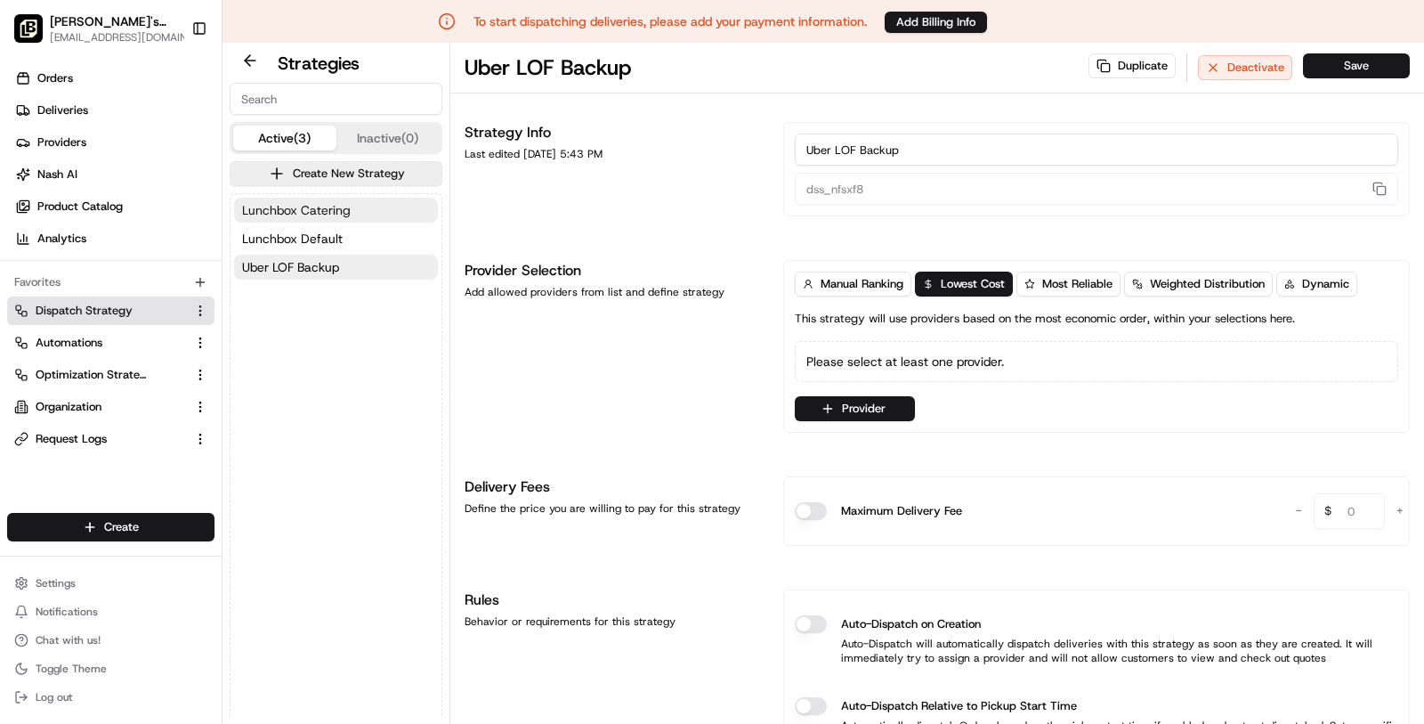
click at [344, 218] on span "Lunchbox Catering" at bounding box center [296, 210] width 109 height 18
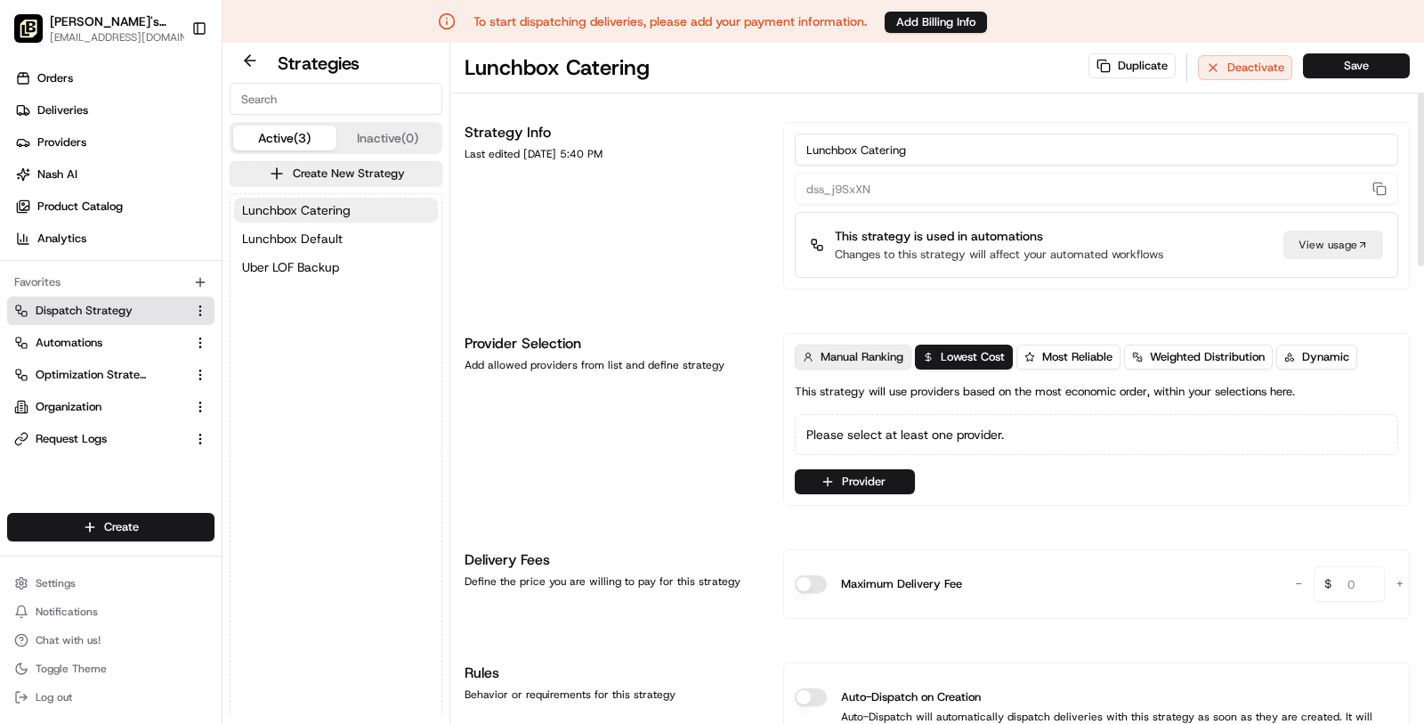
click at [851, 360] on span "Manual Ranking" at bounding box center [862, 357] width 83 height 16
click at [666, 461] on div "Provider Selection Add allowed providers from list and define strategy" at bounding box center [613, 419] width 297 height 173
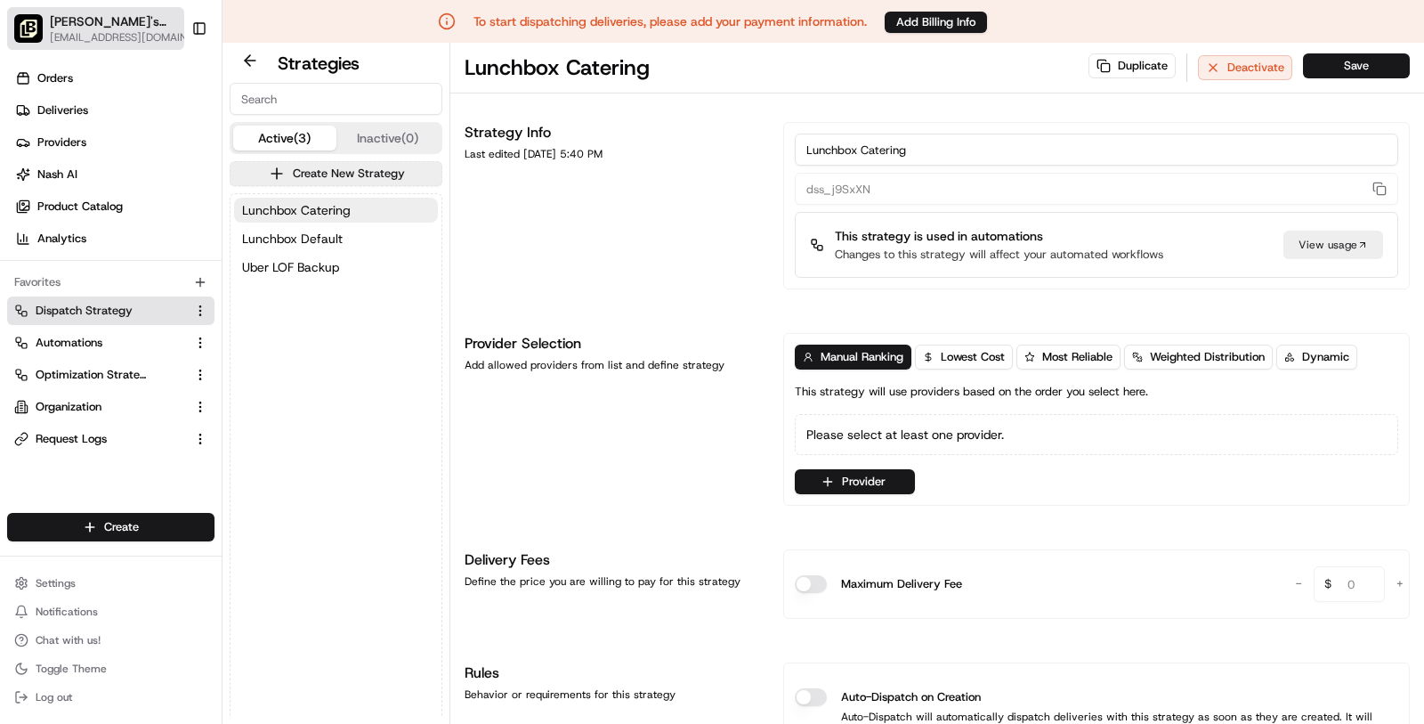
click at [53, 36] on span "[EMAIL_ADDRESS][DOMAIN_NAME]" at bounding box center [125, 37] width 151 height 14
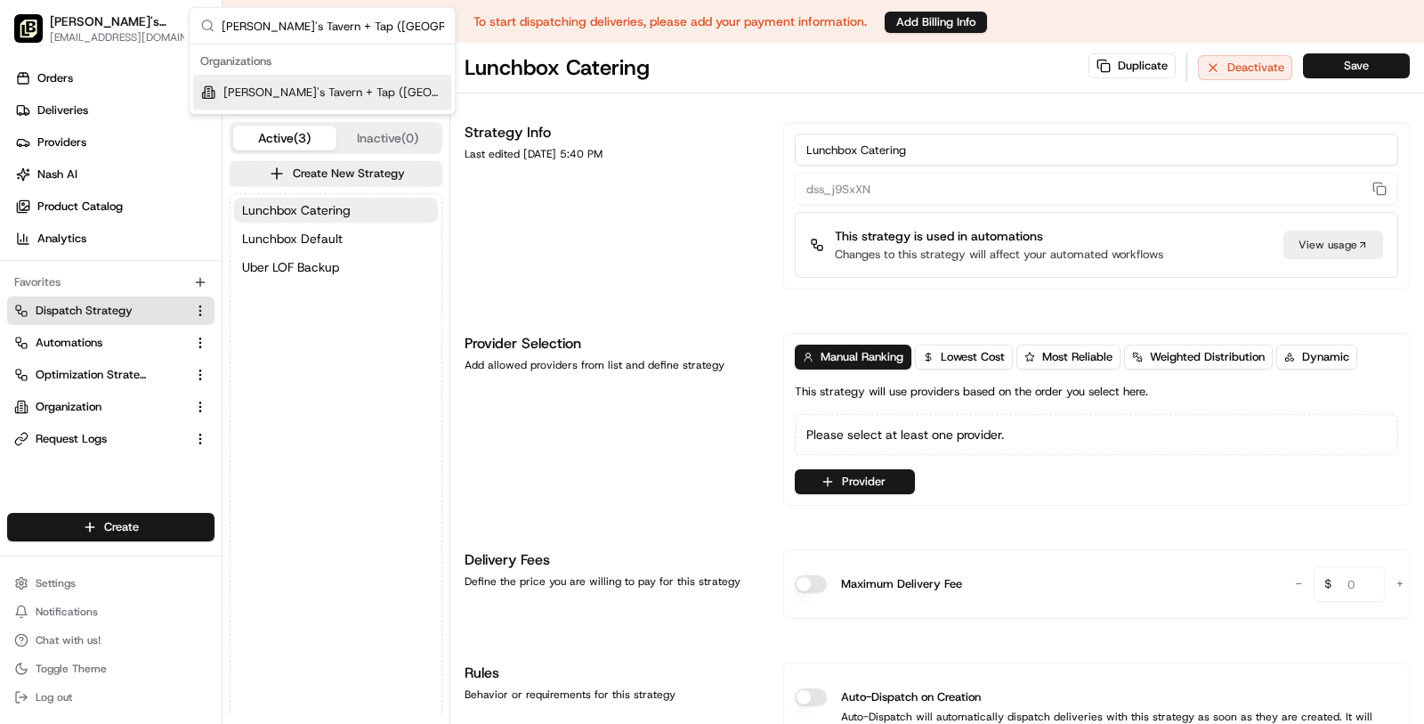
type input "Tommy's Tavern + Tap (Clifton)"
click at [355, 86] on span "Tommy's Tavern + Tap (Clifton)" at bounding box center [333, 93] width 221 height 16
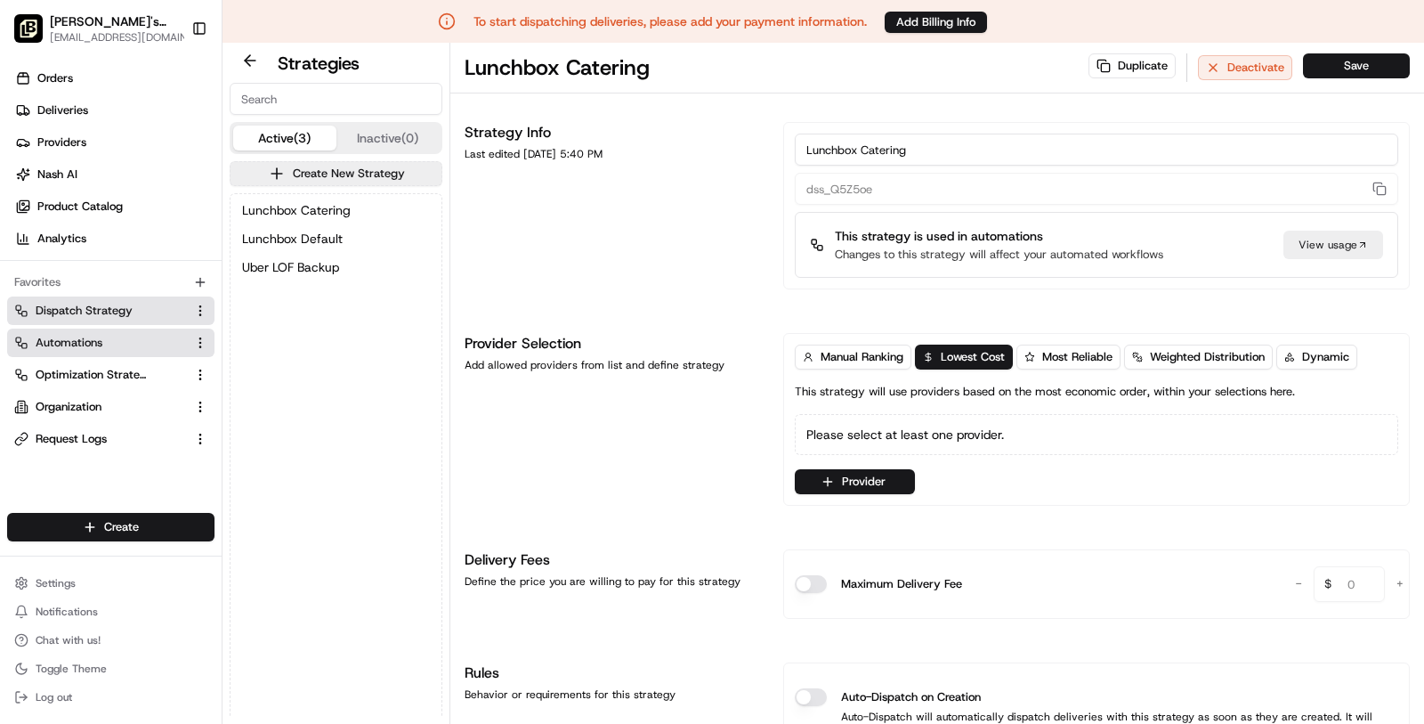
click at [101, 331] on button "Automations" at bounding box center [110, 342] width 207 height 28
click at [101, 333] on button "Automations" at bounding box center [110, 342] width 207 height 28
click at [97, 344] on span "Automations" at bounding box center [69, 343] width 67 height 16
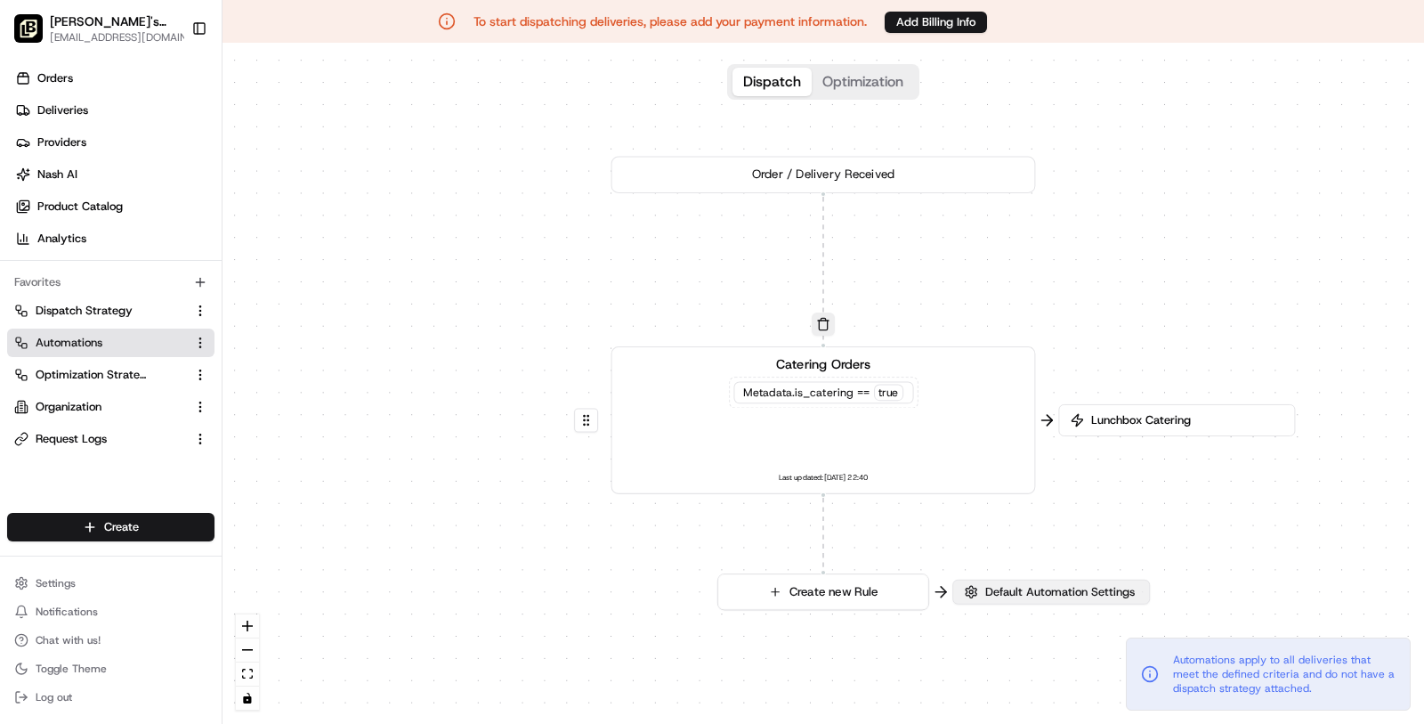
click at [1014, 584] on span "Default Automation Settings" at bounding box center [1060, 592] width 157 height 16
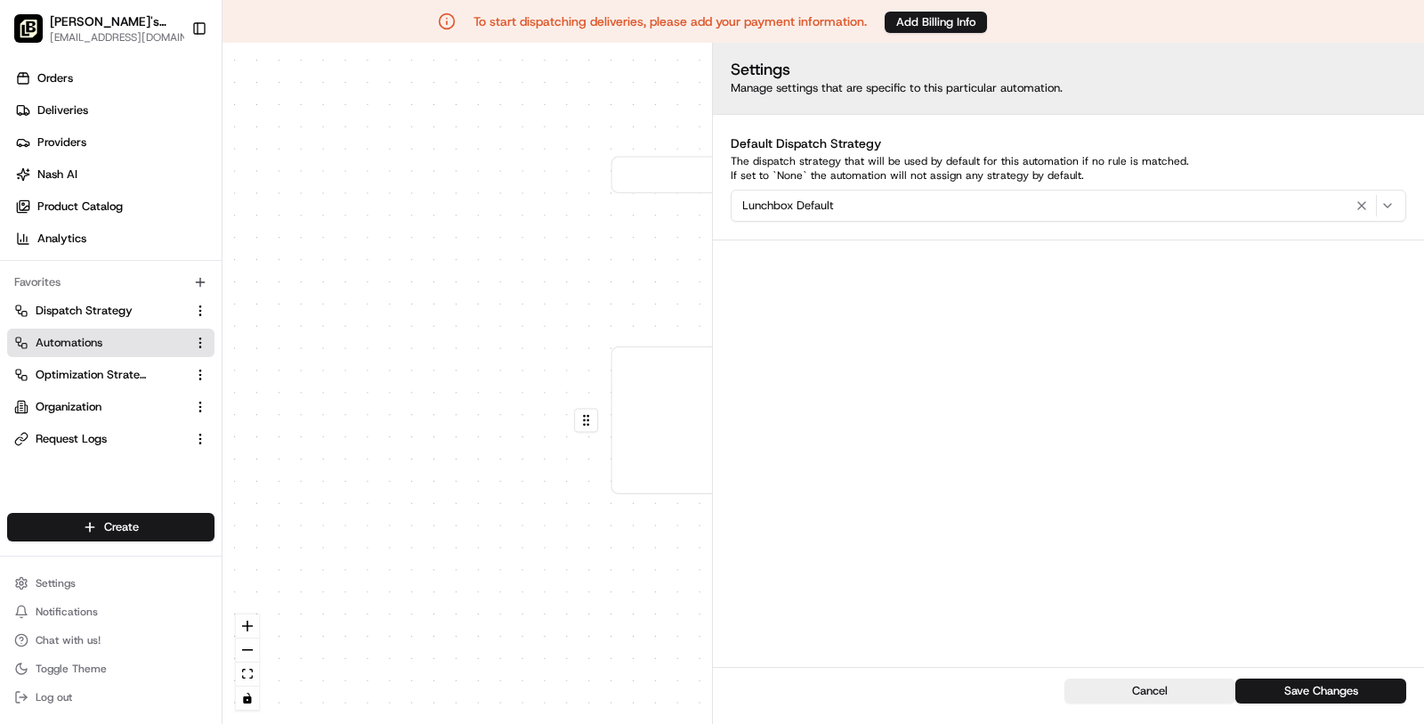
click at [541, 623] on div "0 0 Order / Delivery Received Catering Orders Metadata .is_catering == true Las…" at bounding box center [824, 383] width 1202 height 681
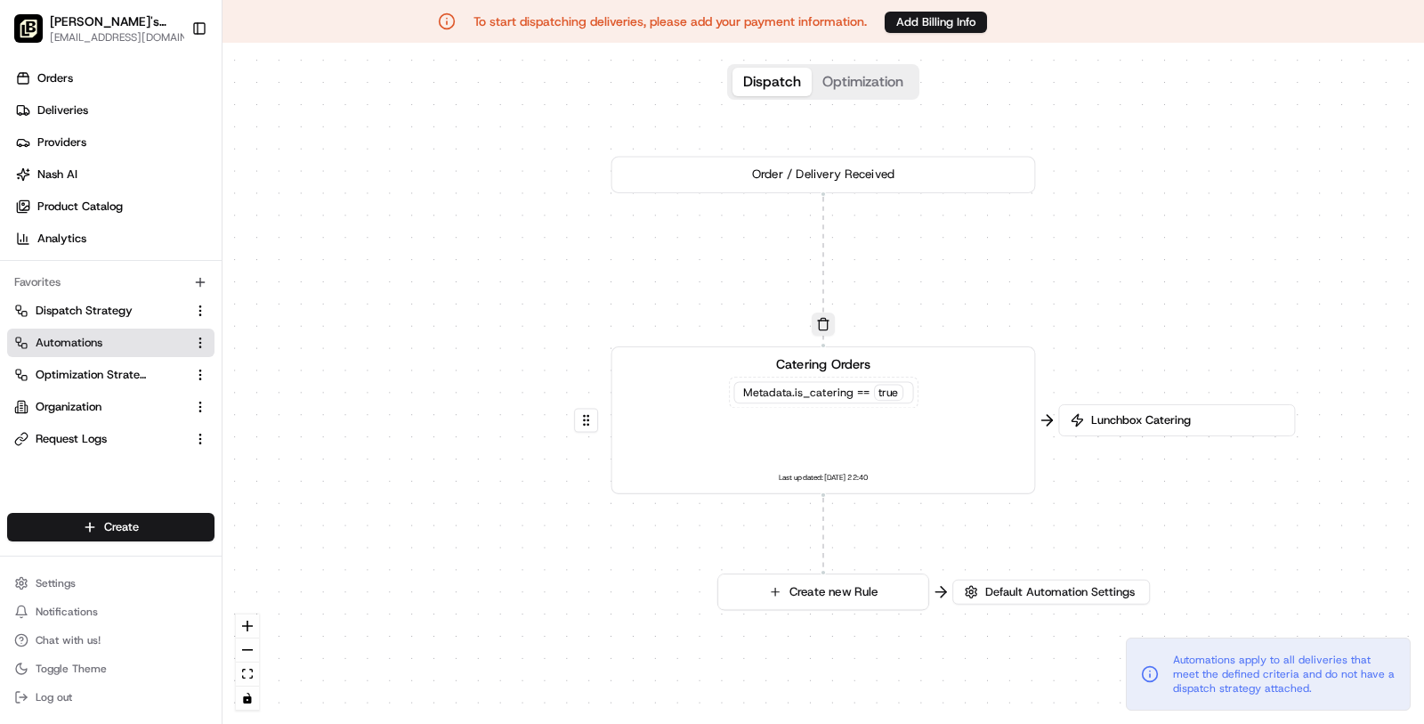
click at [1186, 413] on span "Lunchbox Catering" at bounding box center [1186, 420] width 196 height 16
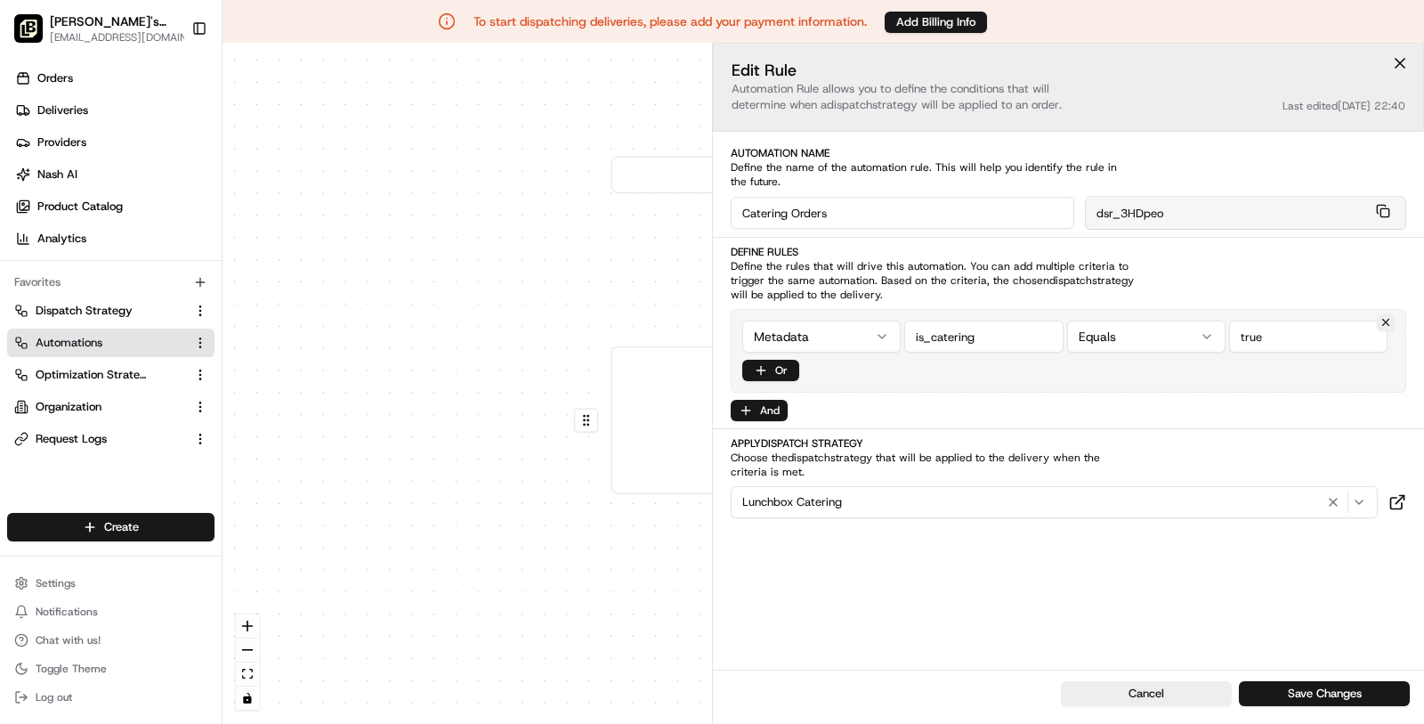
click at [513, 569] on div "0 0 Order / Delivery Received Catering Orders Metadata .is_catering == true Las…" at bounding box center [824, 383] width 1202 height 681
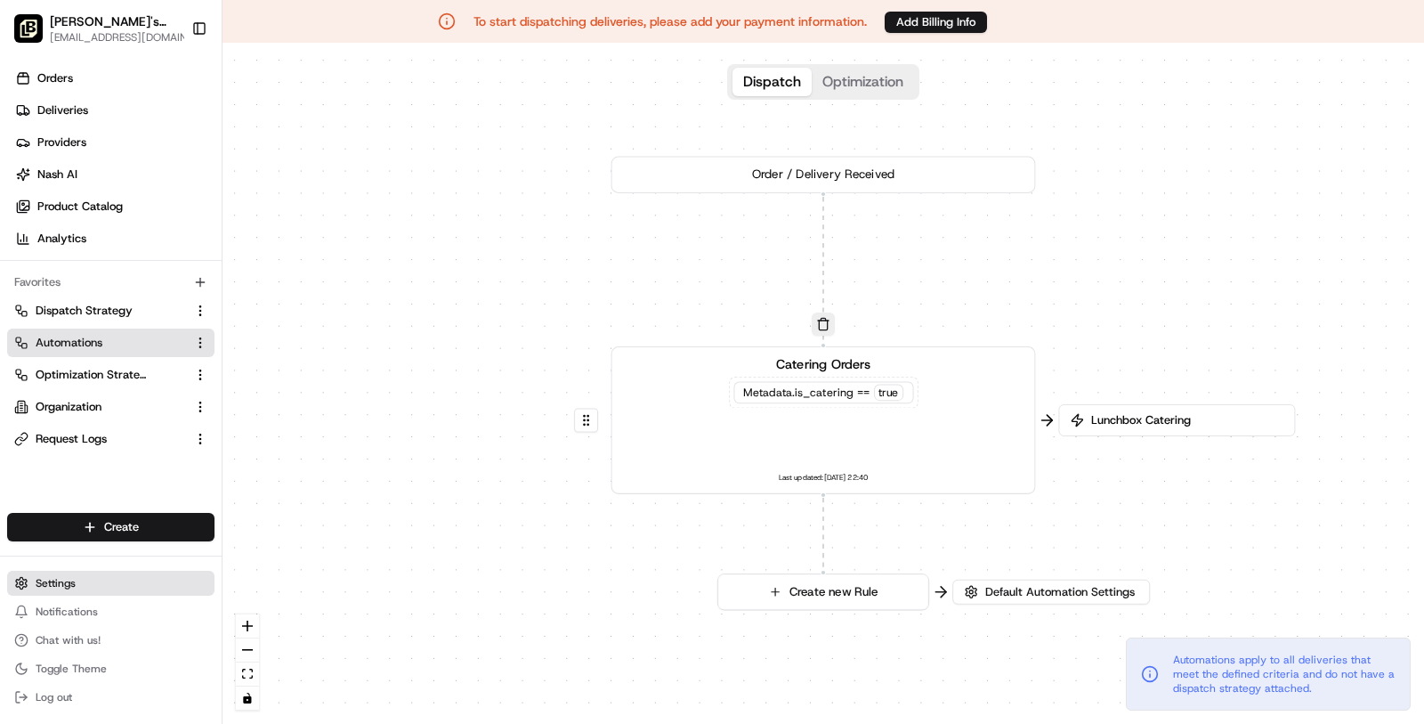
click at [150, 595] on button "Settings" at bounding box center [110, 583] width 207 height 25
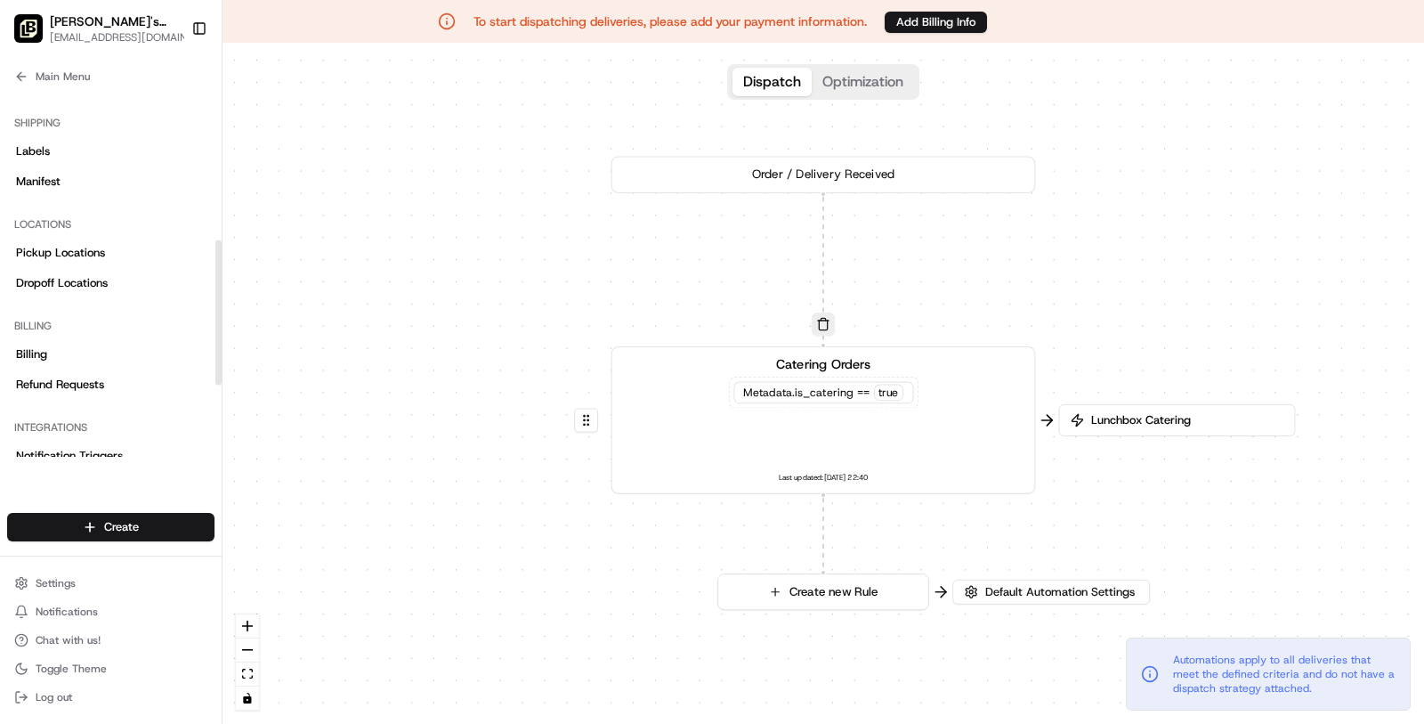
scroll to position [432, 0]
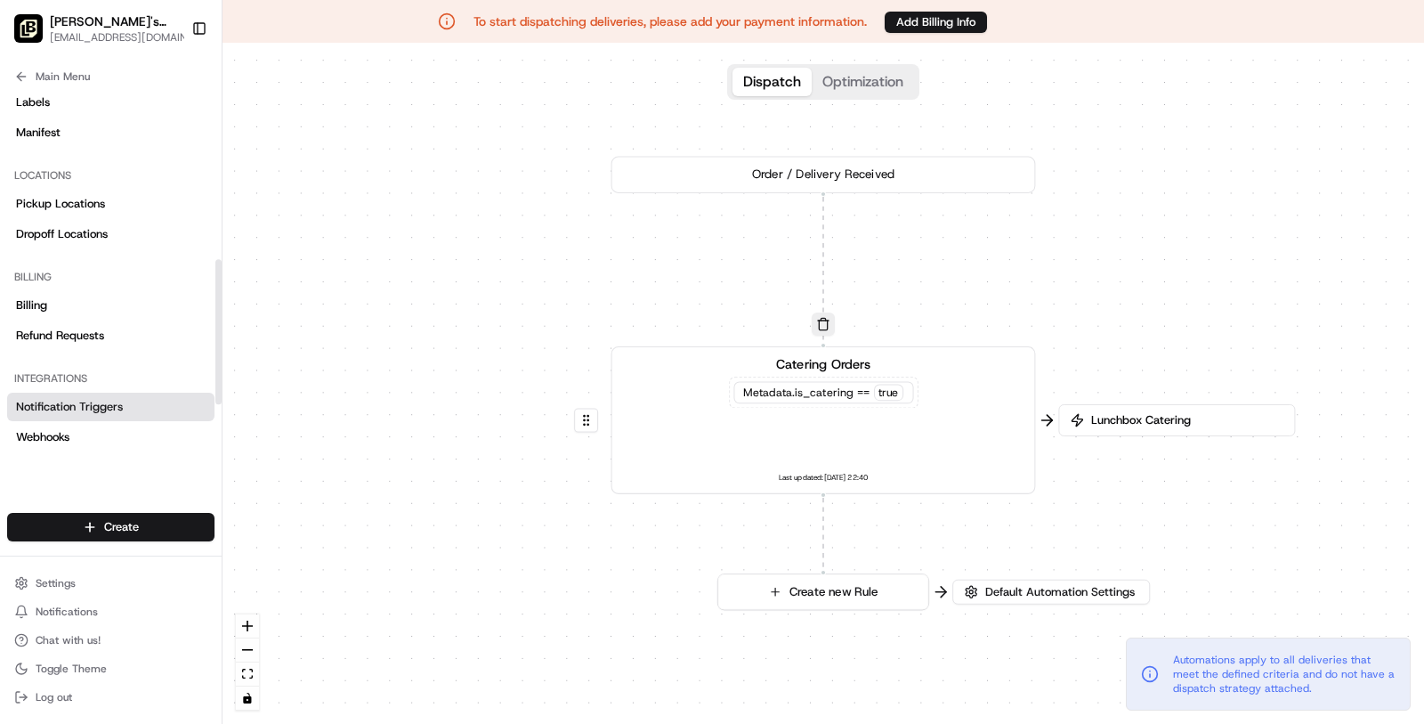
click at [116, 405] on span "Notification Triggers" at bounding box center [69, 407] width 107 height 16
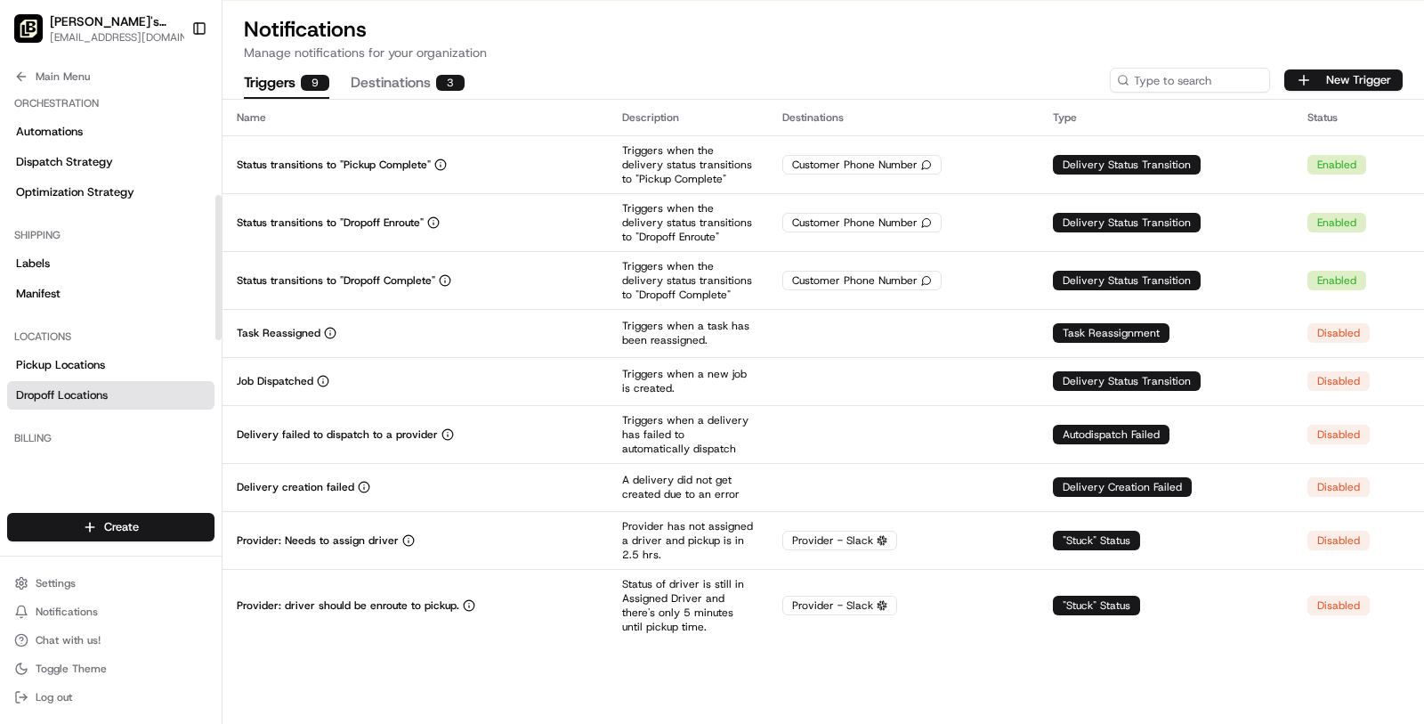
scroll to position [269, 0]
click at [116, 177] on div "Automations Dispatch Strategy Optimization Strategy" at bounding box center [110, 163] width 207 height 89
click at [116, 154] on link "Dispatch Strategy" at bounding box center [110, 164] width 207 height 28
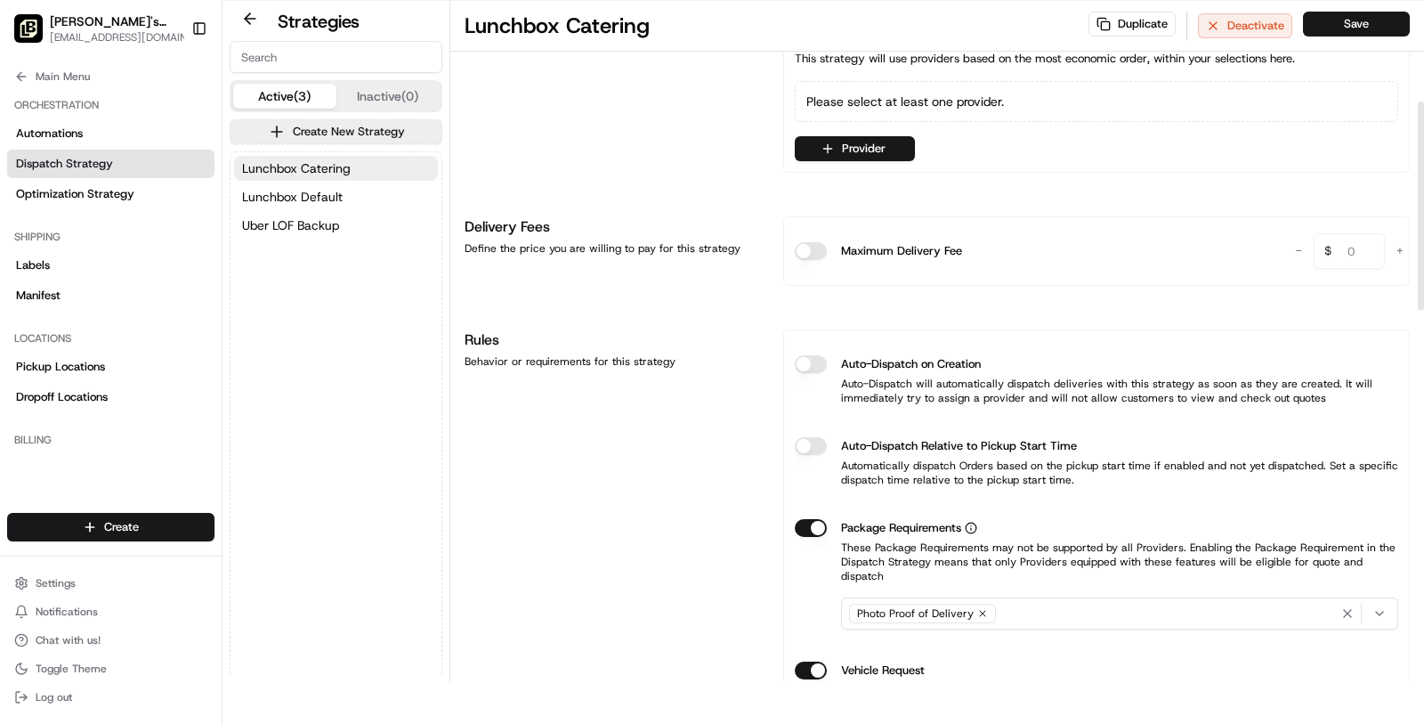
scroll to position [344, 0]
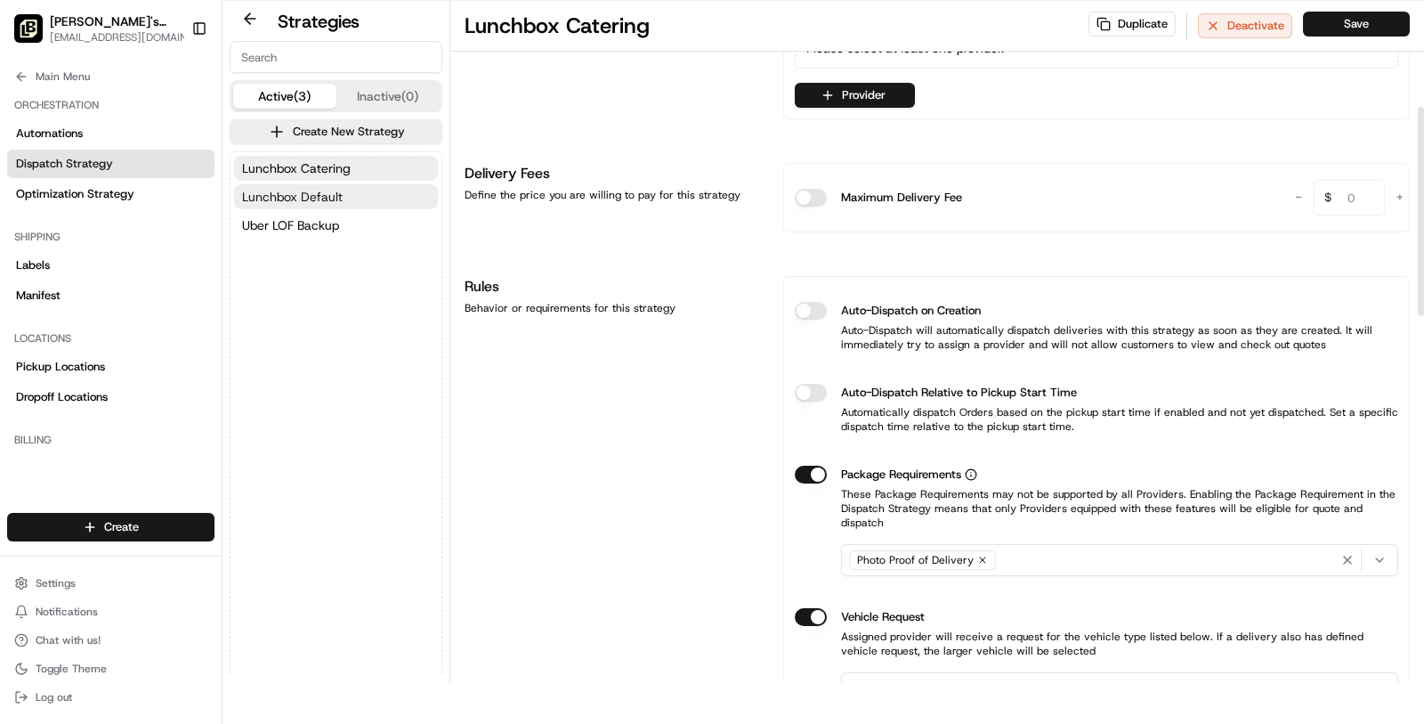
click at [383, 188] on button "Lunchbox Default" at bounding box center [336, 196] width 204 height 25
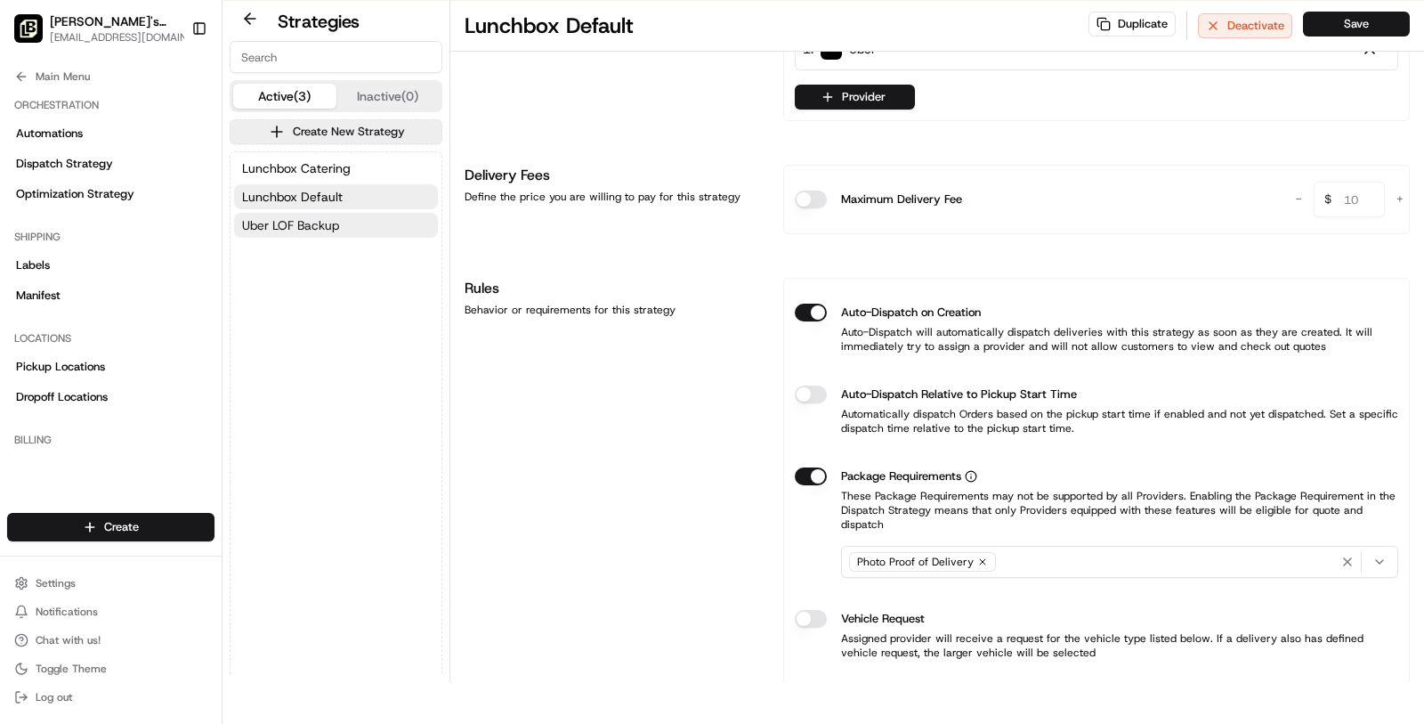
click at [383, 217] on button "Uber LOF Backup" at bounding box center [336, 225] width 204 height 25
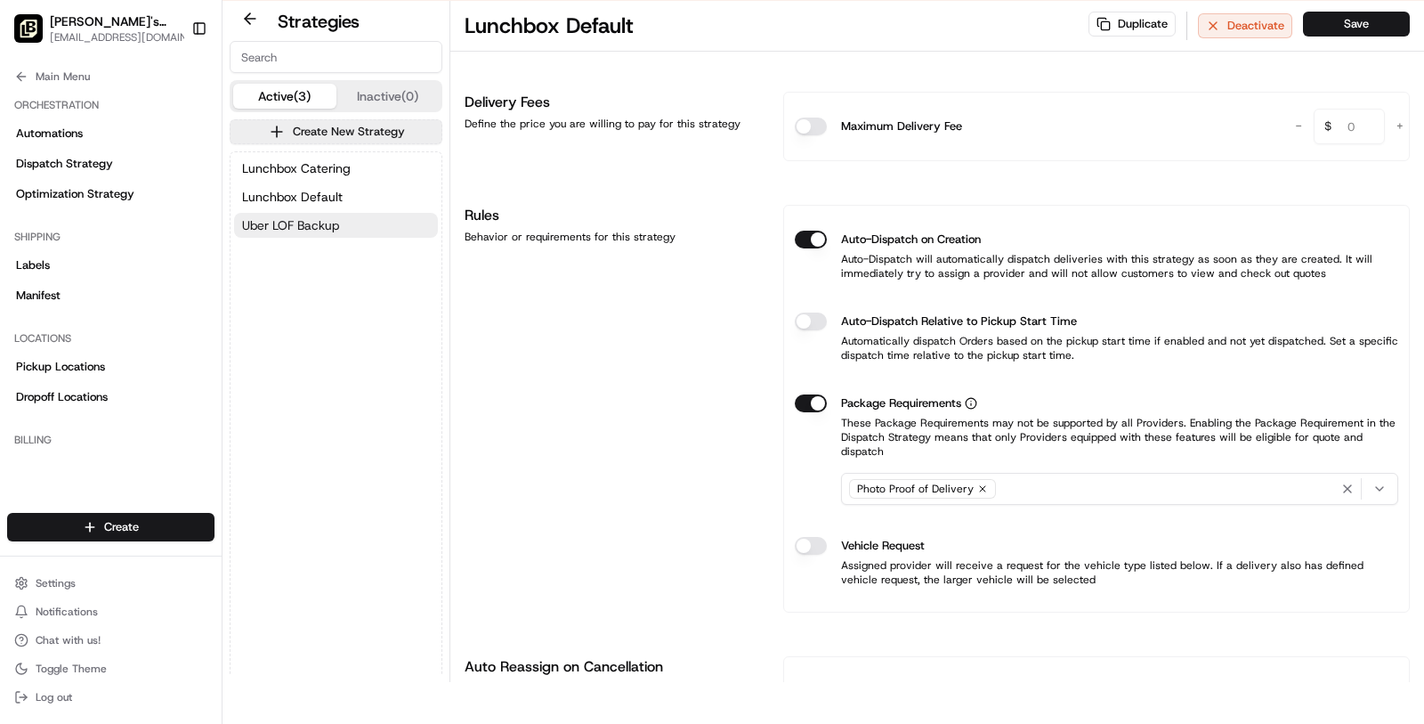
type input "dss_4j7W52"
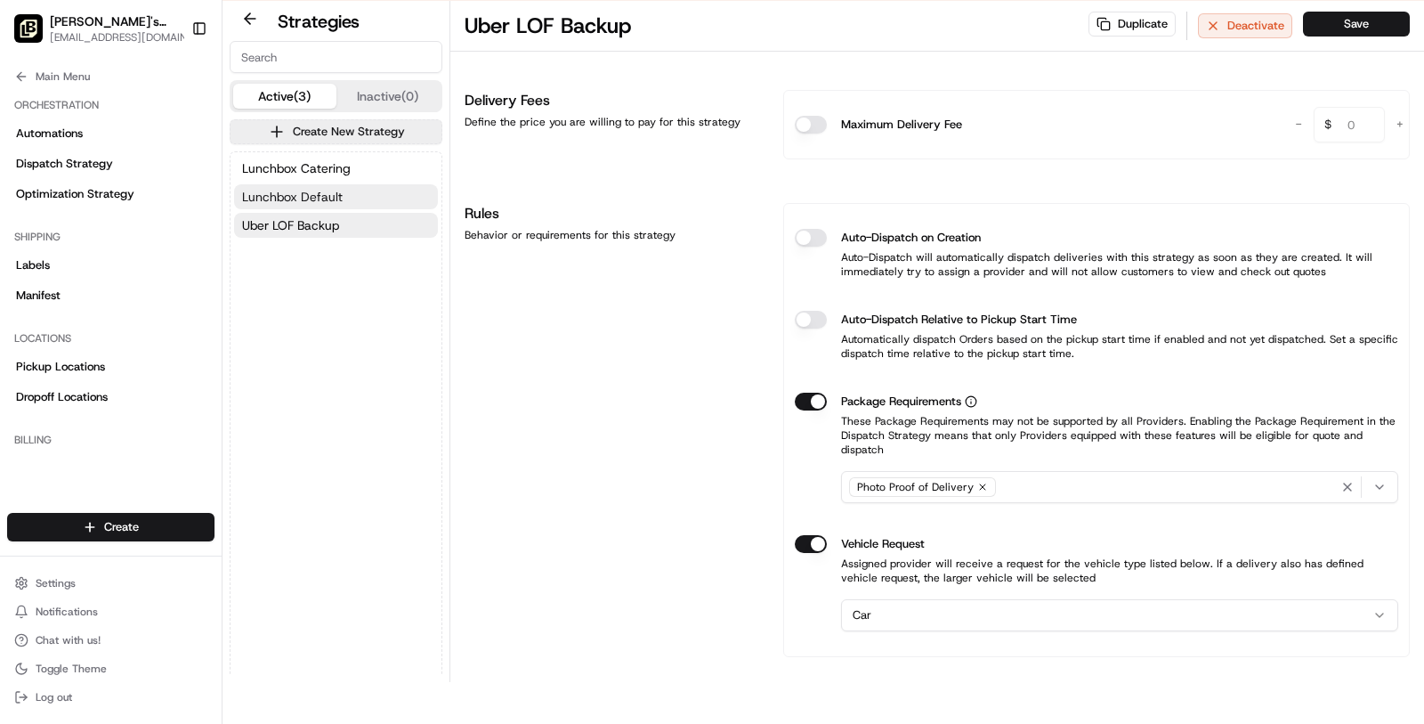
click at [409, 194] on button "Lunchbox Default" at bounding box center [336, 196] width 204 height 25
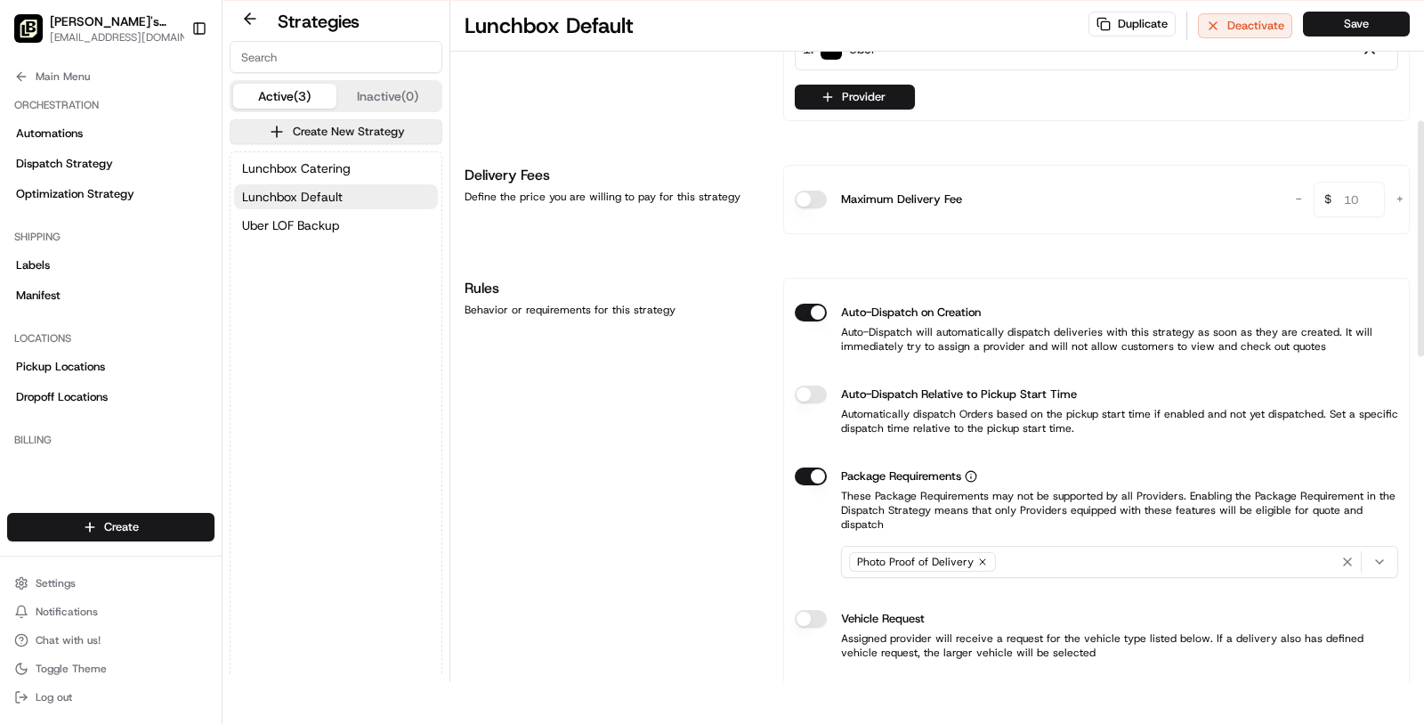
click at [806, 304] on button "Auto-Dispatch on Creation" at bounding box center [811, 313] width 32 height 18
click at [1346, 18] on button "Save" at bounding box center [1356, 24] width 107 height 25
click at [370, 224] on button "Uber LOF Backup" at bounding box center [336, 225] width 204 height 25
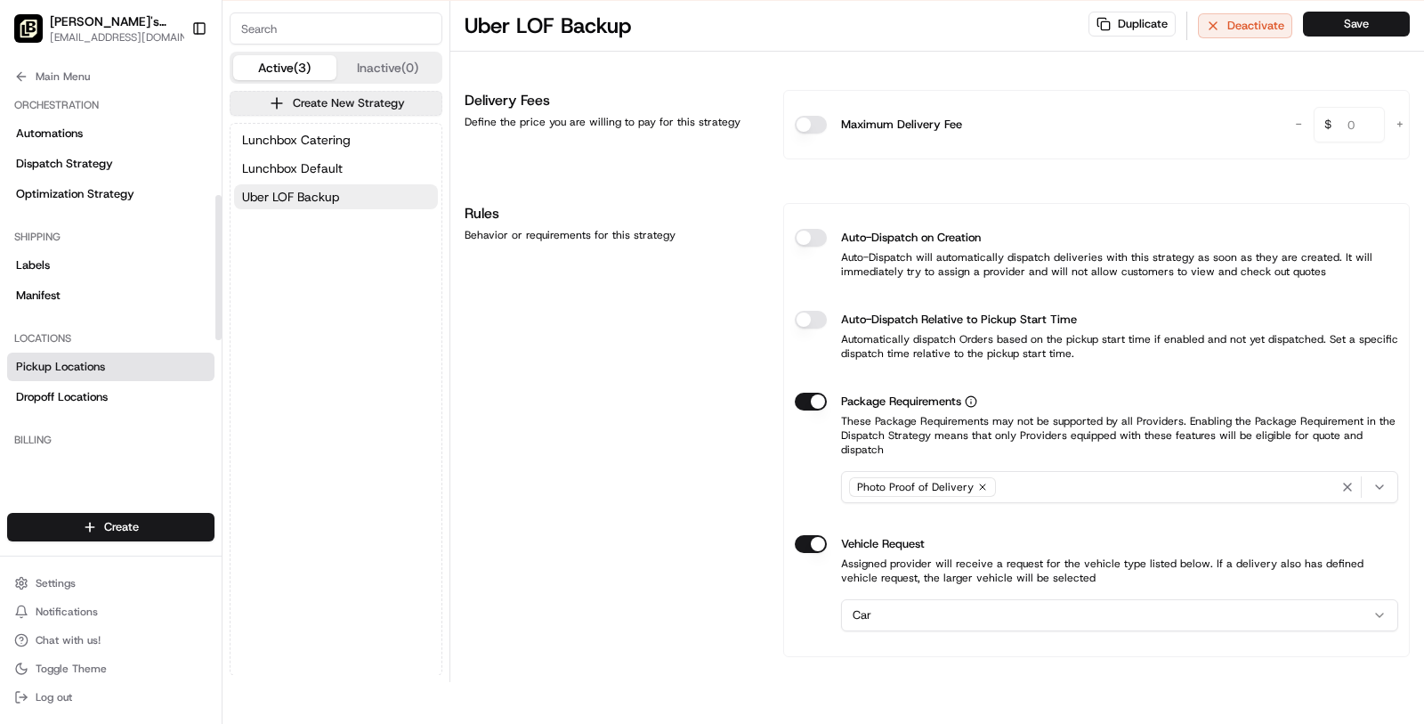
scroll to position [564, 0]
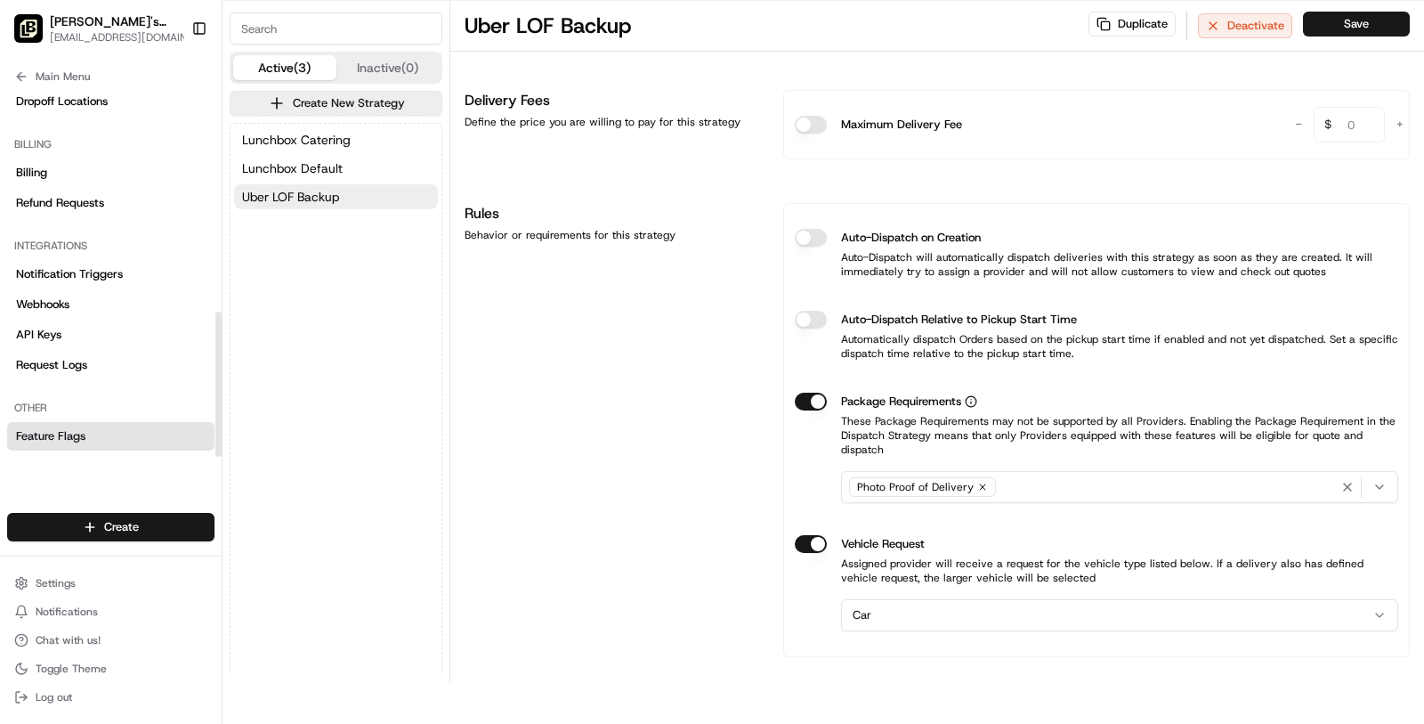
click at [95, 427] on link "Feature Flags" at bounding box center [110, 436] width 207 height 28
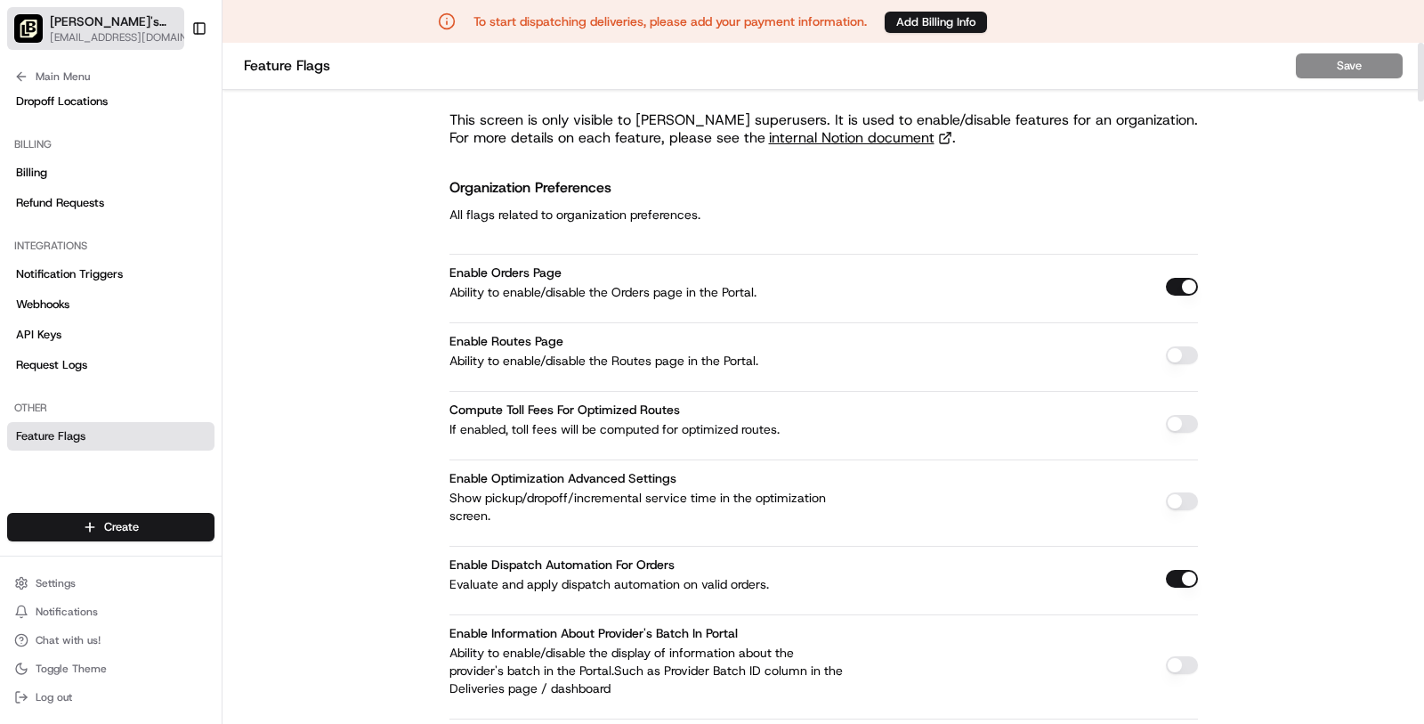
click at [69, 45] on button "Tommy's Tavern + Tap (Clifton) masood@usenash.com" at bounding box center [95, 28] width 177 height 43
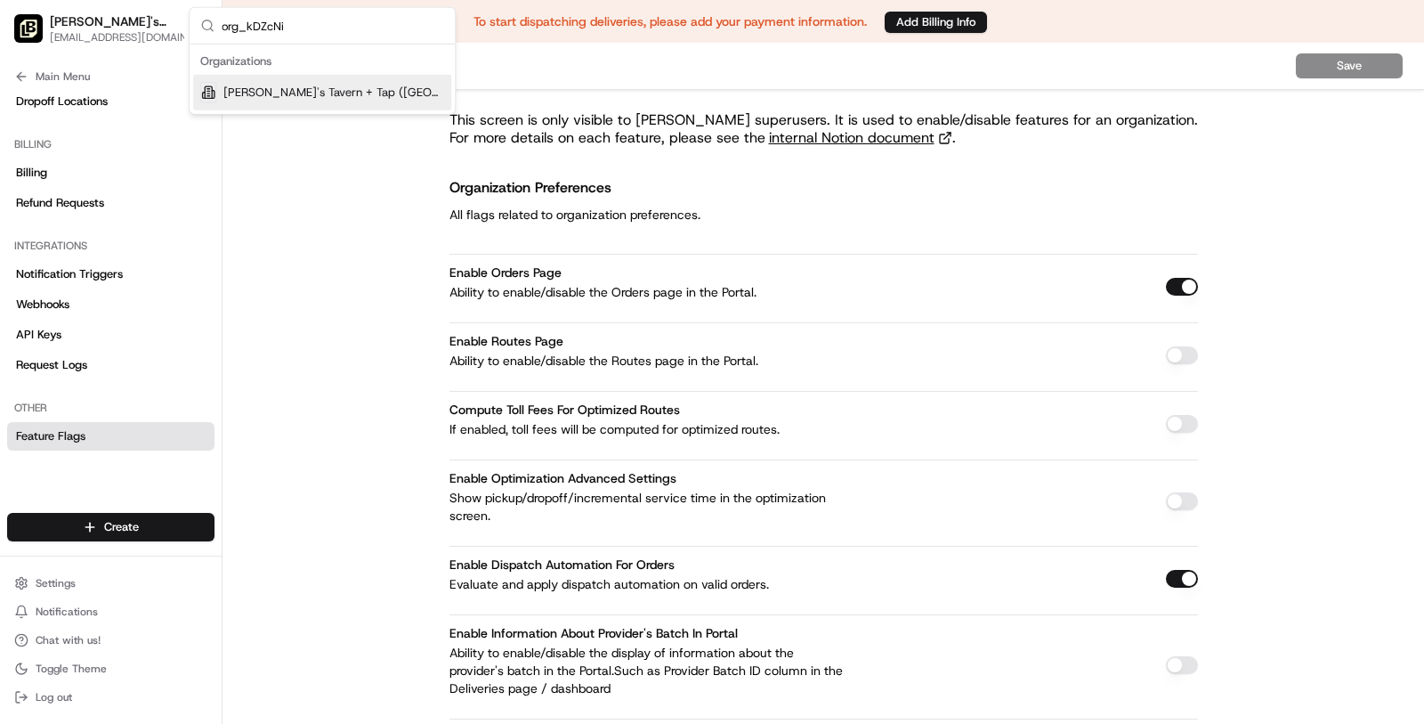
type input "org_kDZcNi"
click at [306, 98] on span "Tommy's Tavern + Tap (Clifton)" at bounding box center [333, 93] width 221 height 16
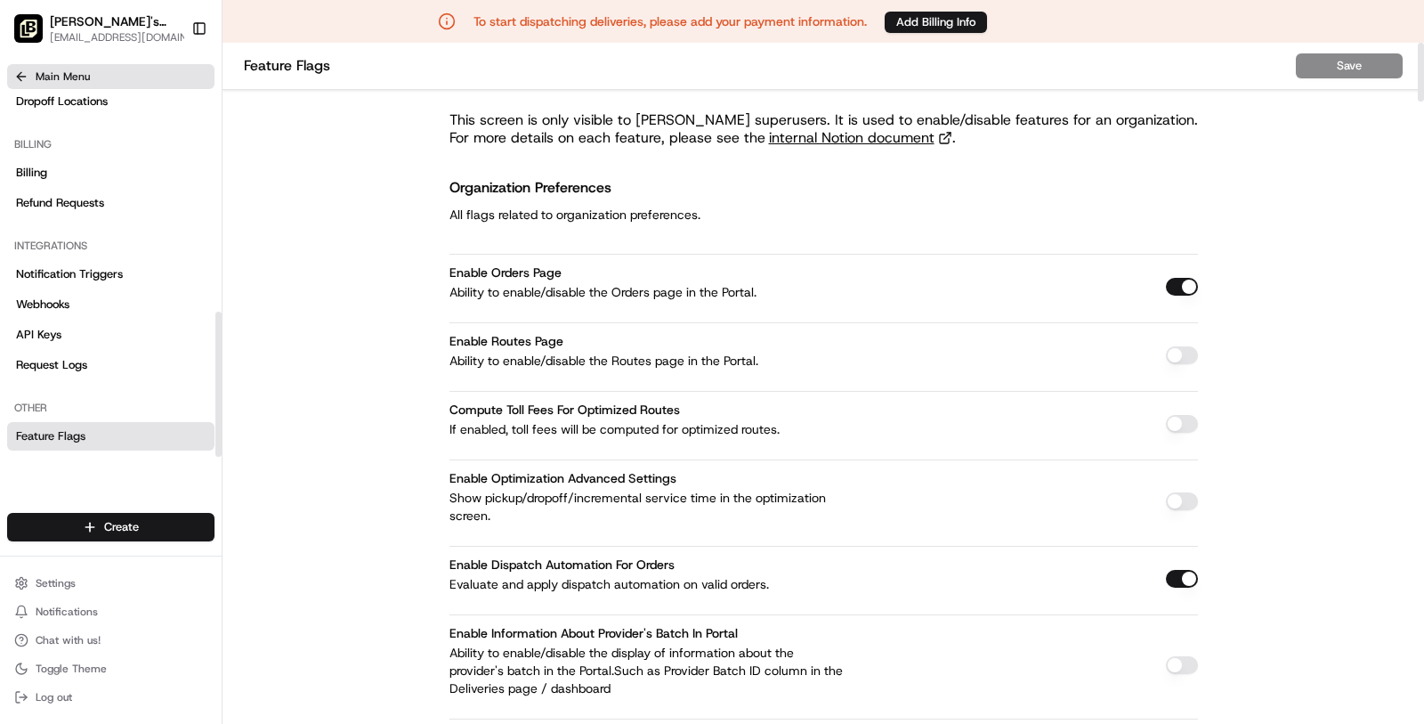
click at [119, 86] on button "Main Menu" at bounding box center [110, 76] width 207 height 25
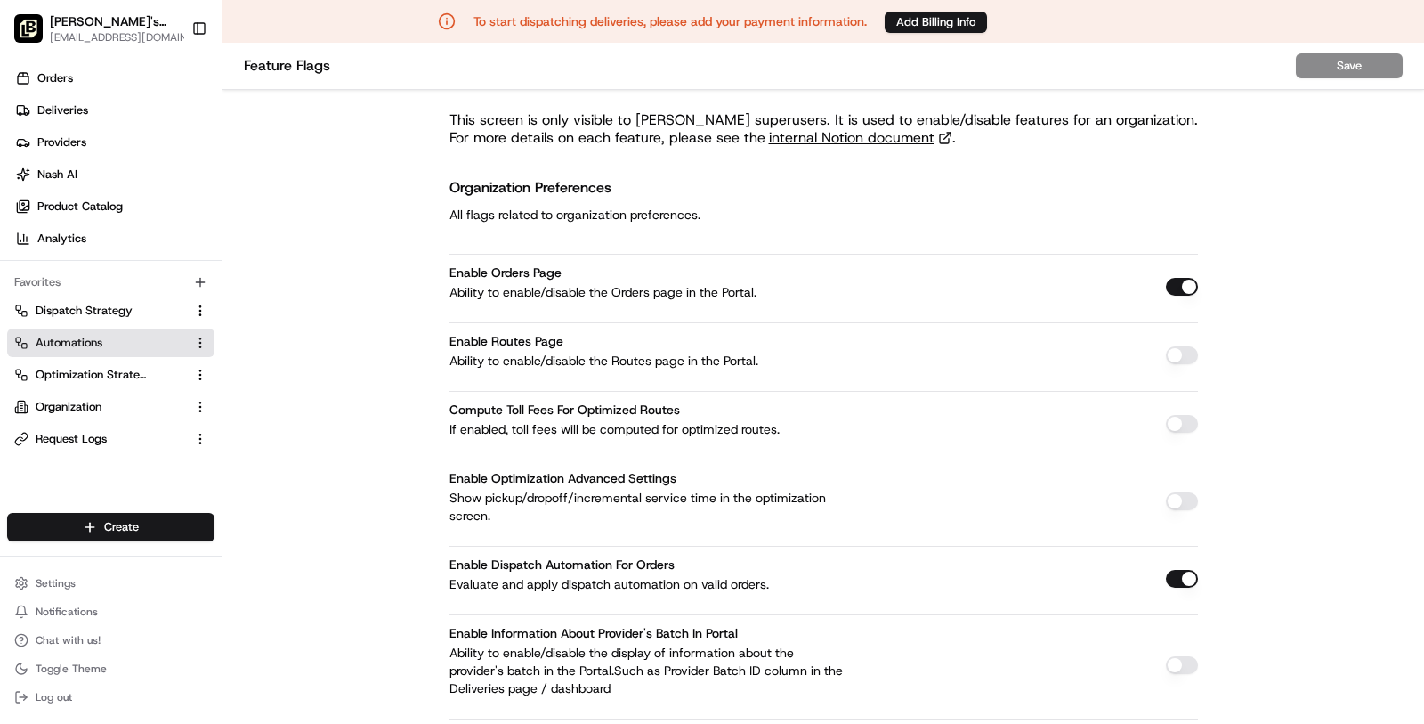
click at [106, 331] on button "Automations" at bounding box center [110, 342] width 207 height 28
click at [97, 351] on button "Automations" at bounding box center [110, 342] width 207 height 28
click at [82, 341] on span "Automations" at bounding box center [69, 343] width 67 height 16
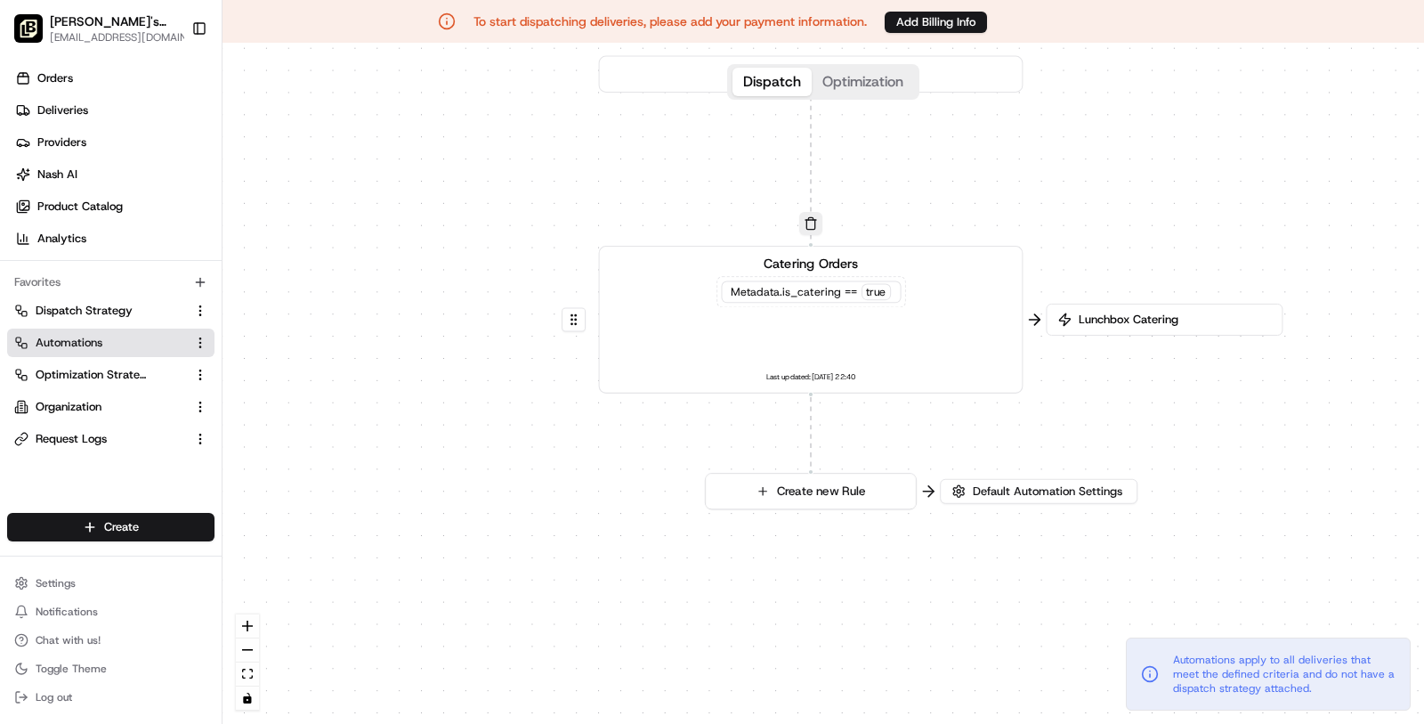
drag, startPoint x: 1040, startPoint y: 260, endPoint x: 1019, endPoint y: 176, distance: 86.1
click at [1027, 158] on div "0 0 Order / Delivery Received Catering Orders Metadata .is_catering == true Las…" at bounding box center [824, 383] width 1202 height 681
click at [876, 326] on div "Catering Orders Metadata .is_catering == true Last updated: 18/08/2025 22:40" at bounding box center [810, 318] width 393 height 131
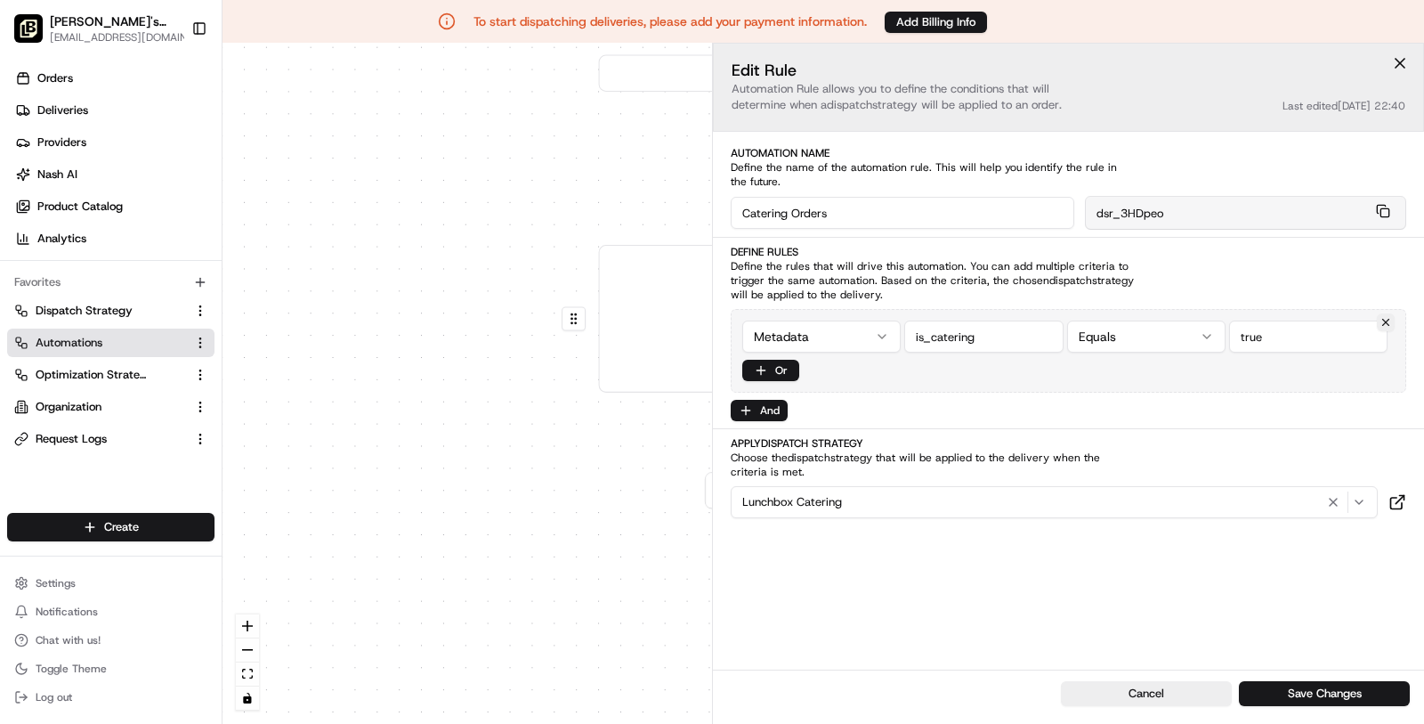
click at [610, 487] on div "0 0 Order / Delivery Received Catering Orders Metadata .is_catering == true Las…" at bounding box center [824, 383] width 1202 height 681
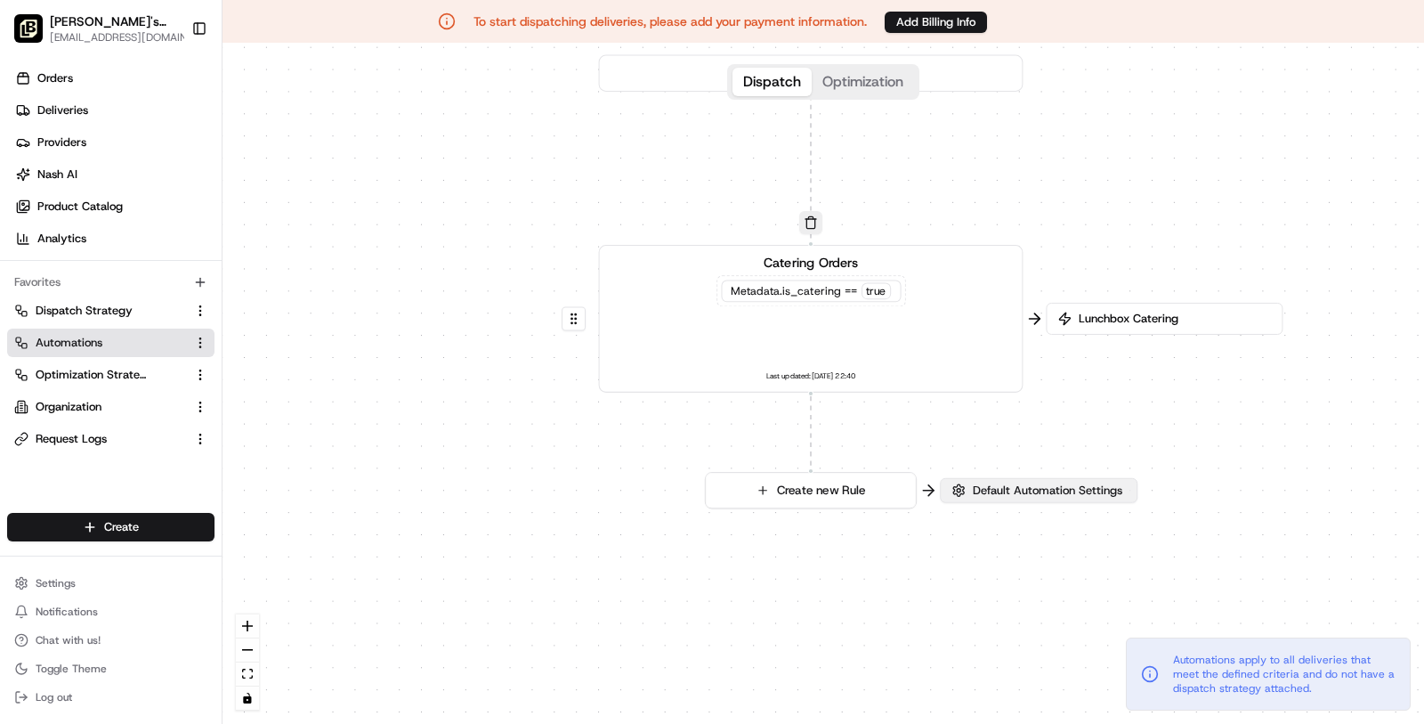
click at [1041, 482] on span "Default Automation Settings" at bounding box center [1047, 490] width 157 height 16
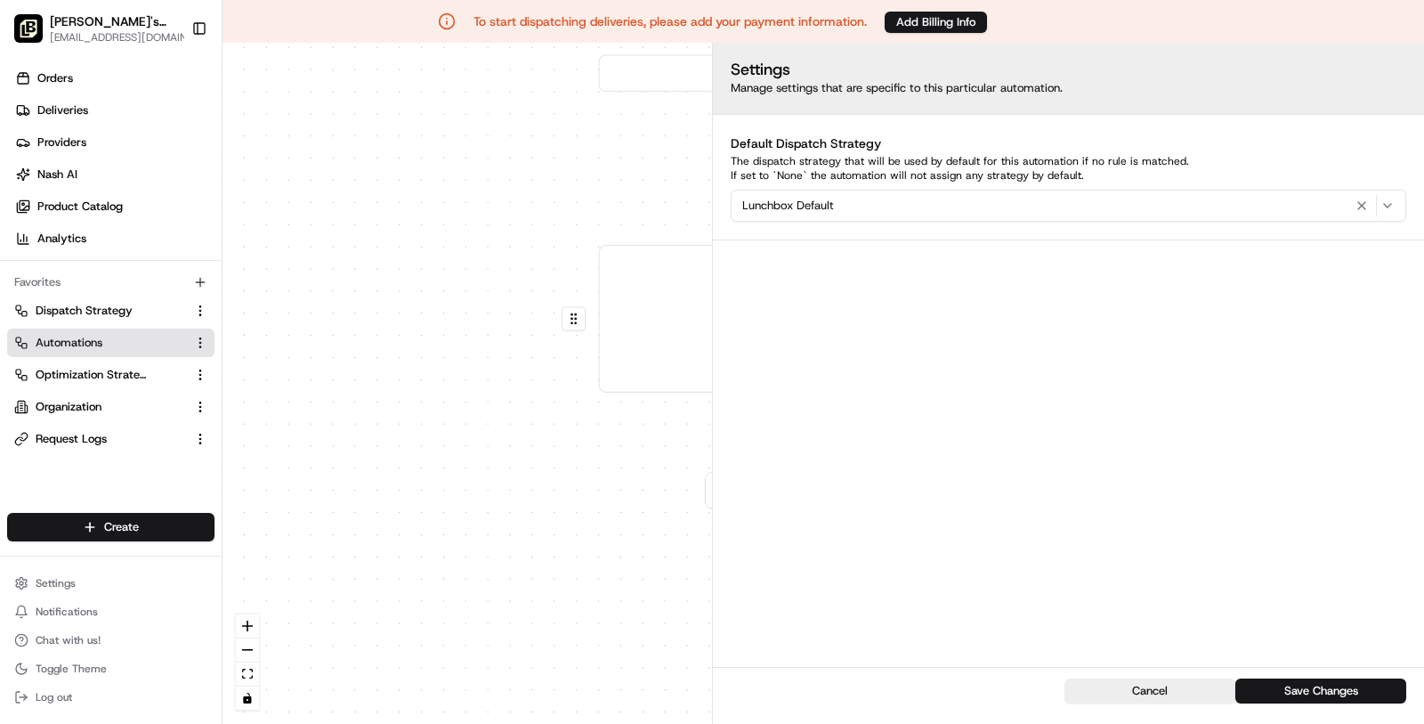
click at [642, 466] on div "0 0 Order / Delivery Received Catering Orders Metadata .is_catering == true Las…" at bounding box center [824, 383] width 1202 height 681
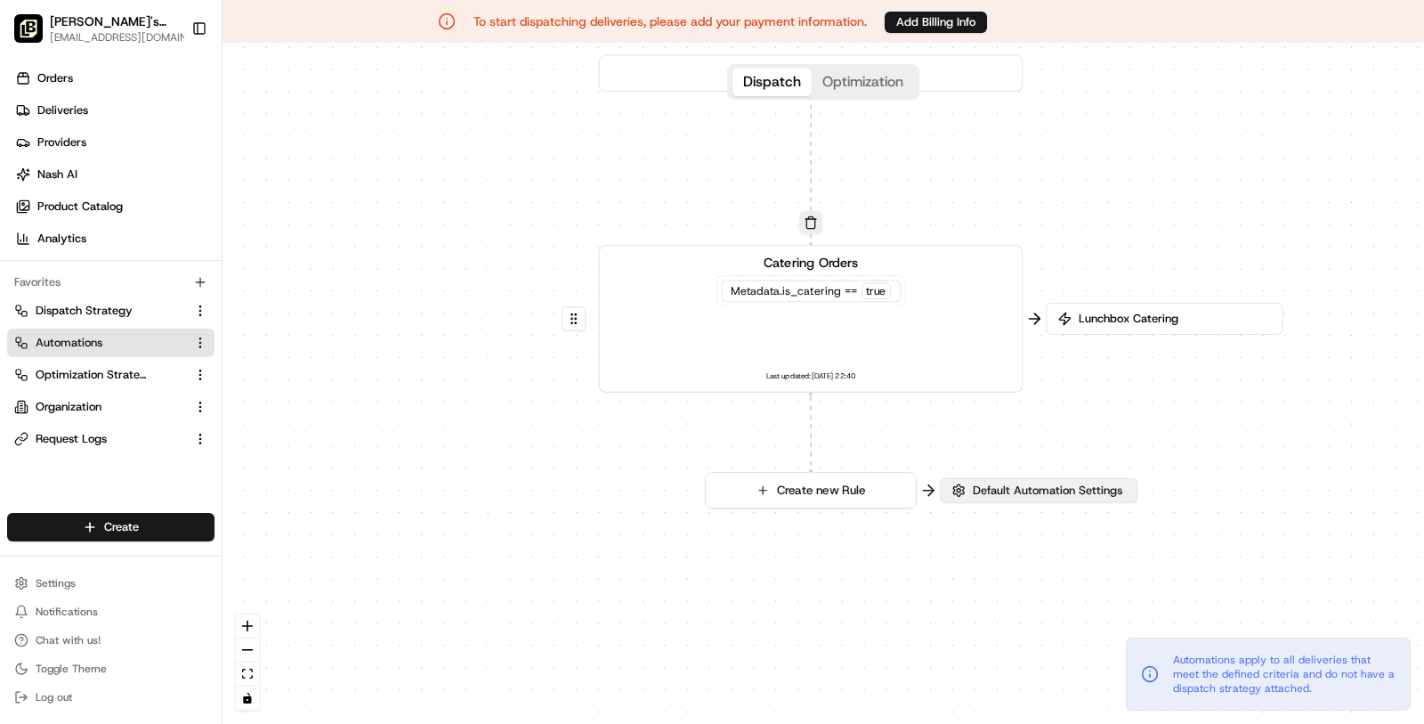
click at [1098, 487] on span "Default Automation Settings" at bounding box center [1047, 490] width 157 height 16
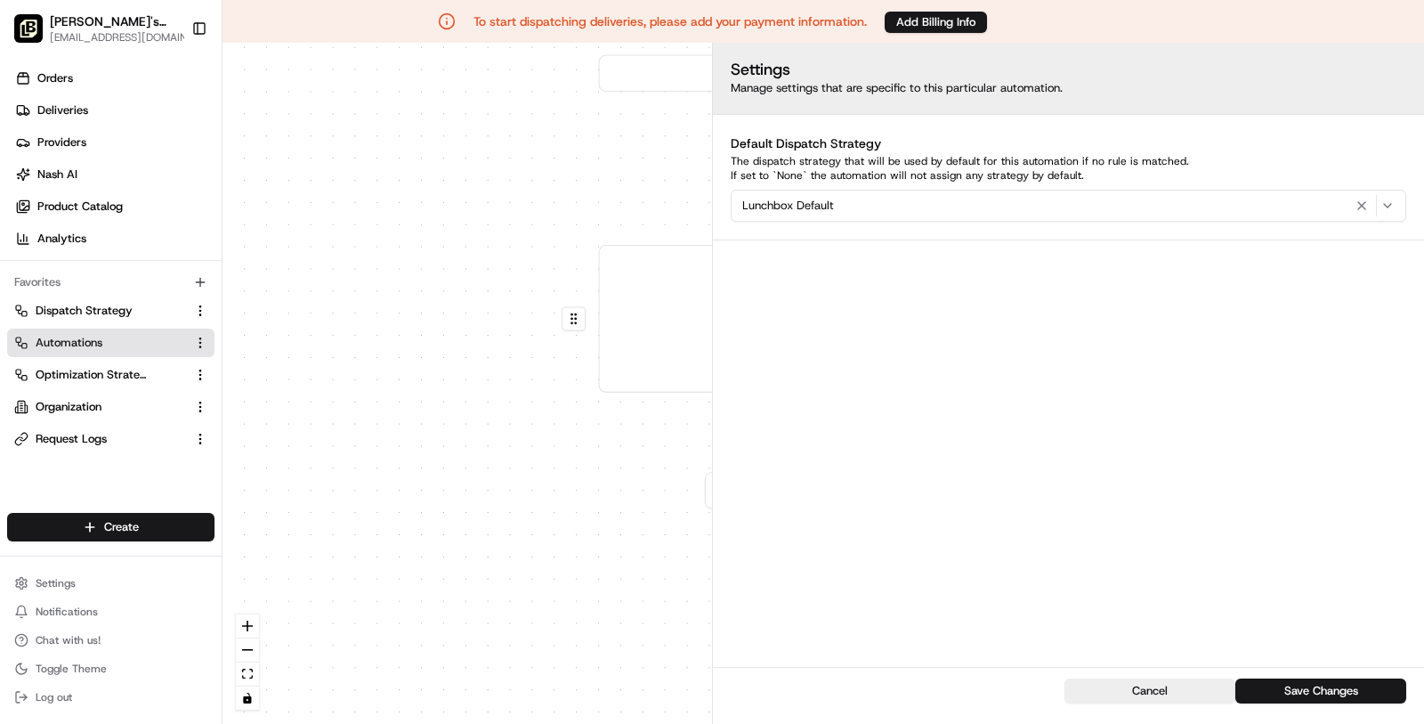
click at [519, 534] on div "0 0 Order / Delivery Received Catering Orders Metadata .is_catering == true Las…" at bounding box center [824, 383] width 1202 height 681
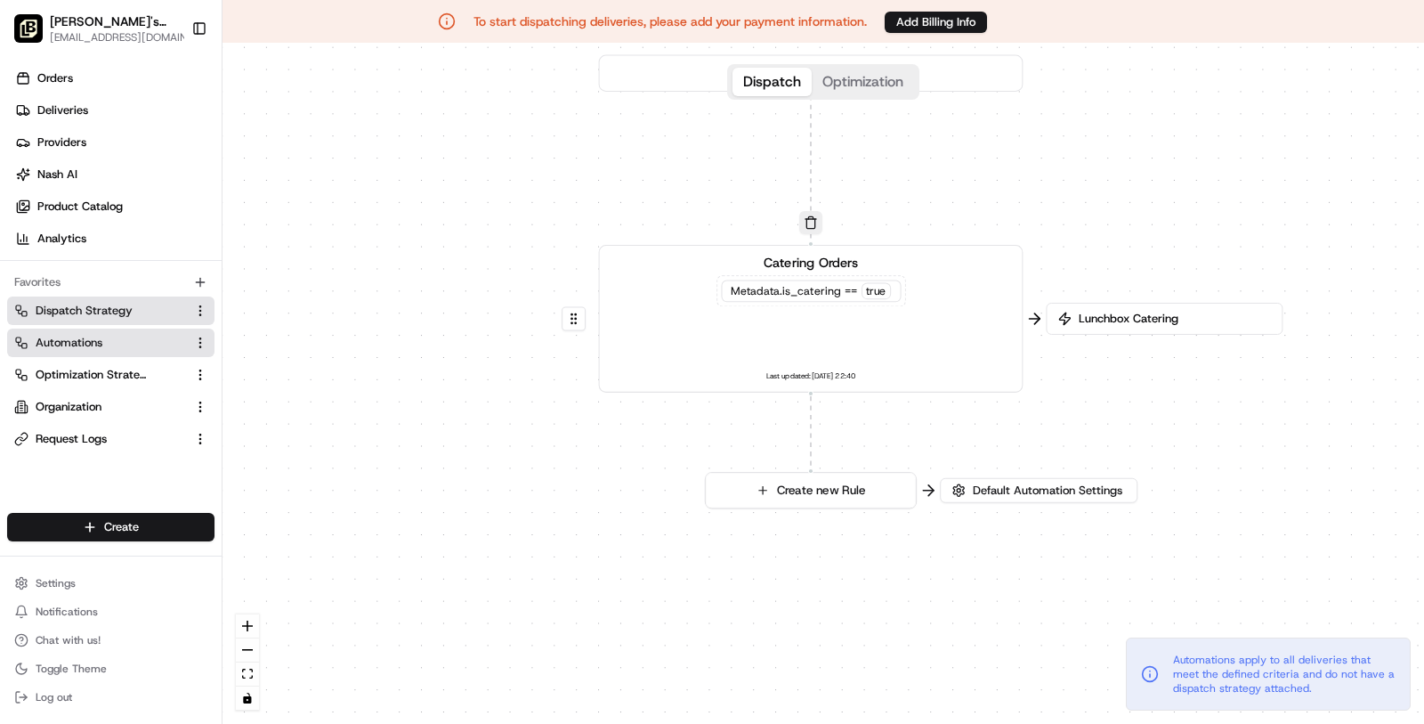
click at [123, 315] on span "Dispatch Strategy" at bounding box center [84, 311] width 97 height 16
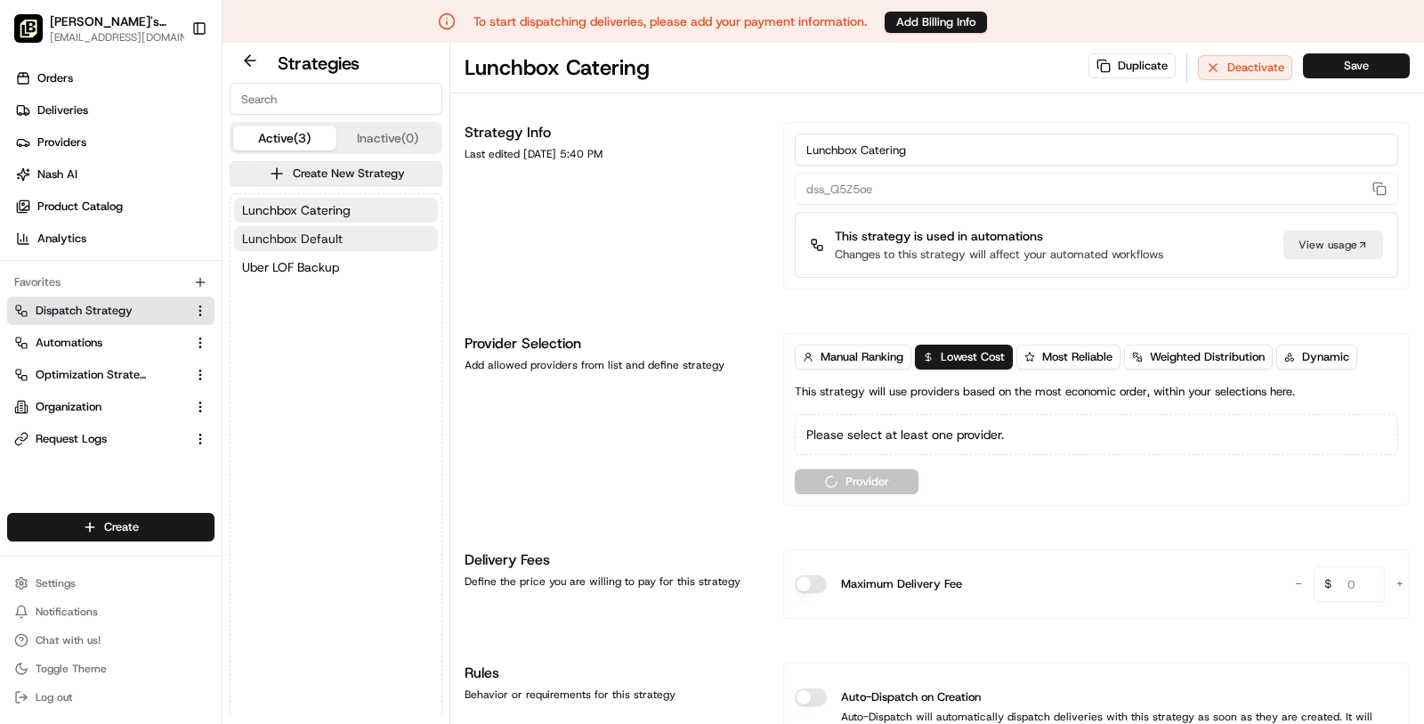
click at [348, 235] on button "Lunchbox Default" at bounding box center [336, 238] width 204 height 25
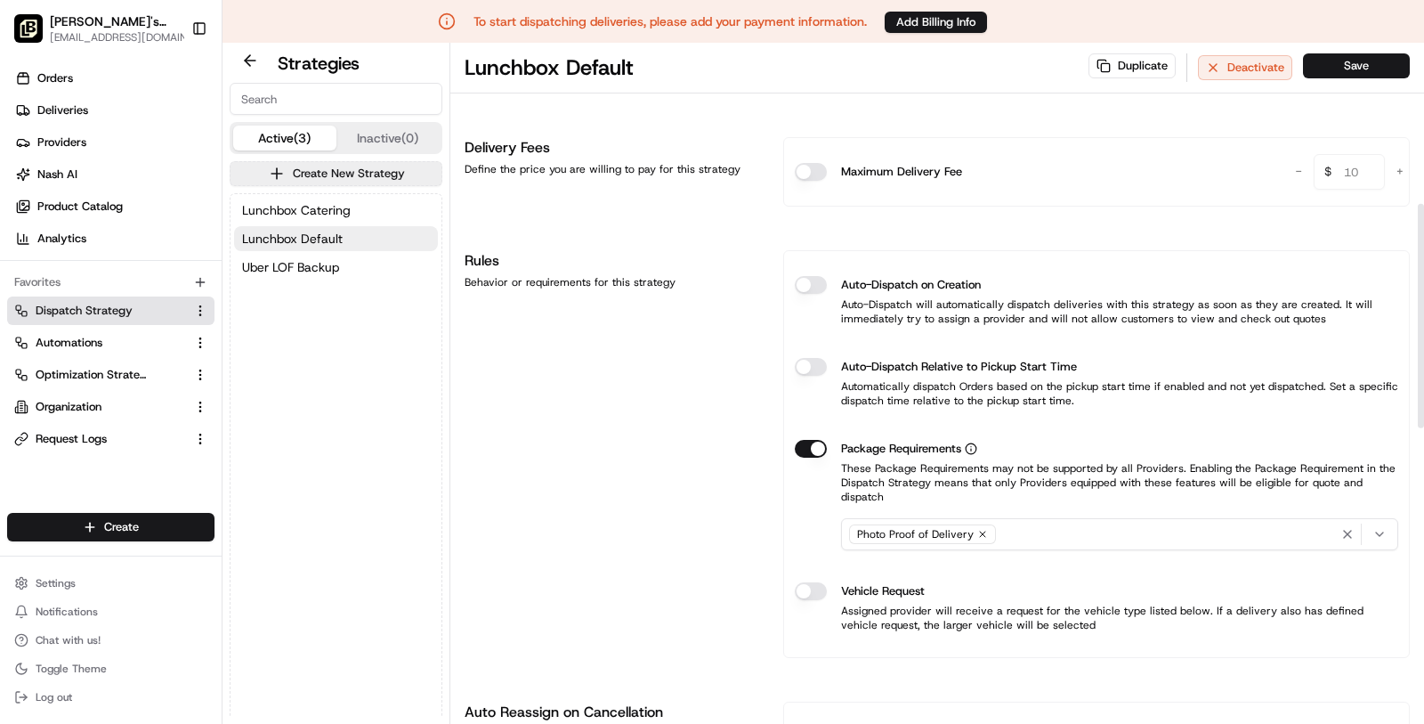
scroll to position [514, 0]
click at [53, 30] on span "[EMAIL_ADDRESS][DOMAIN_NAME]" at bounding box center [125, 37] width 151 height 14
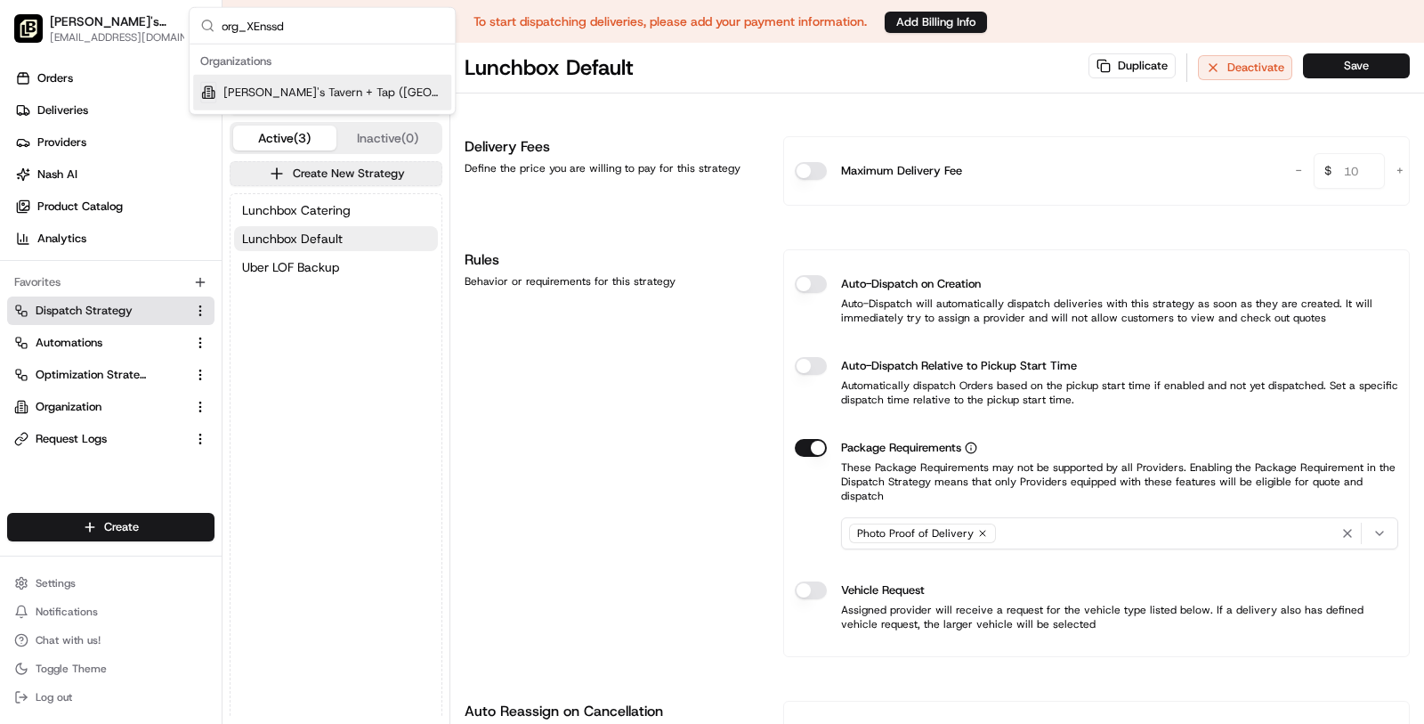
type input "org_XEnssd"
click at [328, 85] on span "Tommy's Tavern + Tap (Bridgewater)" at bounding box center [333, 93] width 221 height 16
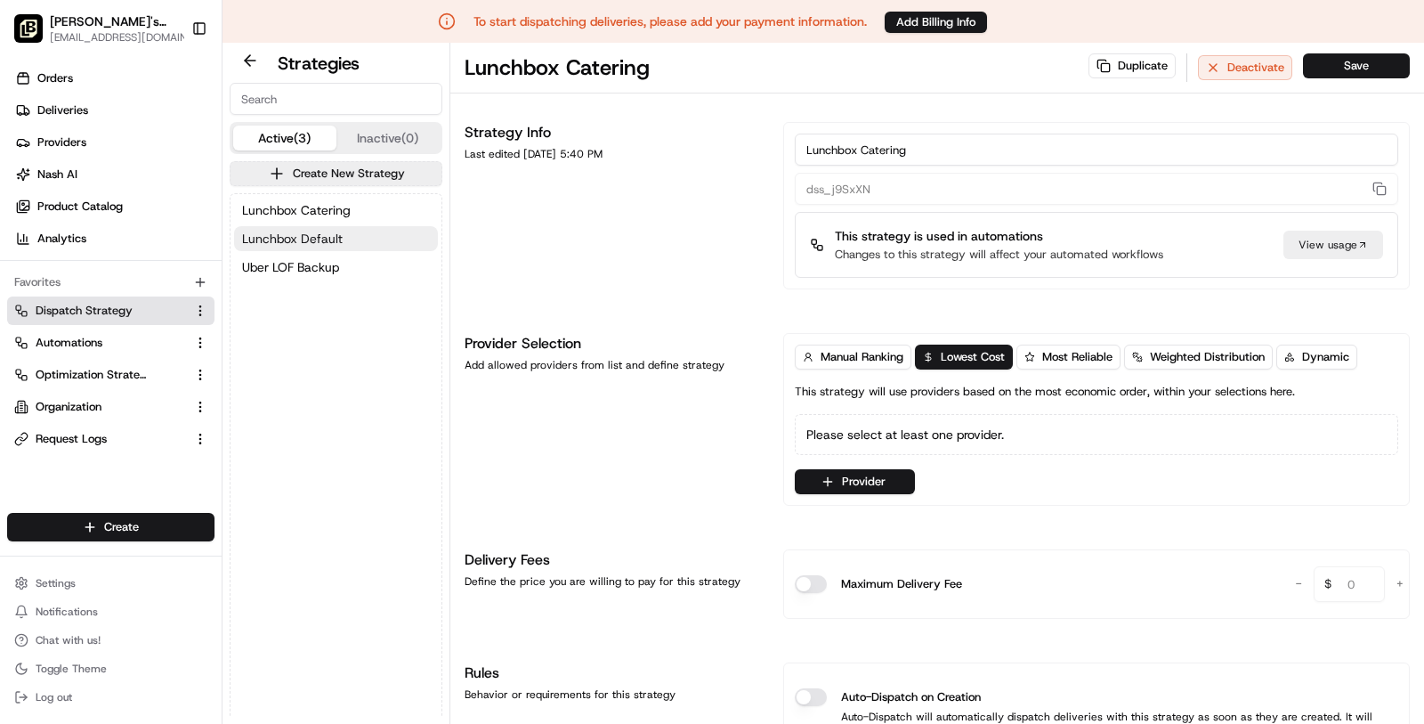
click at [332, 243] on span "Lunchbox Default" at bounding box center [292, 239] width 101 height 18
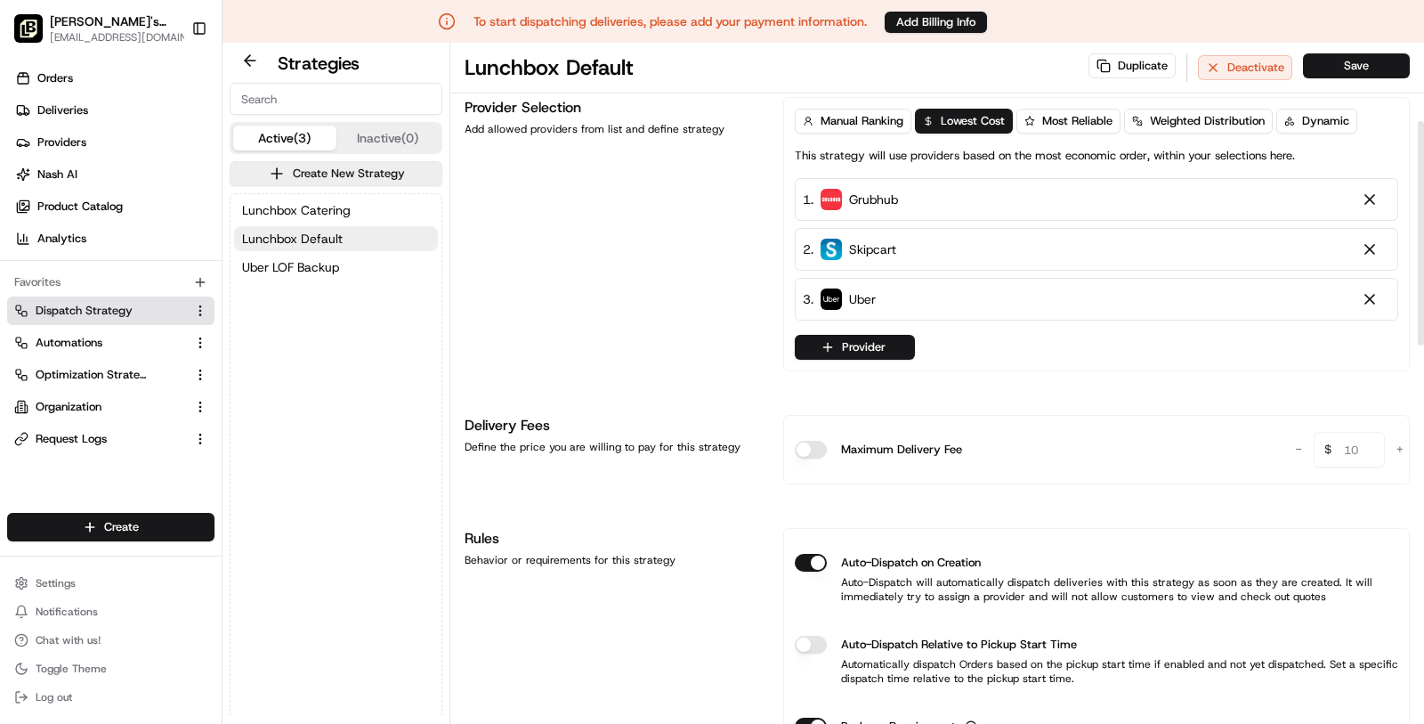
scroll to position [237, 0]
click at [38, 101] on link "Deliveries" at bounding box center [114, 110] width 215 height 28
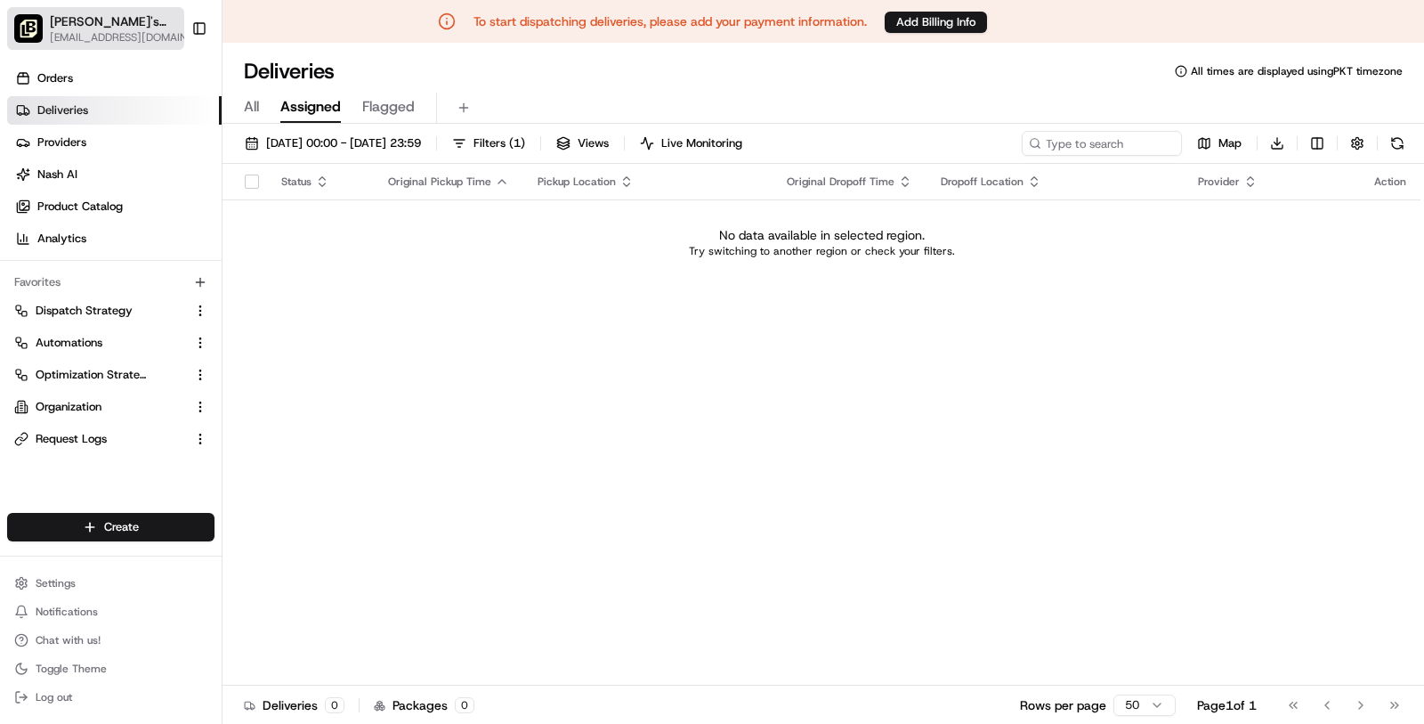
click at [135, 28] on span "Tommy's Tavern + Tap (Bridgewater)" at bounding box center [116, 21] width 132 height 18
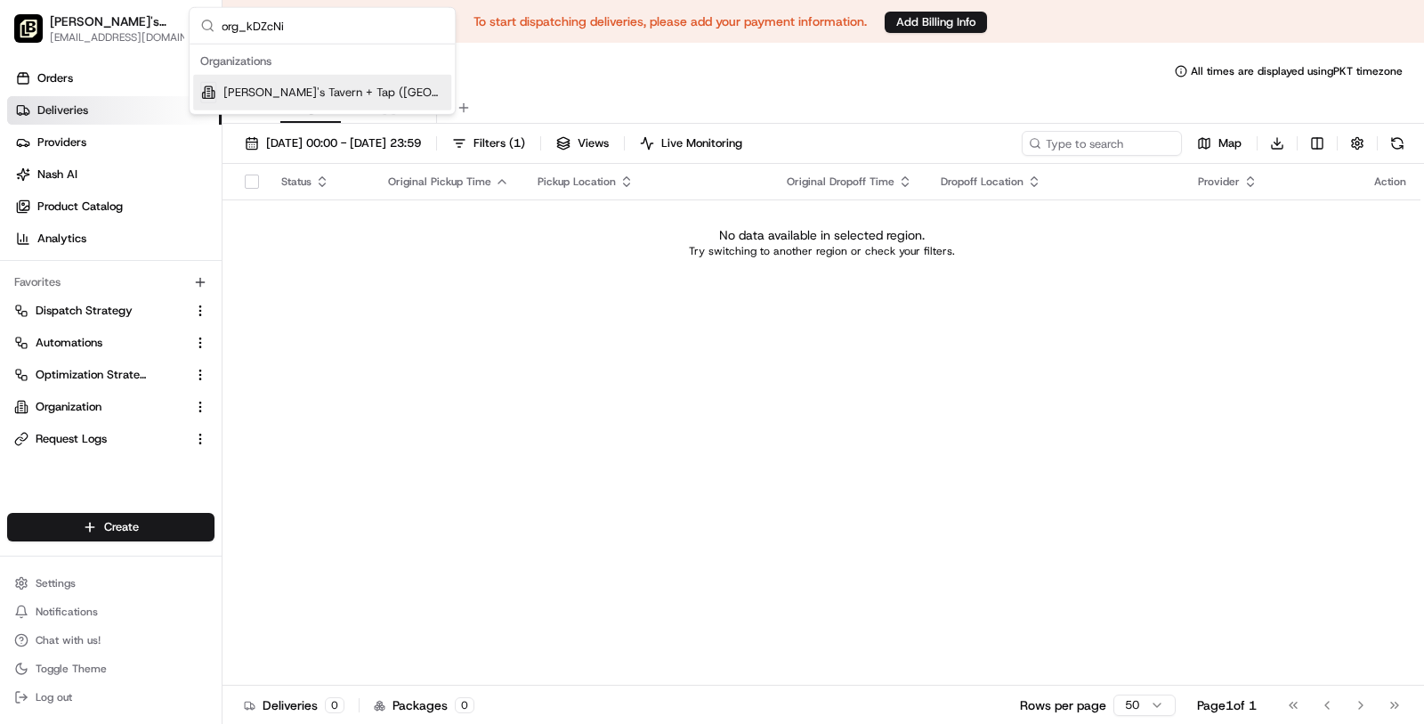
type input "org_kDZcNi"
click at [351, 87] on span "Tommy's Tavern + Tap (Clifton)" at bounding box center [333, 93] width 221 height 16
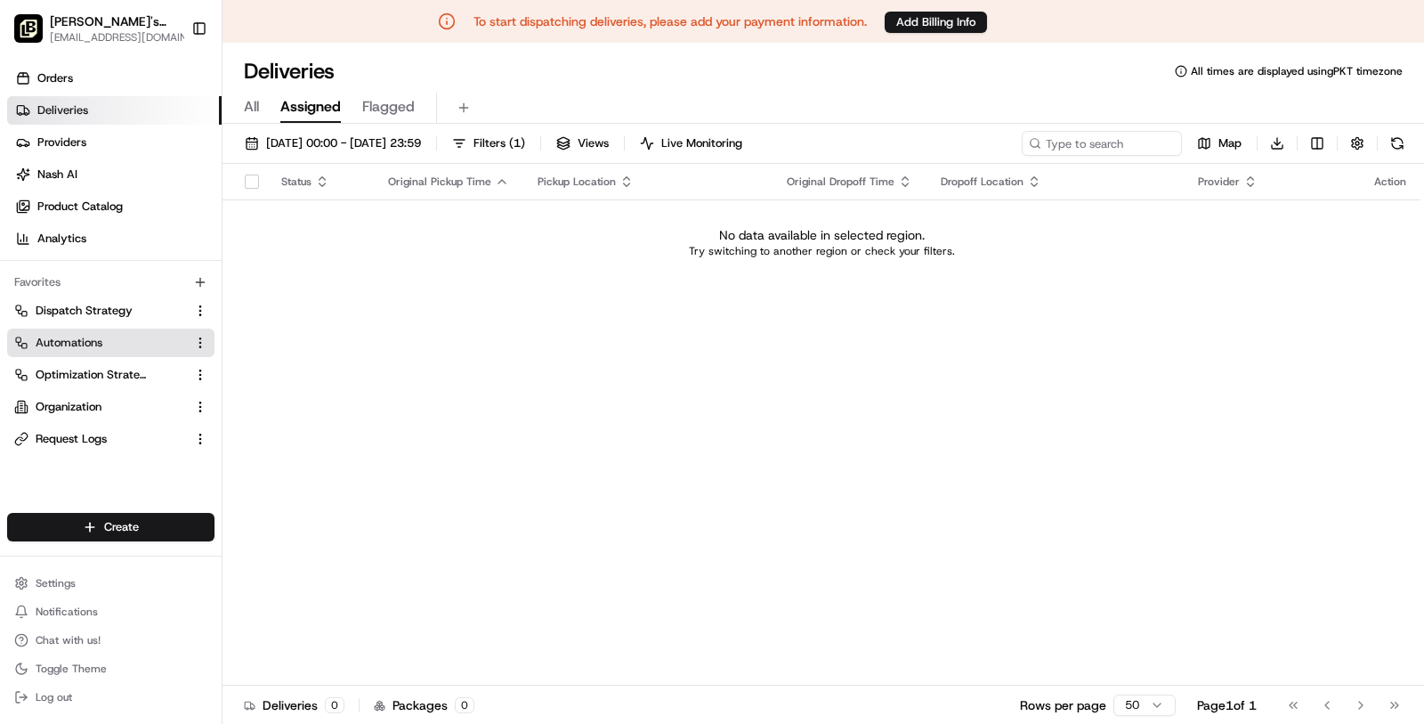
click at [103, 344] on link "Automations" at bounding box center [100, 343] width 172 height 16
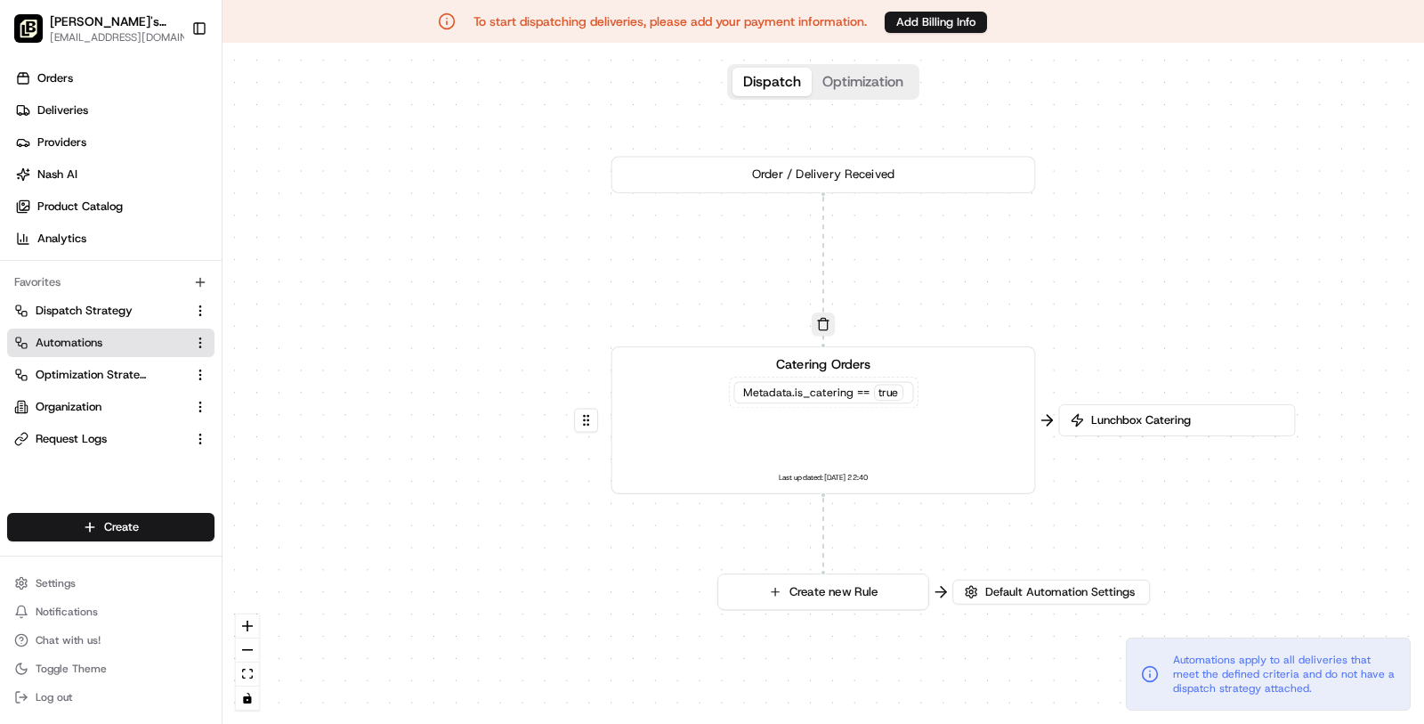
drag, startPoint x: 1013, startPoint y: 346, endPoint x: 1012, endPoint y: 190, distance: 155.8
click at [1013, 215] on div "Order / Delivery Received Catering Orders Metadata .is_catering == true Last up…" at bounding box center [1234, 568] width 1245 height 706
click at [1145, 409] on div "Lunchbox Catering" at bounding box center [1176, 420] width 237 height 32
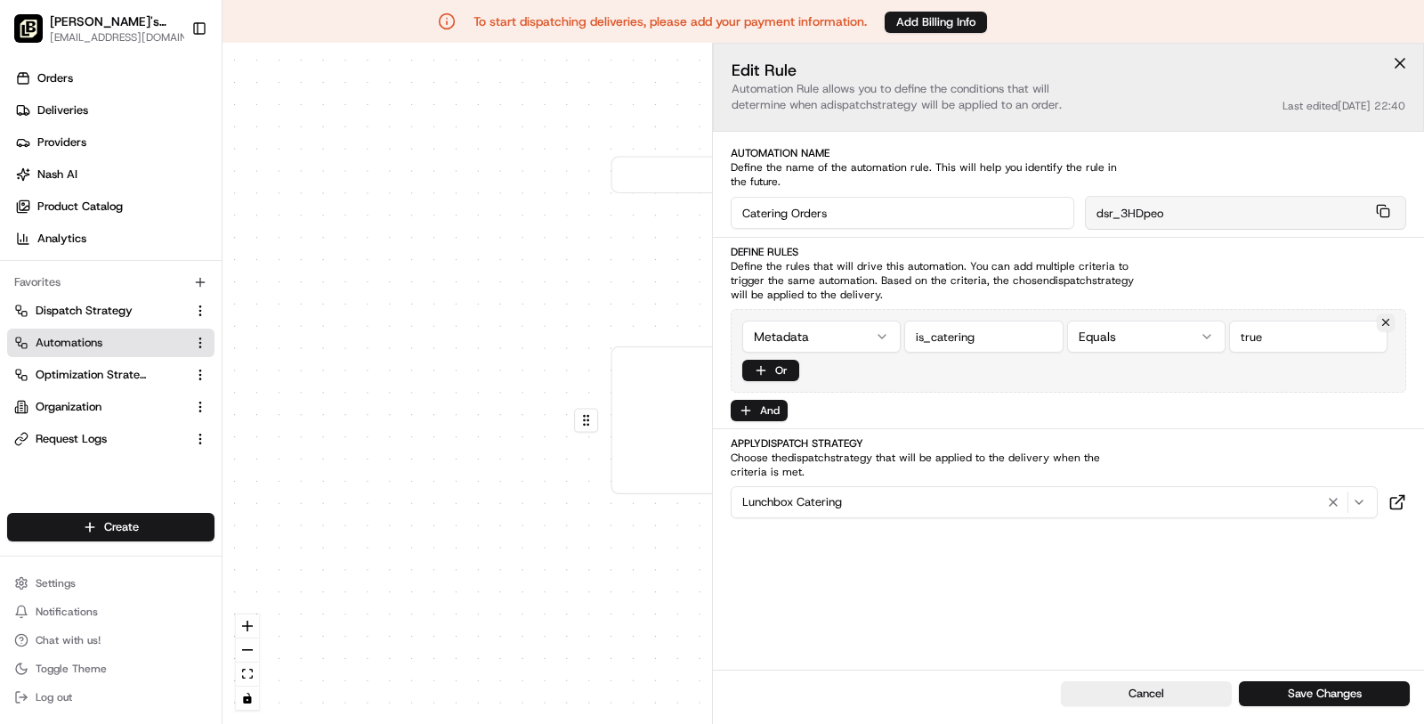
click at [622, 565] on div "0 0 Order / Delivery Received Catering Orders Metadata .is_catering == true Las…" at bounding box center [824, 383] width 1202 height 681
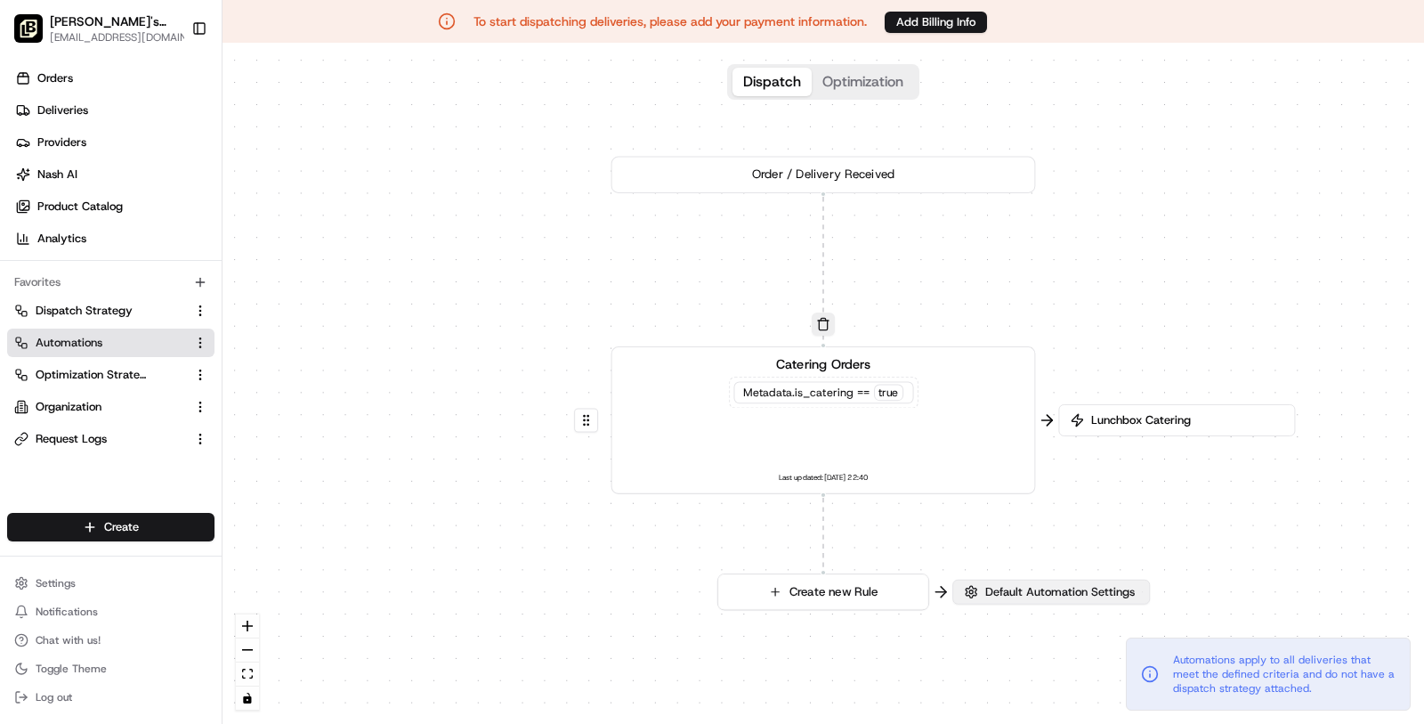
click at [1070, 594] on span "Default Automation Settings" at bounding box center [1060, 592] width 157 height 16
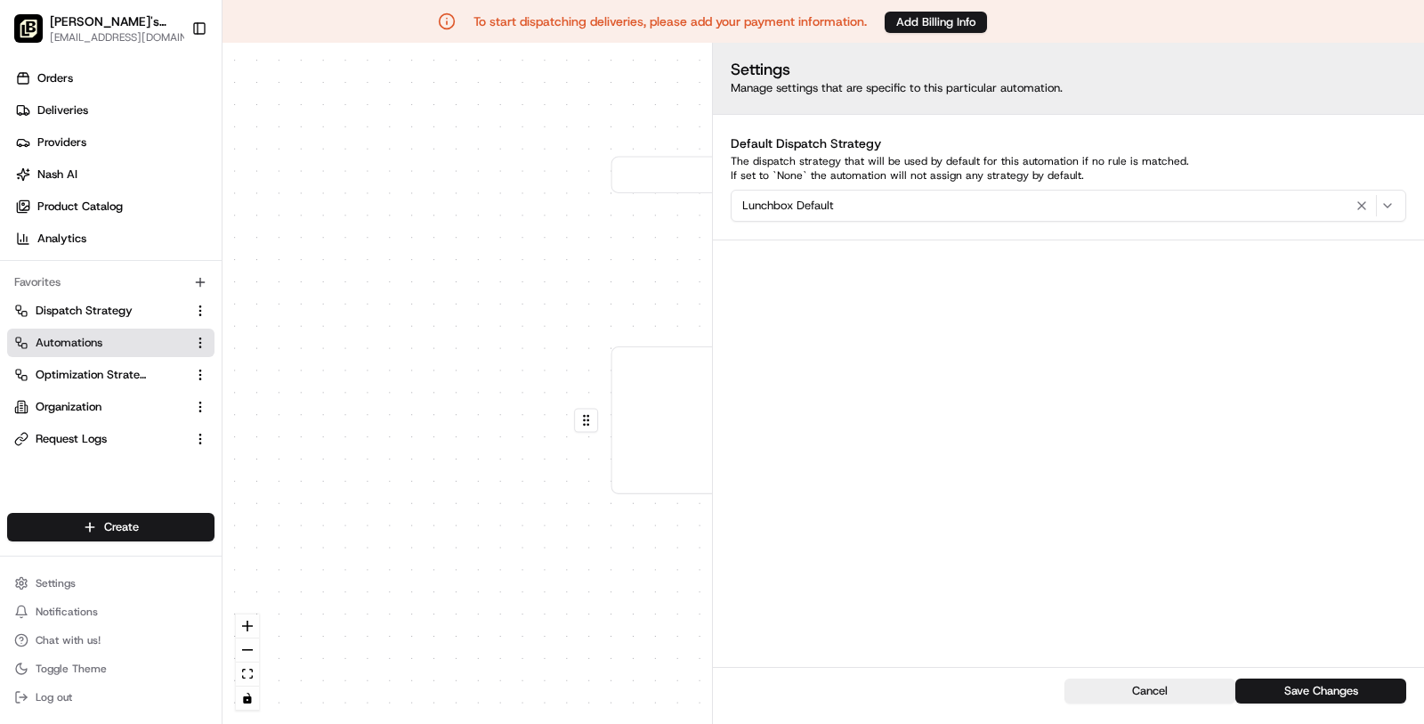
click at [481, 240] on div "0 0 Order / Delivery Received Catering Orders Metadata .is_catering == true Las…" at bounding box center [824, 383] width 1202 height 681
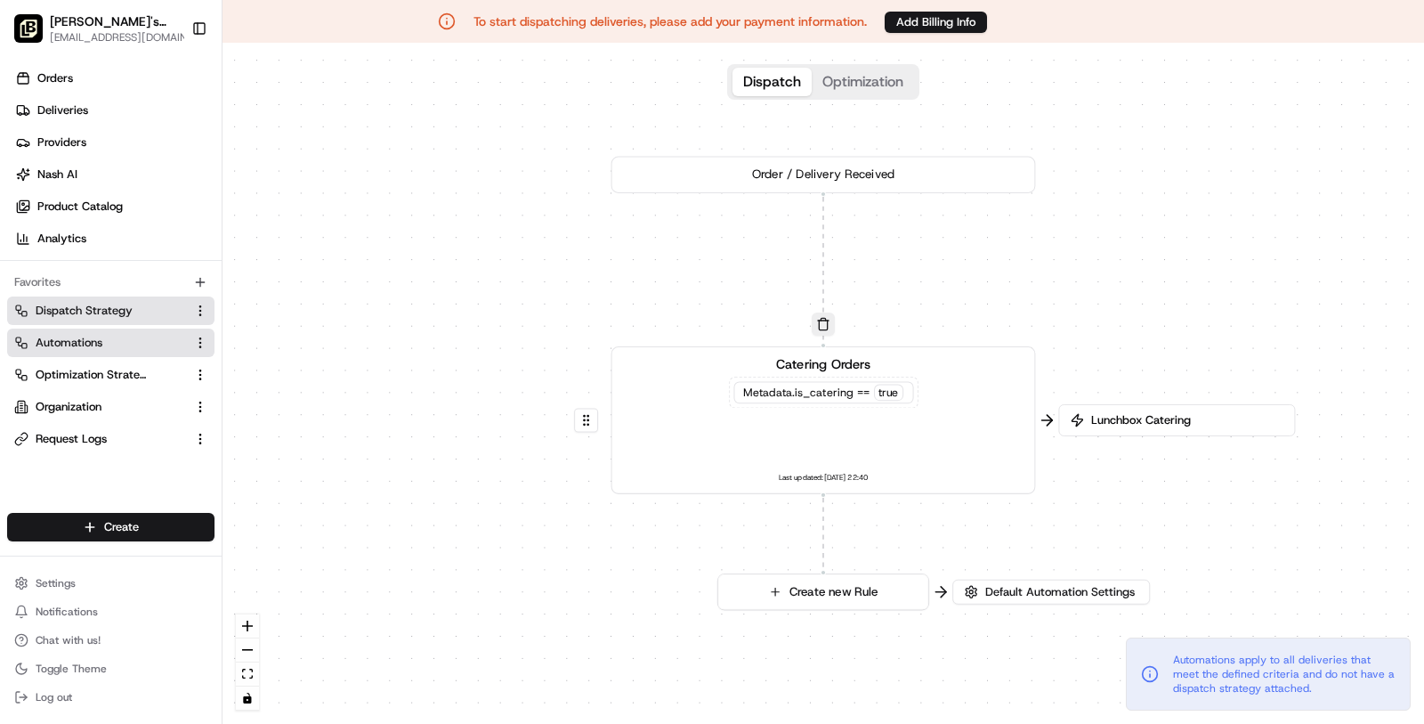
click at [95, 308] on span "Dispatch Strategy" at bounding box center [84, 311] width 97 height 16
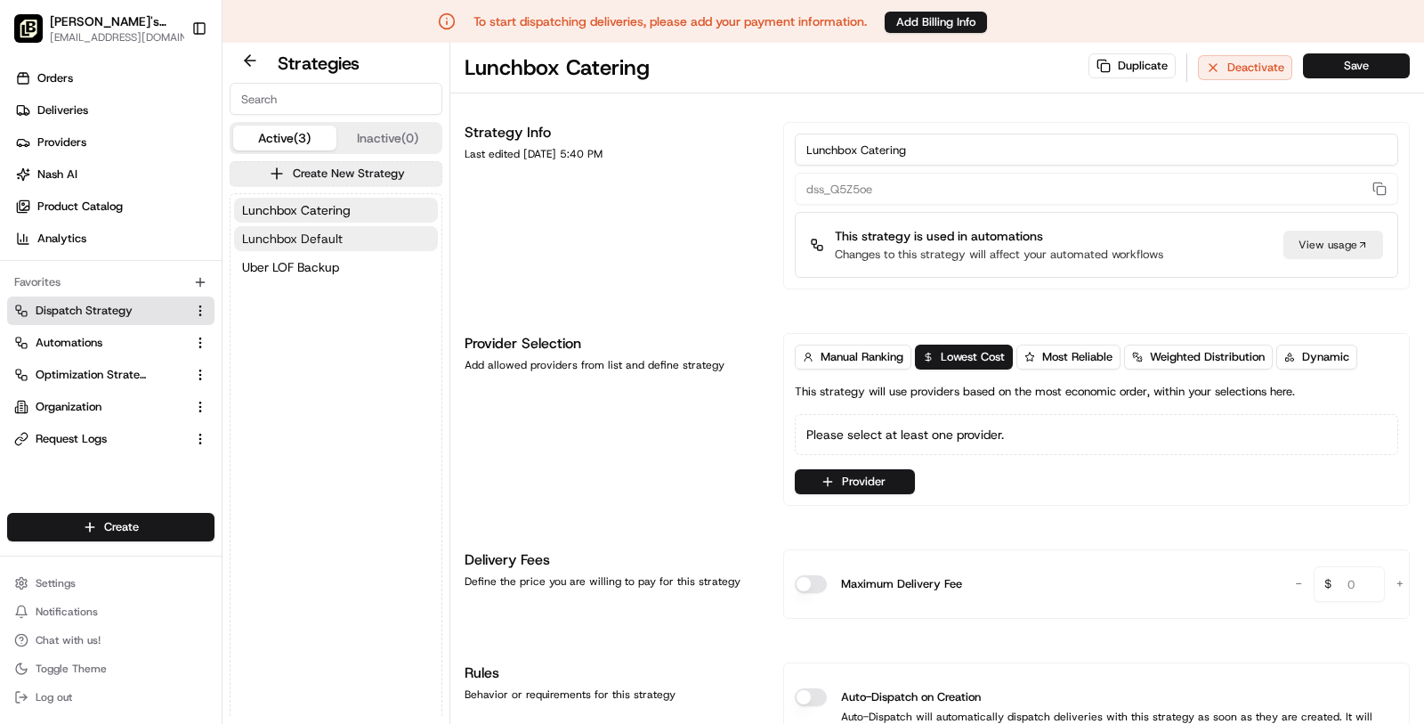
click at [332, 244] on span "Lunchbox Default" at bounding box center [292, 239] width 101 height 18
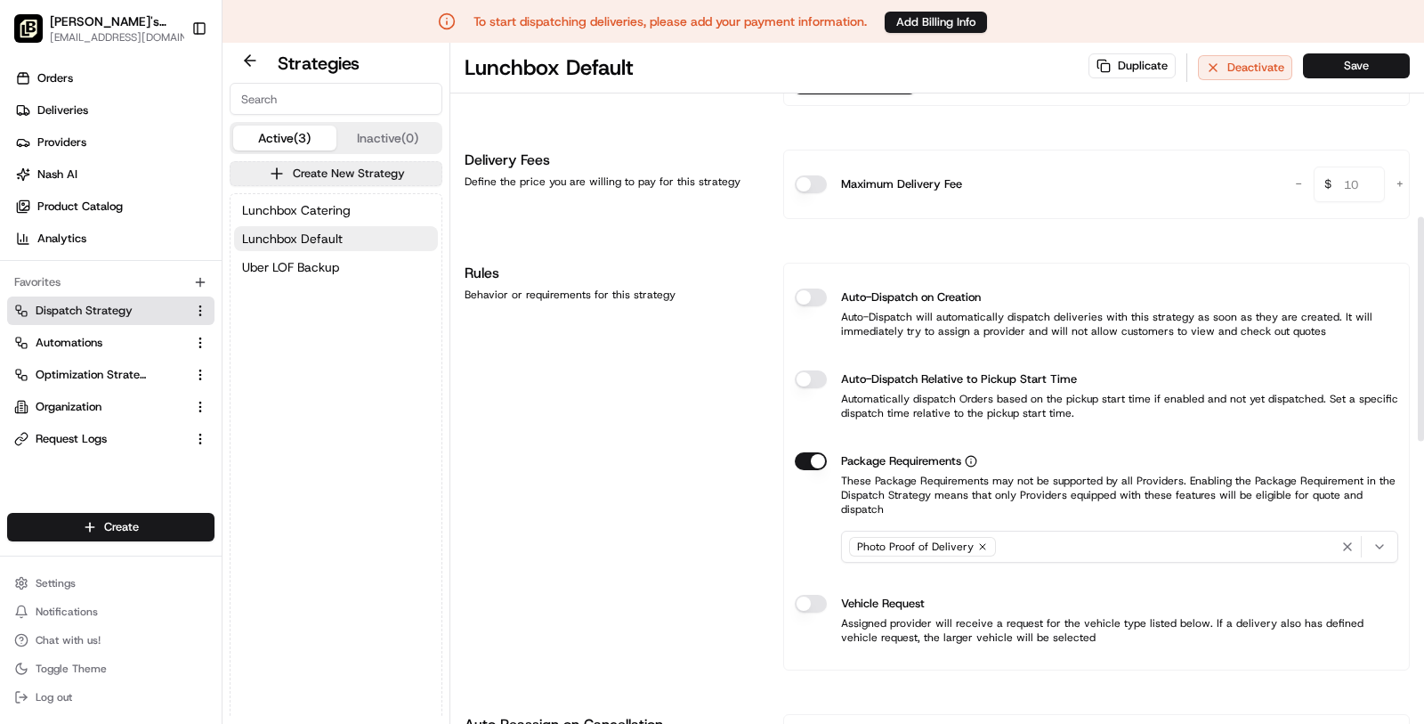
scroll to position [541, 0]
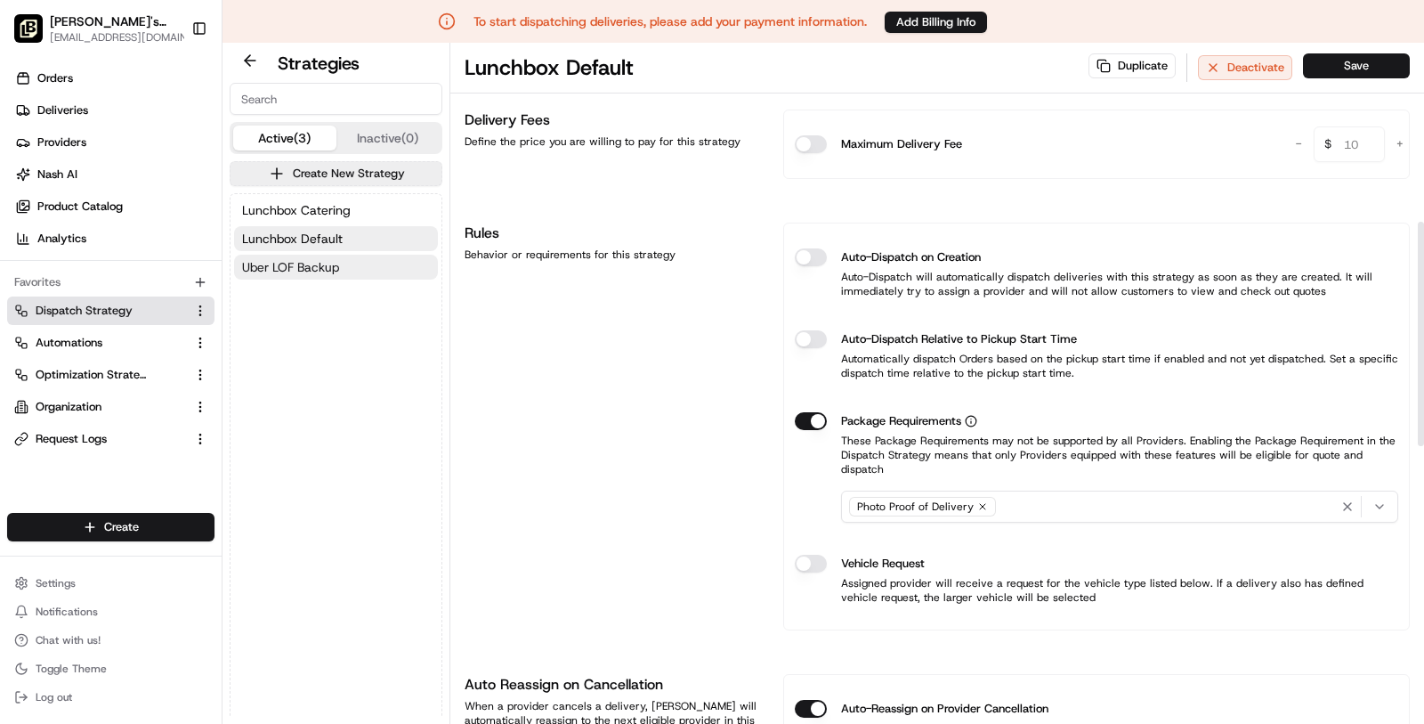
click at [385, 258] on button "Uber LOF Backup" at bounding box center [336, 267] width 204 height 25
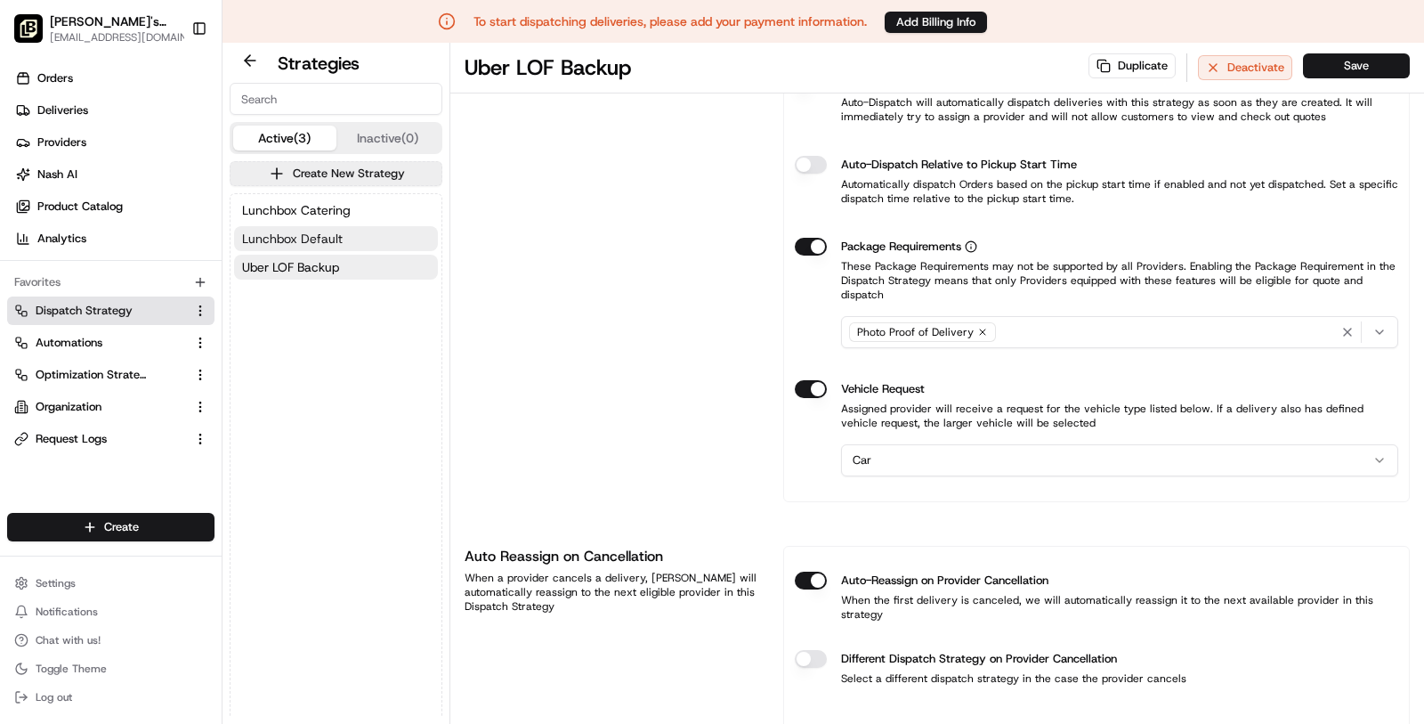
click at [344, 237] on button "Lunchbox Default" at bounding box center [336, 238] width 204 height 25
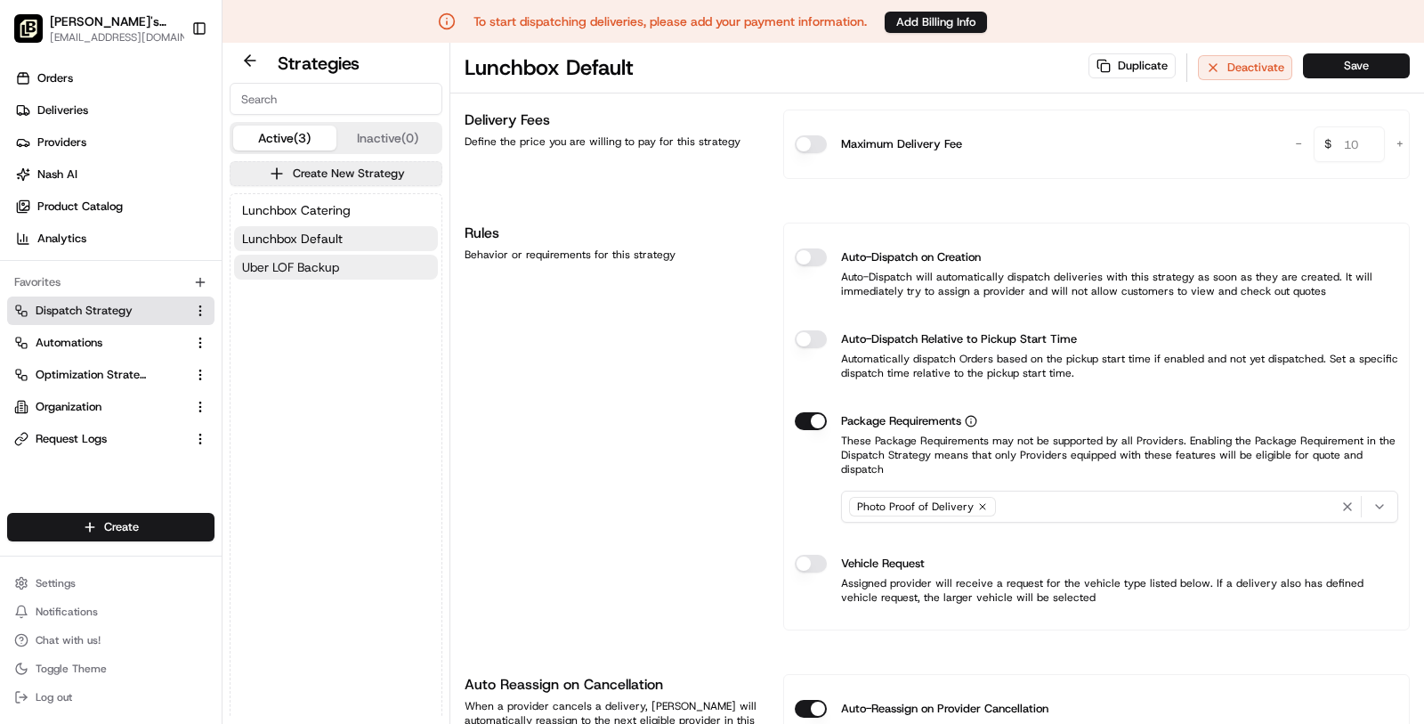
click at [358, 268] on button "Uber LOF Backup" at bounding box center [336, 267] width 204 height 25
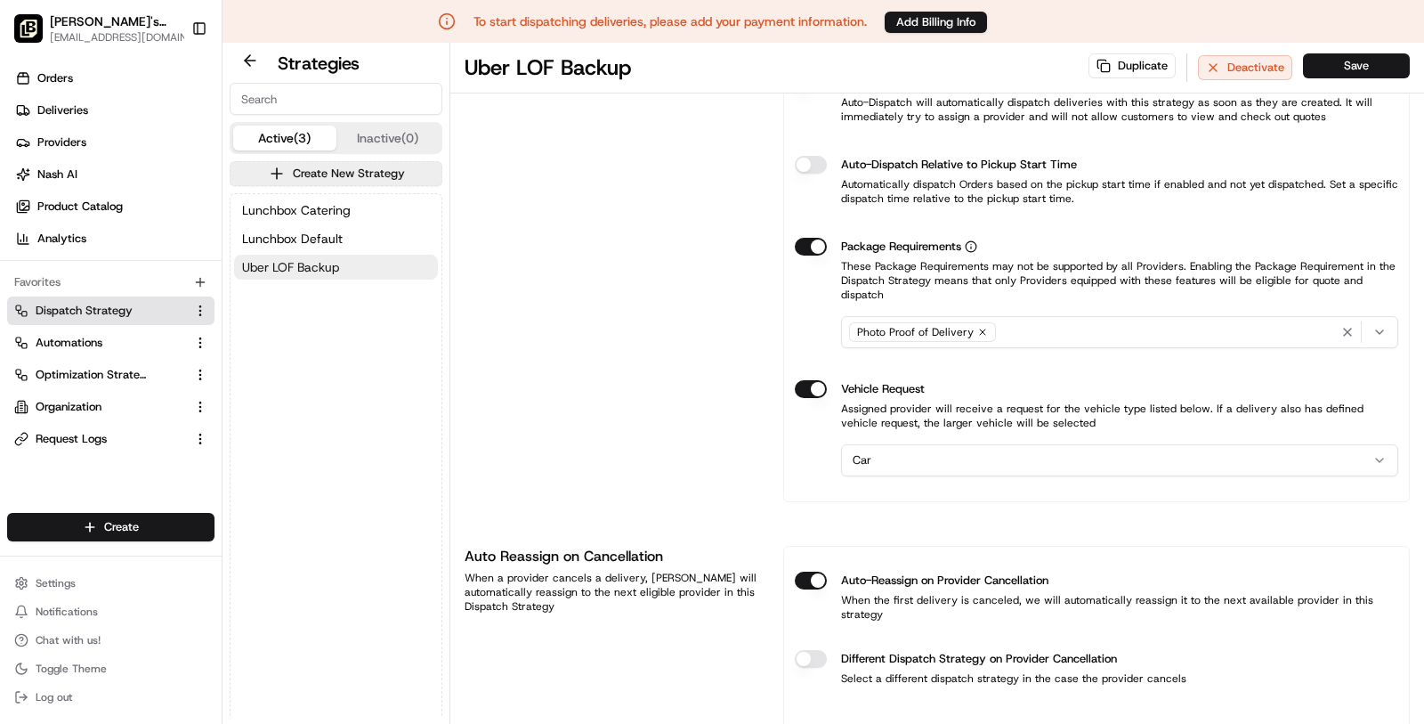
click at [357, 256] on button "Uber LOF Backup" at bounding box center [336, 267] width 204 height 25
click at [324, 226] on button "Lunchbox Default" at bounding box center [336, 238] width 204 height 25
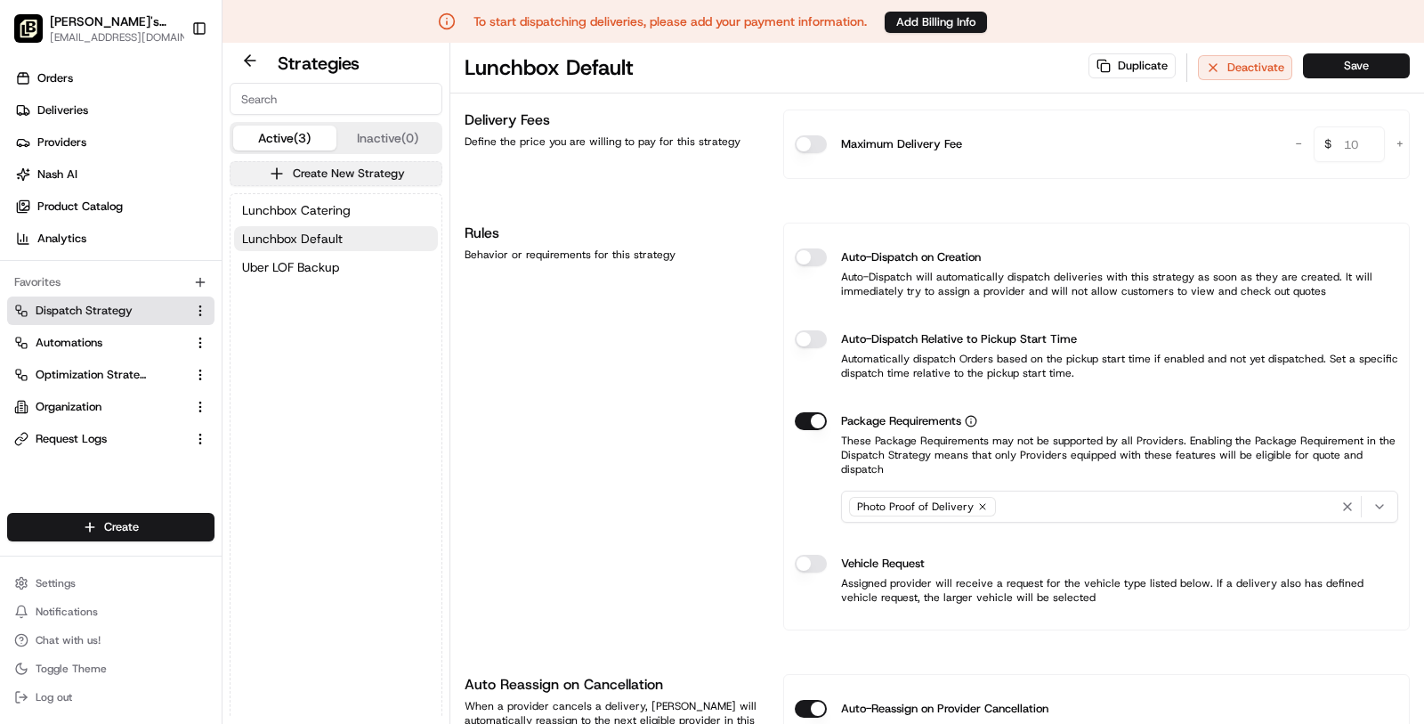
click at [365, 182] on button "Create New Strategy" at bounding box center [336, 173] width 213 height 25
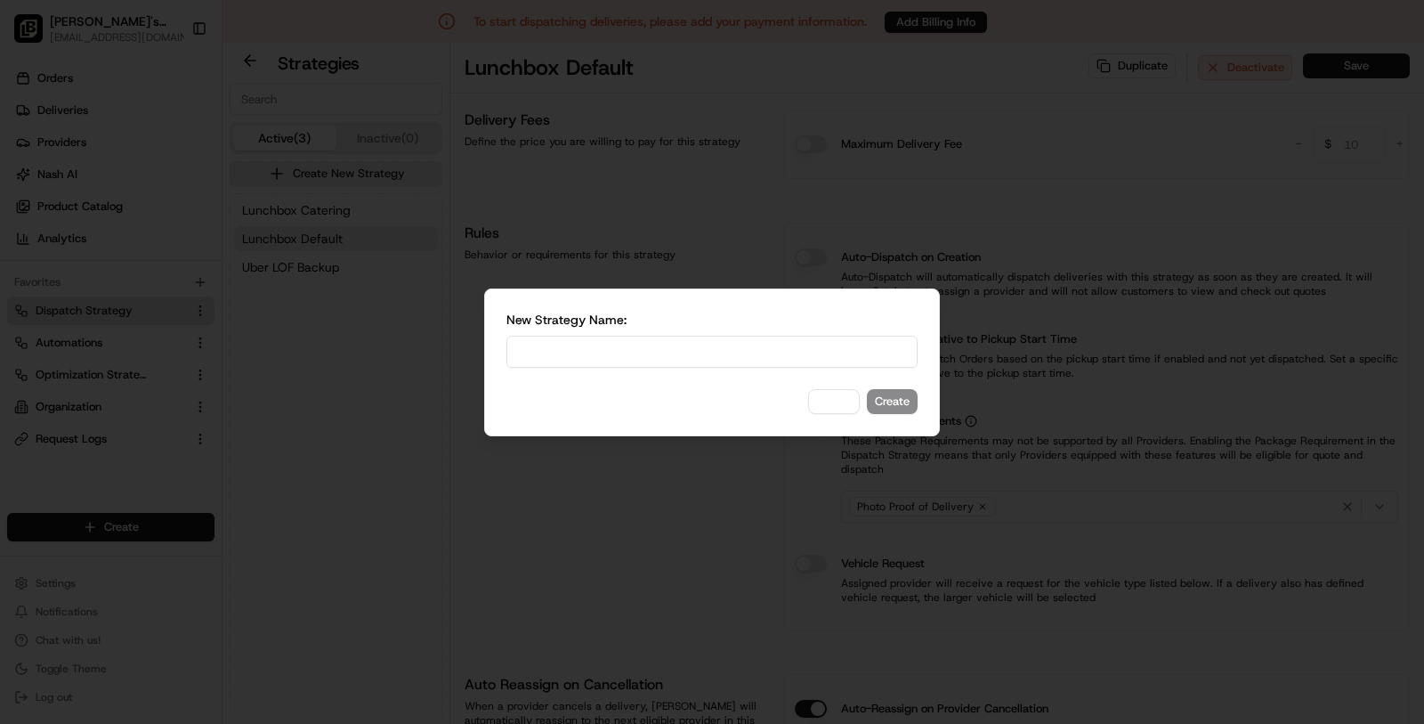
click at [367, 205] on div at bounding box center [712, 362] width 1424 height 724
click at [828, 401] on button "Cancel" at bounding box center [834, 401] width 52 height 25
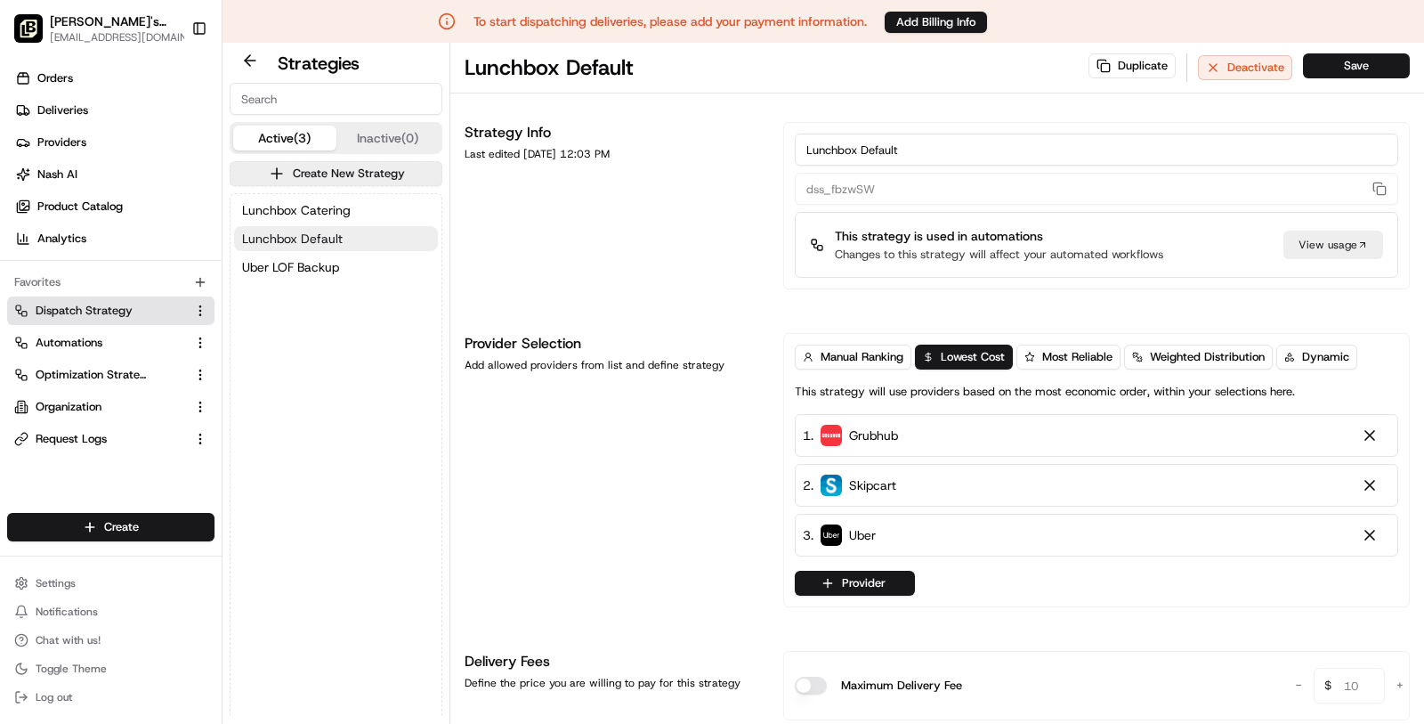
click at [309, 230] on span "Lunchbox Default" at bounding box center [292, 239] width 101 height 18
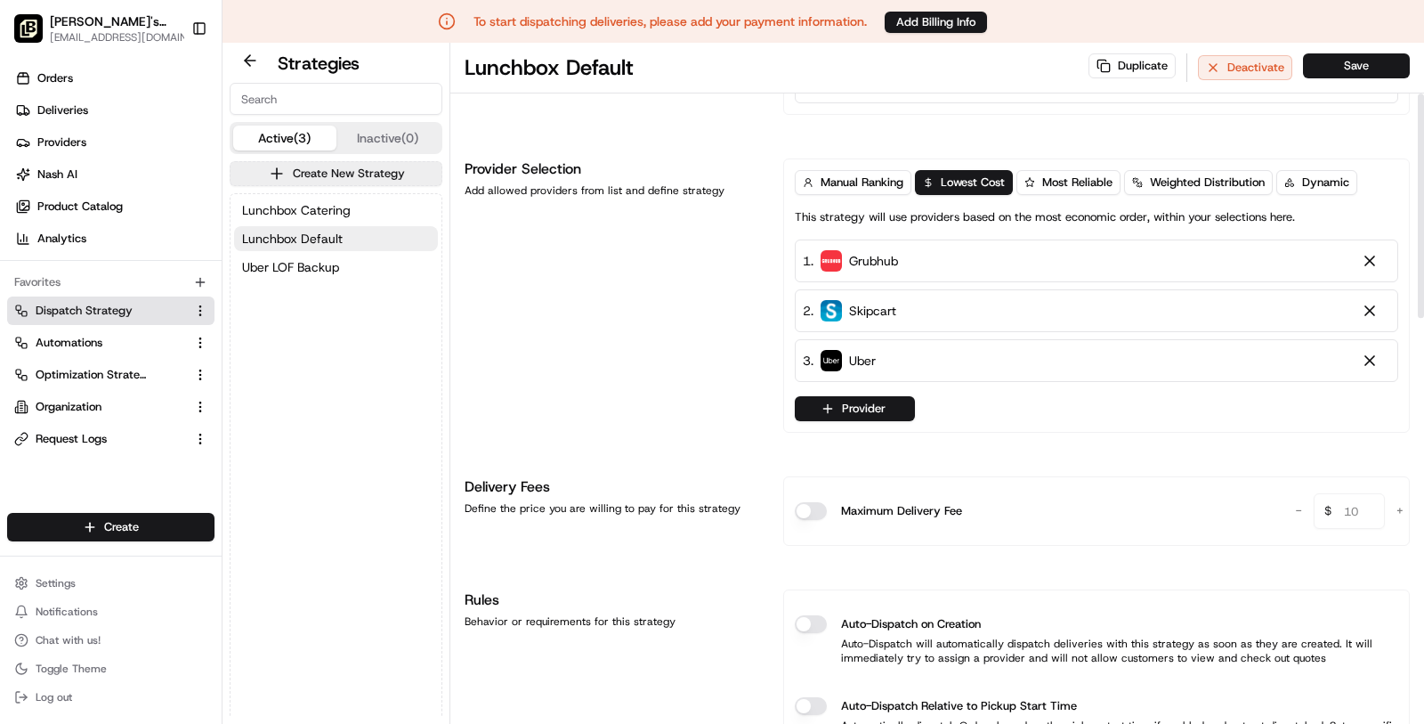
scroll to position [147, 0]
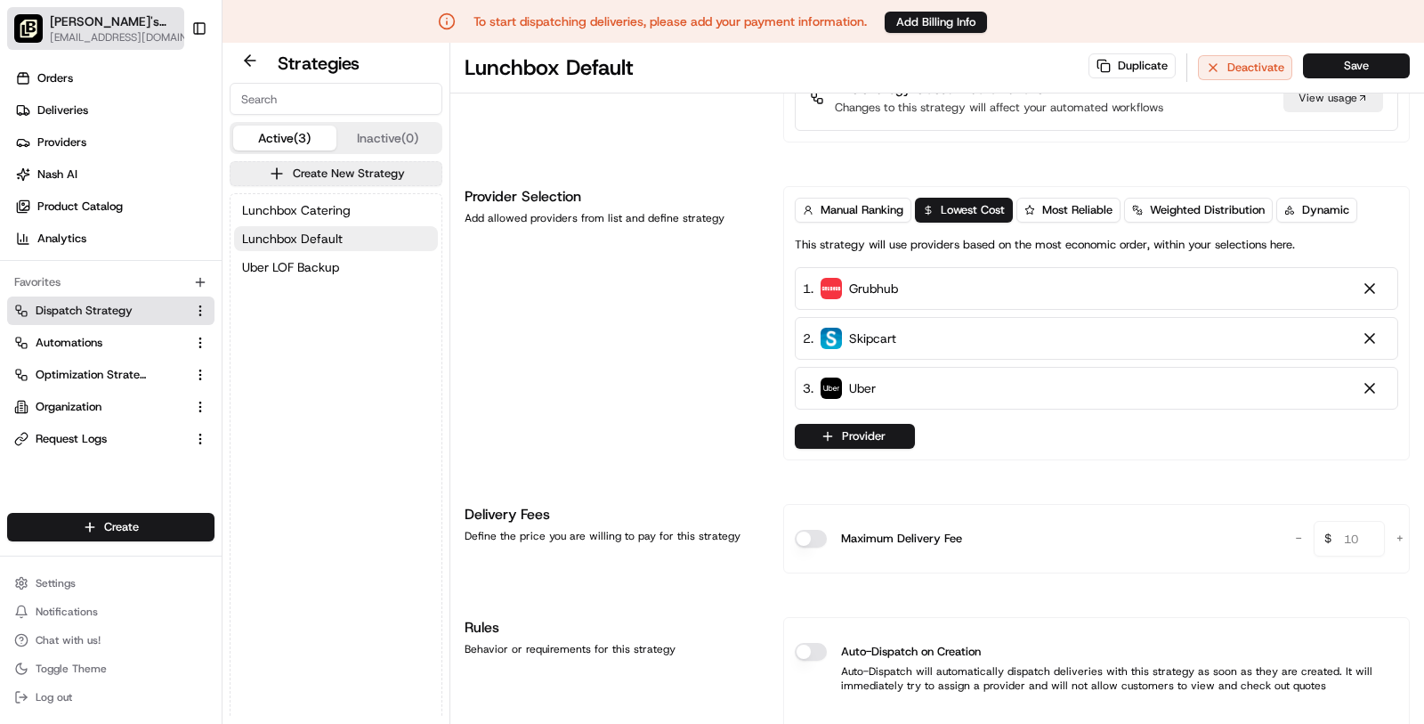
click at [126, 30] on span "[EMAIL_ADDRESS][DOMAIN_NAME]" at bounding box center [125, 37] width 151 height 14
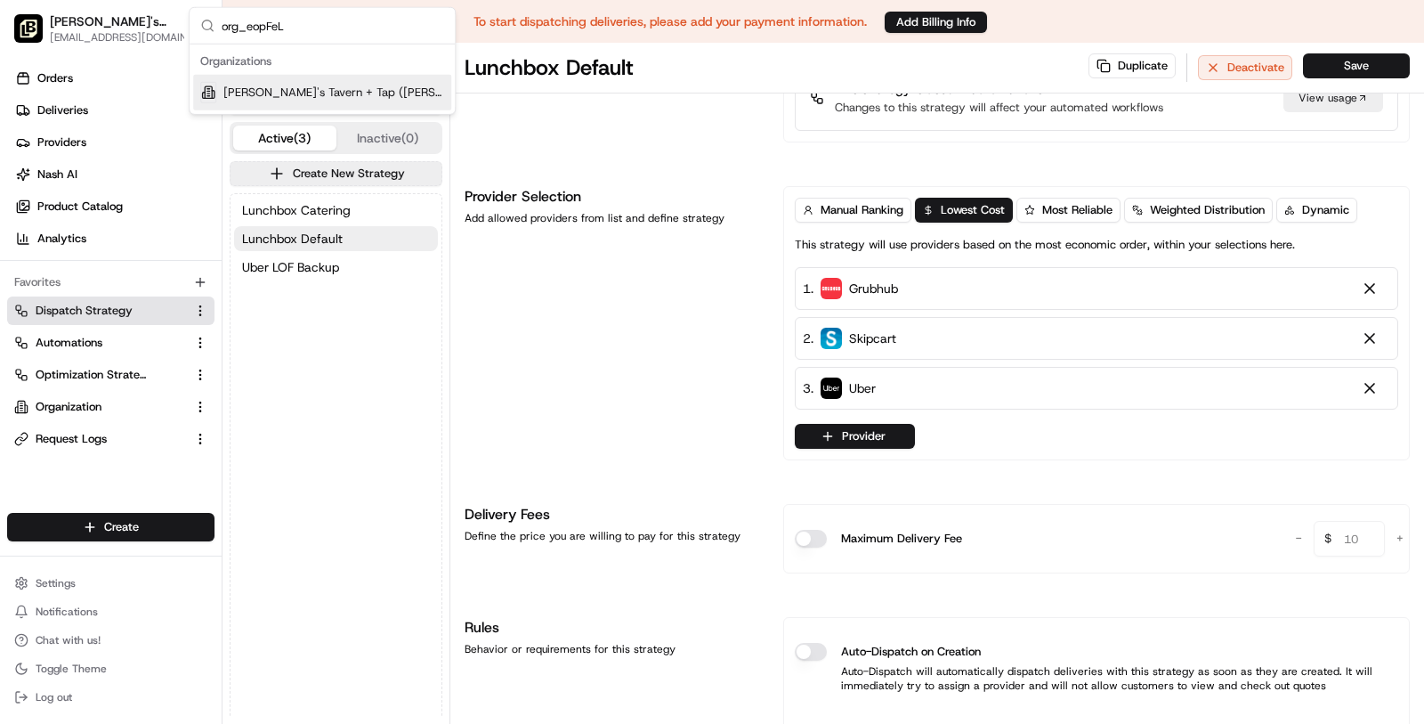
type input "org_eopFeL"
click at [348, 79] on div "[PERSON_NAME]'s Tavern + Tap ([PERSON_NAME][GEOGRAPHIC_DATA])" at bounding box center [322, 93] width 258 height 36
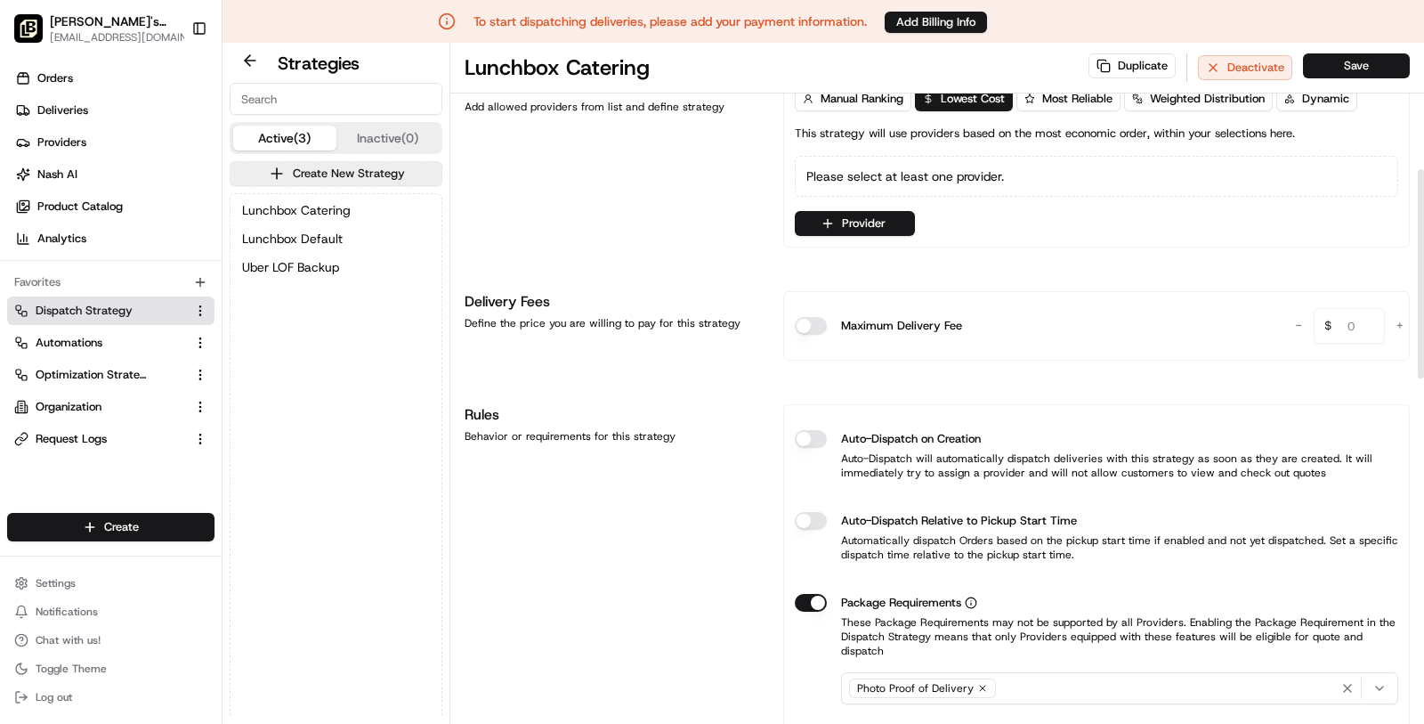
scroll to position [412, 0]
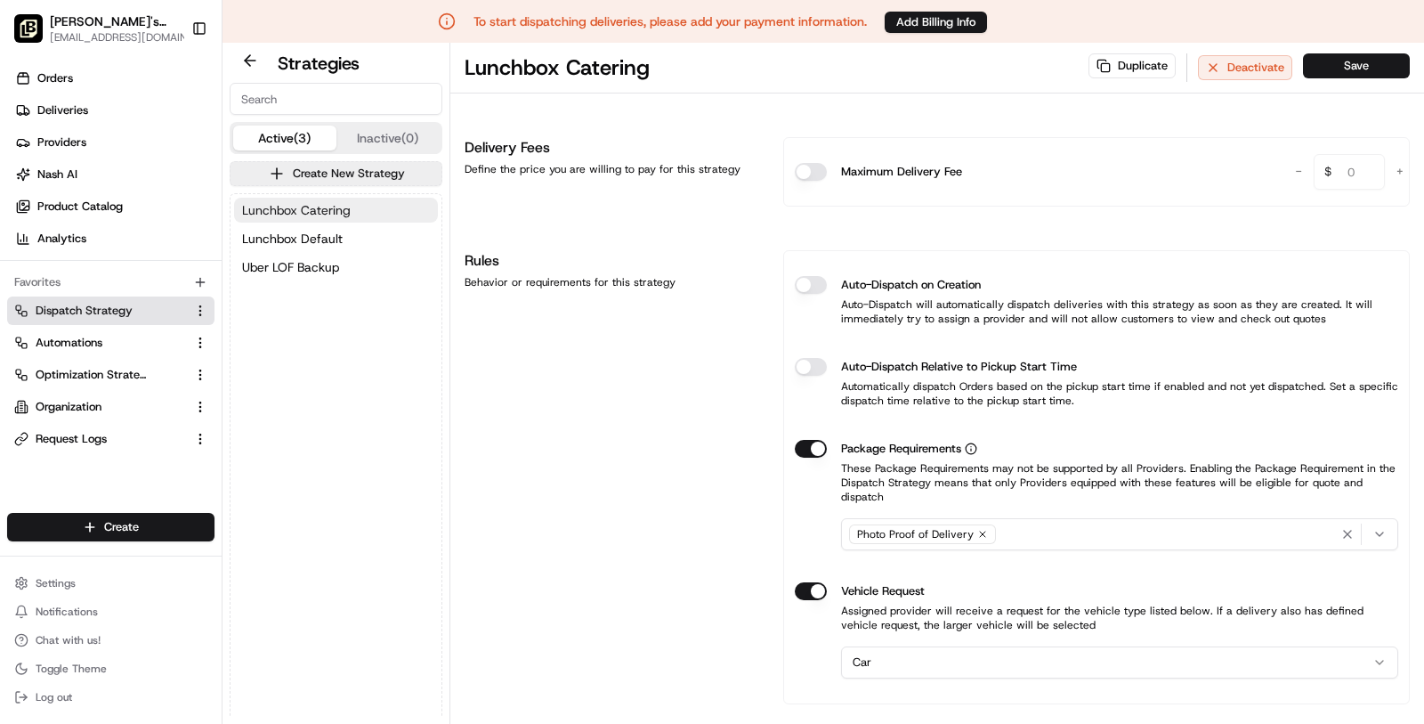
click at [349, 200] on button "Lunchbox Catering" at bounding box center [336, 210] width 204 height 25
click at [352, 236] on button "Lunchbox Default" at bounding box center [336, 238] width 204 height 25
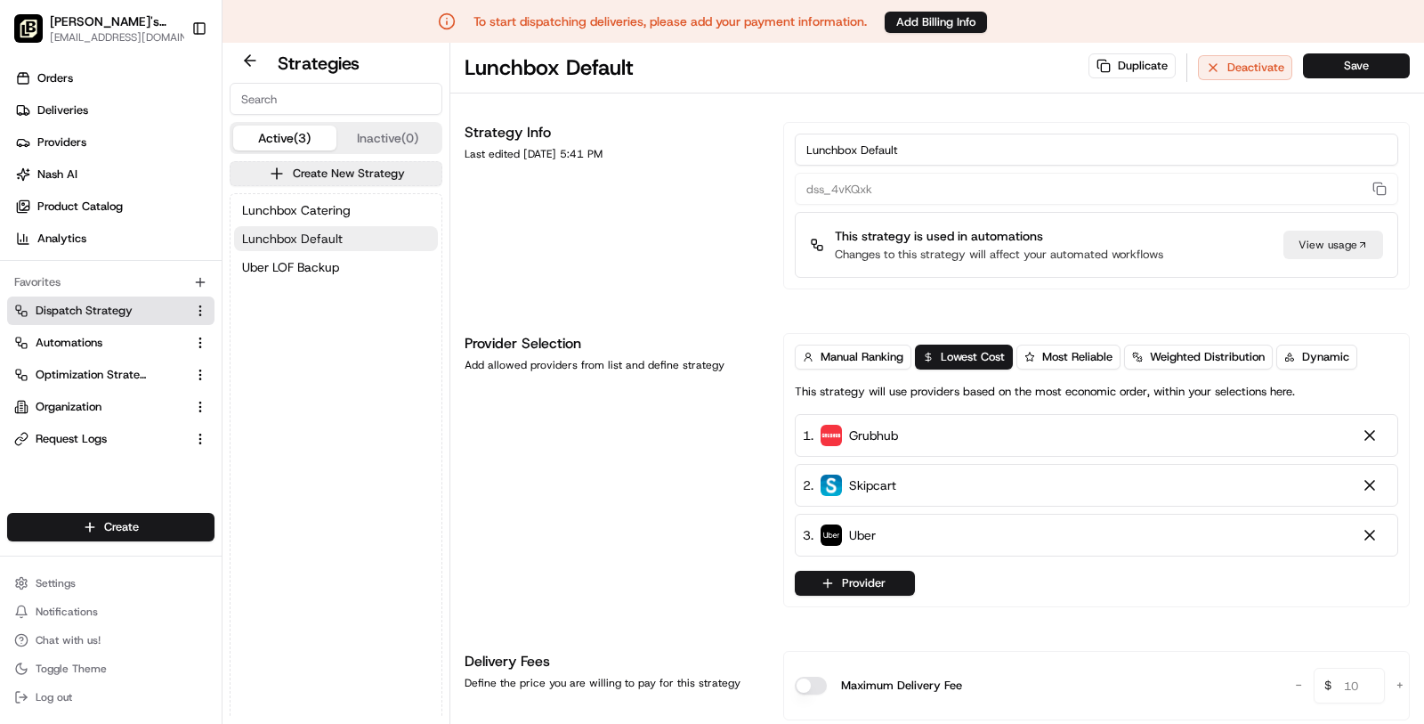
click at [349, 245] on button "Lunchbox Default" at bounding box center [336, 238] width 204 height 25
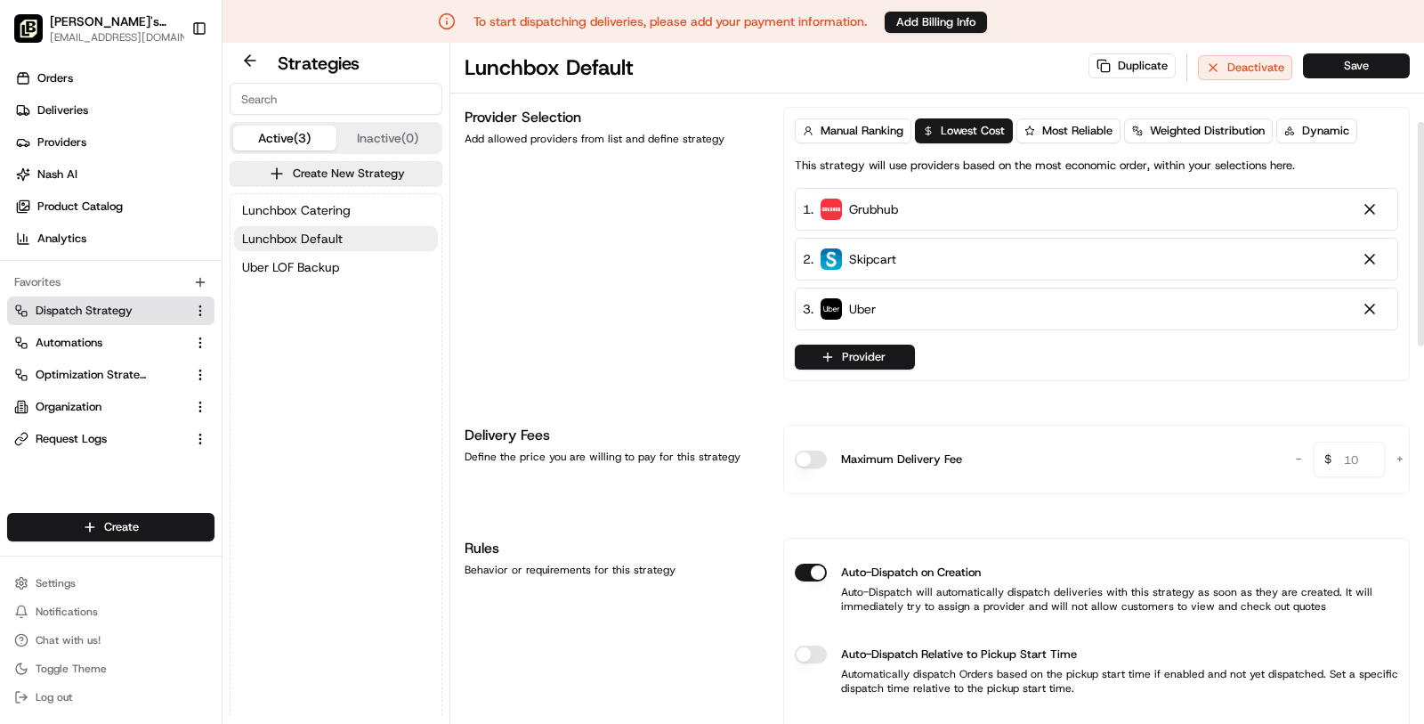
scroll to position [276, 0]
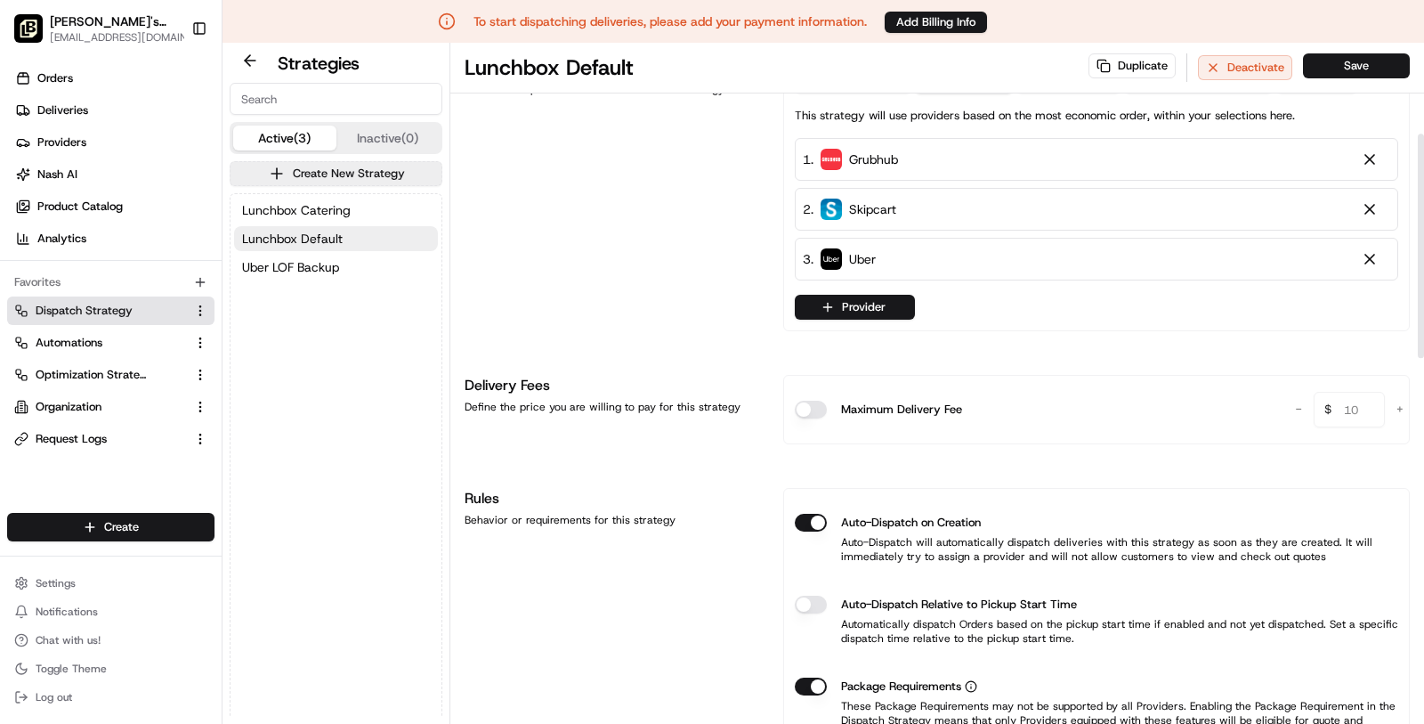
click at [819, 522] on button "Auto-Dispatch on Creation" at bounding box center [811, 523] width 32 height 18
click at [1357, 62] on button "Save" at bounding box center [1356, 65] width 107 height 25
click at [69, 37] on span "[EMAIL_ADDRESS][DOMAIN_NAME]" at bounding box center [123, 37] width 147 height 14
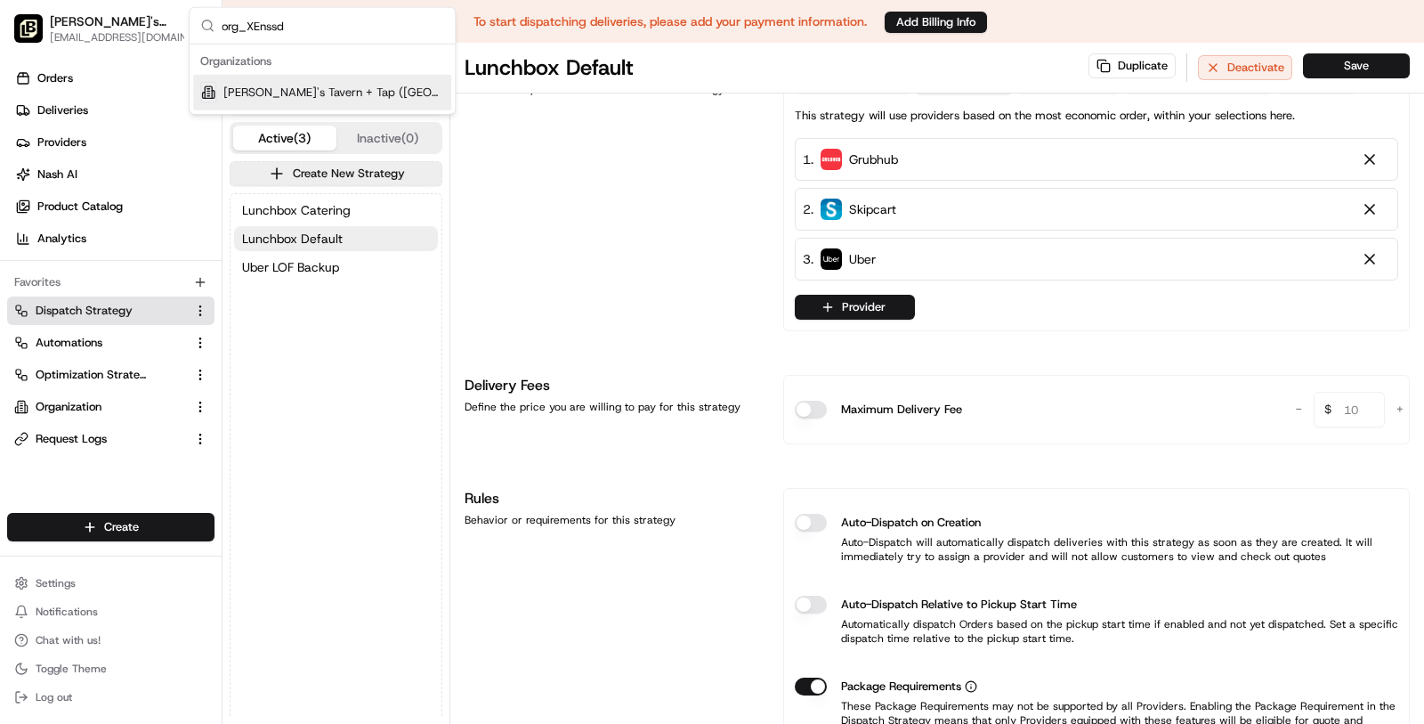
type input "org_XEnssd"
click at [347, 97] on span "[PERSON_NAME]'s Tavern + Tap ([GEOGRAPHIC_DATA])" at bounding box center [333, 93] width 221 height 16
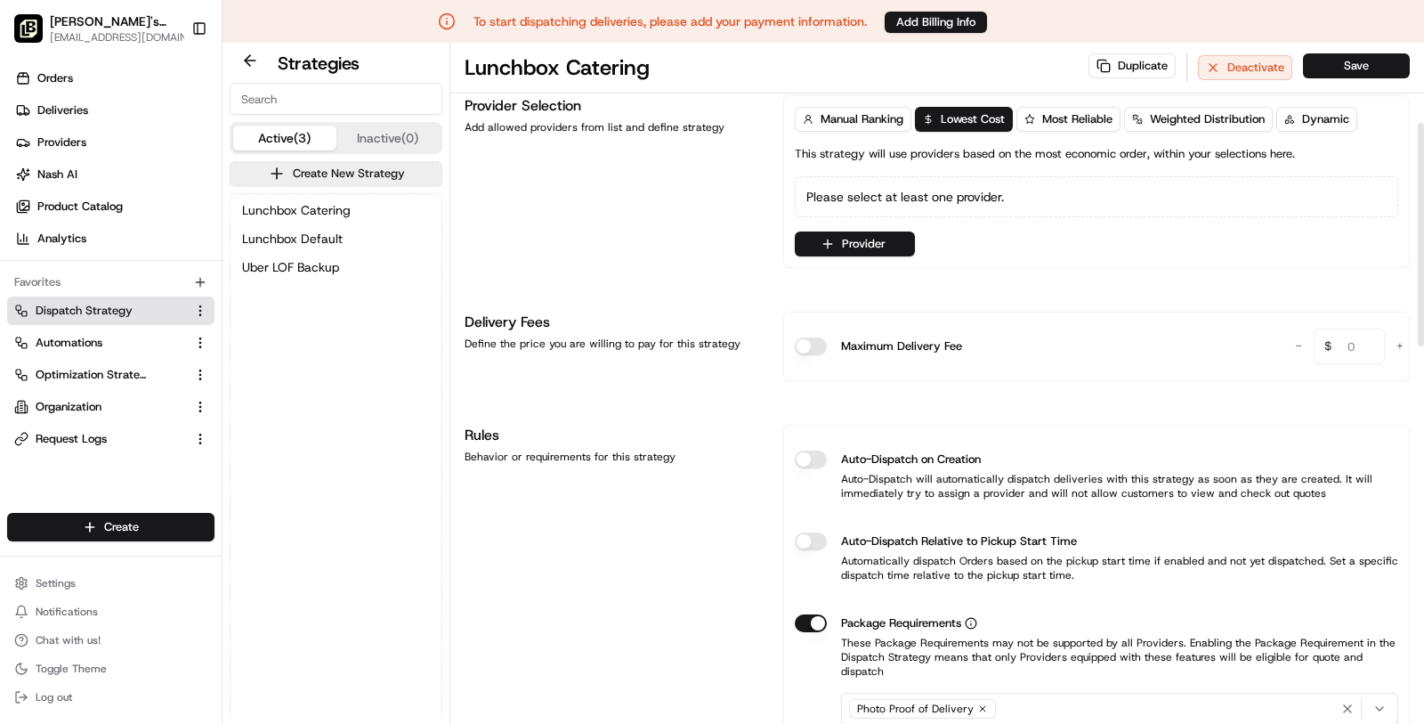
scroll to position [288, 0]
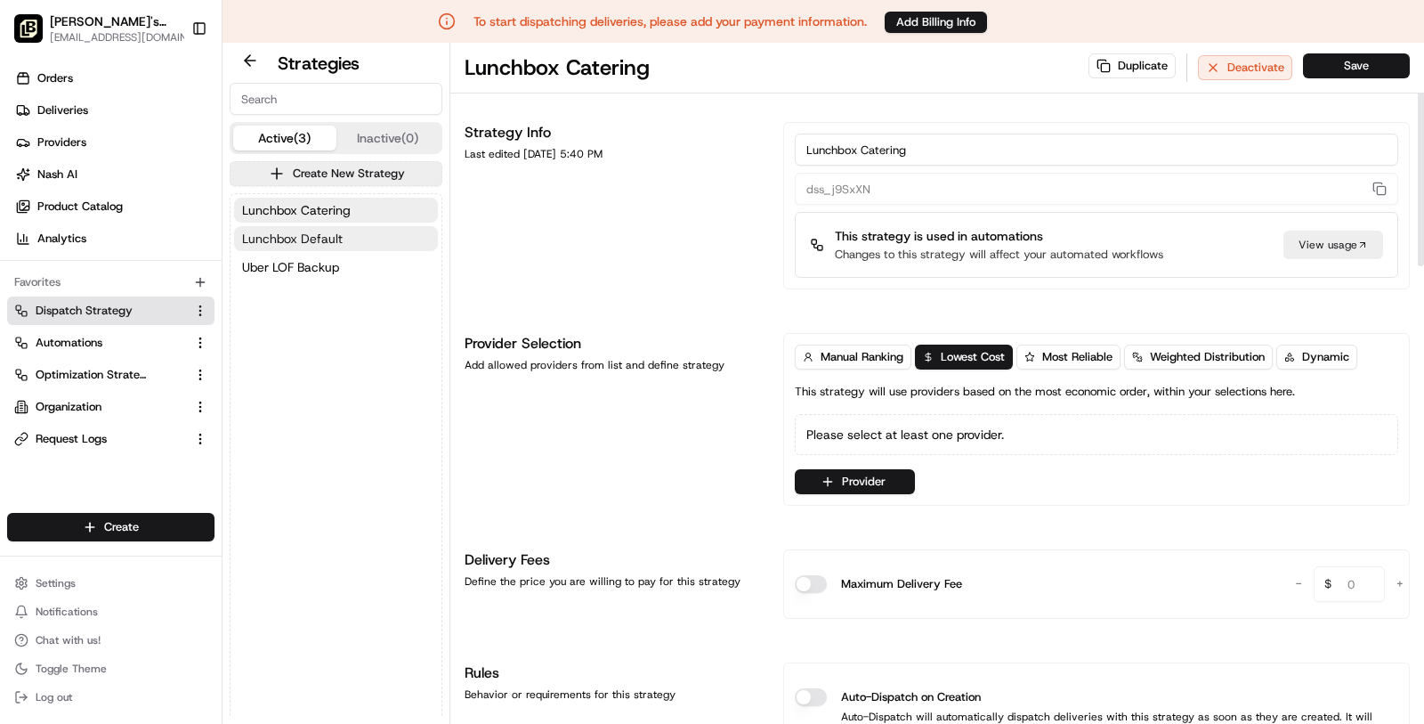
click at [369, 232] on button "Lunchbox Default" at bounding box center [336, 238] width 204 height 25
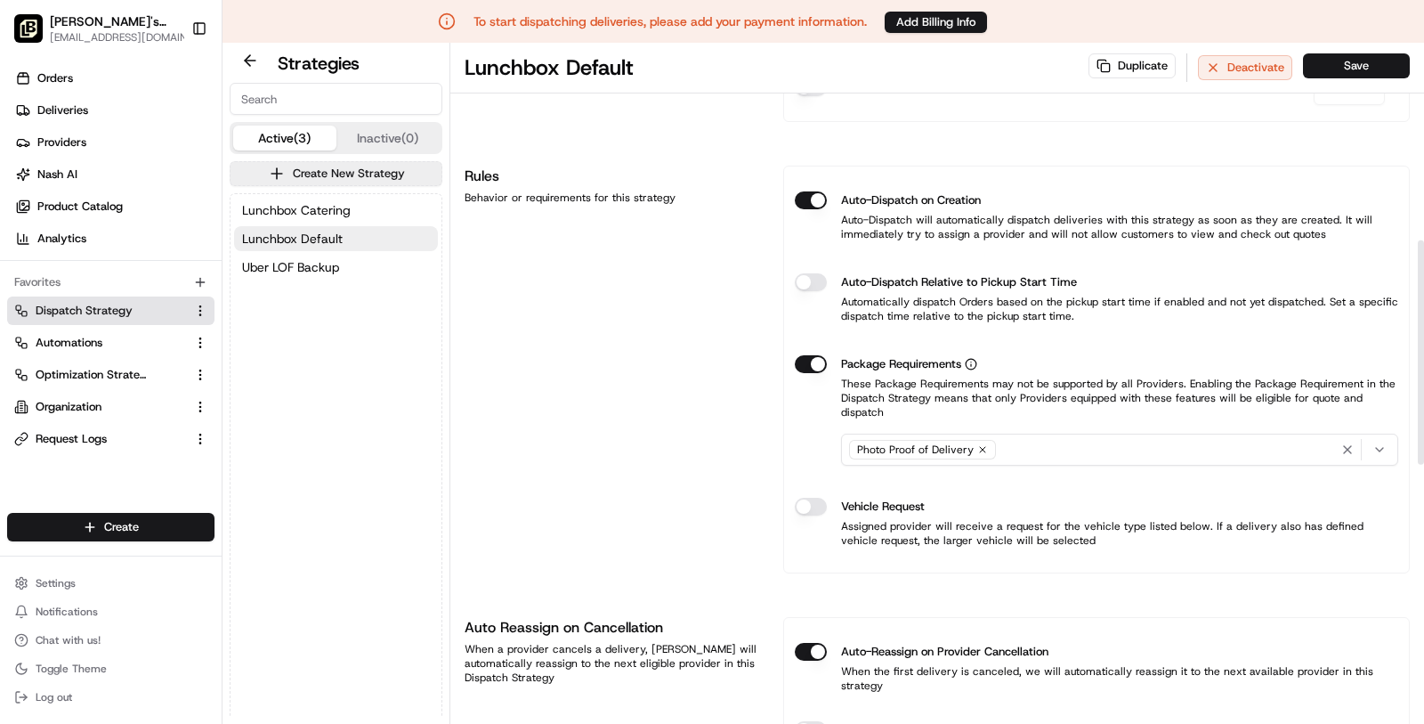
scroll to position [592, 0]
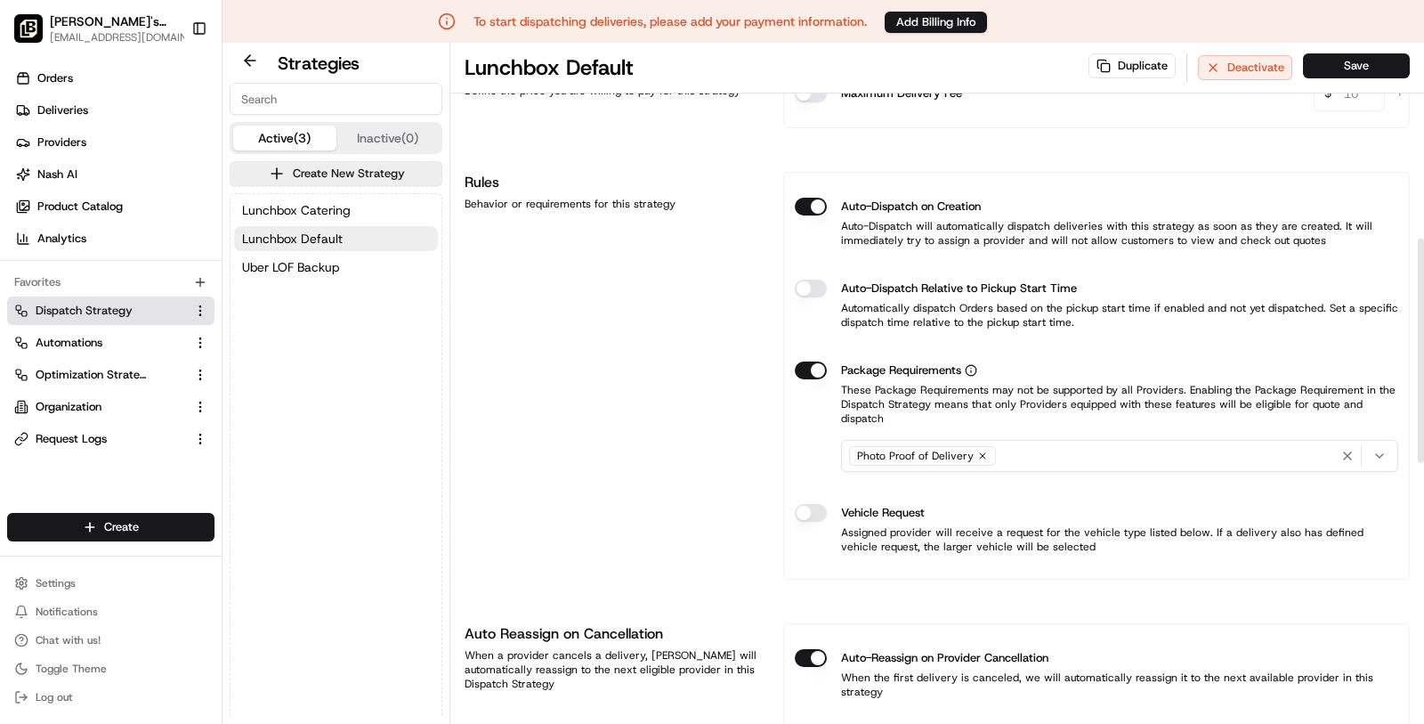
click at [813, 198] on button "Auto-Dispatch on Creation" at bounding box center [811, 207] width 32 height 18
click at [1372, 63] on button "Save" at bounding box center [1356, 65] width 107 height 25
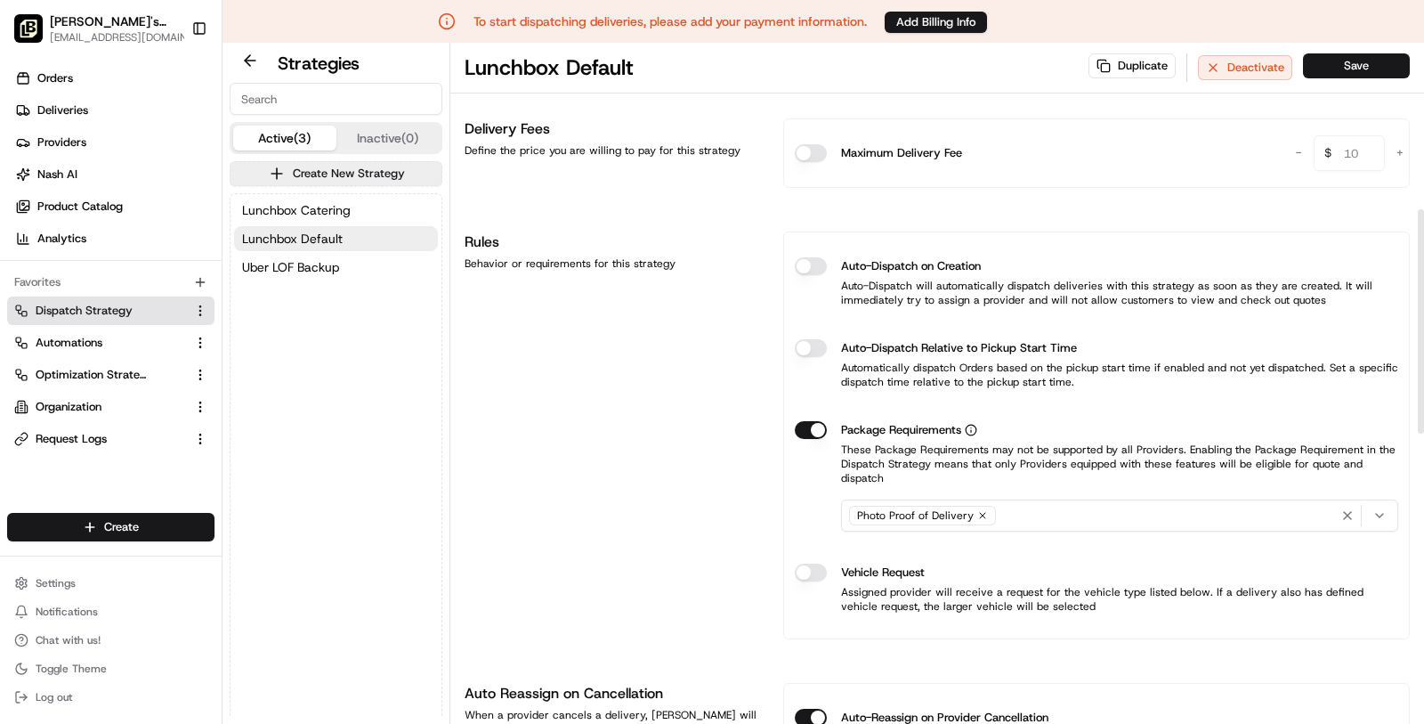
scroll to position [504, 0]
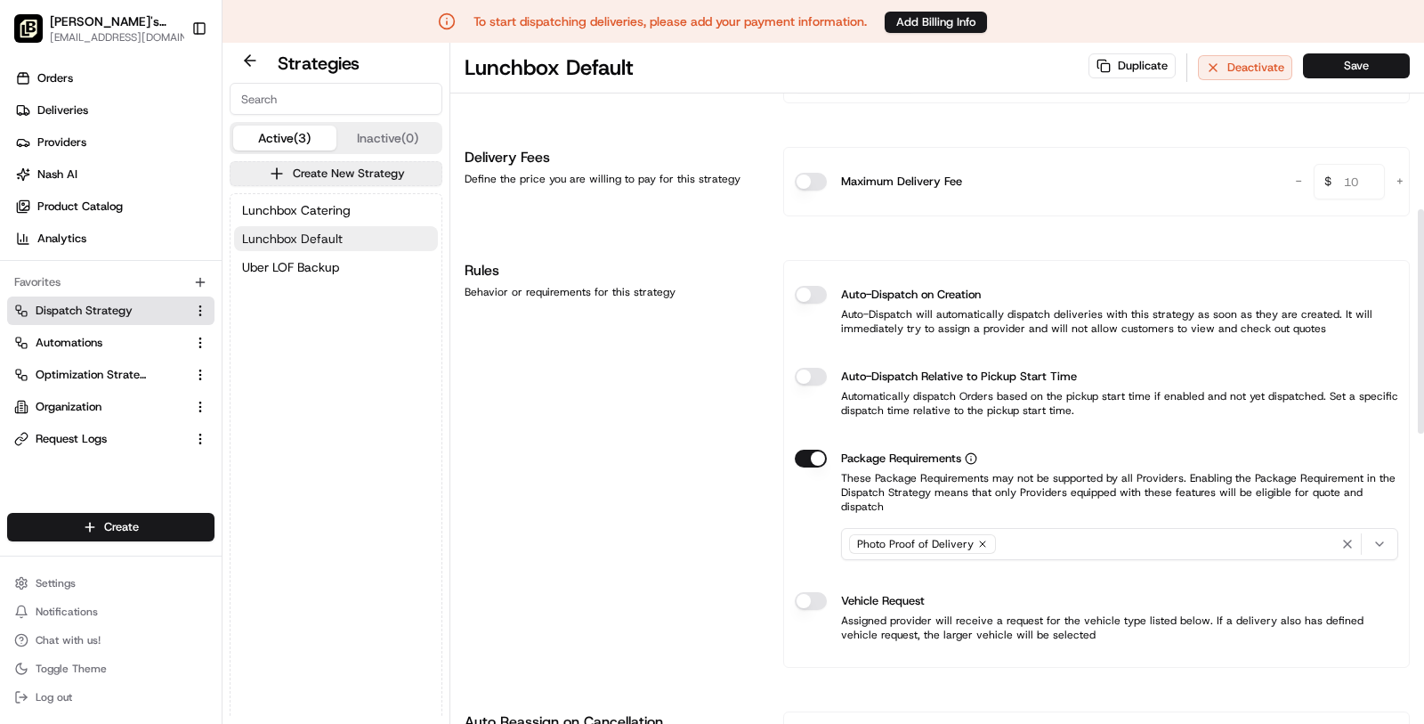
click at [377, 245] on button "Lunchbox Default" at bounding box center [336, 238] width 204 height 25
click at [130, 28] on span "[PERSON_NAME]'s Tavern + Tap ([GEOGRAPHIC_DATA])" at bounding box center [116, 21] width 132 height 18
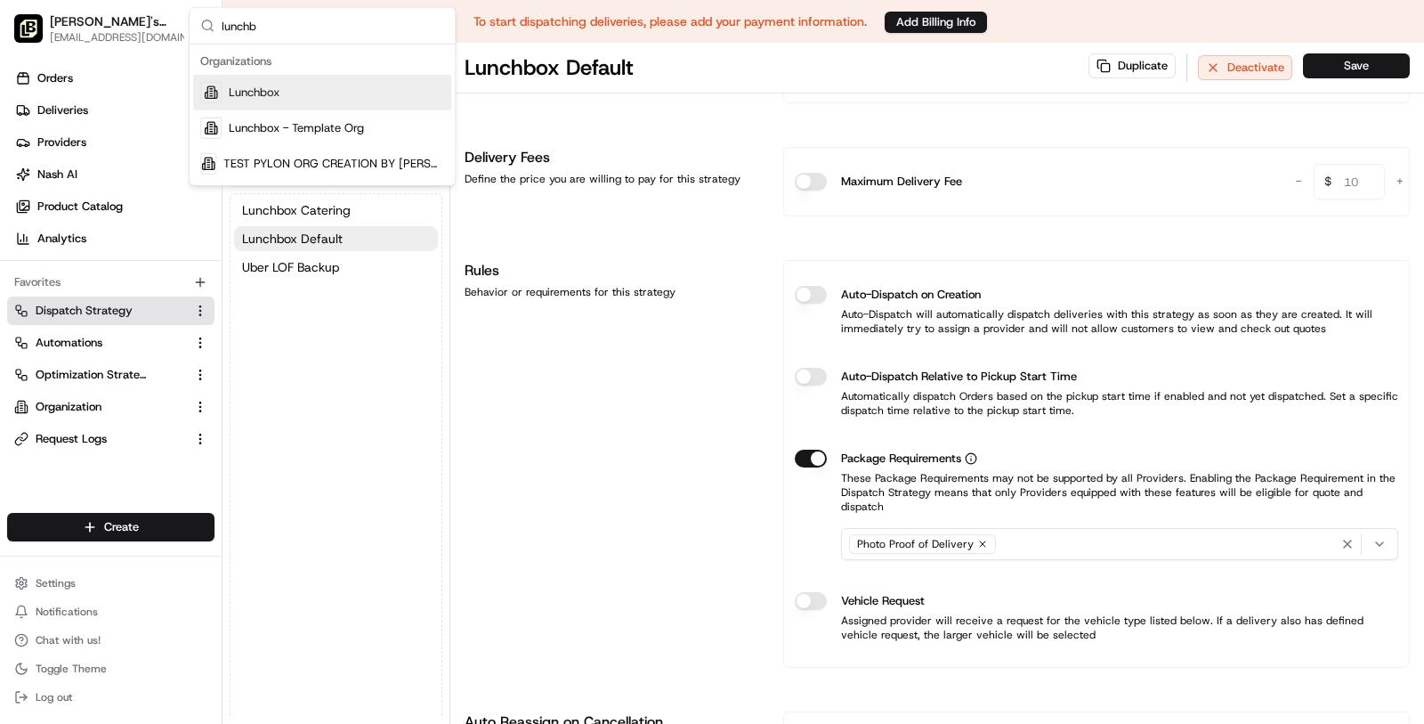
type input "lunchb"
click at [213, 125] on div "Suggestions" at bounding box center [210, 127] width 21 height 21
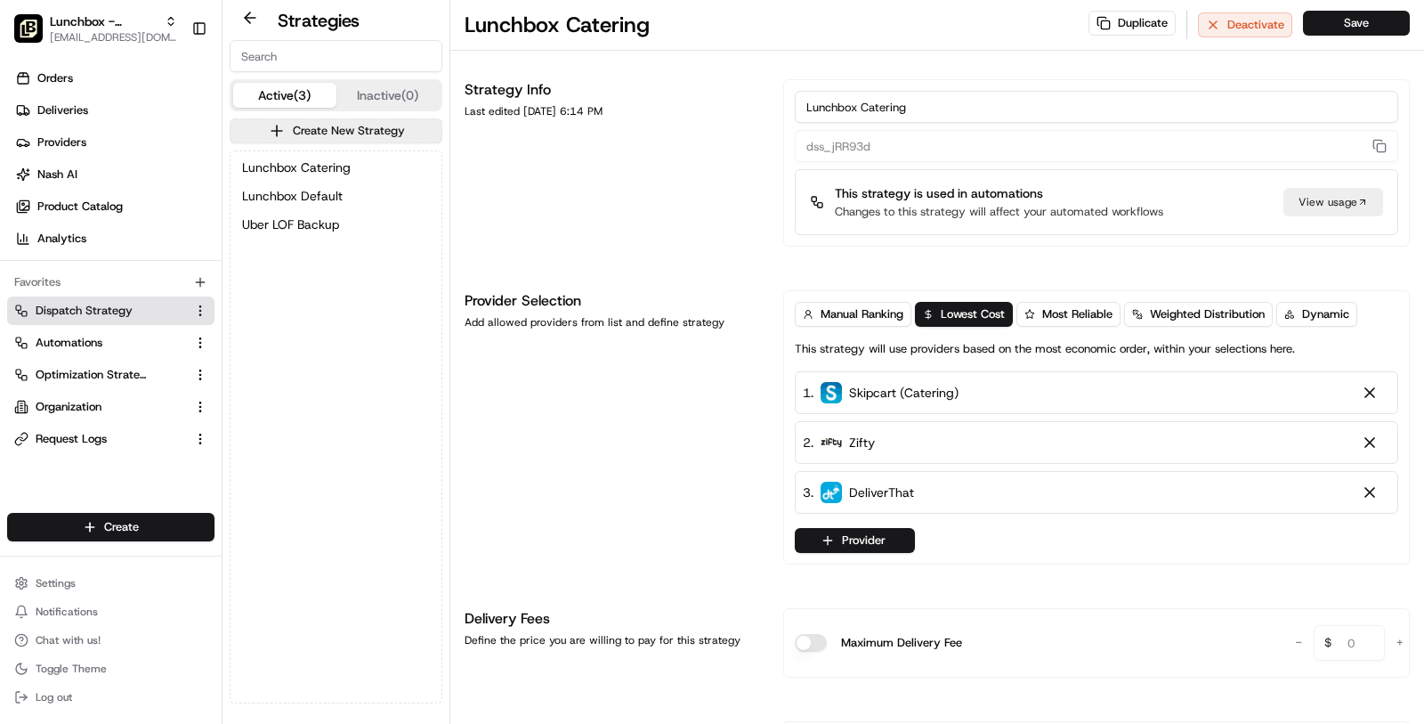
click at [112, 313] on span "Dispatch Strategy" at bounding box center [84, 311] width 97 height 16
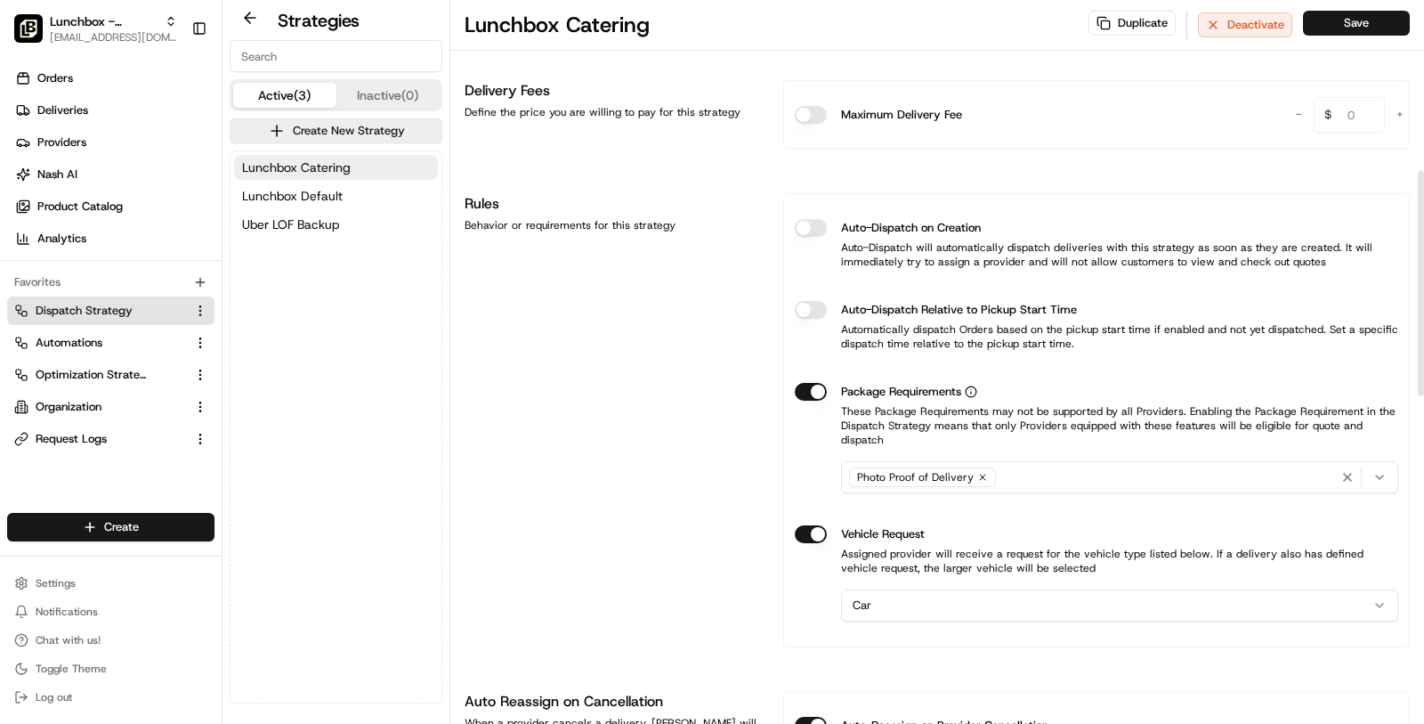
scroll to position [564, 0]
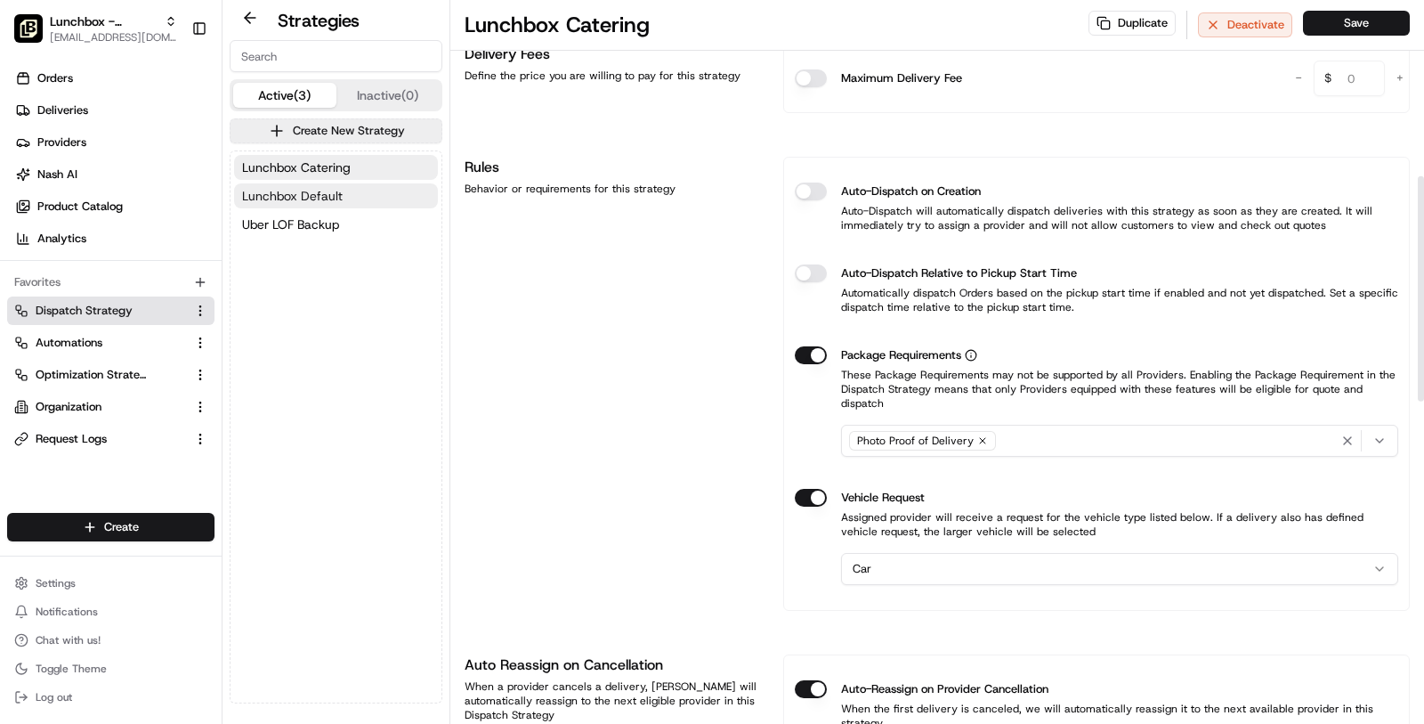
click at [361, 198] on button "Lunchbox Default" at bounding box center [336, 195] width 204 height 25
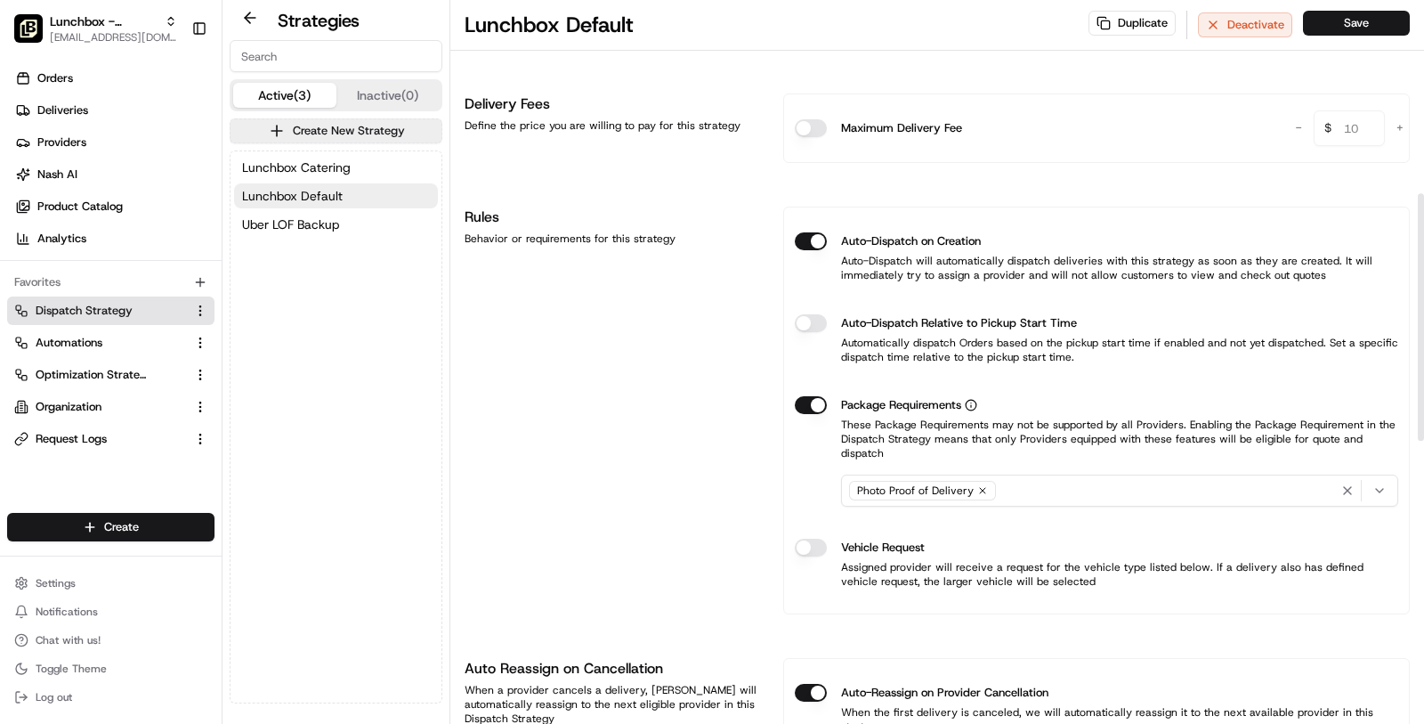
click at [810, 235] on button "Auto-Dispatch on Creation" at bounding box center [811, 241] width 32 height 18
click at [1406, 28] on button "Save" at bounding box center [1356, 23] width 107 height 25
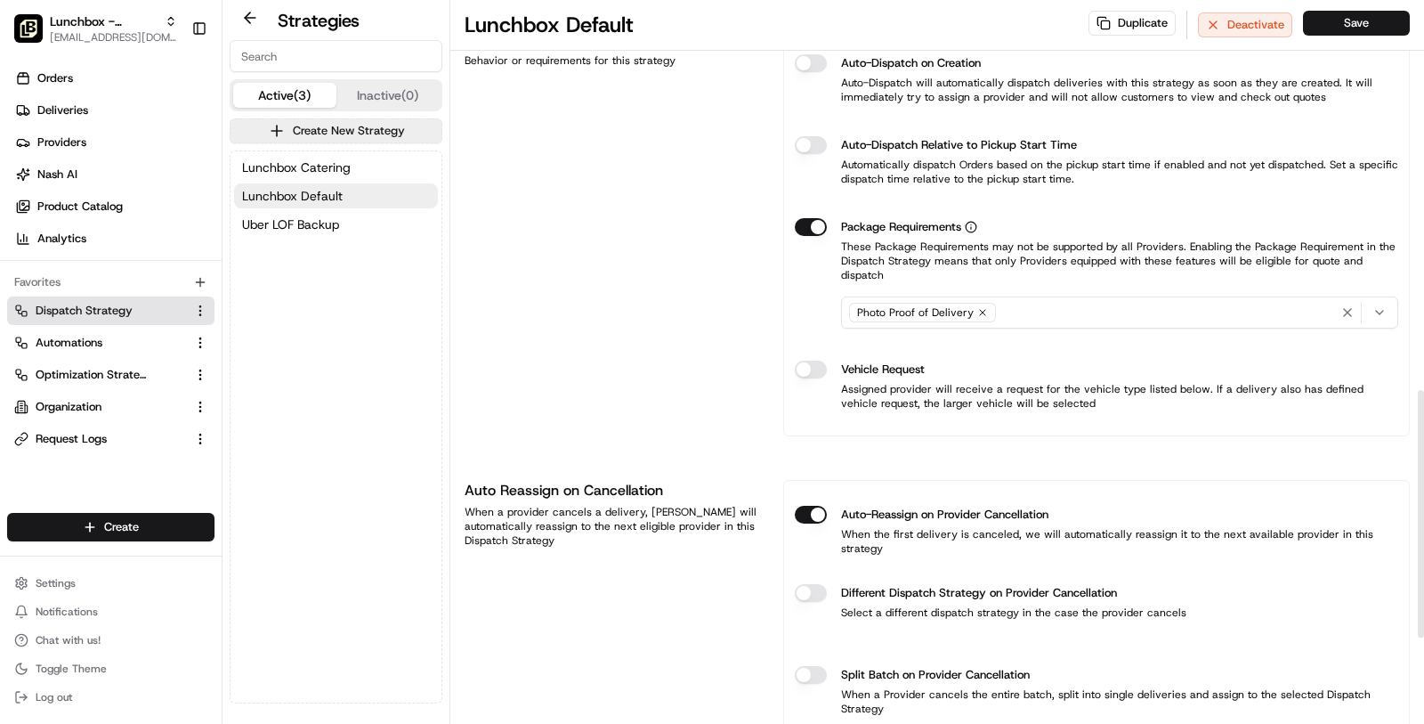
scroll to position [1389, 0]
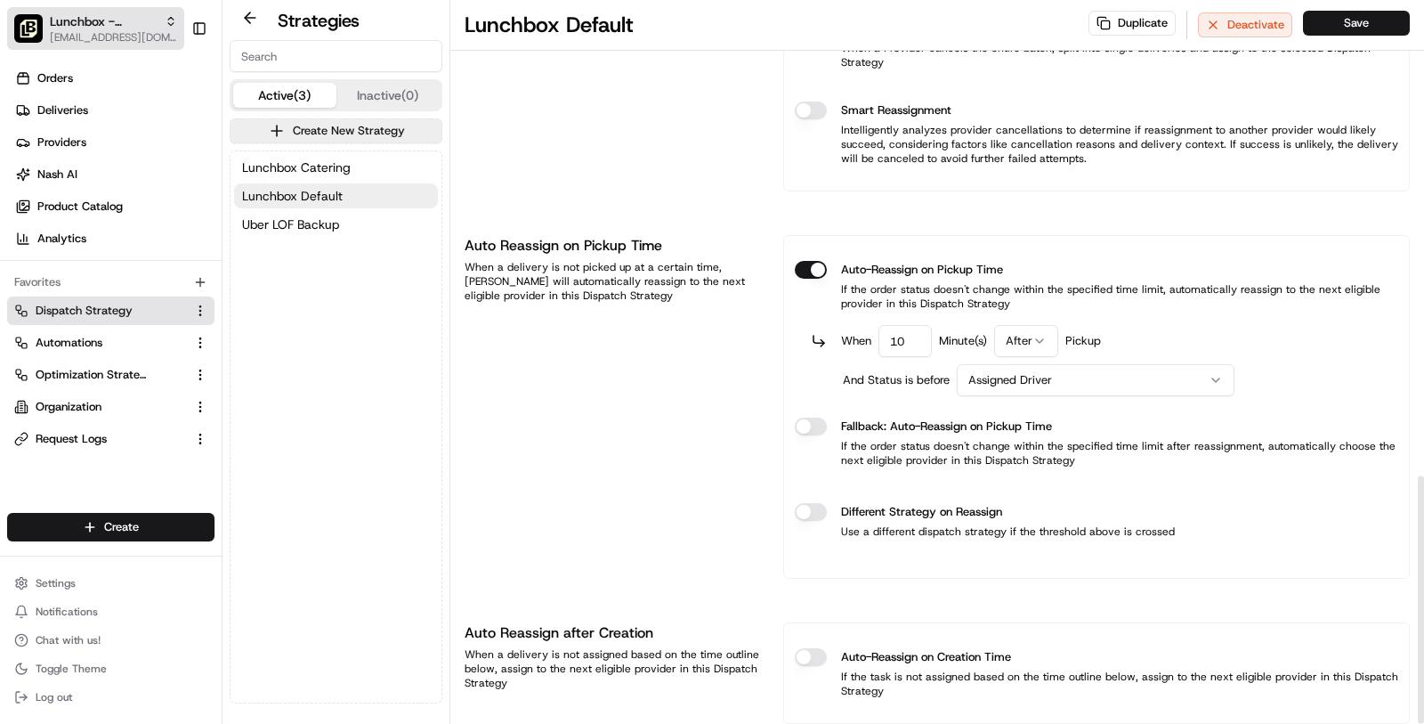
click at [142, 47] on button "Lunchbox - Template Org [EMAIL_ADDRESS][DOMAIN_NAME]" at bounding box center [95, 28] width 177 height 43
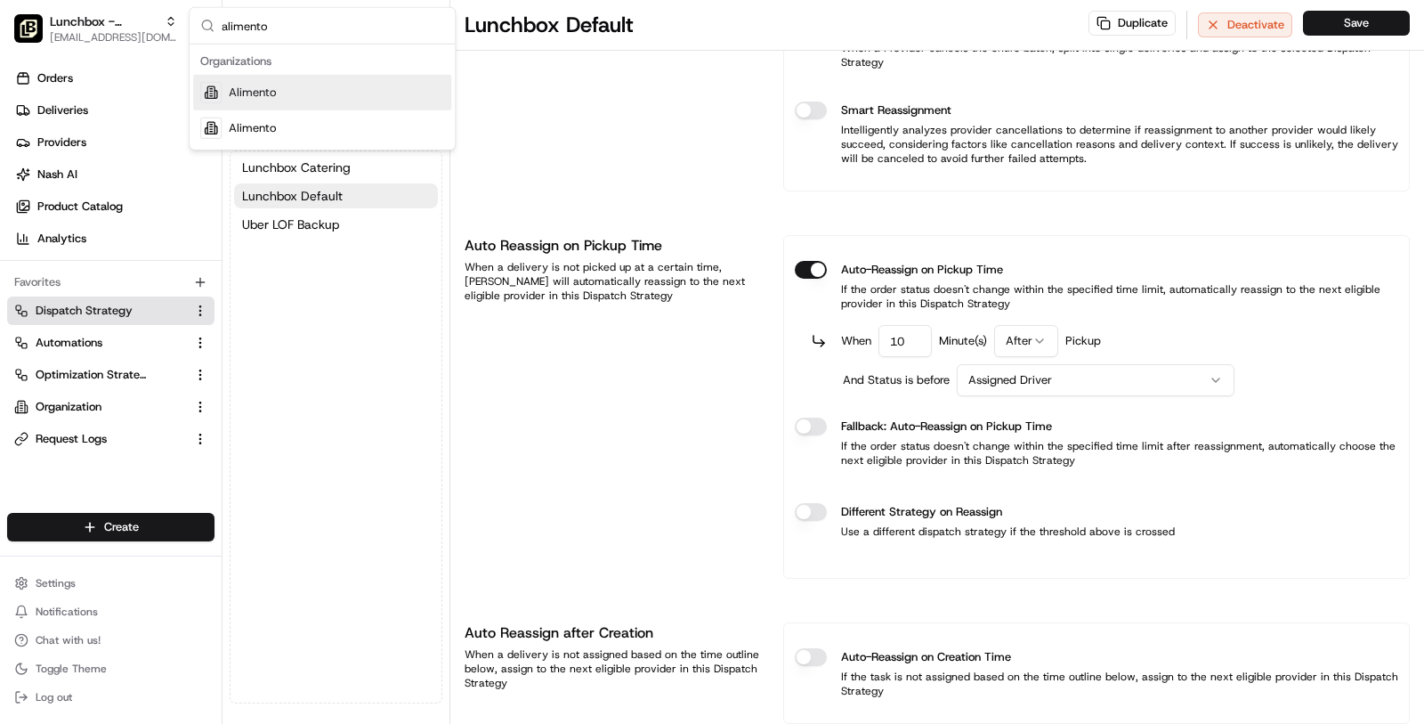
type input "alimento"
click at [359, 87] on div "Alimento" at bounding box center [322, 93] width 258 height 36
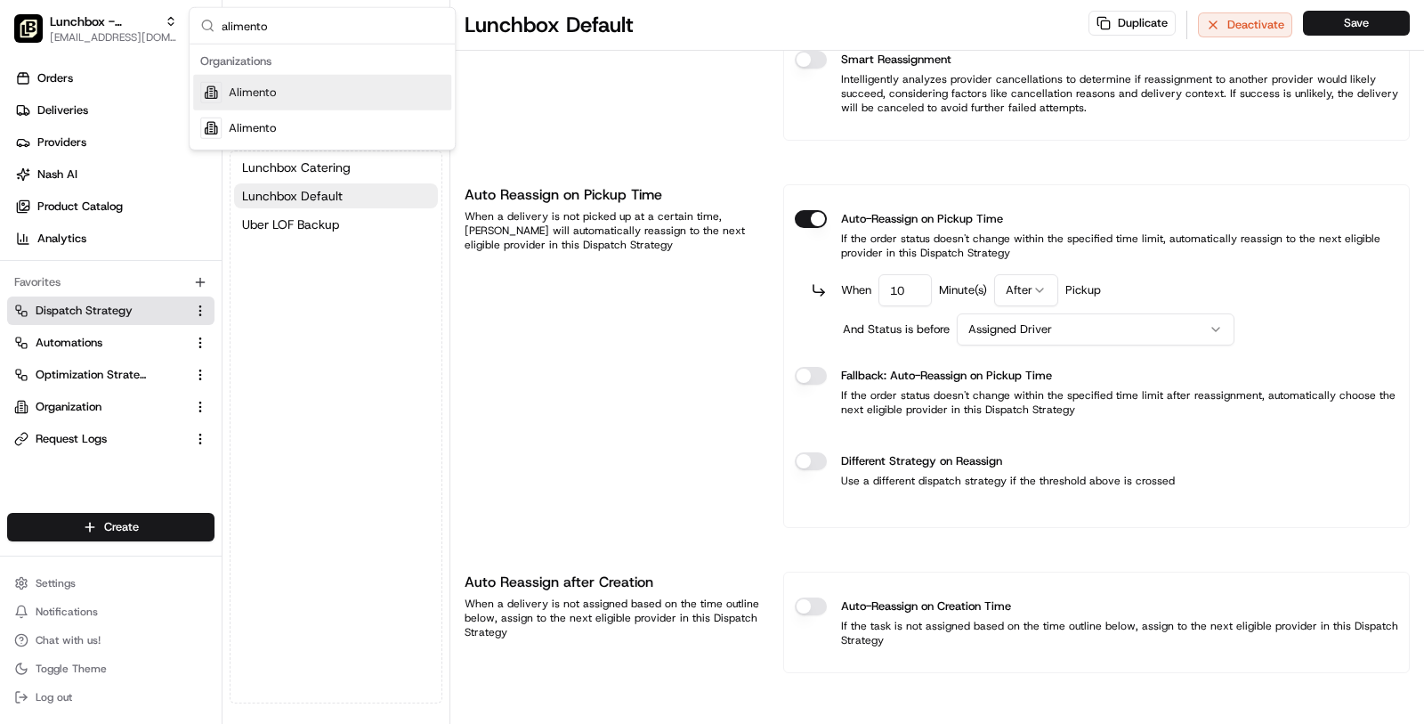
scroll to position [1317, 0]
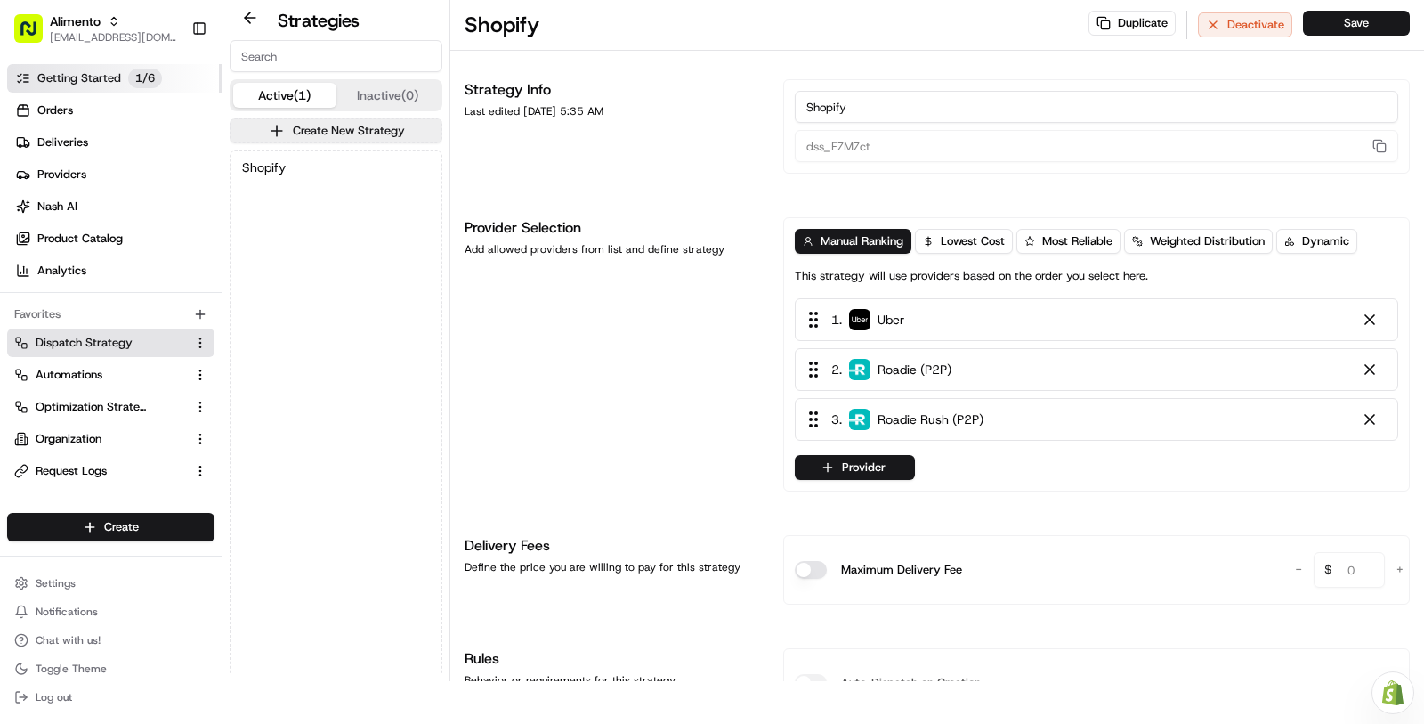
click at [131, 77] on p "1 / 6" at bounding box center [145, 79] width 34 height 20
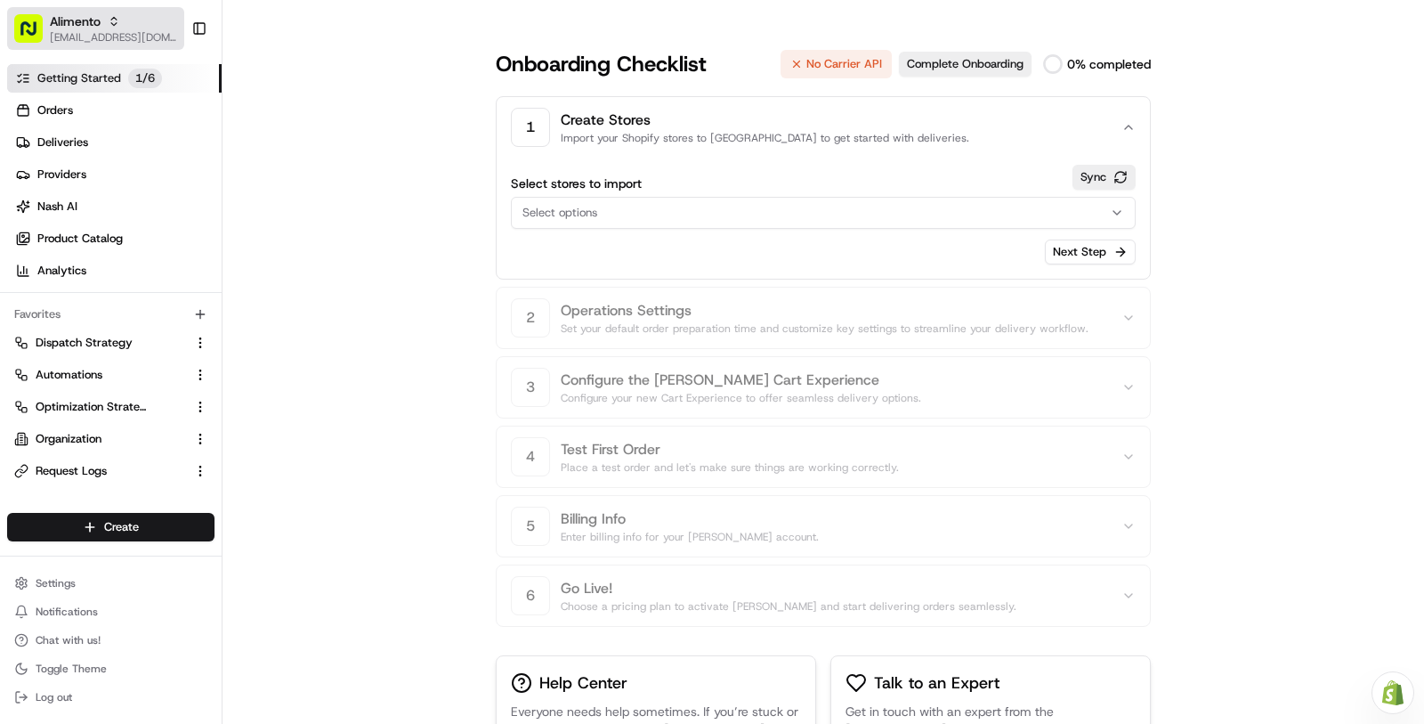
click at [116, 28] on div "Alimento" at bounding box center [113, 21] width 127 height 18
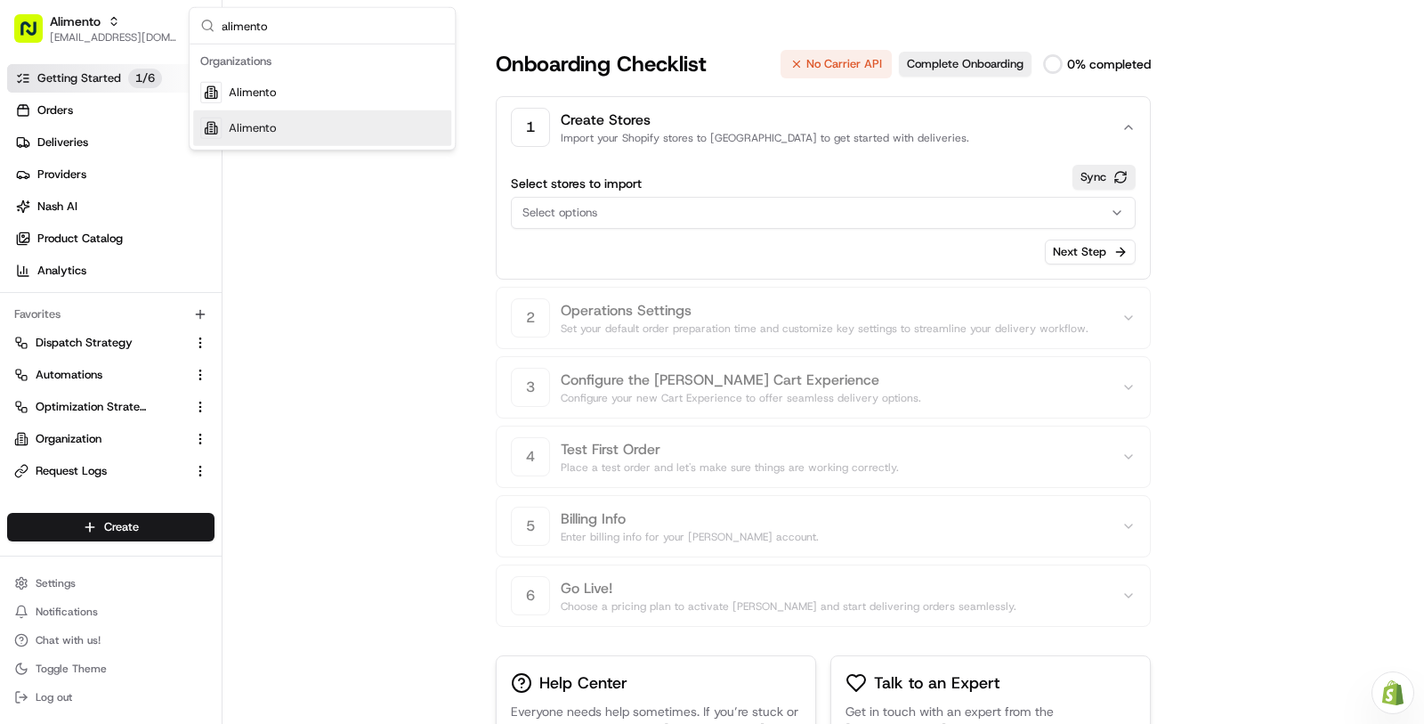
type input "alimento"
click at [312, 115] on div "Alimento" at bounding box center [322, 128] width 258 height 36
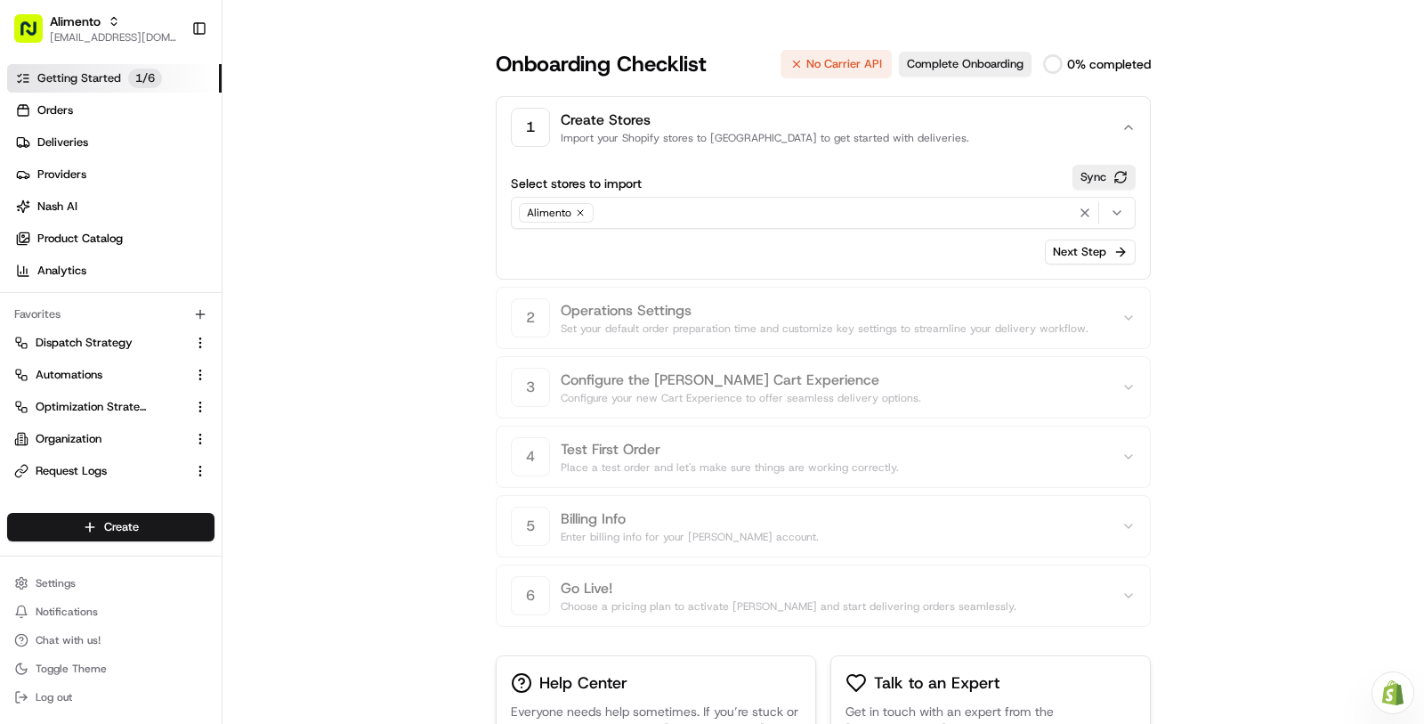
click at [111, 82] on span "Getting Started" at bounding box center [79, 78] width 84 height 16
click at [114, 133] on link "Deliveries" at bounding box center [114, 142] width 215 height 28
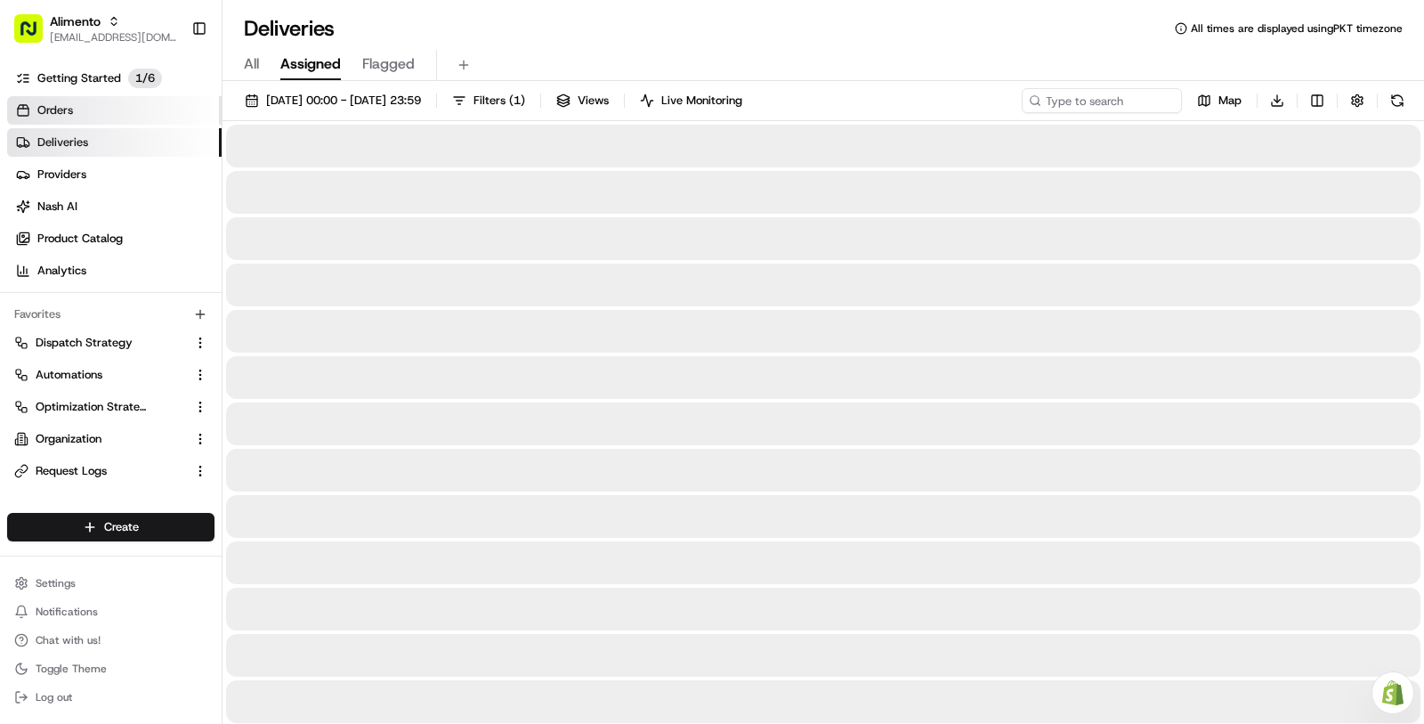
click at [113, 114] on link "Orders" at bounding box center [114, 110] width 215 height 28
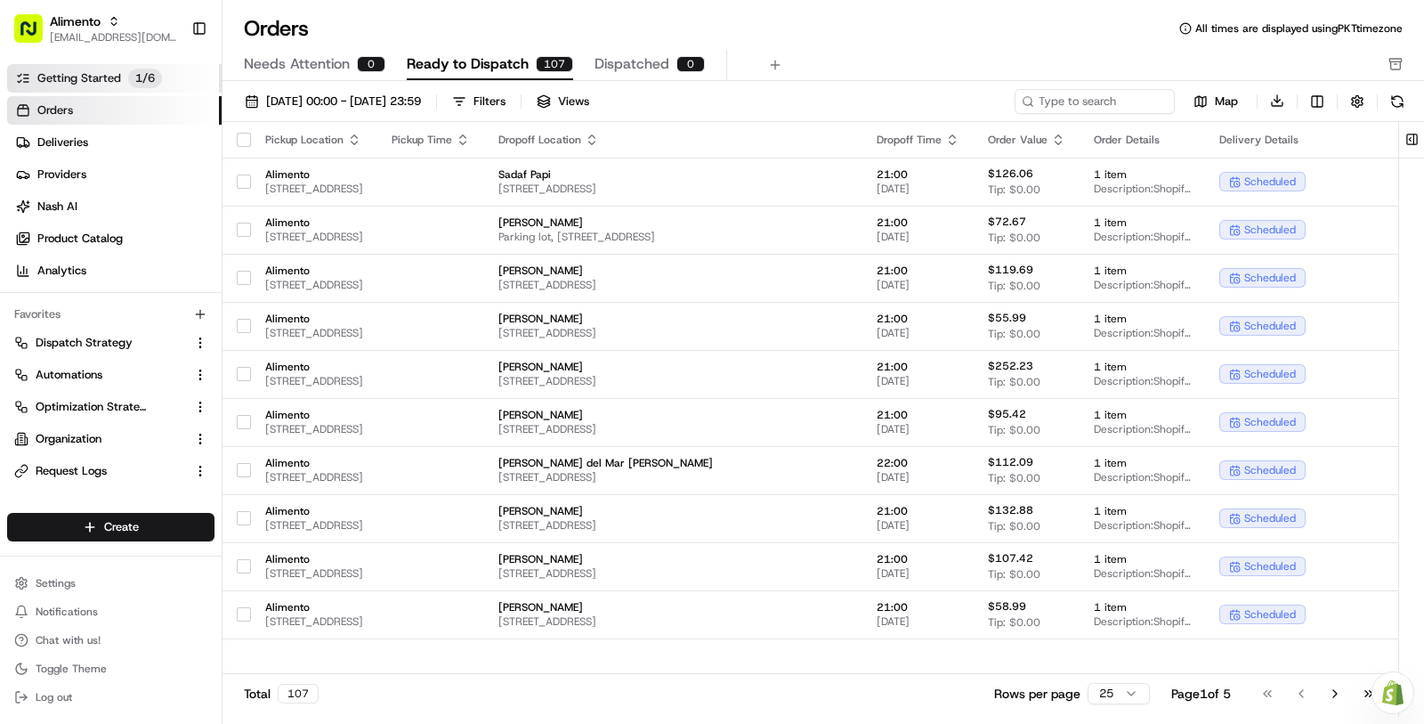
click at [130, 81] on p "1 / 6" at bounding box center [145, 79] width 34 height 20
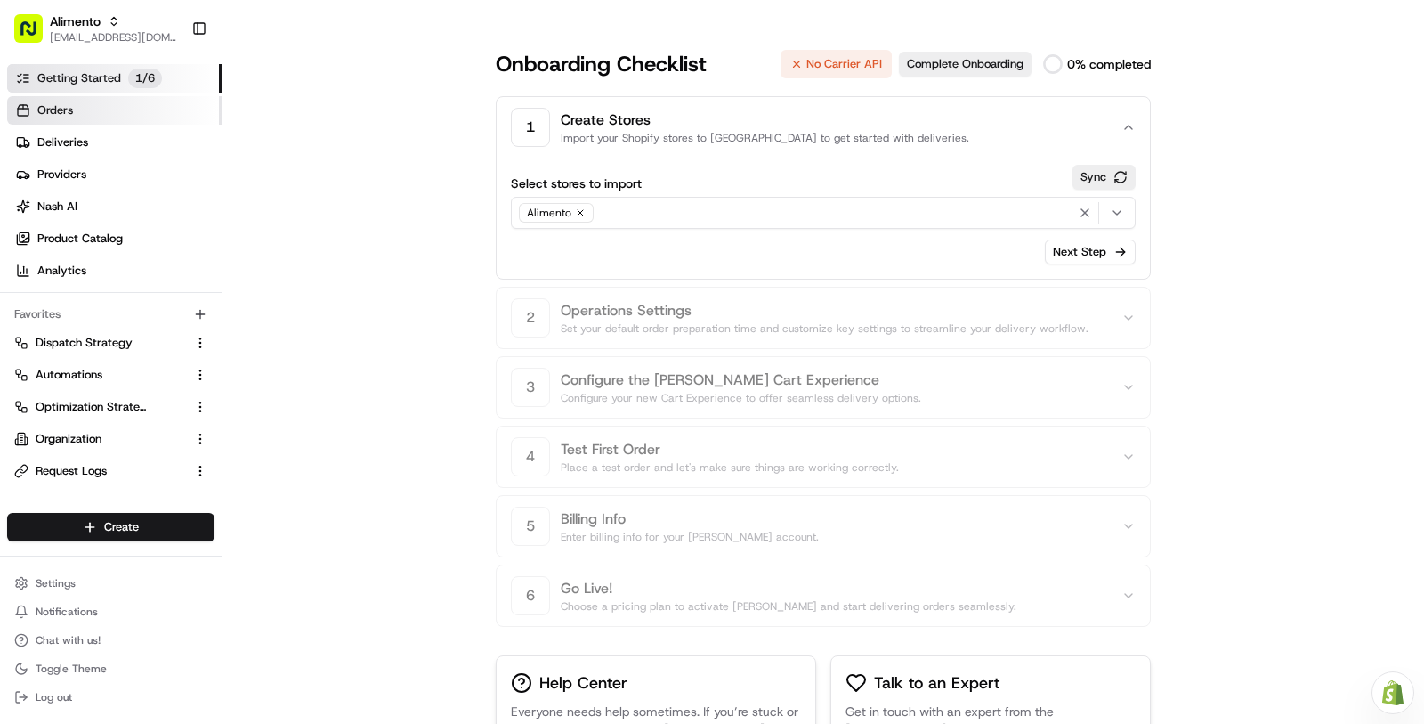
click at [139, 105] on link "Orders" at bounding box center [114, 110] width 215 height 28
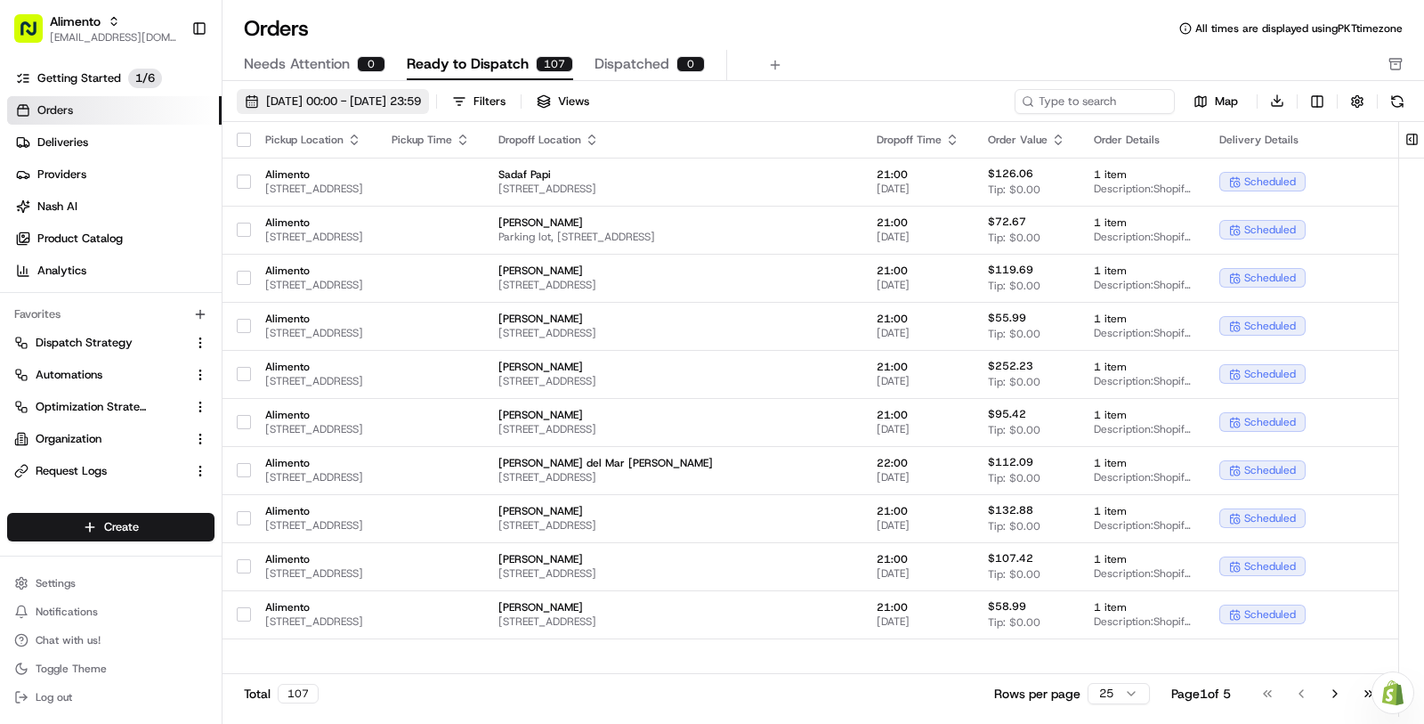
click at [421, 102] on span "[DATE] 00:00 - [DATE] 23:59" at bounding box center [343, 101] width 155 height 16
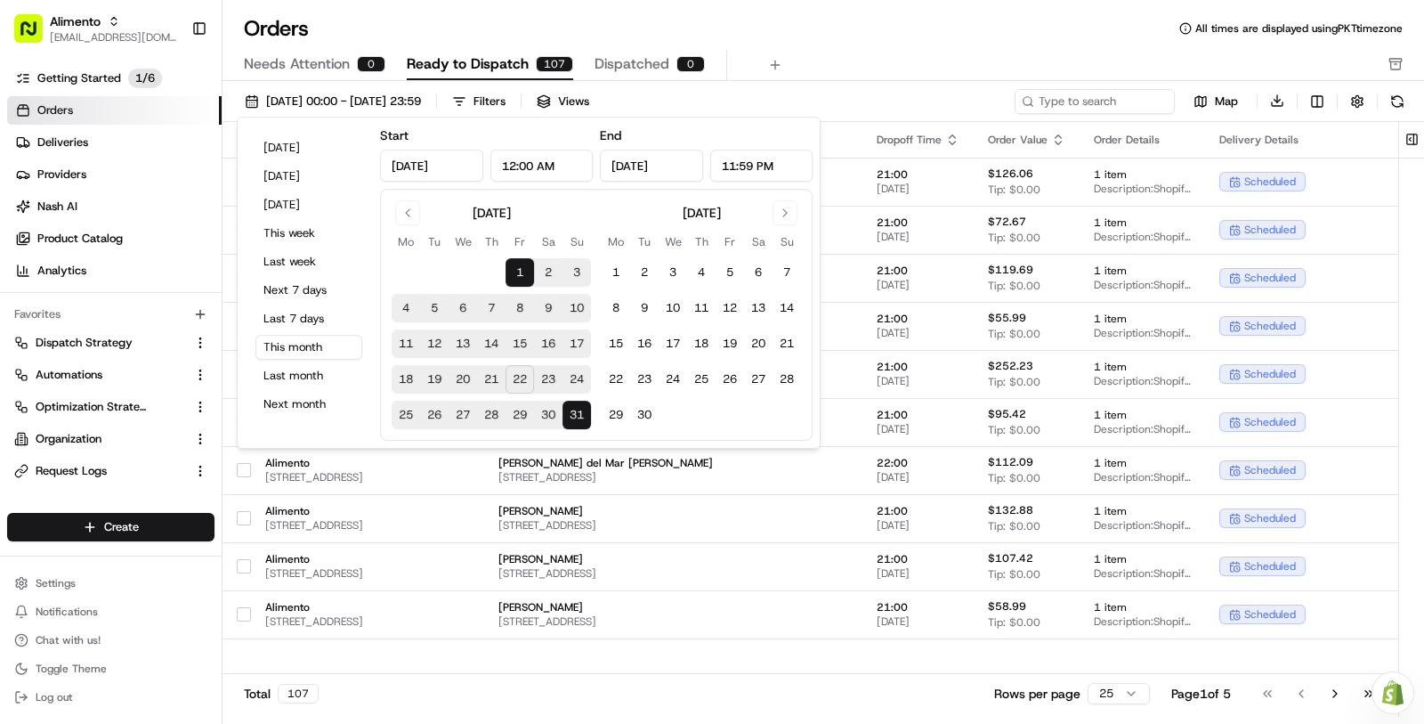
click at [617, 674] on div "Total 107 Rows per page 25 Page 1 of 5 Go to first page Go to previous page Go …" at bounding box center [811, 693] width 1176 height 40
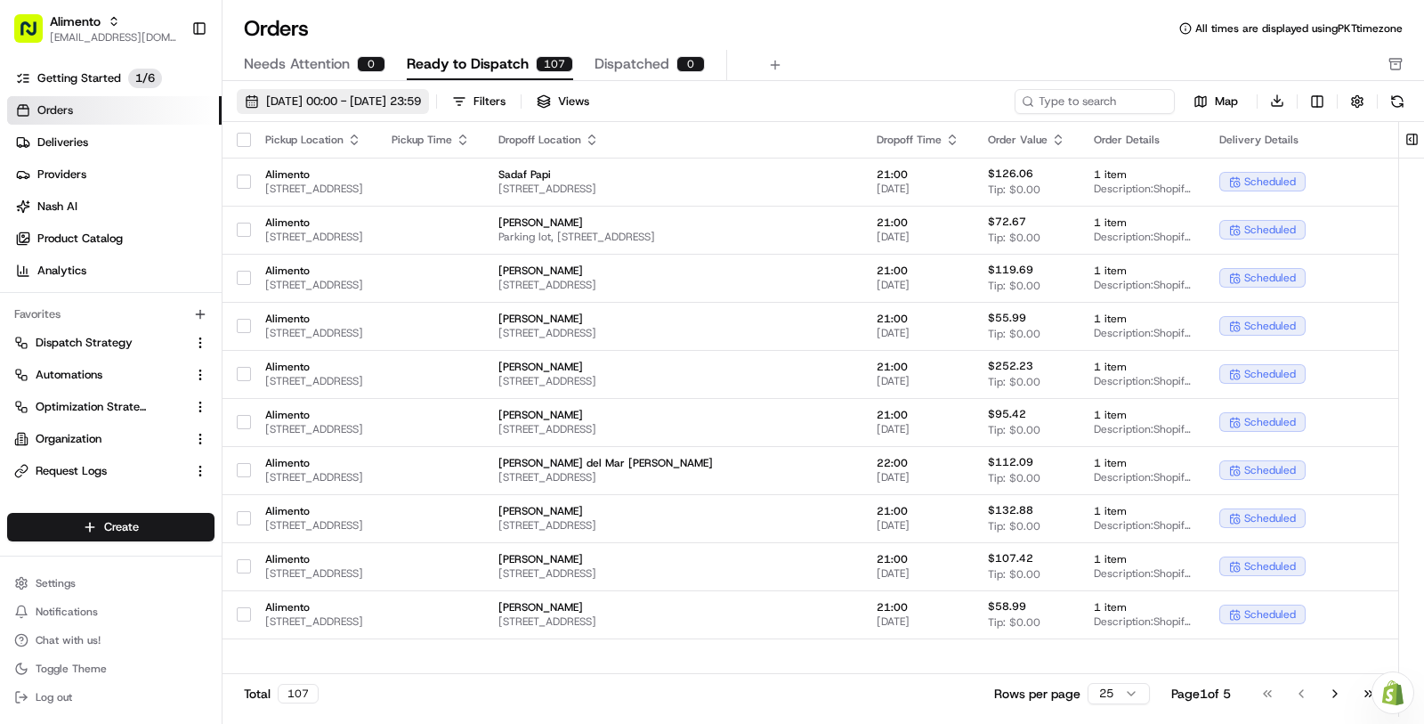
click at [421, 101] on span "[DATE] 00:00 - [DATE] 23:59" at bounding box center [343, 101] width 155 height 16
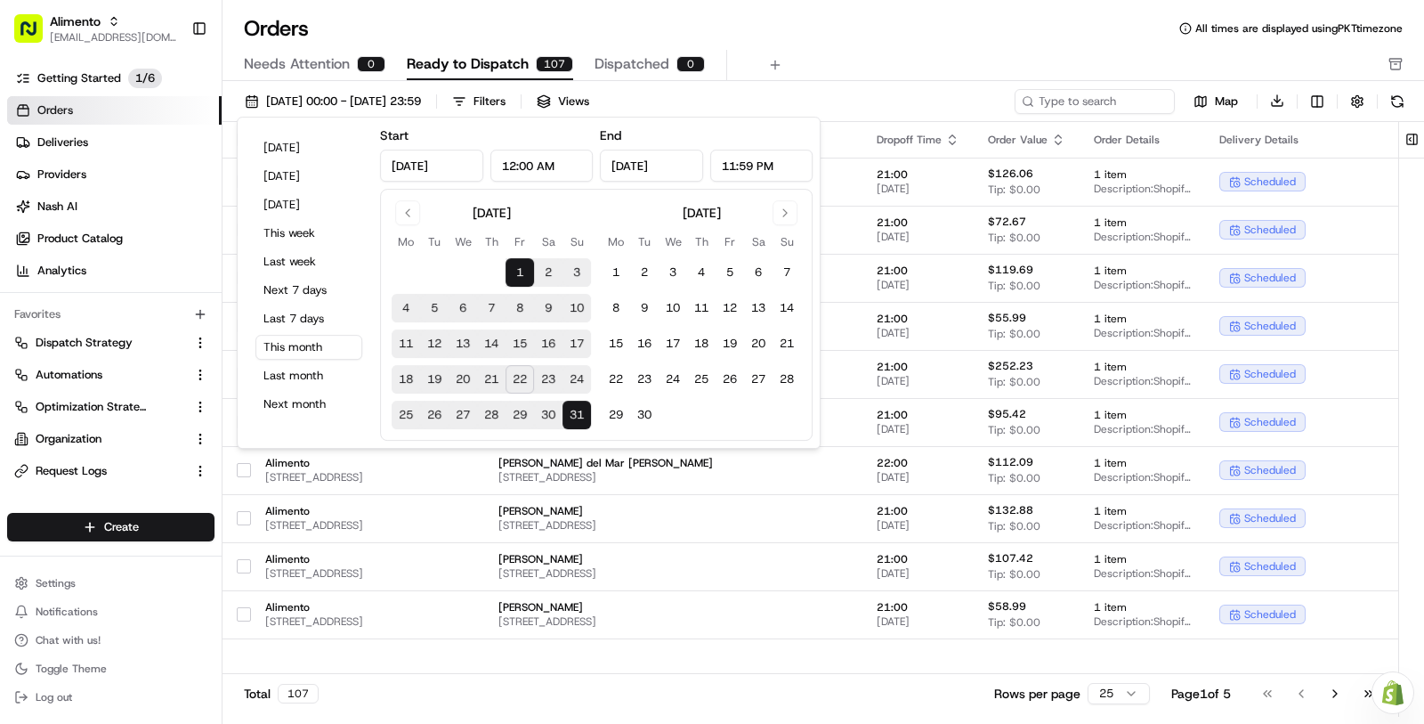
click at [511, 381] on button "22" at bounding box center [520, 379] width 28 height 28
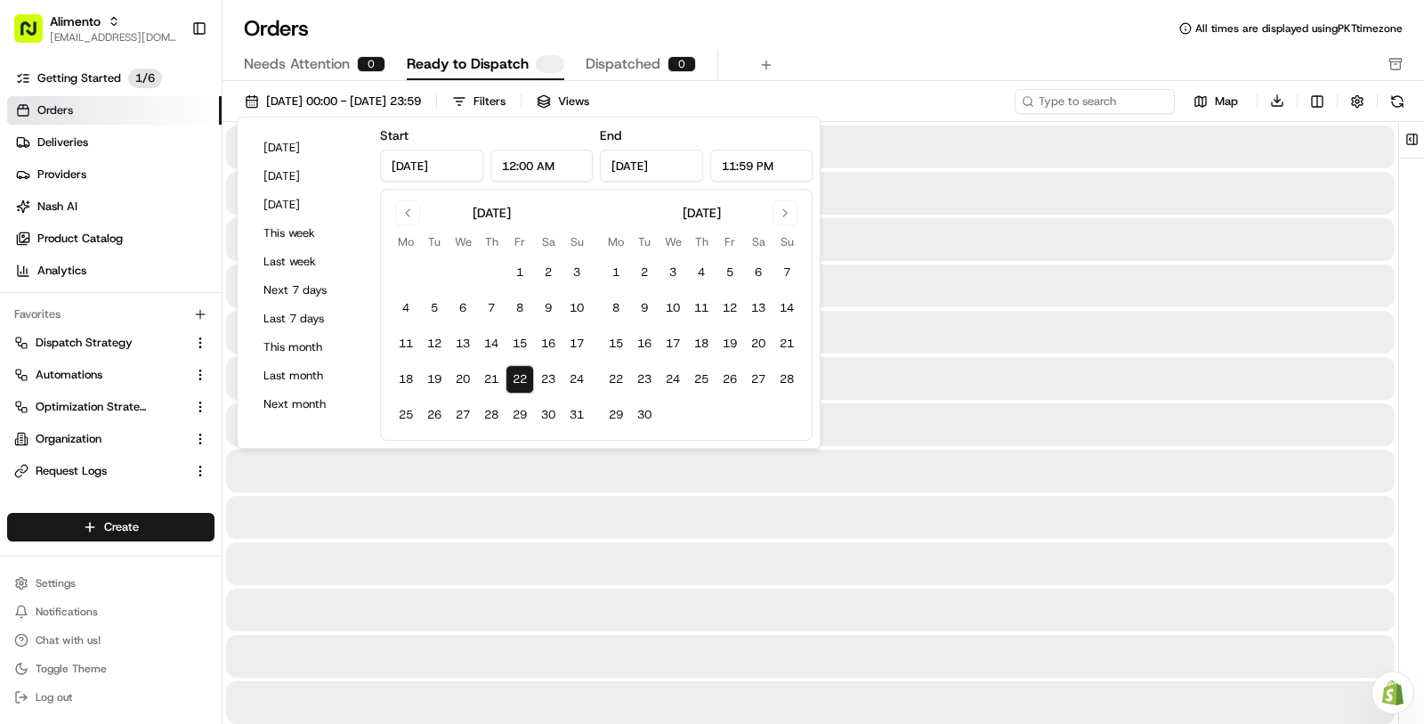
type input "[DATE]"
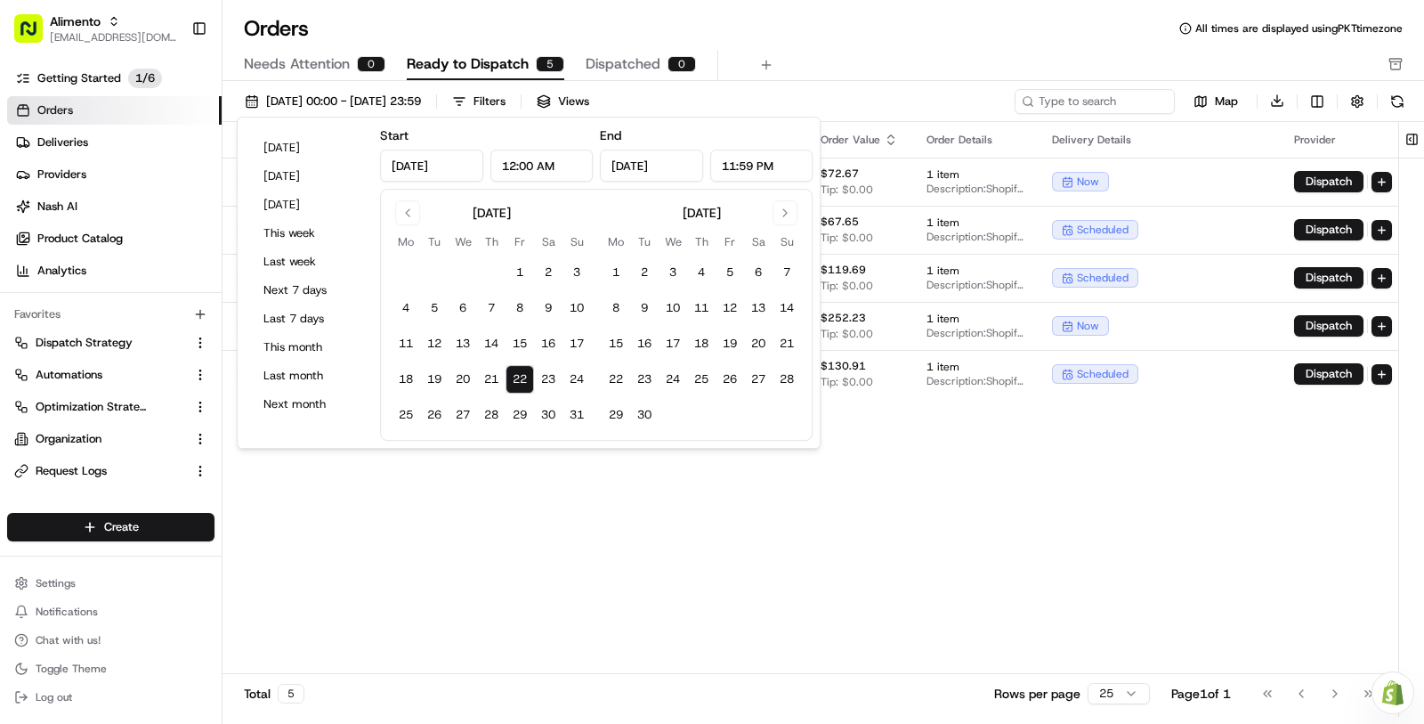
click at [678, 558] on div "Pickup Location Pickup Time Dropoff Location Dropoff Time Order Value Order Det…" at bounding box center [849, 381] width 1252 height 518
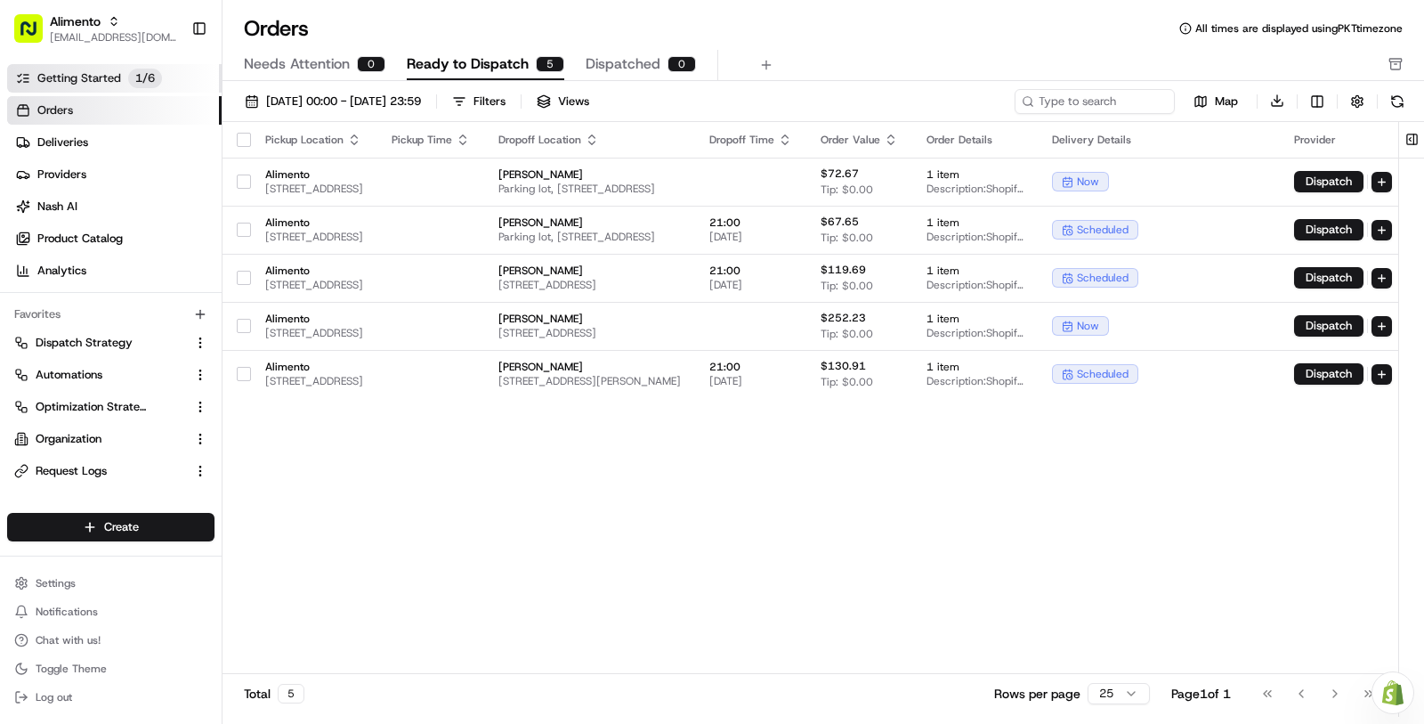
click at [126, 73] on link "Getting Started 1 / 6" at bounding box center [114, 78] width 215 height 28
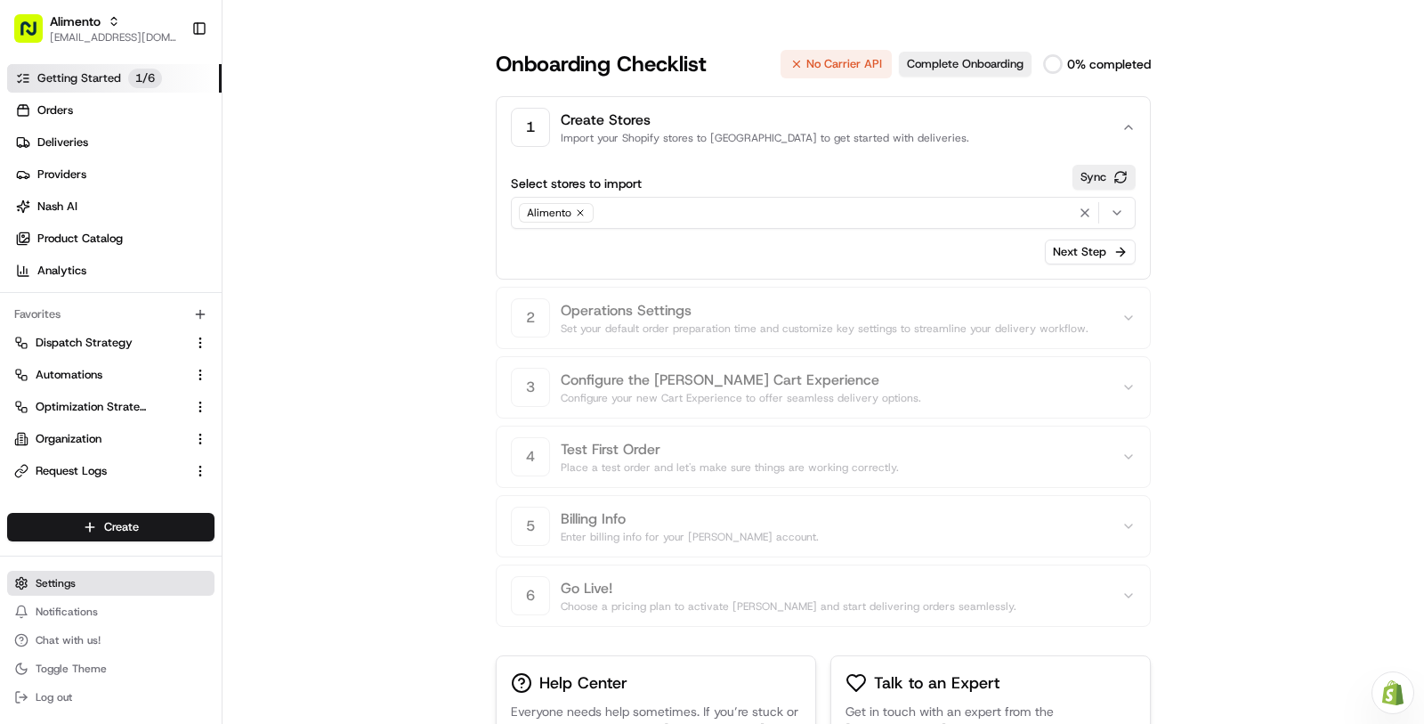
click at [94, 571] on button "Settings" at bounding box center [110, 583] width 207 height 25
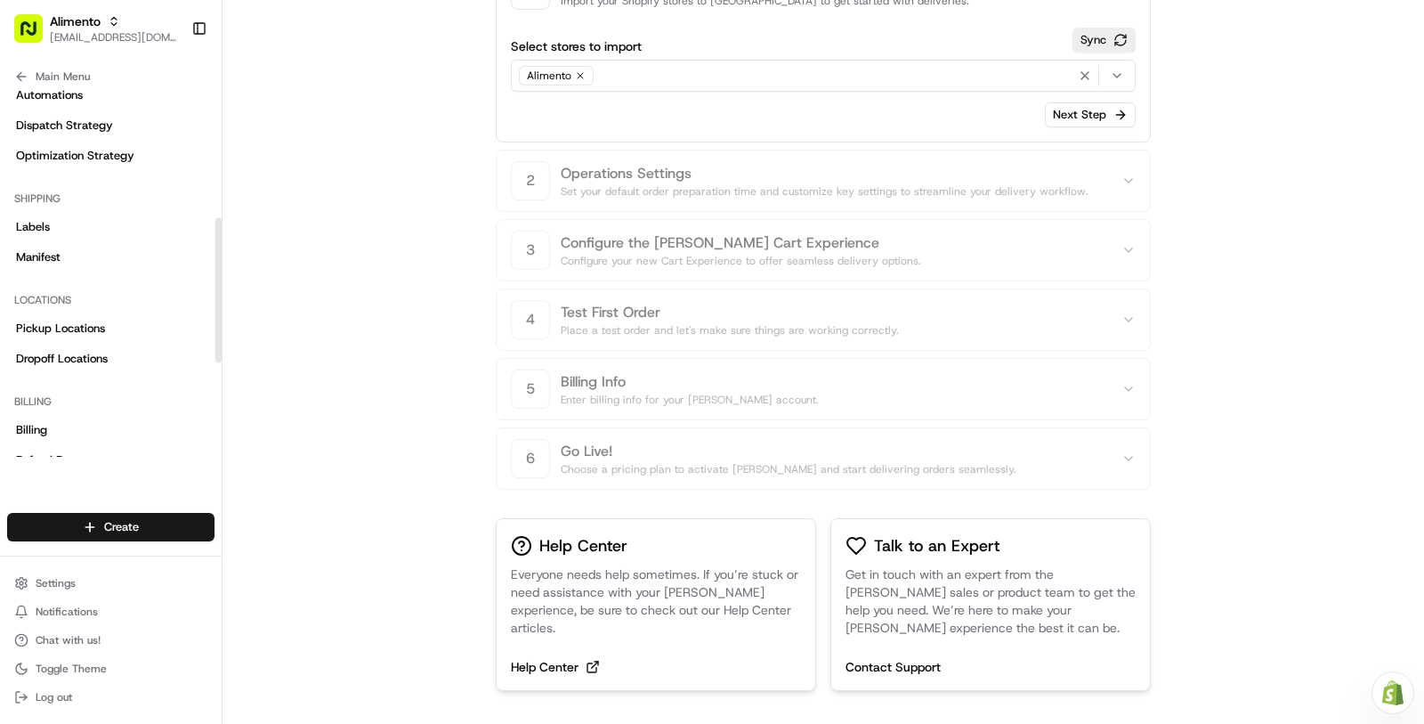
scroll to position [365, 0]
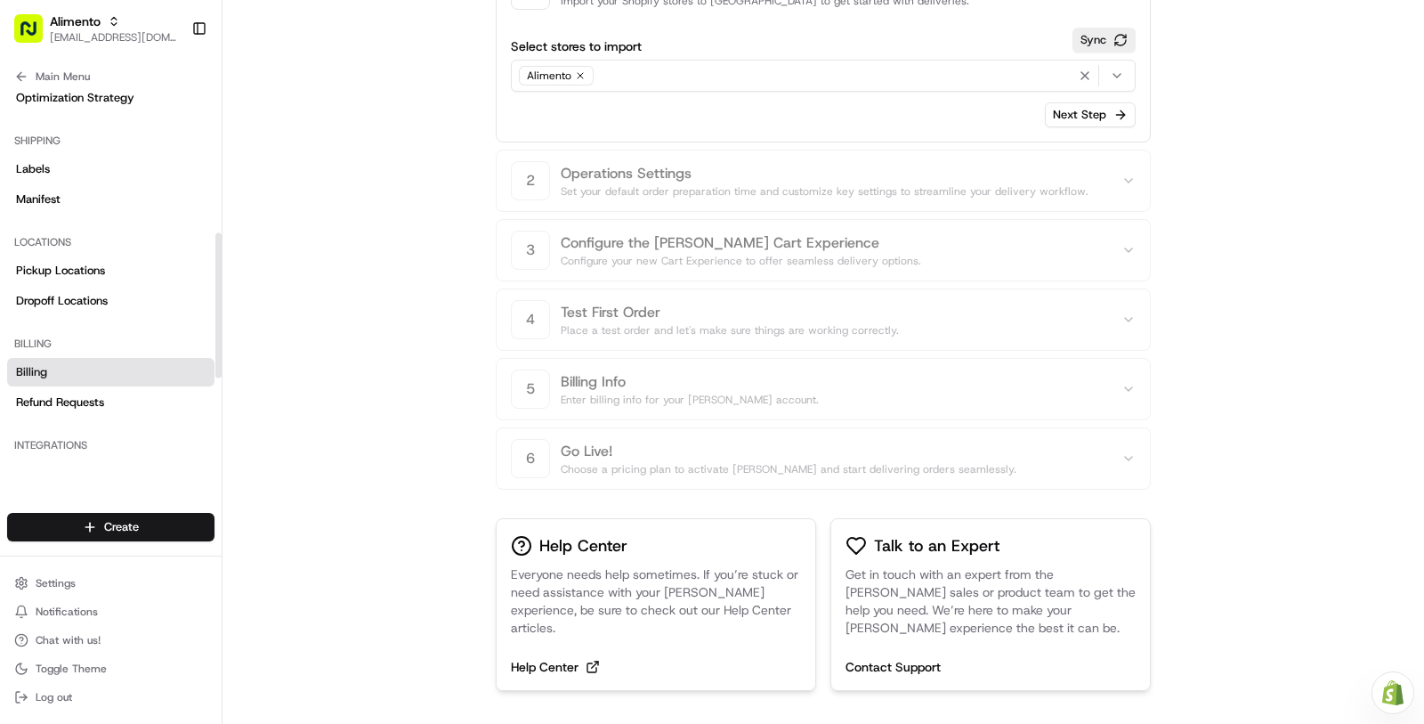
click at [118, 384] on link "Billing" at bounding box center [110, 372] width 207 height 28
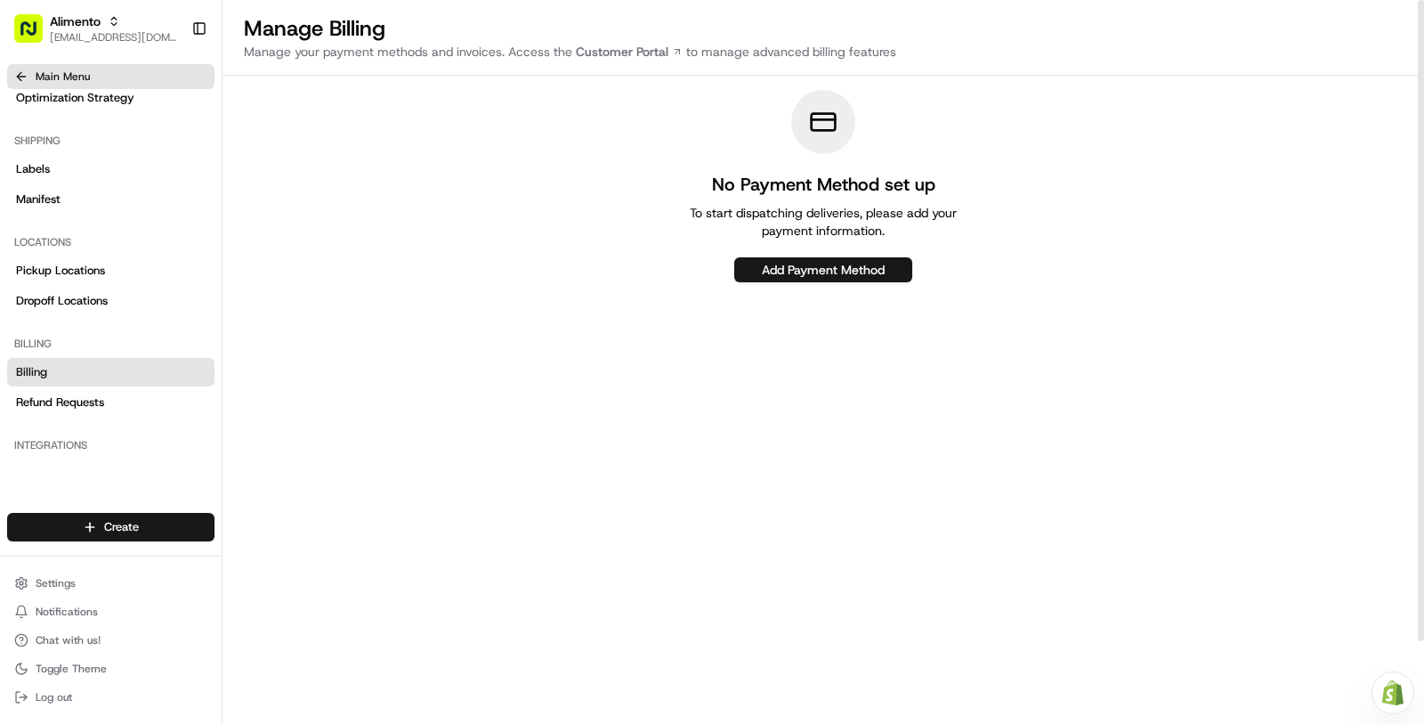
click at [137, 77] on button "Main Menu" at bounding box center [110, 76] width 207 height 25
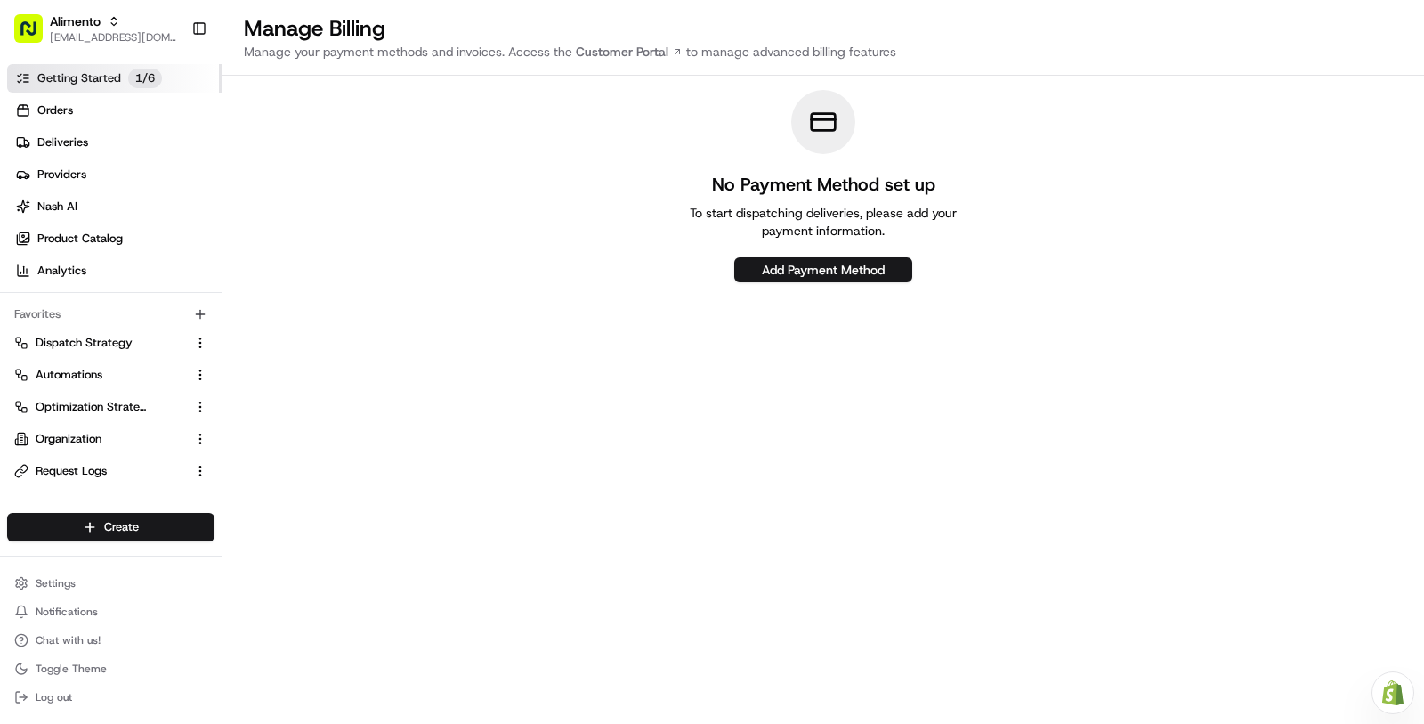
click at [101, 76] on span "Getting Started" at bounding box center [79, 78] width 84 height 16
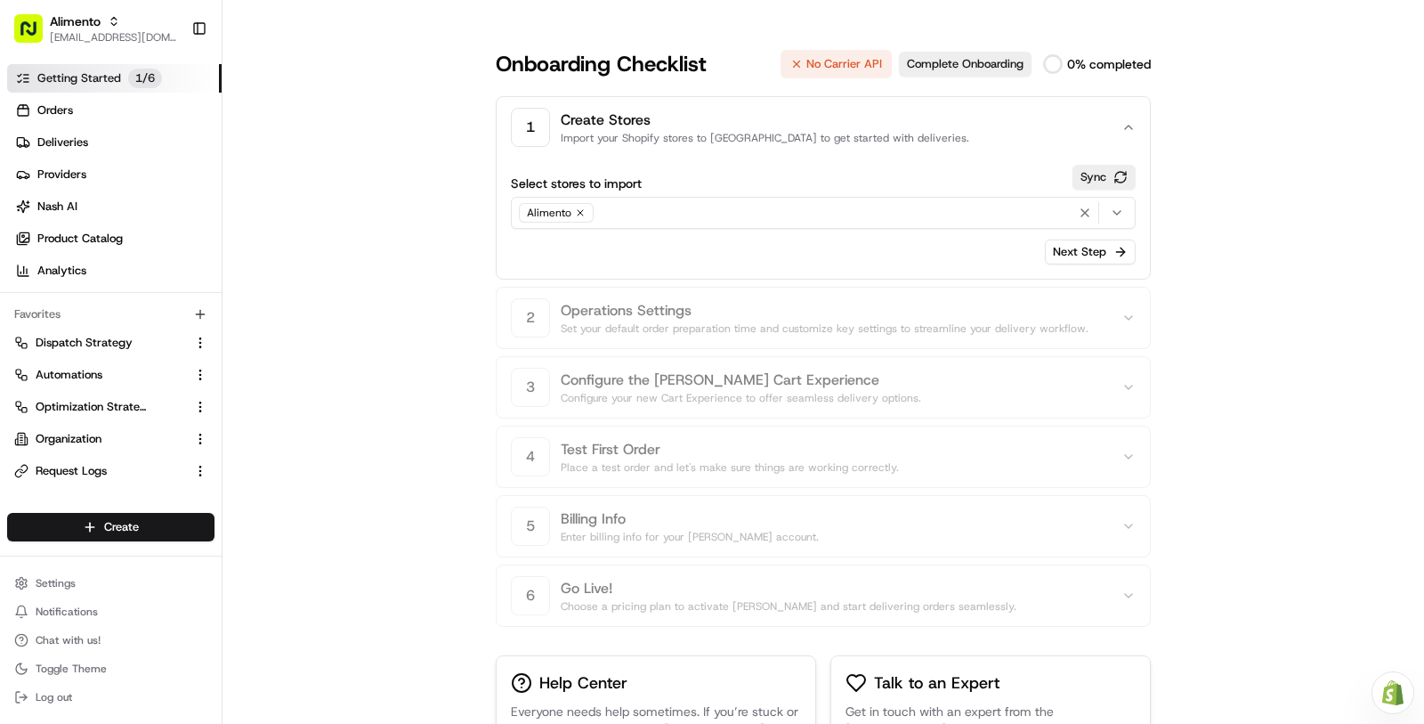
scroll to position [137, 0]
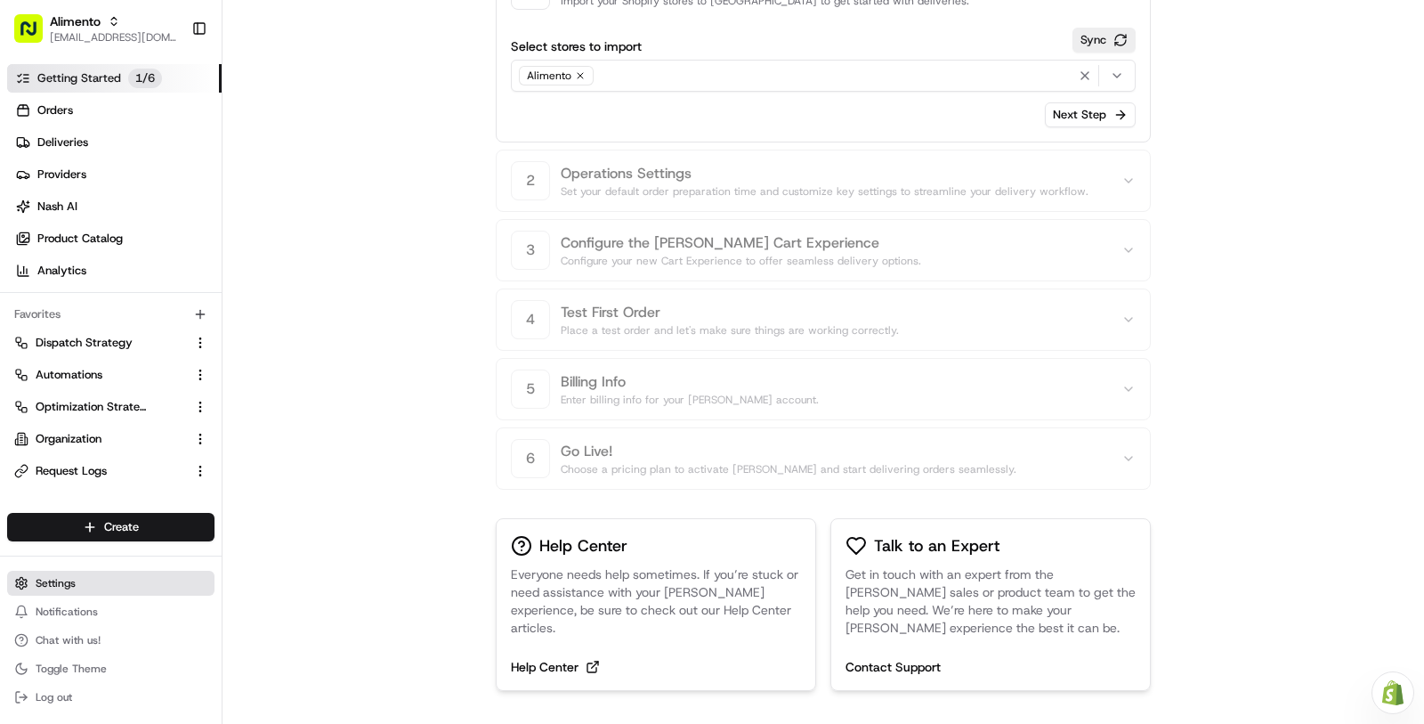
click at [43, 590] on span "Settings" at bounding box center [56, 583] width 40 height 14
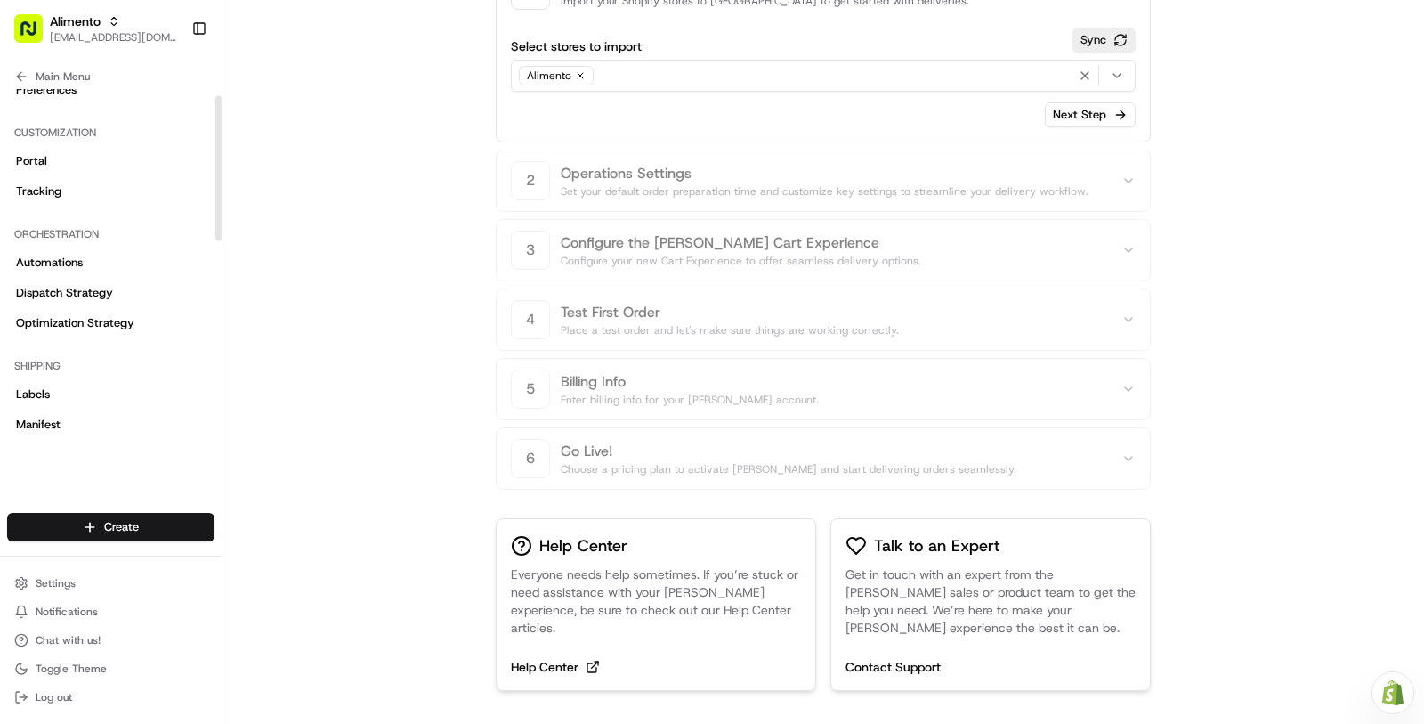
scroll to position [0, 0]
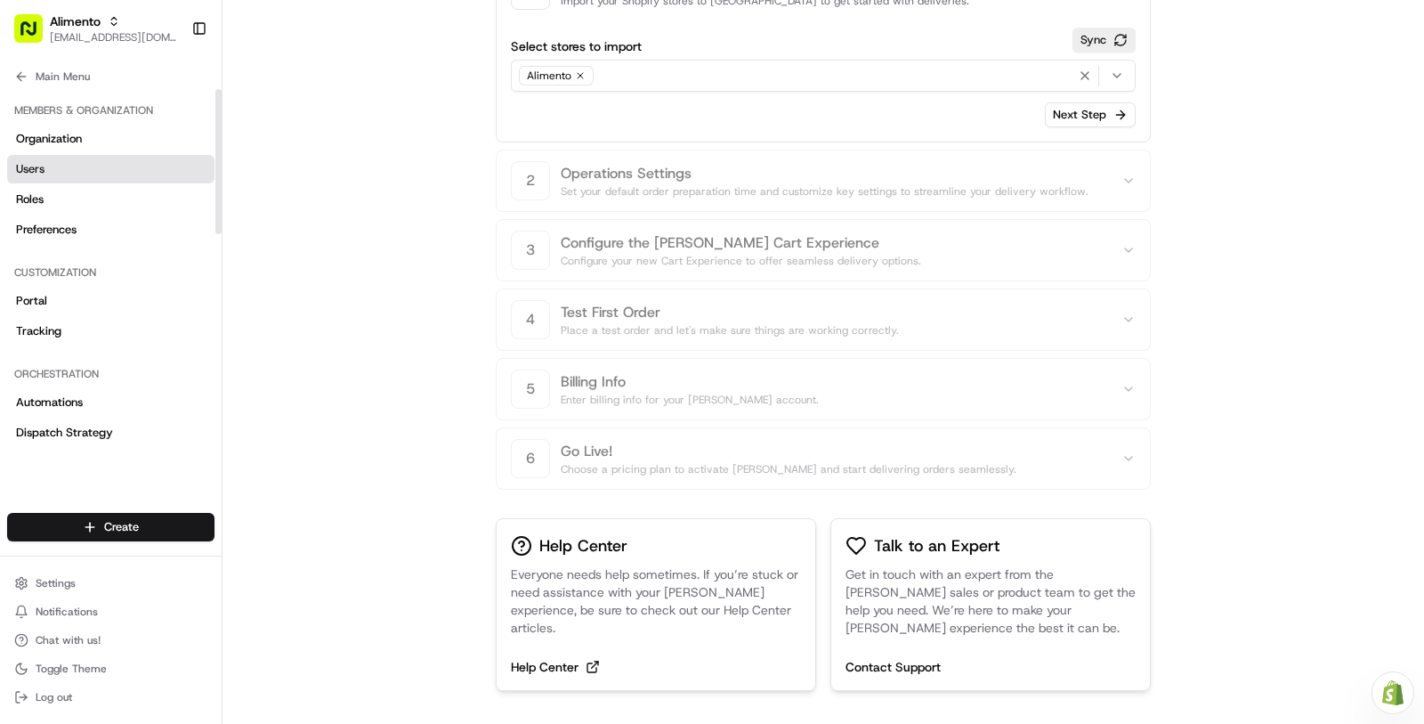
click at [86, 182] on link "Users" at bounding box center [110, 169] width 207 height 28
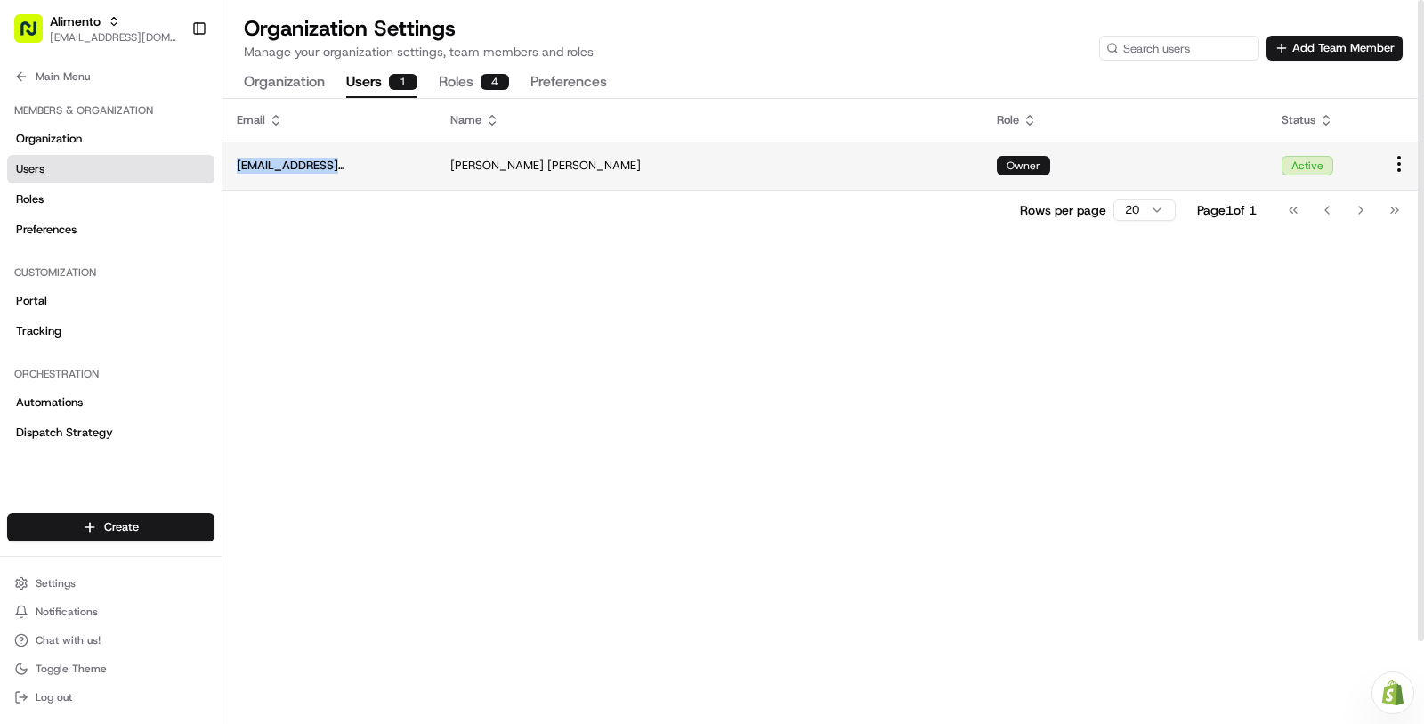
copy span "[EMAIL_ADDRESS][DOMAIN_NAME]"
drag, startPoint x: 371, startPoint y: 169, endPoint x: 236, endPoint y: 165, distance: 135.4
click at [236, 165] on td "[EMAIL_ADDRESS][DOMAIN_NAME]" at bounding box center [330, 166] width 214 height 48
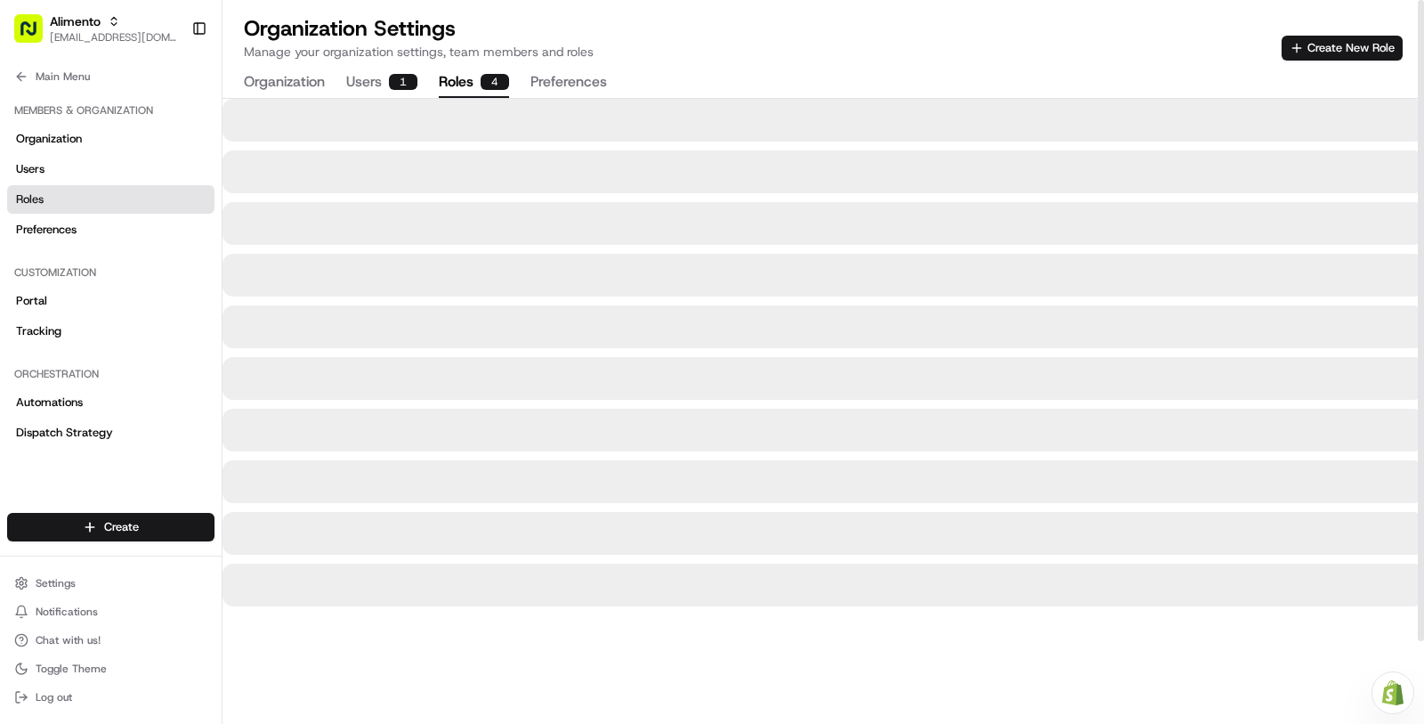
click at [465, 83] on button "Roles 4" at bounding box center [474, 83] width 70 height 30
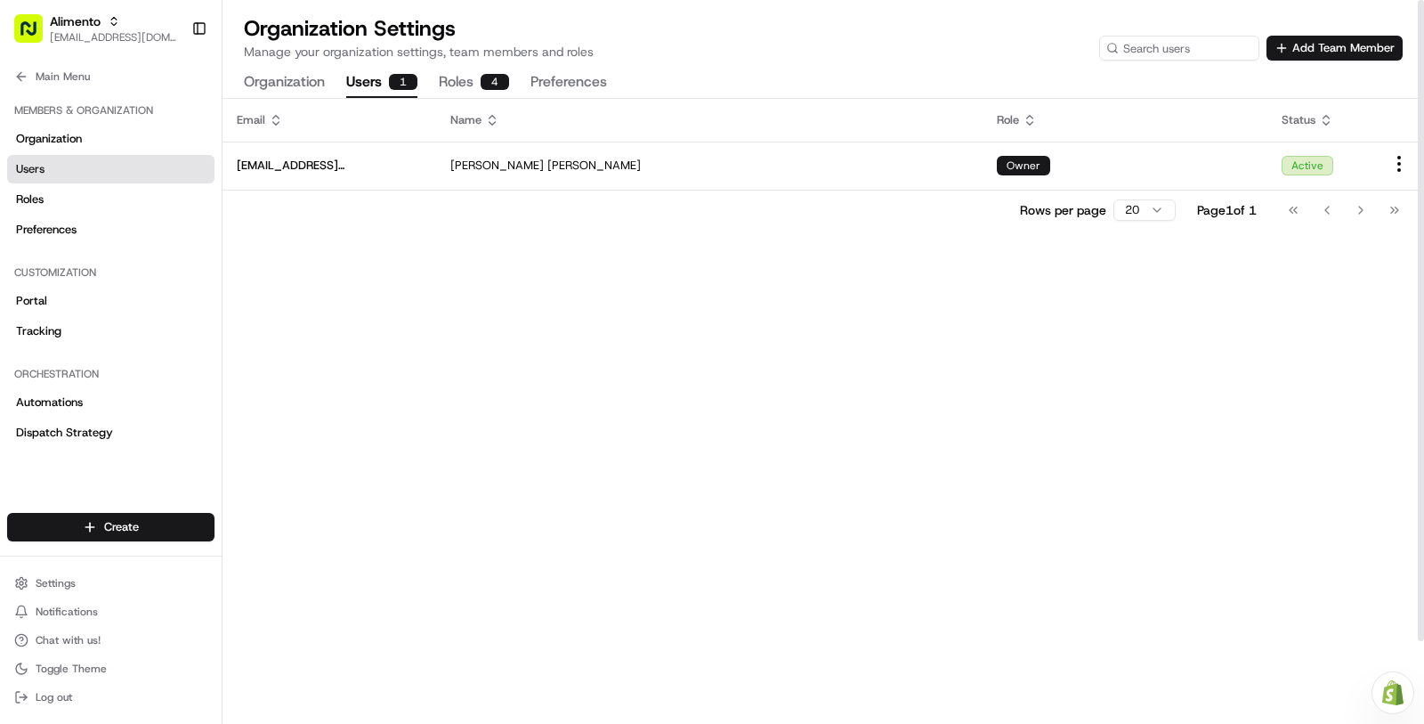
click at [369, 82] on button "Users 1" at bounding box center [381, 83] width 71 height 30
click at [107, 83] on button "Main Menu" at bounding box center [110, 76] width 207 height 25
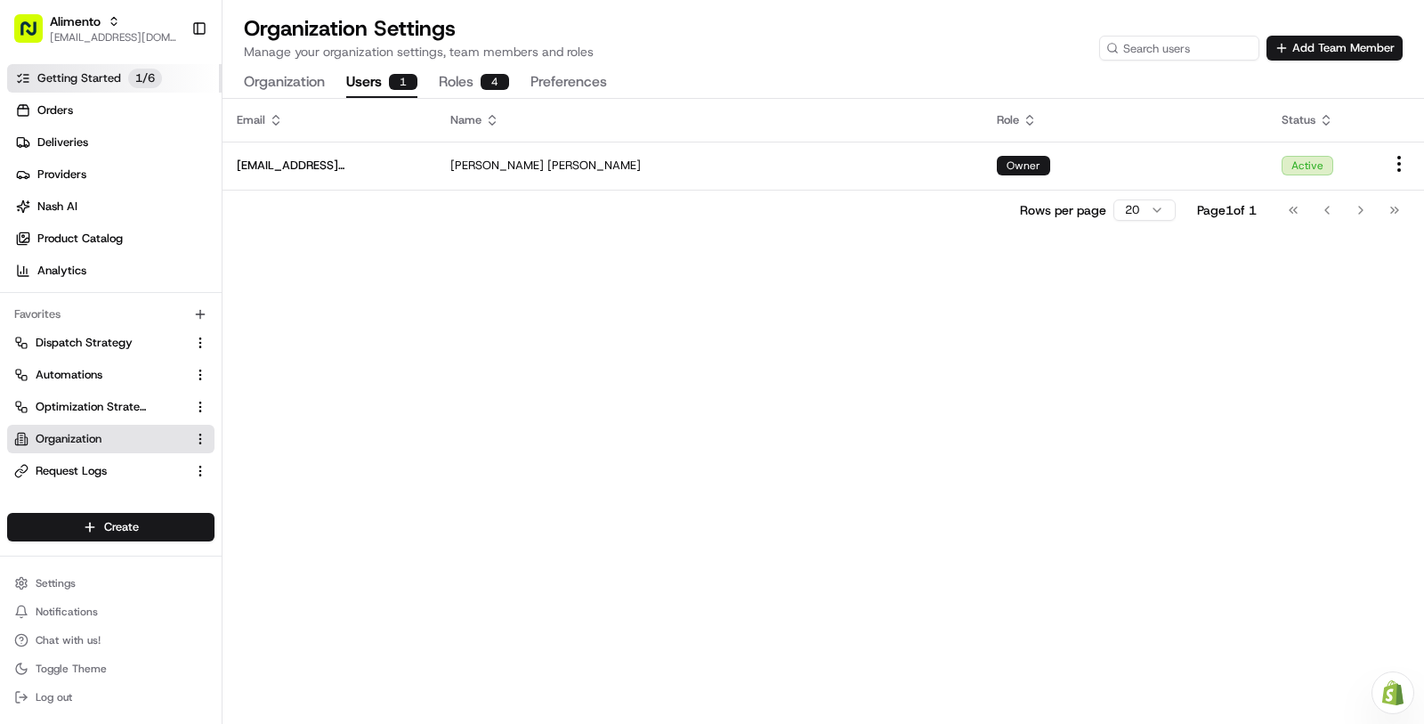
click at [113, 82] on span "Getting Started" at bounding box center [79, 78] width 84 height 16
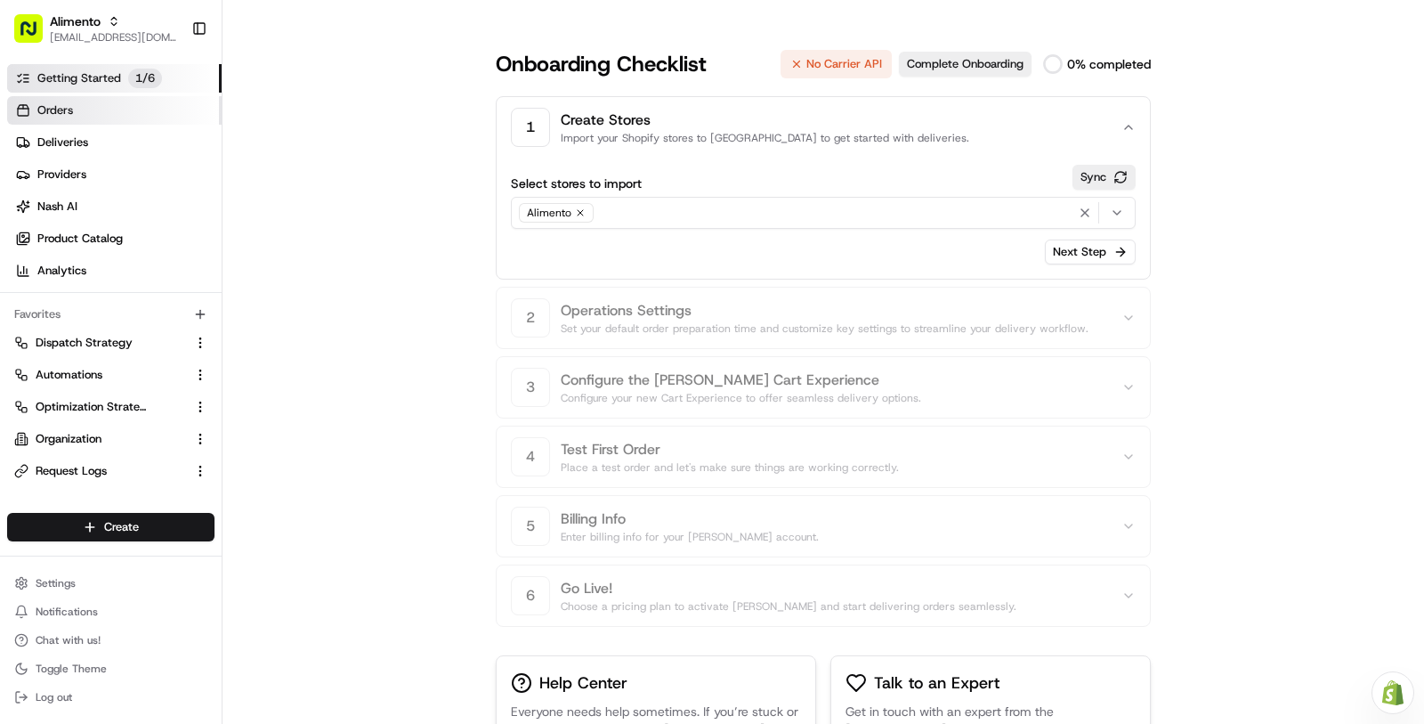
click at [87, 109] on link "Orders" at bounding box center [114, 110] width 215 height 28
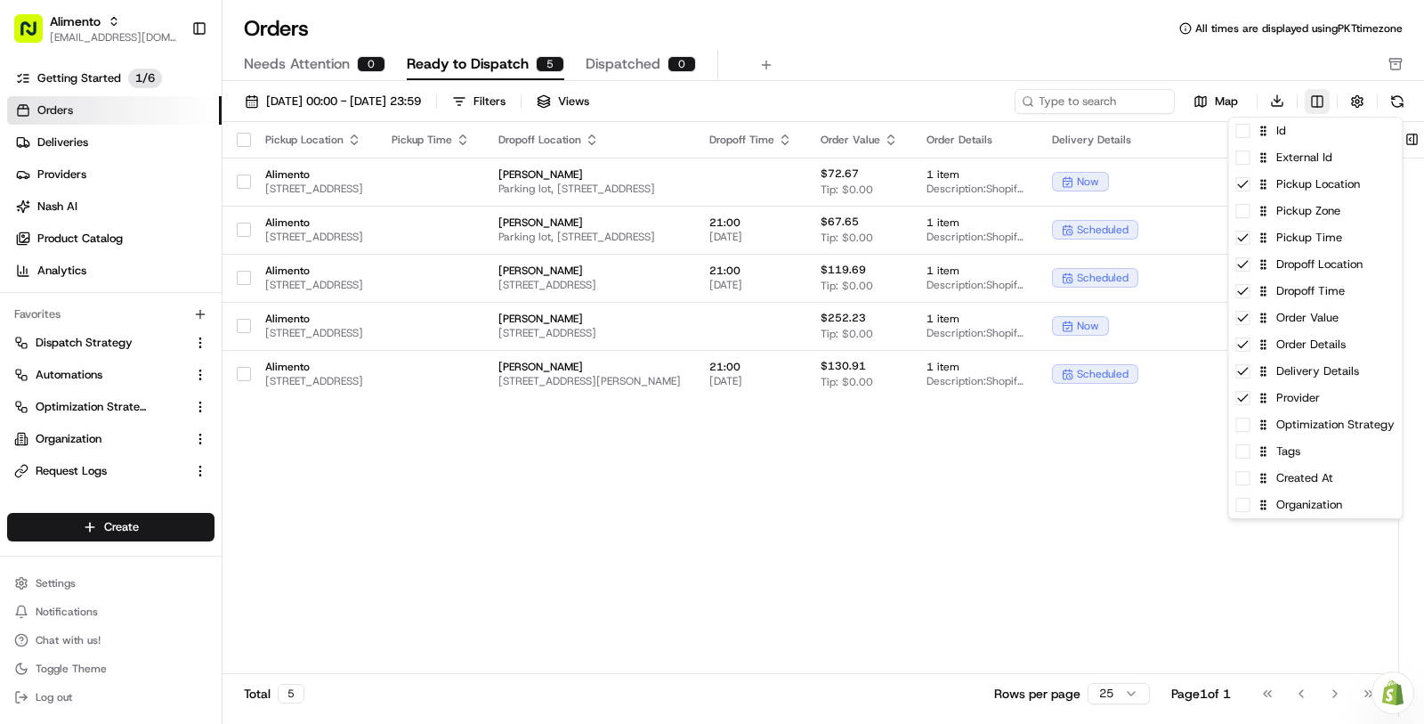
click at [1317, 95] on html "Alimento [EMAIL_ADDRESS][DOMAIN_NAME] Toggle Sidebar Getting Started 1 / 6 Orde…" at bounding box center [712, 362] width 1424 height 724
click at [1345, 482] on div "Created At" at bounding box center [1315, 478] width 174 height 27
click at [1079, 539] on html "Alimento [EMAIL_ADDRESS][DOMAIN_NAME] Toggle Sidebar Getting Started 1 / 6 Orde…" at bounding box center [712, 362] width 1424 height 724
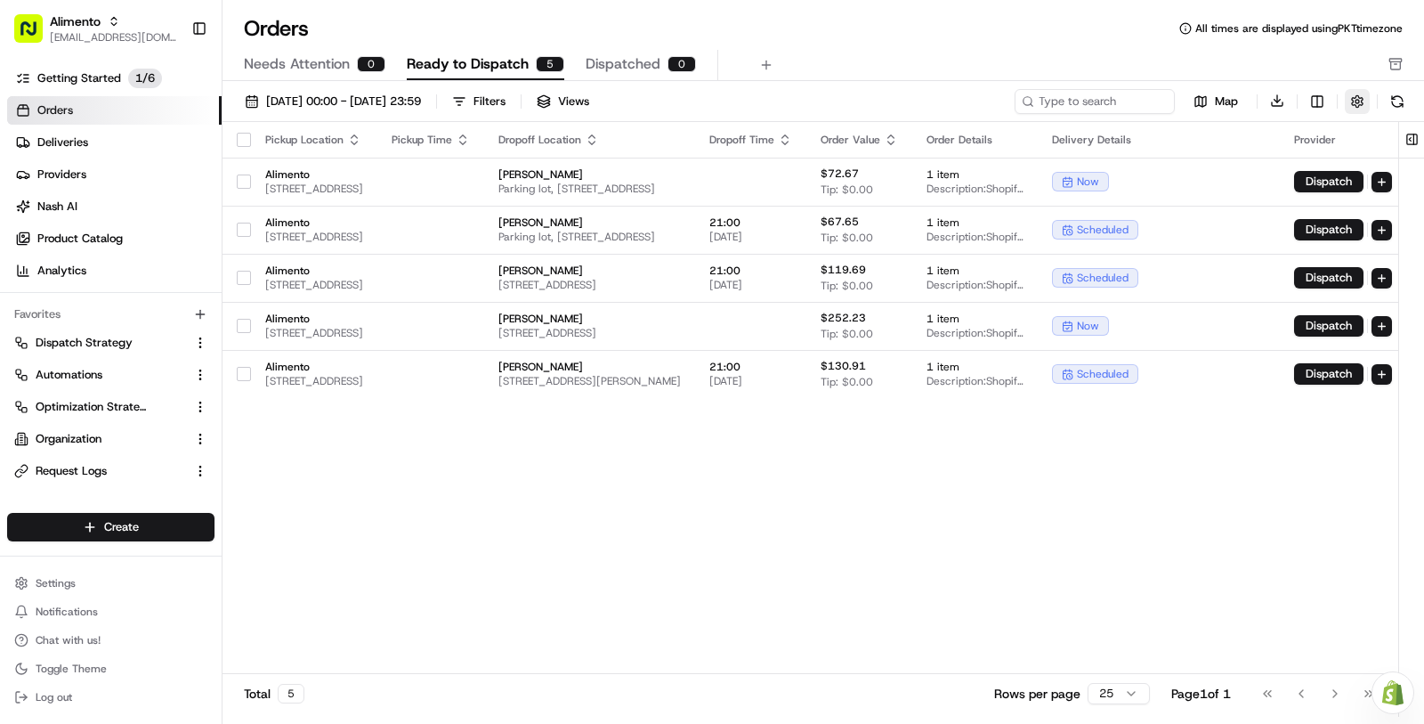
click at [1352, 91] on button "button" at bounding box center [1357, 101] width 25 height 25
click at [1406, 170] on button "Hide Quotes Only Orders" at bounding box center [1405, 168] width 14 height 14
click at [1001, 493] on div "Pickup Location Pickup Time Dropoff Location Dropoff Time Order Value Order Det…" at bounding box center [898, 381] width 1350 height 518
click at [134, 585] on button "Settings" at bounding box center [110, 583] width 207 height 25
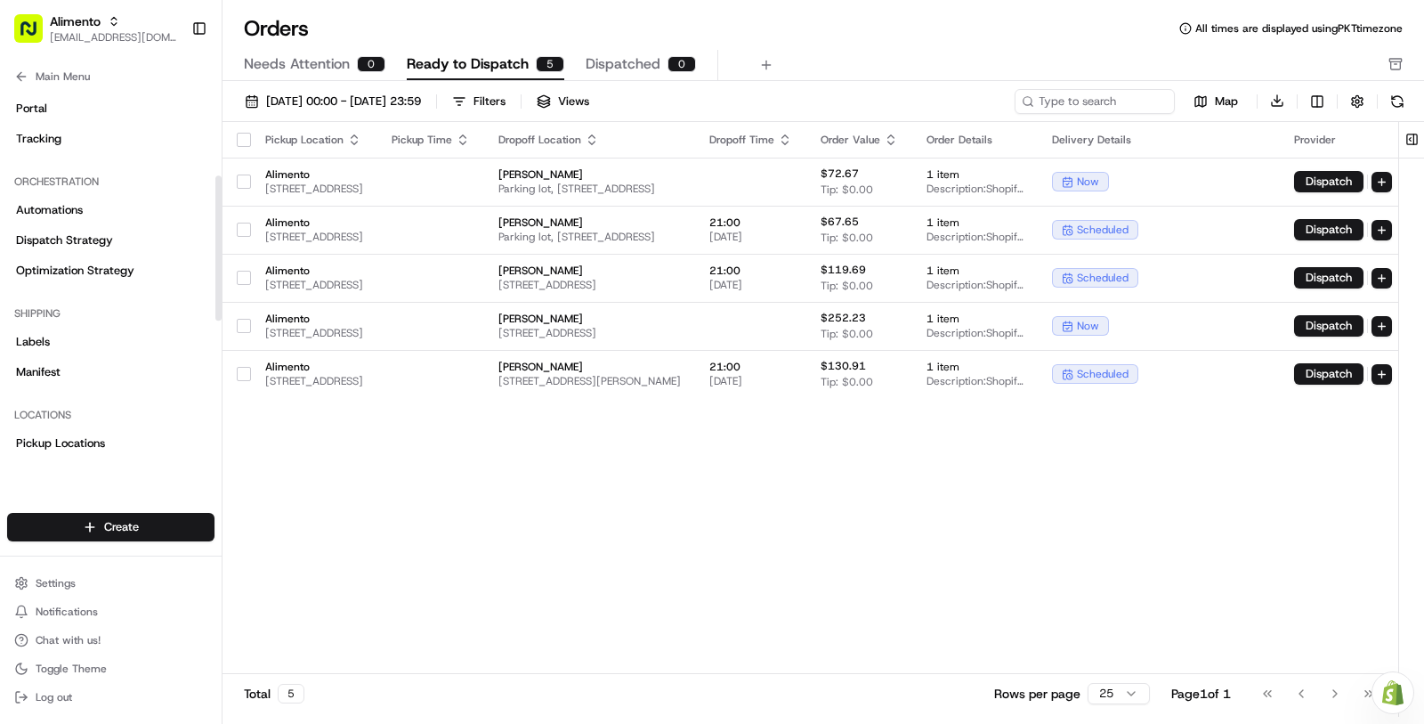
scroll to position [233, 0]
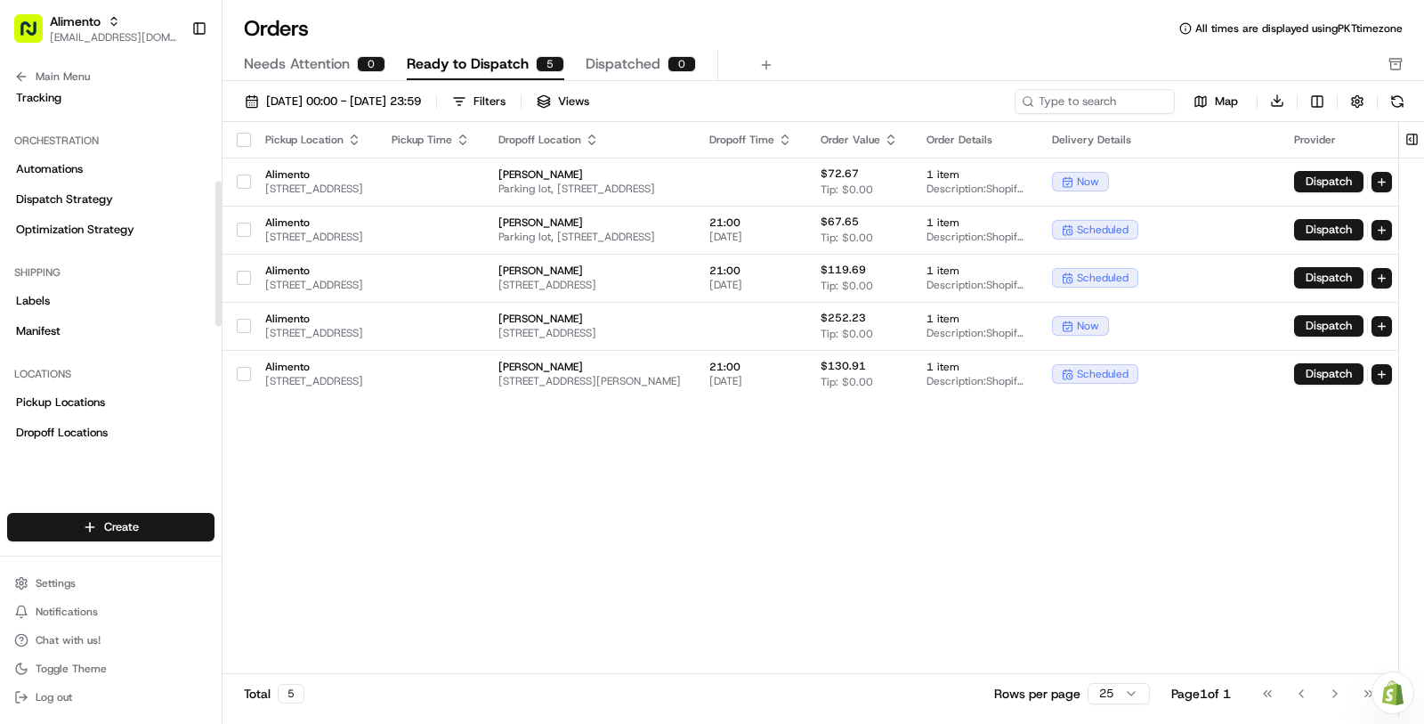
click at [127, 383] on div "Locations" at bounding box center [110, 374] width 207 height 28
click at [127, 404] on link "Pickup Locations" at bounding box center [110, 402] width 207 height 28
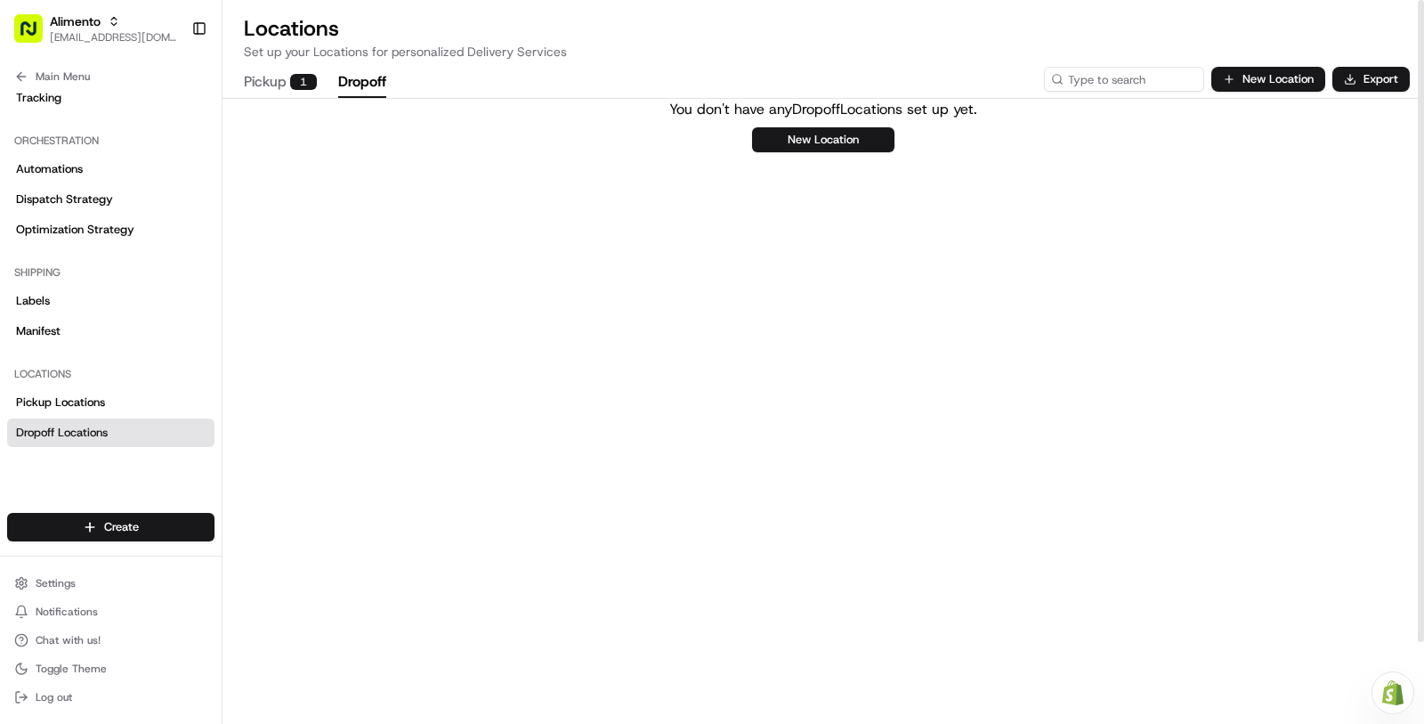
click at [357, 84] on button "Dropoff" at bounding box center [362, 83] width 48 height 30
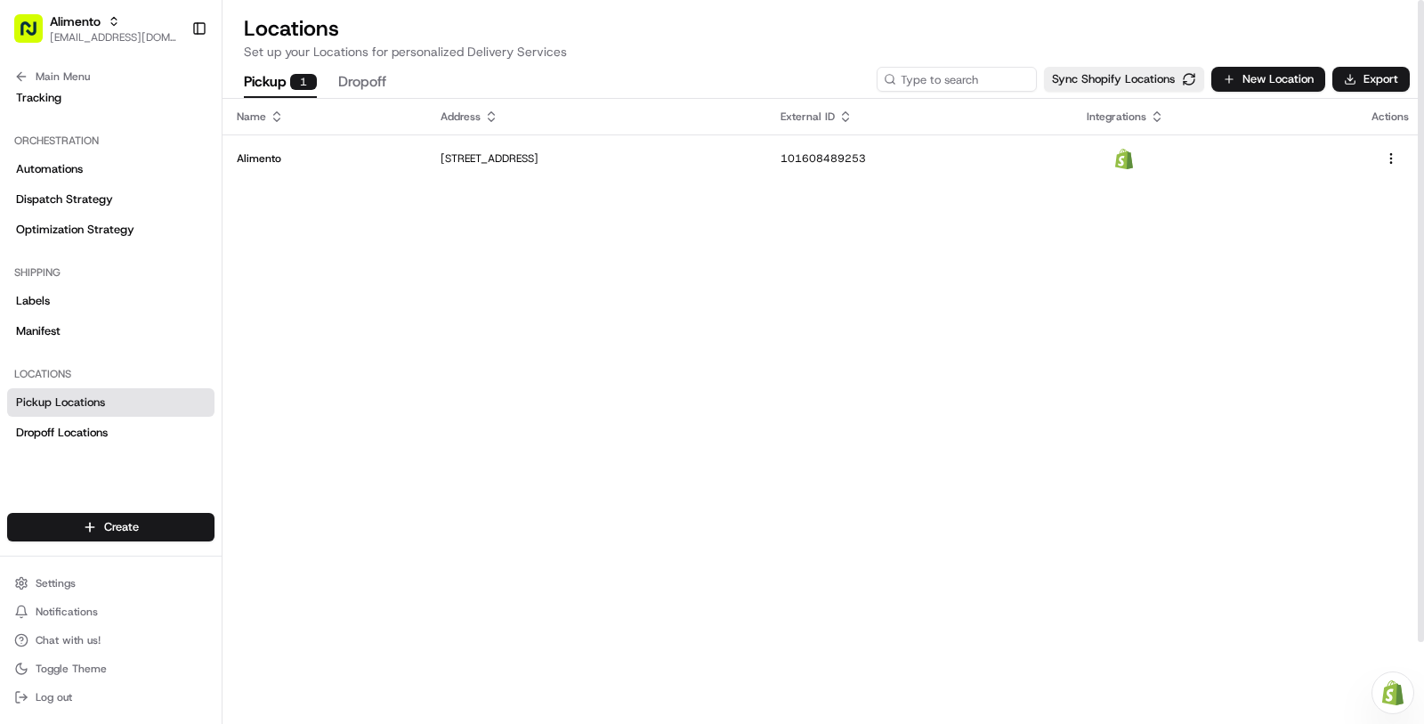
click at [253, 89] on button "Pickup 1" at bounding box center [280, 83] width 73 height 30
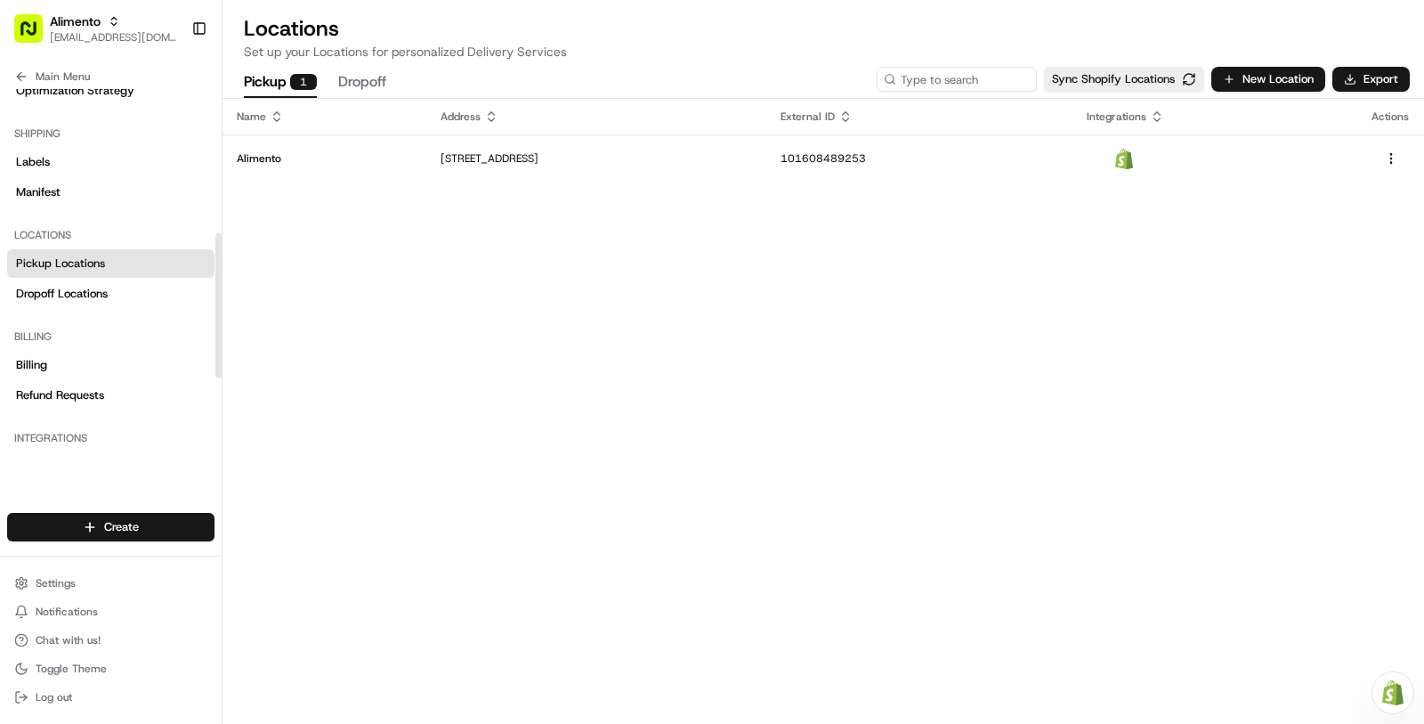
scroll to position [365, 0]
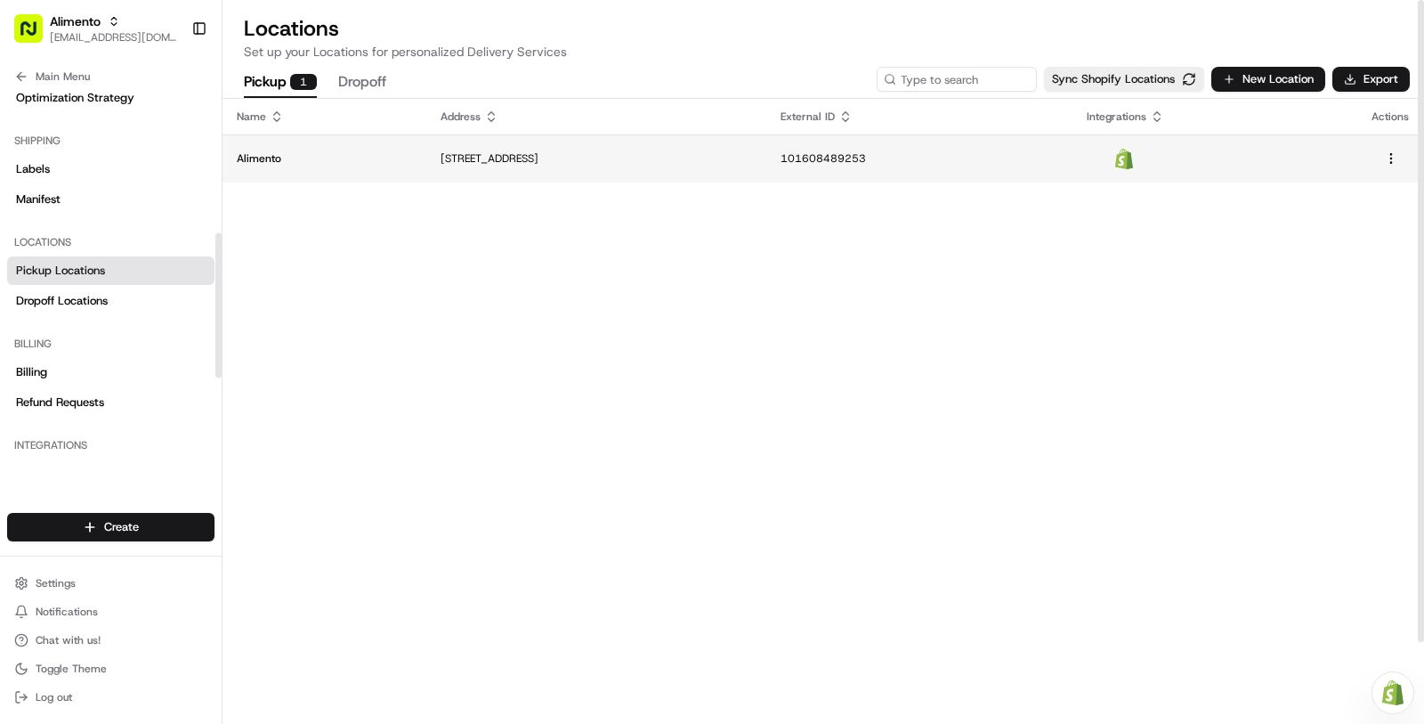
click at [311, 153] on p "Alimento" at bounding box center [324, 158] width 175 height 14
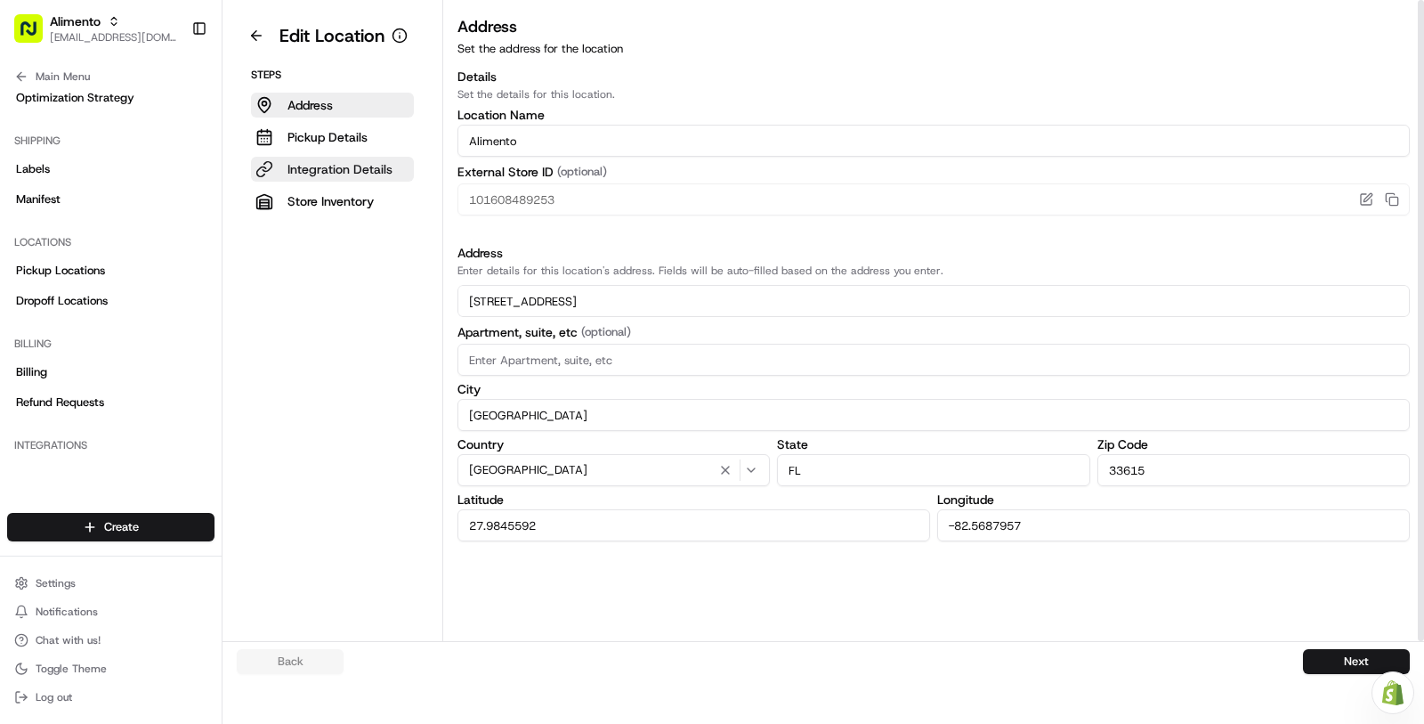
click at [340, 174] on p "Integration Details" at bounding box center [340, 169] width 105 height 18
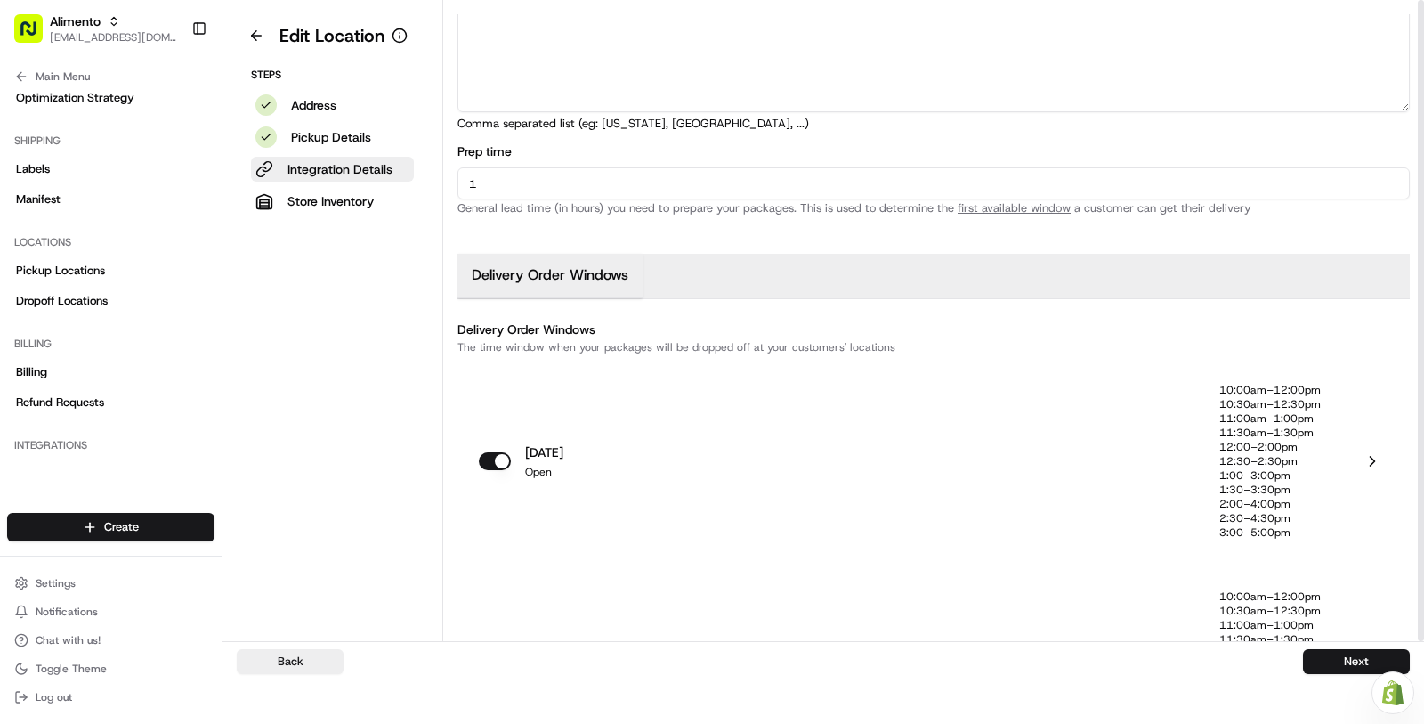
scroll to position [847, 0]
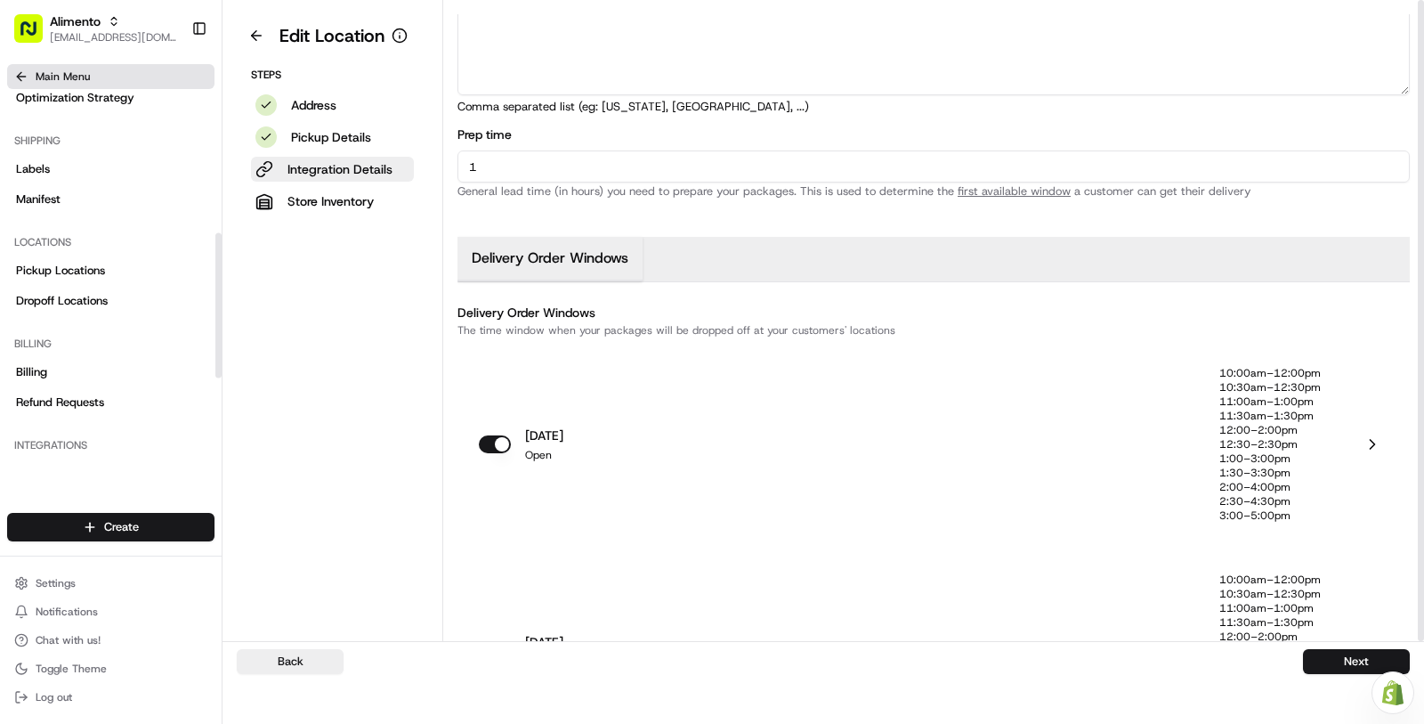
click at [89, 74] on button "Main Menu" at bounding box center [110, 76] width 207 height 25
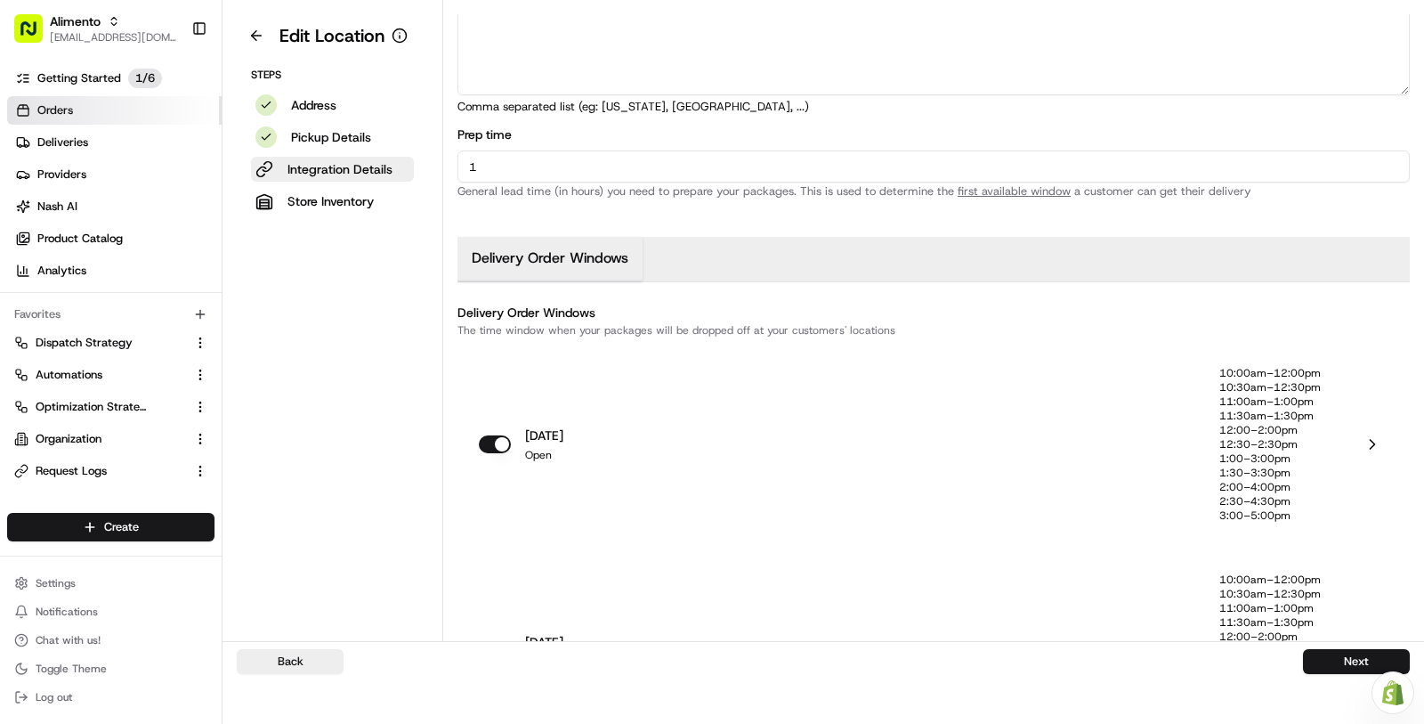
click at [92, 99] on link "Orders" at bounding box center [114, 110] width 215 height 28
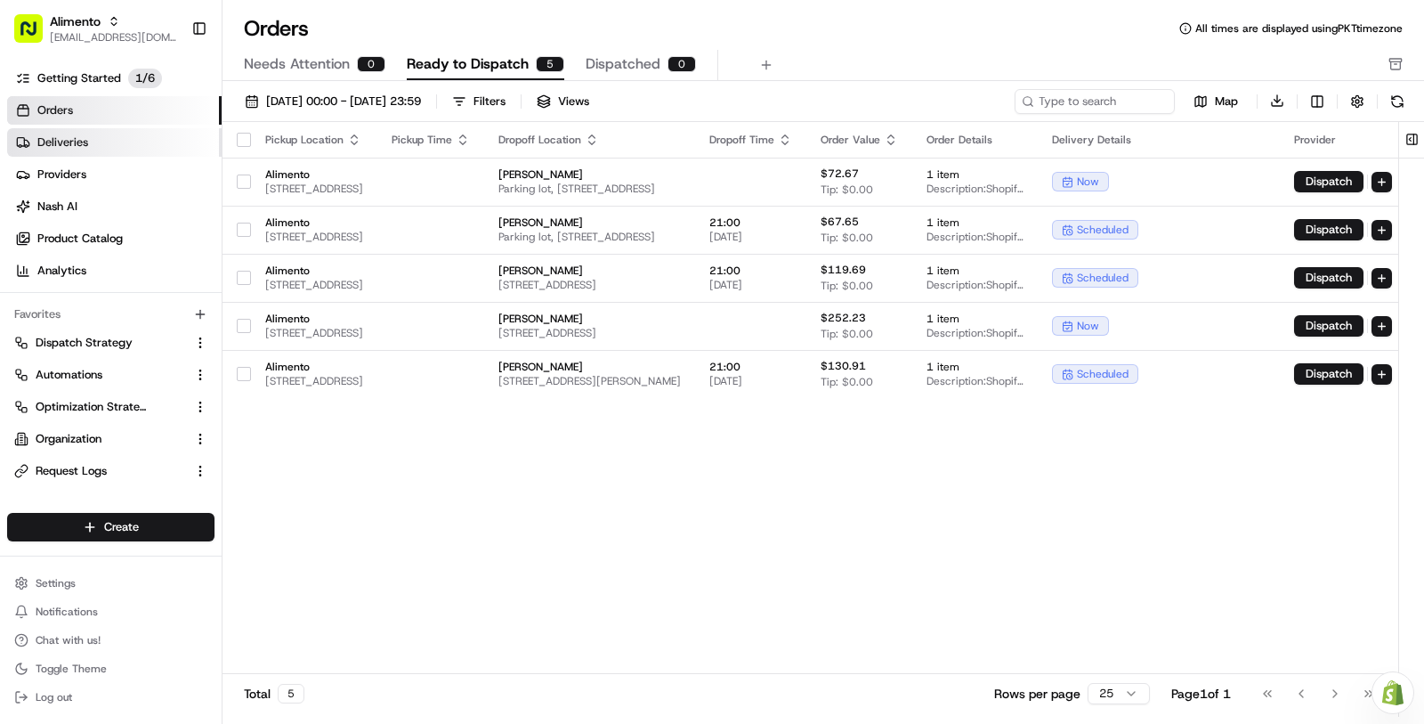
click at [92, 147] on link "Deliveries" at bounding box center [114, 142] width 215 height 28
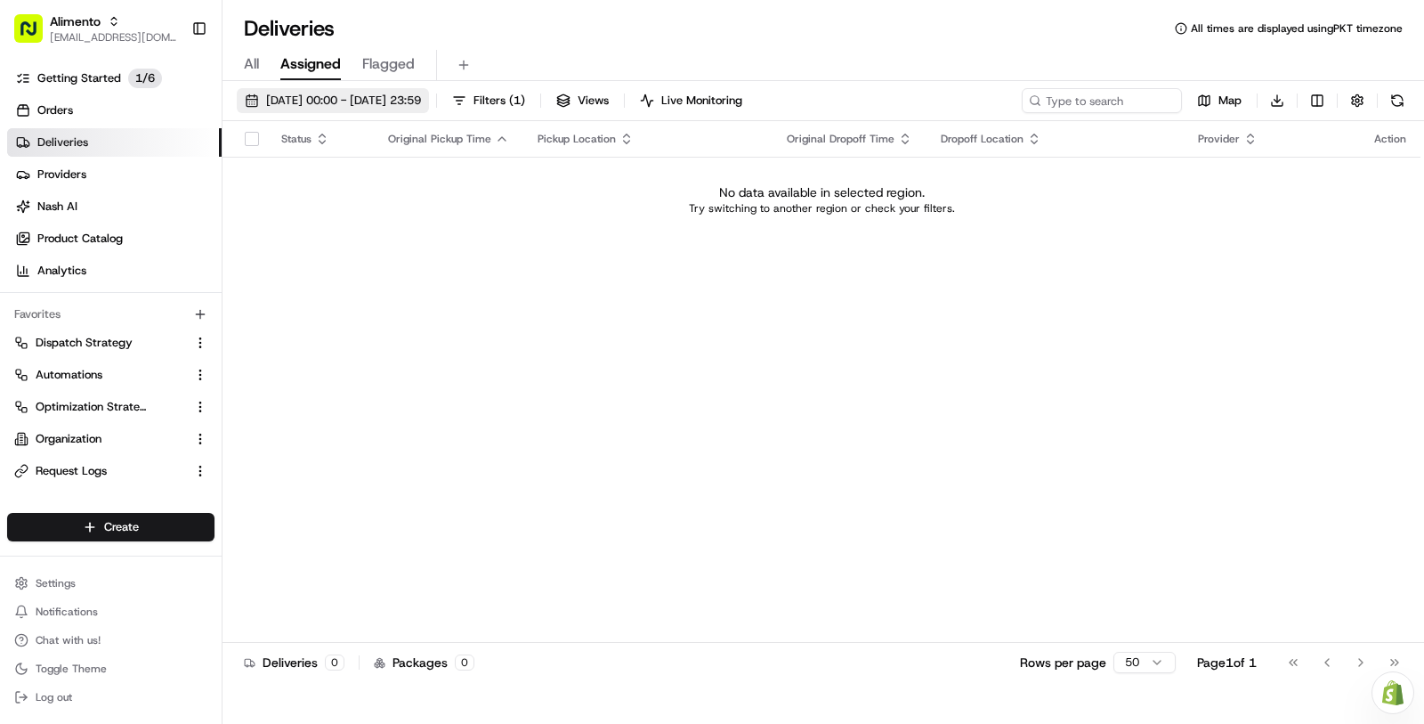
click at [356, 95] on span "[DATE] 00:00 - [DATE] 23:59" at bounding box center [343, 101] width 155 height 16
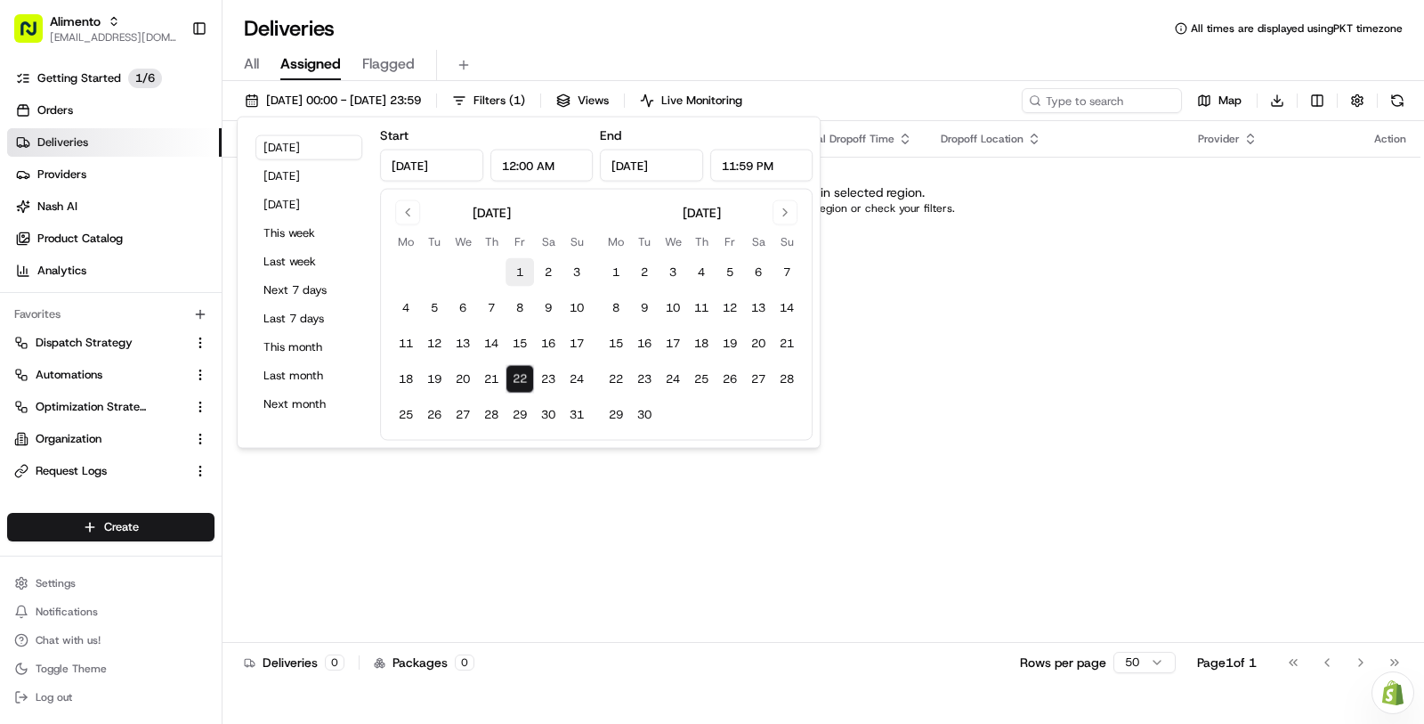
click at [522, 265] on button "1" at bounding box center [520, 272] width 28 height 28
type input "[DATE]"
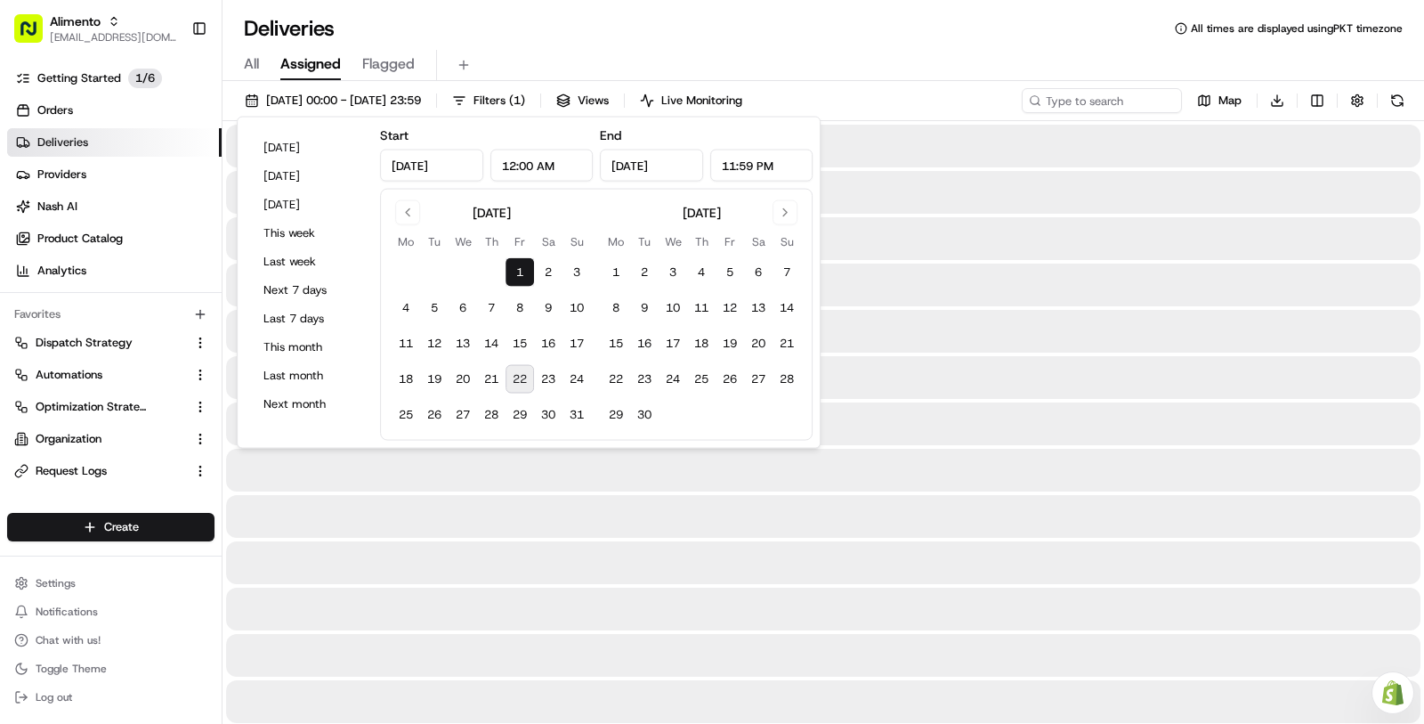
click at [522, 387] on button "22" at bounding box center [520, 379] width 28 height 28
type input "[DATE]"
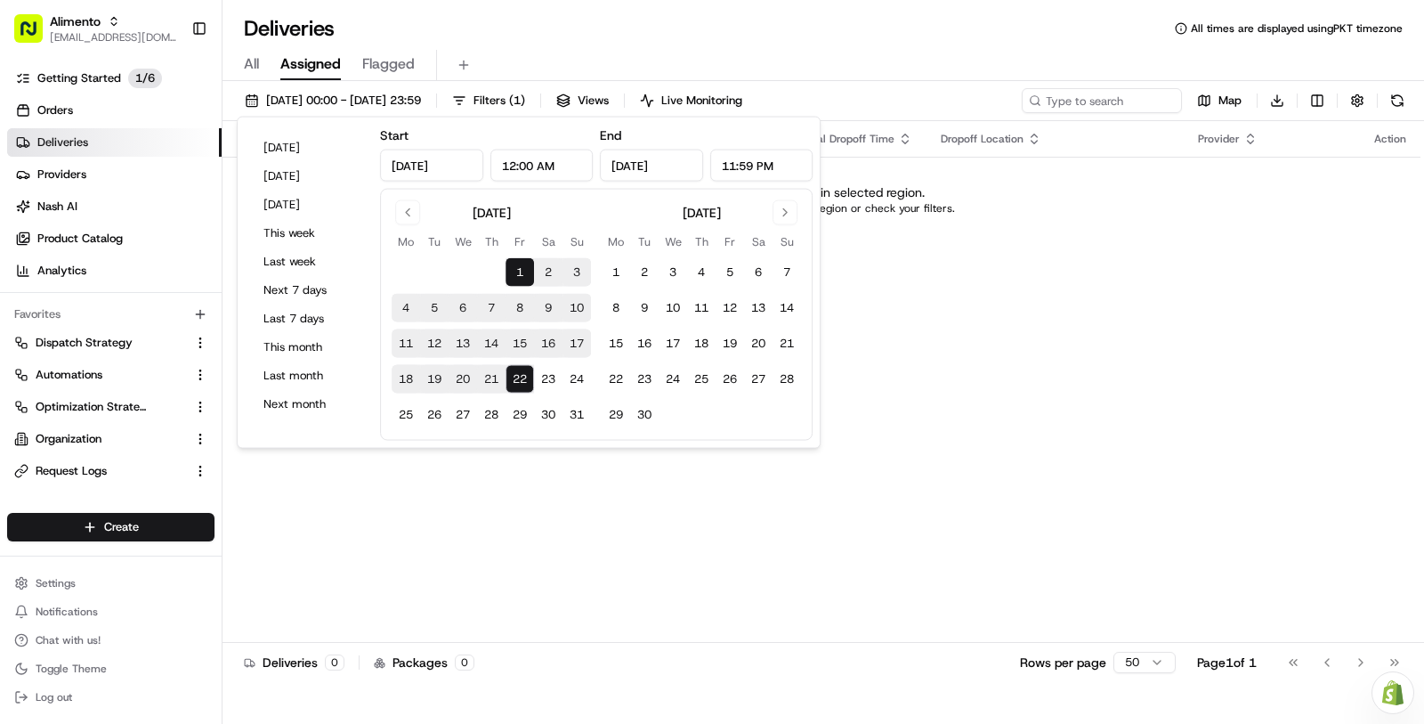
click at [525, 523] on div "Status Original Pickup Time Pickup Location Original Dropoff Time Dropoff Locat…" at bounding box center [822, 381] width 1198 height 521
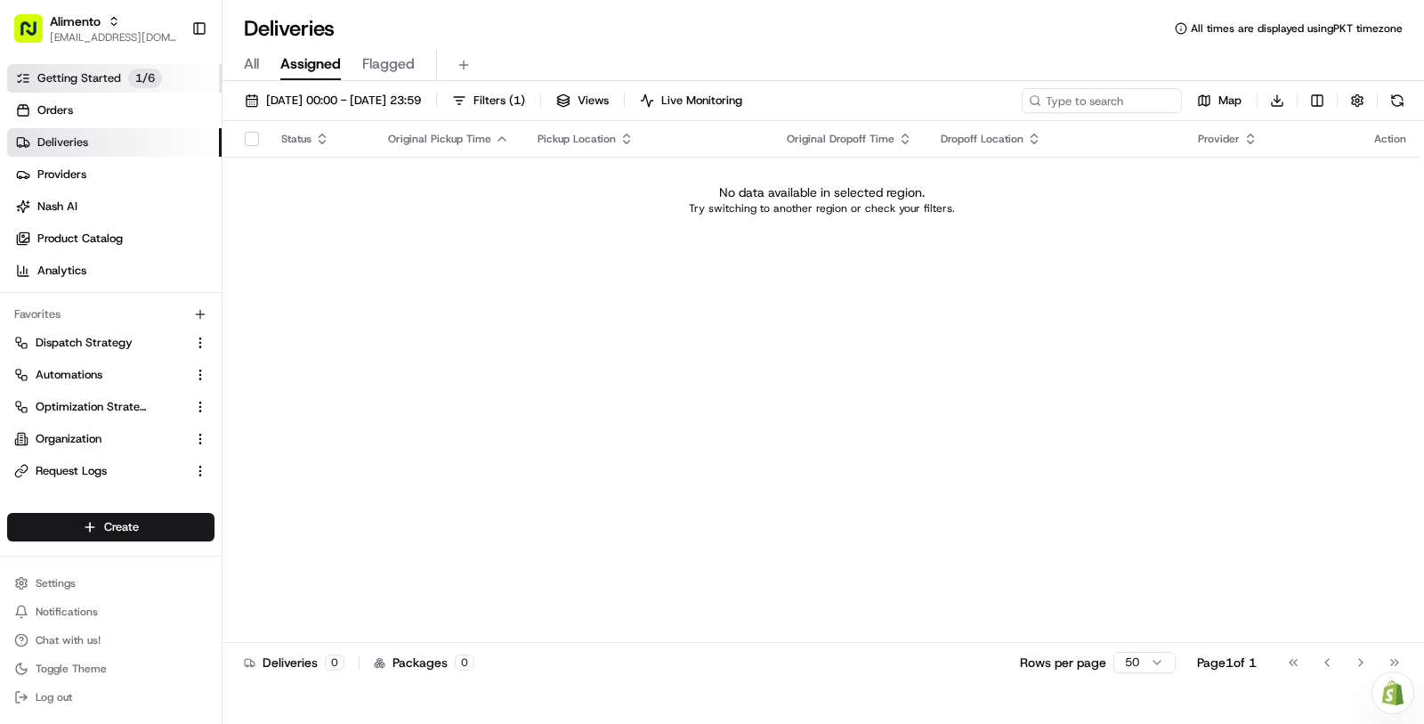
click at [144, 70] on p "1 / 6" at bounding box center [145, 79] width 34 height 20
